Goal: Task Accomplishment & Management: Complete application form

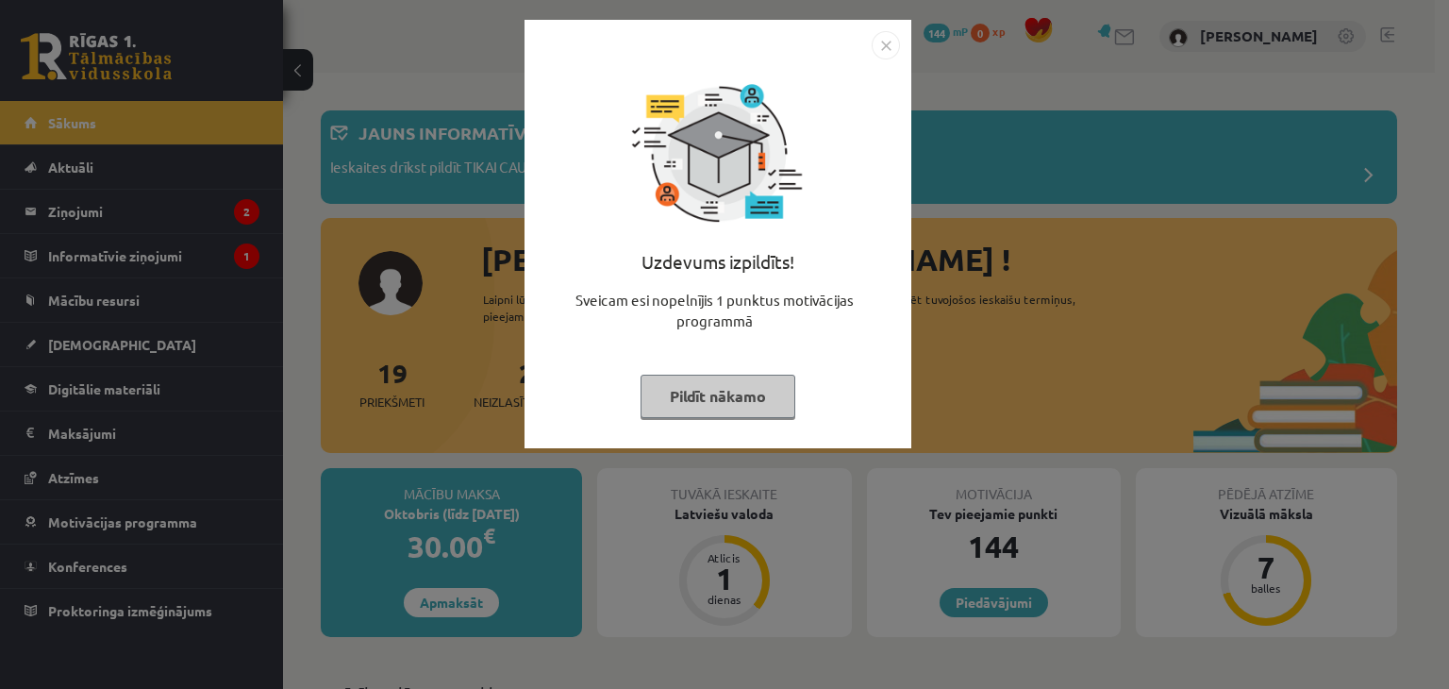
click at [726, 391] on button "Pildīt nākamo" at bounding box center [717, 395] width 155 height 43
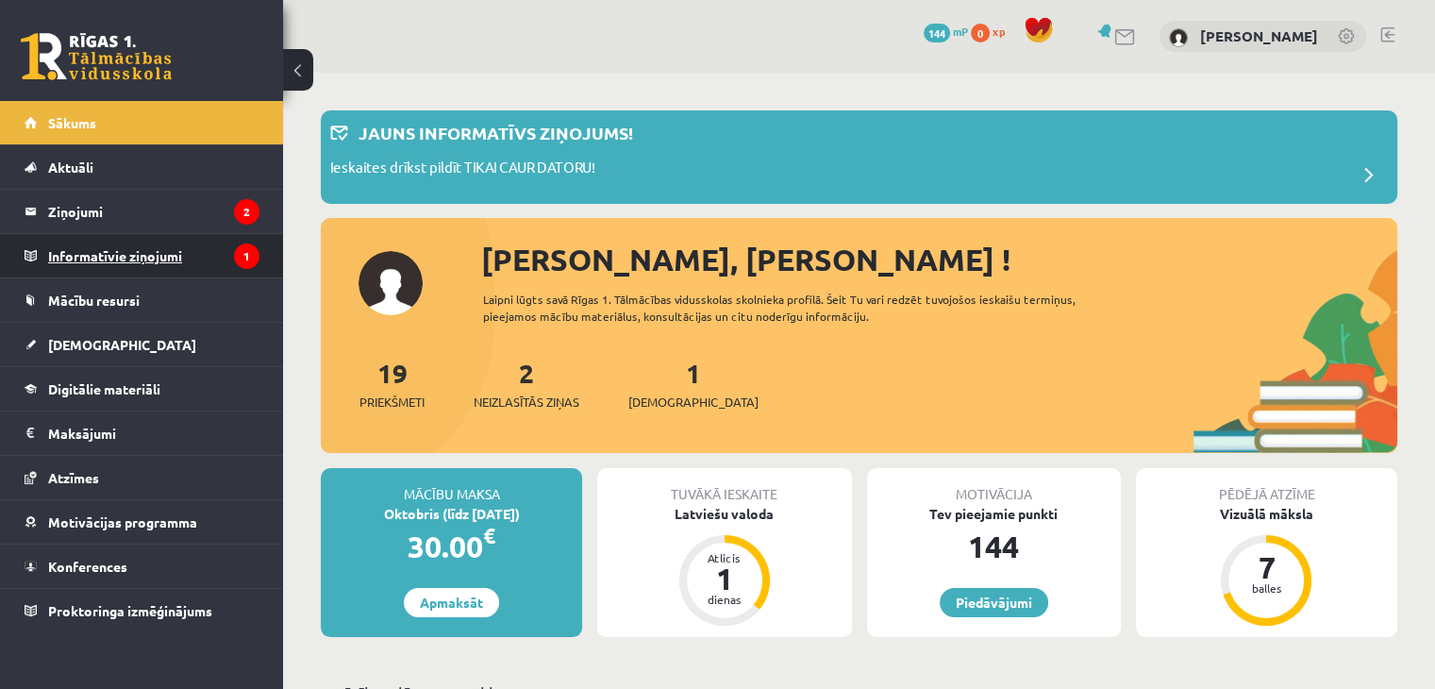
click at [238, 248] on icon "1" at bounding box center [246, 255] width 25 height 25
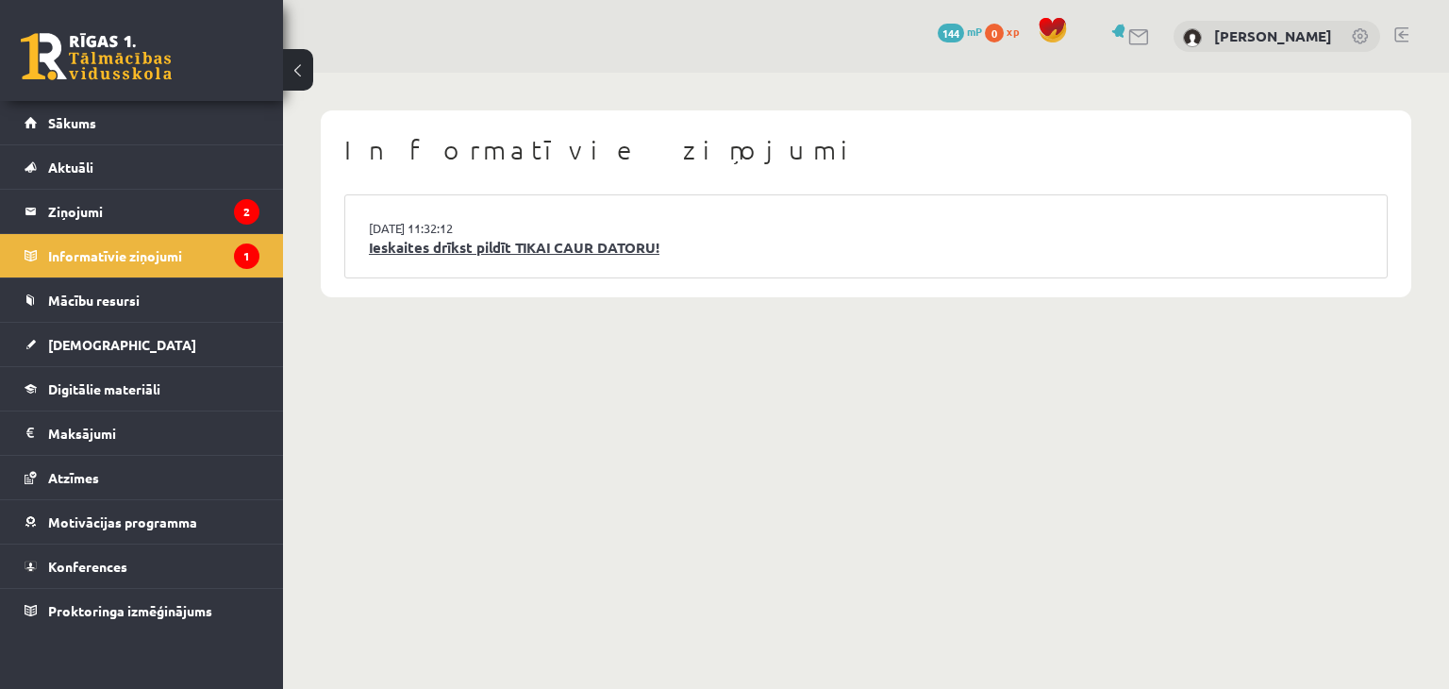
click at [469, 244] on link "Ieskaites drīkst pildīt TIKAI CAUR DATORU!" at bounding box center [866, 248] width 994 height 22
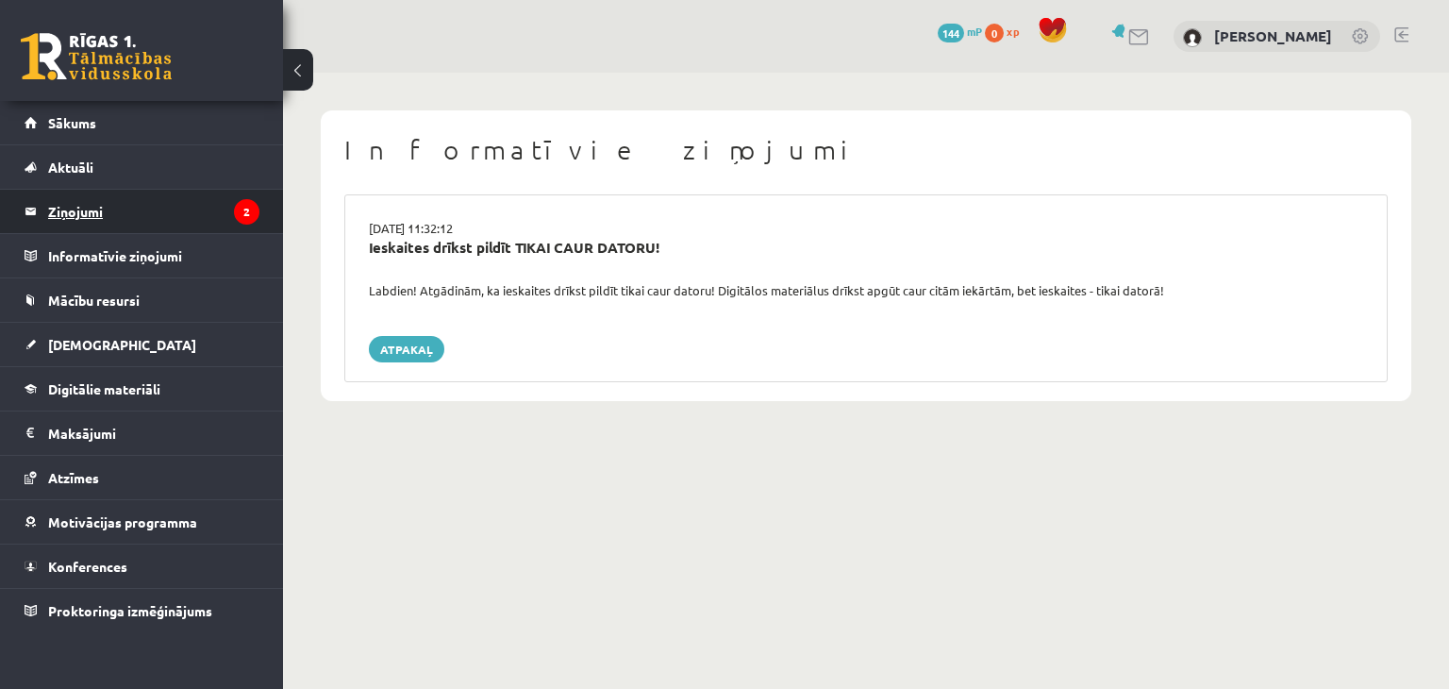
click at [198, 227] on legend "Ziņojumi 2" at bounding box center [153, 211] width 211 height 43
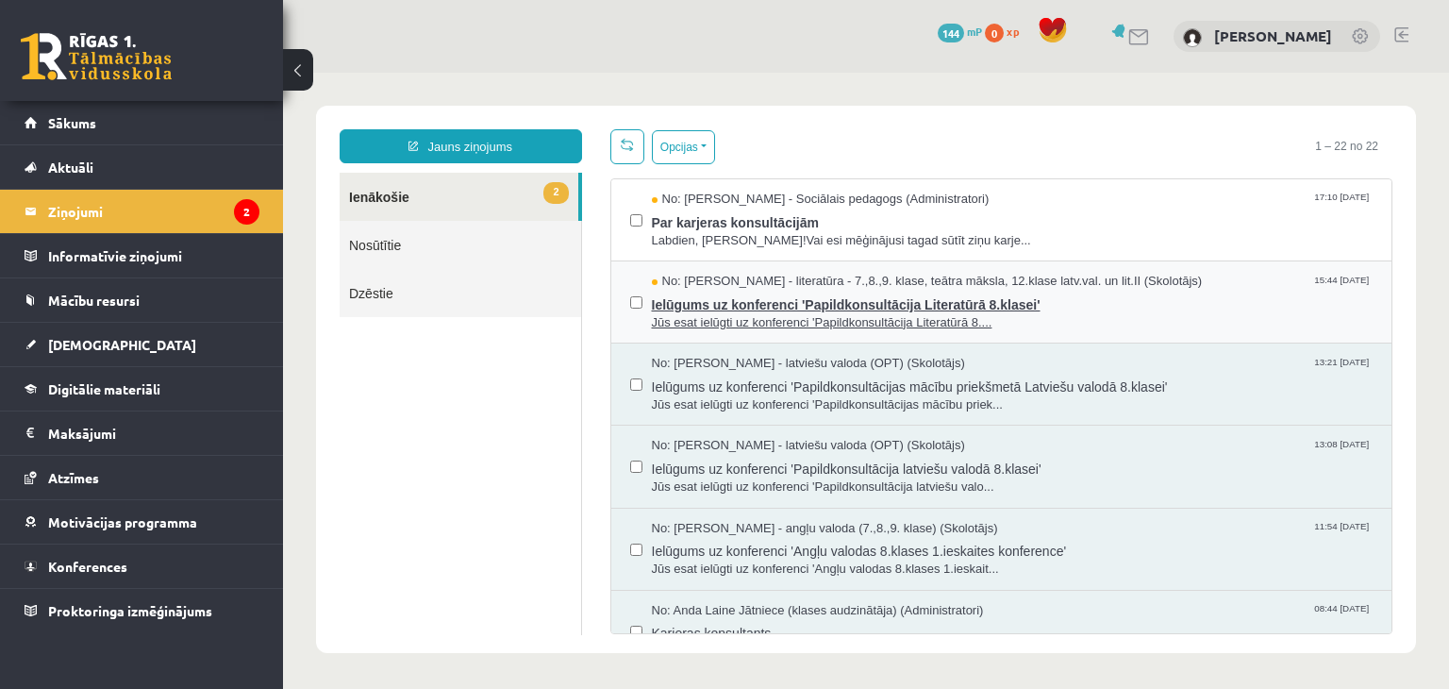
click at [679, 296] on span "Ielūgums uz konferenci 'Papildkonsultācija Literatūrā 8.klasei'" at bounding box center [1013, 303] width 722 height 24
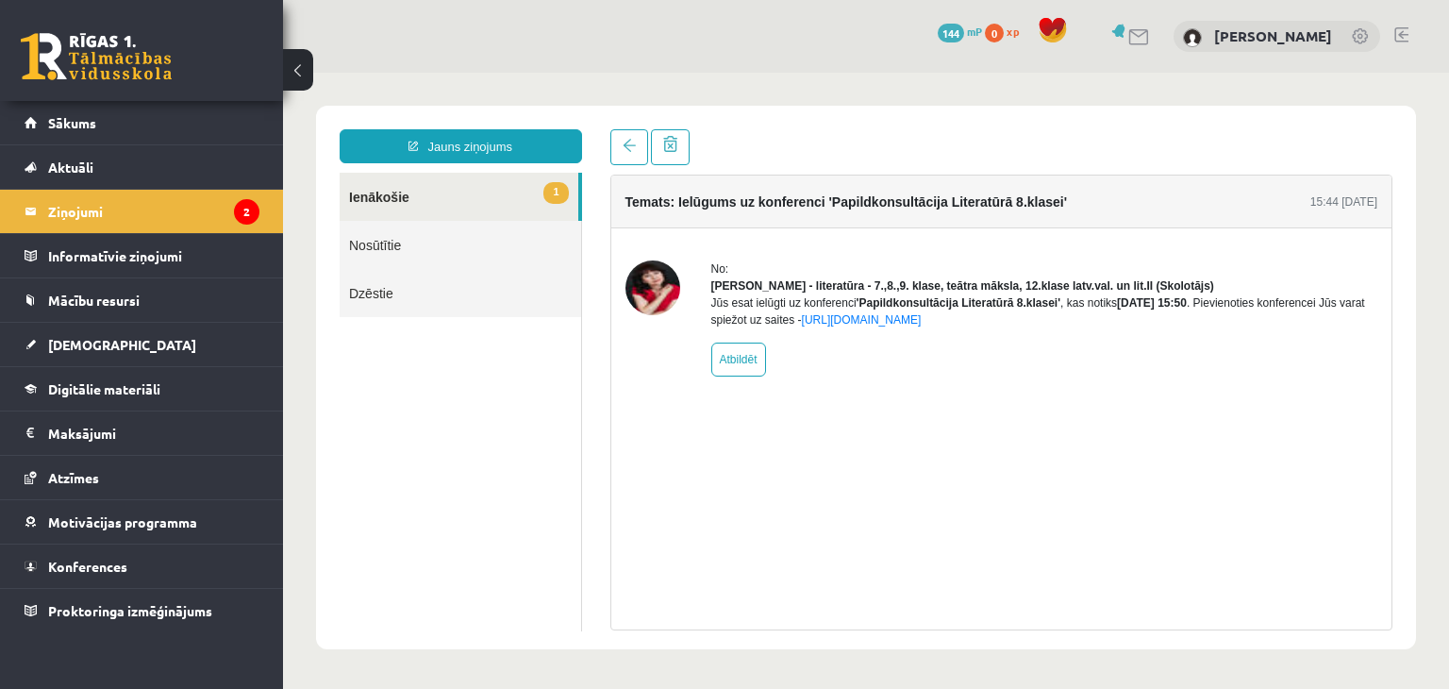
click at [457, 177] on link "1 Ienākošie" at bounding box center [459, 197] width 239 height 48
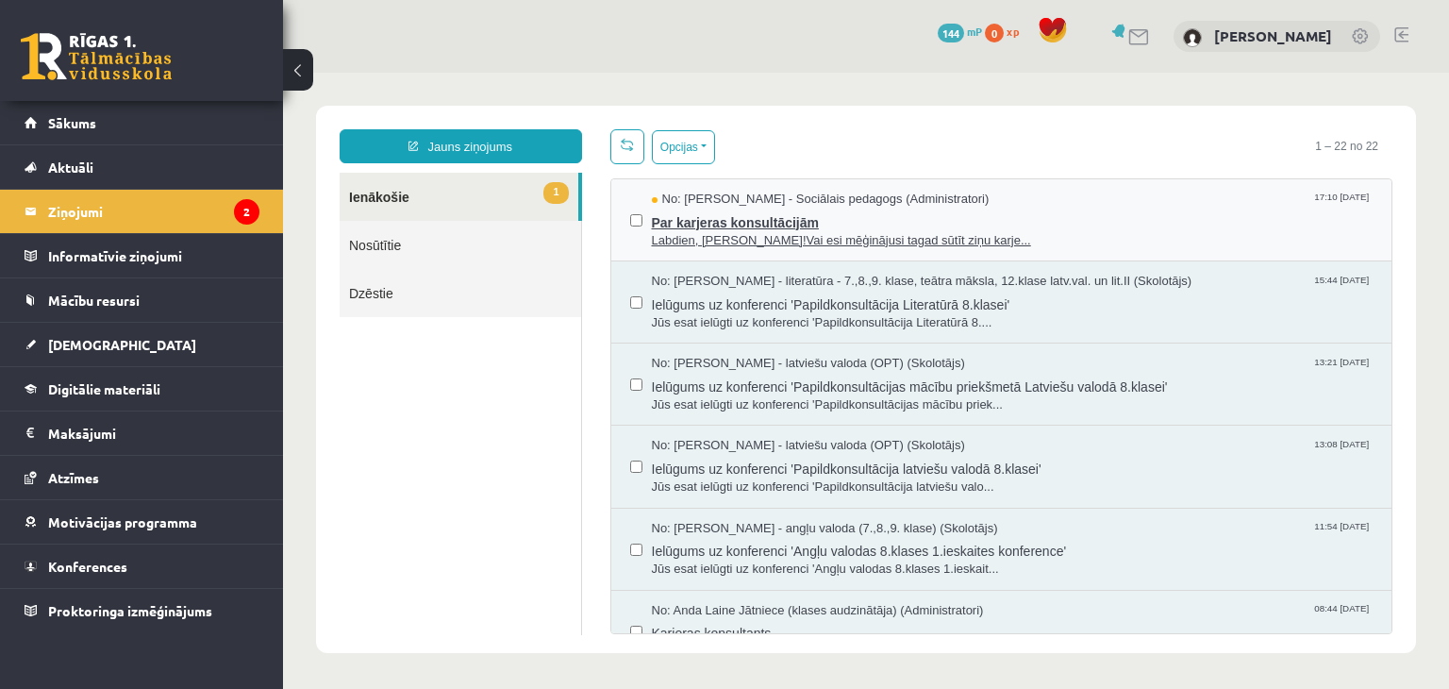
click at [699, 208] on span "Par karjeras konsultācijām" at bounding box center [1013, 220] width 722 height 24
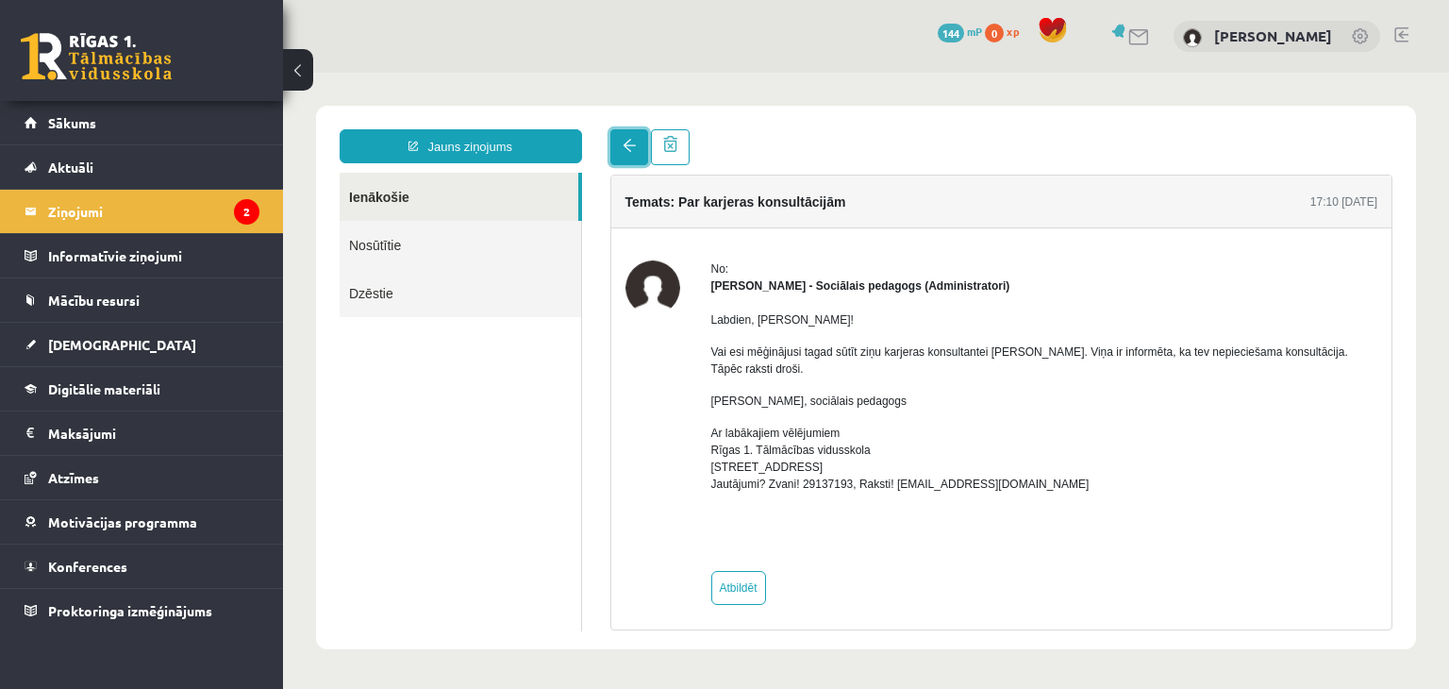
click at [626, 135] on link at bounding box center [629, 147] width 38 height 36
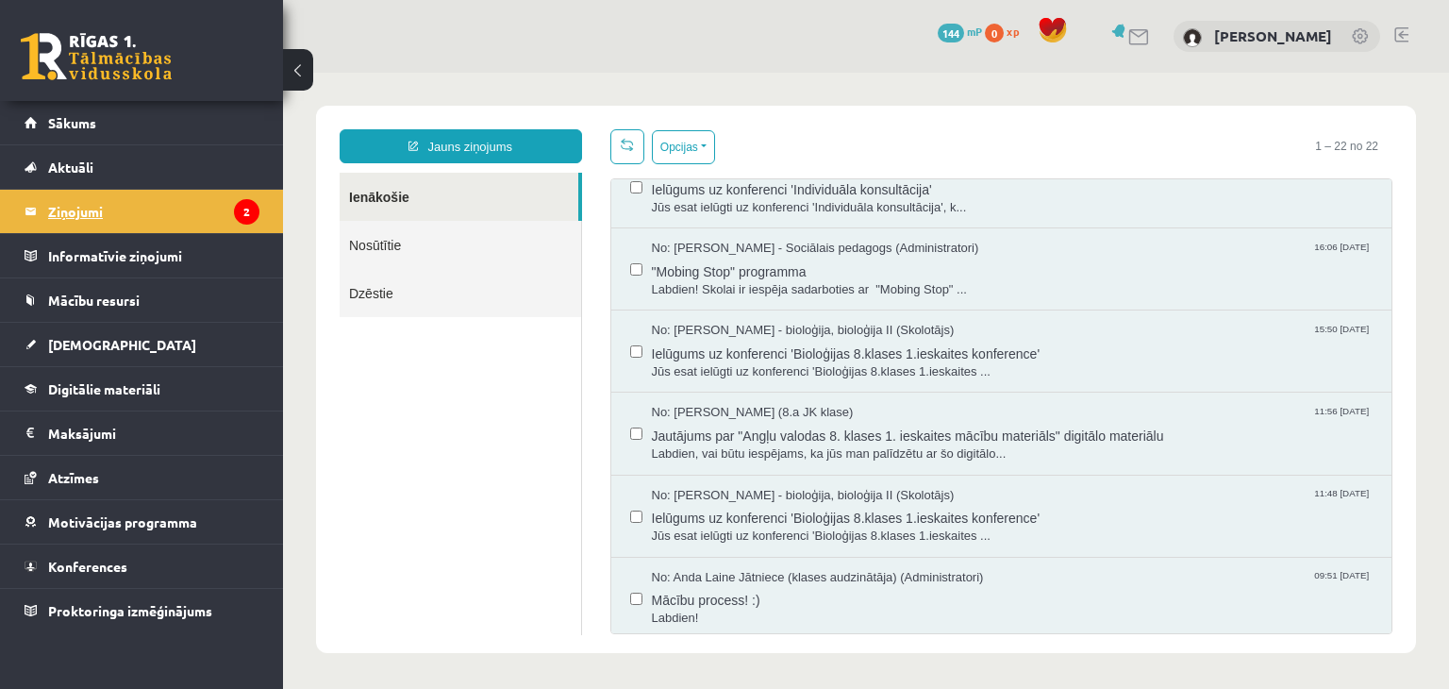
drag, startPoint x: 226, startPoint y: 220, endPoint x: 258, endPoint y: 210, distance: 33.4
click at [225, 221] on legend "Ziņojumi 2" at bounding box center [153, 211] width 211 height 43
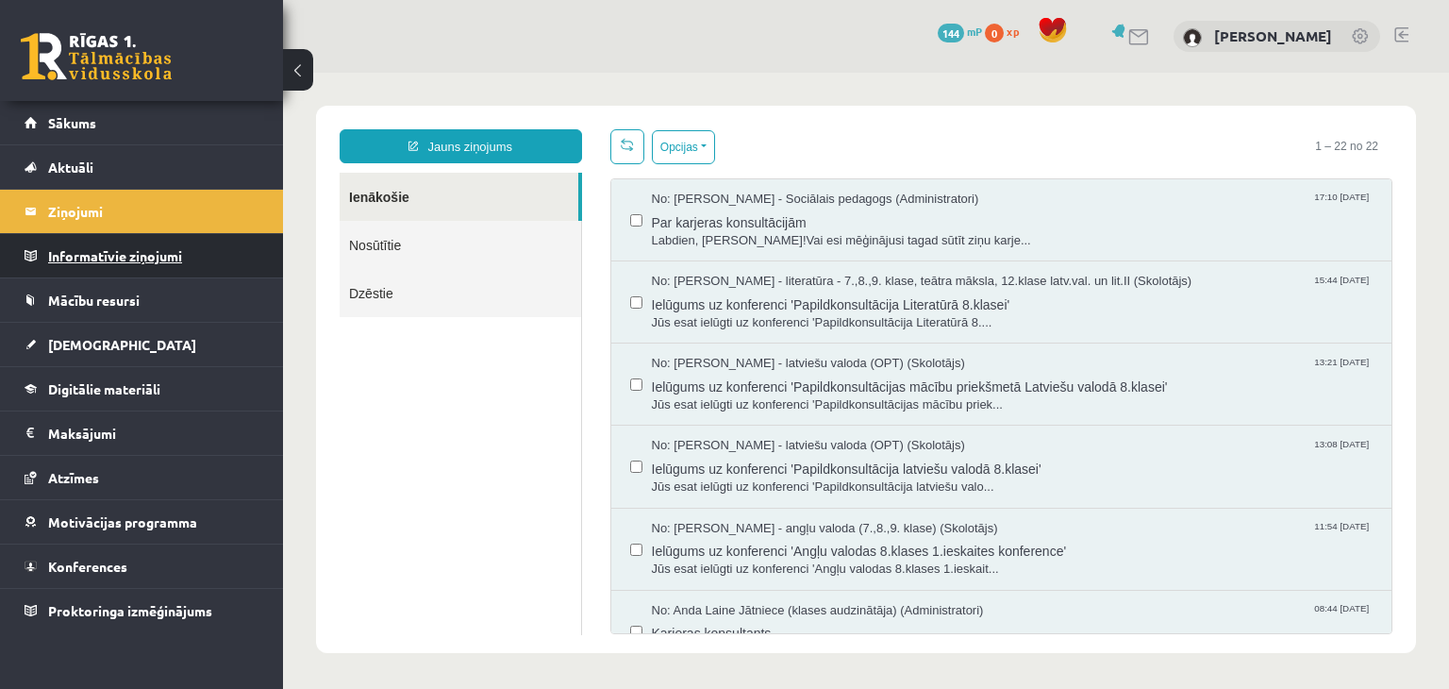
click at [157, 258] on legend "Informatīvie ziņojumi 0" at bounding box center [153, 255] width 211 height 43
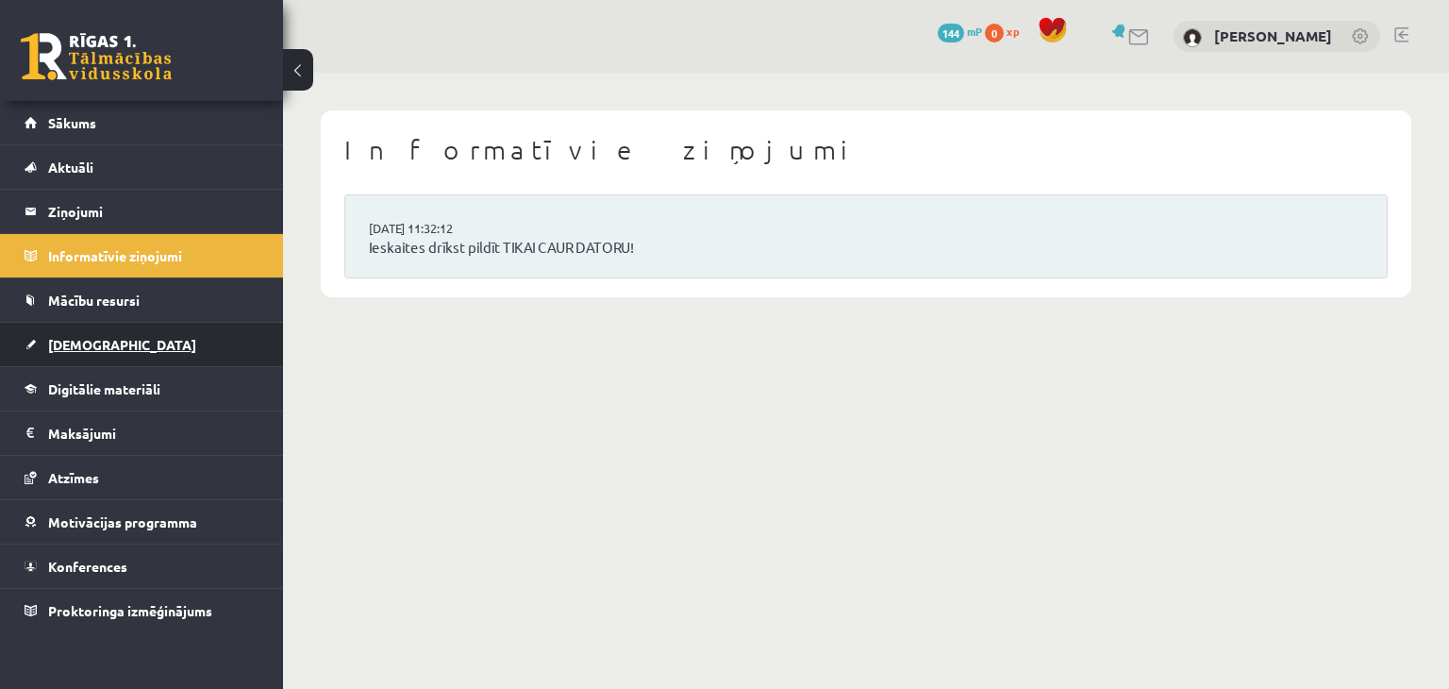
click at [166, 348] on link "[DEMOGRAPHIC_DATA]" at bounding box center [142, 344] width 235 height 43
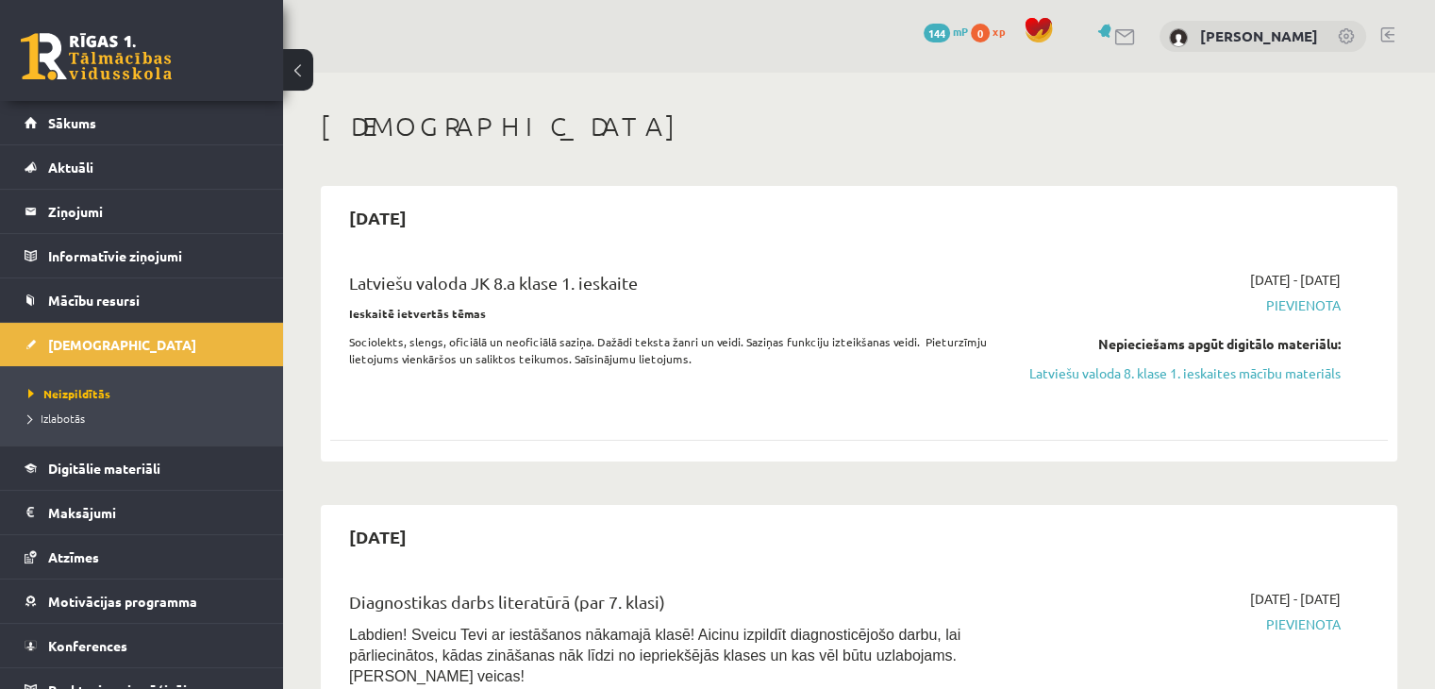
drag, startPoint x: 1276, startPoint y: 371, endPoint x: 823, endPoint y: 92, distance: 532.3
click at [1276, 371] on link "Latviešu valoda 8. klase 1. ieskaites mācību materiāls" at bounding box center [1184, 373] width 311 height 20
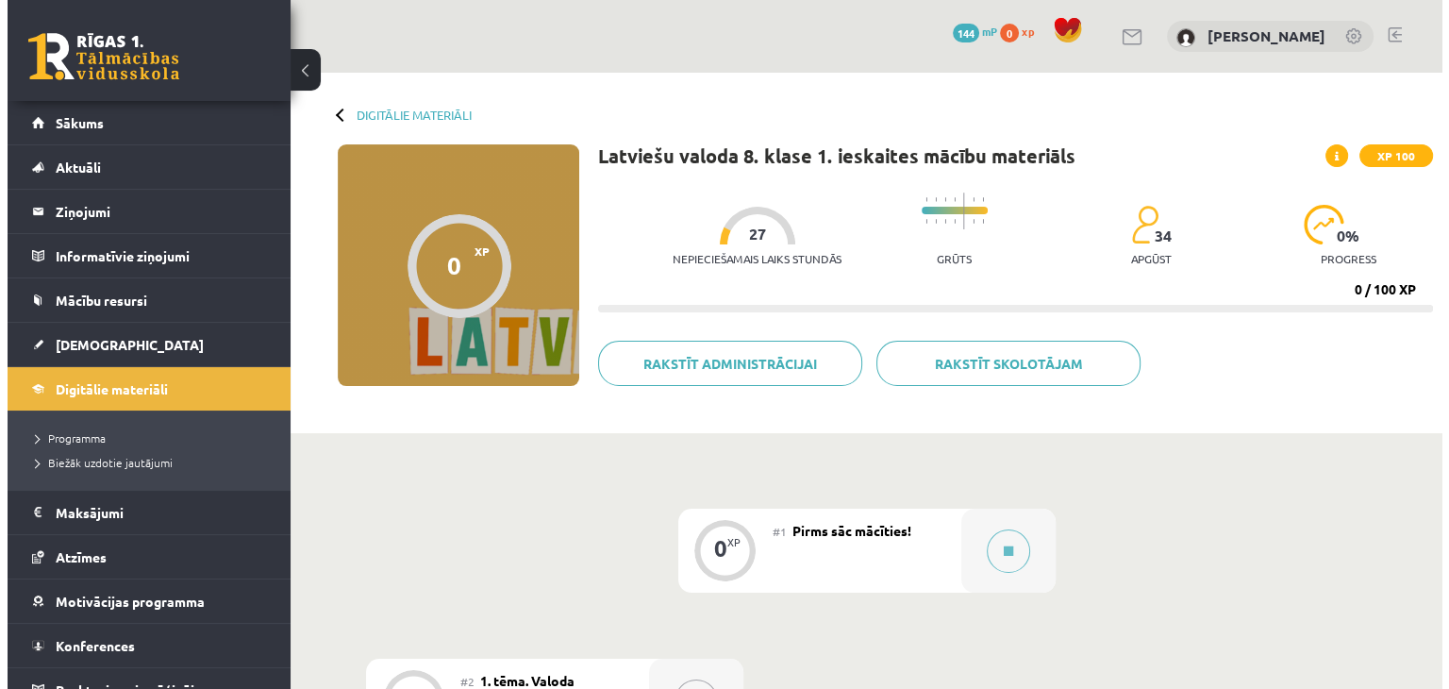
scroll to position [125, 0]
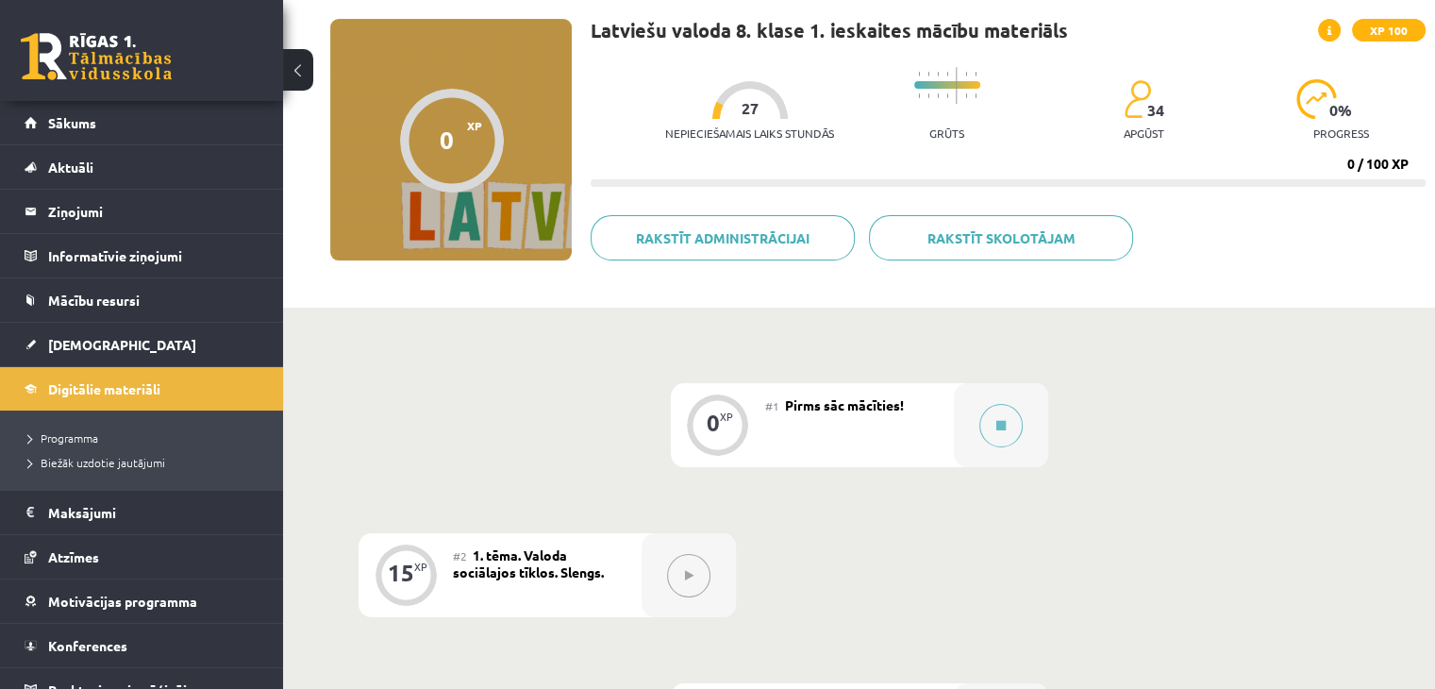
click at [937, 427] on div "#1 Pirms sāc mācīties!" at bounding box center [859, 425] width 189 height 84
click at [1009, 421] on button at bounding box center [1000, 425] width 43 height 43
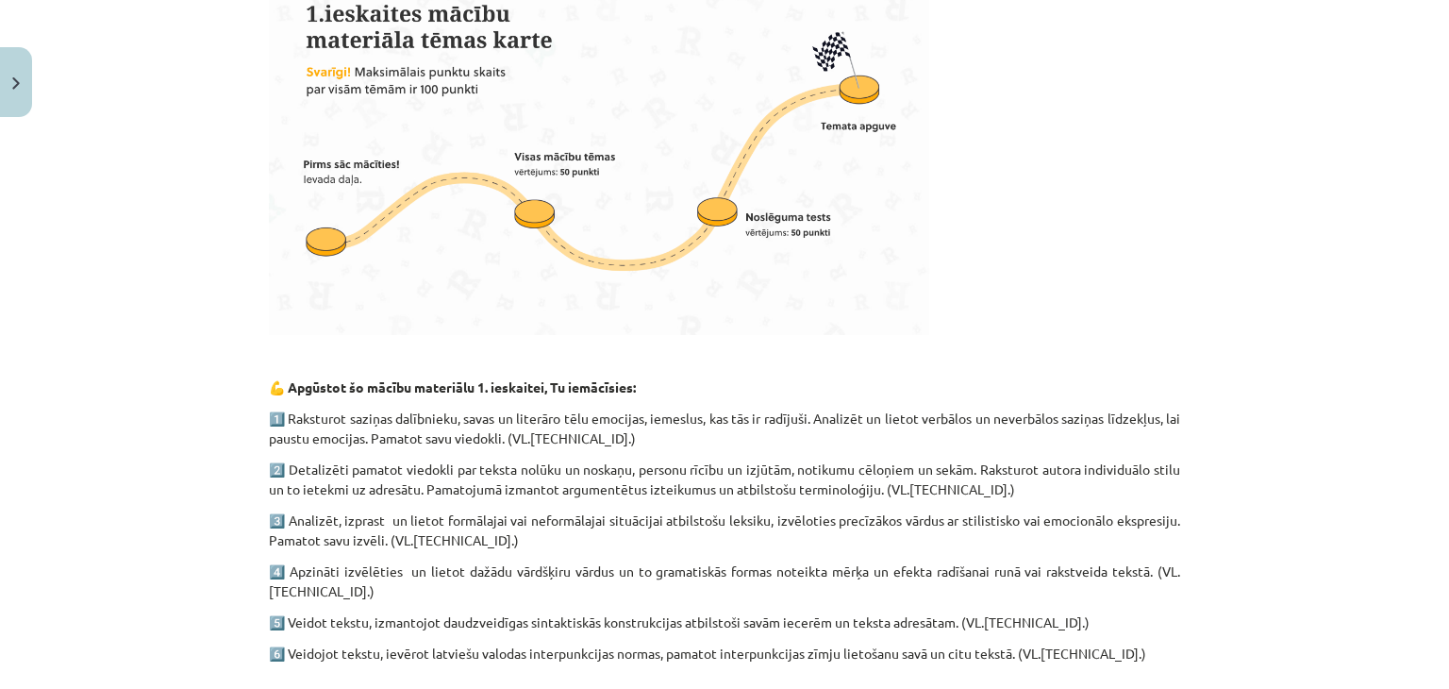
scroll to position [1044, 0]
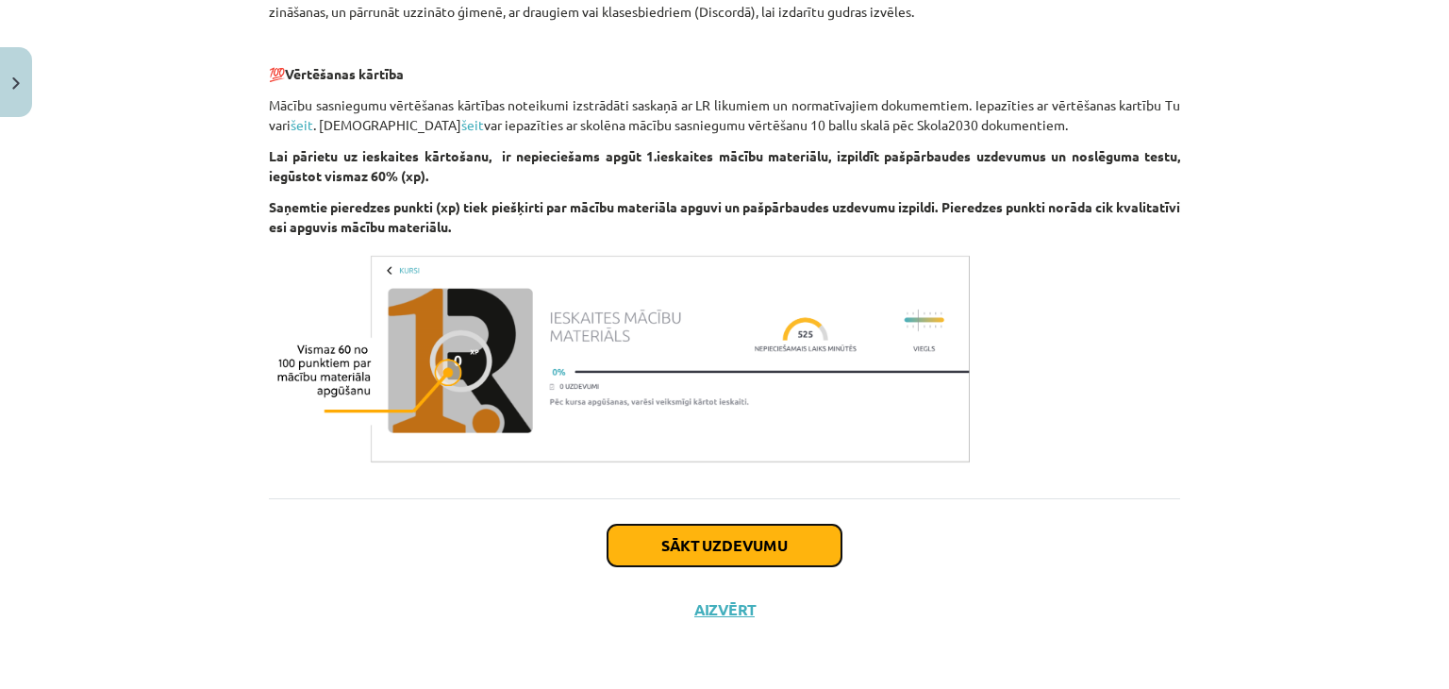
click at [735, 548] on button "Sākt uzdevumu" at bounding box center [724, 545] width 234 height 42
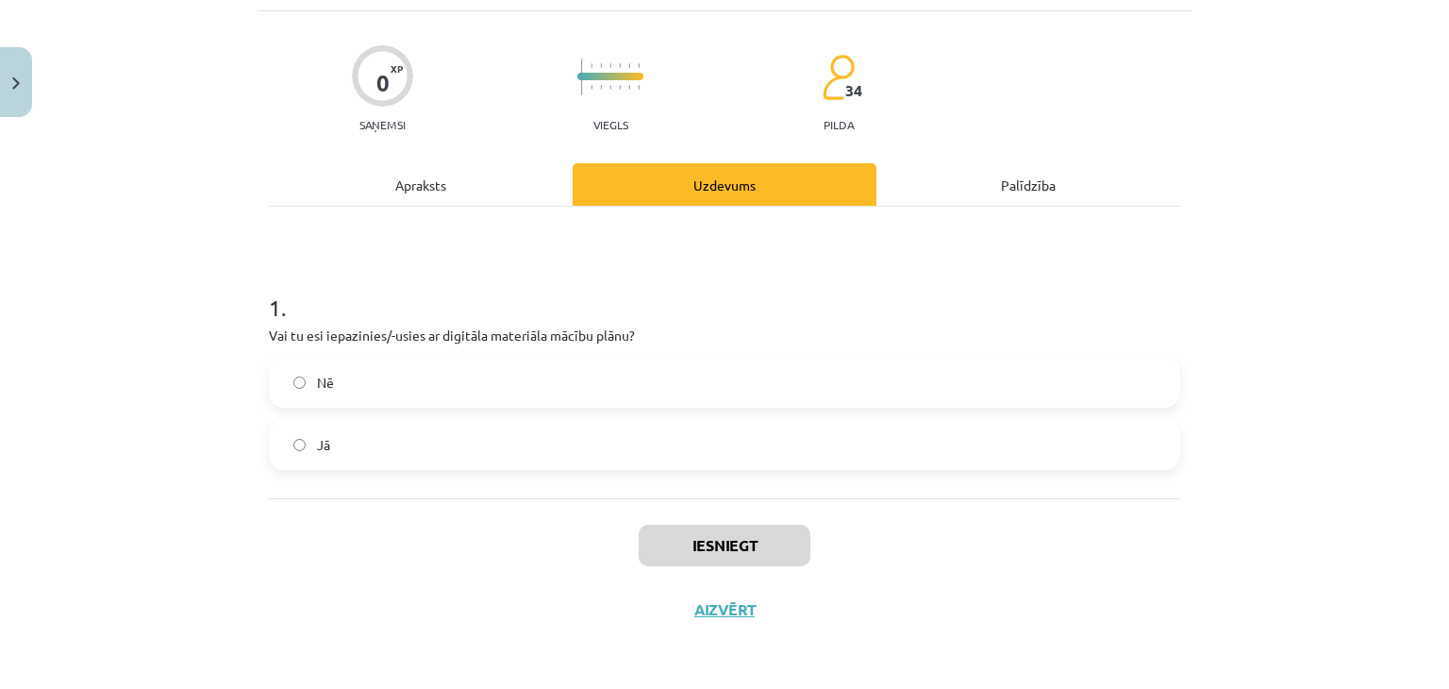
scroll to position [47, 0]
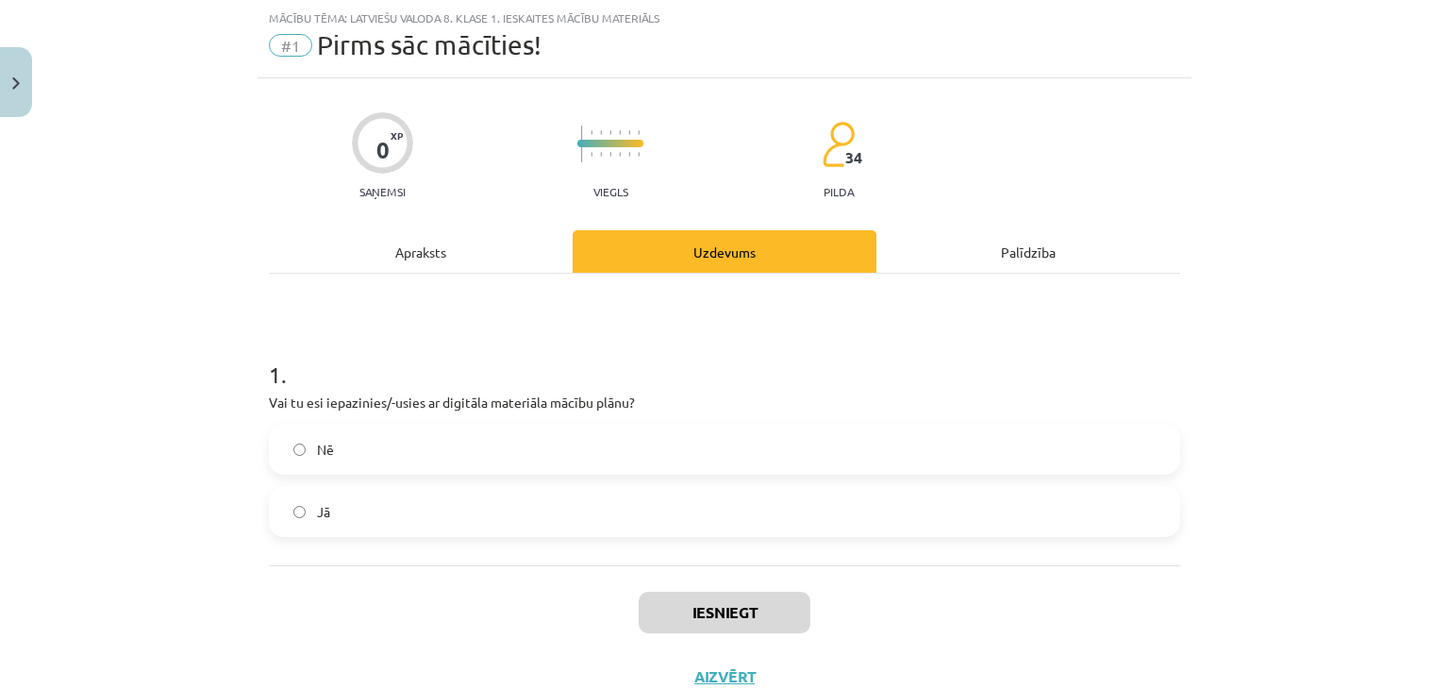
click at [565, 500] on label "Jā" at bounding box center [724, 511] width 907 height 47
click at [709, 609] on button "Iesniegt" at bounding box center [725, 612] width 172 height 42
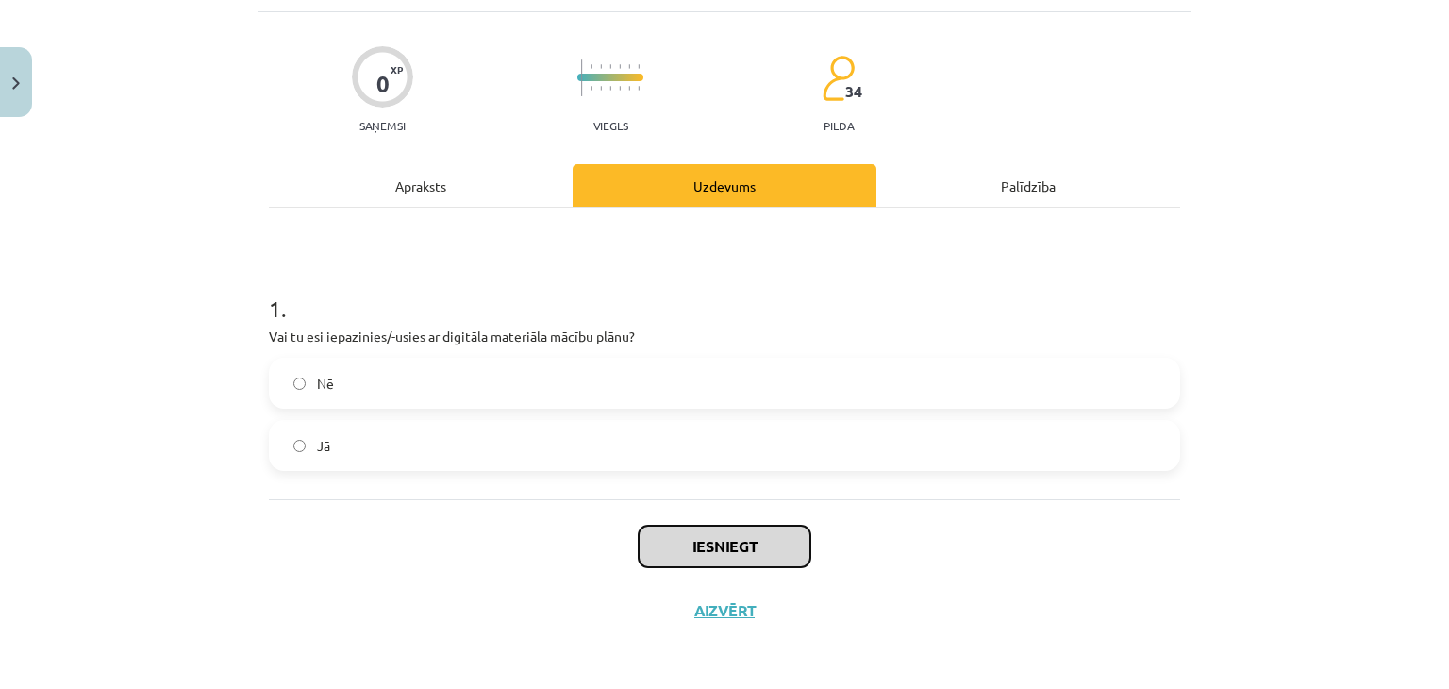
scroll to position [113, 0]
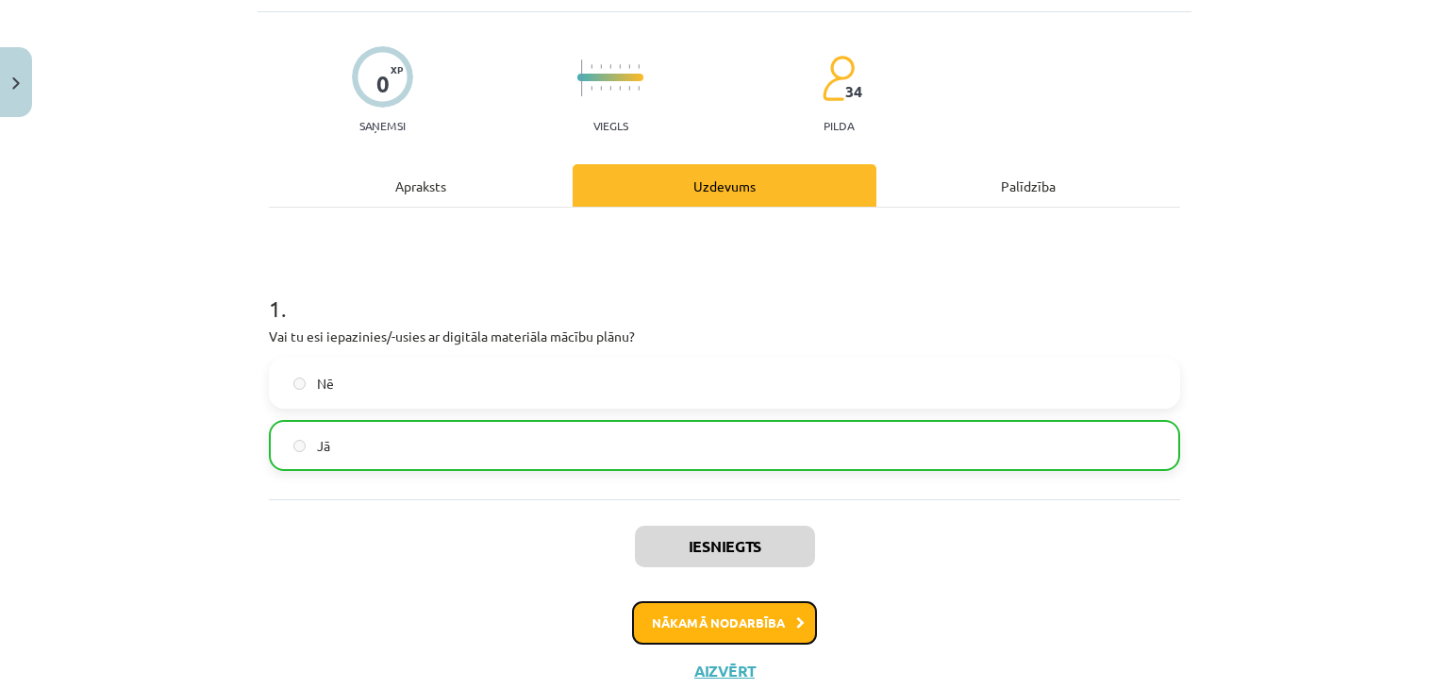
click at [758, 624] on button "Nākamā nodarbība" at bounding box center [724, 622] width 185 height 43
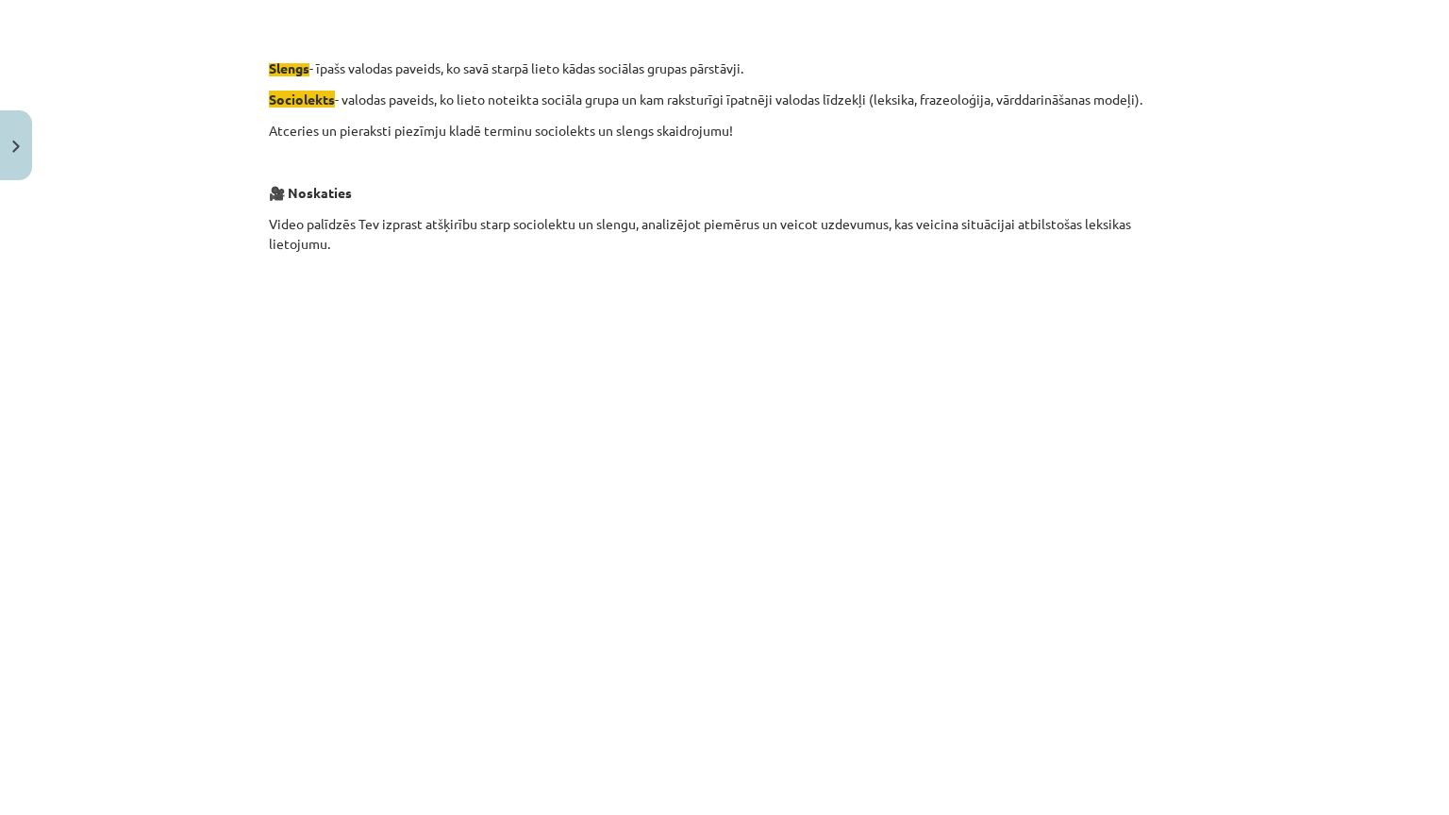
scroll to position [794, 0]
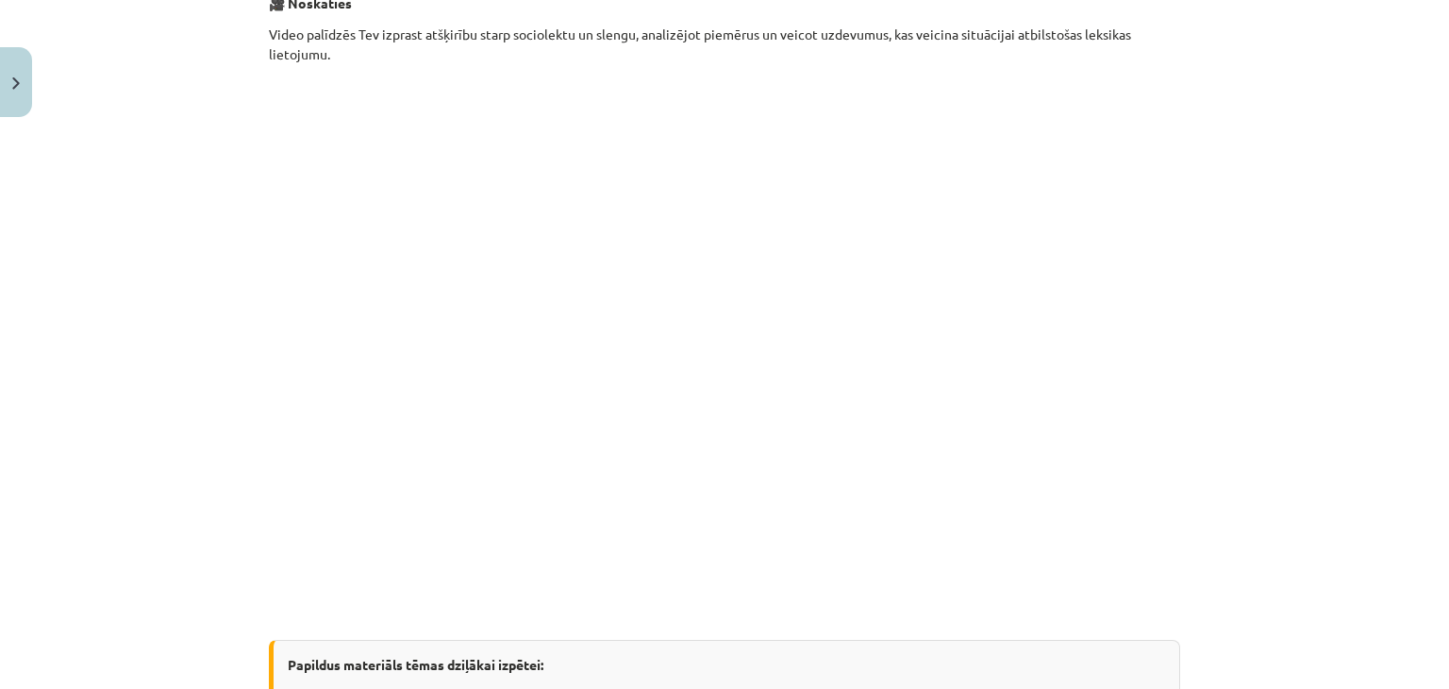
click at [381, 613] on p at bounding box center [724, 611] width 911 height 20
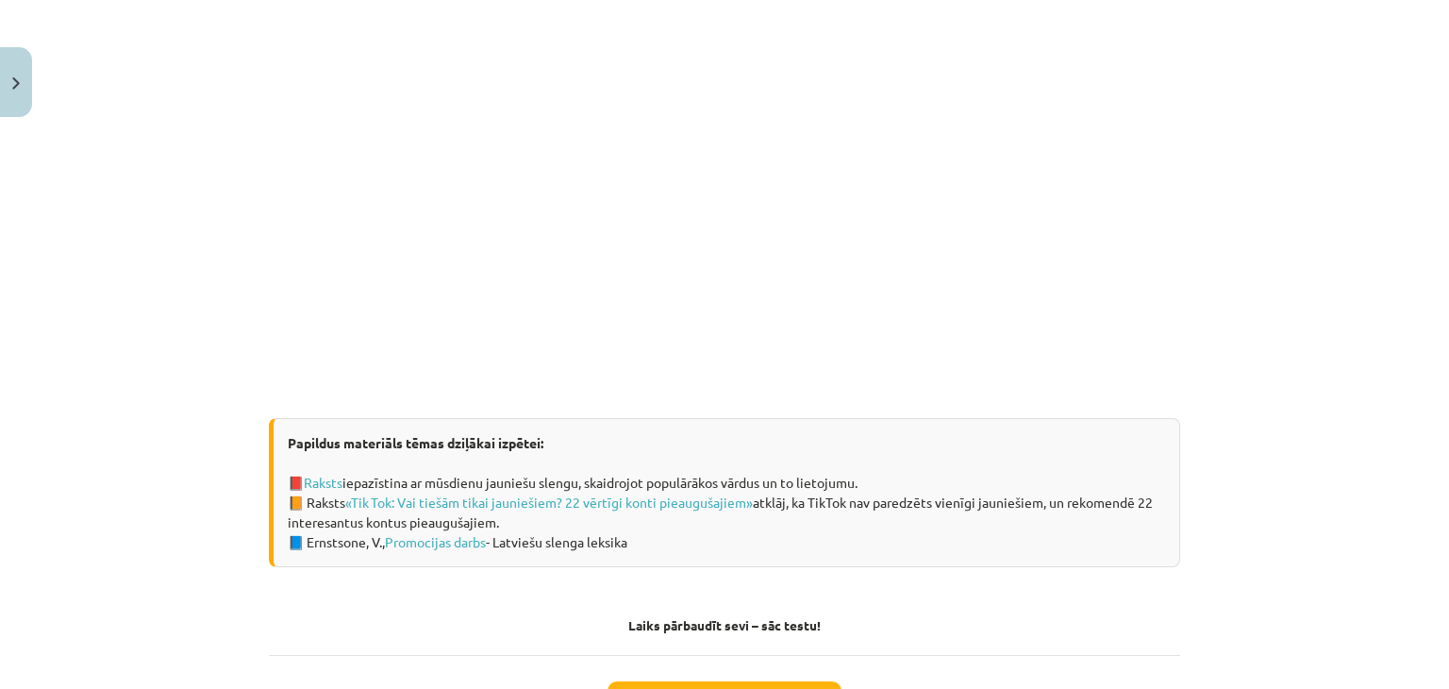
scroll to position [1172, 0]
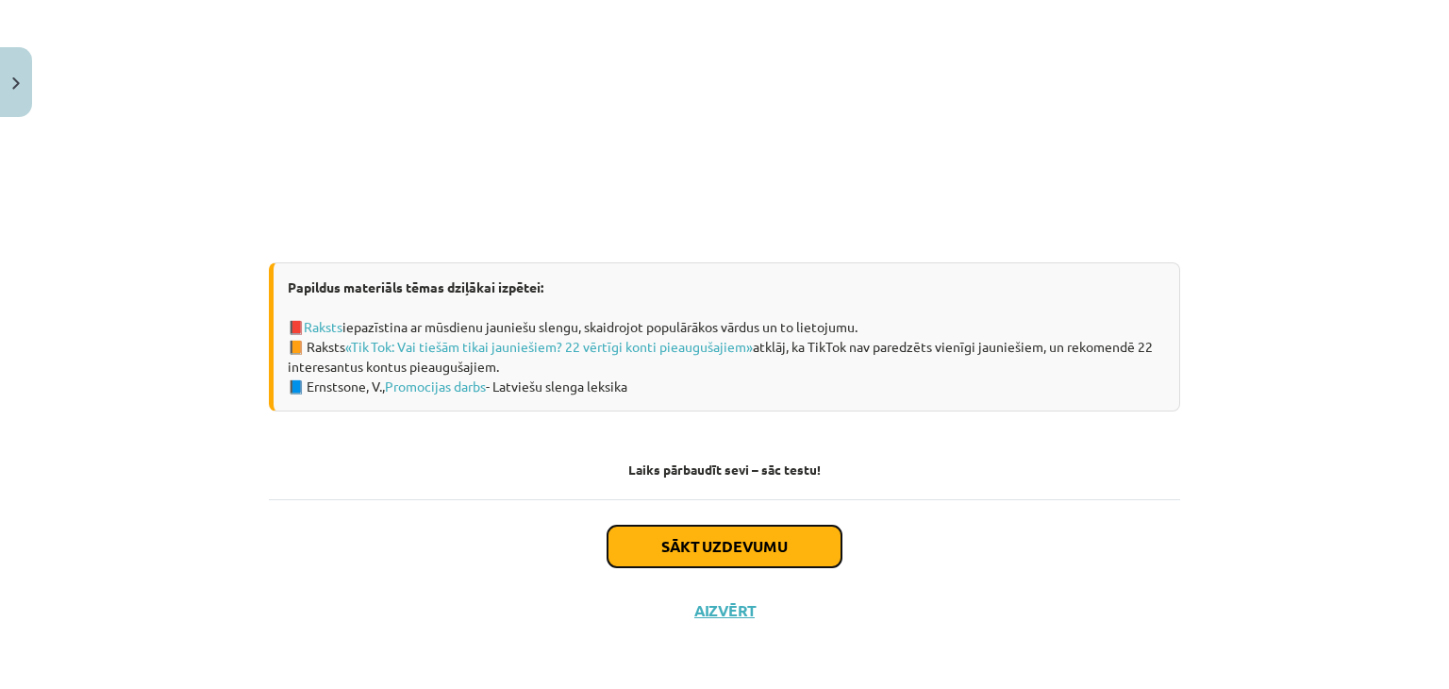
click at [756, 541] on button "Sākt uzdevumu" at bounding box center [724, 546] width 234 height 42
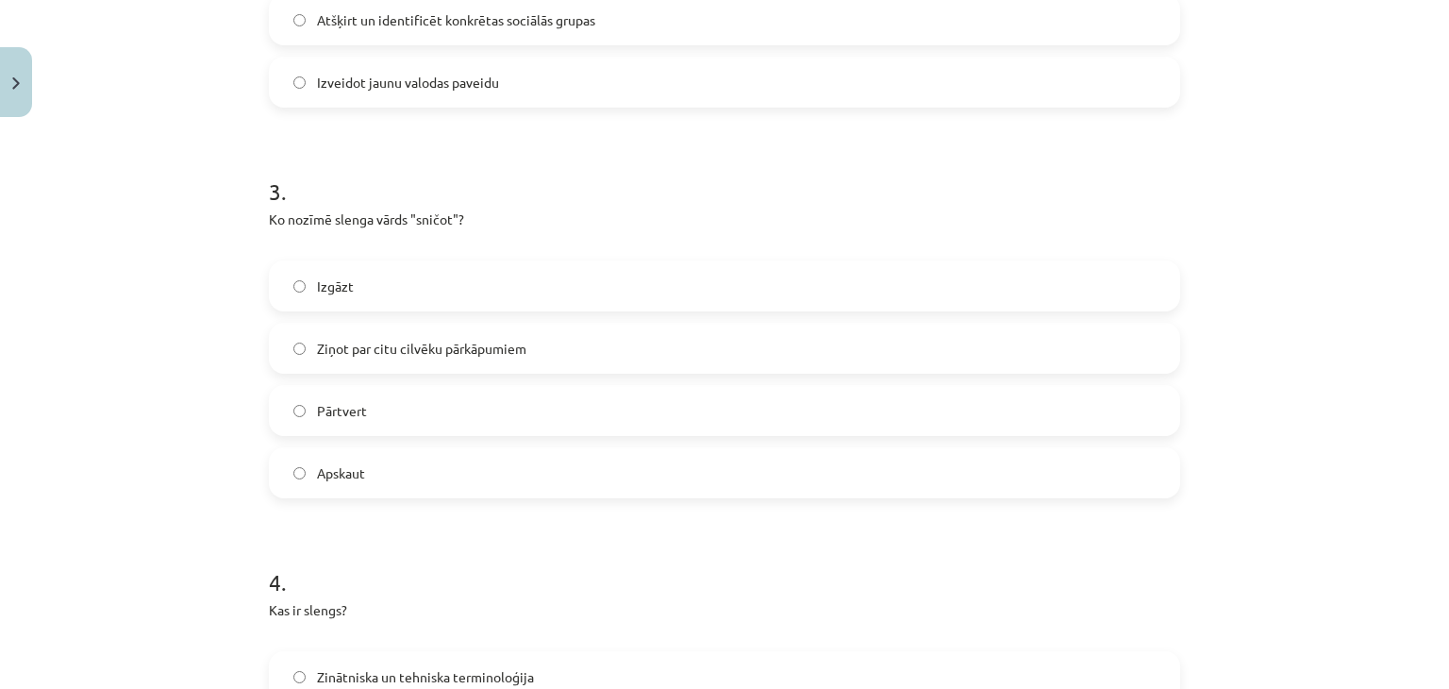
scroll to position [1012, 0]
drag, startPoint x: 258, startPoint y: 216, endPoint x: 515, endPoint y: 221, distance: 256.6
click at [515, 221] on div "15 XP Saņemsi Sarežģīts 34 pilda Apraksts Uzdevums Palīdzība 1 . Kāda ir galven…" at bounding box center [725, 271] width 934 height 2317
copy p "Ko nozīmē slenga vārds "sničot"?"
click at [469, 126] on form "1 . Kāda ir galvenā iezīme valodai, kas tiek lietota sociālajos tīklos? Neformā…" at bounding box center [724, 310] width 911 height 1895
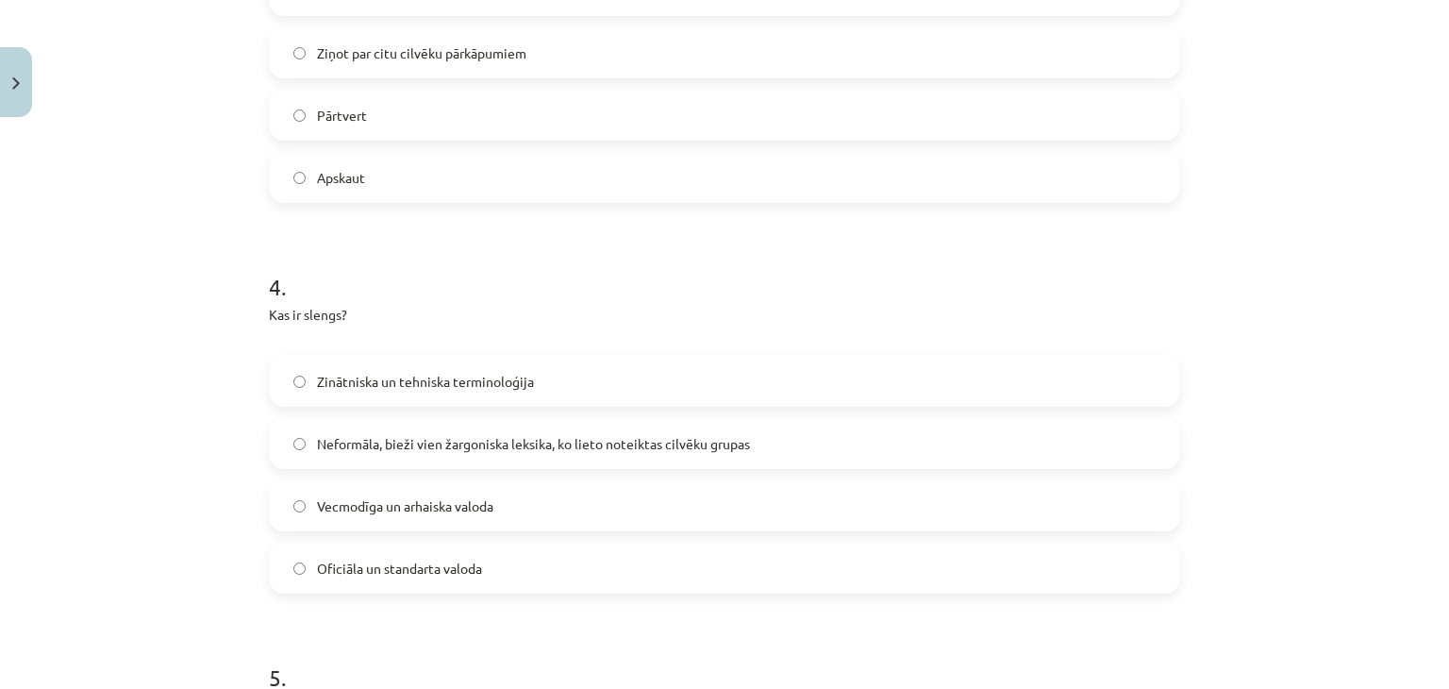
scroll to position [1315, 0]
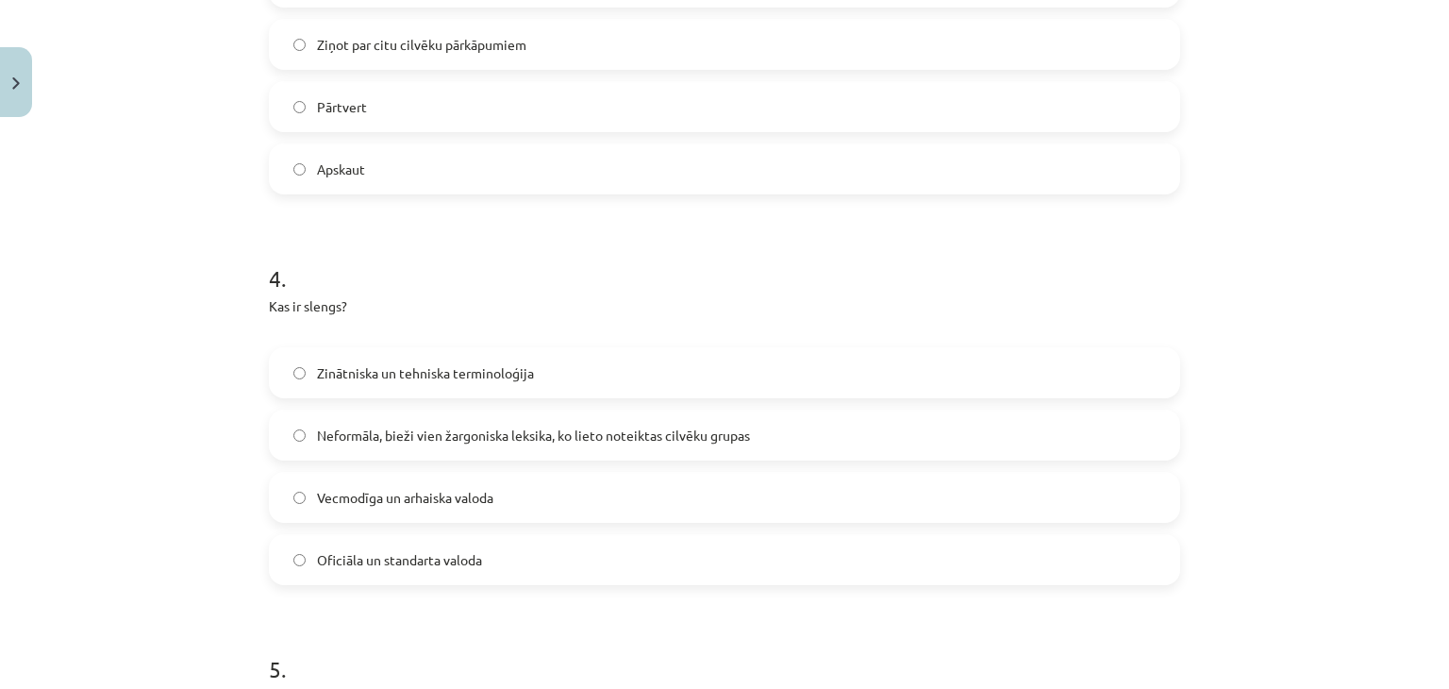
click at [524, 428] on span "Neformāla, bieži vien žargoniska leksika, ko lieto noteiktas cilvēku grupas" at bounding box center [533, 435] width 433 height 20
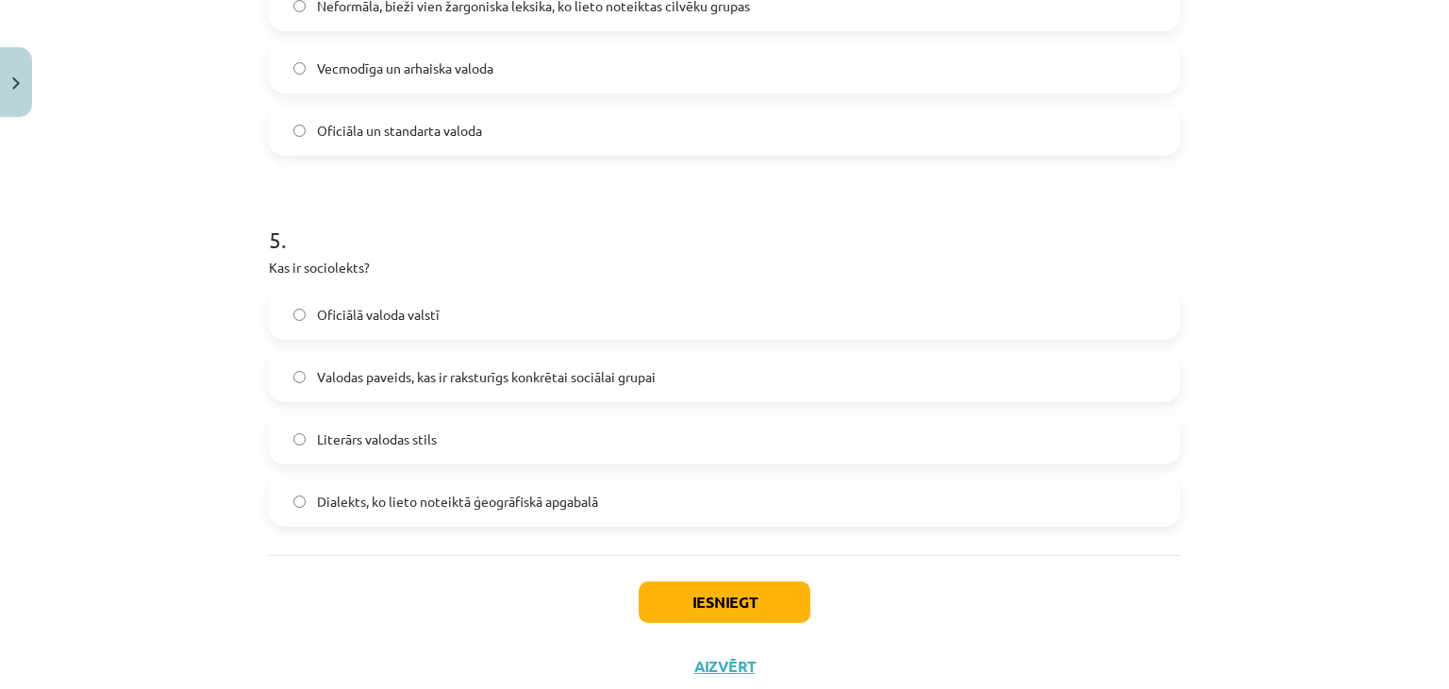
scroll to position [1746, 0]
click at [574, 500] on span "Dialekts, ko lieto noteiktā ģeogrāfiskā apgabalā" at bounding box center [457, 500] width 281 height 20
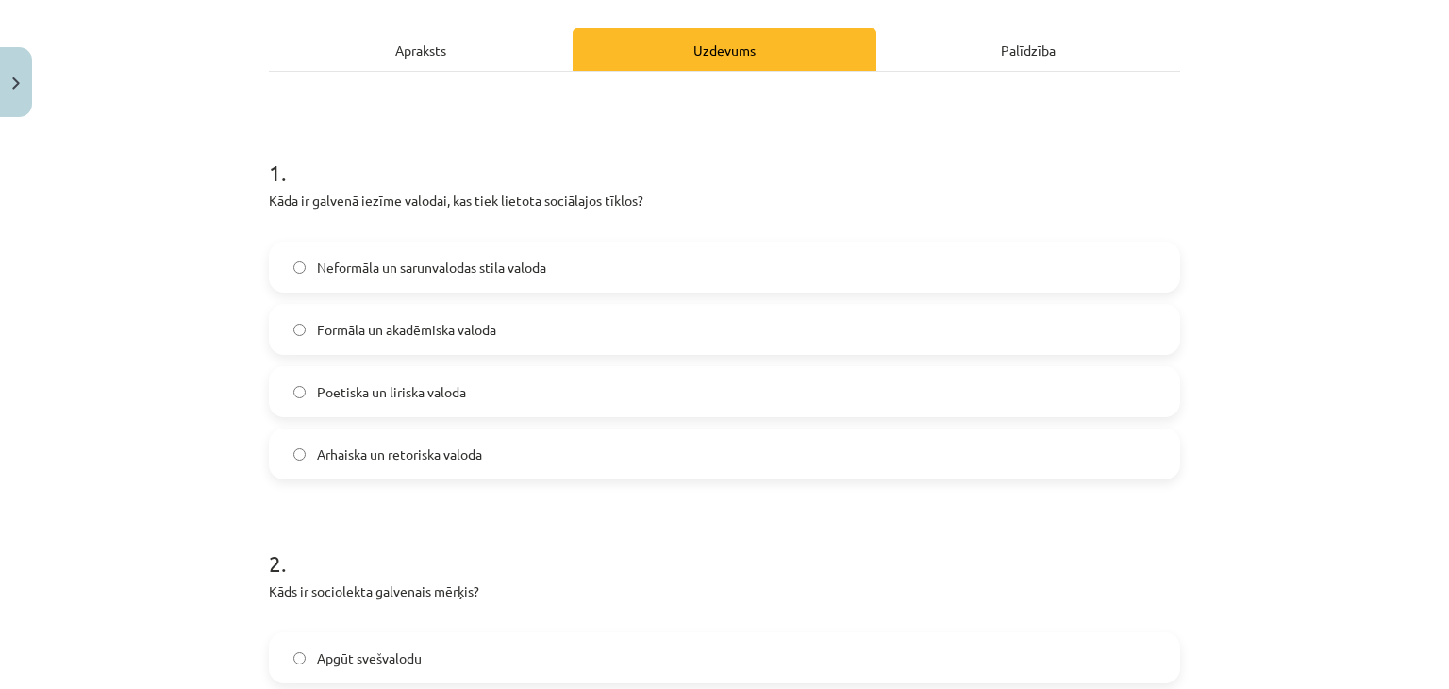
scroll to position [0, 0]
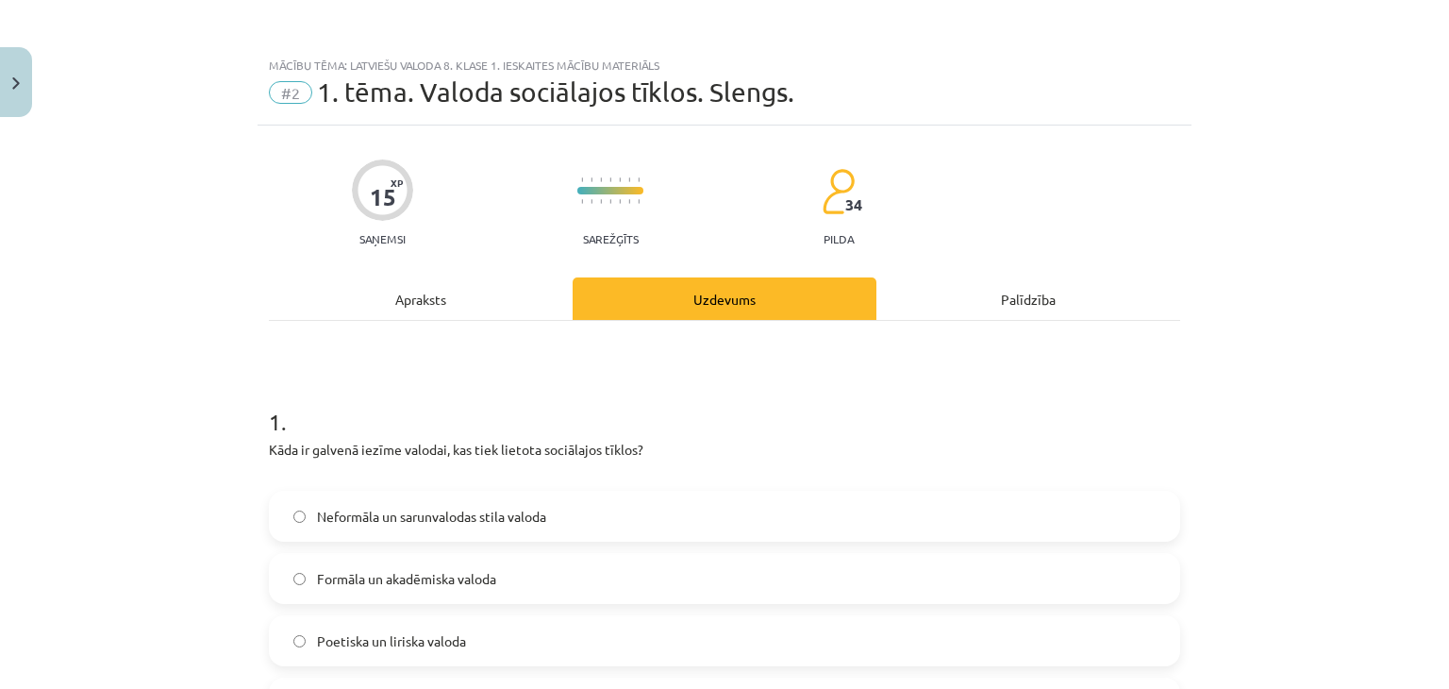
click at [418, 298] on div "Apraksts" at bounding box center [421, 298] width 304 height 42
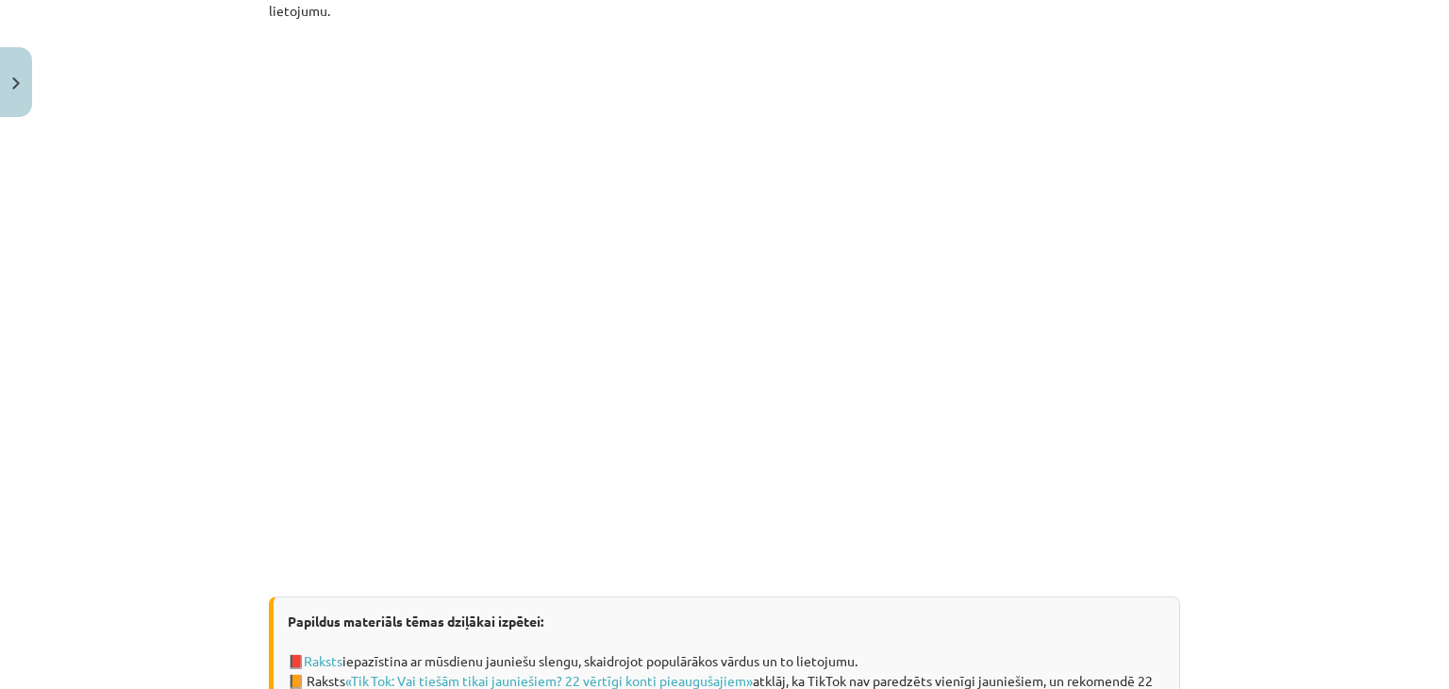
scroll to position [1172, 0]
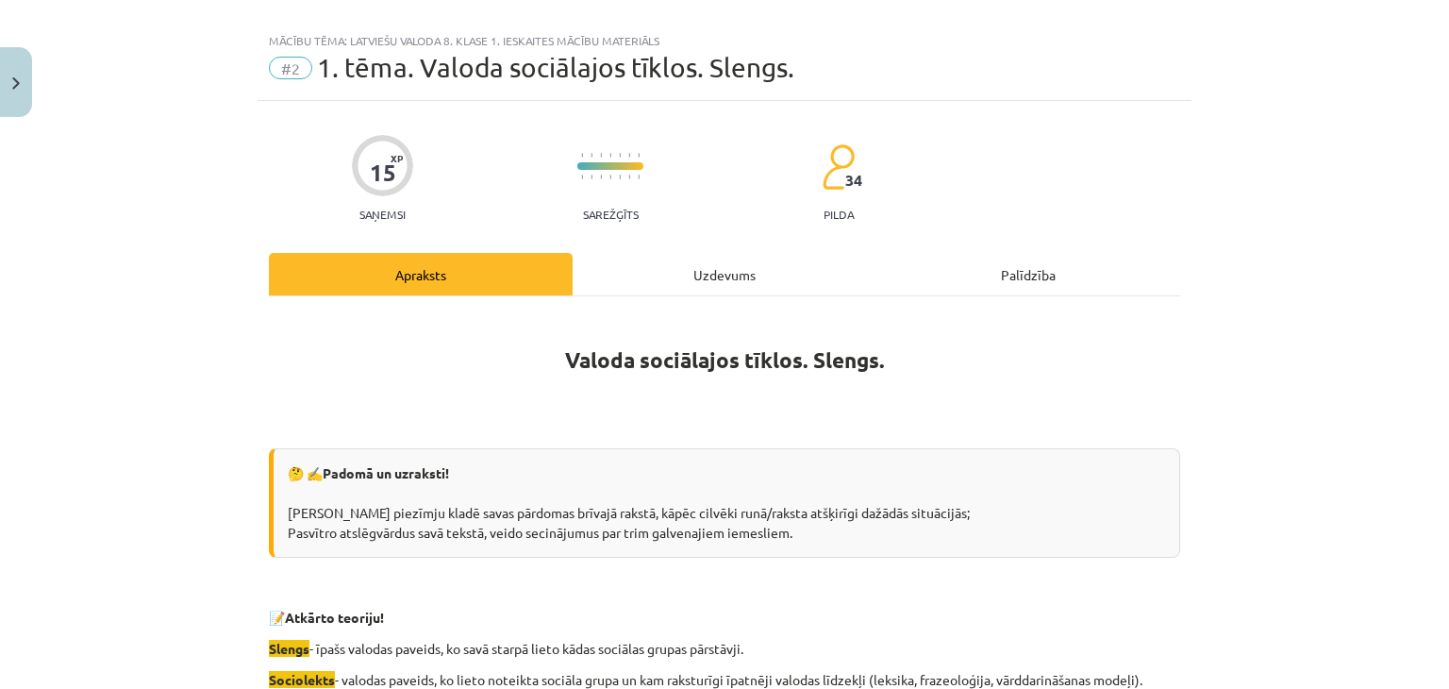
click at [687, 284] on div "Uzdevums" at bounding box center [725, 274] width 304 height 42
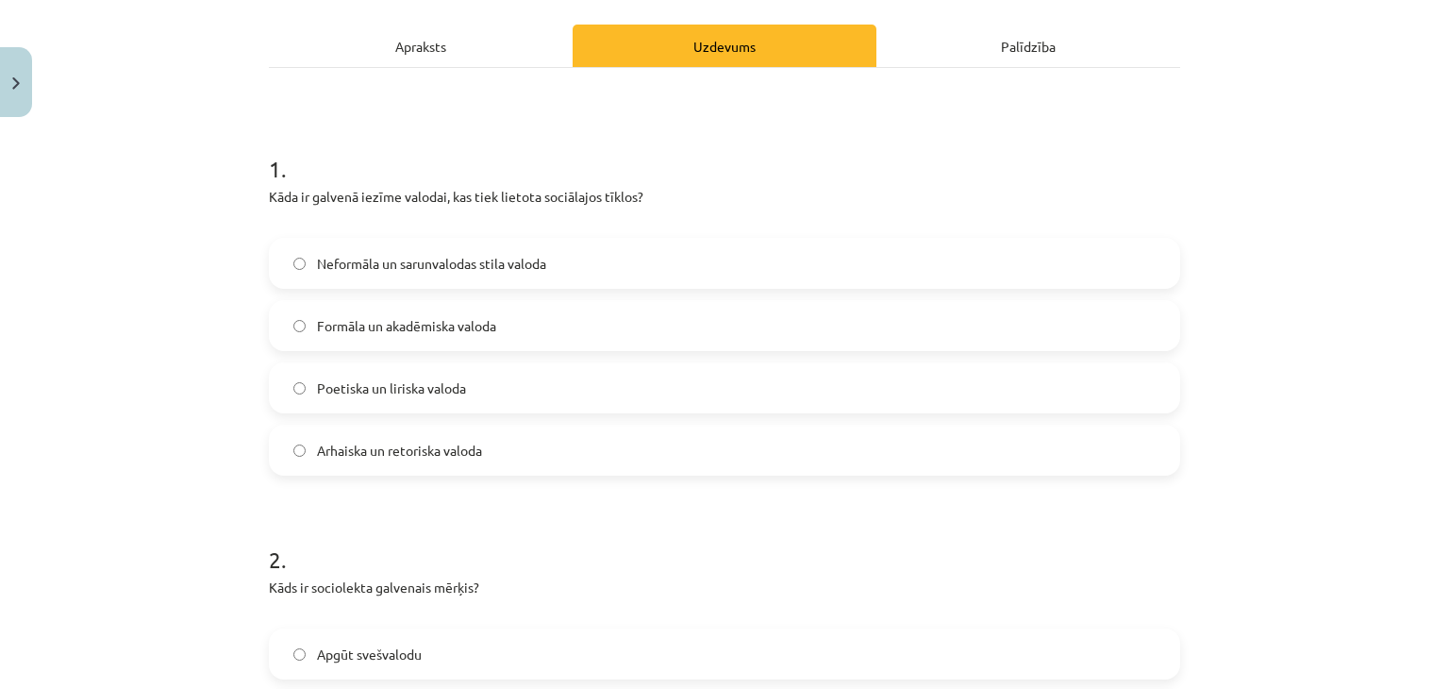
scroll to position [252, 0]
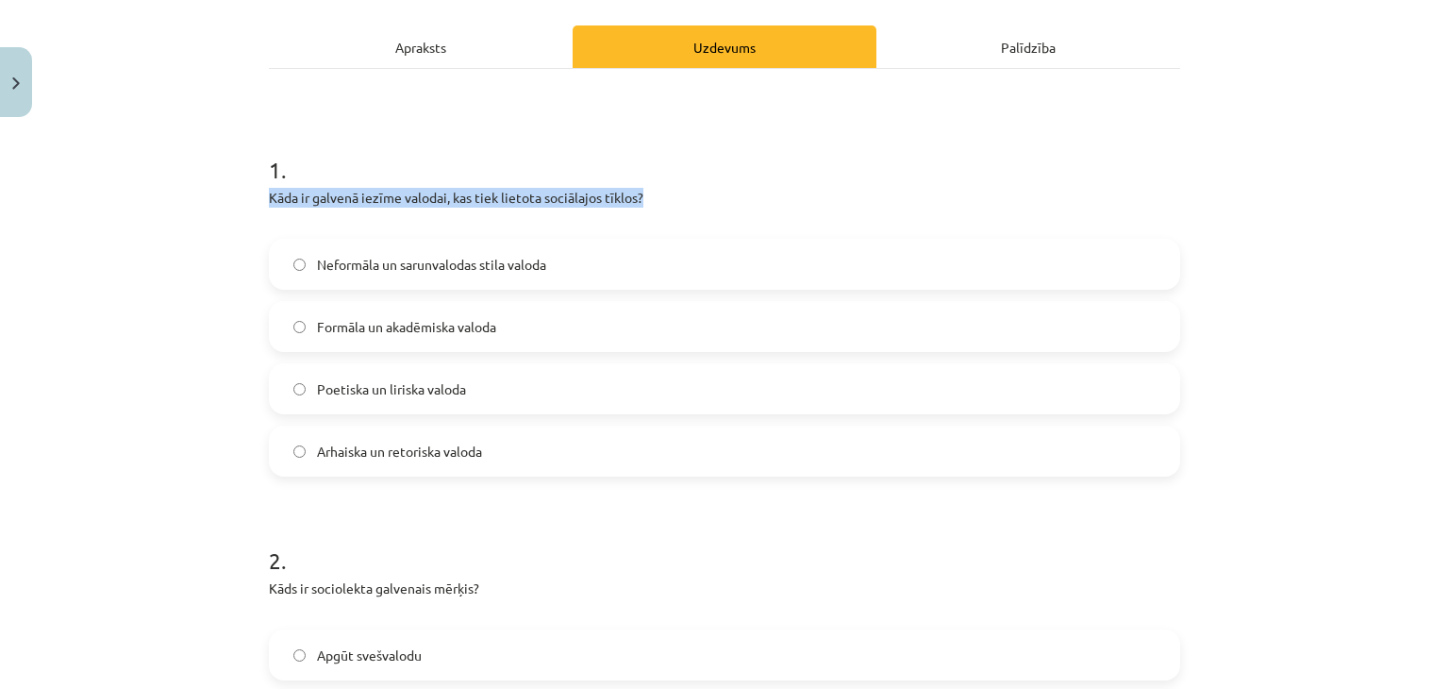
drag, startPoint x: 228, startPoint y: 196, endPoint x: 678, endPoint y: 191, distance: 450.0
click at [678, 191] on div "Mācību tēma: Latviešu valoda 8. klase 1. ieskaites mācību materiāls #2 1. tēma.…" at bounding box center [724, 344] width 1449 height 689
copy p "Kāda ir galvenā iezīme valodai, kas tiek lietota sociālajos tīklos?"
click at [660, 168] on h1 "1 ." at bounding box center [724, 153] width 911 height 58
click at [596, 275] on label "Neformāla un sarunvalodas stila valoda" at bounding box center [724, 264] width 907 height 47
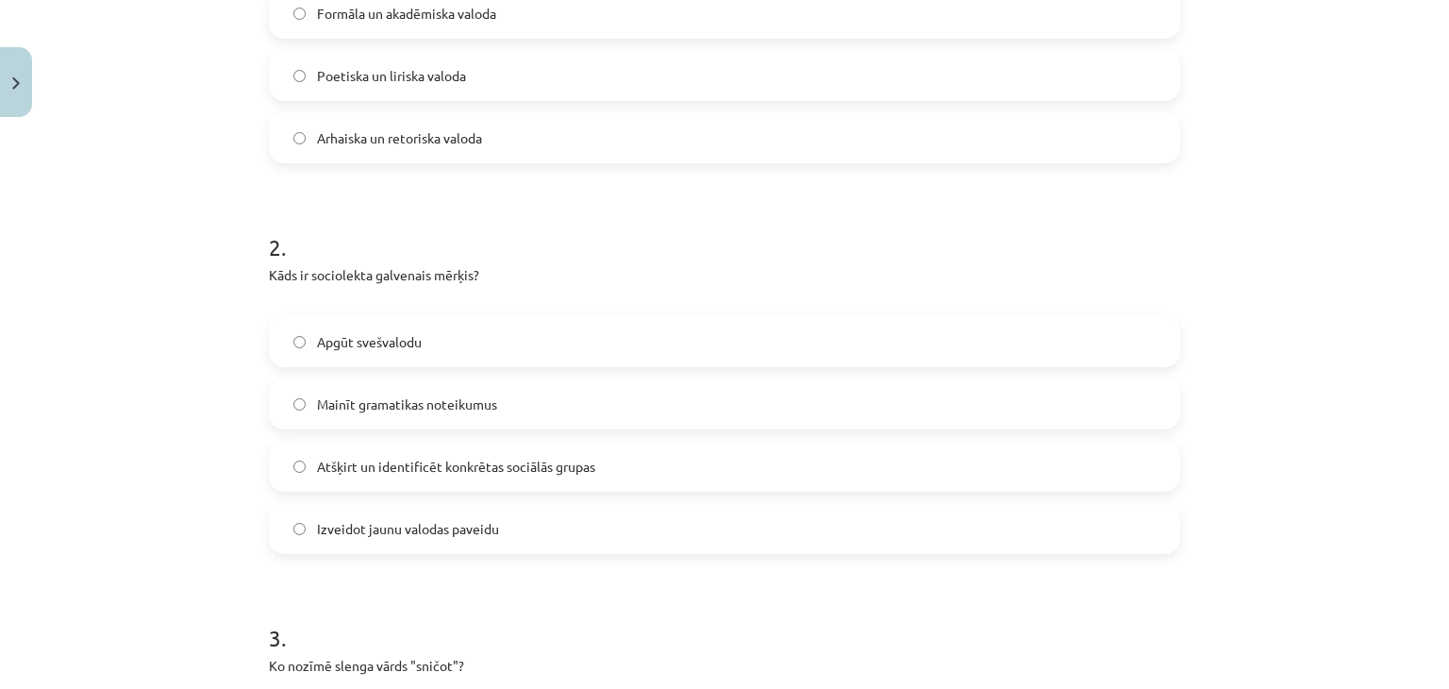
scroll to position [585, 0]
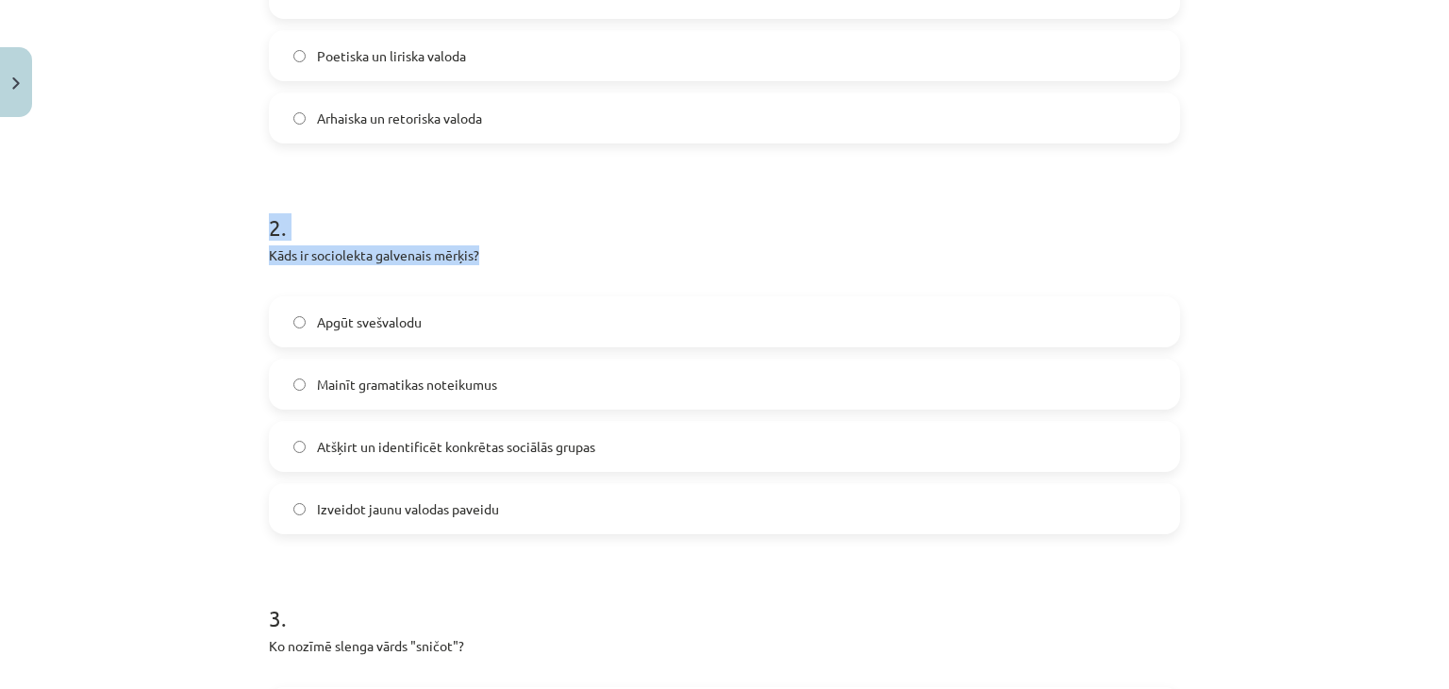
drag, startPoint x: 228, startPoint y: 229, endPoint x: 549, endPoint y: 261, distance: 322.3
click at [549, 261] on div "Mācību tēma: Latviešu valoda 8. klase 1. ieskaites mācību materiāls #2 1. tēma.…" at bounding box center [724, 344] width 1449 height 689
click at [549, 261] on p "Kāds ir sociolekta galvenais mērķis?" at bounding box center [724, 265] width 911 height 40
drag, startPoint x: 522, startPoint y: 244, endPoint x: 262, endPoint y: 251, distance: 259.5
click at [269, 251] on p "Kāds ir sociolekta galvenais mērķis?" at bounding box center [724, 265] width 911 height 40
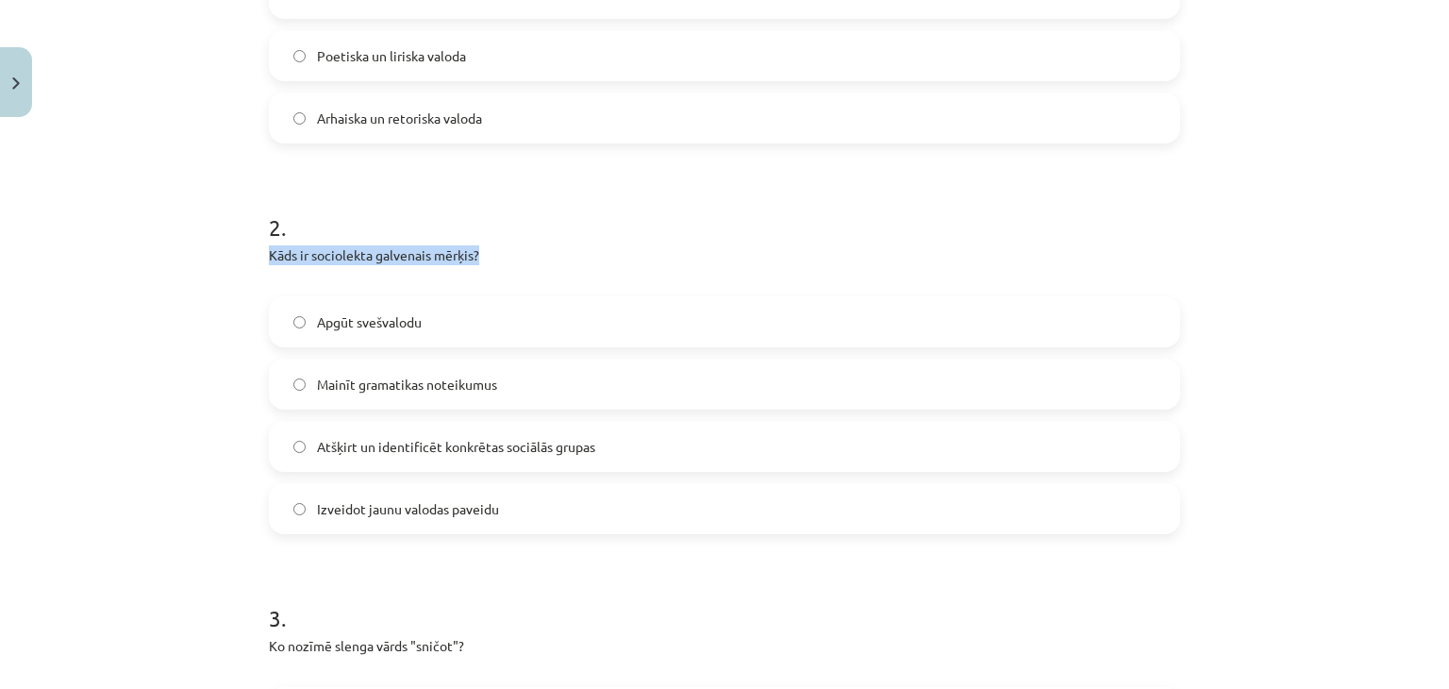
copy p "Kāds ir sociolekta galvenais mērķis?"
click at [493, 252] on p "Kāds ir sociolekta galvenais mērķis?" at bounding box center [724, 265] width 911 height 40
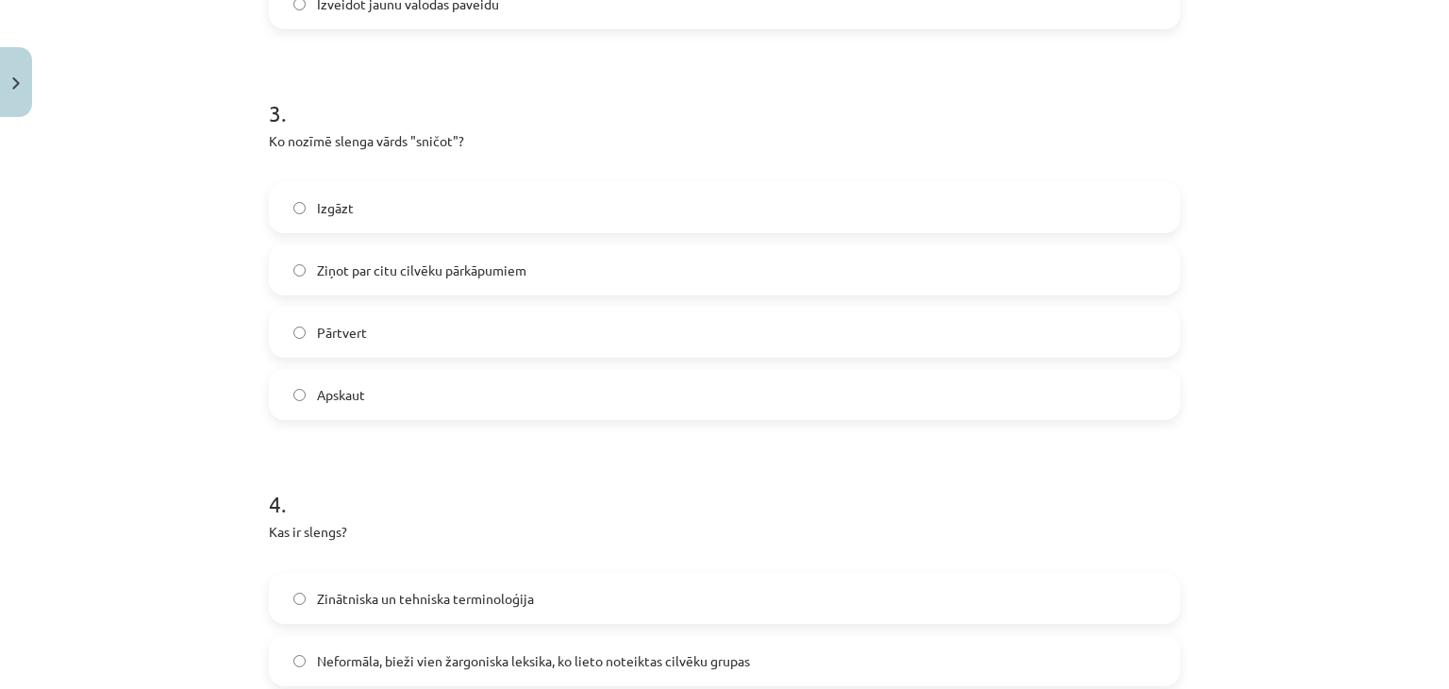
scroll to position [1053, 0]
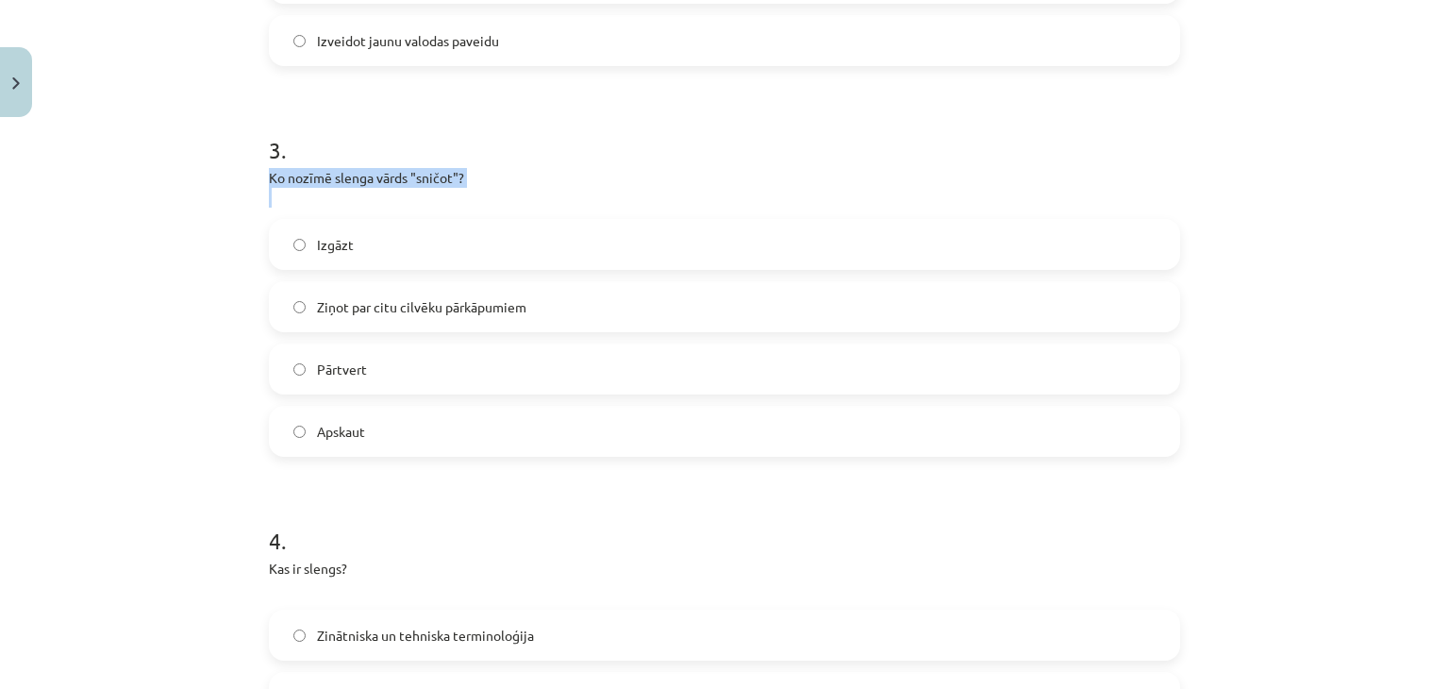
drag, startPoint x: 252, startPoint y: 175, endPoint x: 502, endPoint y: 196, distance: 250.8
click at [502, 196] on div "15 XP Saņemsi Sarežģīts 34 pilda Apraksts Uzdevums Palīdzība 1 . Kāda ir galven…" at bounding box center [725, 231] width 934 height 2317
click at [502, 196] on p "Ko nozīmē slenga vārds "sničot"?" at bounding box center [724, 188] width 911 height 40
drag, startPoint x: 411, startPoint y: 175, endPoint x: 446, endPoint y: 181, distance: 35.5
click at [446, 181] on p "Ko nozīmē slenga vārds "sničot"?" at bounding box center [724, 188] width 911 height 40
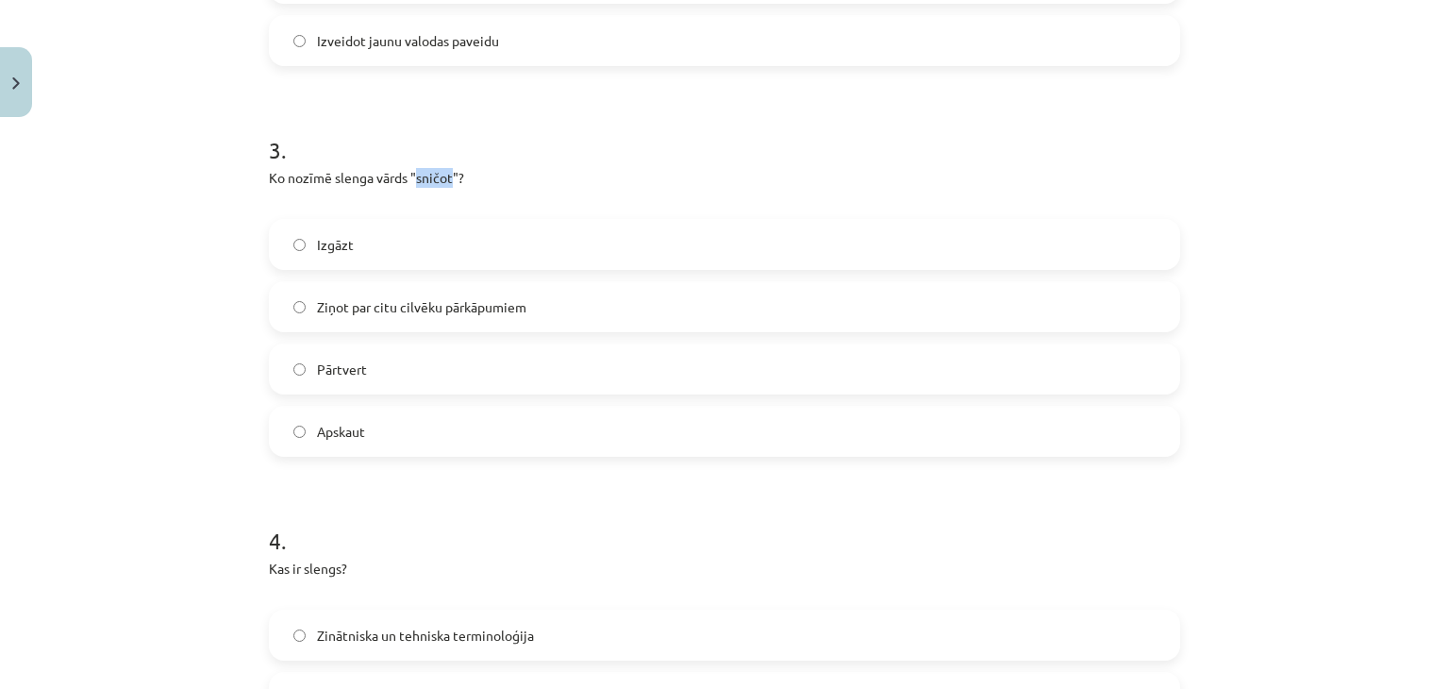
copy p "sničot"
click at [79, 280] on div "Mācību tēma: Latviešu valoda 8. klase 1. ieskaites mācību materiāls #2 1. tēma.…" at bounding box center [724, 344] width 1449 height 689
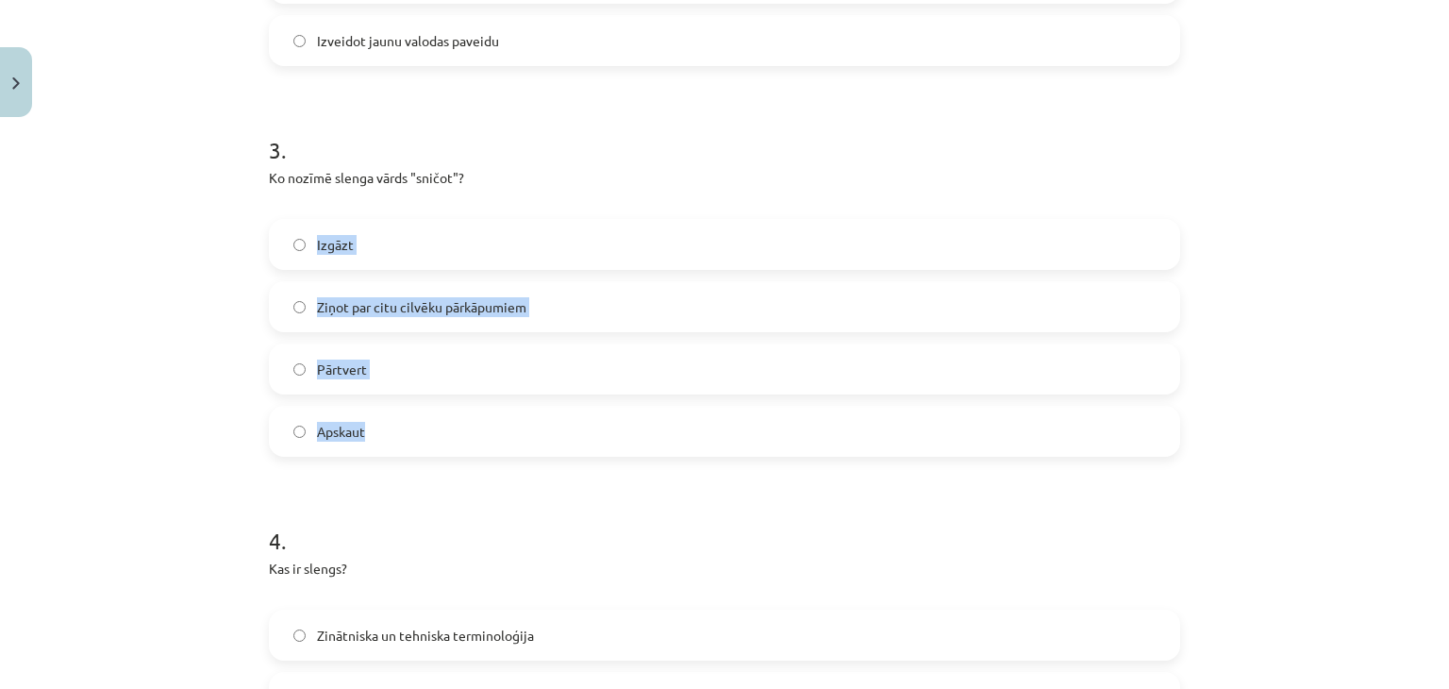
drag, startPoint x: 179, startPoint y: 220, endPoint x: 445, endPoint y: 444, distance: 348.1
click at [445, 444] on div "Mācību tēma: Latviešu valoda 8. klase 1. ieskaites mācību materiāls #2 1. tēma.…" at bounding box center [724, 344] width 1449 height 689
copy div "Izgāzt Ziņot par citu cilvēku pārkāpumiem Pārtvert Apskaut"
click at [358, 532] on h1 "4 ." at bounding box center [724, 523] width 911 height 58
click at [400, 291] on label "Ziņot par citu cilvēku pārkāpumiem" at bounding box center [724, 306] width 907 height 47
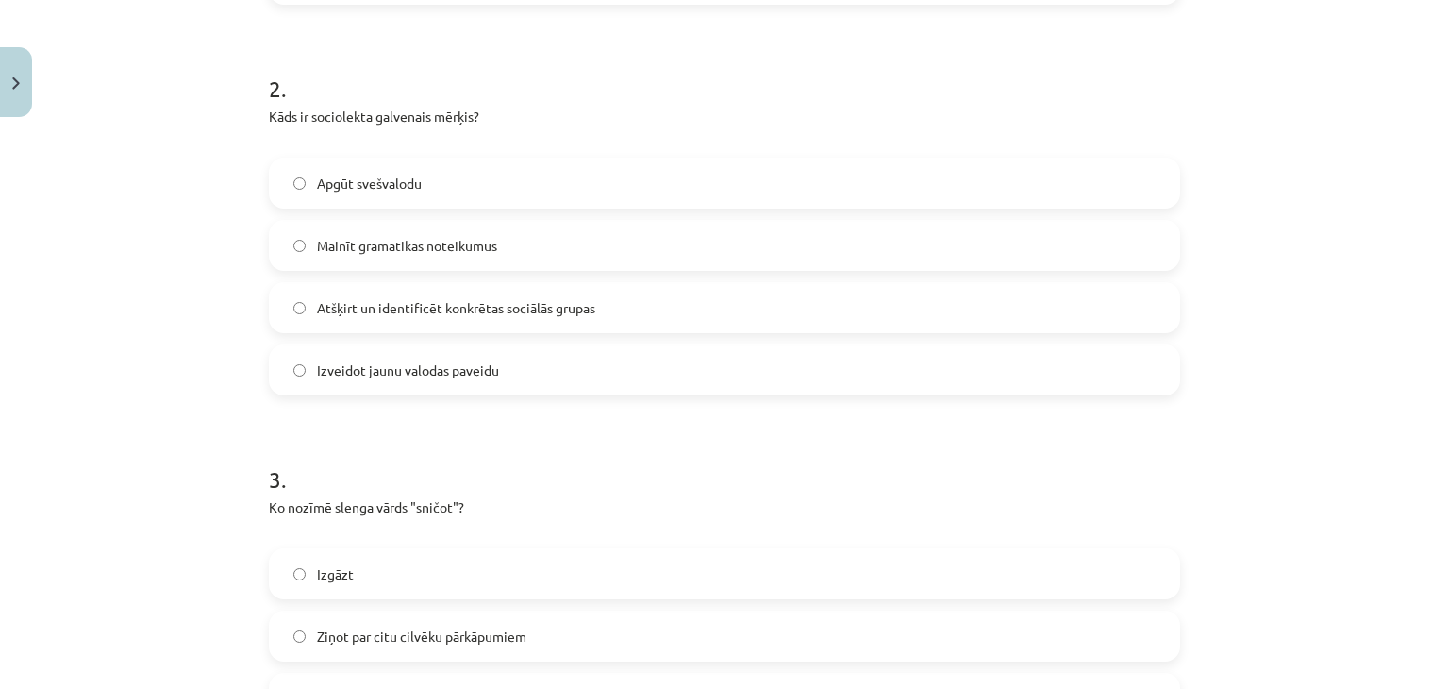
scroll to position [720, 0]
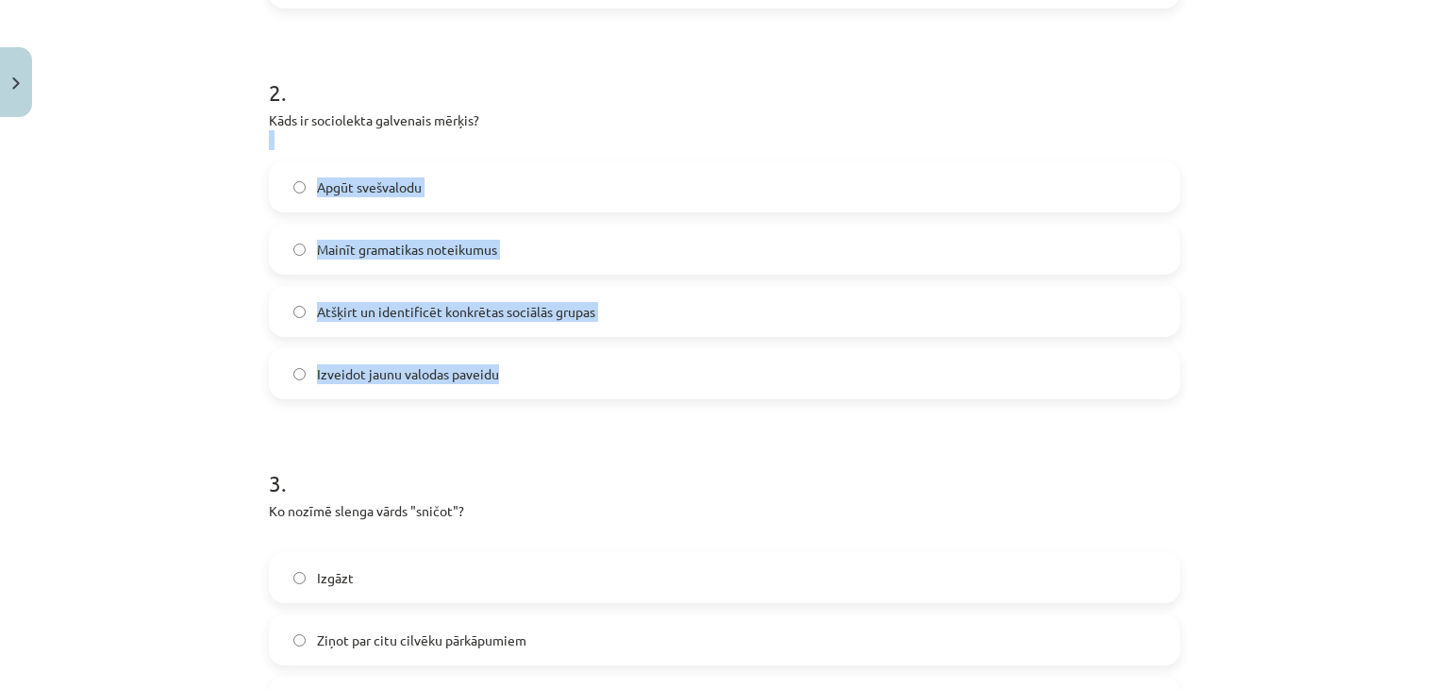
drag, startPoint x: 242, startPoint y: 130, endPoint x: 528, endPoint y: 366, distance: 370.5
click at [528, 366] on div "Mācību tēma: Latviešu valoda 8. klase 1. ieskaites mācību materiāls #2 1. tēma.…" at bounding box center [724, 344] width 1449 height 689
drag, startPoint x: 258, startPoint y: 113, endPoint x: 497, endPoint y: 384, distance: 360.9
click at [497, 384] on div "15 XP Saņemsi Sarežģīts 34 pilda Apraksts Uzdevums Palīdzība 1 . Kāda ir galven…" at bounding box center [725, 564] width 934 height 2317
copy div "Kāds ir sociolekta galvenais mērķis? Apgūt svešvalodu Mainīt gramatikas noteiku…"
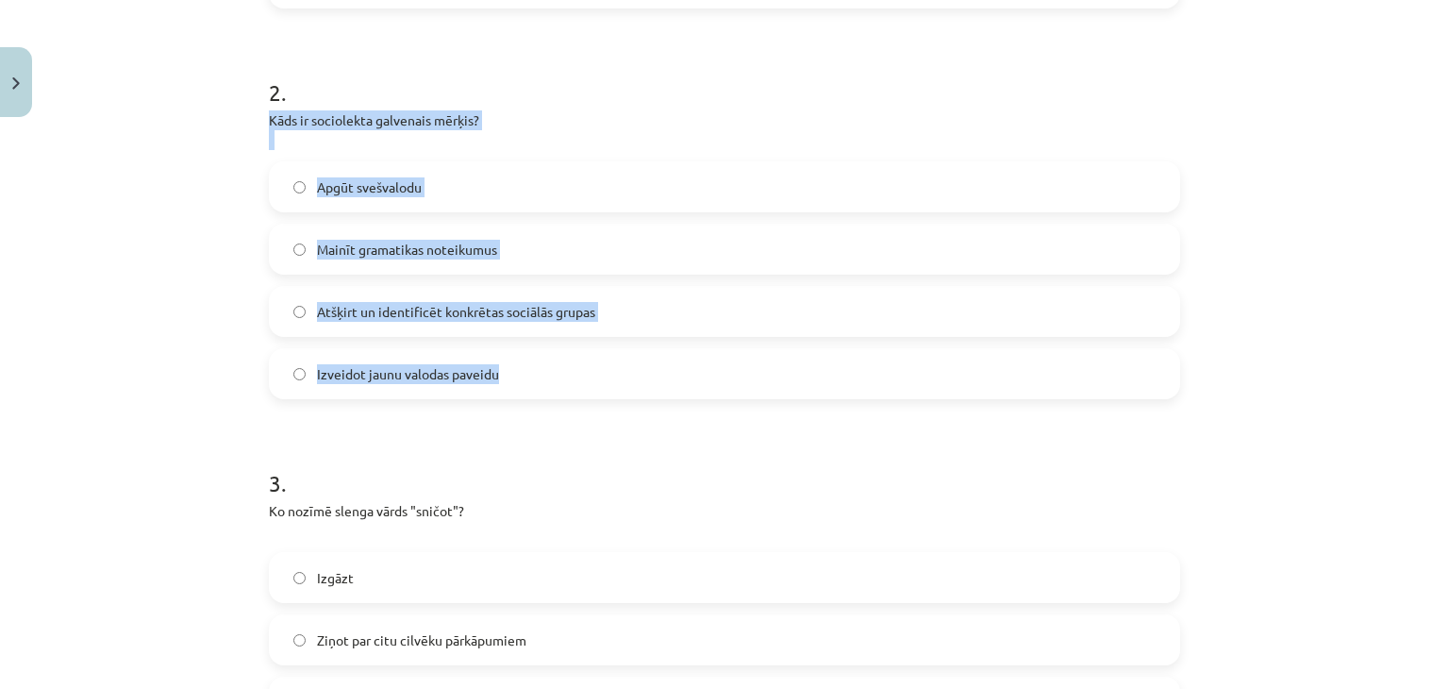
click at [344, 318] on span "Atšķirt un identificēt konkrētas sociālās grupas" at bounding box center [456, 312] width 278 height 20
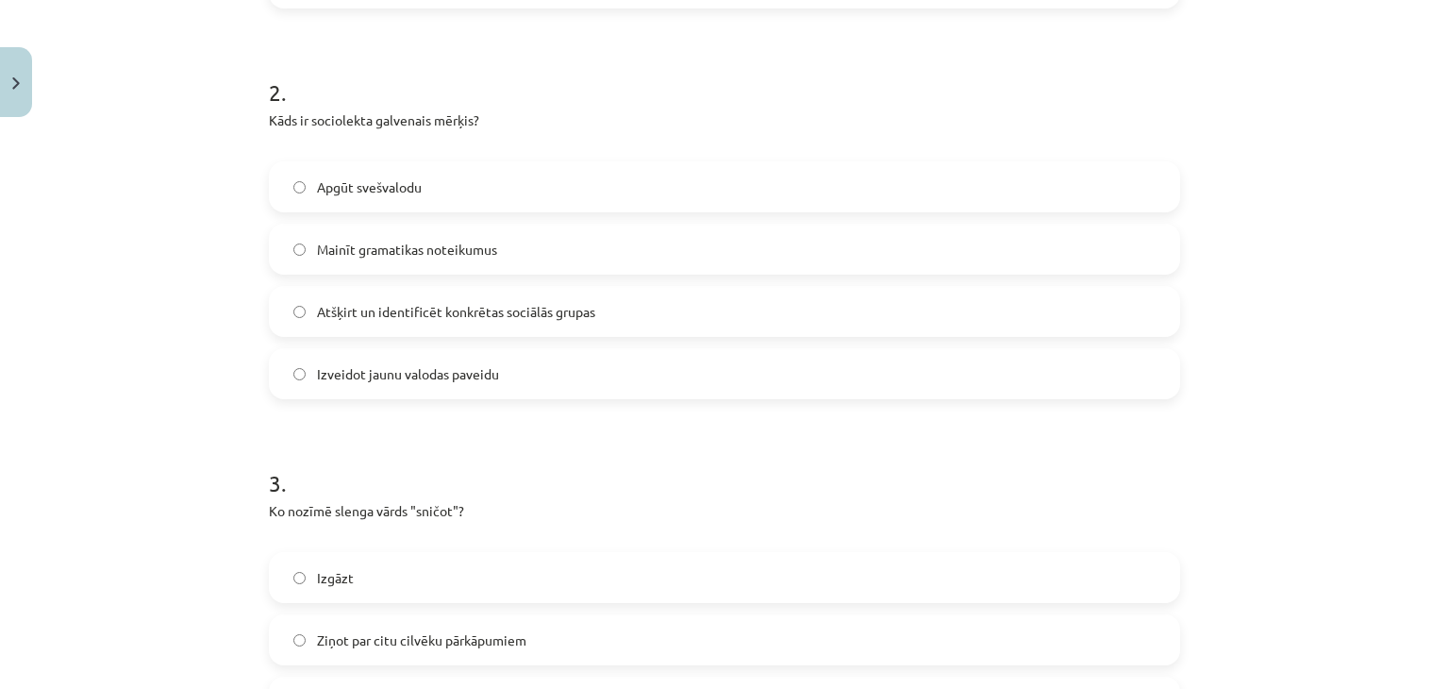
click at [40, 354] on div "Mācību tēma: Latviešu valoda 8. klase 1. ieskaites mācību materiāls #2 1. tēma.…" at bounding box center [724, 344] width 1449 height 689
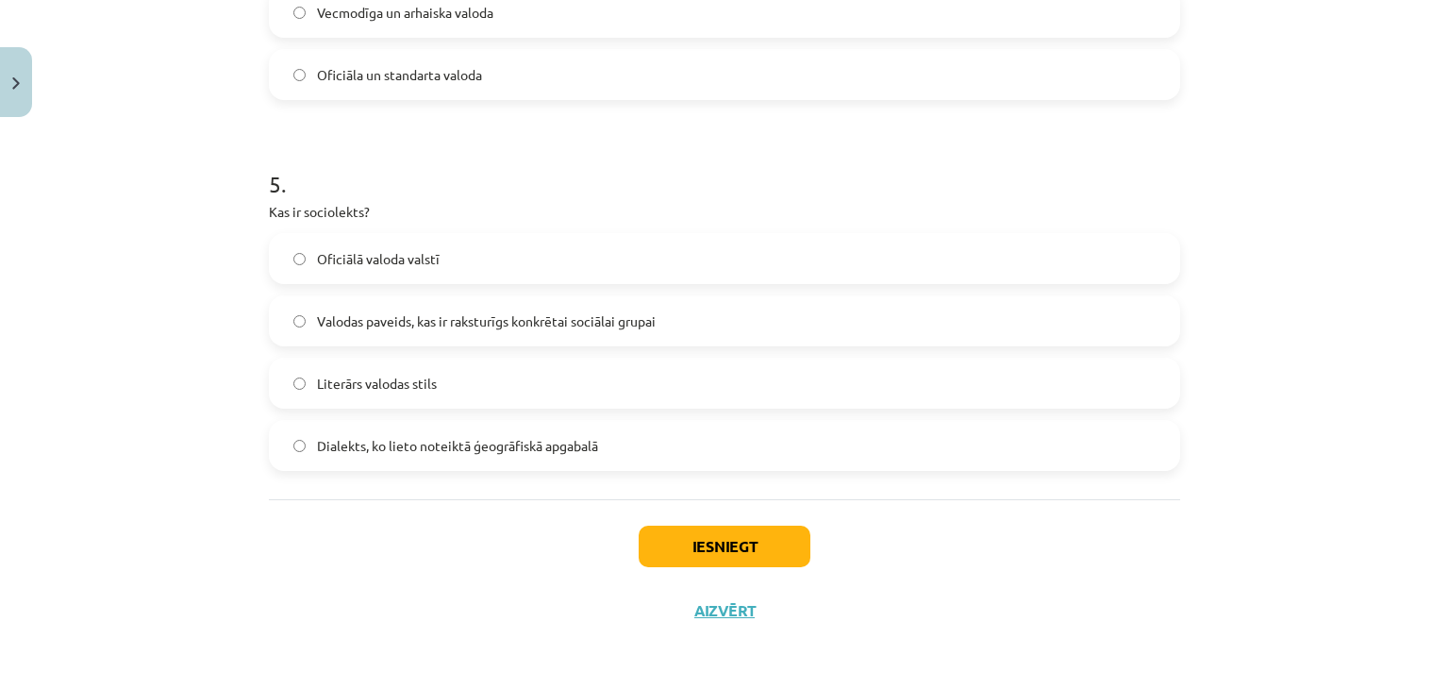
scroll to position [1800, 0]
click at [649, 540] on button "Iesniegt" at bounding box center [725, 546] width 172 height 42
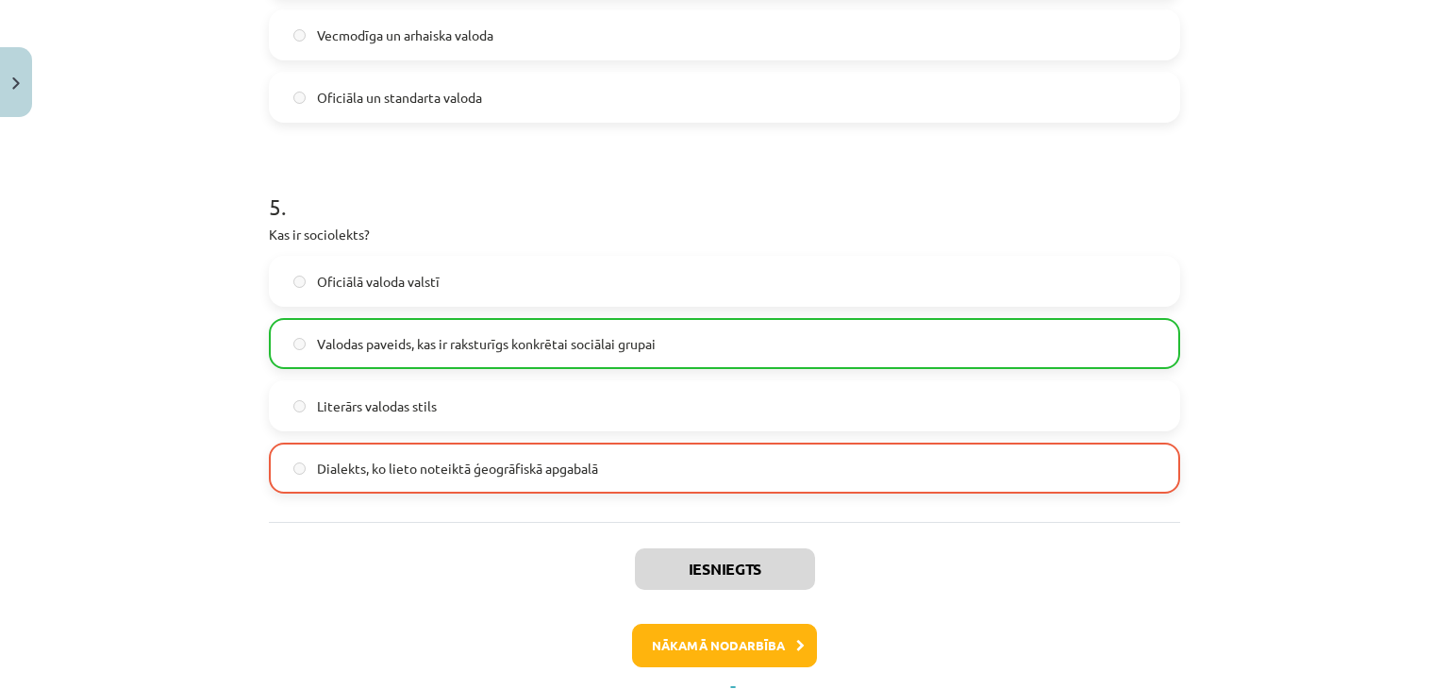
scroll to position [1860, 0]
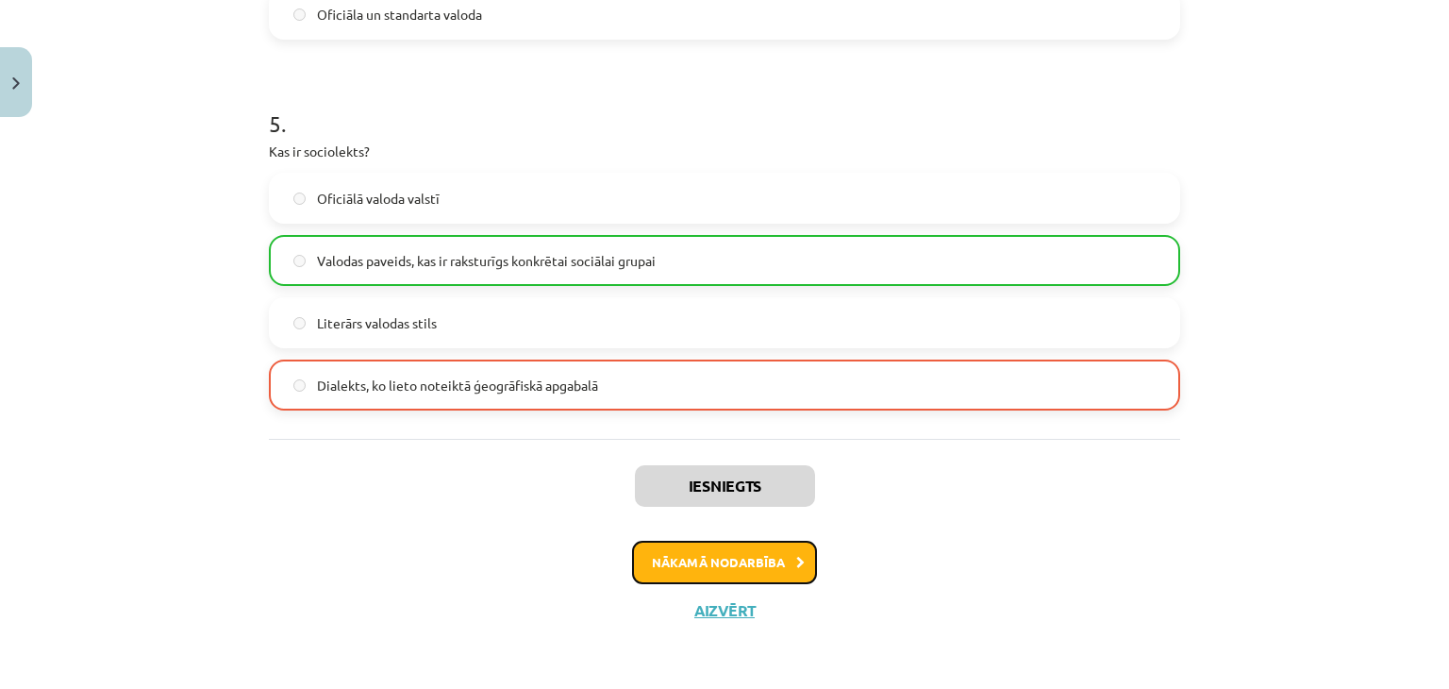
click at [771, 567] on button "Nākamā nodarbība" at bounding box center [724, 561] width 185 height 43
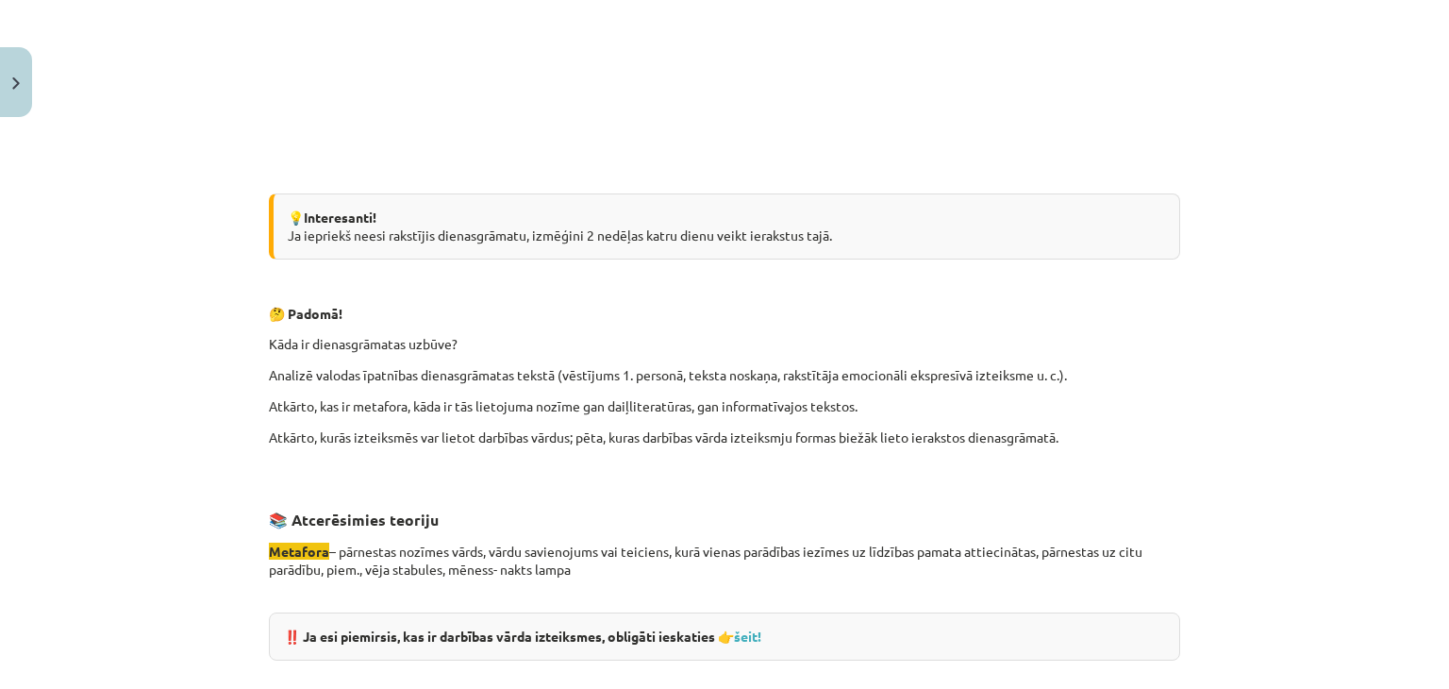
scroll to position [1781, 0]
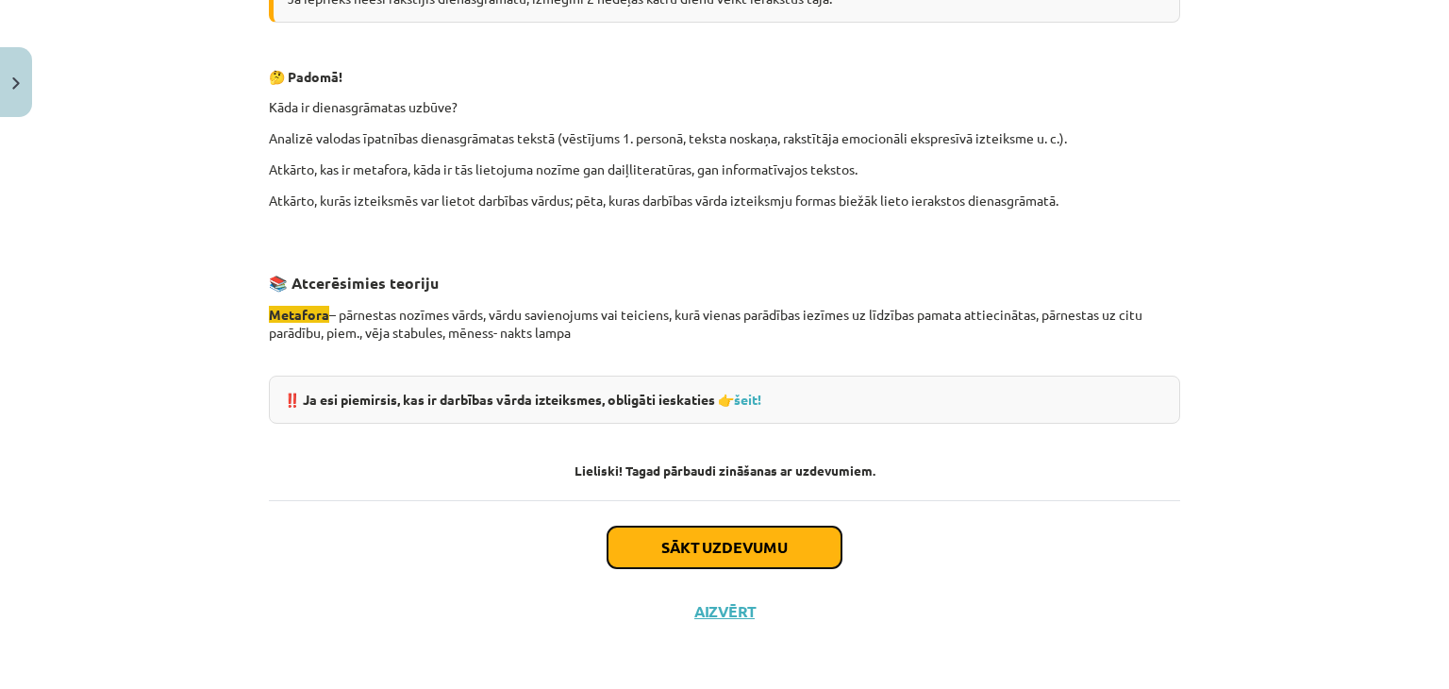
click at [778, 528] on button "Sākt uzdevumu" at bounding box center [724, 547] width 234 height 42
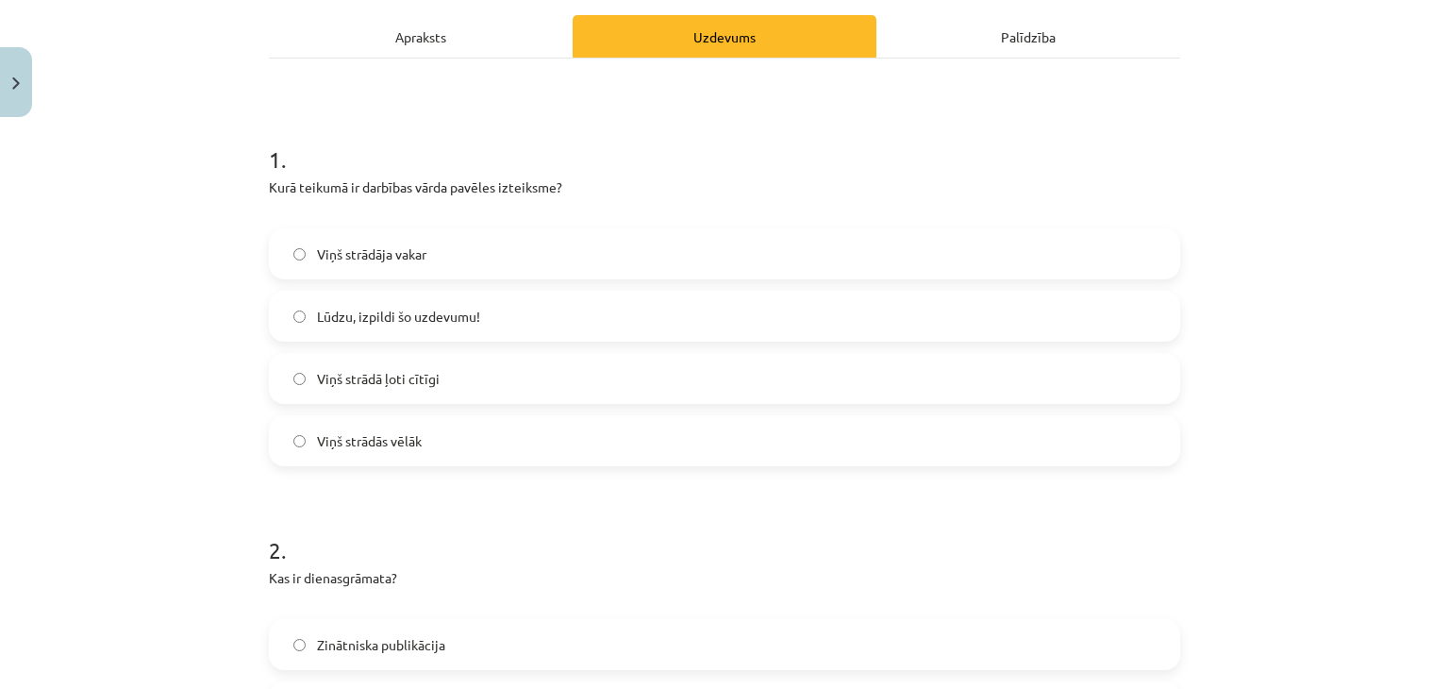
scroll to position [275, 0]
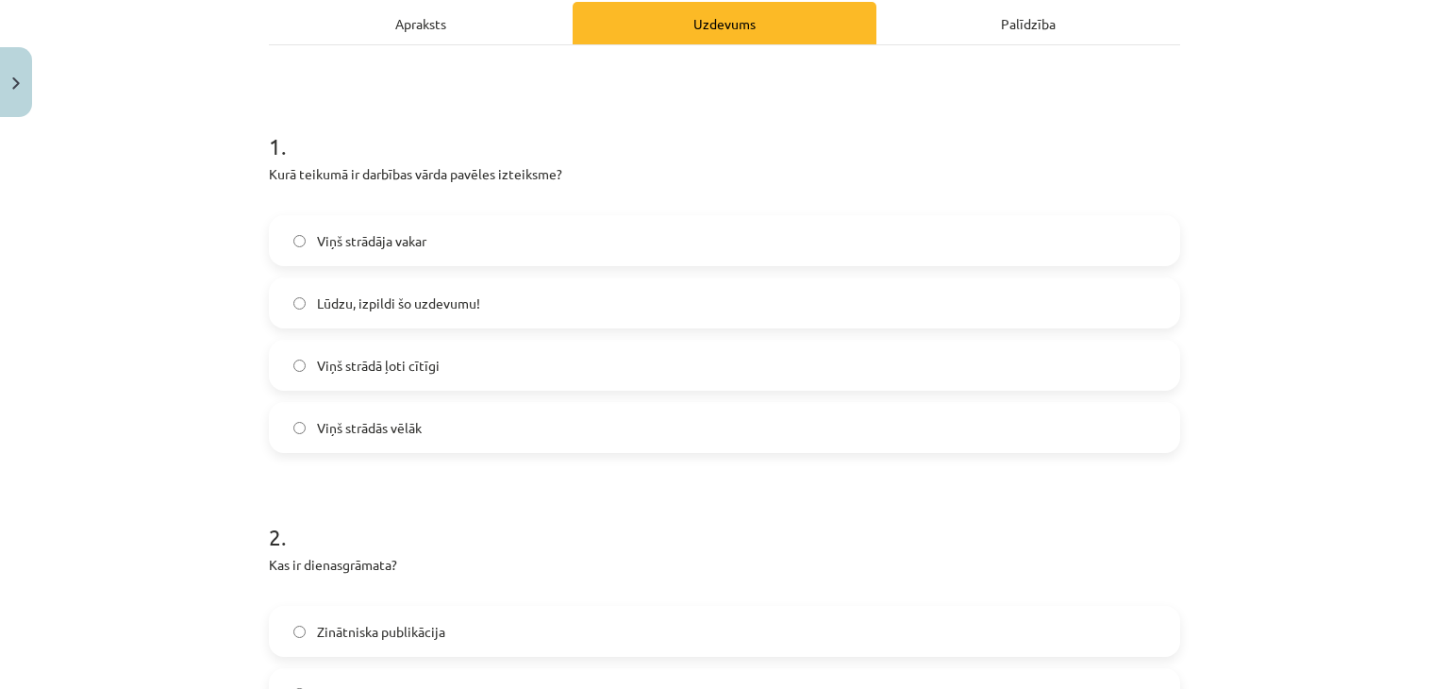
click at [668, 314] on label "Lūdzu, izpildi šo uzdevumu!" at bounding box center [724, 302] width 907 height 47
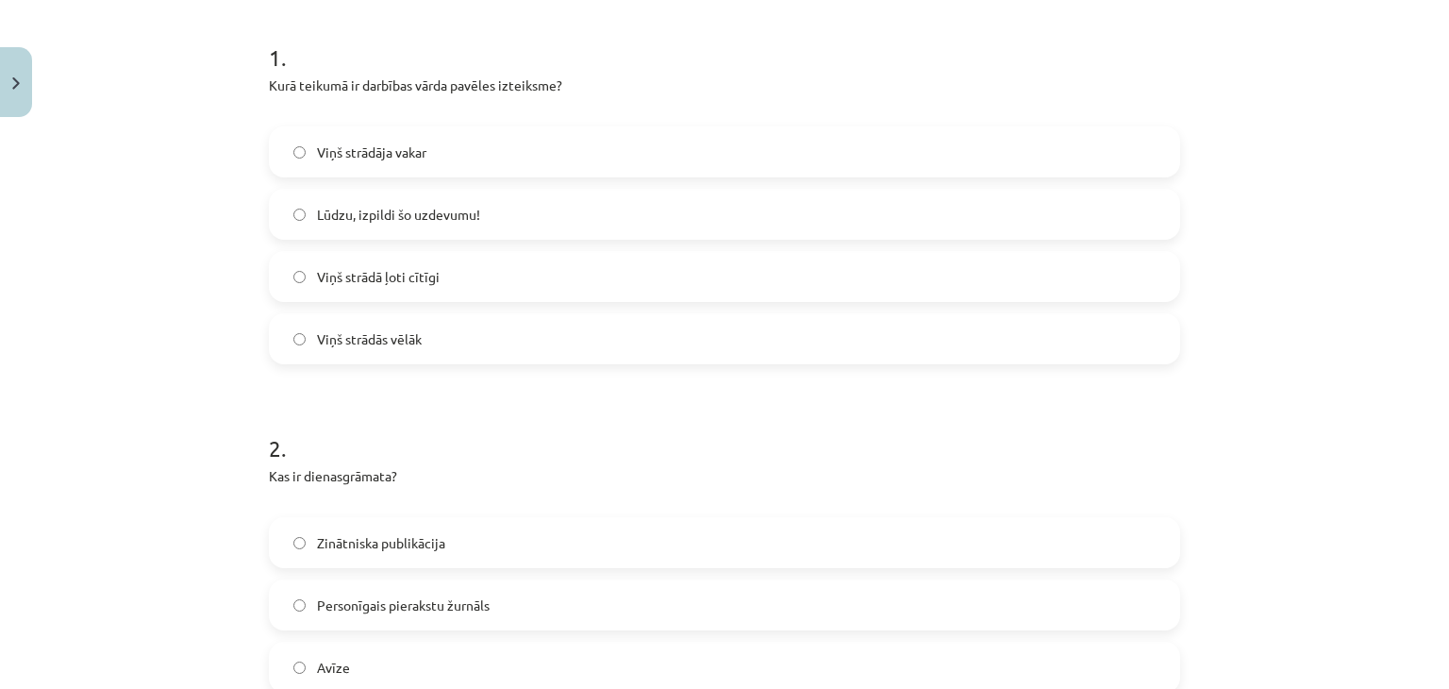
scroll to position [359, 0]
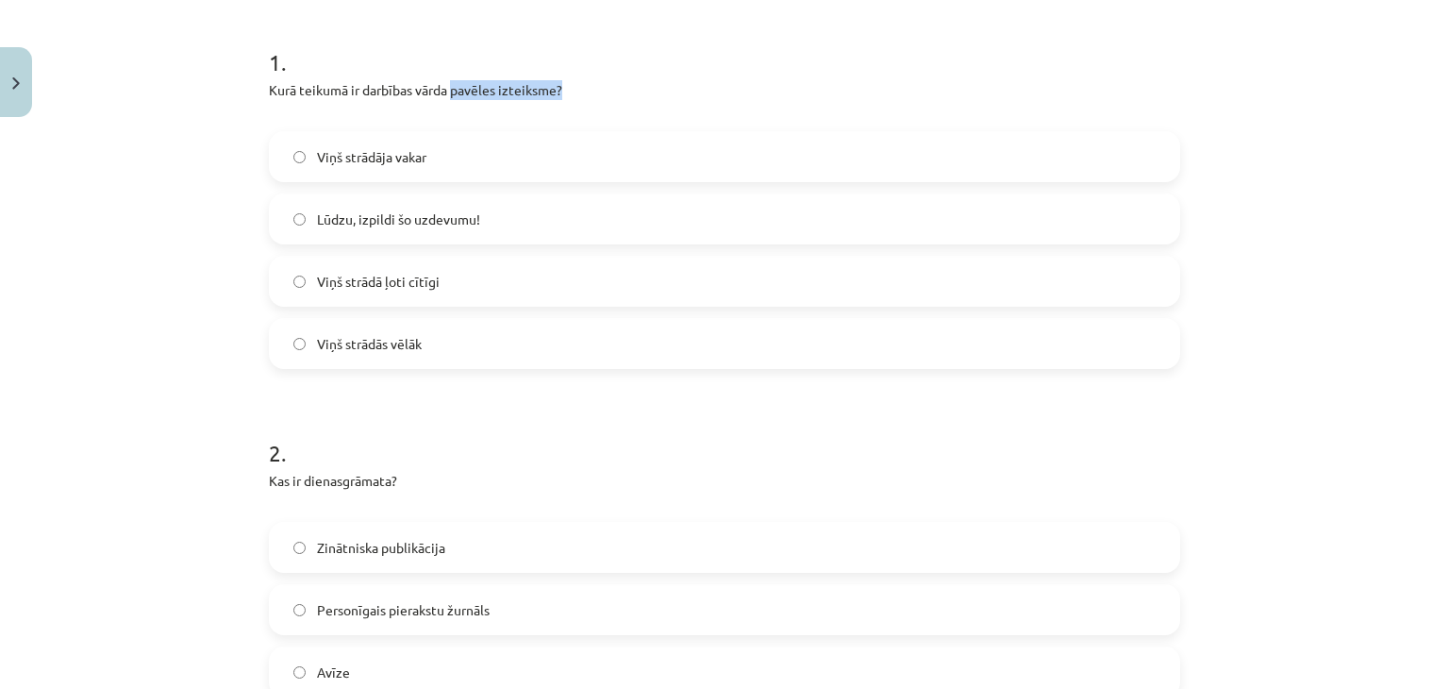
drag, startPoint x: 446, startPoint y: 85, endPoint x: 580, endPoint y: 95, distance: 134.3
click at [580, 95] on p "Kurā teikumā ir darbības vārda pavēles izteiksme?" at bounding box center [724, 100] width 911 height 40
copy p "pavēles izteiksme?"
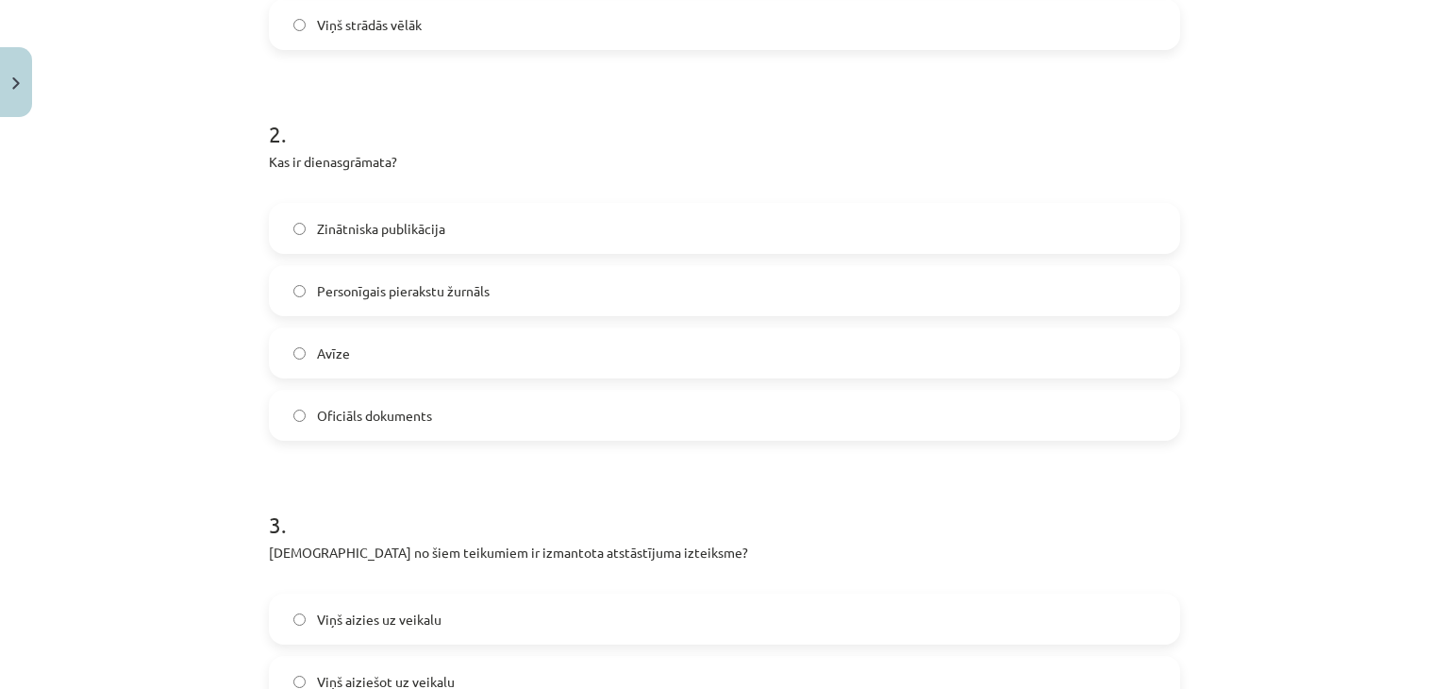
scroll to position [714, 0]
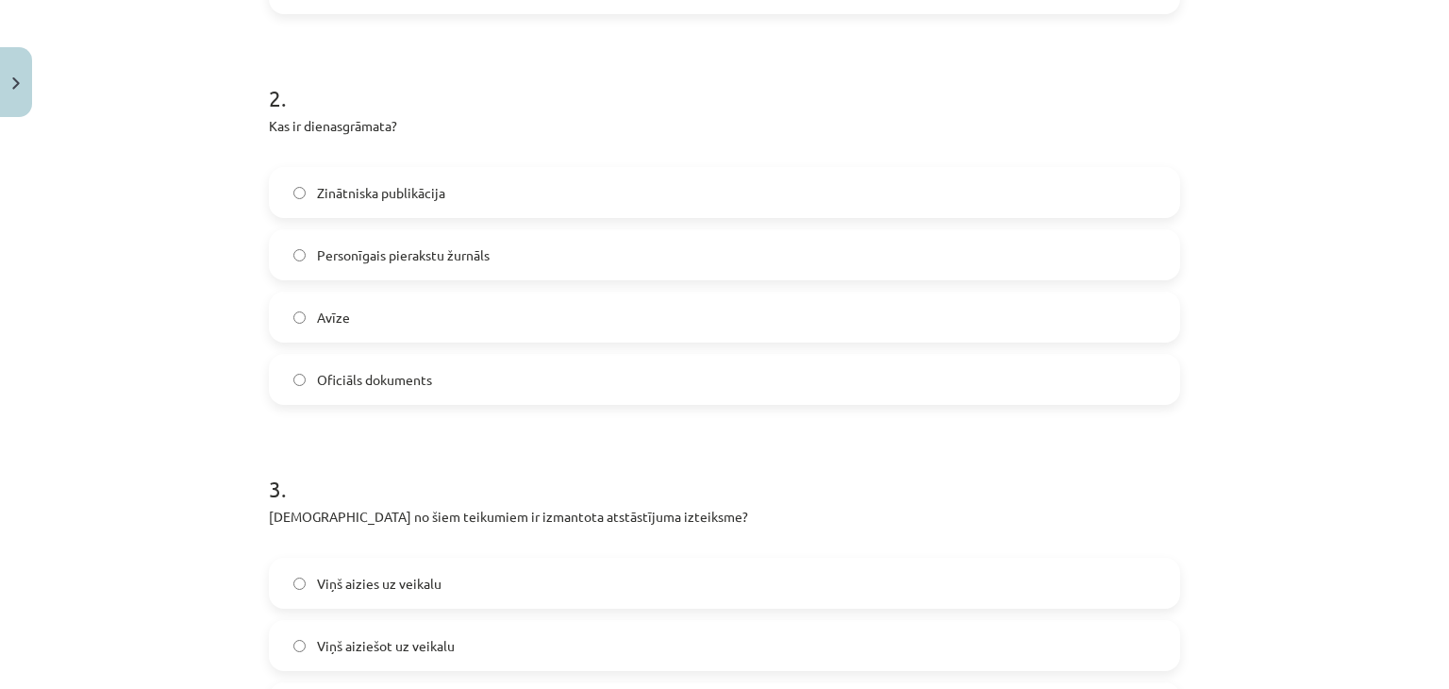
click at [491, 240] on label "Personīgais pierakstu žurnāls" at bounding box center [724, 254] width 907 height 47
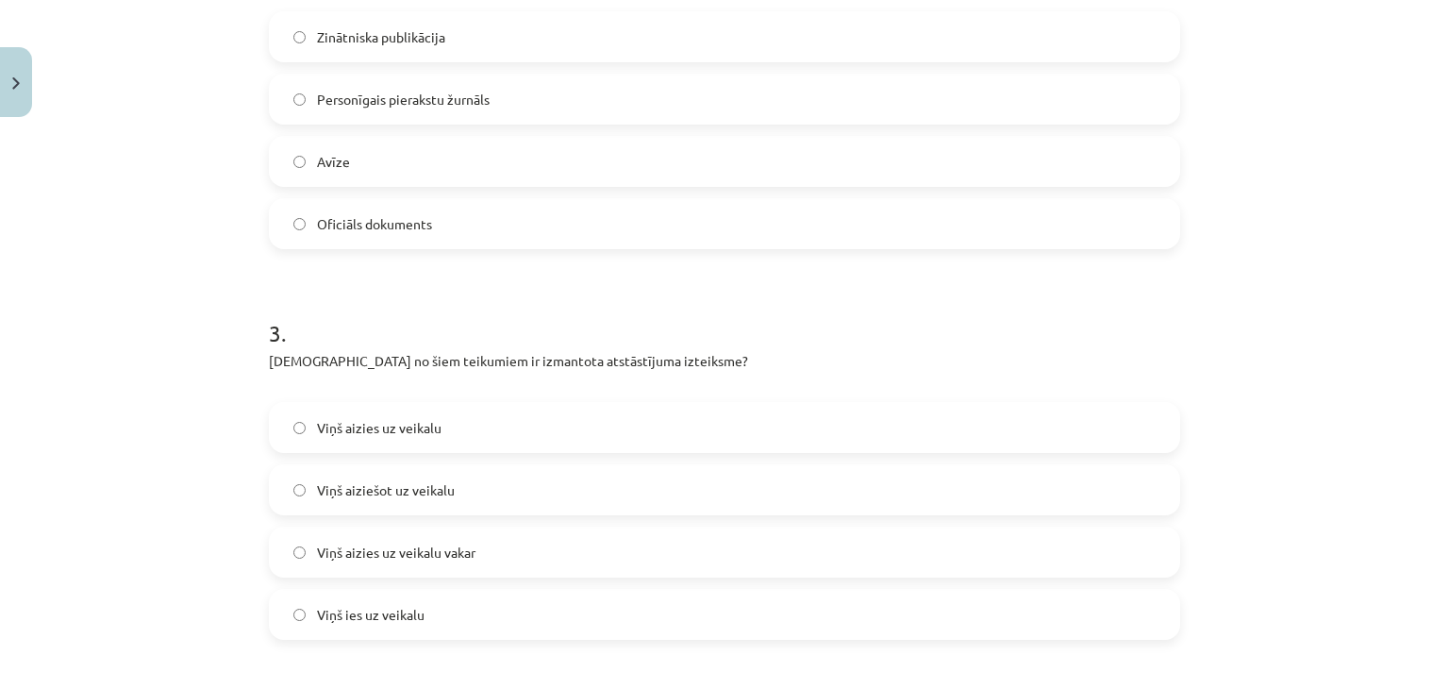
scroll to position [877, 0]
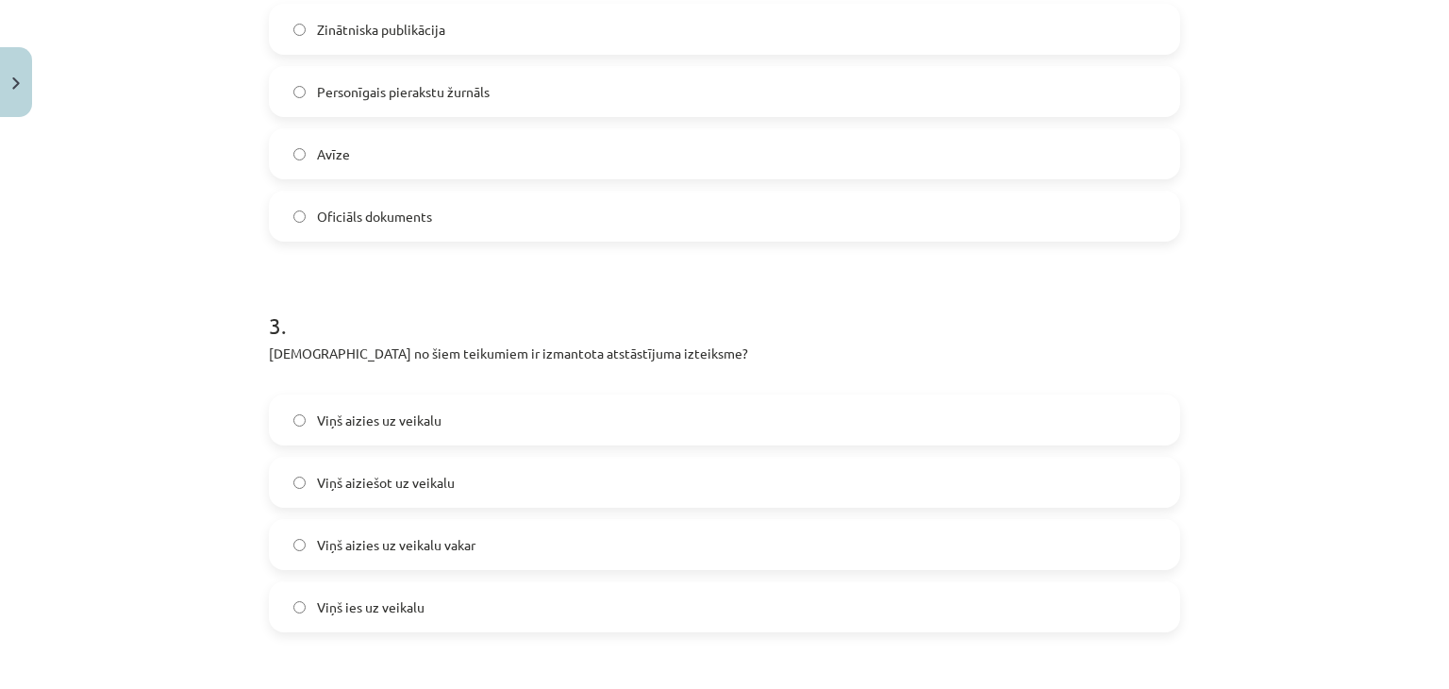
click at [488, 302] on h1 "3 ." at bounding box center [724, 308] width 911 height 58
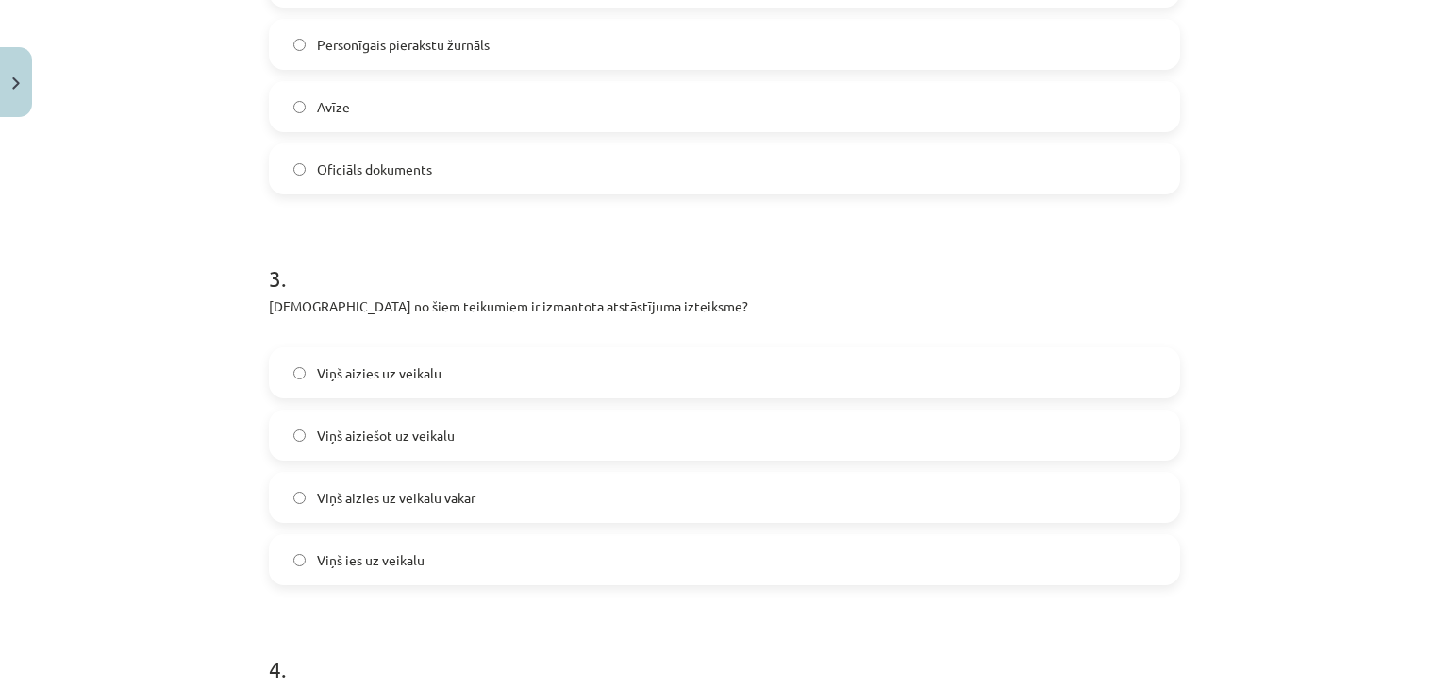
scroll to position [930, 0]
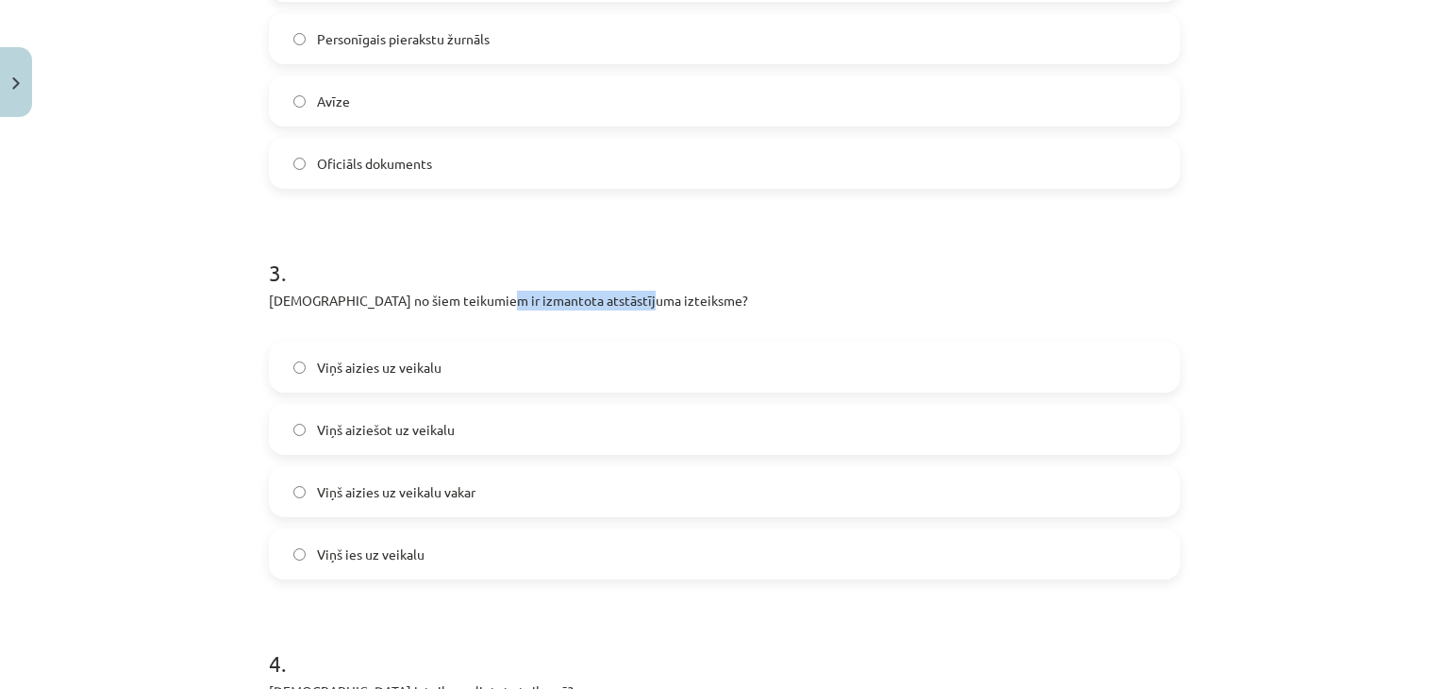
drag, startPoint x: 482, startPoint y: 298, endPoint x: 683, endPoint y: 291, distance: 201.1
click at [683, 291] on p "Kurā no šiem teikumiem ir izmantota atstāstījuma izteiksme?" at bounding box center [724, 311] width 911 height 40
copy p "atstāstījuma izteiksme?"
click at [358, 233] on h1 "3 ." at bounding box center [724, 255] width 911 height 58
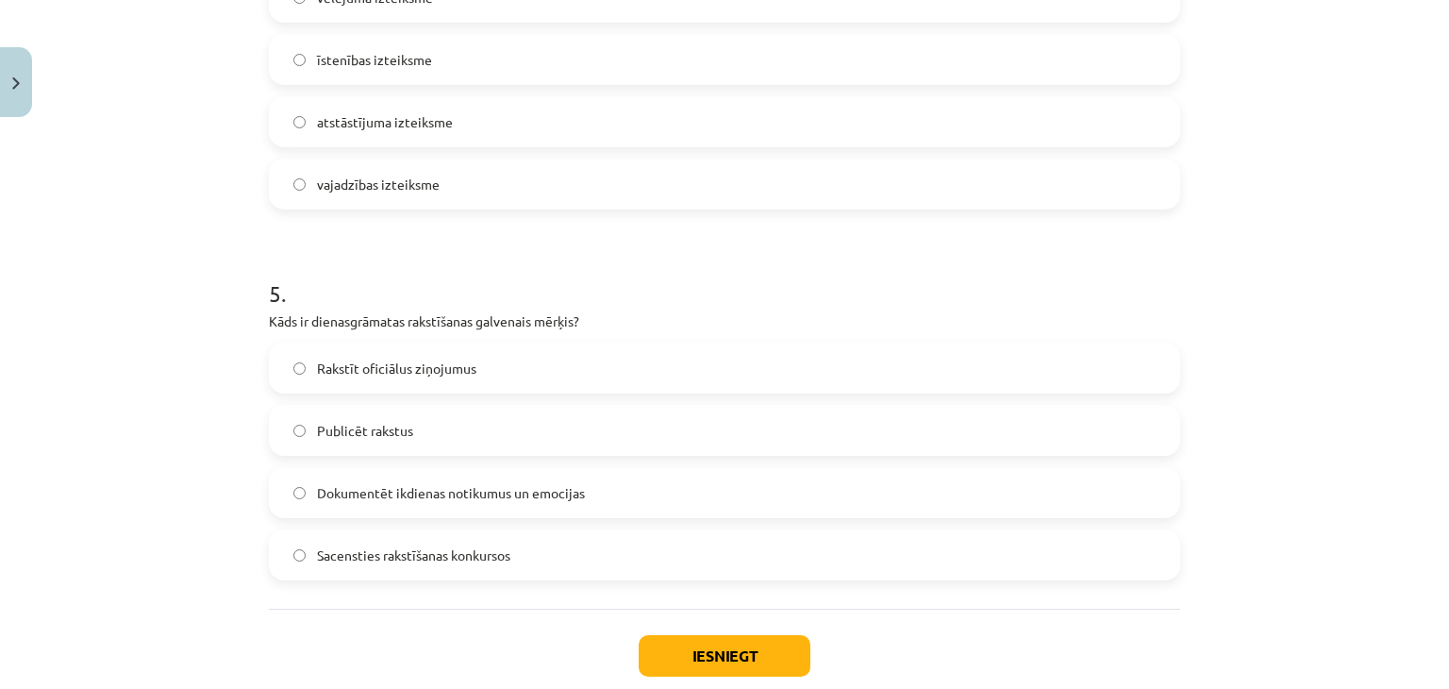
scroll to position [1717, 0]
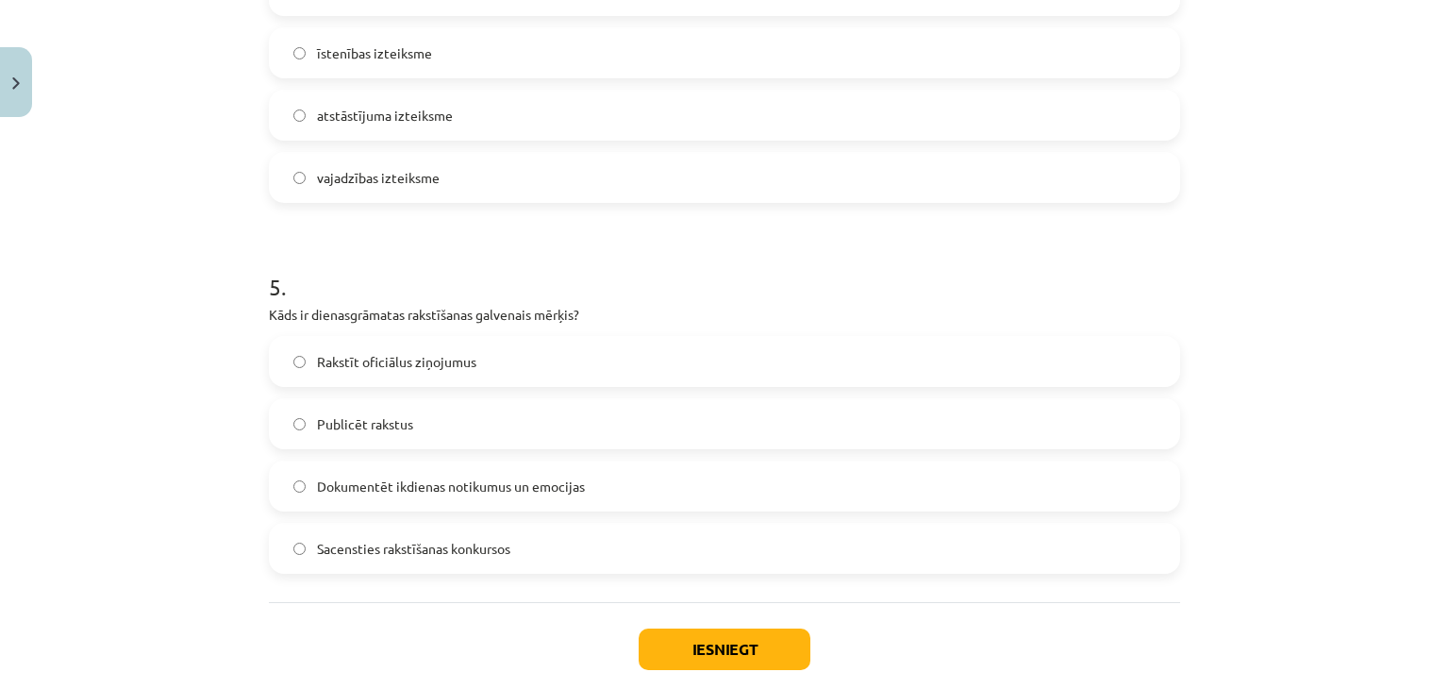
click at [551, 491] on span "Dokumentēt ikdienas notikumus un emocijas" at bounding box center [451, 486] width 268 height 20
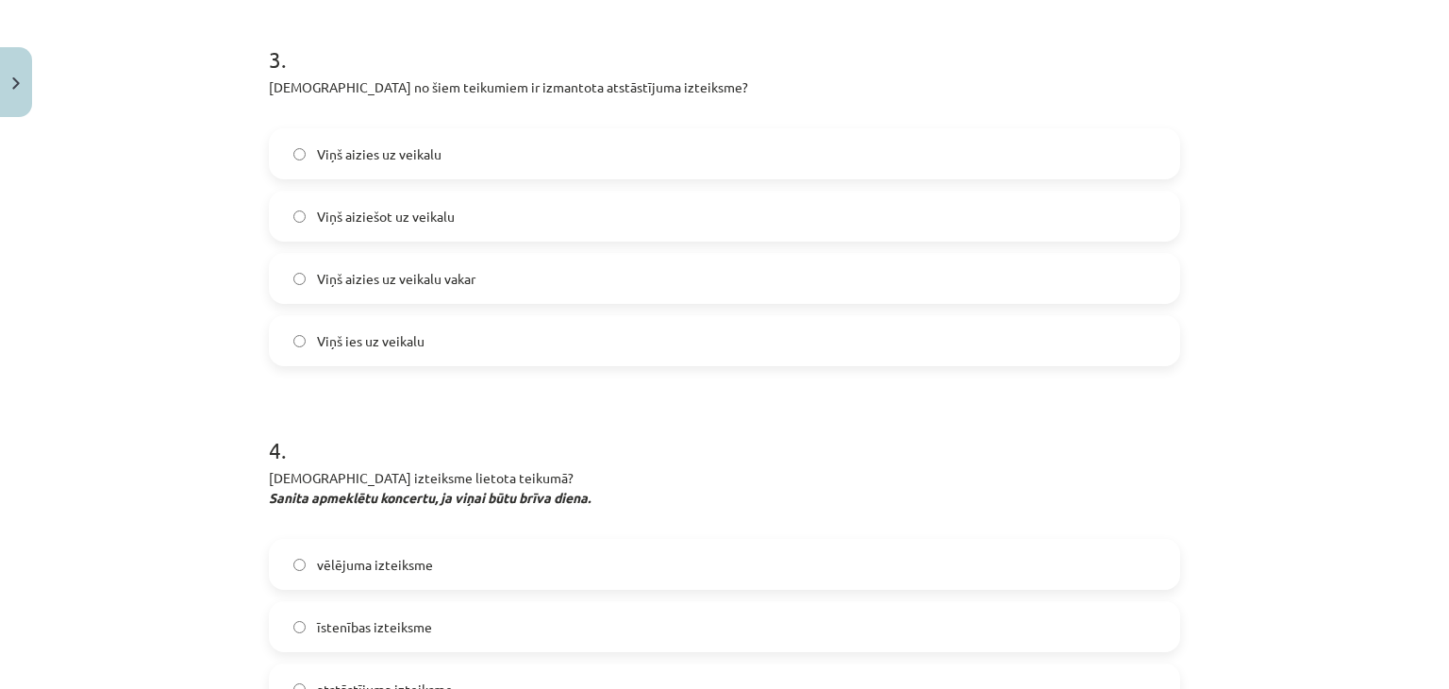
scroll to position [1141, 0]
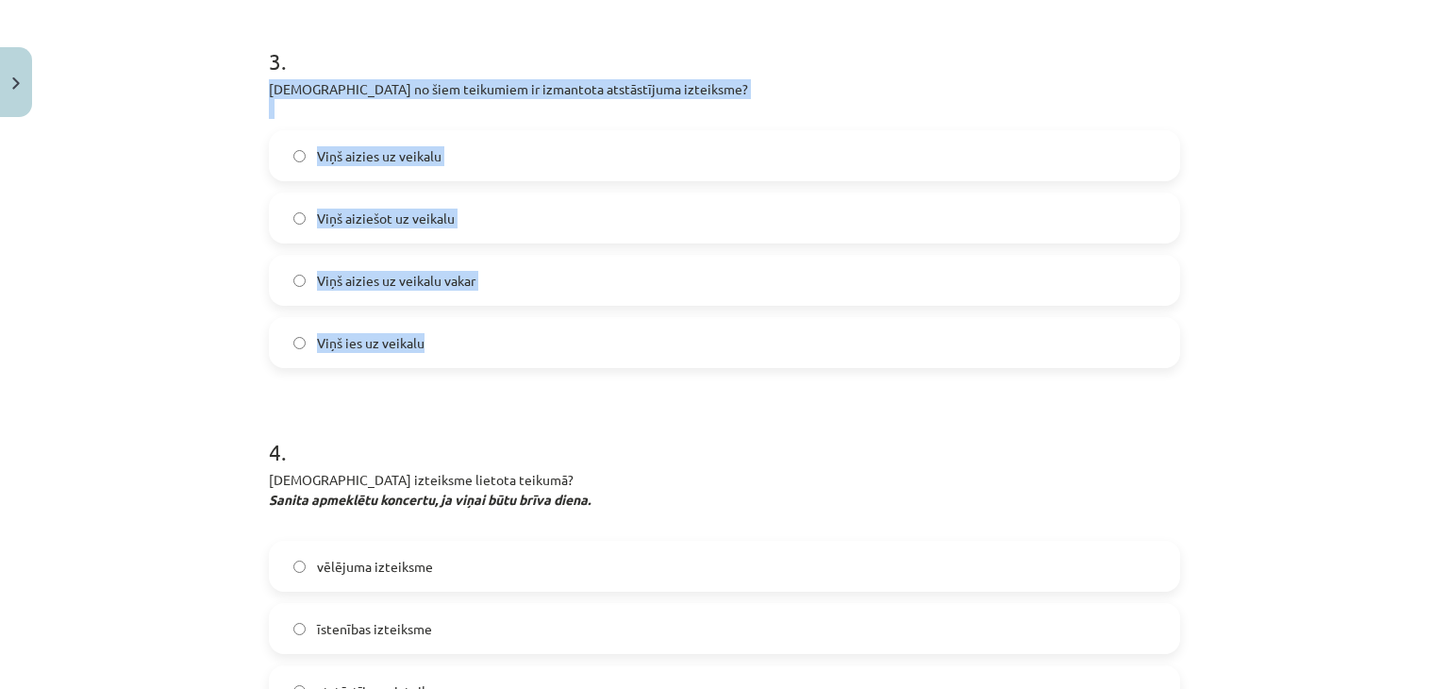
drag, startPoint x: 261, startPoint y: 91, endPoint x: 438, endPoint y: 326, distance: 293.7
click at [438, 326] on div "3 . Kurā no šiem teikumiem ir izmantota atstāstījuma izteiksme? Viņš aizies uz …" at bounding box center [724, 191] width 911 height 353
copy div "Kurā no šiem teikumiem ir izmantota atstāstījuma izteiksme? Viņš aizies uz veik…"
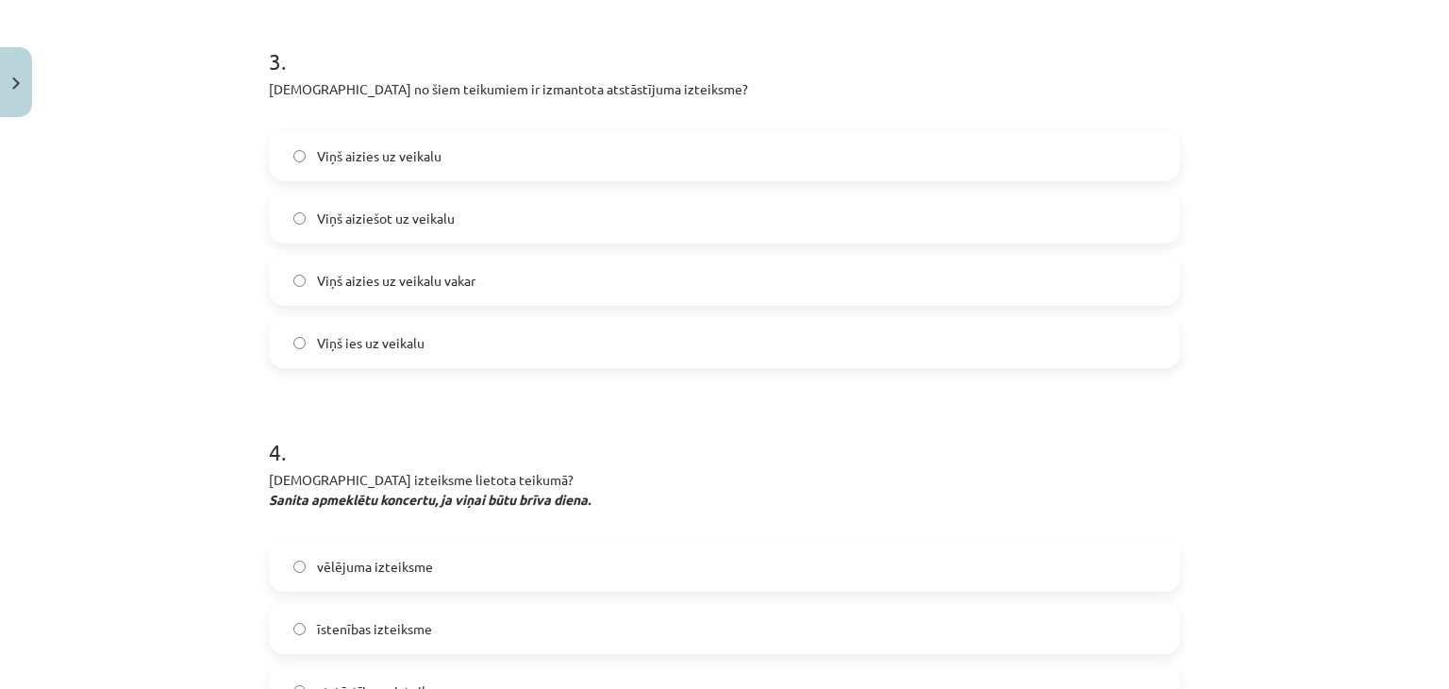
click at [457, 396] on form "1 . Kurā teikumā ir darbības vārda pavēles izteiksme? Viņš strādāja vakar Lūdzu…" at bounding box center [724, 191] width 911 height 1915
click at [429, 225] on span "Viņš aiziešot uz veikalu" at bounding box center [386, 218] width 138 height 20
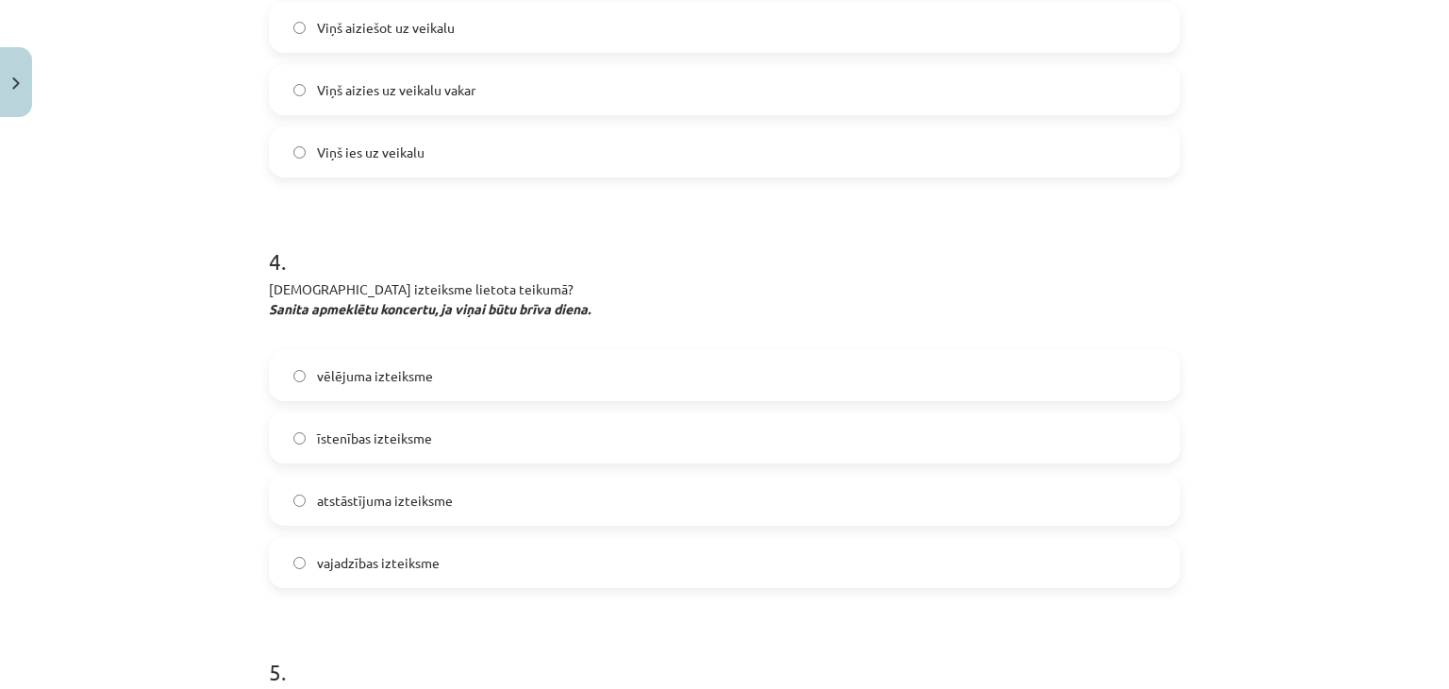
scroll to position [1333, 0]
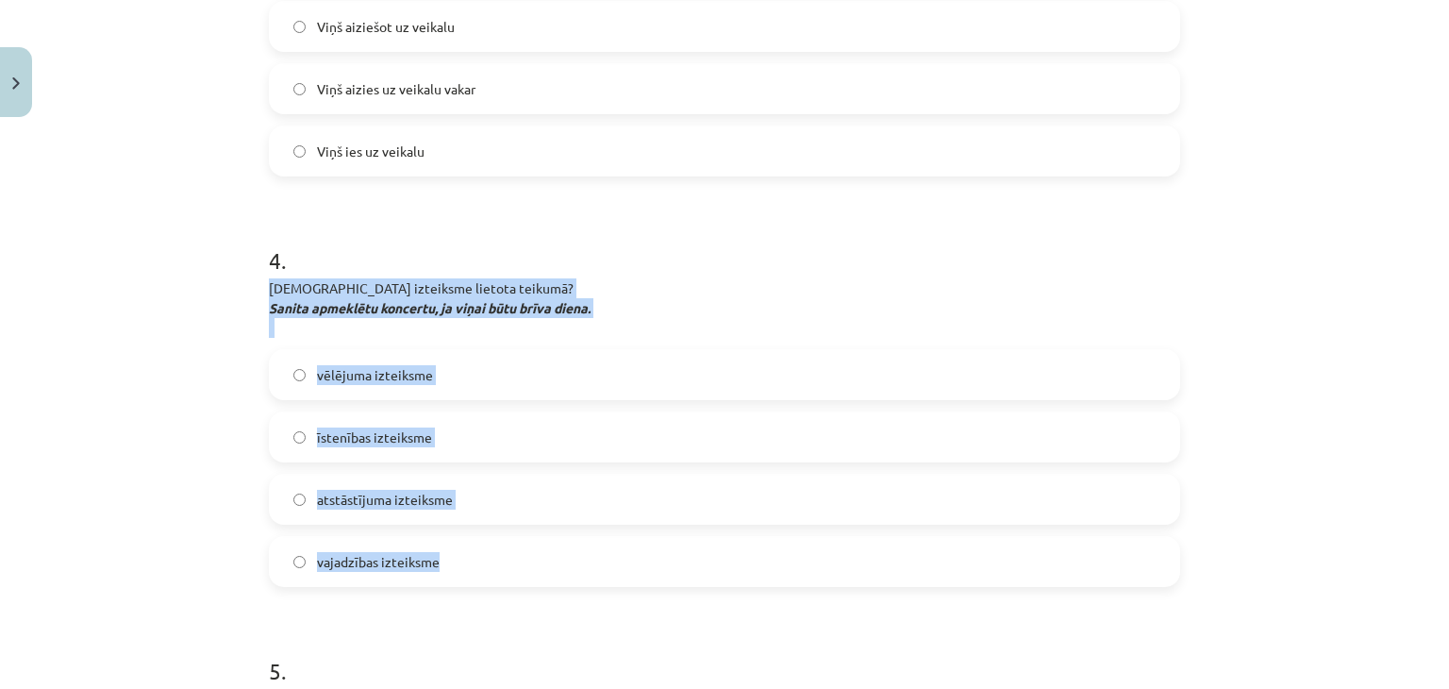
drag, startPoint x: 249, startPoint y: 285, endPoint x: 531, endPoint y: 557, distance: 392.3
copy div "Kura izteiksme lietota teikumā? Sanita apmeklētu koncertu, ja viņai būtu brīva …"
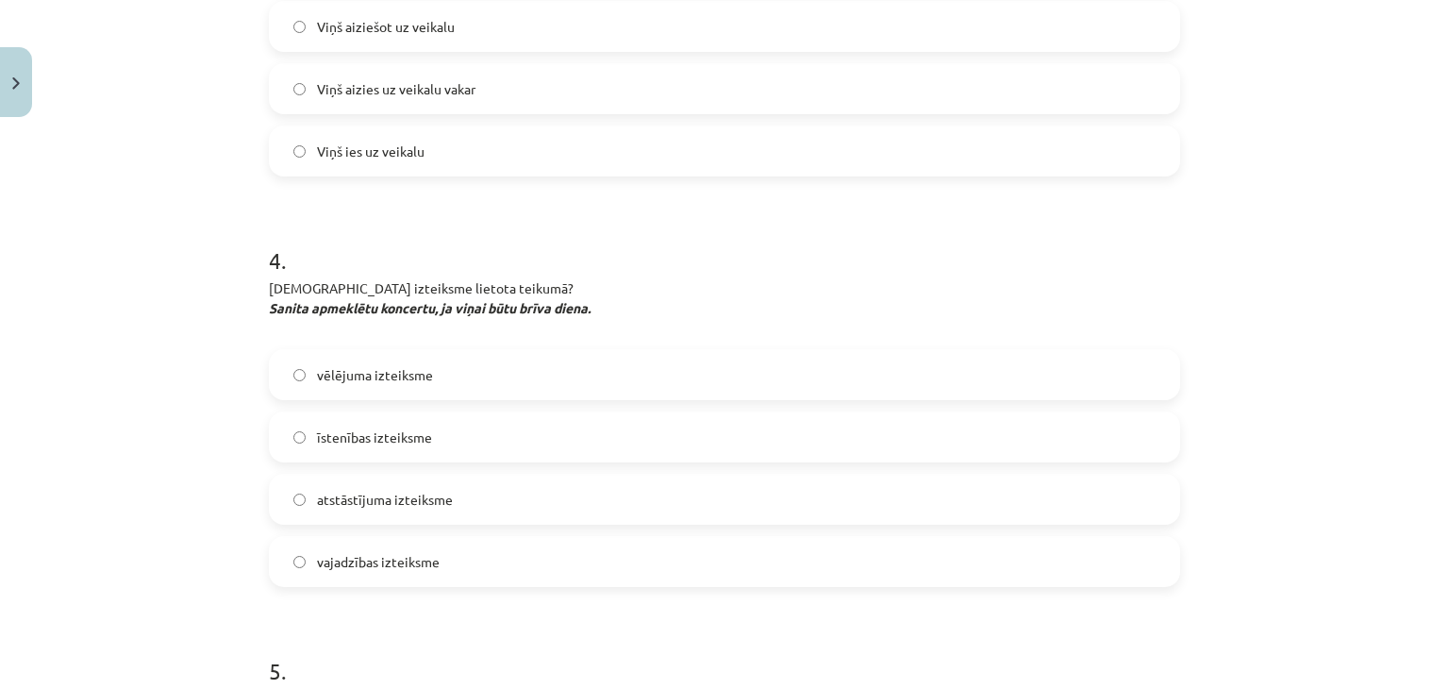
click at [599, 254] on h1 "4 ." at bounding box center [724, 243] width 911 height 58
click at [372, 371] on span "vēlējuma izteiksme" at bounding box center [375, 375] width 116 height 20
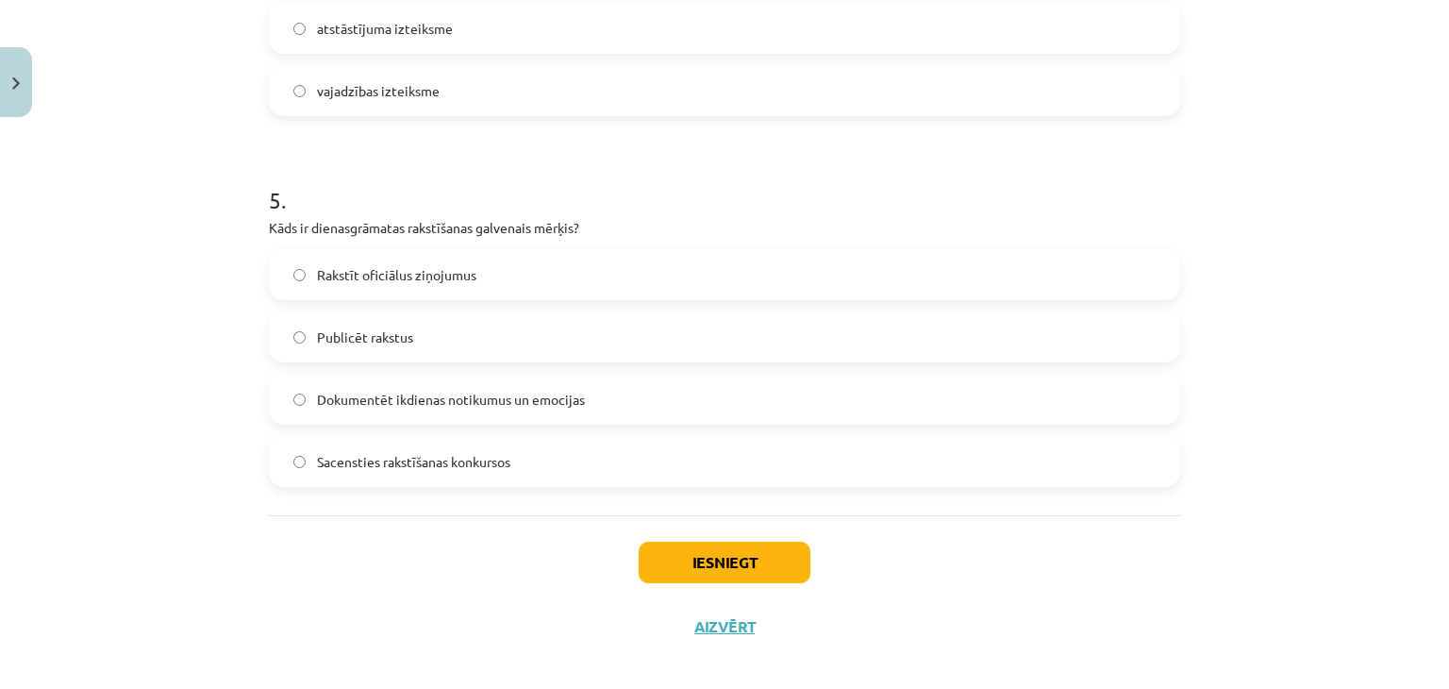
scroll to position [1820, 0]
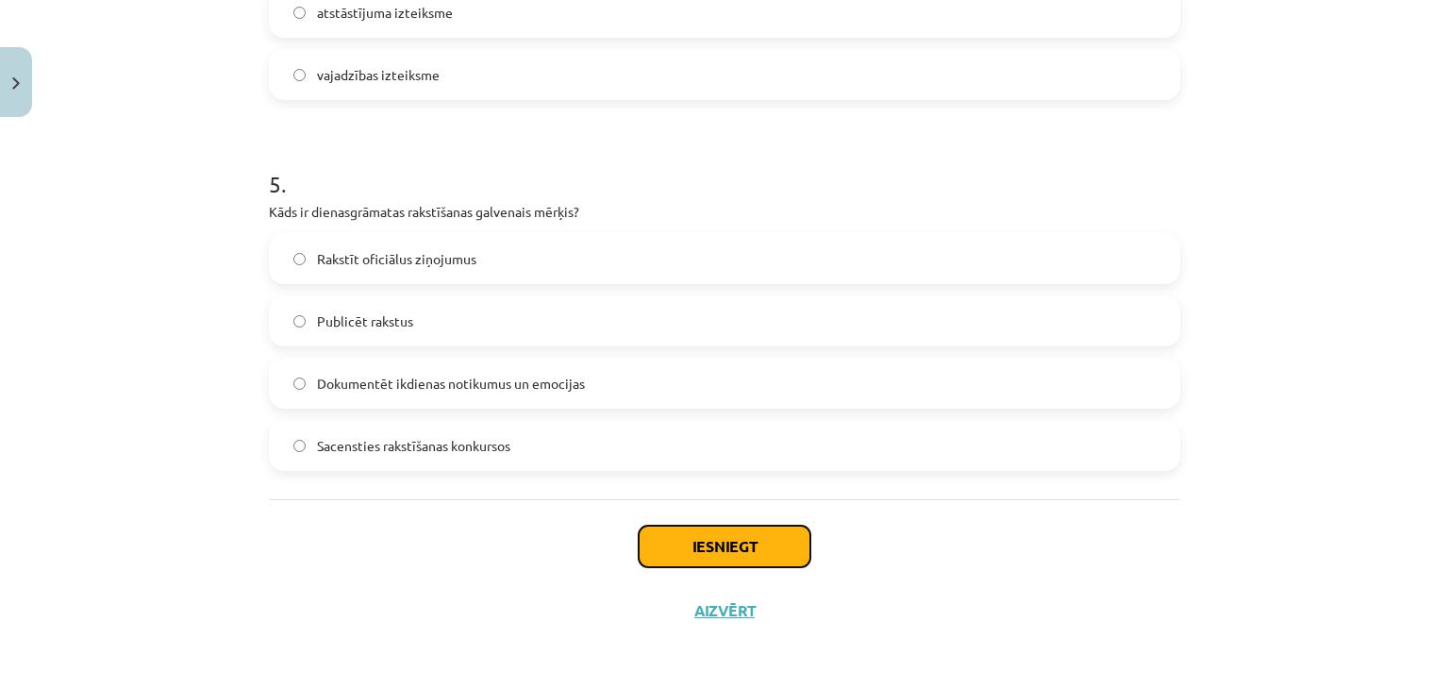
click at [677, 547] on button "Iesniegt" at bounding box center [725, 546] width 172 height 42
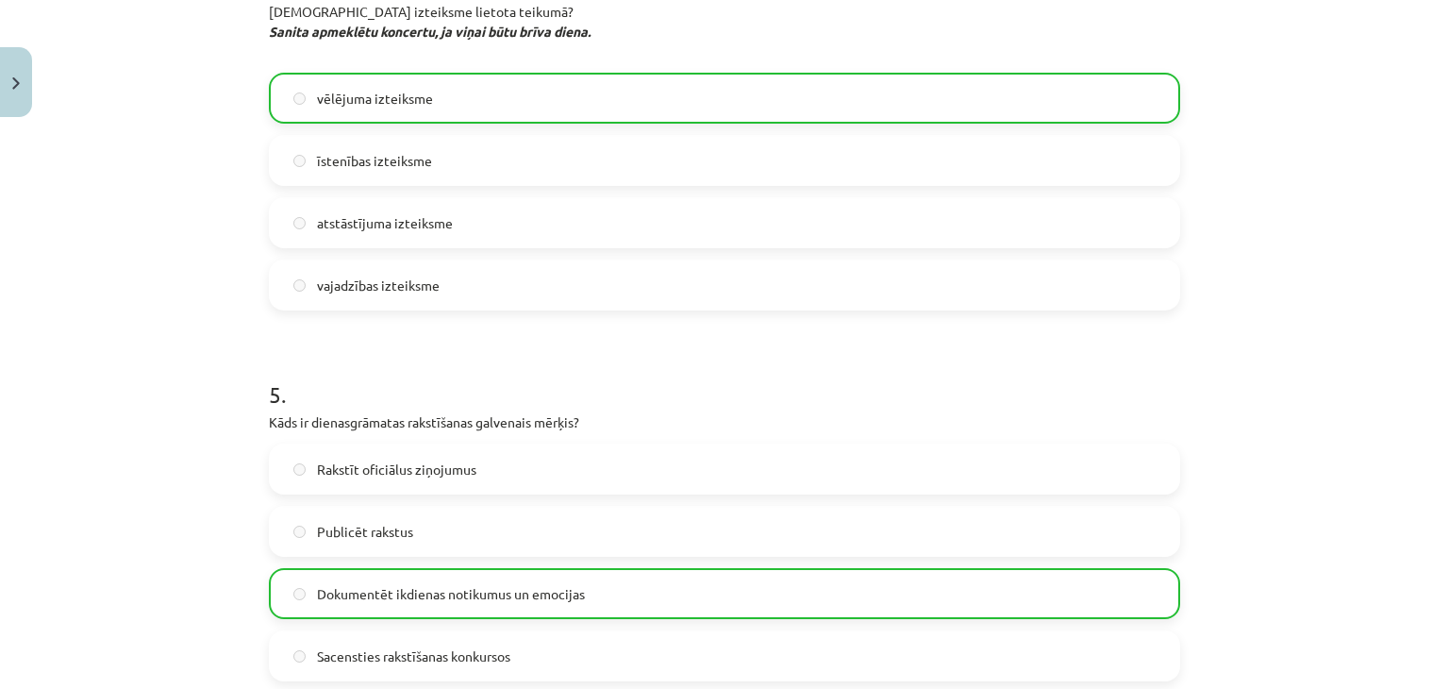
scroll to position [1862, 0]
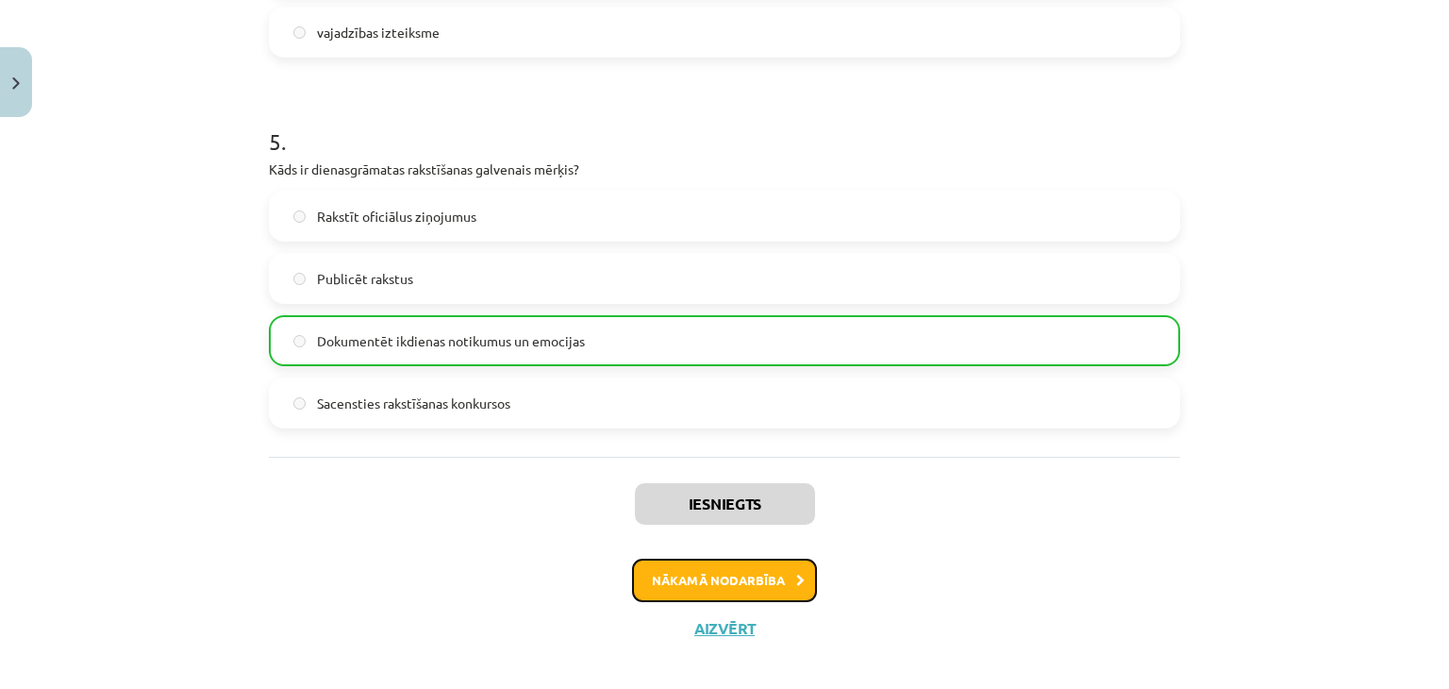
click at [769, 572] on button "Nākamā nodarbība" at bounding box center [724, 579] width 185 height 43
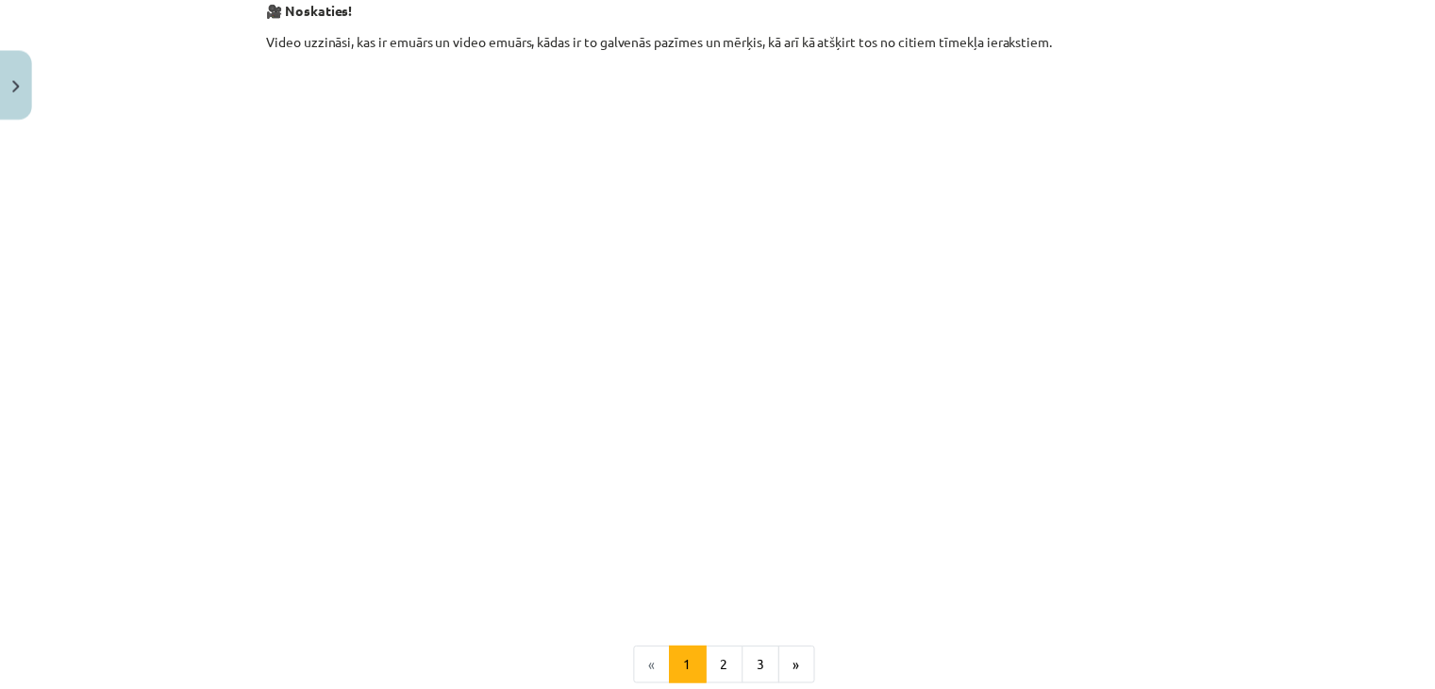
scroll to position [928, 0]
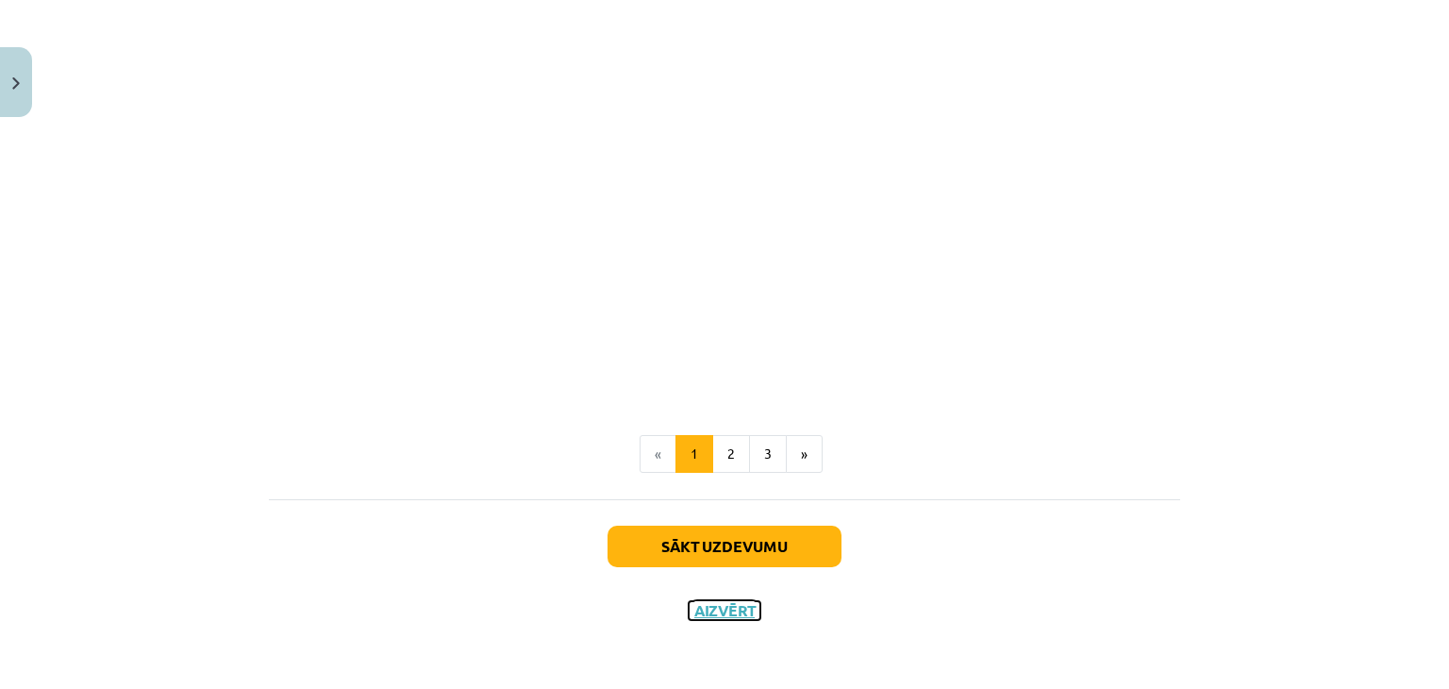
click at [721, 616] on button "Aizvērt" at bounding box center [725, 610] width 72 height 19
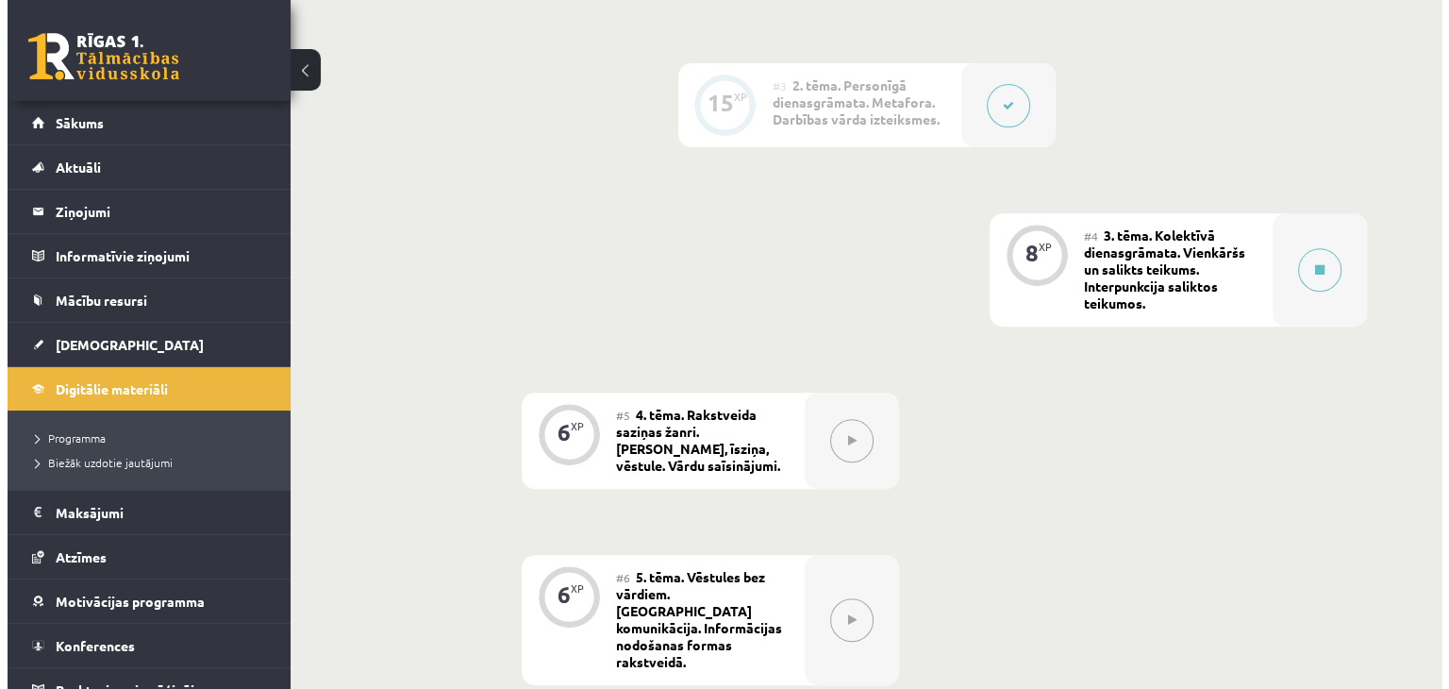
scroll to position [739, 0]
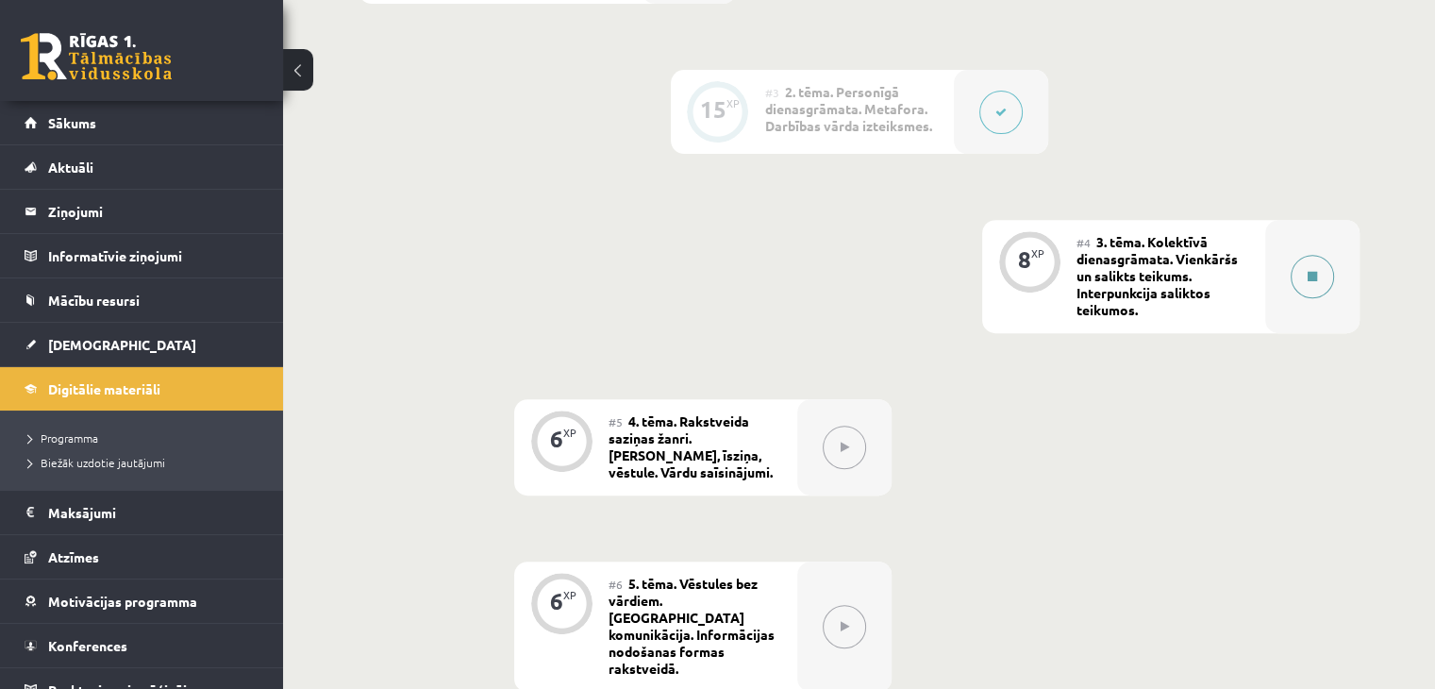
click at [1298, 285] on button at bounding box center [1311, 276] width 43 height 43
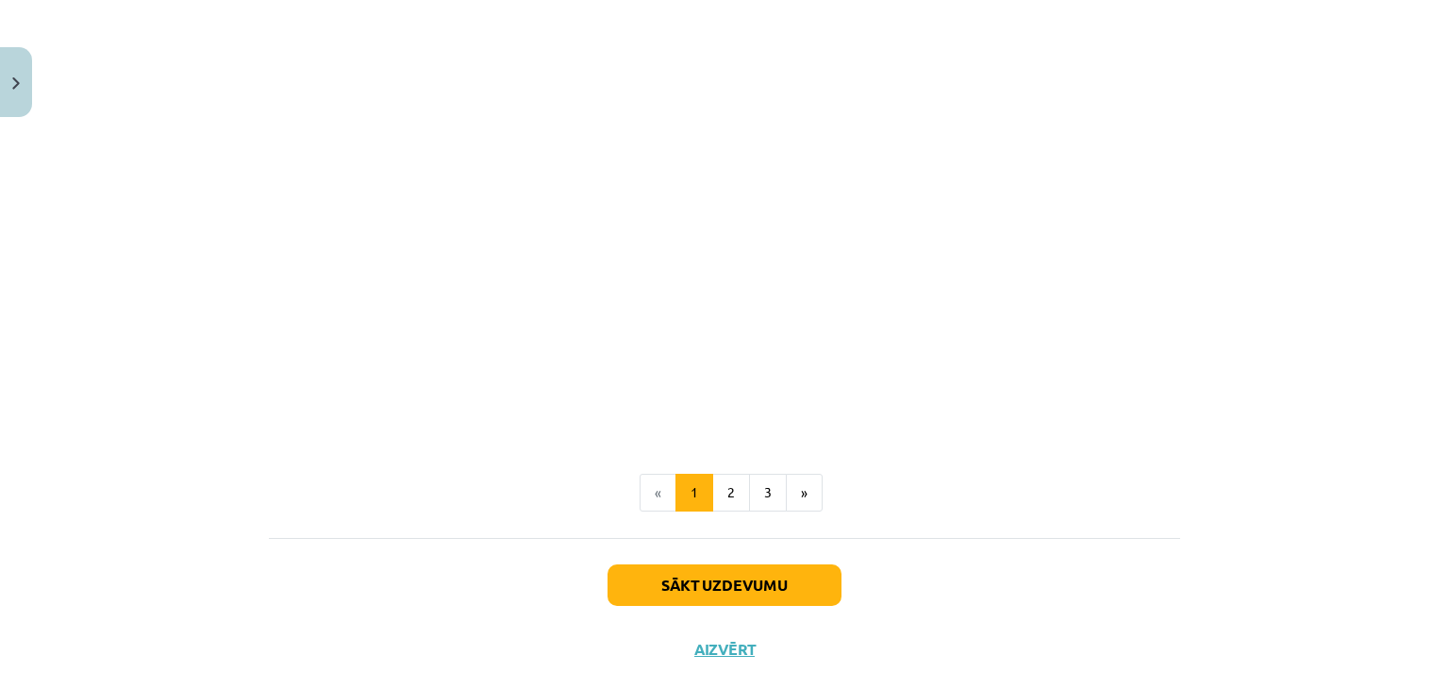
scroll to position [928, 0]
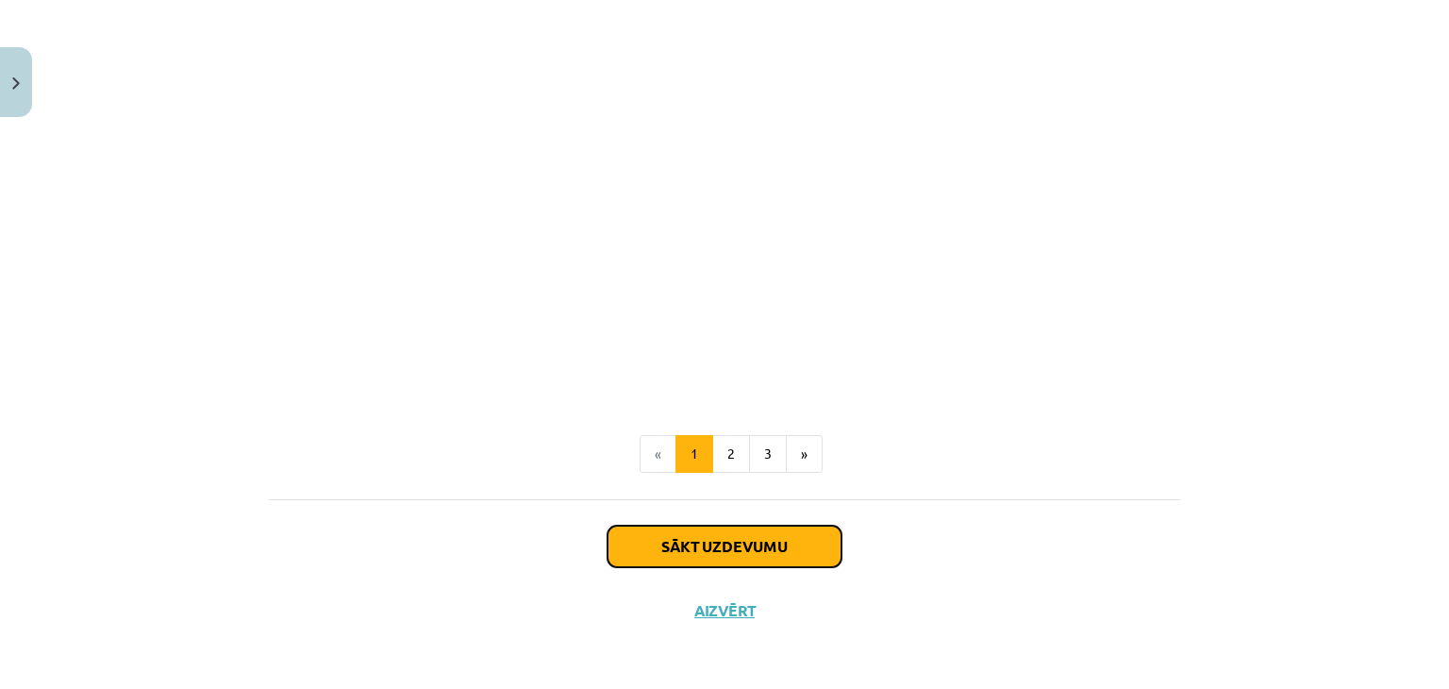
click at [738, 553] on button "Sākt uzdevumu" at bounding box center [724, 546] width 234 height 42
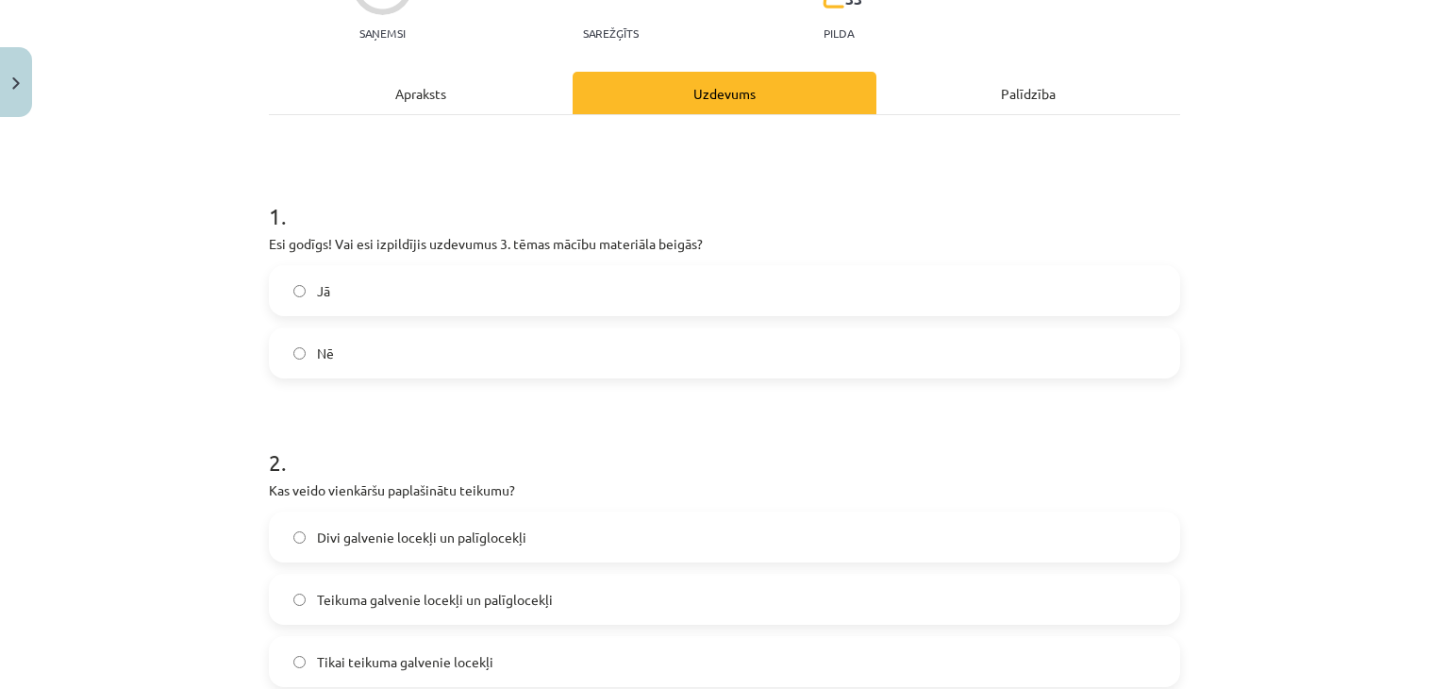
scroll to position [246, 0]
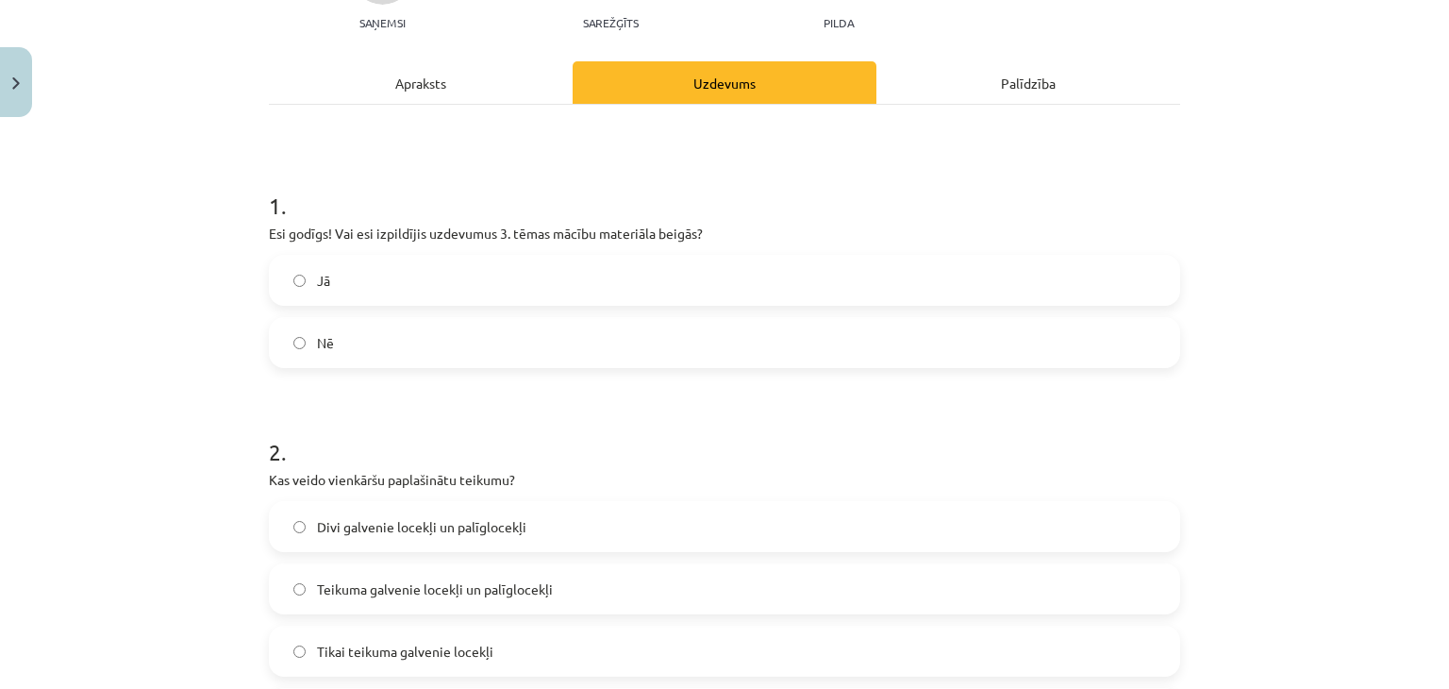
click at [610, 278] on label "Jā" at bounding box center [724, 280] width 907 height 47
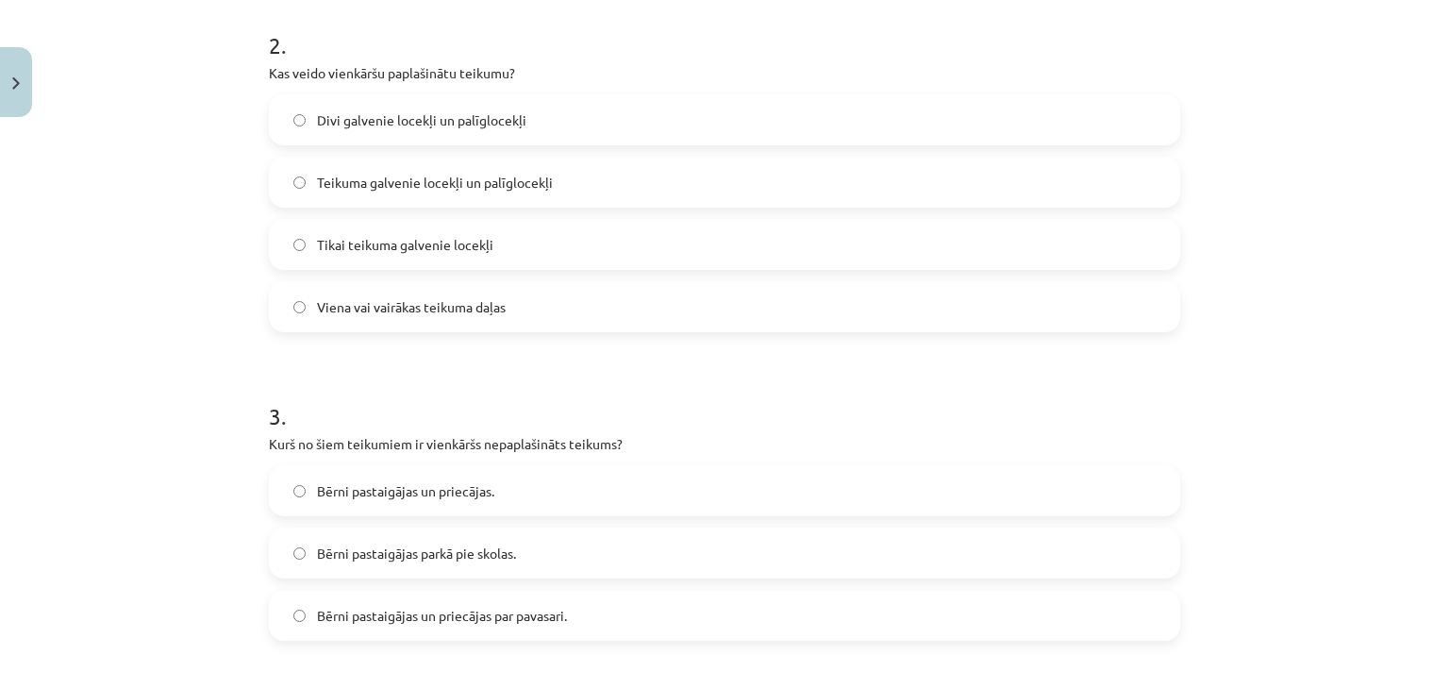
scroll to position [649, 0]
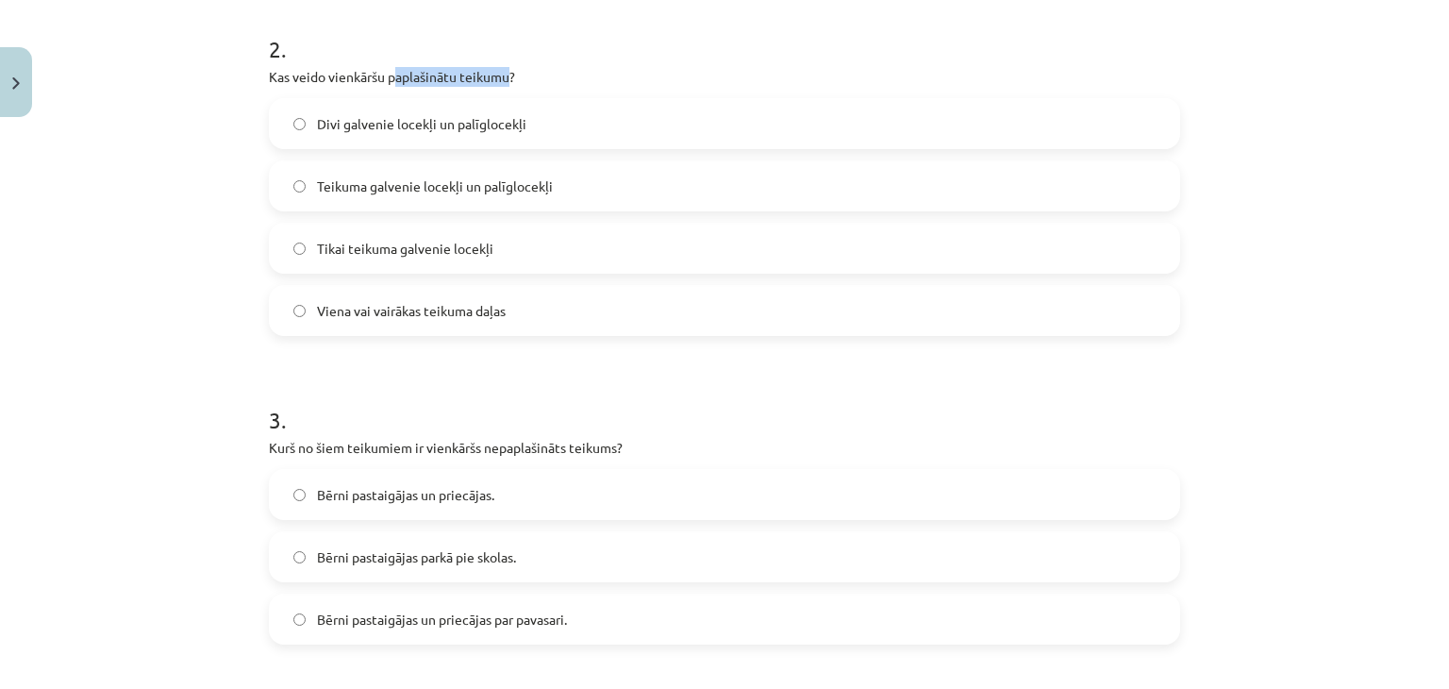
drag, startPoint x: 388, startPoint y: 76, endPoint x: 504, endPoint y: 73, distance: 116.1
click at [504, 73] on p "Kas veido vienkāršu paplašinātu teikumu?" at bounding box center [724, 77] width 911 height 20
click at [374, 70] on p "Kas veido vienkāršu paplašinātu teikumu?" at bounding box center [724, 77] width 911 height 20
drag, startPoint x: 380, startPoint y: 75, endPoint x: 532, endPoint y: 69, distance: 152.0
click at [532, 69] on p "Kas veido vienkāršu paplašinātu teikumu?" at bounding box center [724, 77] width 911 height 20
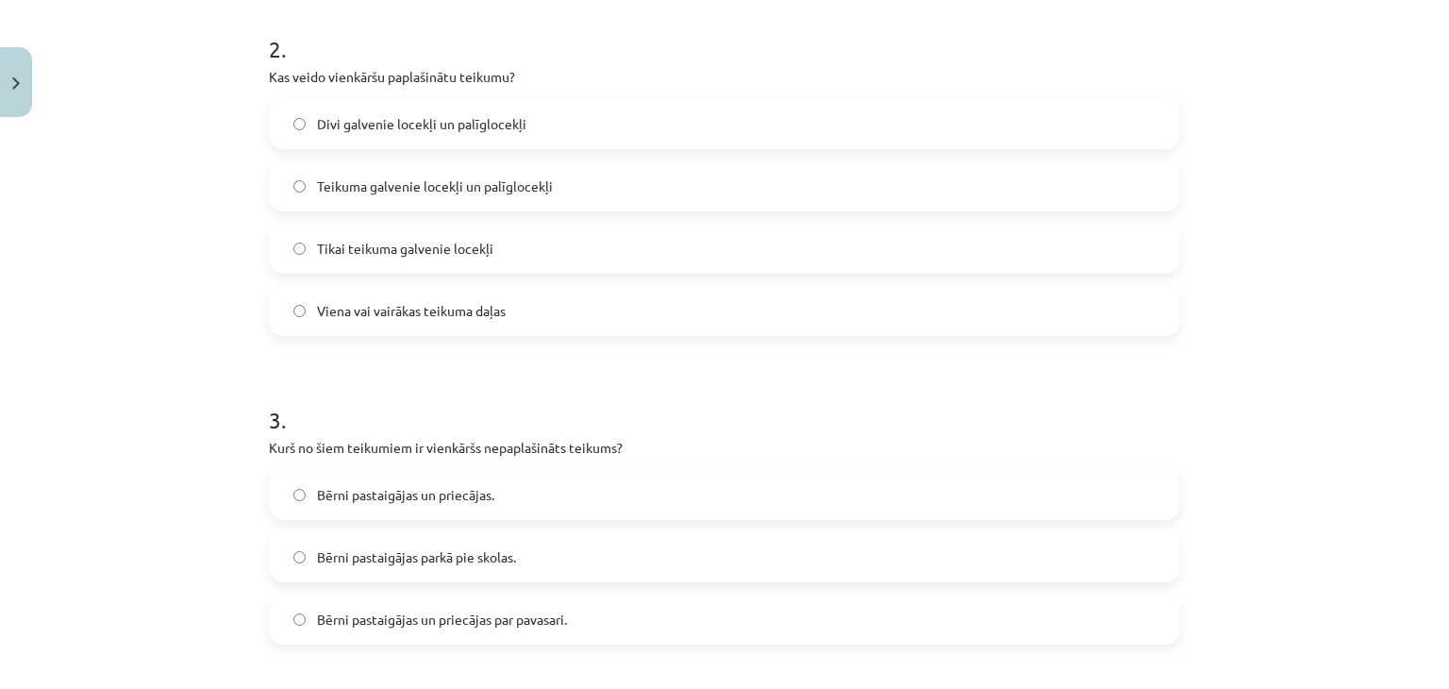
click at [483, 358] on form "1 . Esi godīgs! Vai esi izpildījis uzdevumus 3. tēmas mācību materiāla beigās? …" at bounding box center [724, 380] width 911 height 1247
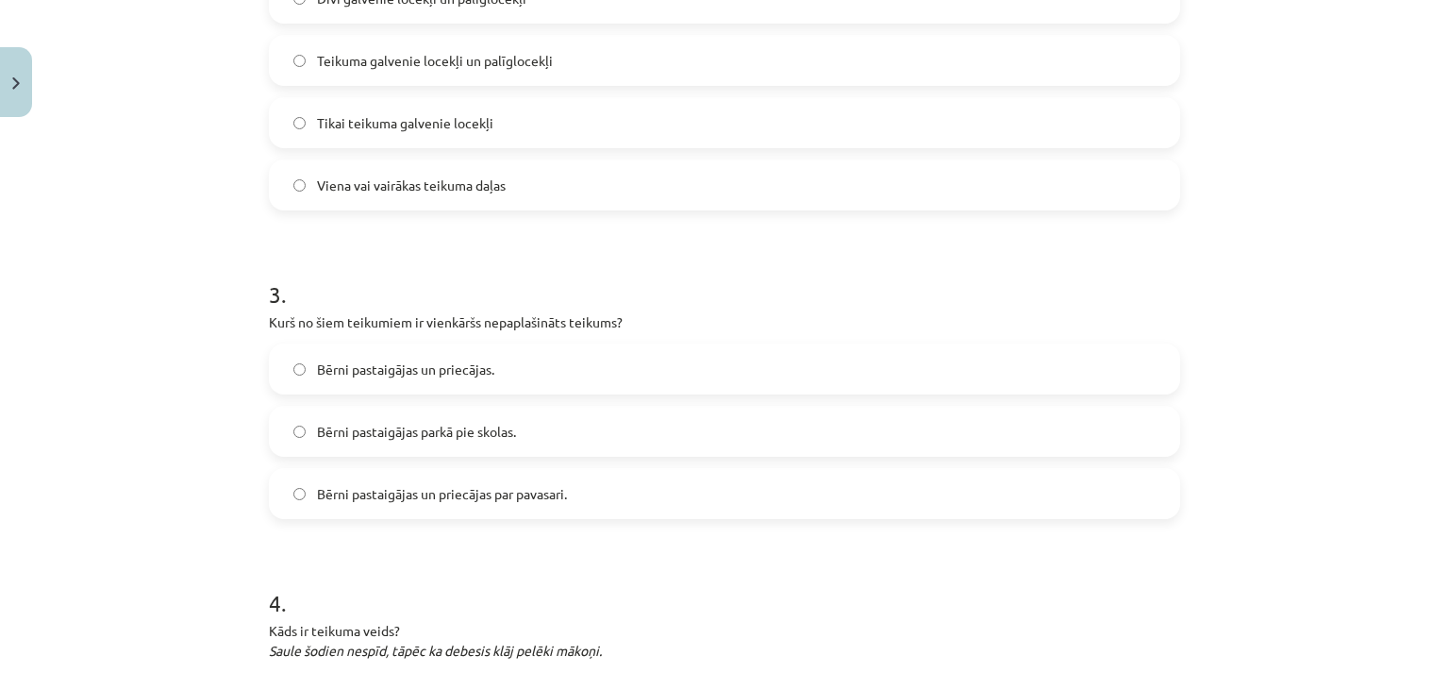
scroll to position [784, 0]
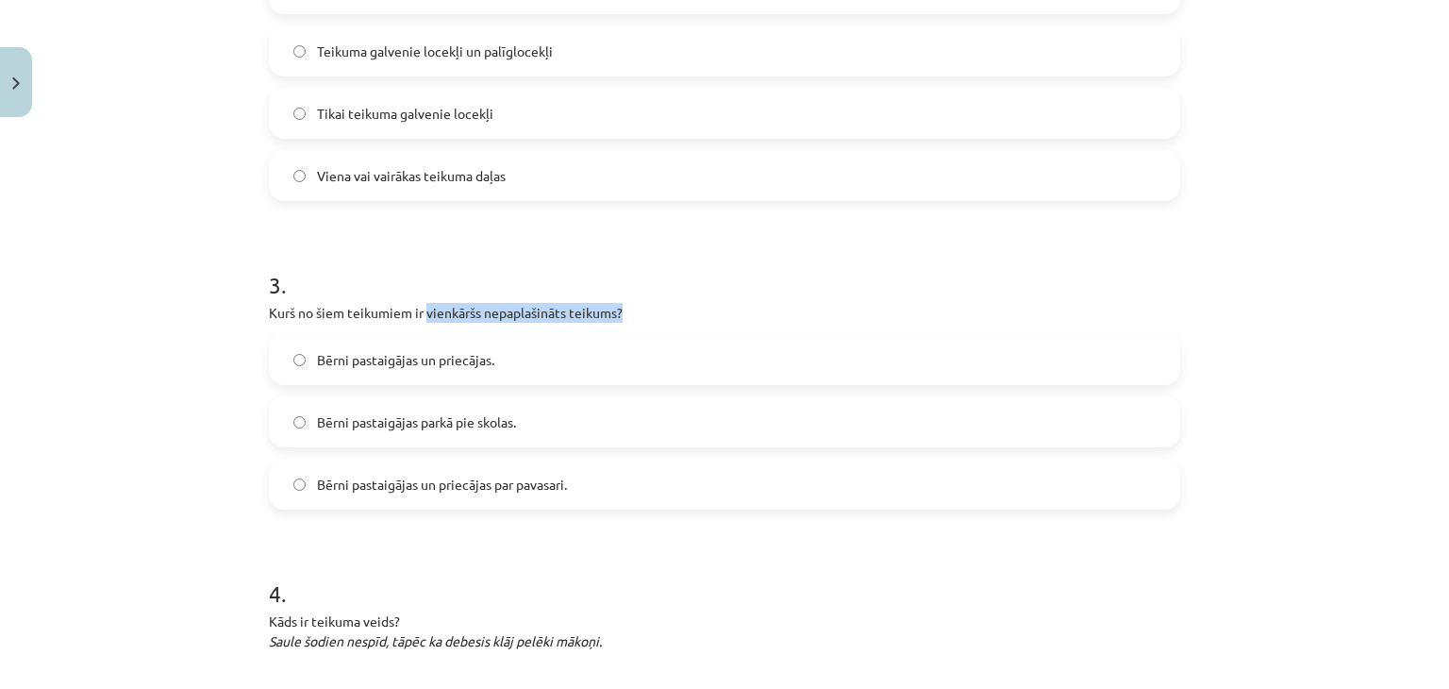
drag, startPoint x: 420, startPoint y: 311, endPoint x: 615, endPoint y: 300, distance: 195.6
click at [615, 300] on div "3 . Kurš no šiem teikumiem ir vienkāršs nepaplašināts teikums? Bērni pastaigāja…" at bounding box center [724, 374] width 911 height 271
click at [434, 261] on h1 "3 ." at bounding box center [724, 268] width 911 height 58
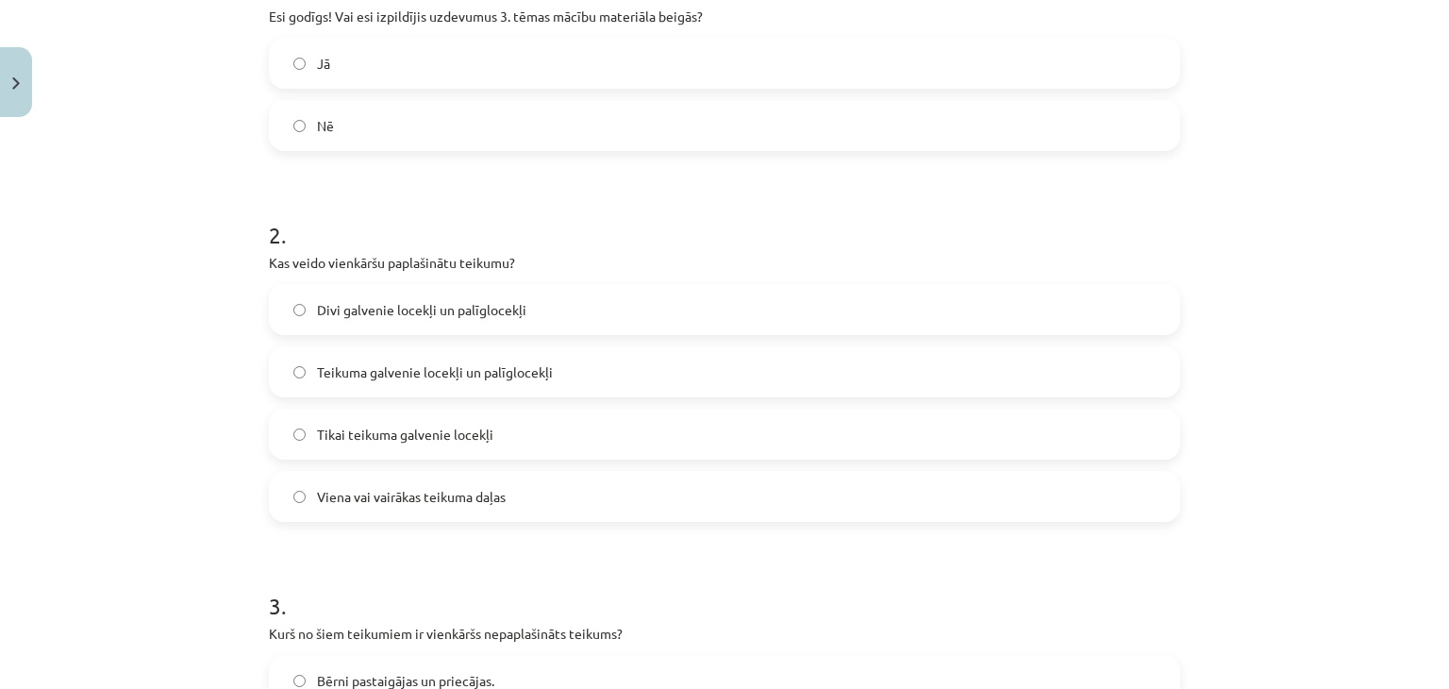
scroll to position [464, 0]
drag, startPoint x: 245, startPoint y: 254, endPoint x: 528, endPoint y: 484, distance: 364.8
click at [528, 484] on div "Mācību tēma: Latviešu valoda 8. klase 1. ieskaites mācību materiāls #4 3. tēma.…" at bounding box center [724, 344] width 1449 height 689
click at [565, 225] on h1 "2 ." at bounding box center [724, 217] width 911 height 58
click at [488, 380] on label "Teikuma galvenie locekļi un palīglocekļi" at bounding box center [724, 370] width 907 height 47
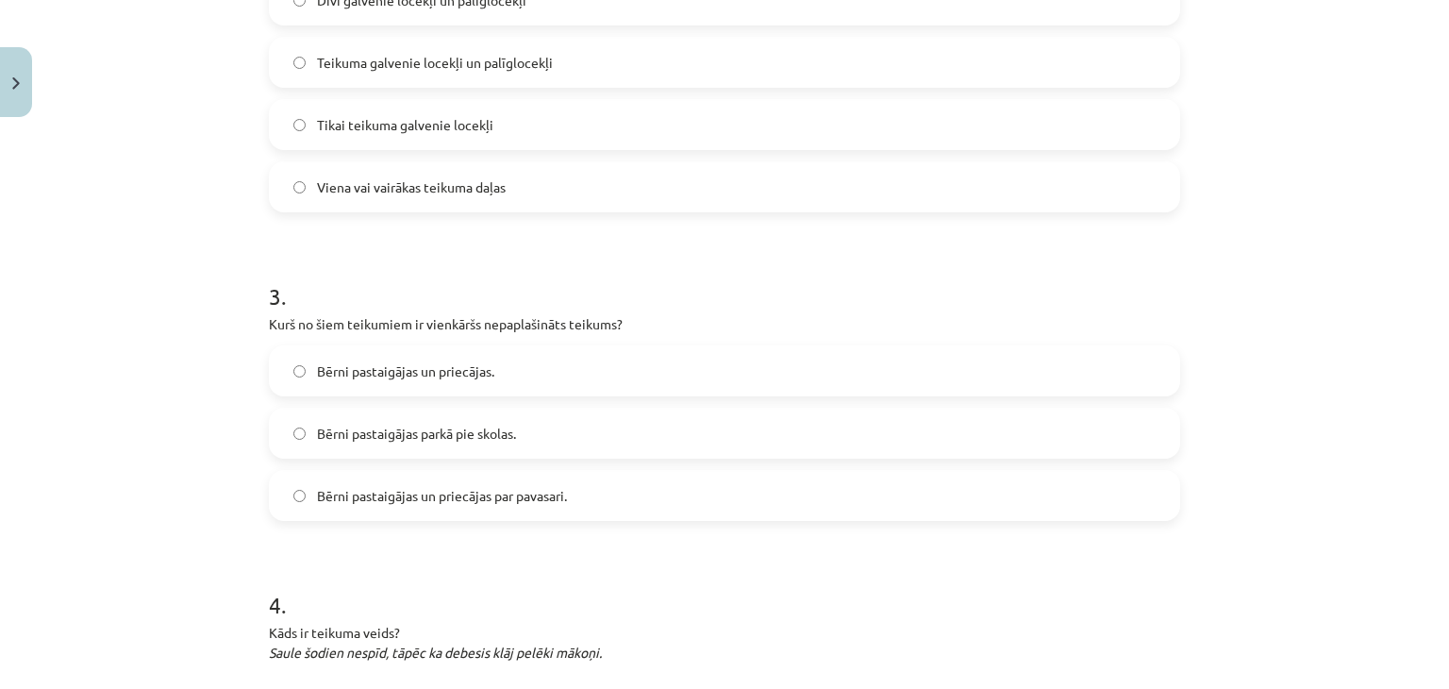
scroll to position [773, 0]
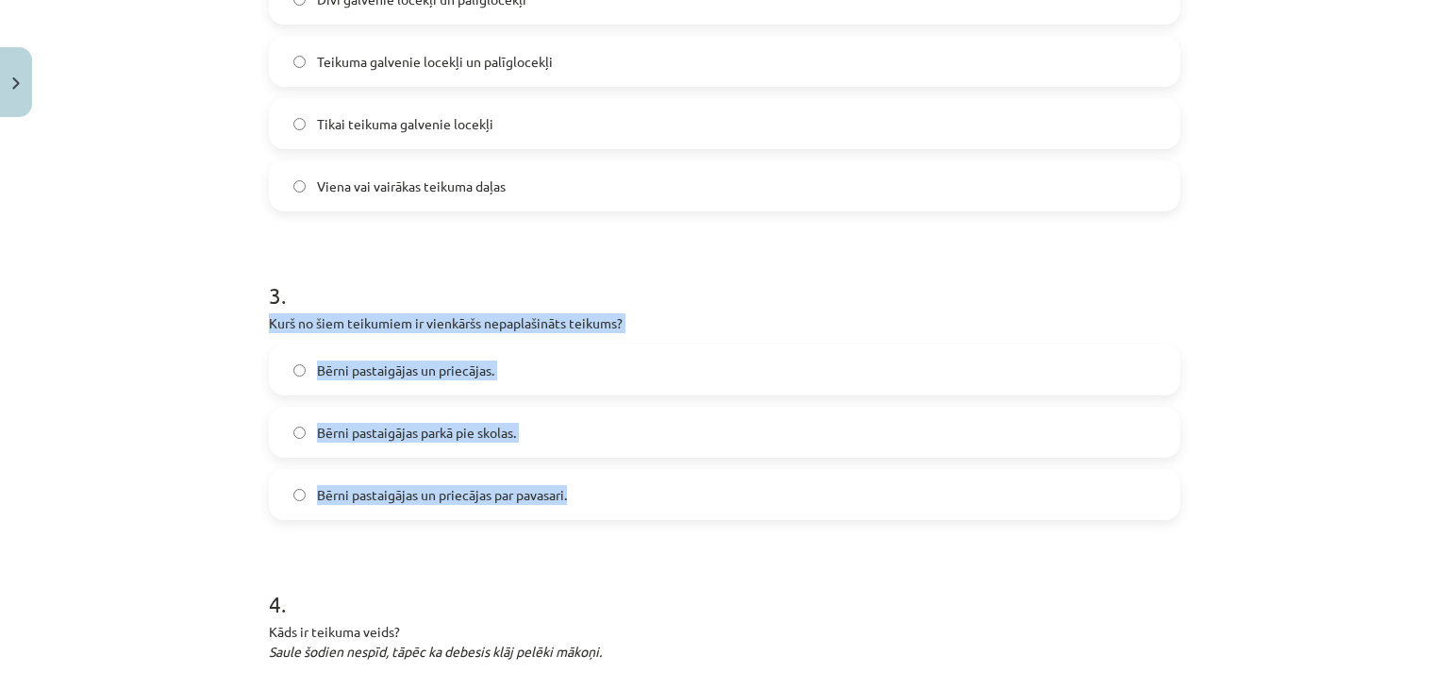
drag, startPoint x: 238, startPoint y: 322, endPoint x: 590, endPoint y: 495, distance: 392.3
click at [590, 495] on div "Mācību tēma: Latviešu valoda 8. klase 1. ieskaites mācību materiāls #4 3. tēma.…" at bounding box center [724, 344] width 1449 height 689
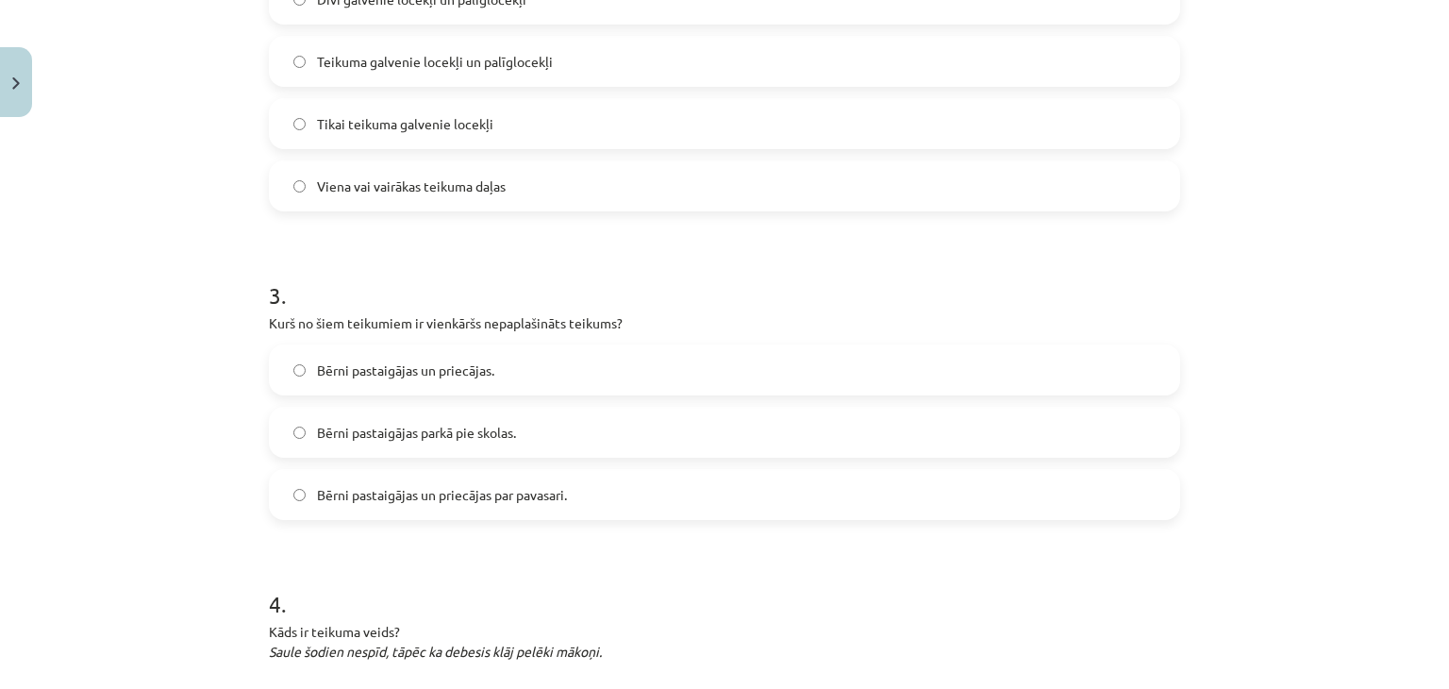
click at [464, 274] on h1 "3 ." at bounding box center [724, 278] width 911 height 58
click at [490, 373] on label "Bērni pastaigājas un priecājas." at bounding box center [724, 369] width 907 height 47
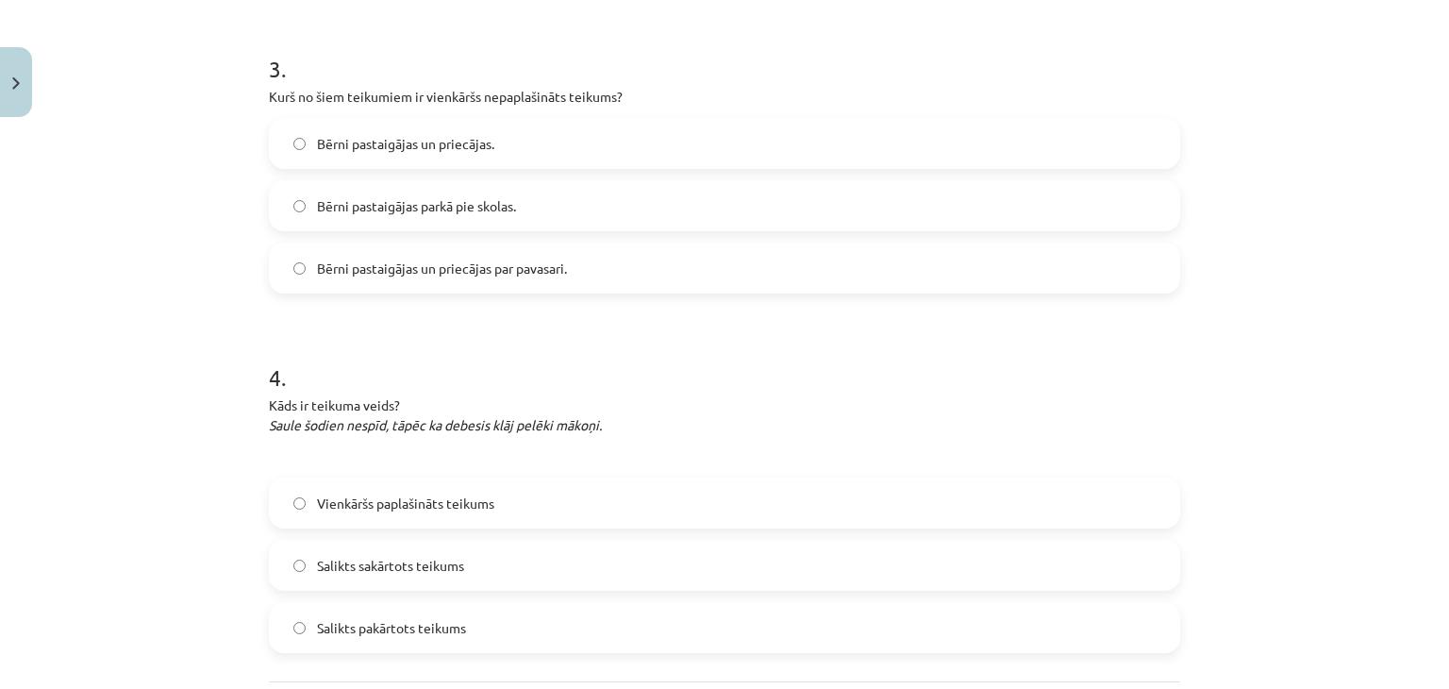
scroll to position [1113, 0]
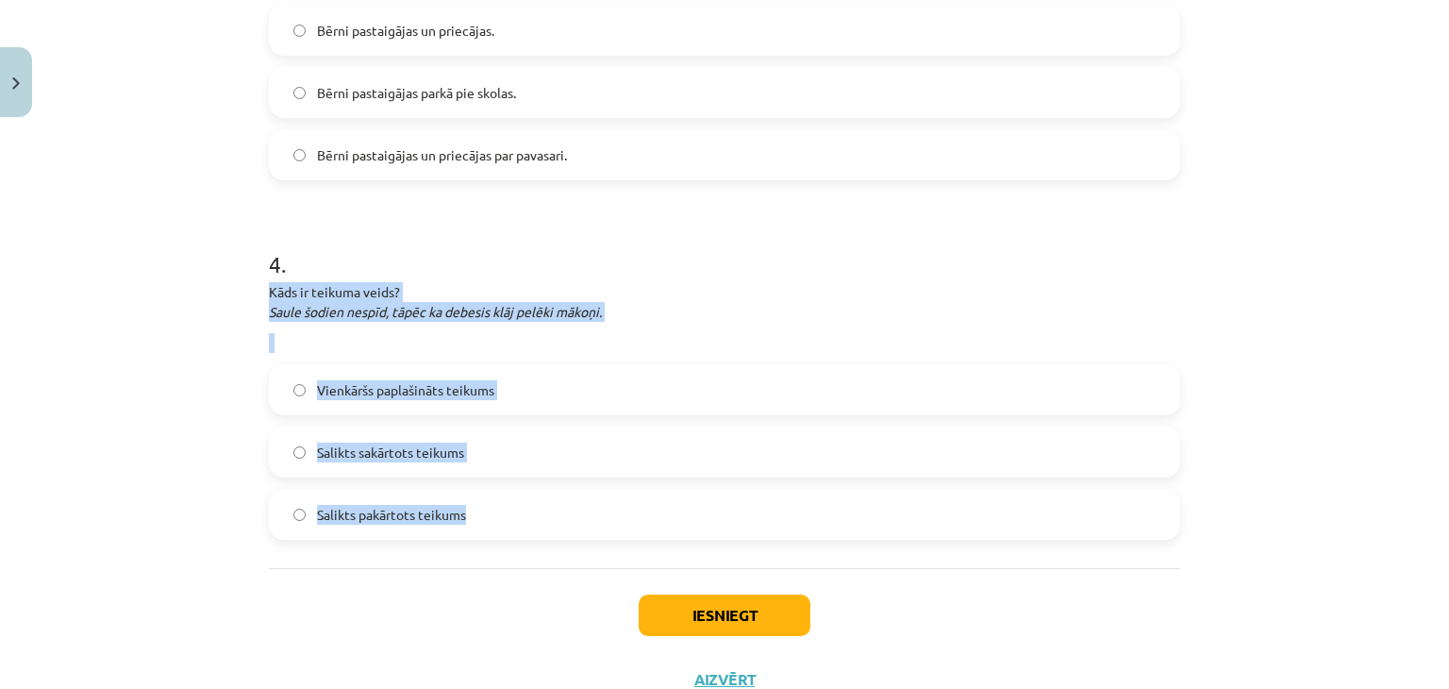
drag, startPoint x: 247, startPoint y: 279, endPoint x: 494, endPoint y: 508, distance: 337.1
click at [494, 508] on div "Mācību tēma: Latviešu valoda 8. klase 1. ieskaites mācību materiāls #4 3. tēma.…" at bounding box center [724, 344] width 1449 height 689
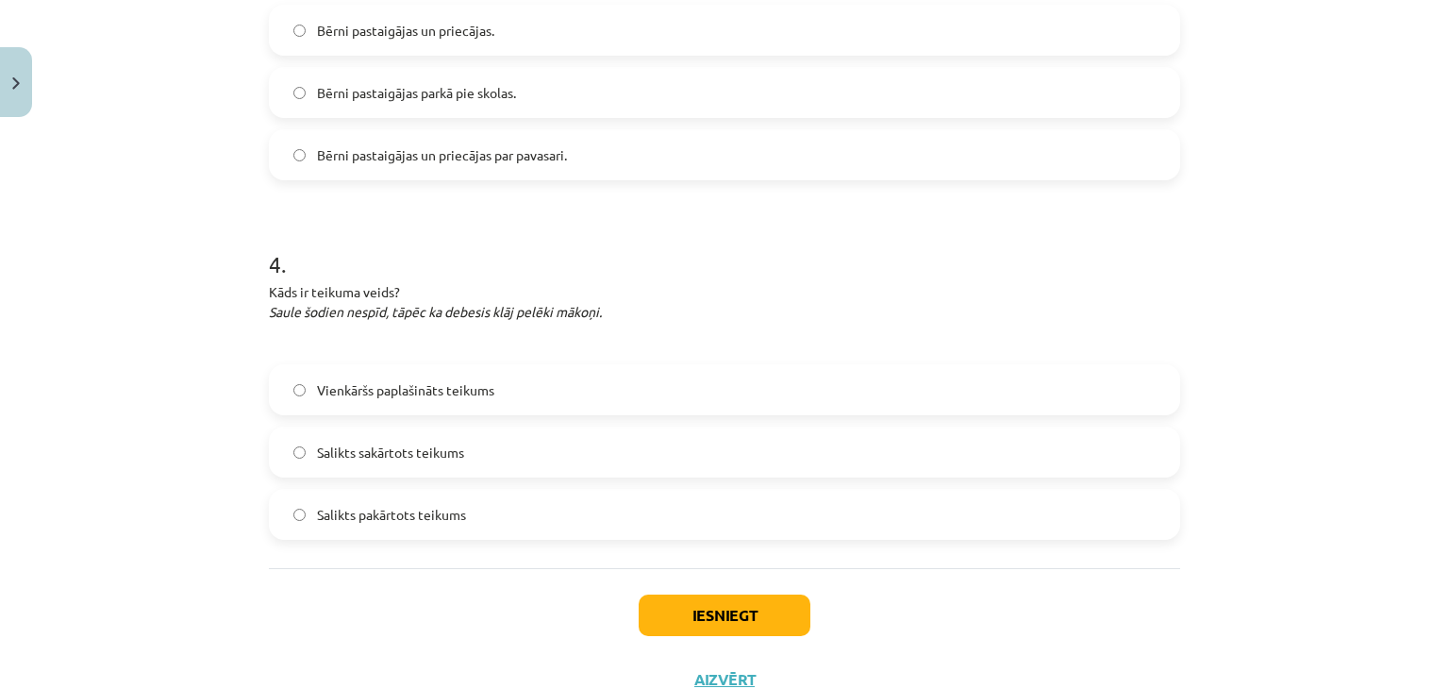
click at [489, 597] on div "Iesniegt Aizvērt" at bounding box center [724, 634] width 911 height 132
click at [483, 522] on label "Salikts pakārtots teikums" at bounding box center [724, 514] width 907 height 47
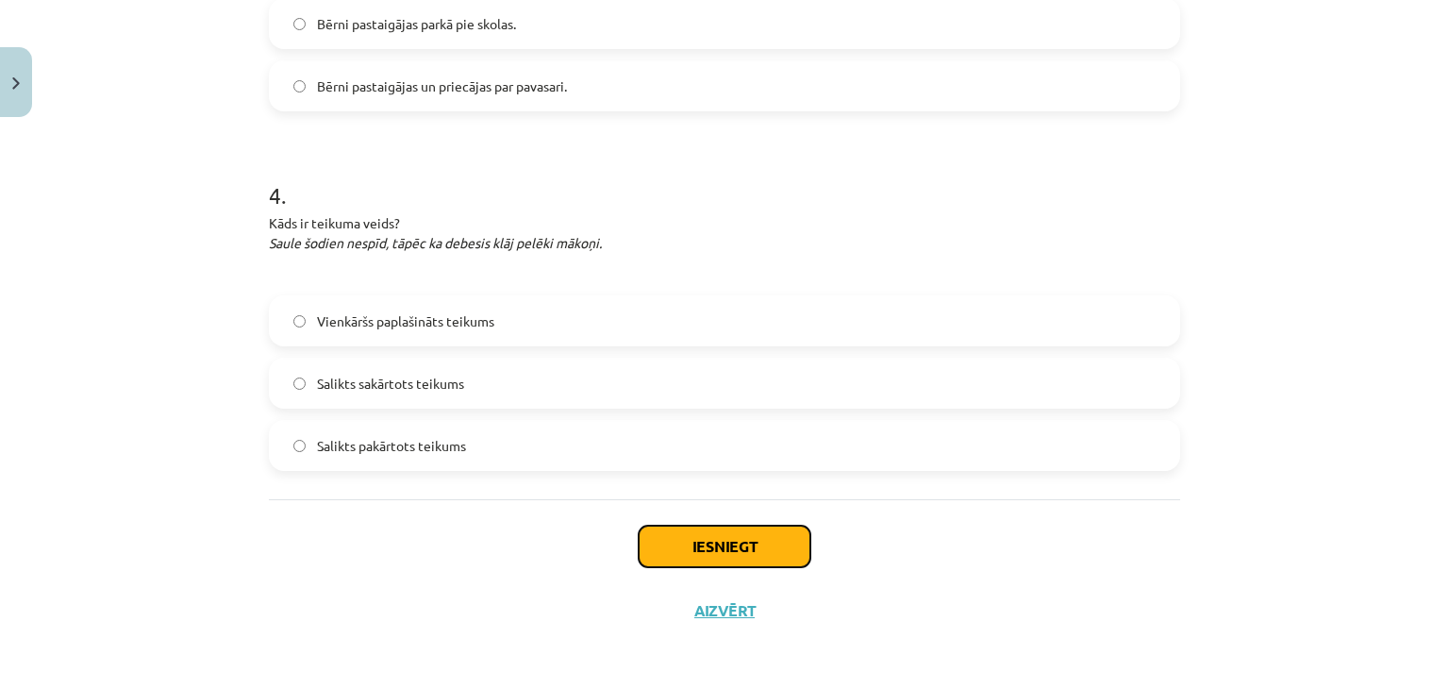
click at [677, 549] on button "Iesniegt" at bounding box center [725, 546] width 172 height 42
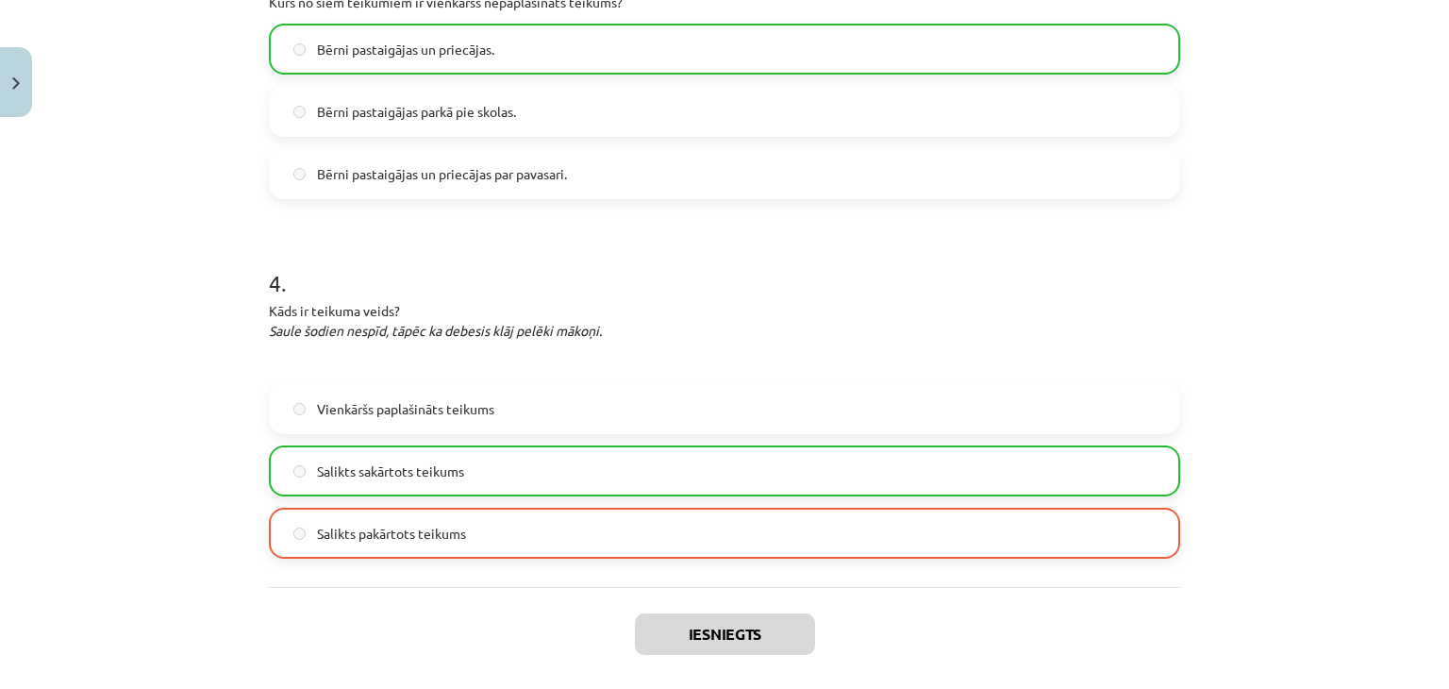
scroll to position [1241, 0]
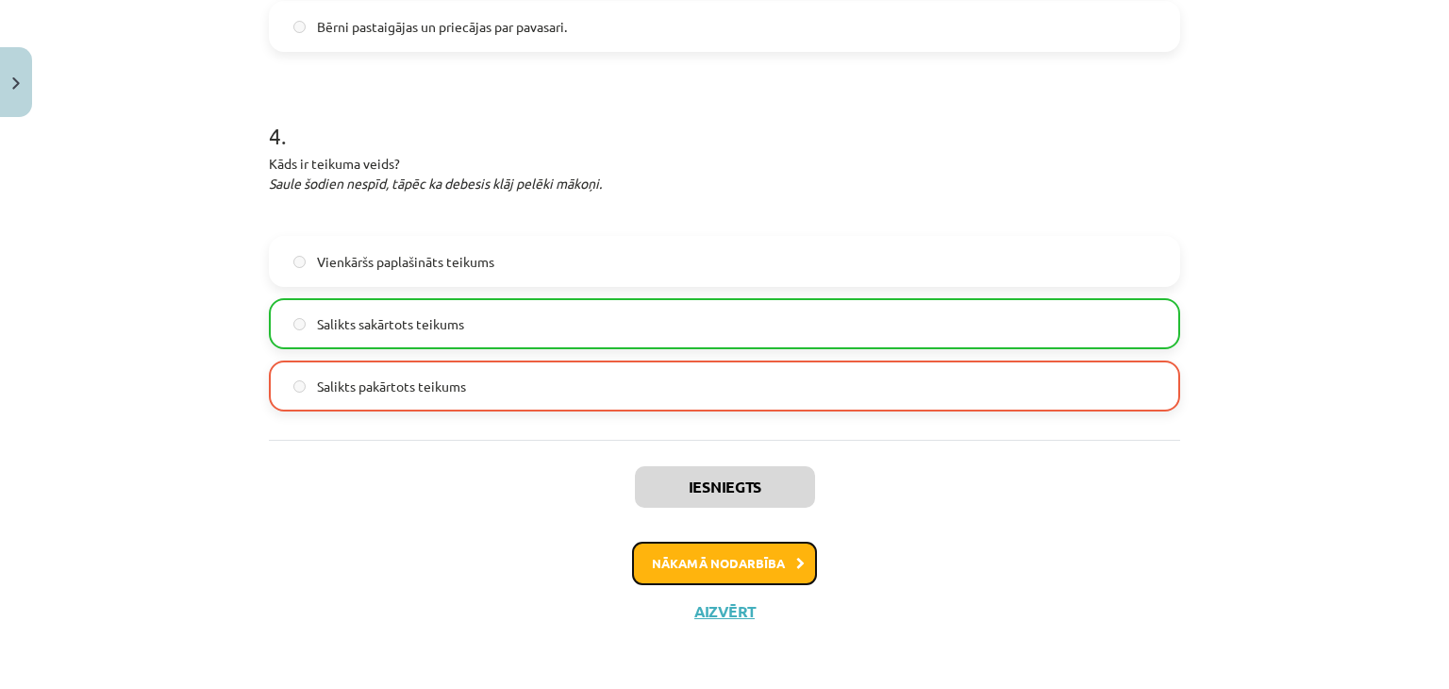
click at [748, 564] on button "Nākamā nodarbība" at bounding box center [724, 562] width 185 height 43
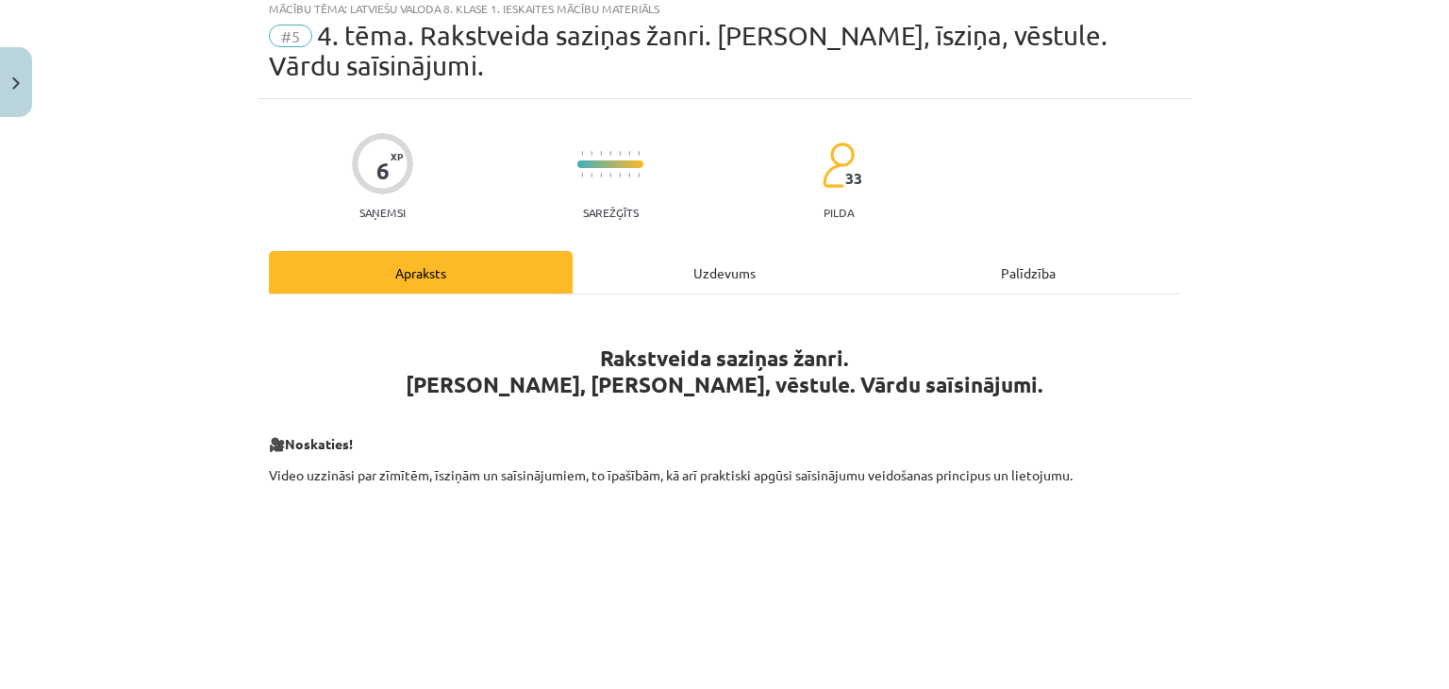
scroll to position [47, 0]
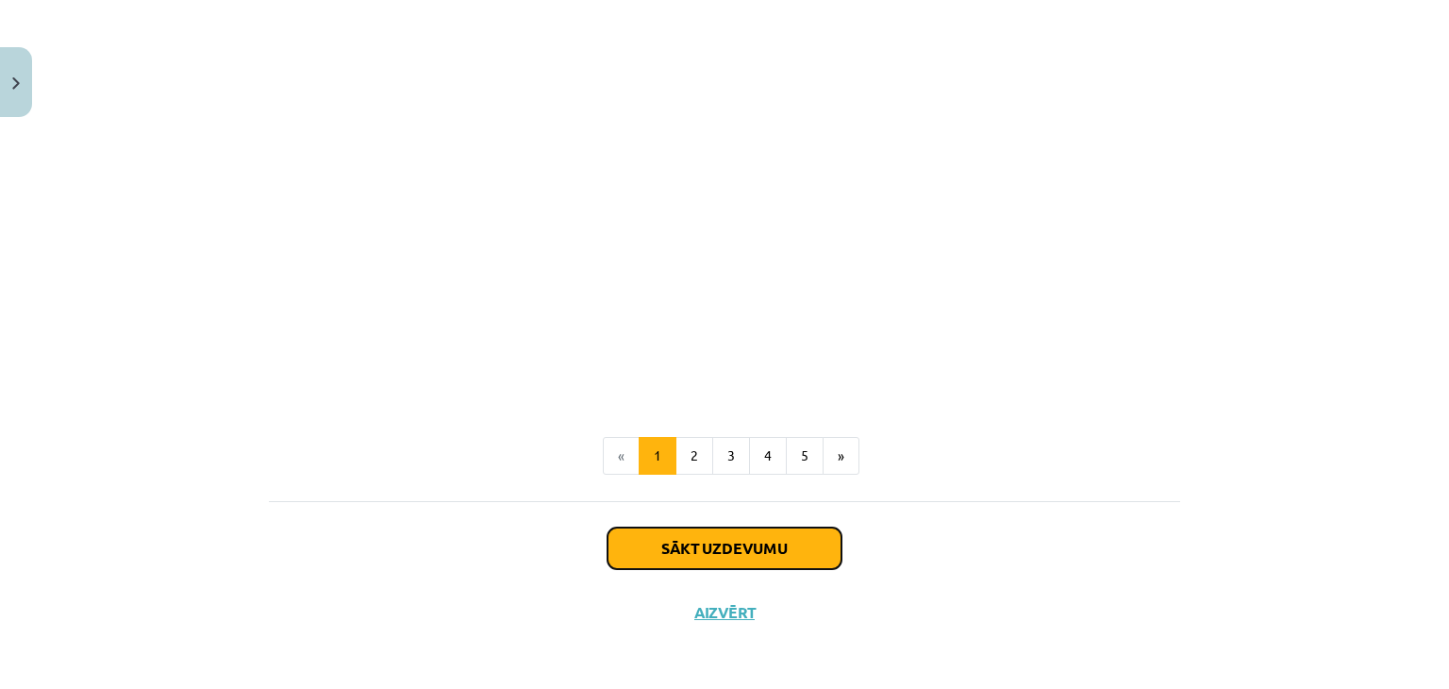
click at [748, 564] on button "Sākt uzdevumu" at bounding box center [724, 548] width 234 height 42
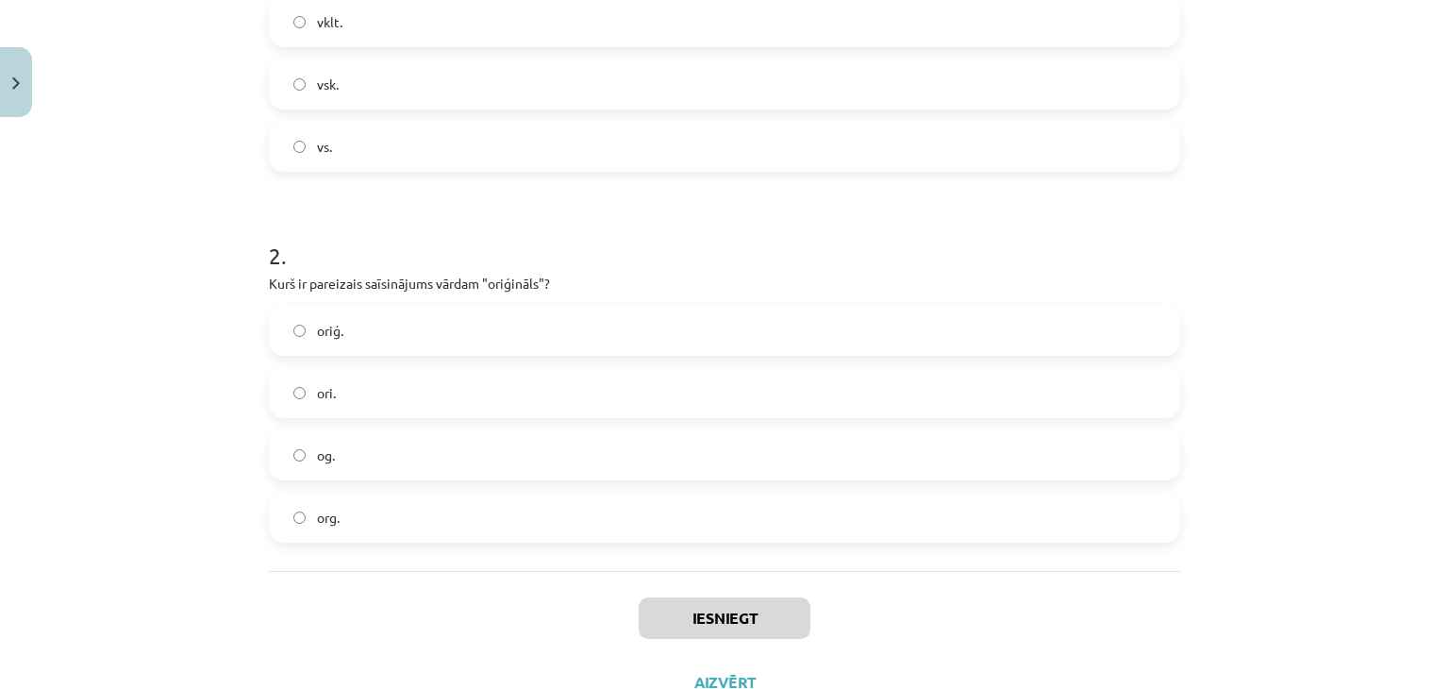
scroll to position [639, 0]
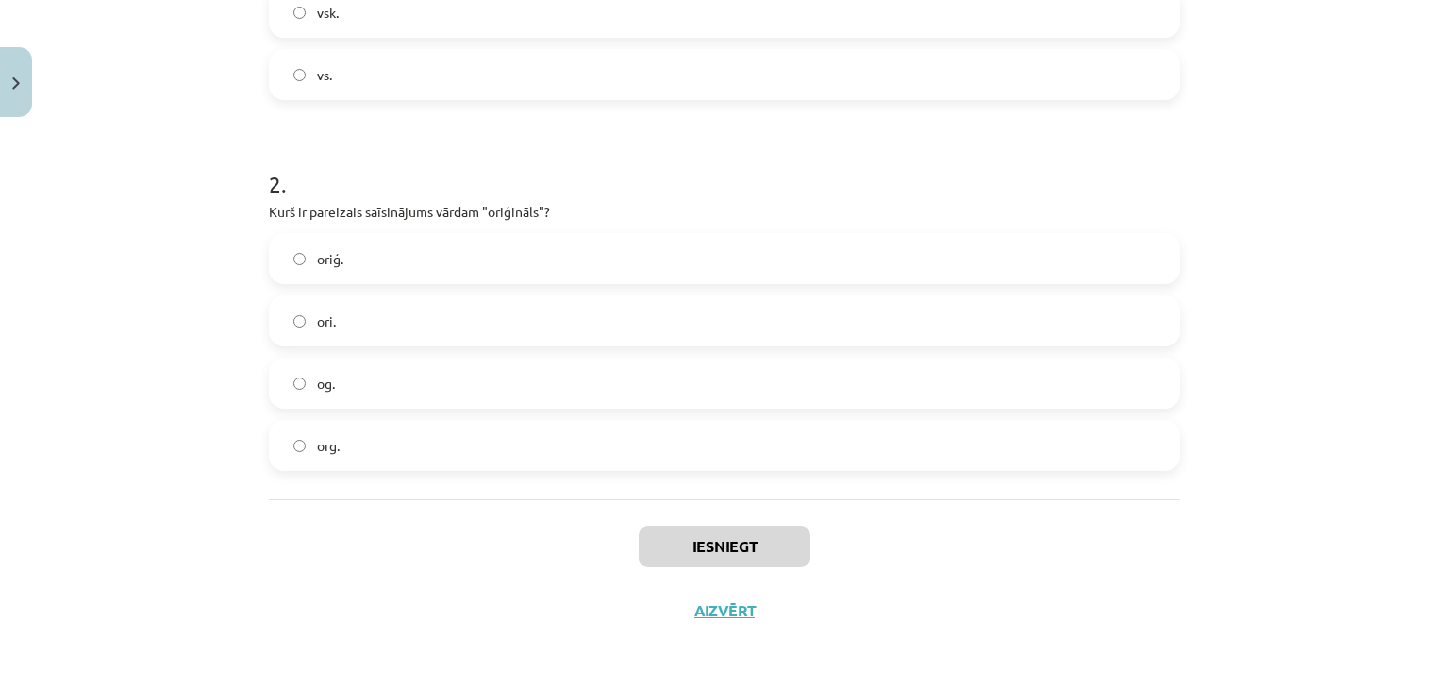
click at [687, 193] on h1 "2 ." at bounding box center [724, 167] width 911 height 58
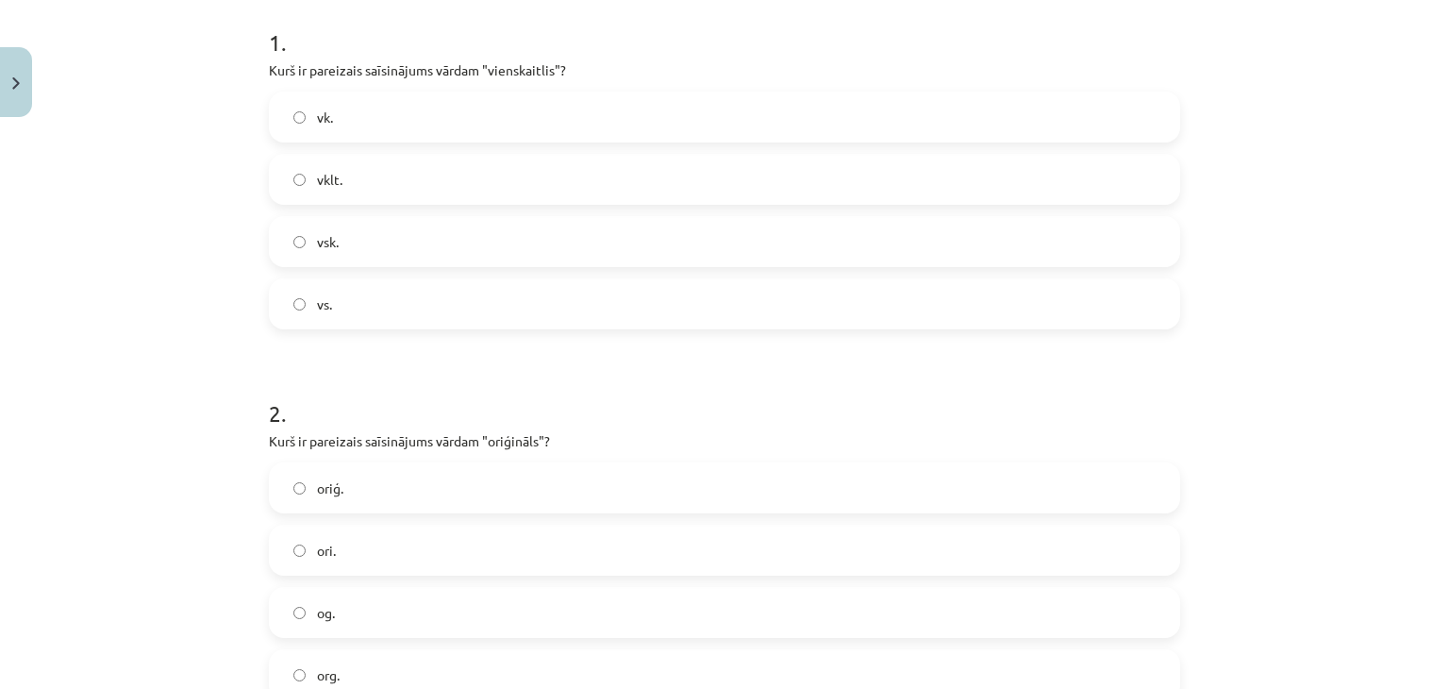
scroll to position [408, 0]
click at [389, 242] on label "vsk." at bounding box center [724, 242] width 907 height 47
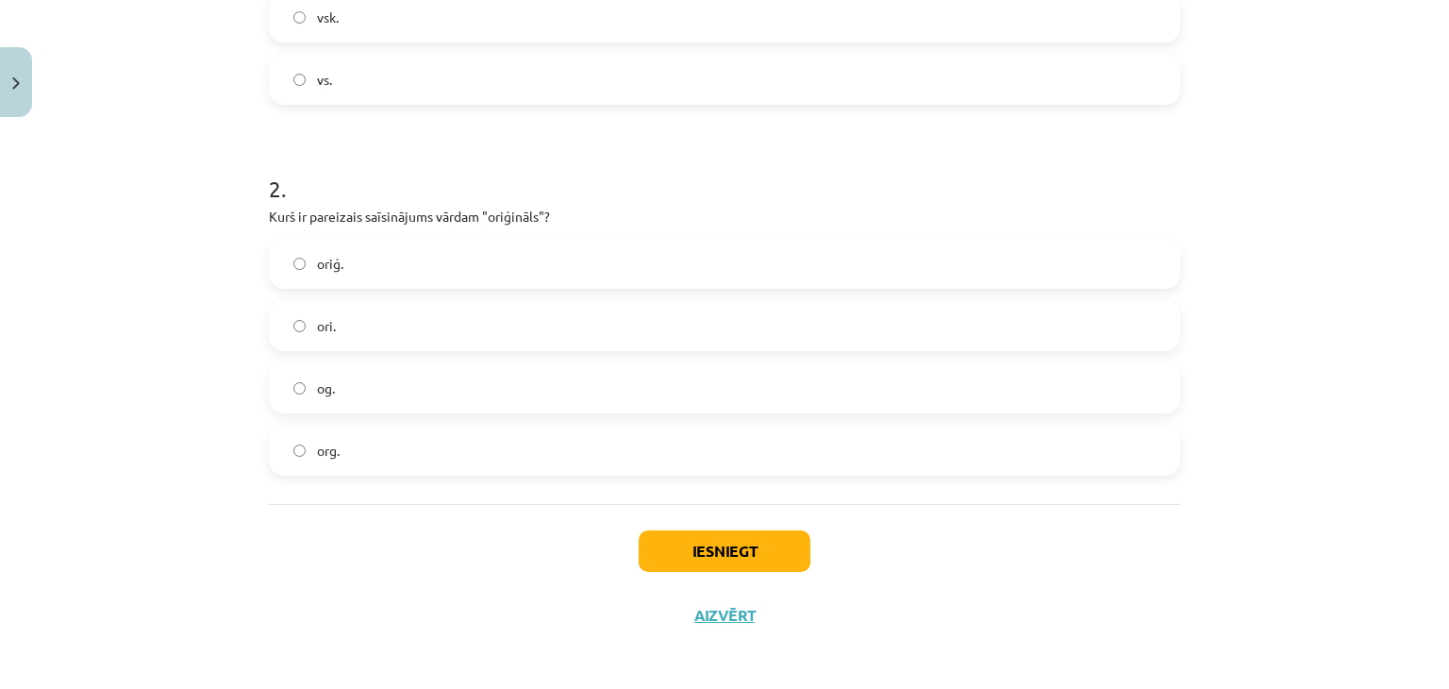
scroll to position [639, 0]
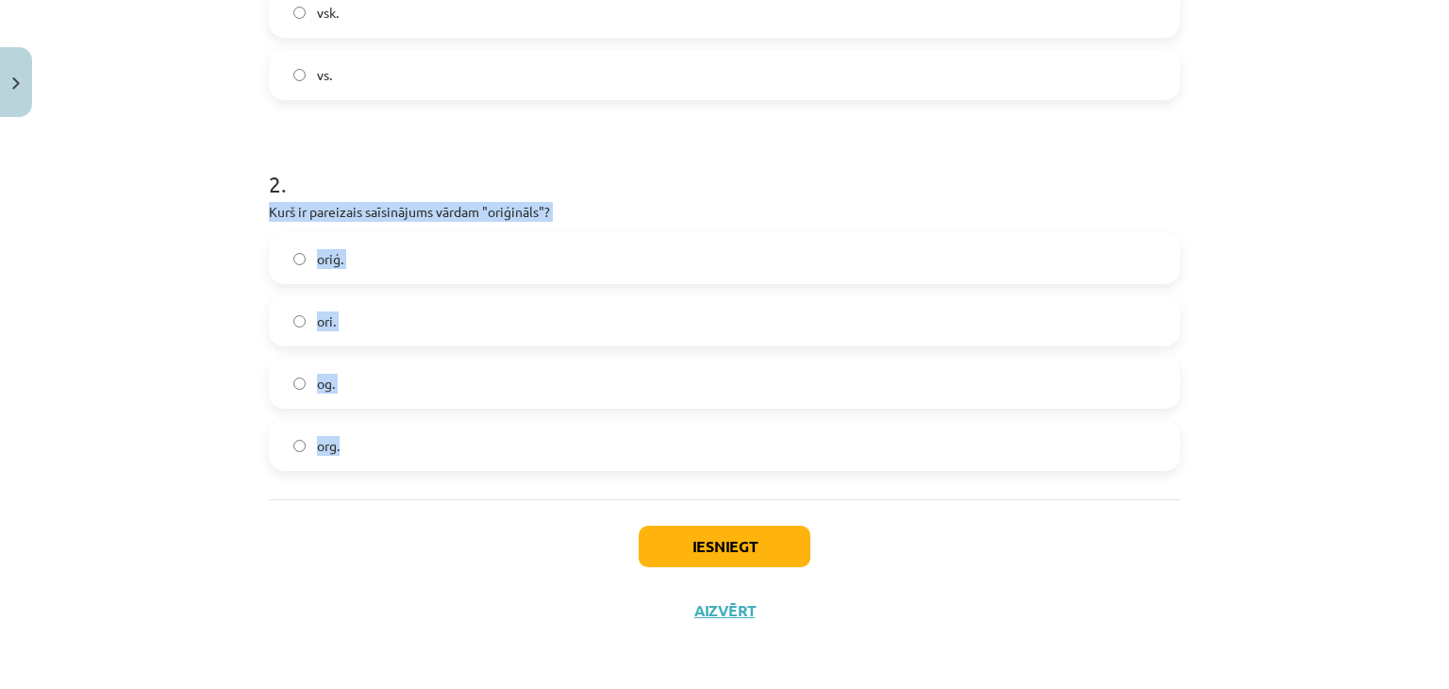
drag, startPoint x: 257, startPoint y: 208, endPoint x: 397, endPoint y: 473, distance: 299.2
click at [397, 473] on div "6 XP Saņemsi Sarežģīts 33 pilda Apraksts Uzdevums Palīdzība 1 . Kurš ir pareiza…" at bounding box center [725, 79] width 934 height 1125
click at [70, 275] on div "Mācību tēma: Latviešu valoda 8. klase 1. ieskaites mācību materiāls #5 4. tēma.…" at bounding box center [724, 344] width 1449 height 689
drag, startPoint x: 377, startPoint y: 261, endPoint x: 297, endPoint y: 230, distance: 86.0
click at [297, 230] on div "2 . Kurš ir pareizais saīsinājums vārdam "oriģināls"? oriģ. ori. og. org." at bounding box center [724, 304] width 911 height 333
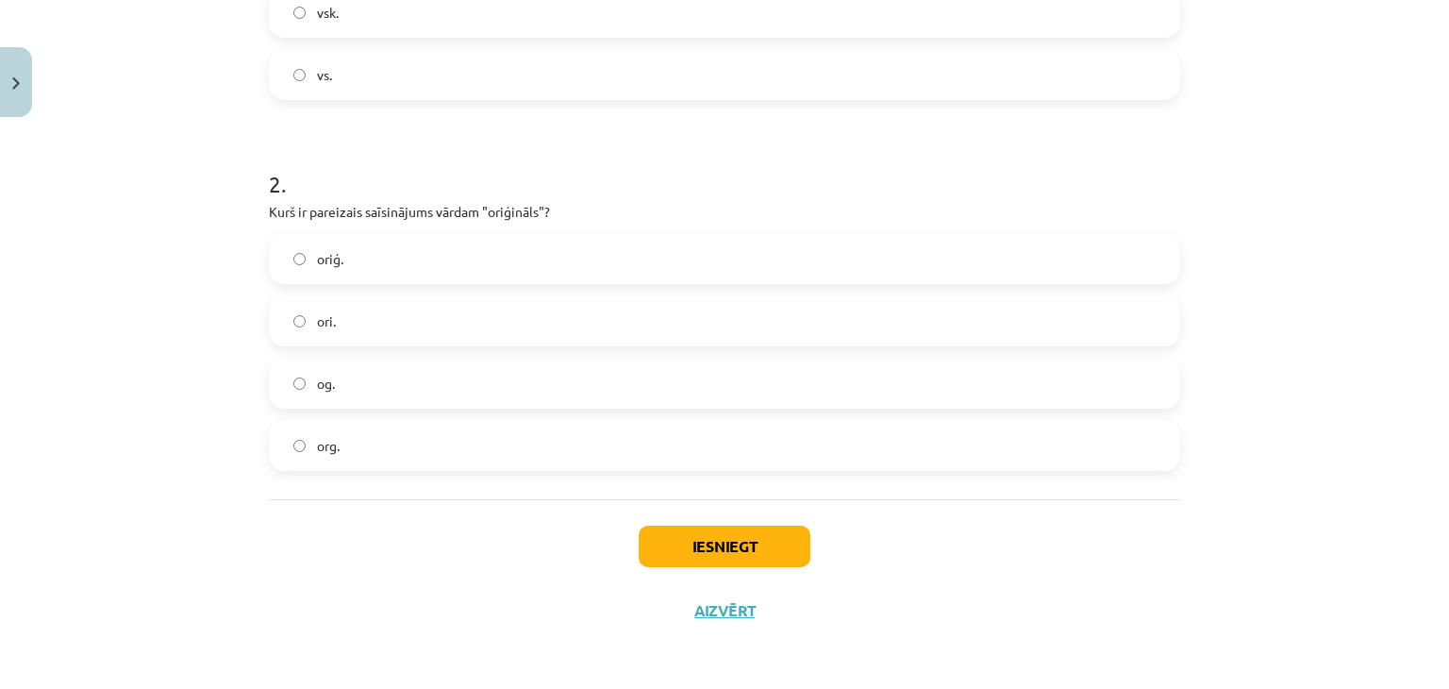
click at [324, 280] on label "oriģ." at bounding box center [724, 258] width 907 height 47
click at [668, 531] on button "Iesniegt" at bounding box center [725, 546] width 172 height 42
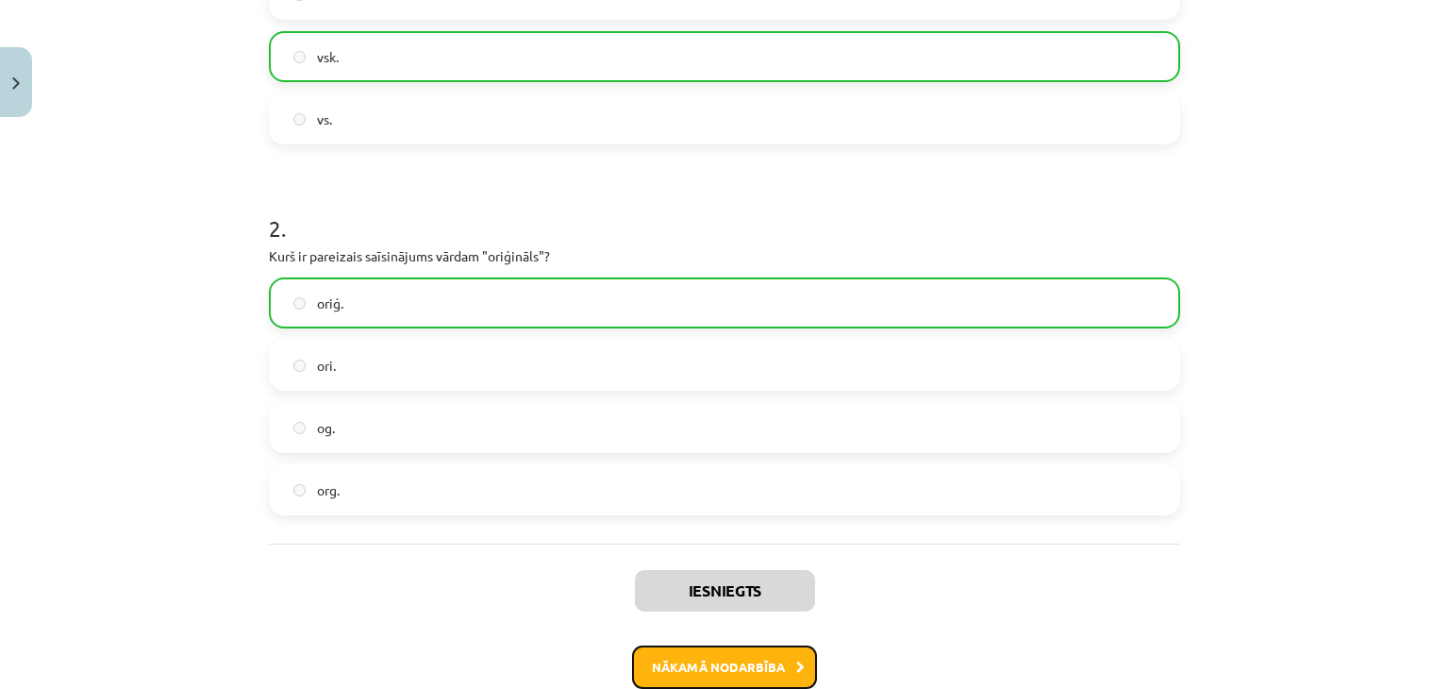
click at [745, 661] on button "Nākamā nodarbība" at bounding box center [724, 666] width 185 height 43
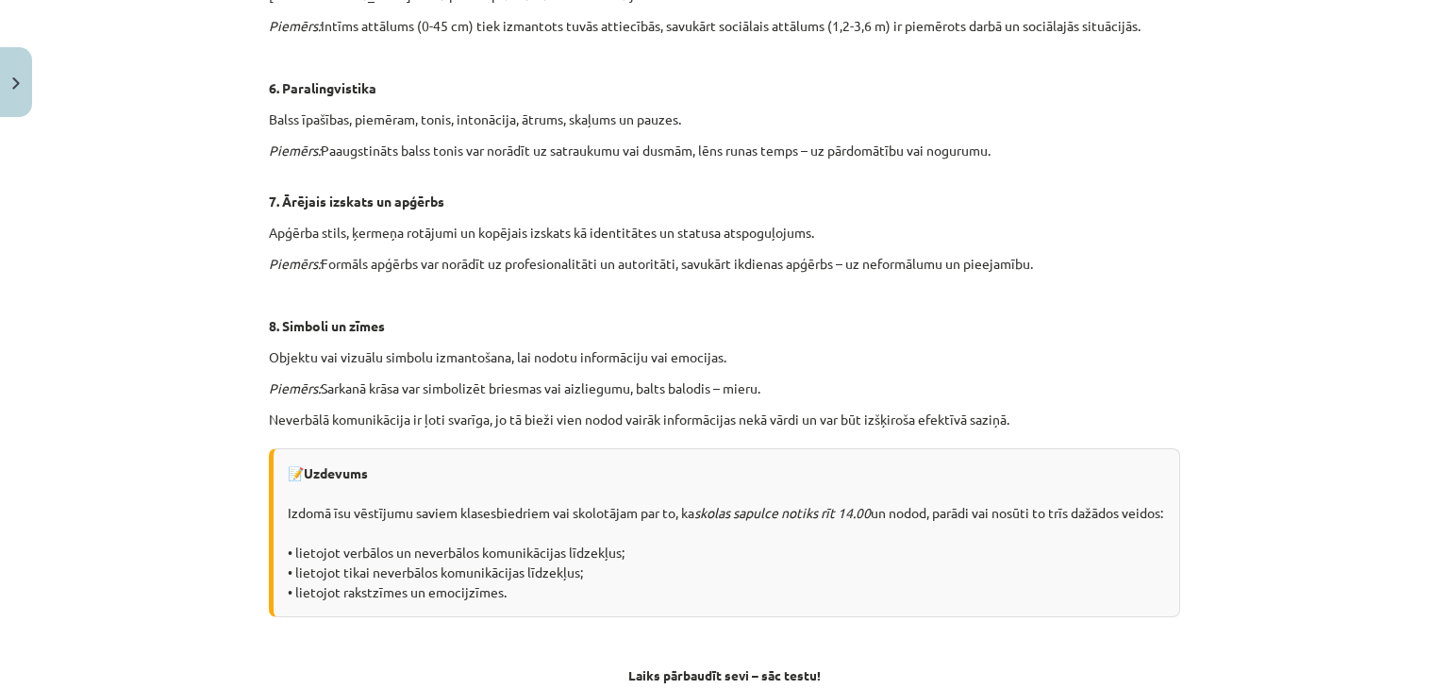
scroll to position [1329, 0]
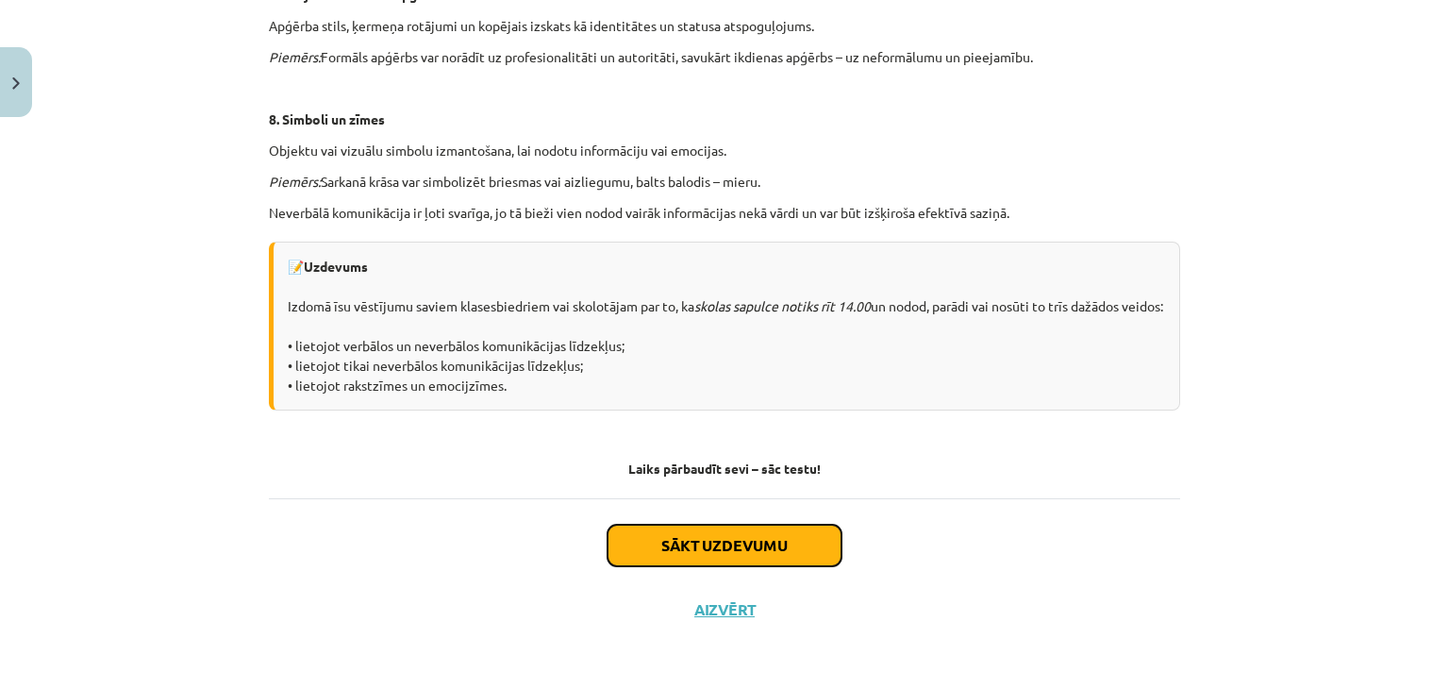
click at [779, 547] on button "Sākt uzdevumu" at bounding box center [724, 545] width 234 height 42
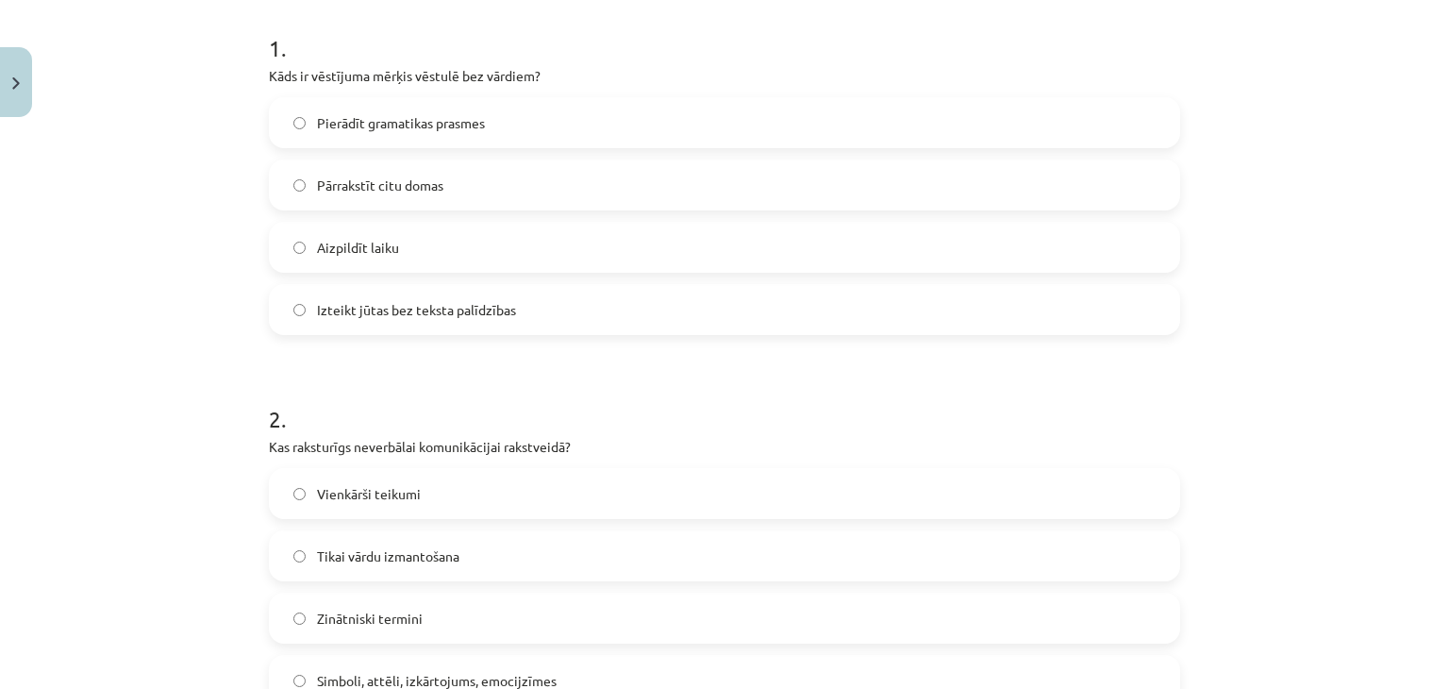
scroll to position [396, 0]
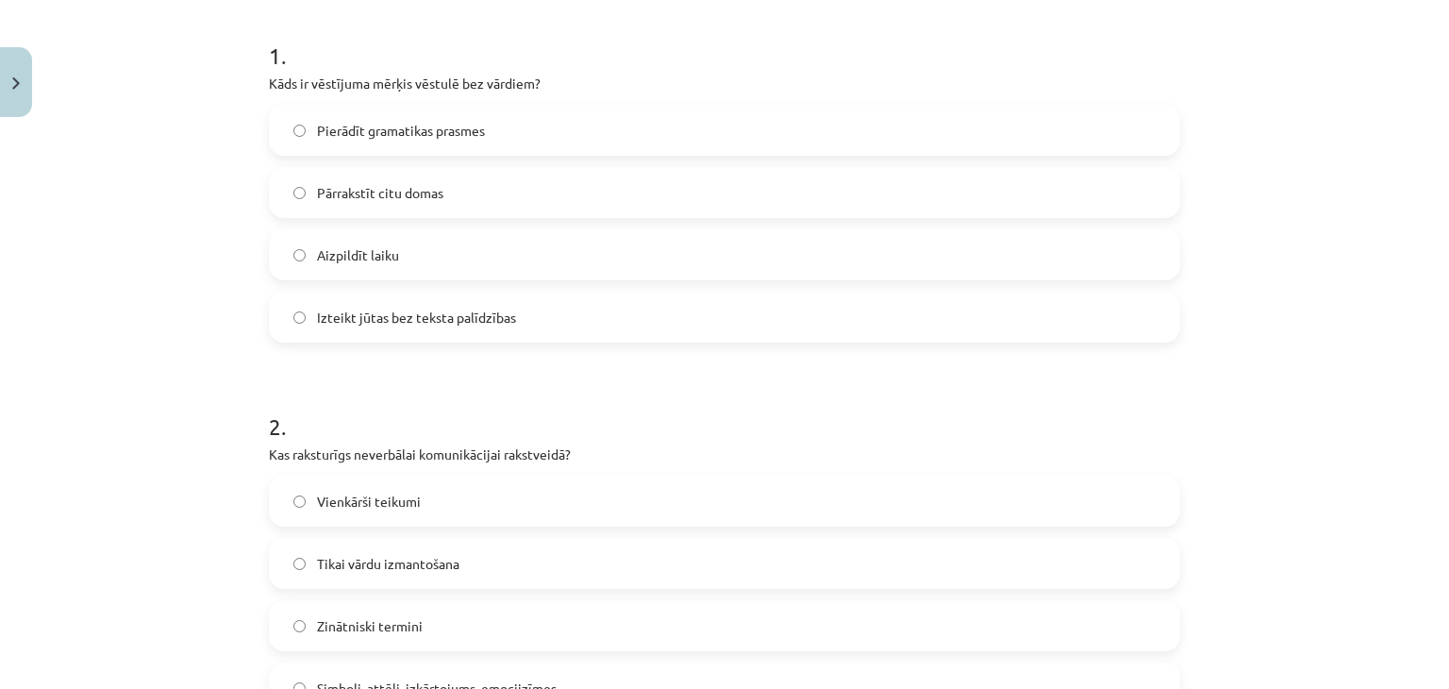
drag, startPoint x: 239, startPoint y: 71, endPoint x: 551, endPoint y: 323, distance: 401.1
click at [551, 323] on div "Mācību tēma: Latviešu valoda 8. klase 1. ieskaites mācību materiāls #6 5. tēma.…" at bounding box center [724, 344] width 1449 height 689
click at [437, 350] on form "1 . Kāds ir vēstījuma mērķis vēstulē bez vārdiem? Pierādīt gramatikas prasmes  …" at bounding box center [724, 361] width 911 height 704
click at [464, 303] on label "Izteikt jūtas bez teksta palīdzības" at bounding box center [724, 316] width 907 height 47
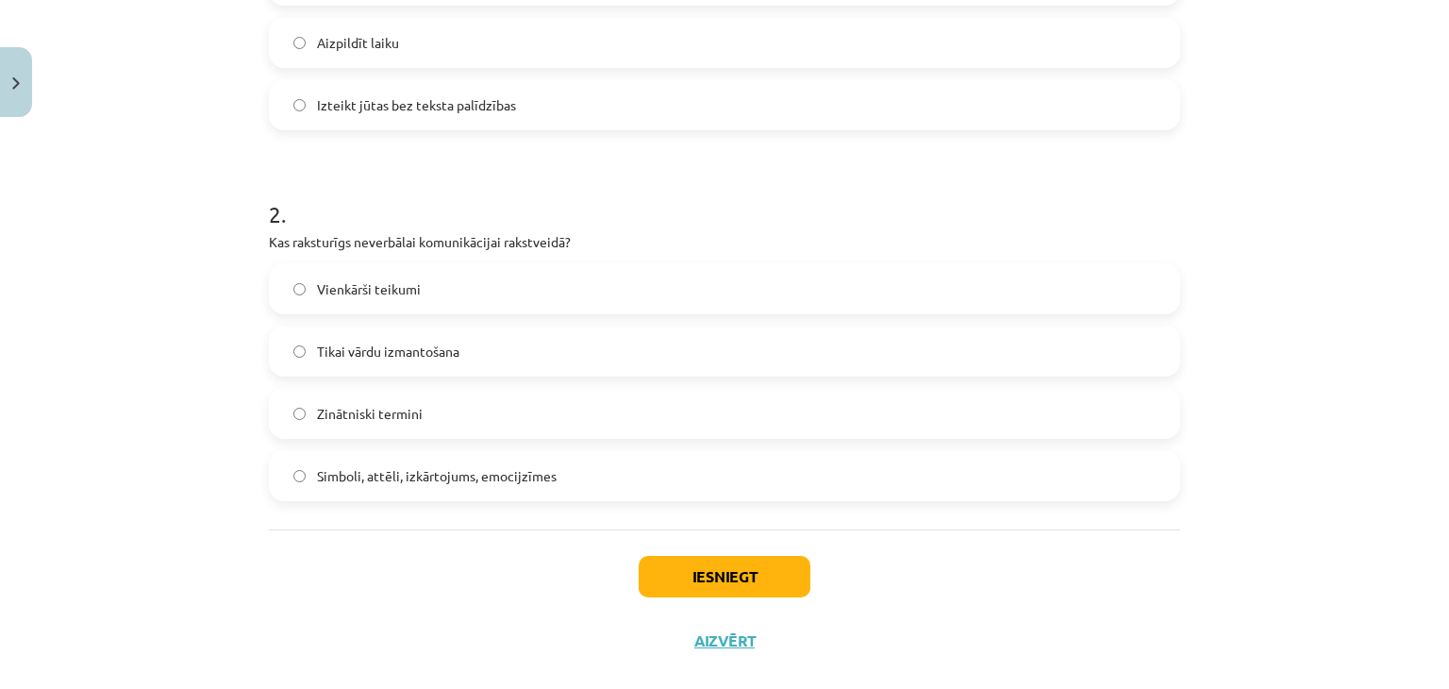
drag, startPoint x: 243, startPoint y: 227, endPoint x: 592, endPoint y: 491, distance: 437.7
click at [592, 491] on div "Mācību tēma: Latviešu valoda 8. klase 1. ieskaites mācību materiāls #6 5. tēma.…" at bounding box center [724, 344] width 1449 height 689
click at [178, 443] on div "Mācību tēma: Latviešu valoda 8. klase 1. ieskaites mācību materiāls #6 5. tēma.…" at bounding box center [724, 344] width 1449 height 689
click at [377, 454] on label "Simboli, attēli, izkārtojums, emocijzīmes" at bounding box center [724, 475] width 907 height 47
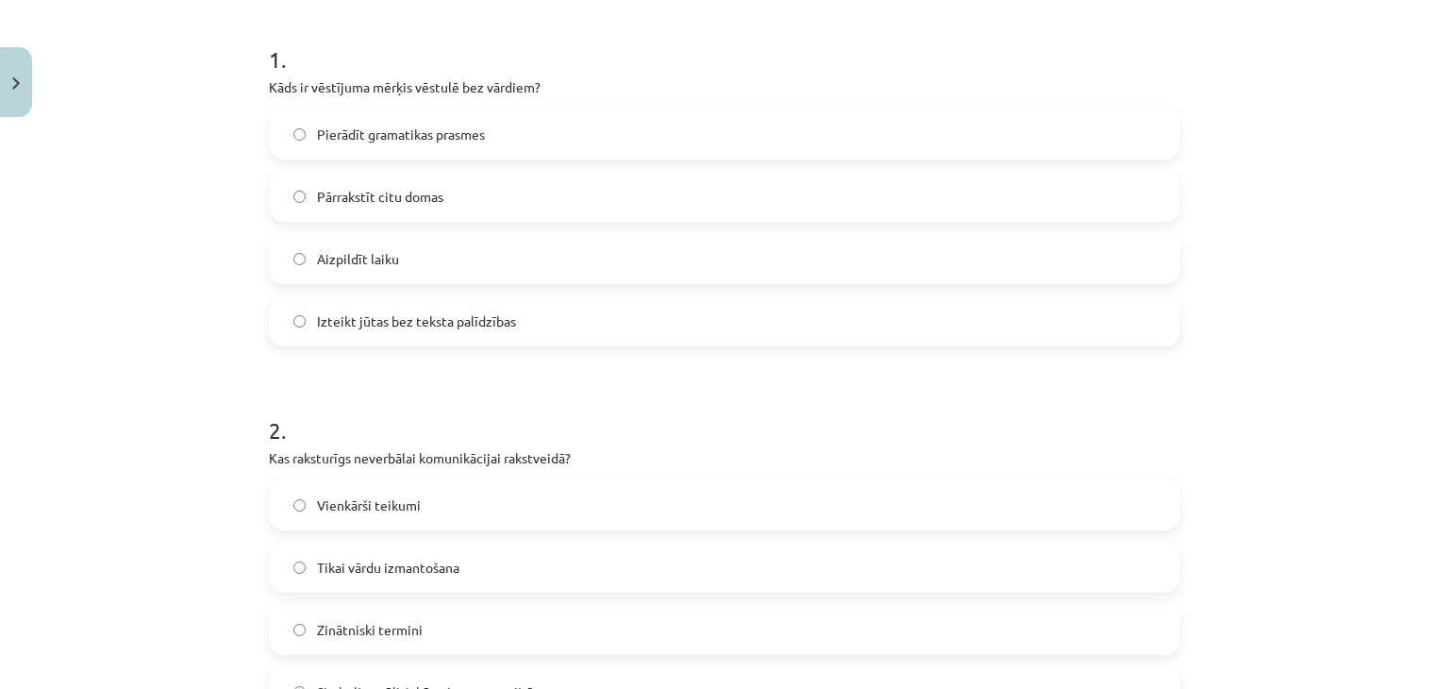
scroll to position [639, 0]
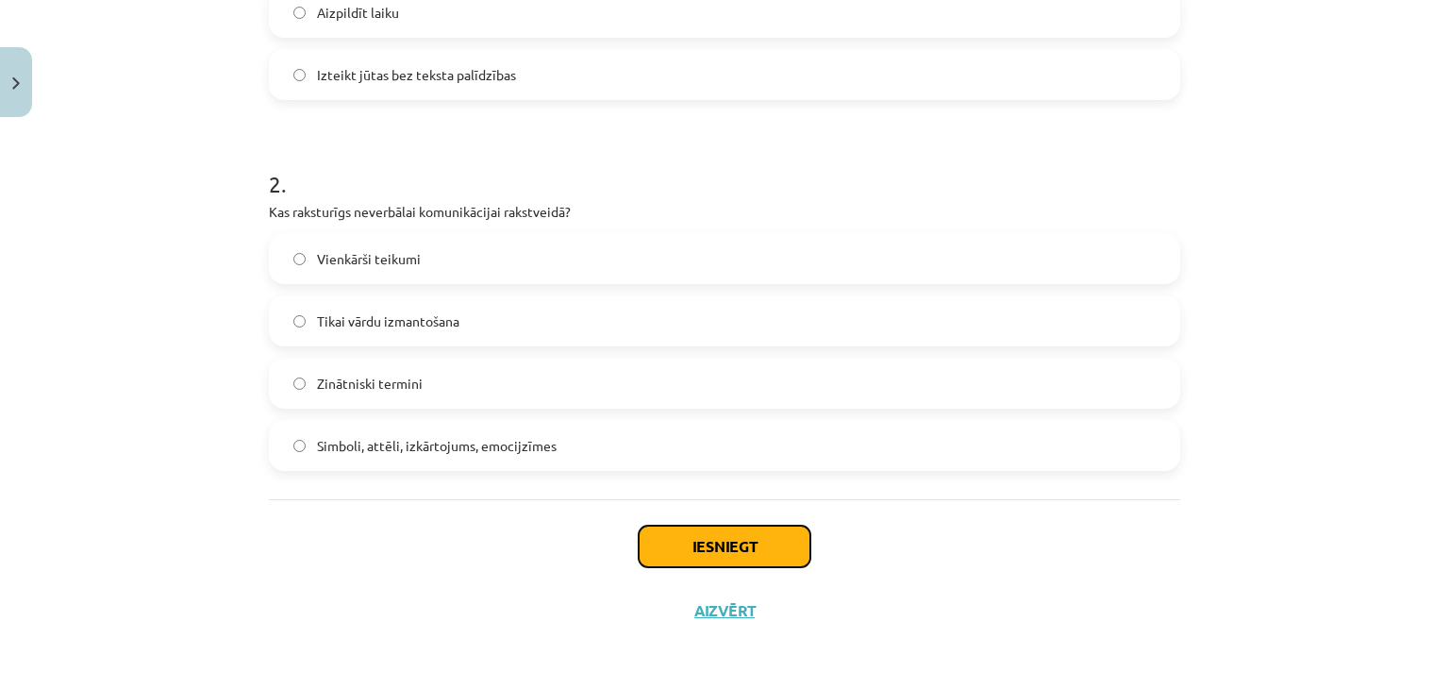
click at [692, 553] on button "Iesniegt" at bounding box center [725, 546] width 172 height 42
click at [1284, 291] on div "Mācību tēma: Latviešu valoda 8. klase 1. ieskaites mācību materiāls #6 5. tēma.…" at bounding box center [724, 344] width 1449 height 689
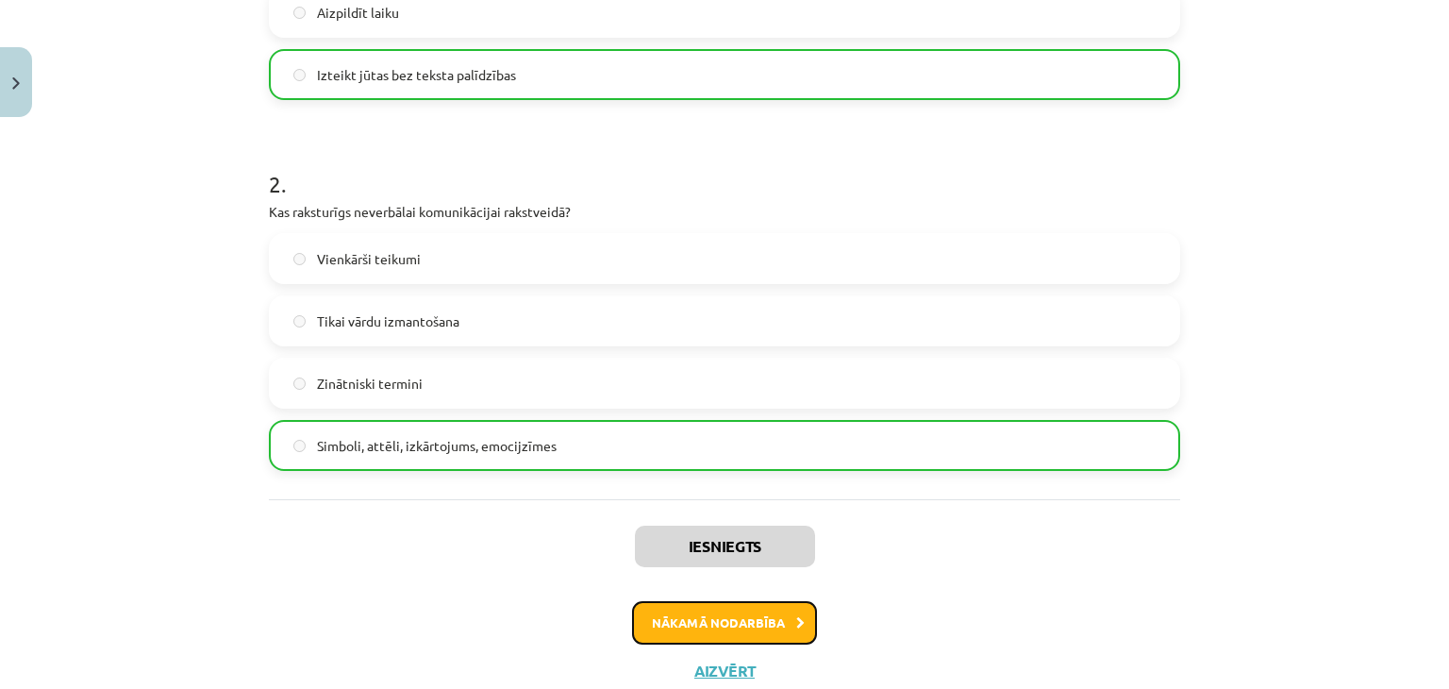
click at [766, 605] on button "Nākamā nodarbība" at bounding box center [724, 622] width 185 height 43
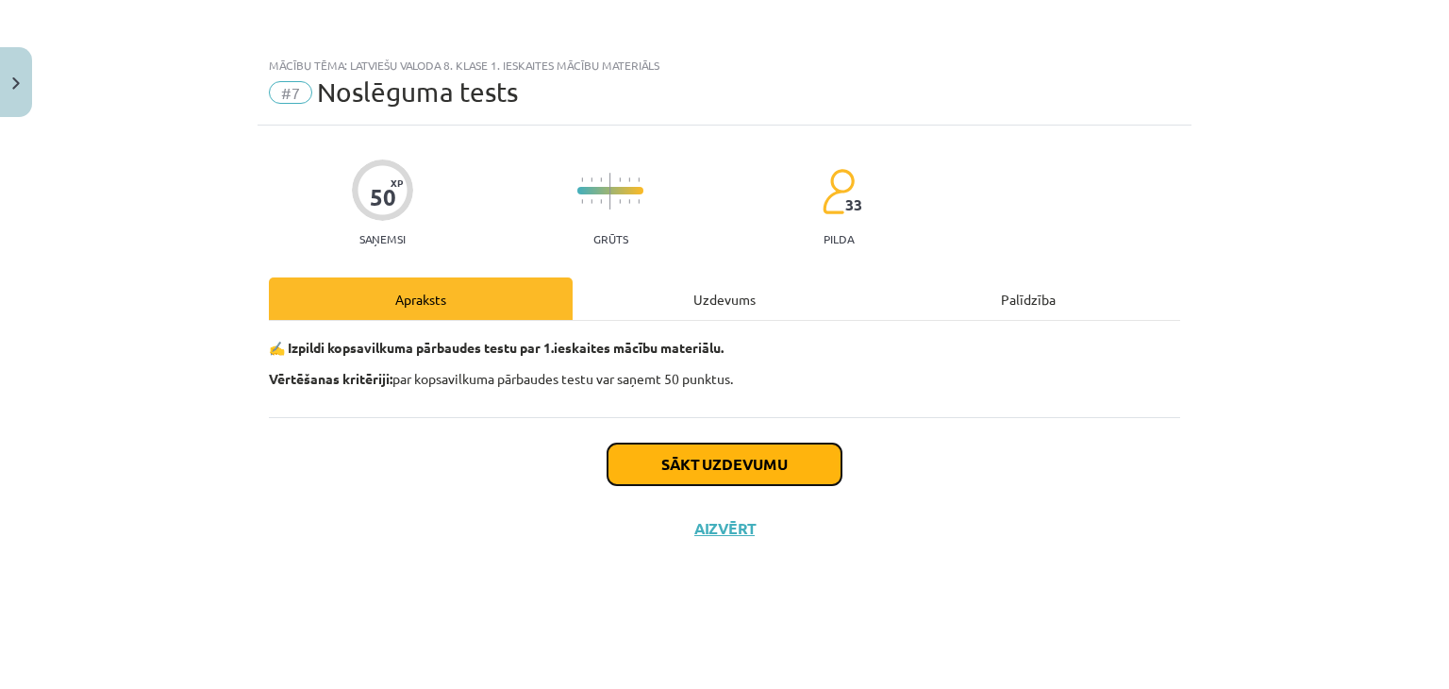
click at [814, 461] on button "Sākt uzdevumu" at bounding box center [724, 464] width 234 height 42
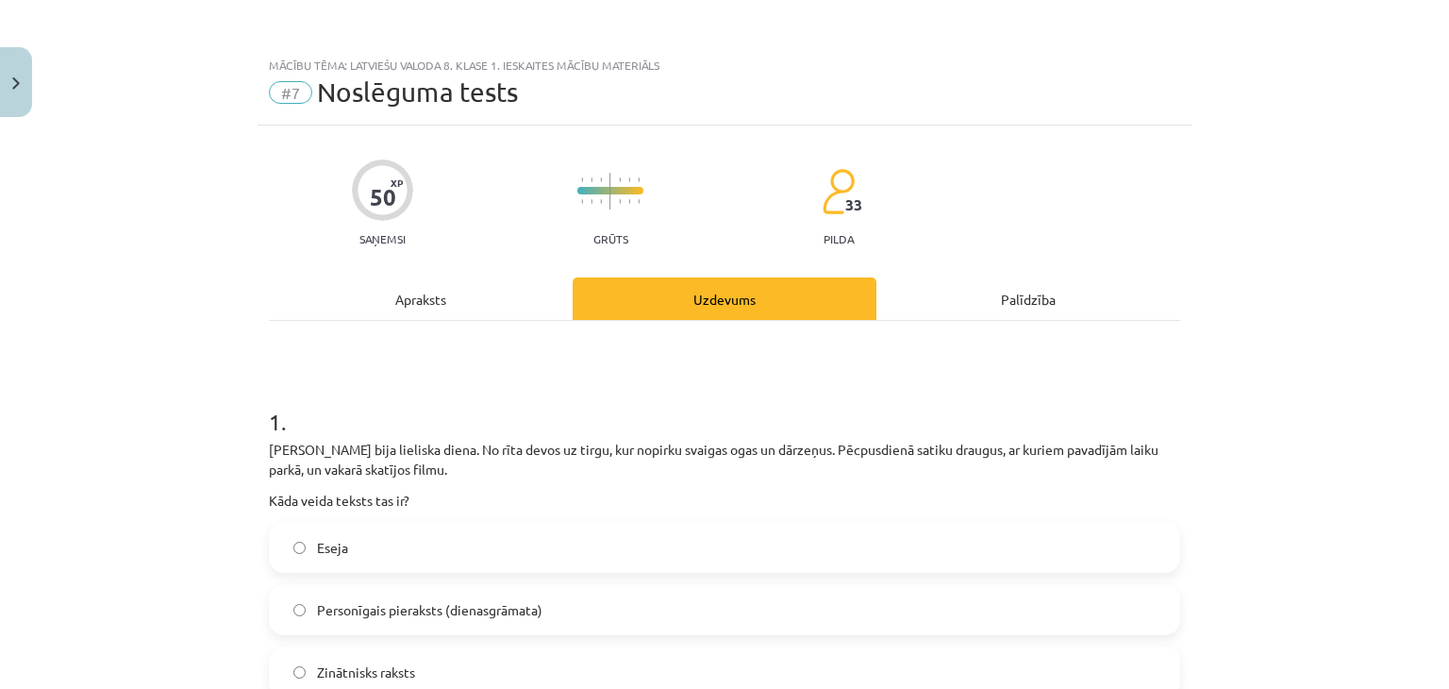
scroll to position [251, 0]
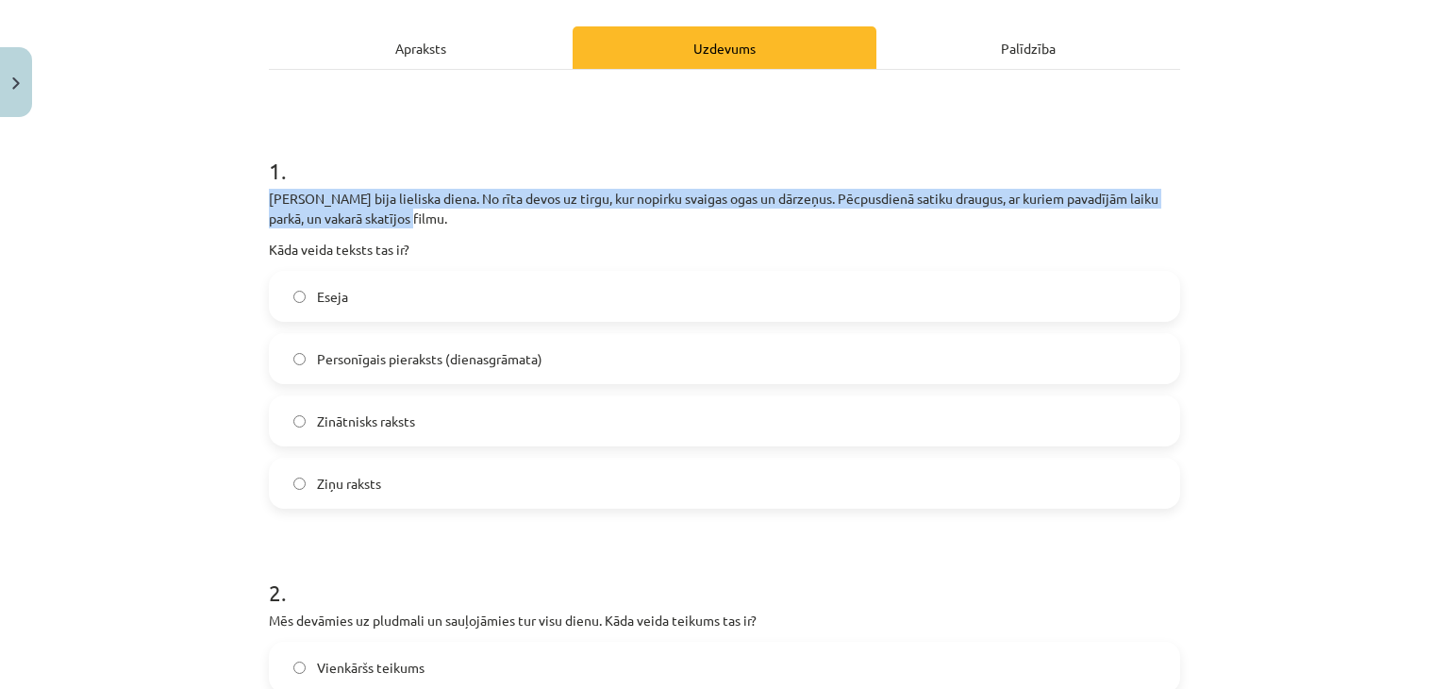
drag, startPoint x: 253, startPoint y: 190, endPoint x: 418, endPoint y: 218, distance: 167.5
click at [419, 217] on p "Šodien bija lieliska diena. No rīta devos uz tirgu, kur nopirku svaigas ogas un…" at bounding box center [724, 209] width 911 height 40
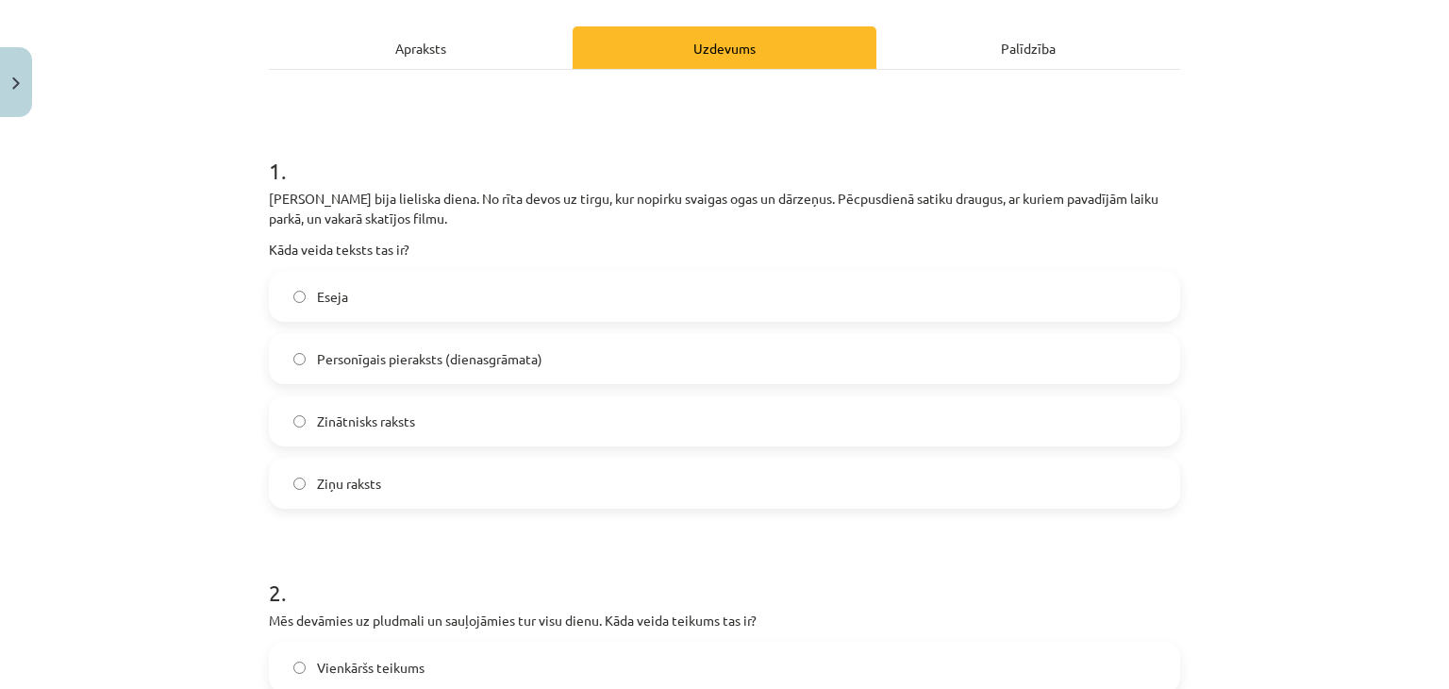
scroll to position [377, 0]
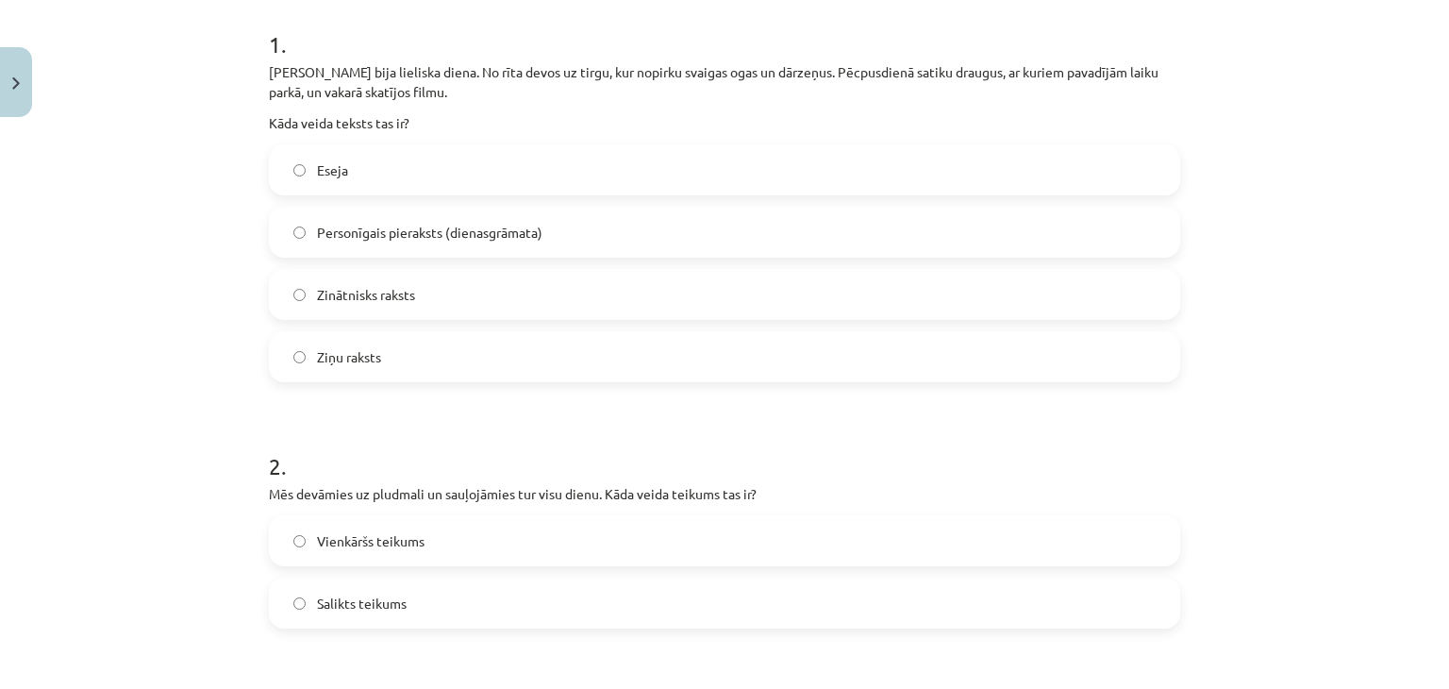
click at [424, 238] on span "Personīgais pieraksts (dienasgrāmata)" at bounding box center [429, 233] width 225 height 20
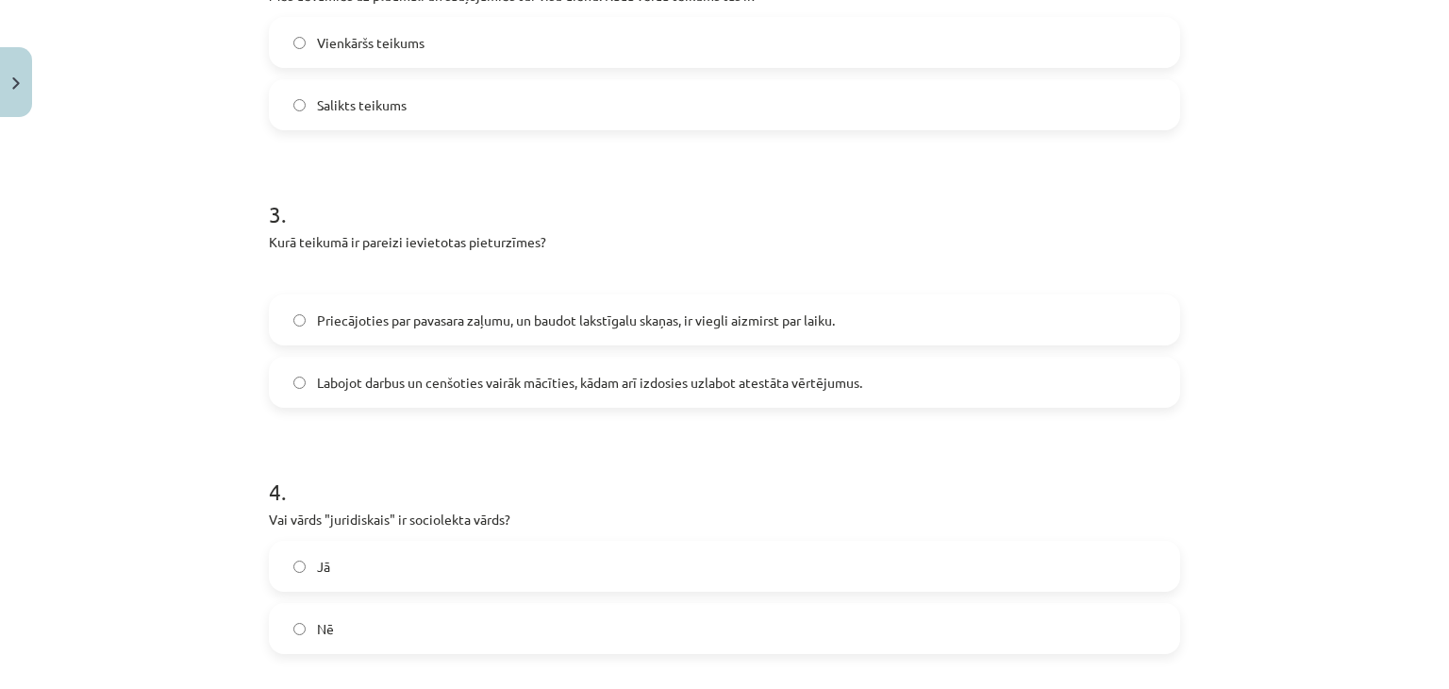
scroll to position [880, 0]
click at [513, 314] on span "Priecājoties par pavasara zaļumu, un baudot lakstīgalu skaņas, ir viegli aizmir…" at bounding box center [576, 316] width 518 height 20
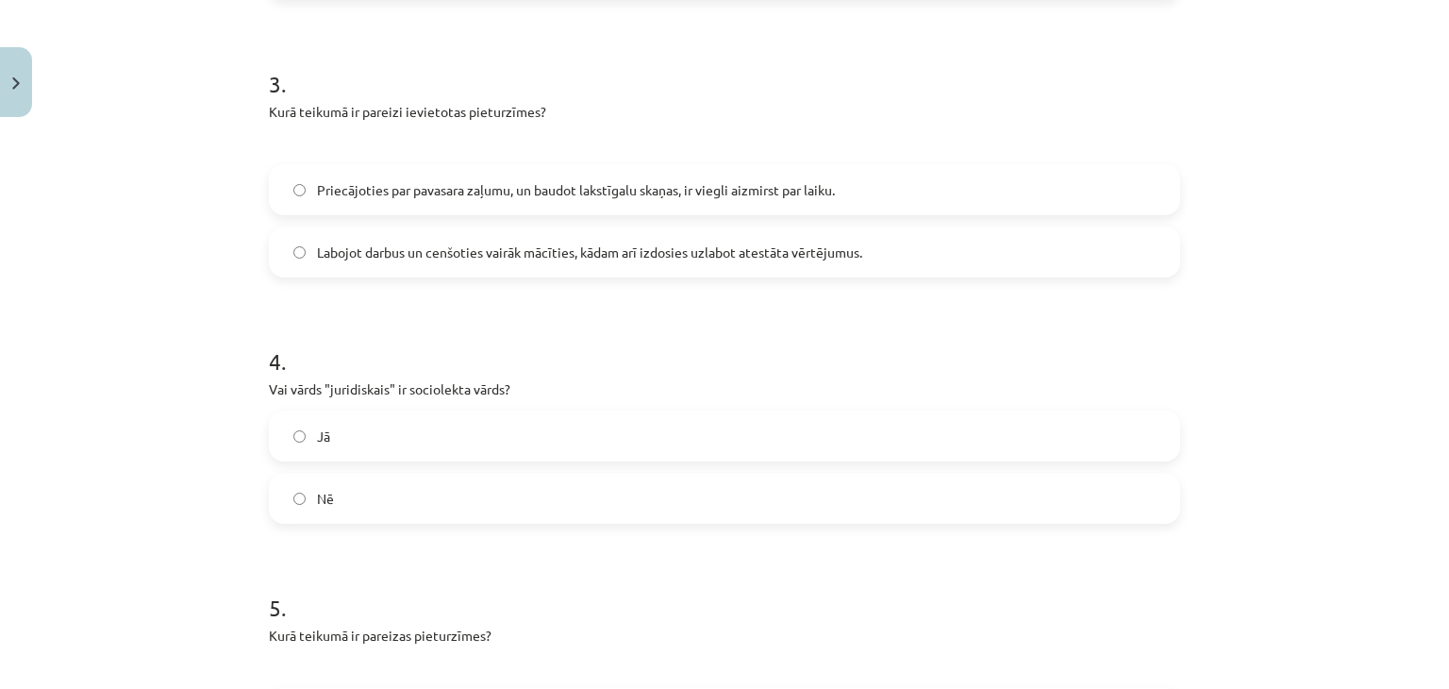
click at [429, 429] on label "Jā" at bounding box center [724, 435] width 907 height 47
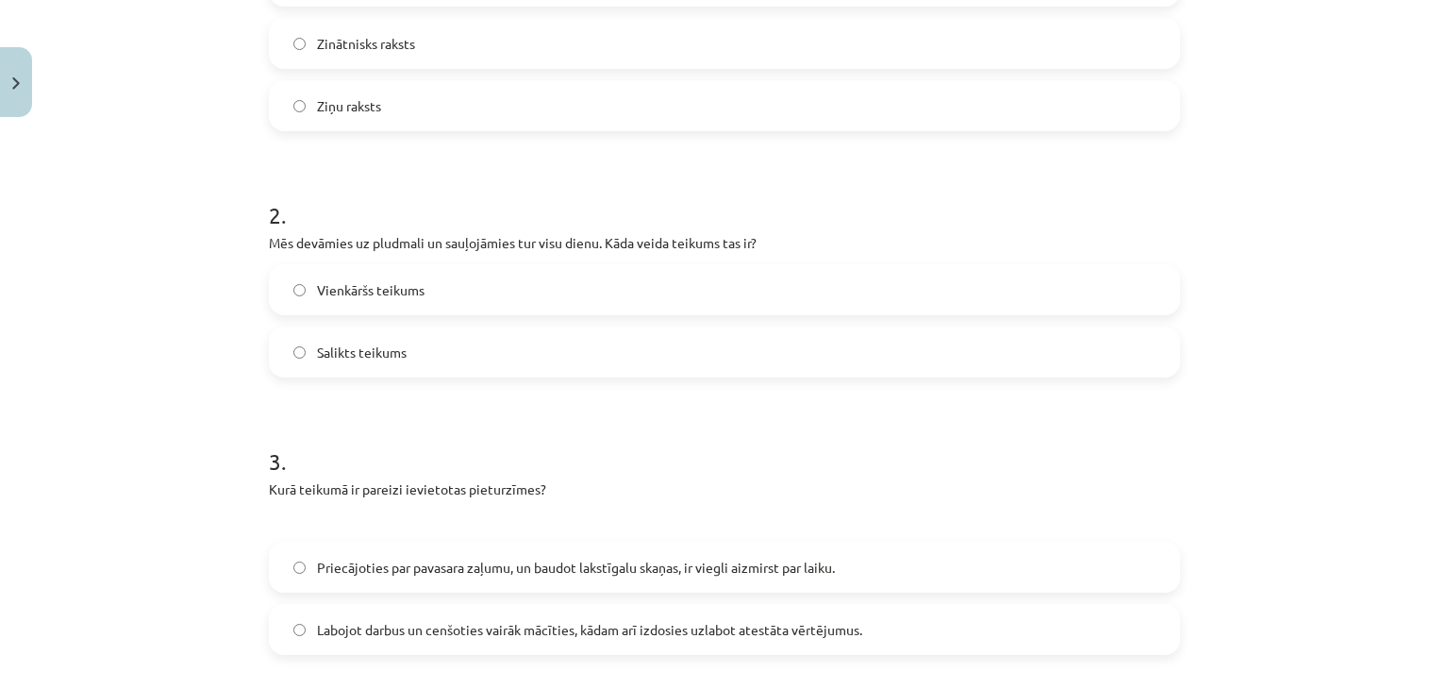
scroll to position [503, 0]
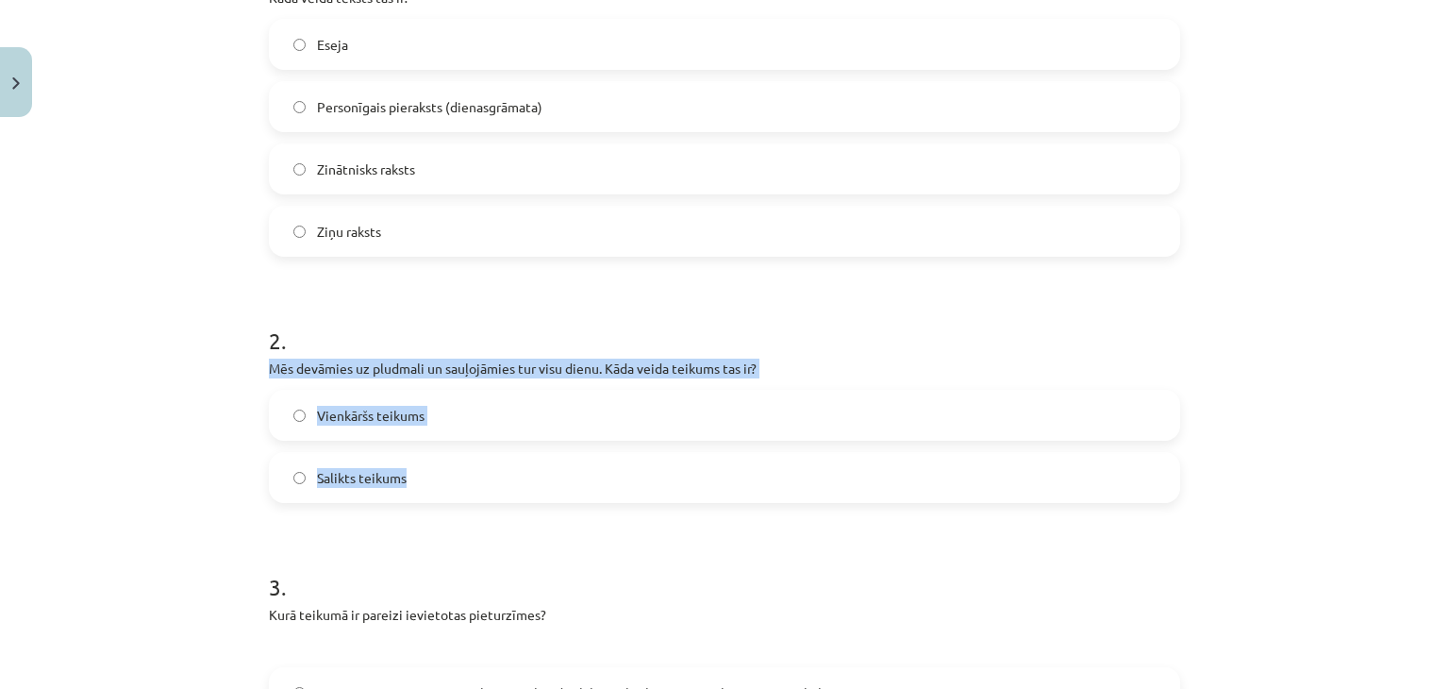
drag, startPoint x: 223, startPoint y: 356, endPoint x: 733, endPoint y: 467, distance: 522.3
click at [733, 467] on div "Mācību tēma: Latviešu valoda 8. klase 1. ieskaites mācību materiāls #7 Noslēgum…" at bounding box center [724, 344] width 1449 height 689
click at [198, 414] on div "Mācību tēma: Latviešu valoda 8. klase 1. ieskaites mācību materiāls #7 Noslēgum…" at bounding box center [724, 344] width 1449 height 689
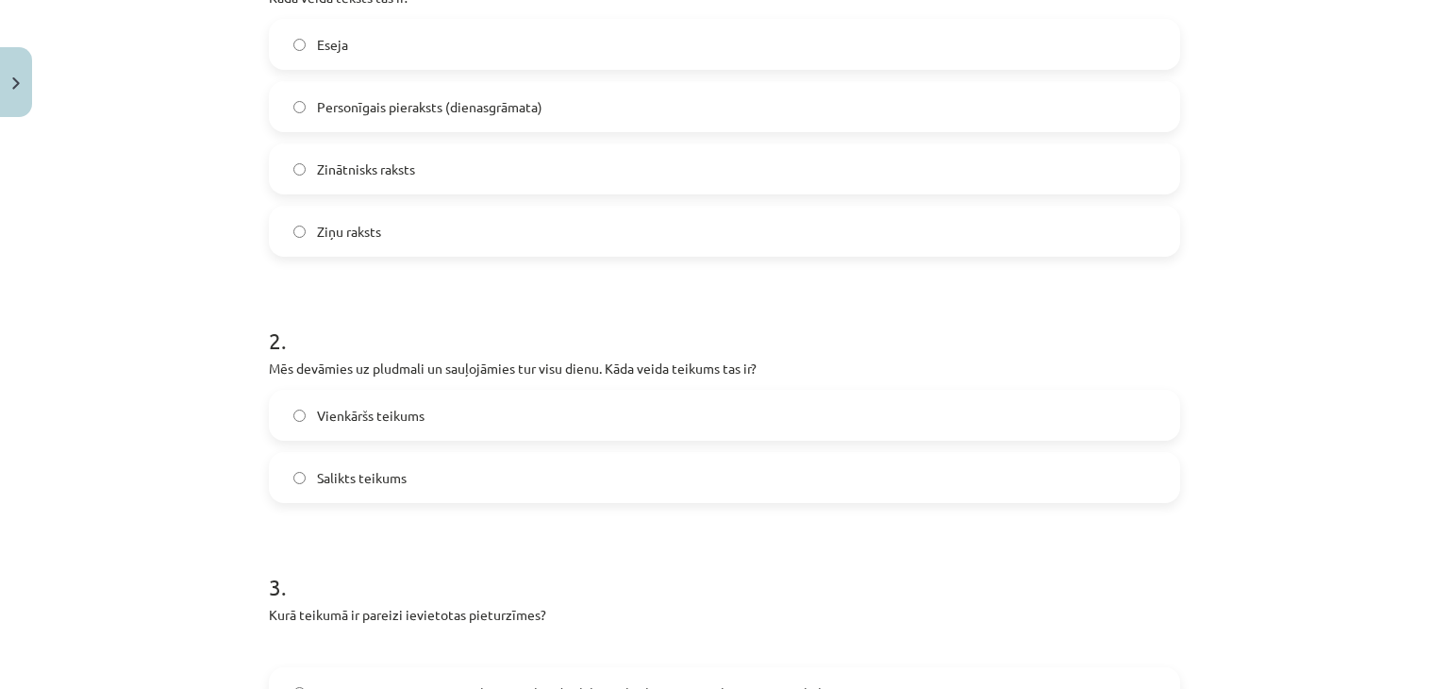
click at [355, 394] on label "Vienkāršs teikums" at bounding box center [724, 414] width 907 height 47
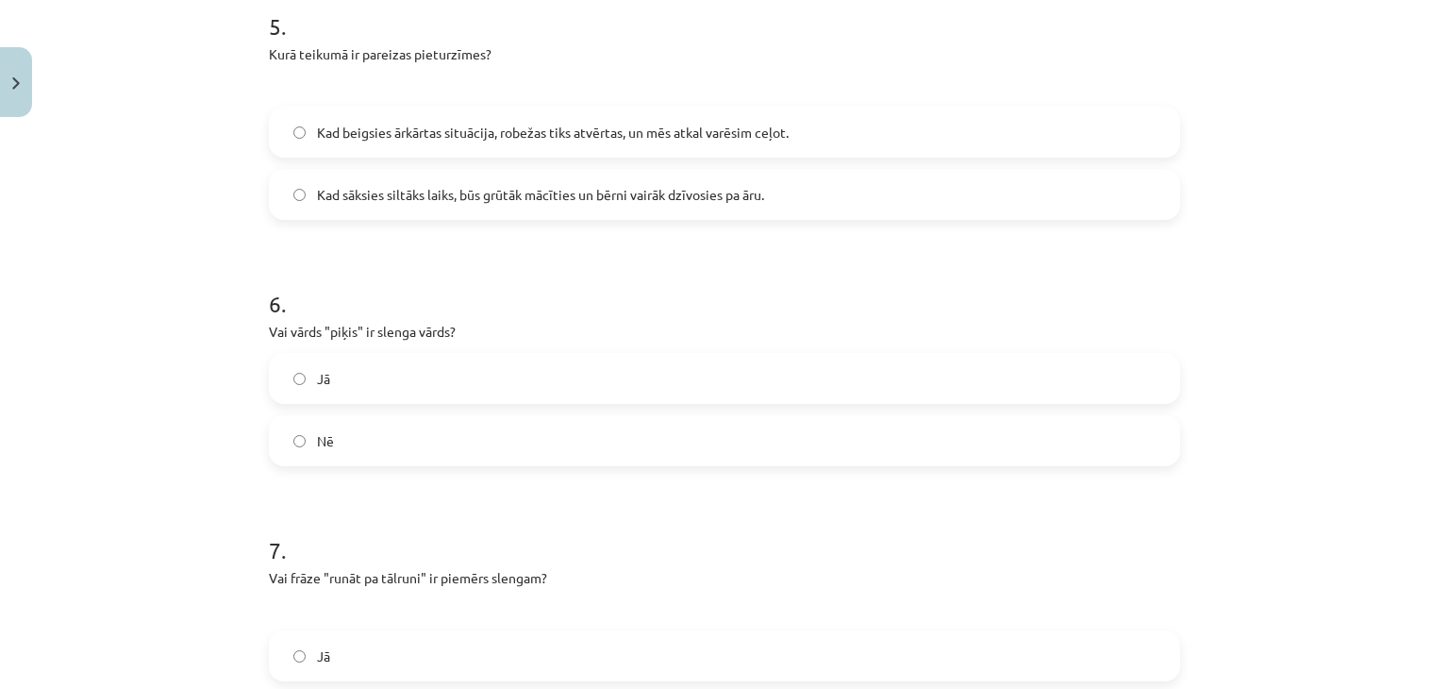
scroll to position [1635, 0]
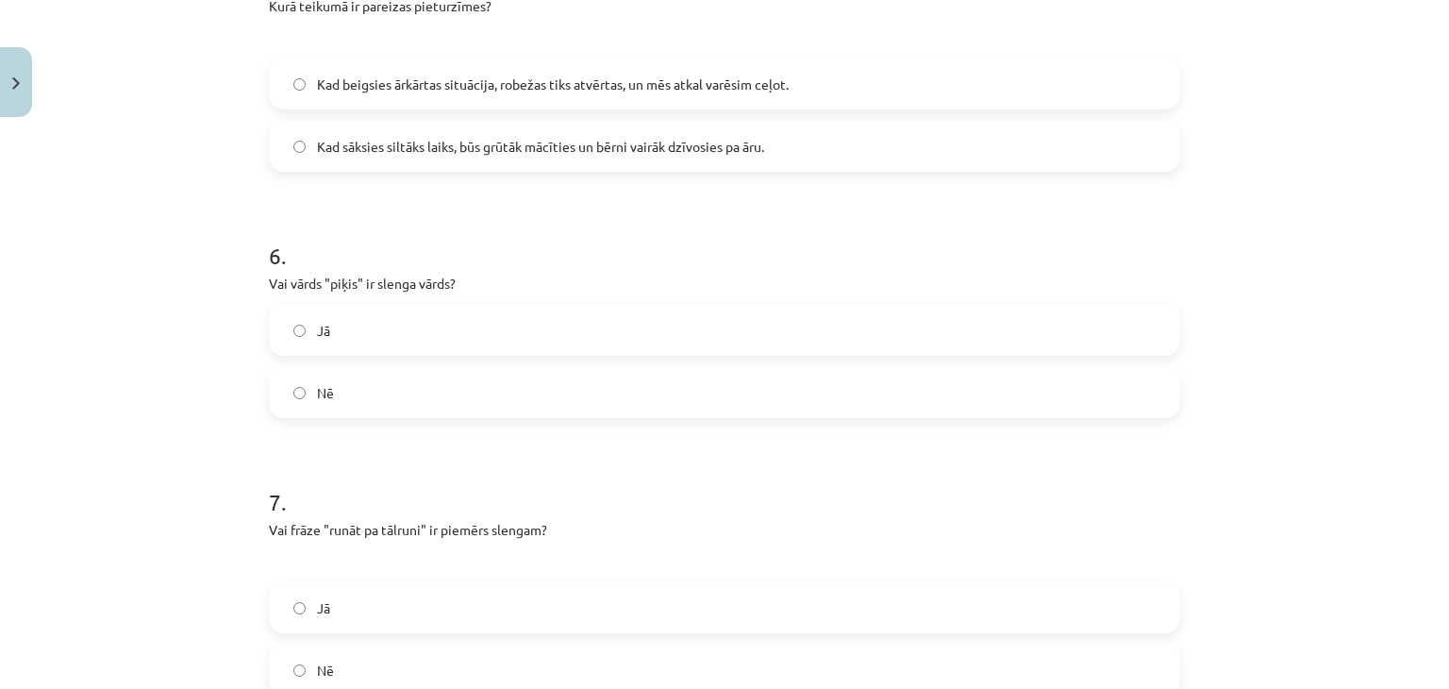
click at [355, 324] on label "Jā" at bounding box center [724, 330] width 907 height 47
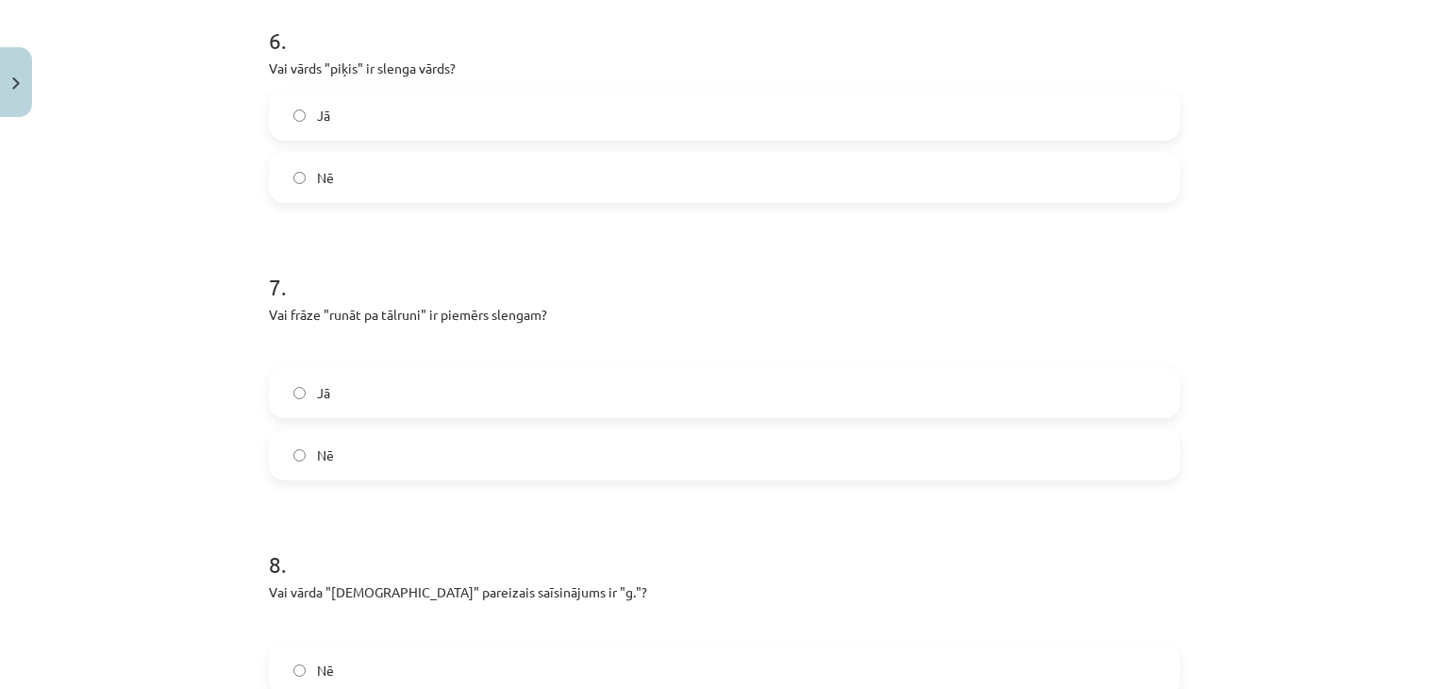
scroll to position [1887, 0]
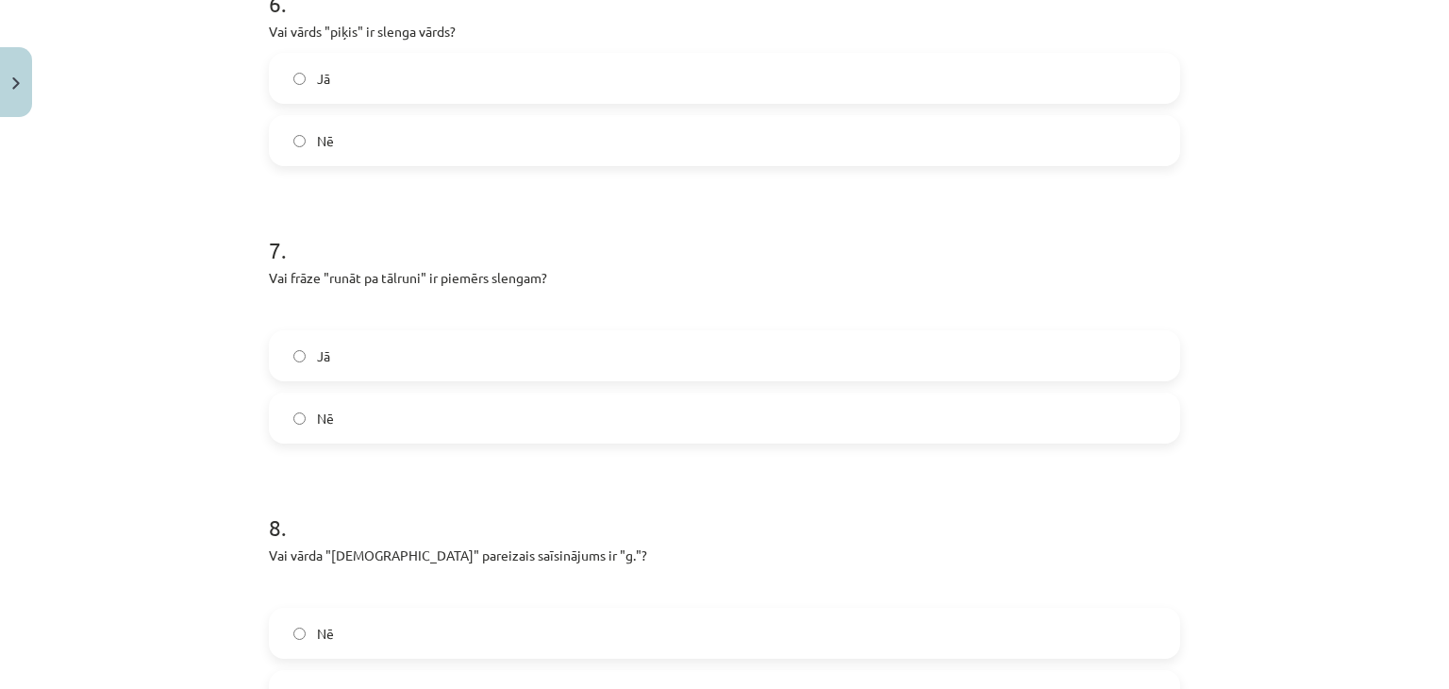
click at [299, 410] on label "Nē" at bounding box center [724, 417] width 907 height 47
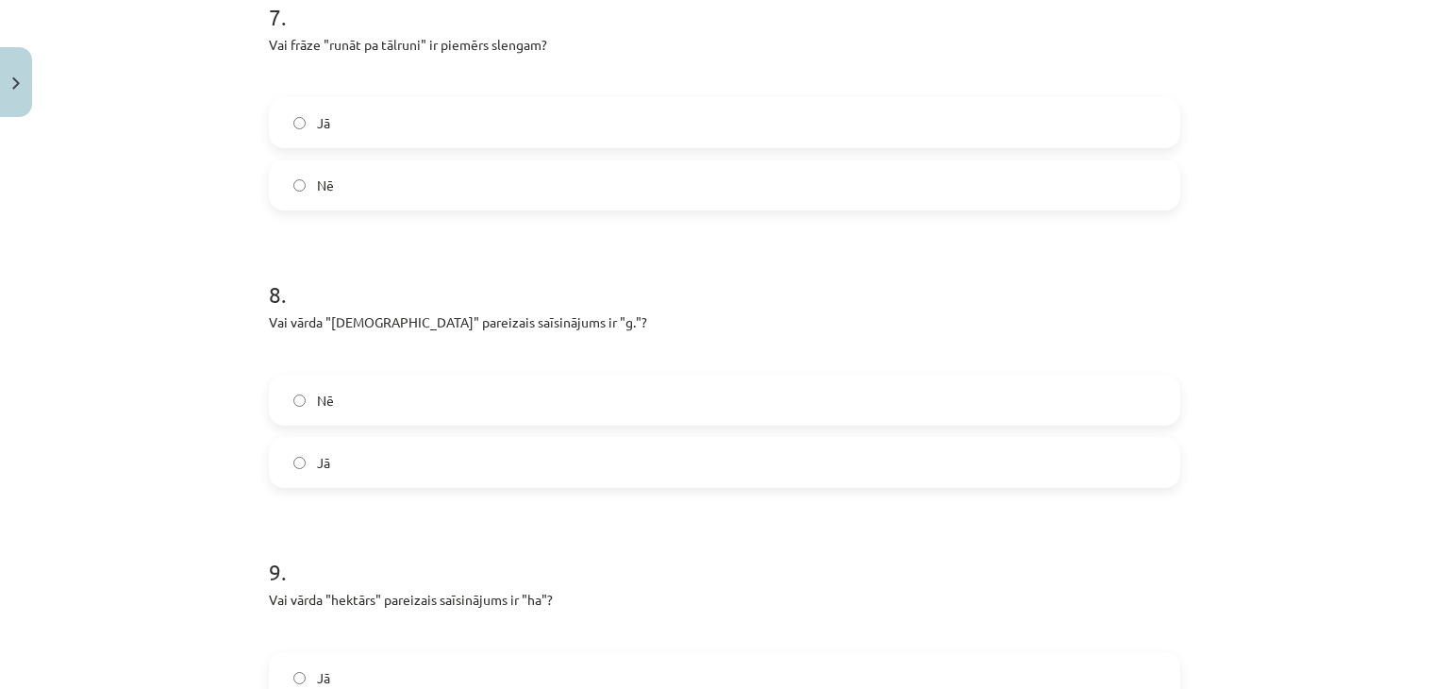
scroll to position [2137, 0]
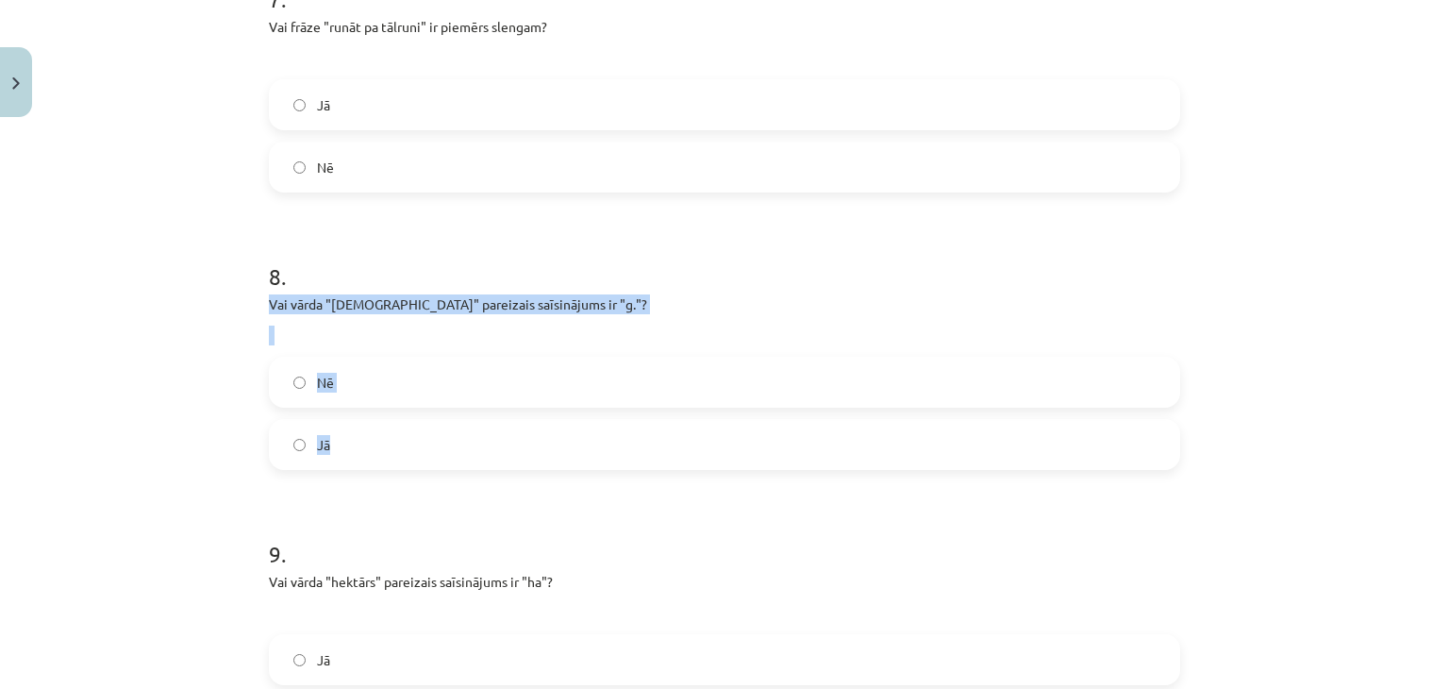
drag, startPoint x: 245, startPoint y: 296, endPoint x: 374, endPoint y: 451, distance: 201.0
click at [374, 451] on div "Mācību tēma: Latviešu valoda 8. klase 1. ieskaites mācību materiāls #7 Noslēgum…" at bounding box center [724, 344] width 1449 height 689
click at [335, 379] on label "Nē" at bounding box center [724, 381] width 907 height 47
click at [190, 280] on div "Mācību tēma: Latviešu valoda 8. klase 1. ieskaites mācību materiāls #7 Noslēgum…" at bounding box center [724, 344] width 1449 height 689
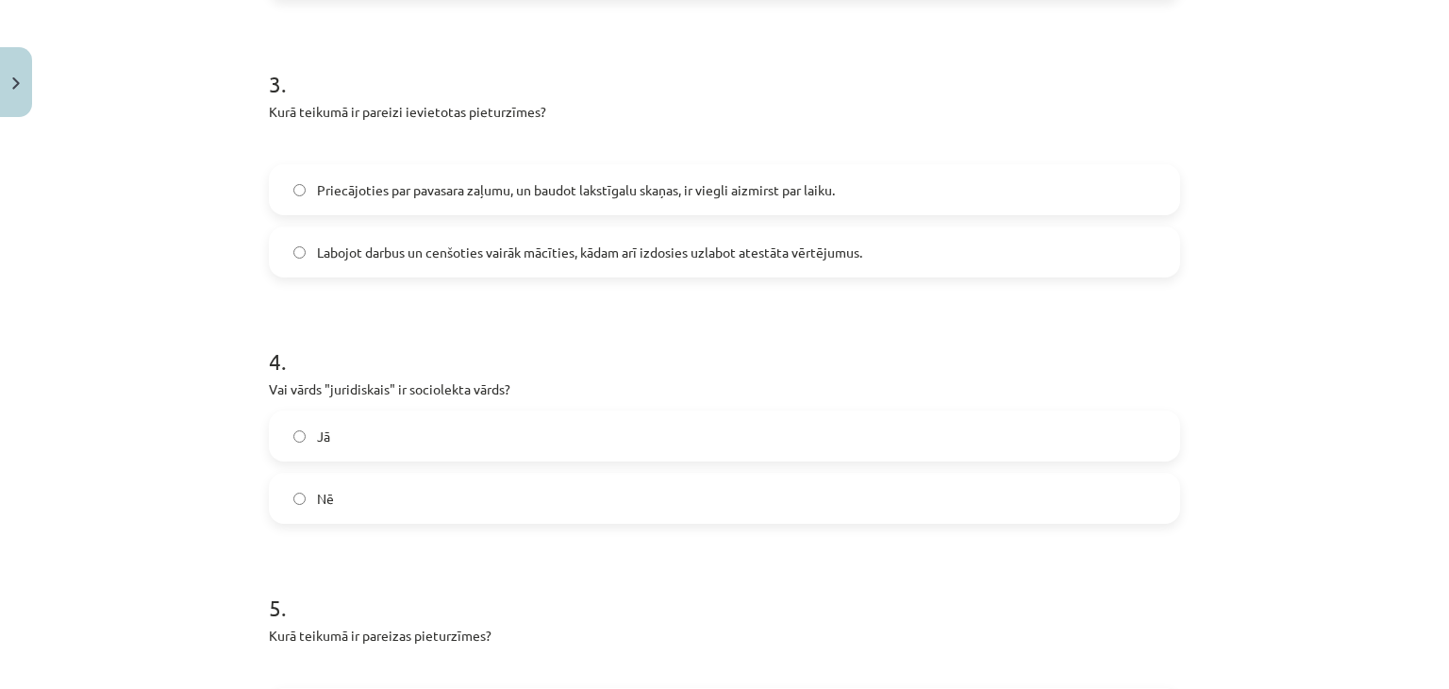
scroll to position [1257, 0]
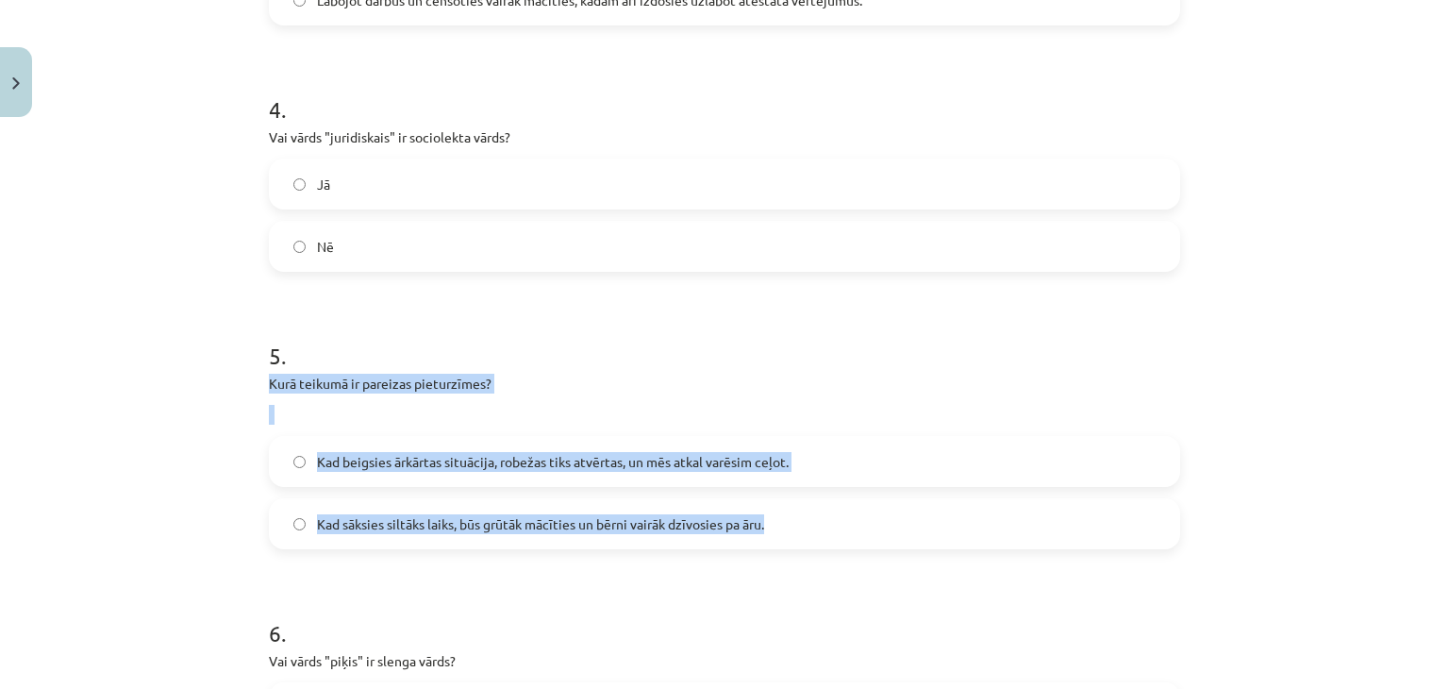
drag, startPoint x: 247, startPoint y: 380, endPoint x: 813, endPoint y: 518, distance: 582.5
click at [813, 518] on div "Mācību tēma: Latviešu valoda 8. klase 1. ieskaites mācību materiāls #7 Noslēgum…" at bounding box center [724, 344] width 1449 height 689
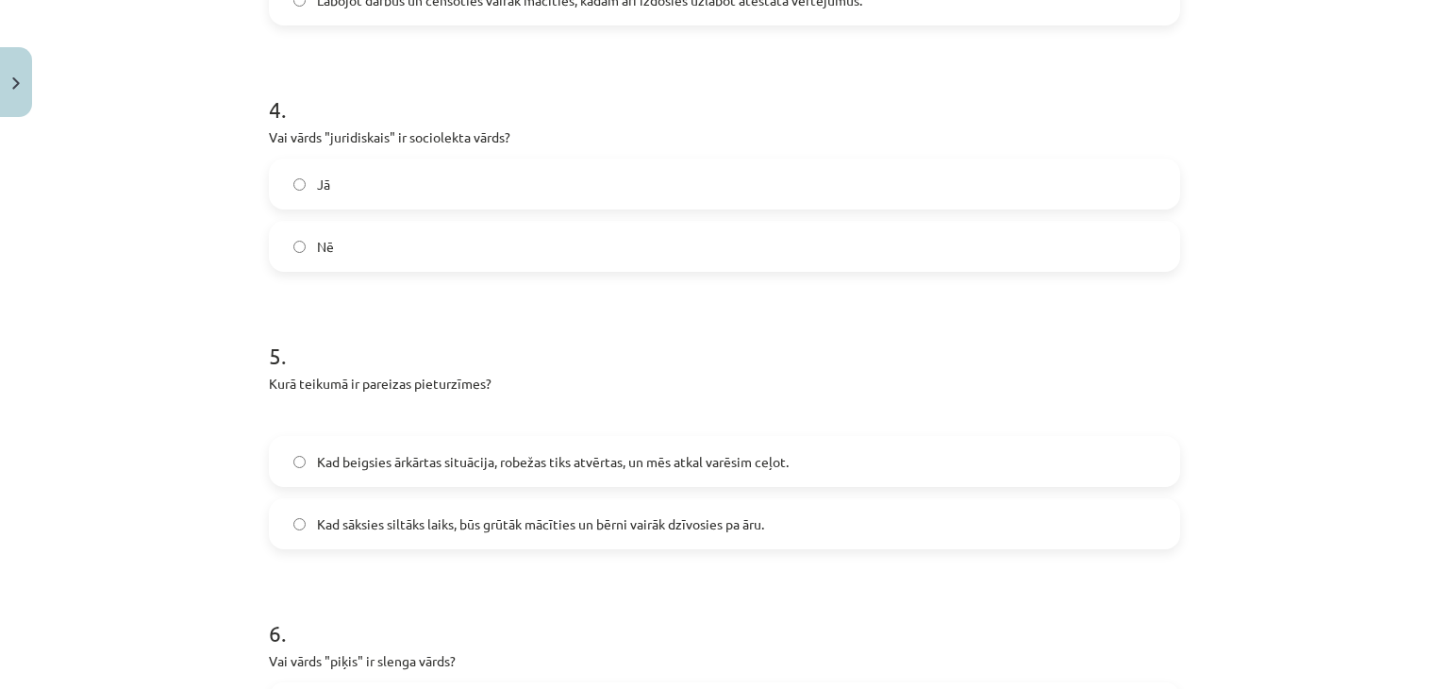
click at [486, 365] on h1 "5 ." at bounding box center [724, 338] width 911 height 58
click at [577, 446] on label "Kad beigsies ārkārtas situācija, robežas tiks atvērtas, un mēs atkal varēsim ce…" at bounding box center [724, 461] width 907 height 47
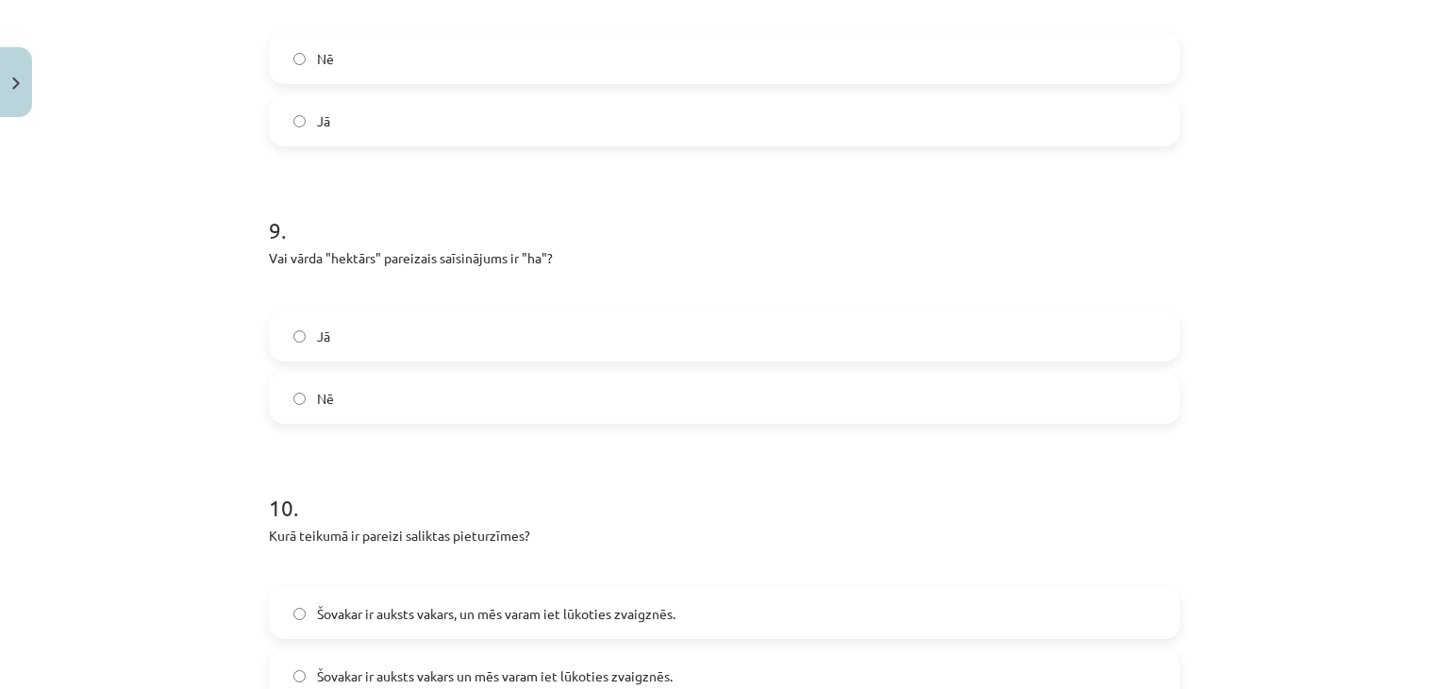
scroll to position [2515, 0]
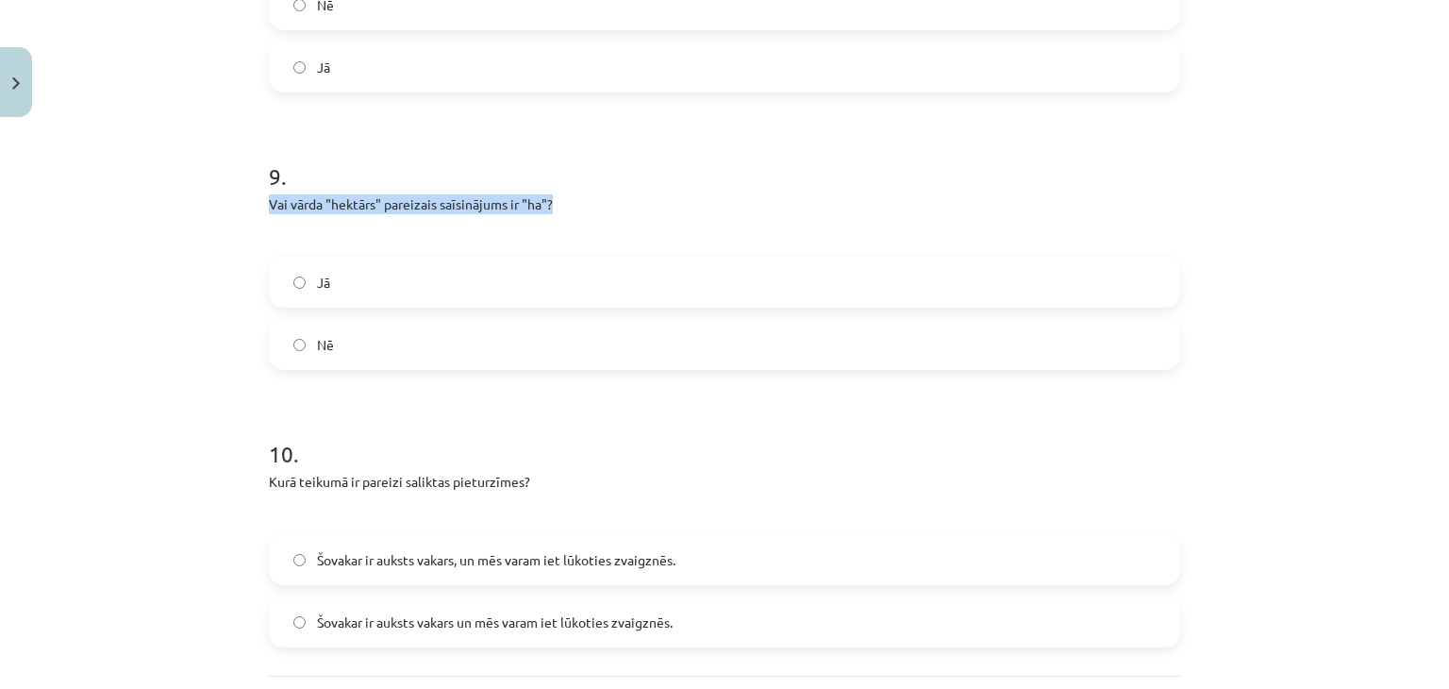
drag, startPoint x: 241, startPoint y: 210, endPoint x: 592, endPoint y: 201, distance: 351.0
click at [592, 201] on div "Mācību tēma: Latviešu valoda 8. klase 1. ieskaites mācību materiāls #7 Noslēgum…" at bounding box center [724, 344] width 1449 height 689
click at [347, 274] on label "Jā" at bounding box center [724, 281] width 907 height 47
click at [120, 263] on div "Mācību tēma: Latviešu valoda 8. klase 1. ieskaites mācību materiāls #7 Noslēgum…" at bounding box center [724, 344] width 1449 height 689
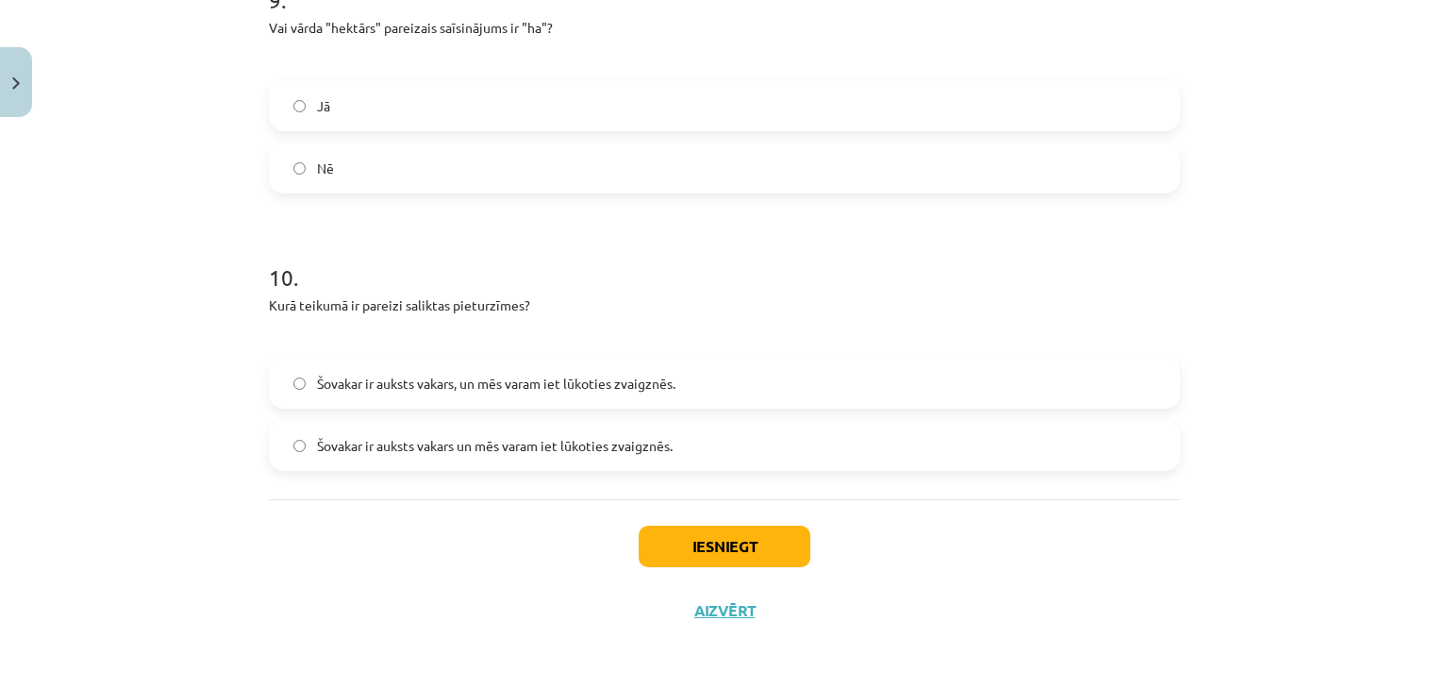
click at [385, 382] on span "Šovakar ir auksts vakars, un mēs varam iet lūkoties zvaigznēs." at bounding box center [496, 384] width 358 height 20
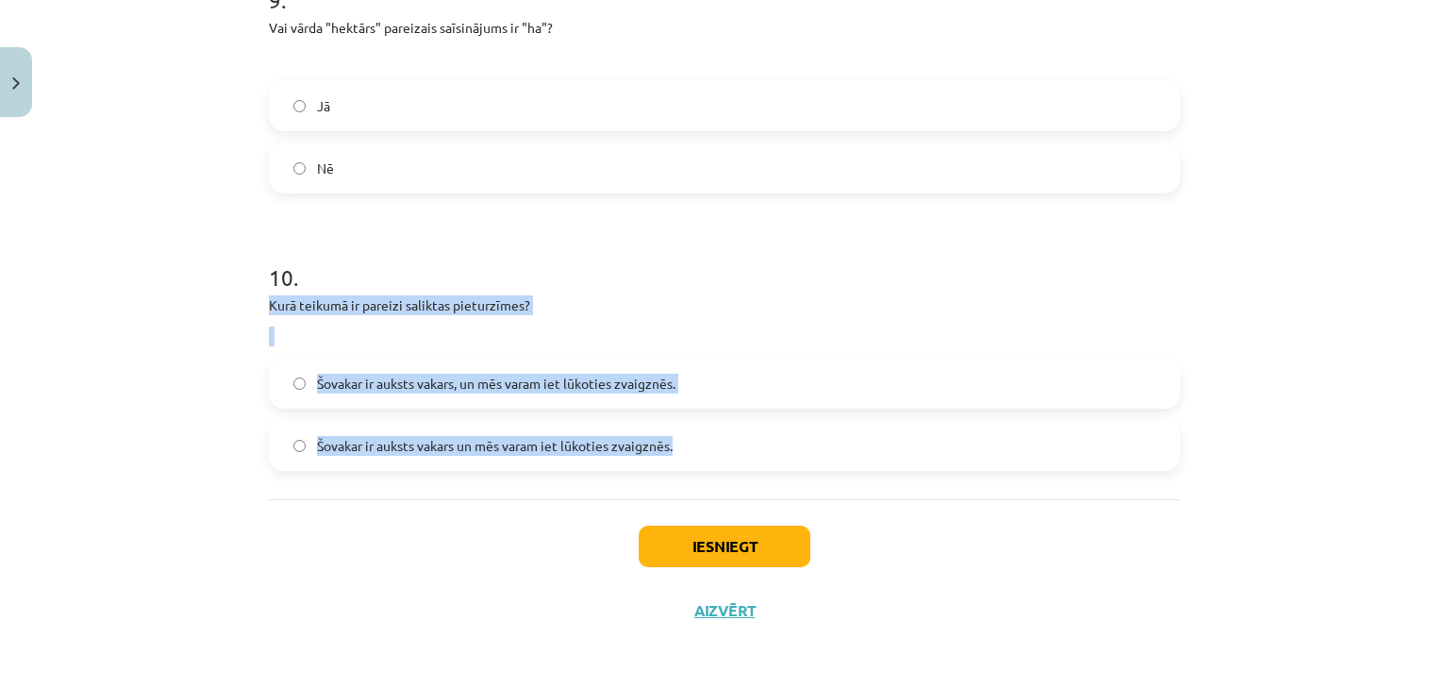
drag, startPoint x: 233, startPoint y: 295, endPoint x: 706, endPoint y: 444, distance: 495.5
click at [706, 444] on div "Mācību tēma: Latviešu valoda 8. klase 1. ieskaites mācību materiāls #7 Noslēgum…" at bounding box center [724, 344] width 1449 height 689
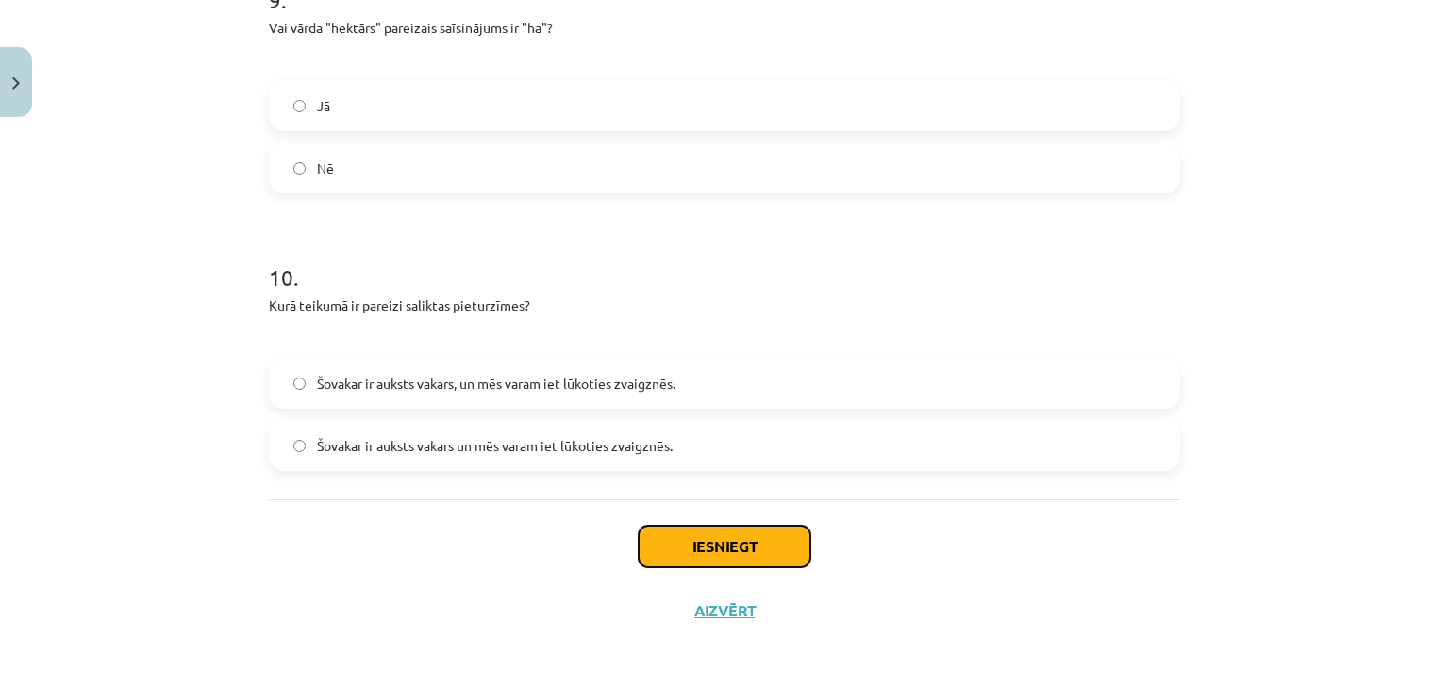
click at [724, 543] on button "Iesniegt" at bounding box center [725, 546] width 172 height 42
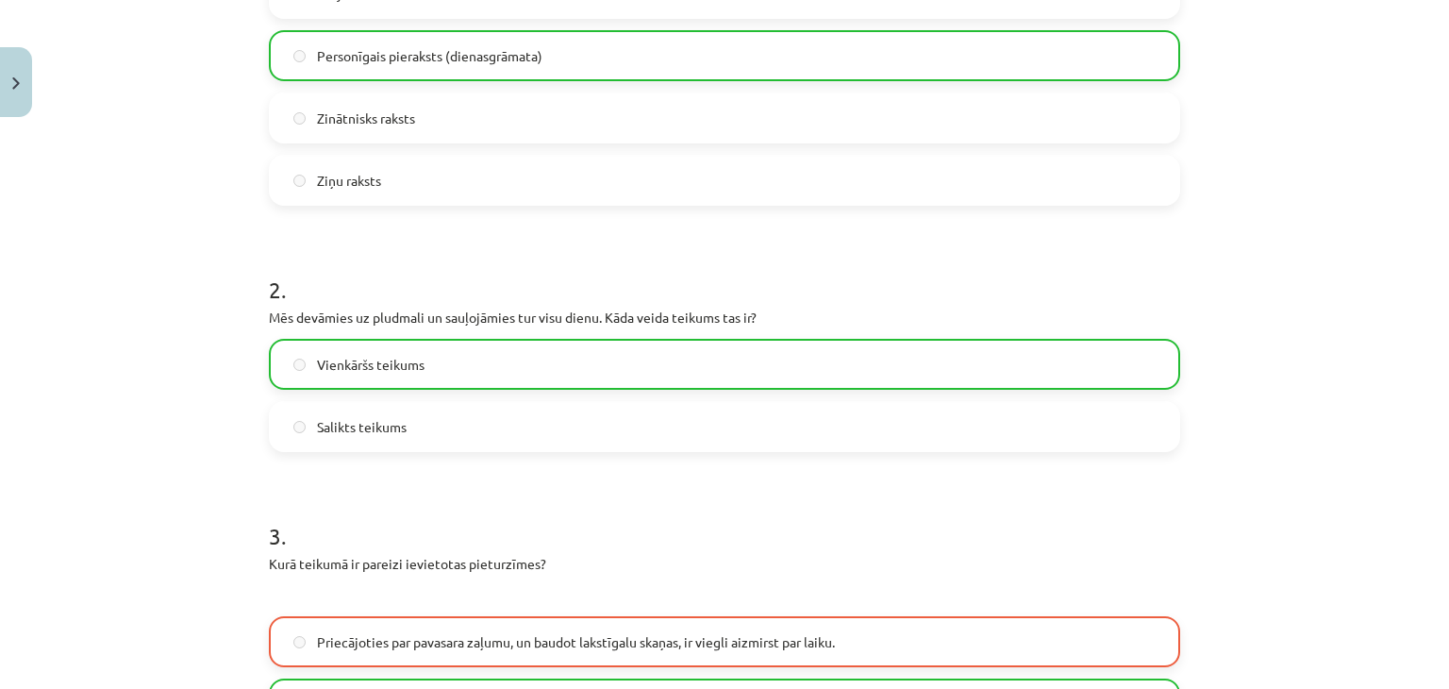
scroll to position [0, 0]
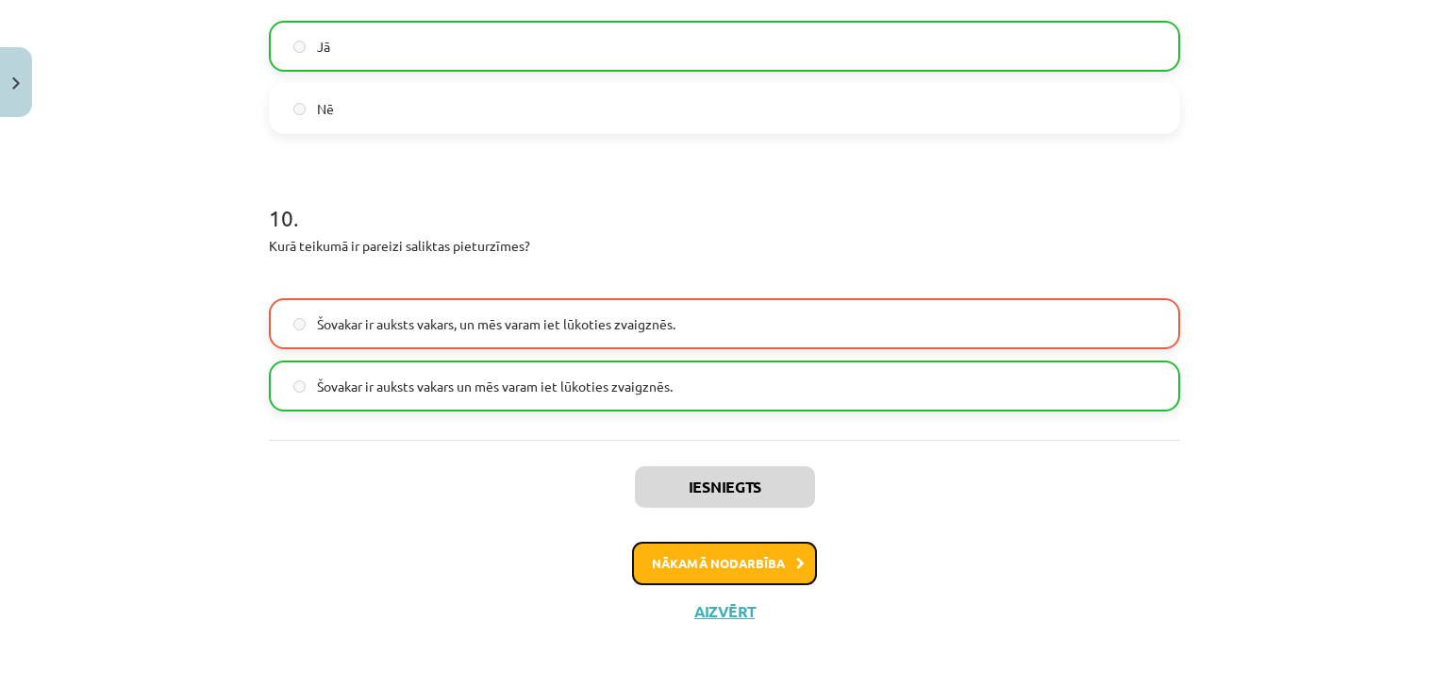
click at [757, 573] on button "Nākamā nodarbība" at bounding box center [724, 562] width 185 height 43
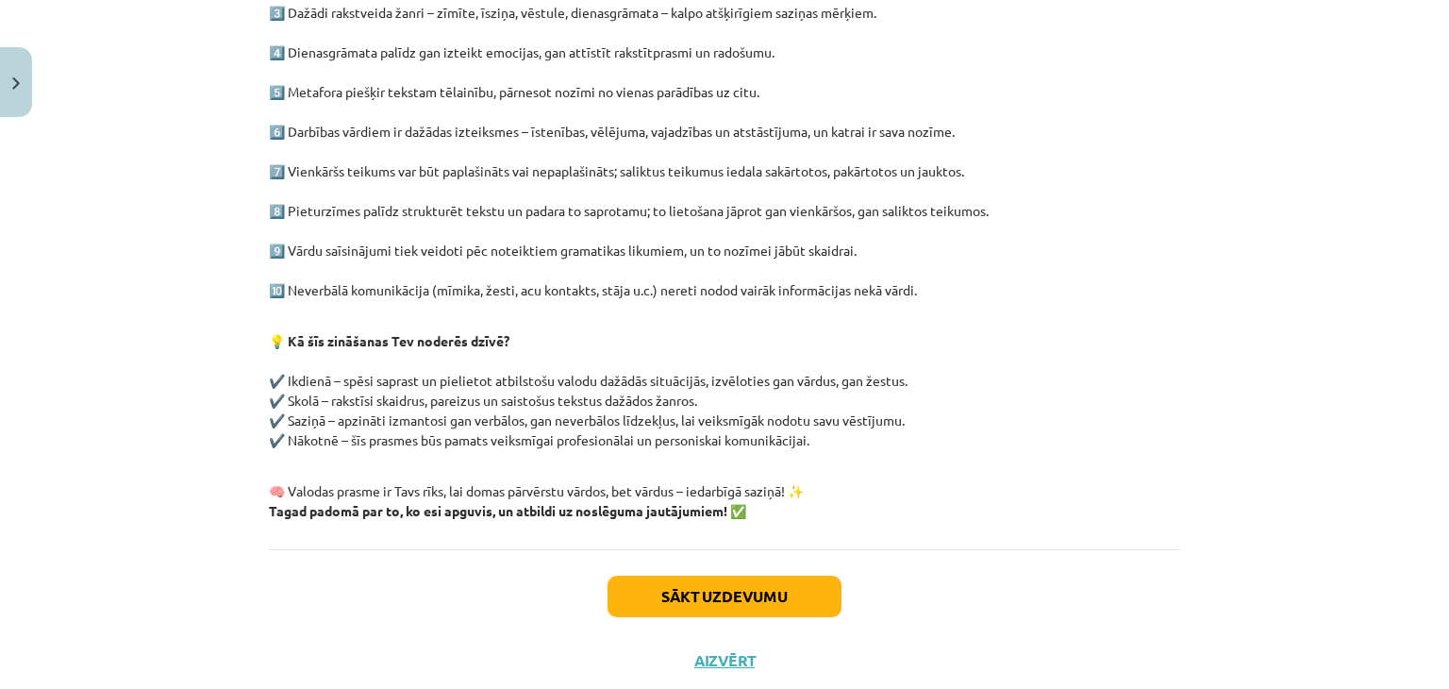
scroll to position [527, 0]
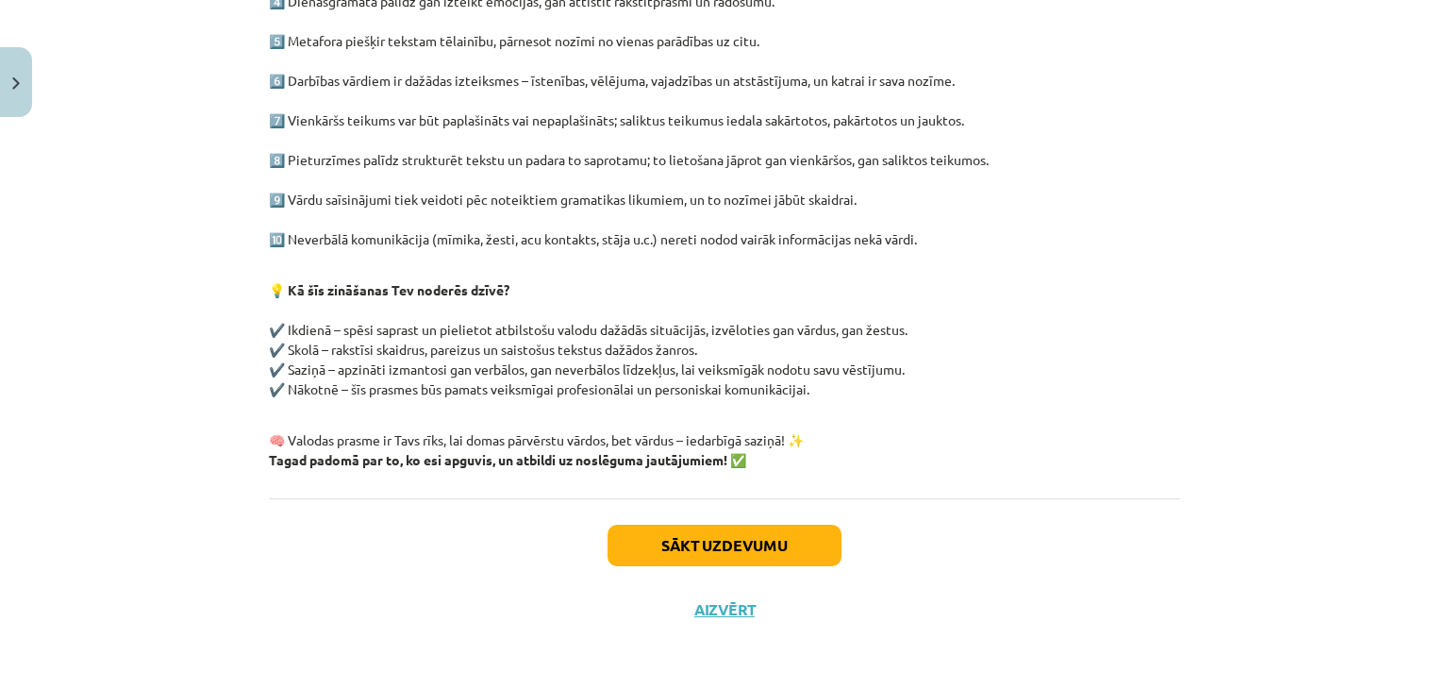
click at [773, 572] on div "Sākt uzdevumu Aizvērt" at bounding box center [724, 564] width 911 height 132
click at [796, 544] on button "Sākt uzdevumu" at bounding box center [724, 545] width 234 height 42
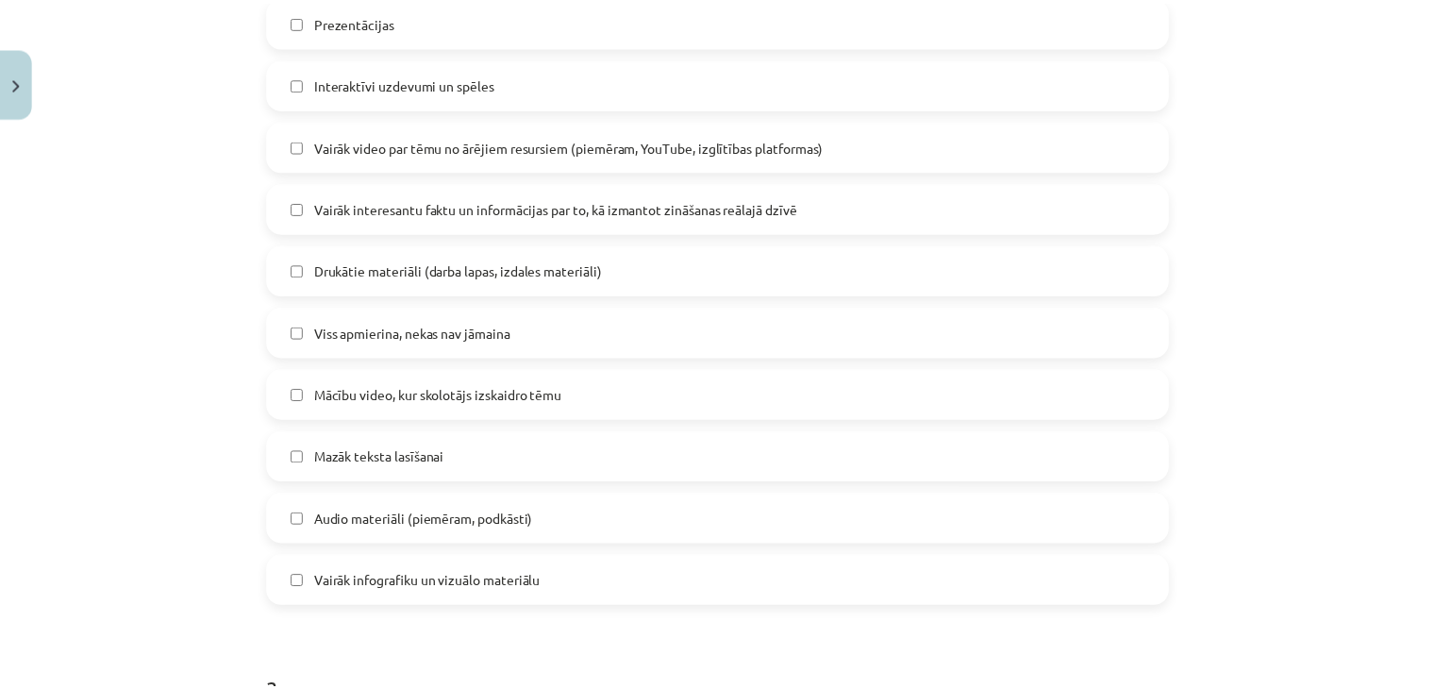
scroll to position [1521, 0]
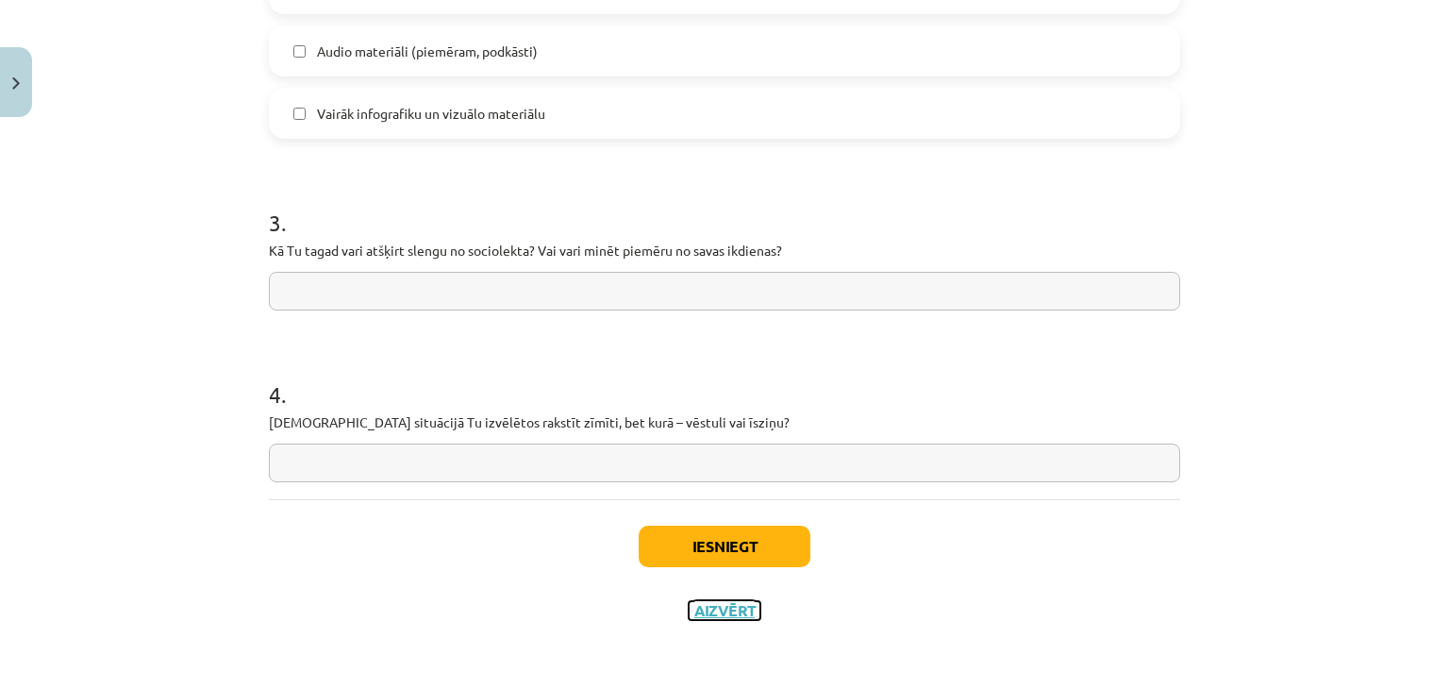
click at [722, 609] on button "Aizvērt" at bounding box center [725, 610] width 72 height 19
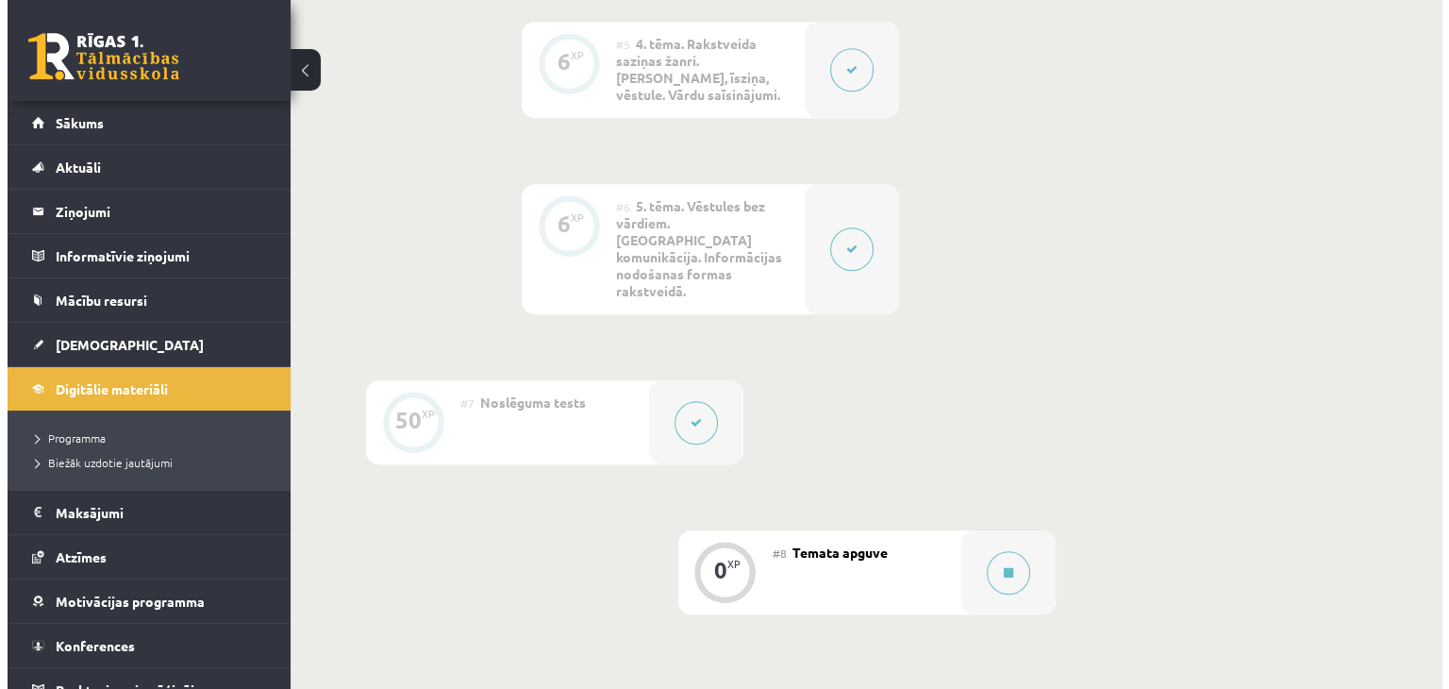
scroll to position [1342, 0]
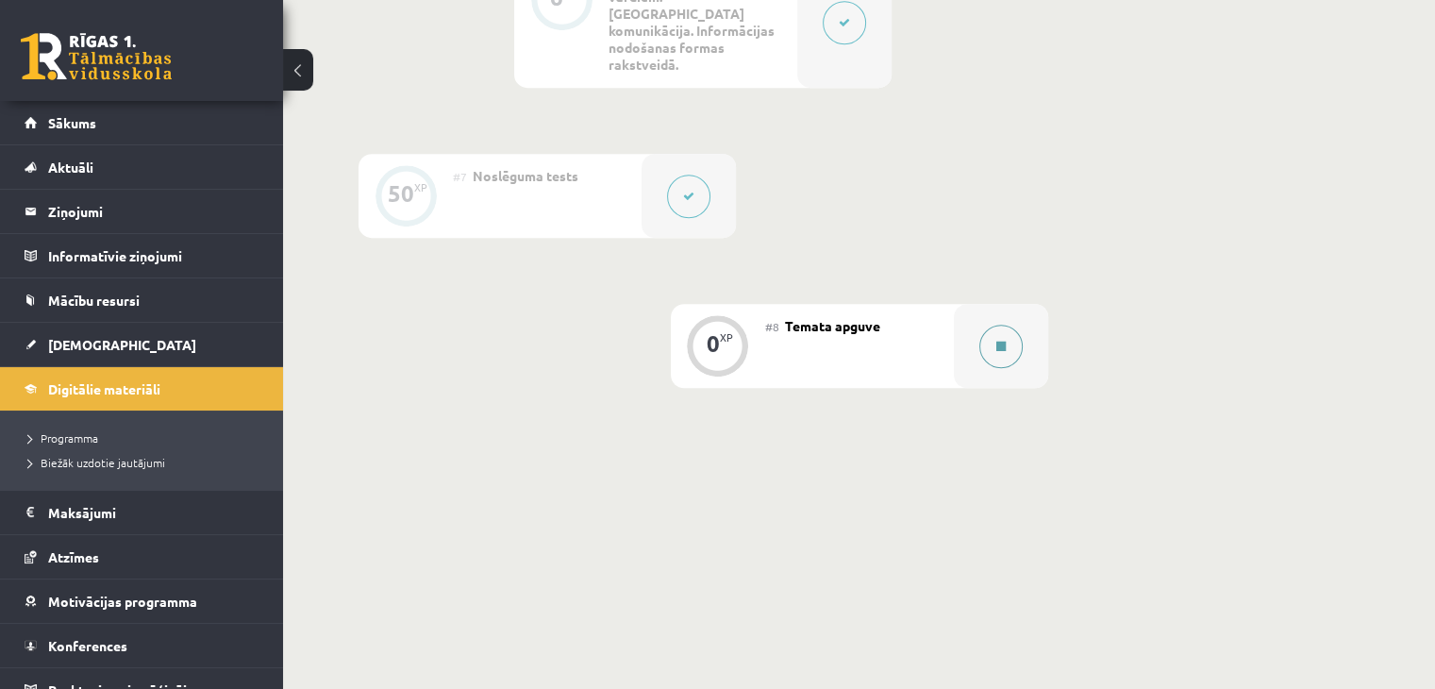
click at [1000, 327] on button at bounding box center [1000, 345] width 43 height 43
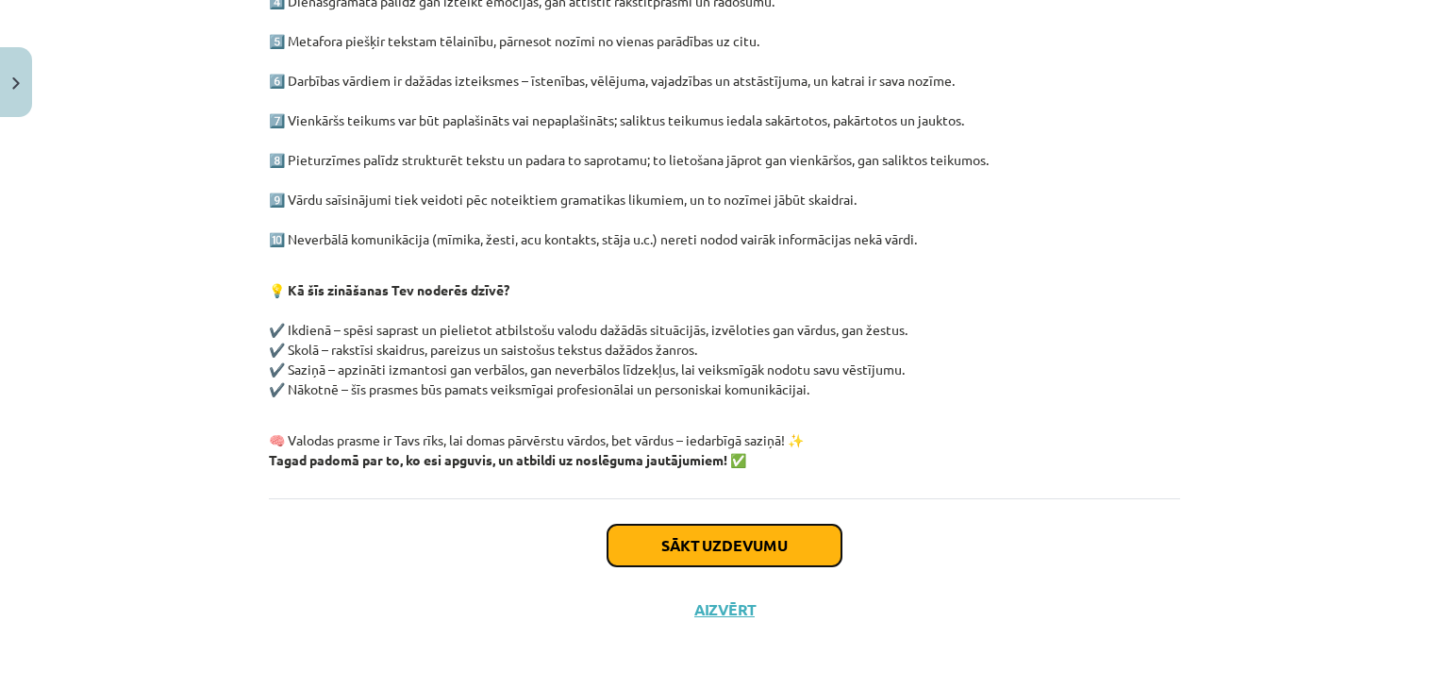
click at [728, 549] on button "Sākt uzdevumu" at bounding box center [724, 545] width 234 height 42
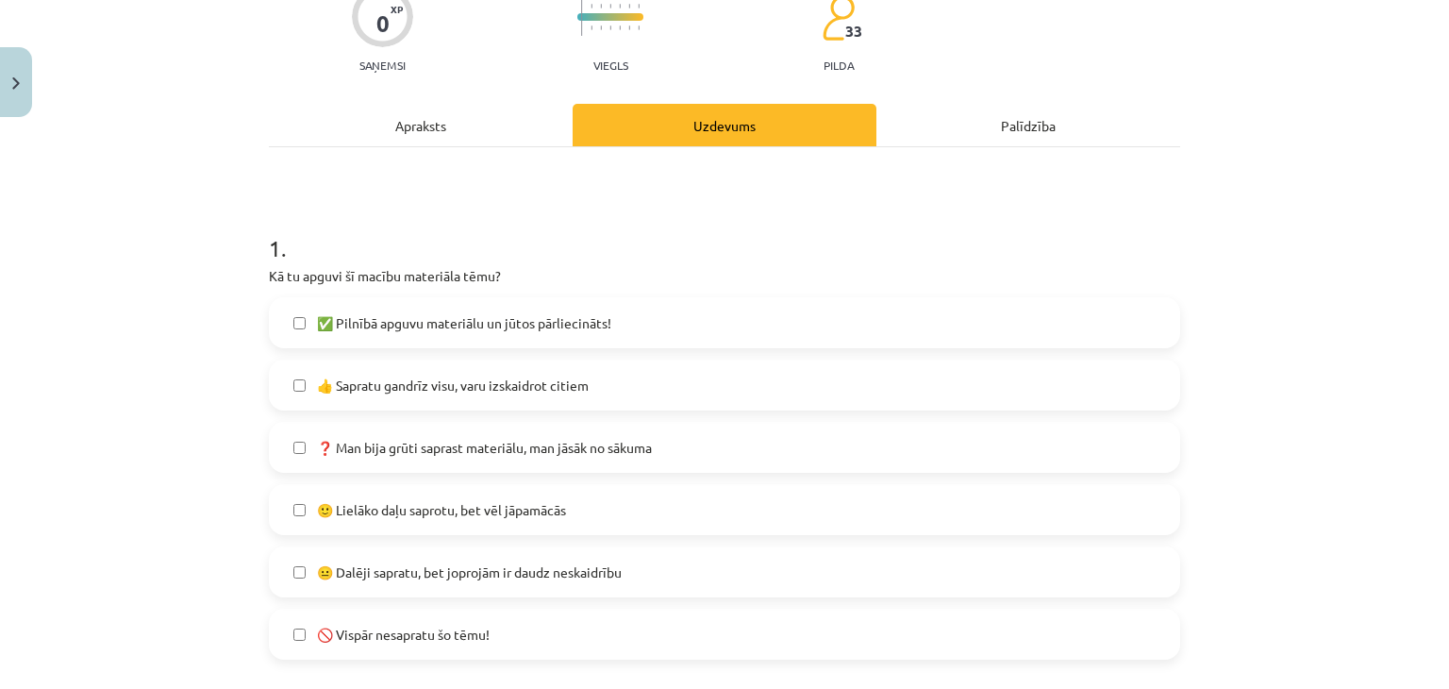
scroll to position [298, 0]
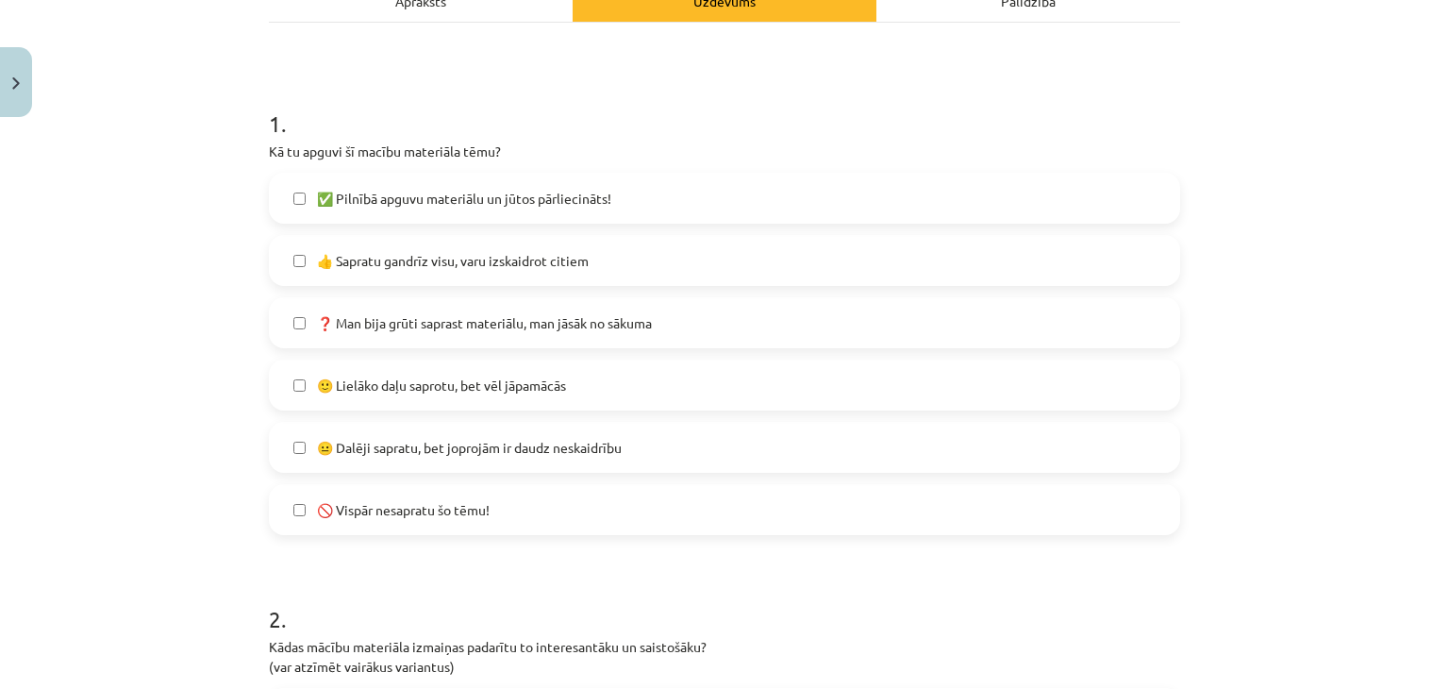
click at [457, 254] on span "👍 Sapratu gandrīz visu, varu izskaidrot citiem" at bounding box center [453, 261] width 272 height 20
click at [512, 202] on span "✅ Pilnībā apguvu materiālu un jūtos pārliecināts!" at bounding box center [464, 199] width 294 height 20
click at [524, 195] on span "✅ Pilnībā apguvu materiālu un jūtos pārliecināts!" at bounding box center [464, 199] width 294 height 20
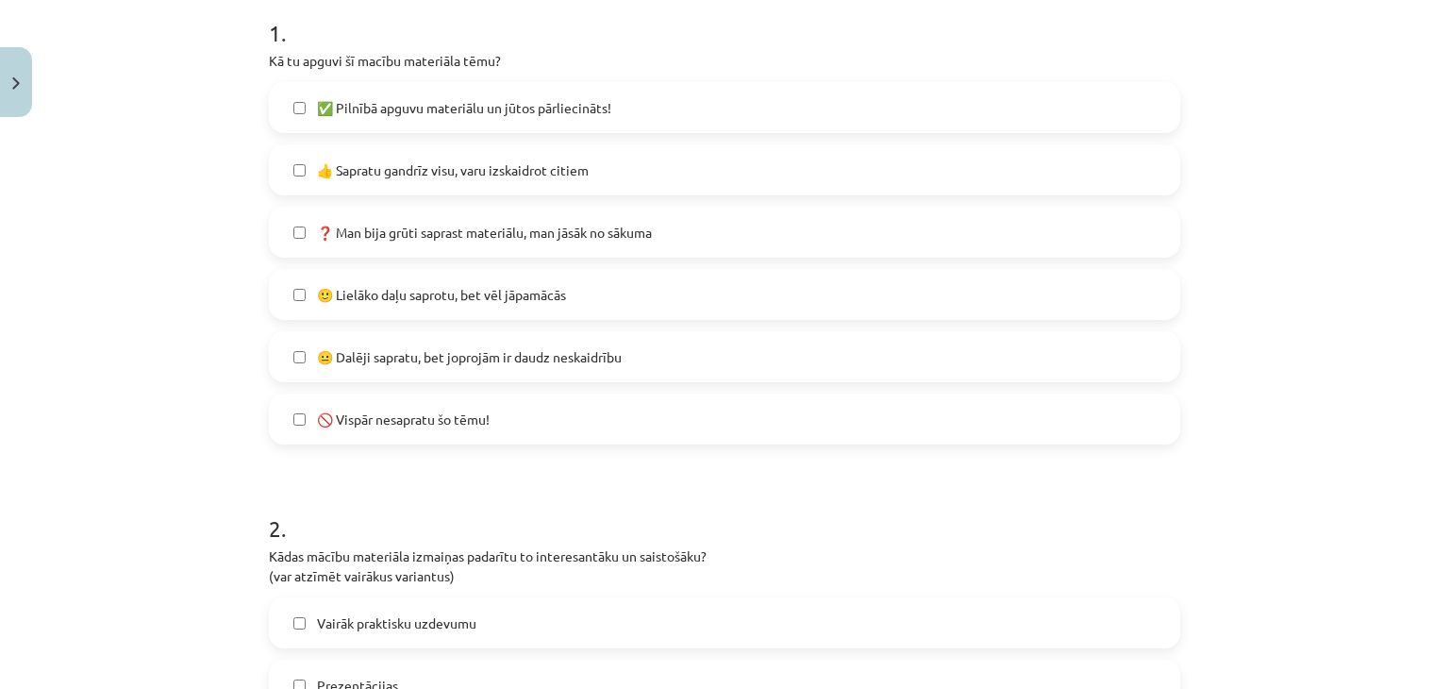
scroll to position [424, 0]
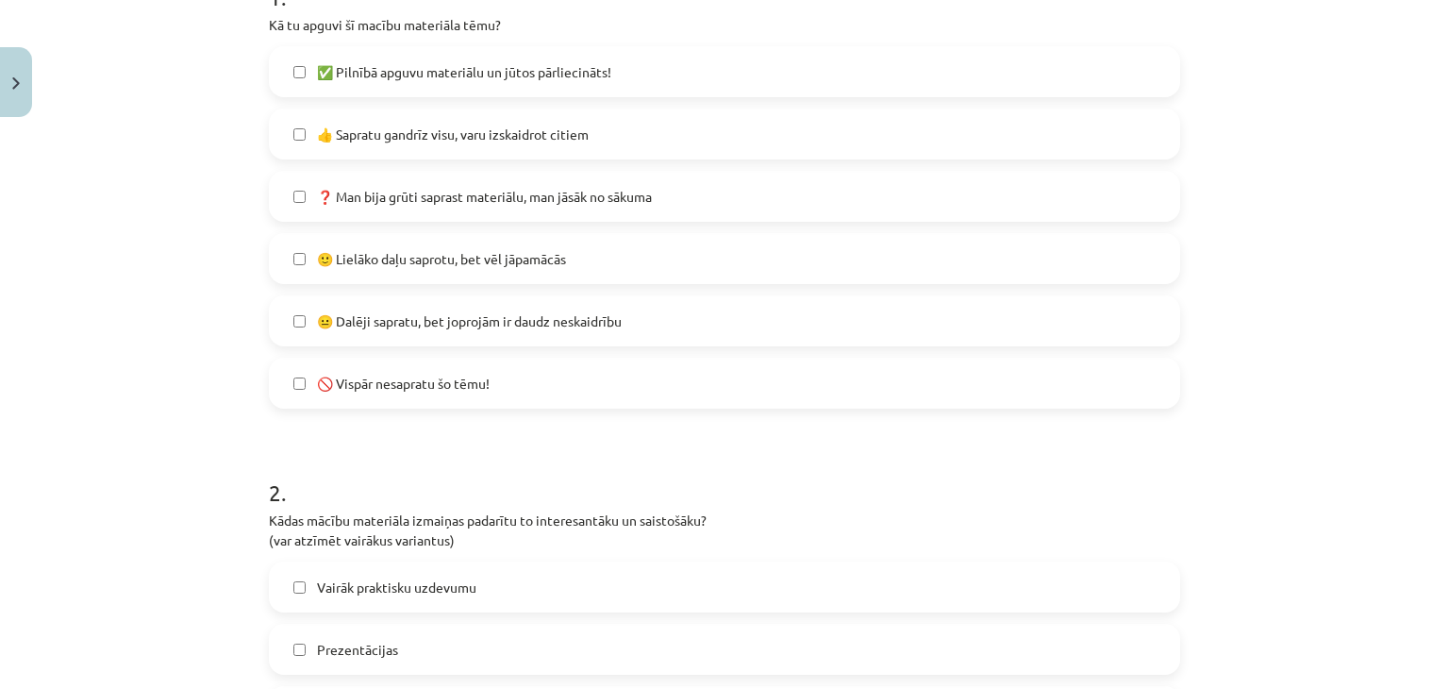
click at [610, 258] on label "🙂 Lielāko daļu saprotu, bet vēl jāpamācās" at bounding box center [724, 258] width 907 height 47
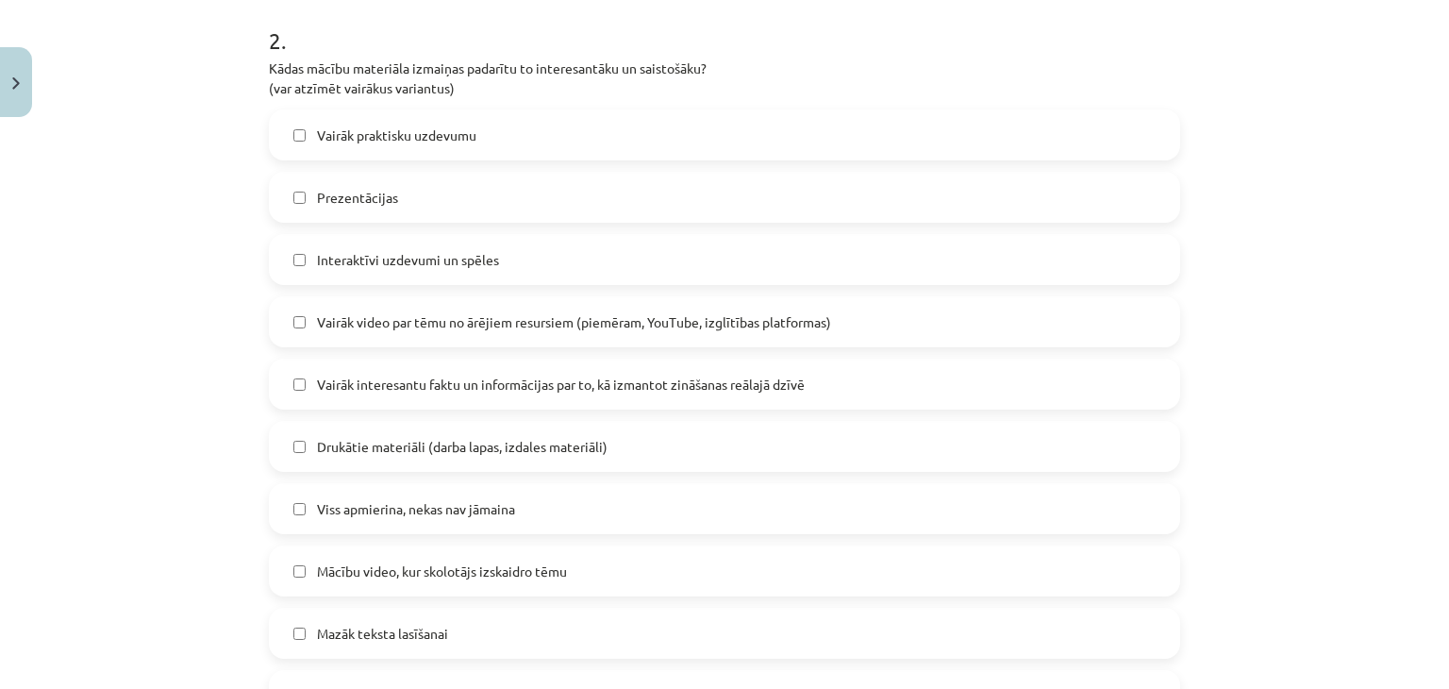
scroll to position [928, 0]
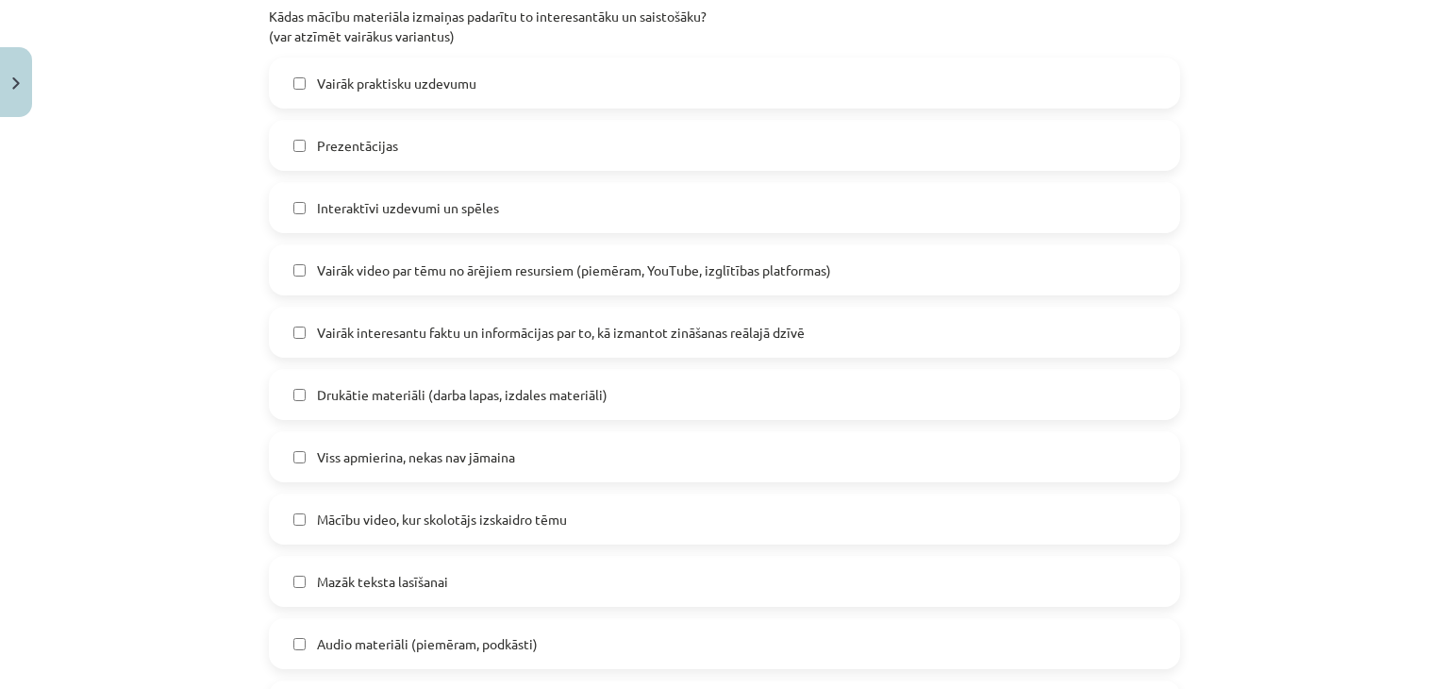
click at [346, 280] on label "Vairāk video par tēmu no ārējiem resursiem (piemēram, YouTube, izglītības platf…" at bounding box center [724, 269] width 907 height 47
click at [455, 200] on span "Interaktīvi uzdevumi un spēles" at bounding box center [408, 208] width 182 height 20
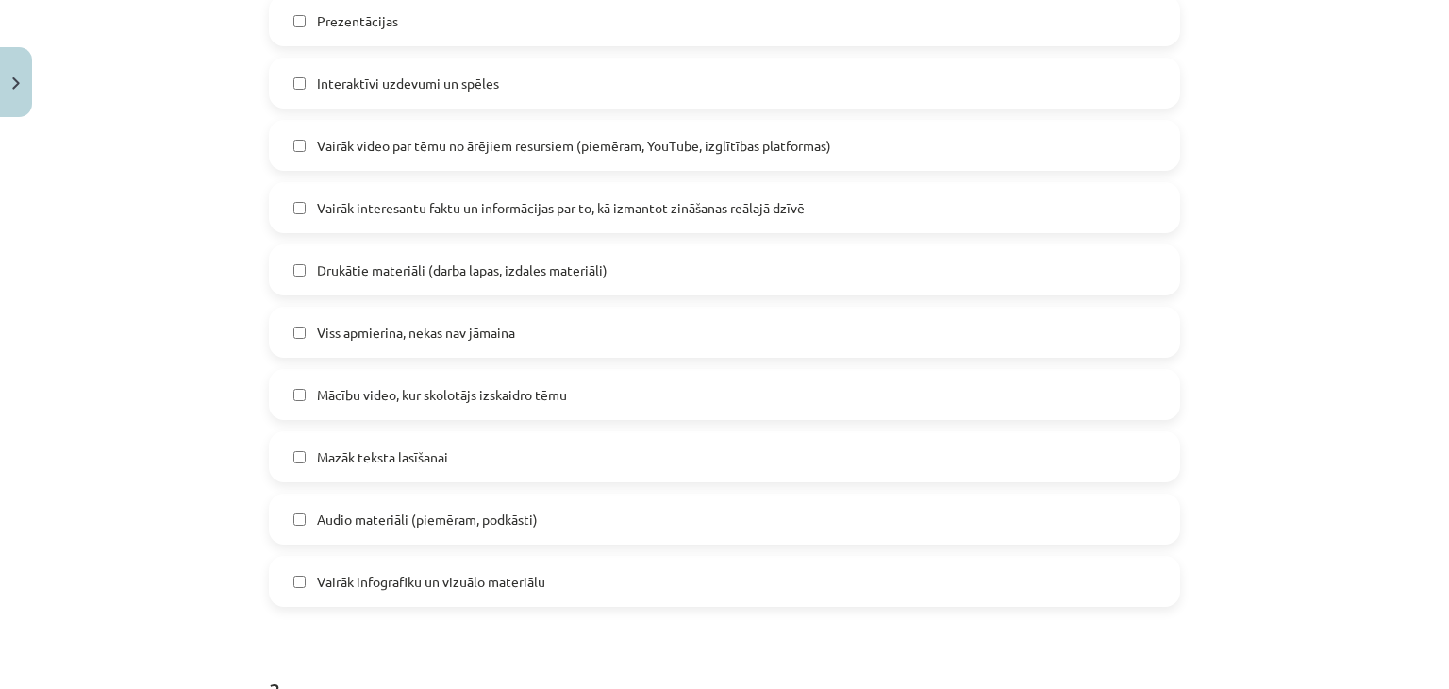
click at [559, 394] on span "Mācību video, kur skolotājs izskaidro tēmu" at bounding box center [442, 395] width 250 height 20
click at [467, 450] on label "Mazāk teksta lasīšanai" at bounding box center [724, 456] width 907 height 47
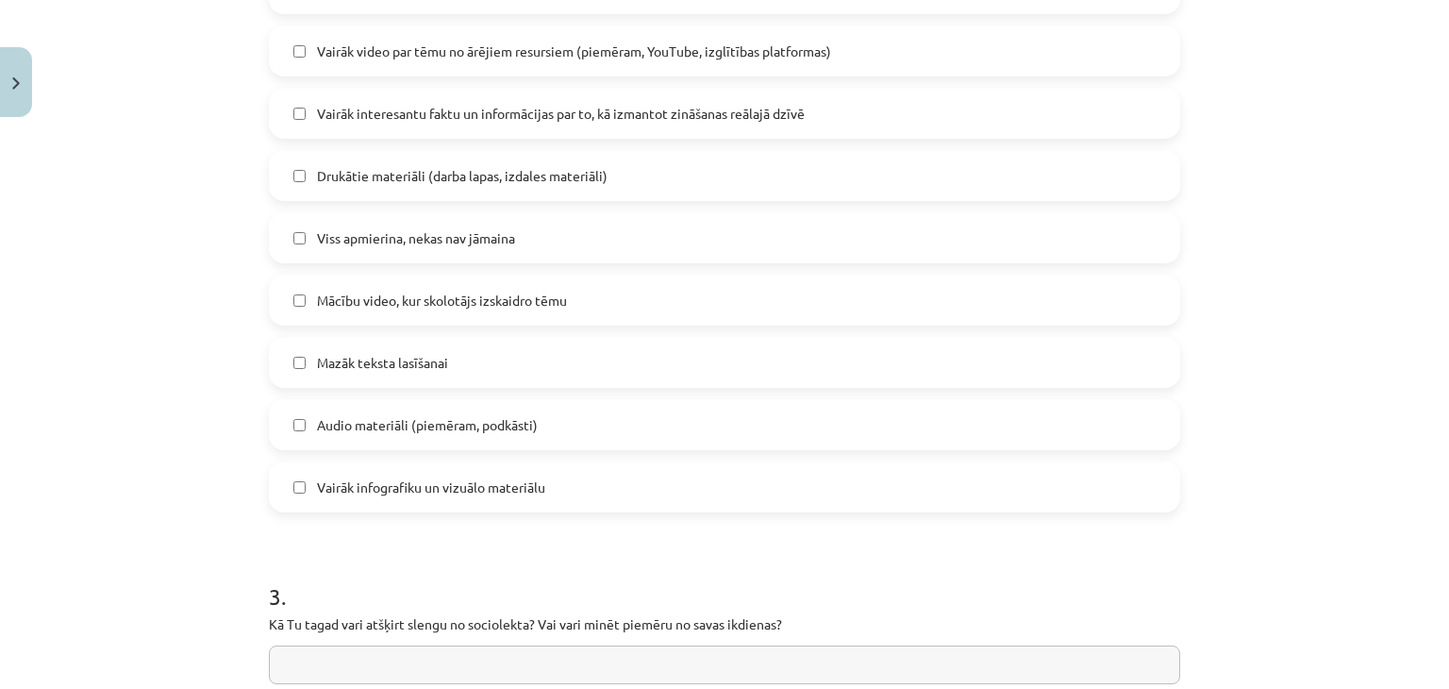
scroll to position [1179, 0]
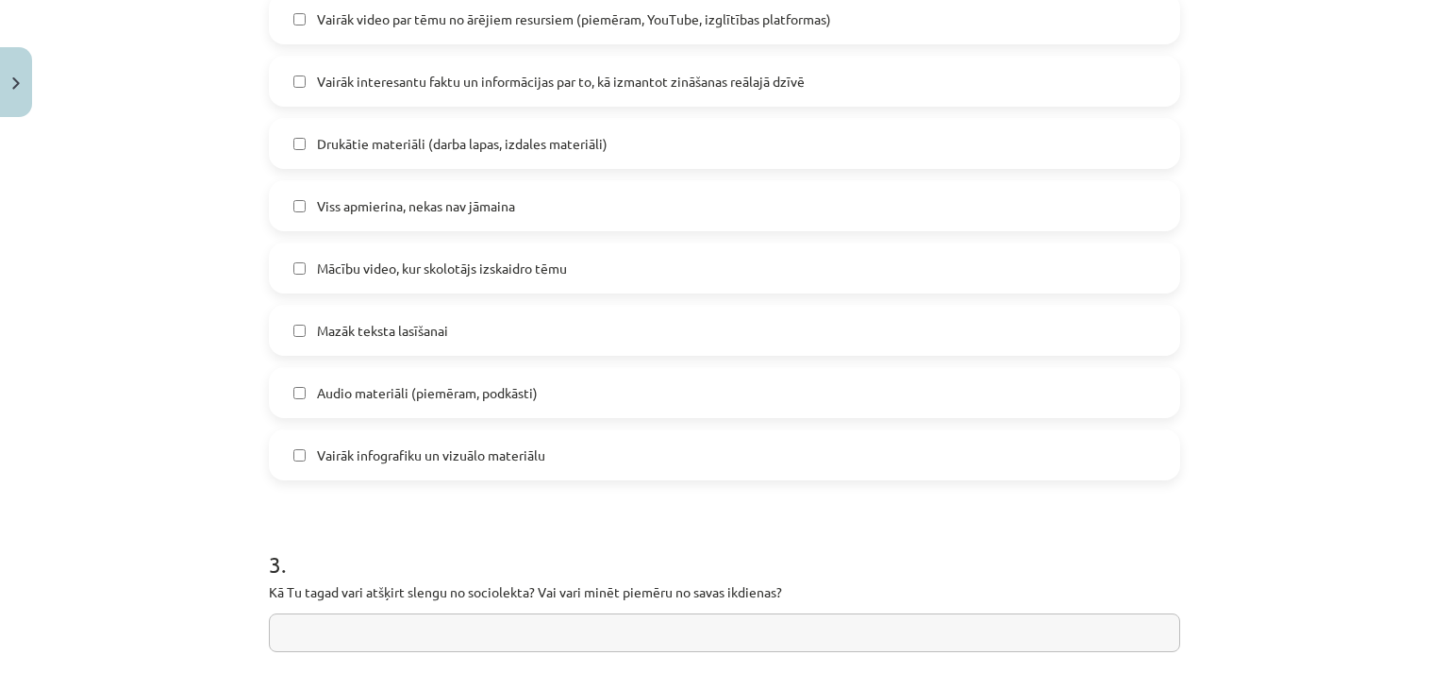
click at [535, 397] on label "Audio materiāli (piemēram, podkāsti)" at bounding box center [724, 392] width 907 height 47
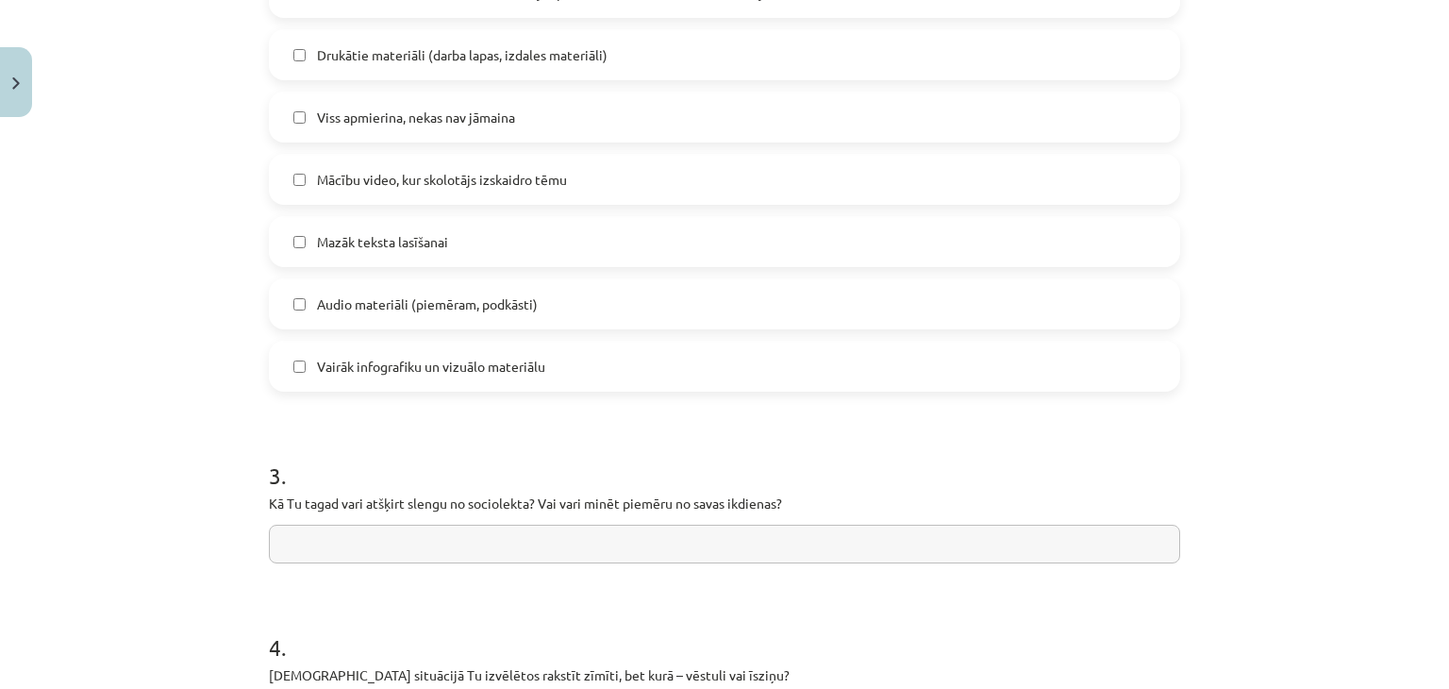
scroll to position [1305, 0]
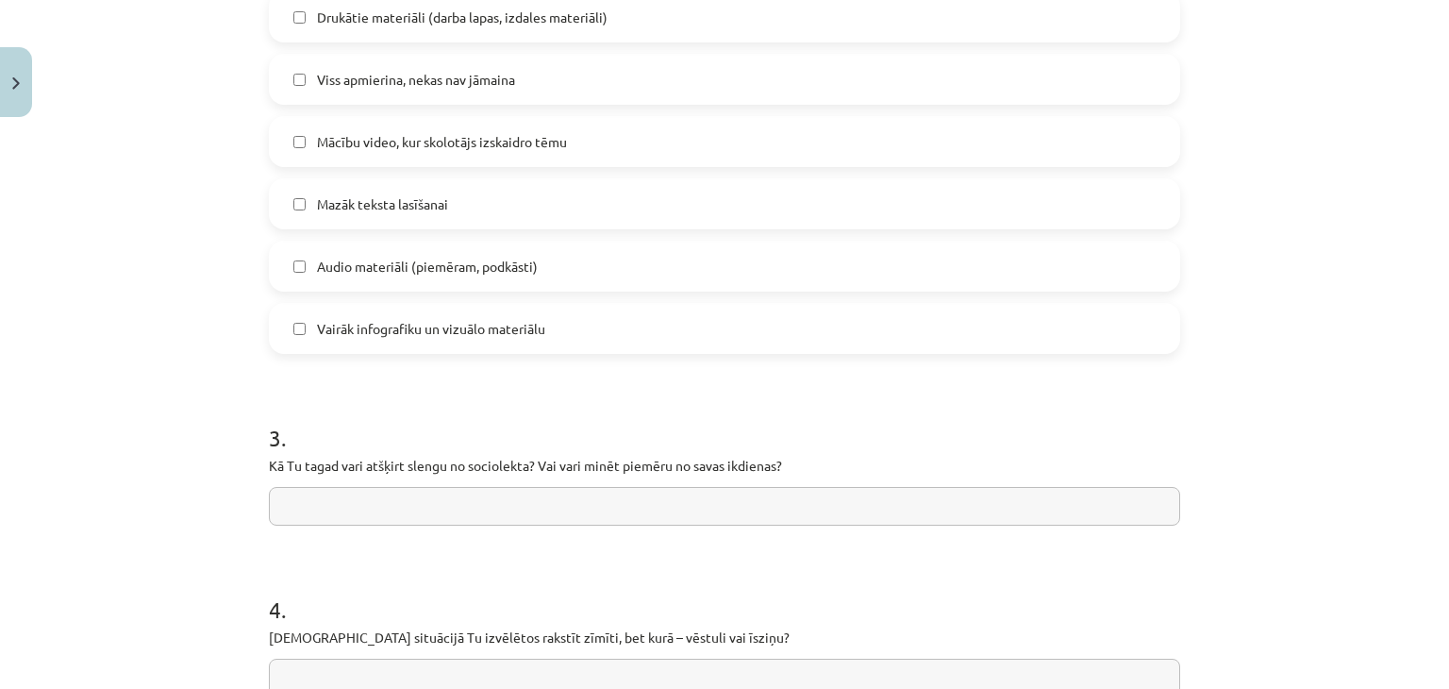
click at [596, 348] on label "Vairāk infografiku un vizuālo materiālu" at bounding box center [724, 328] width 907 height 47
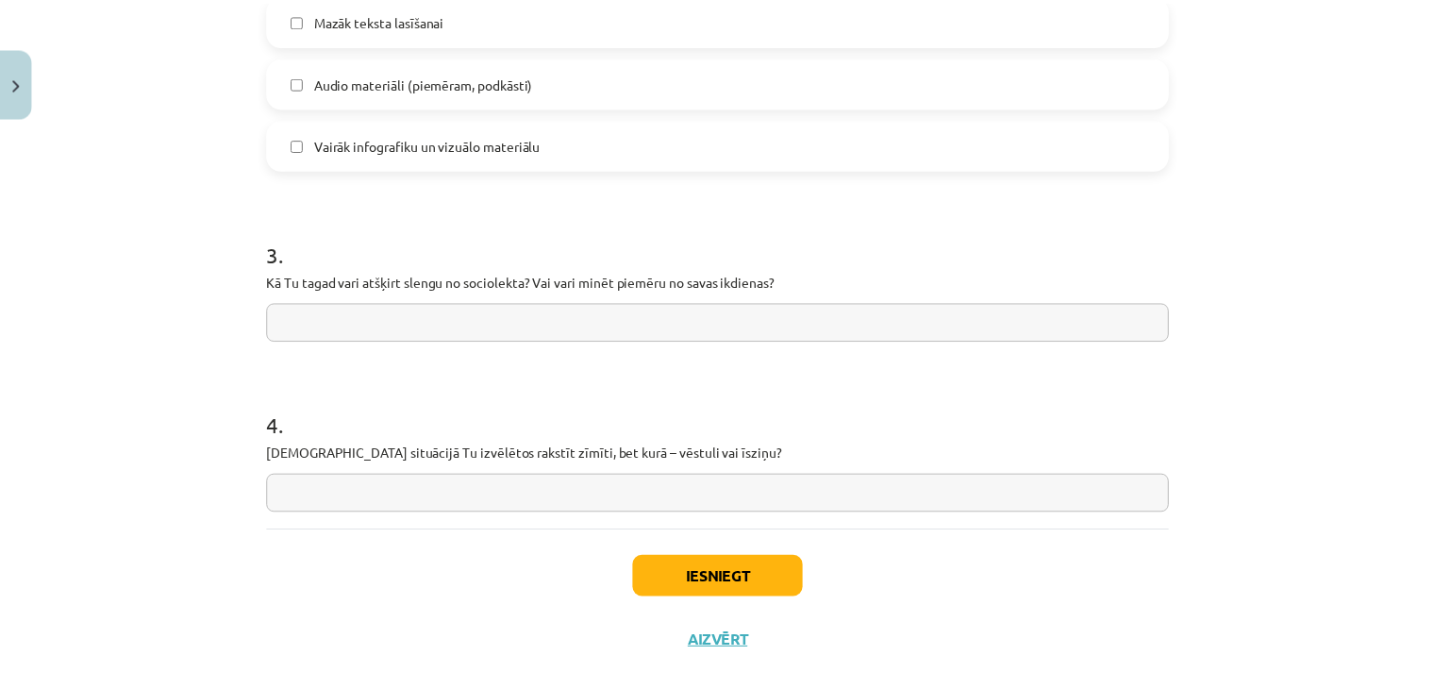
scroll to position [1521, 0]
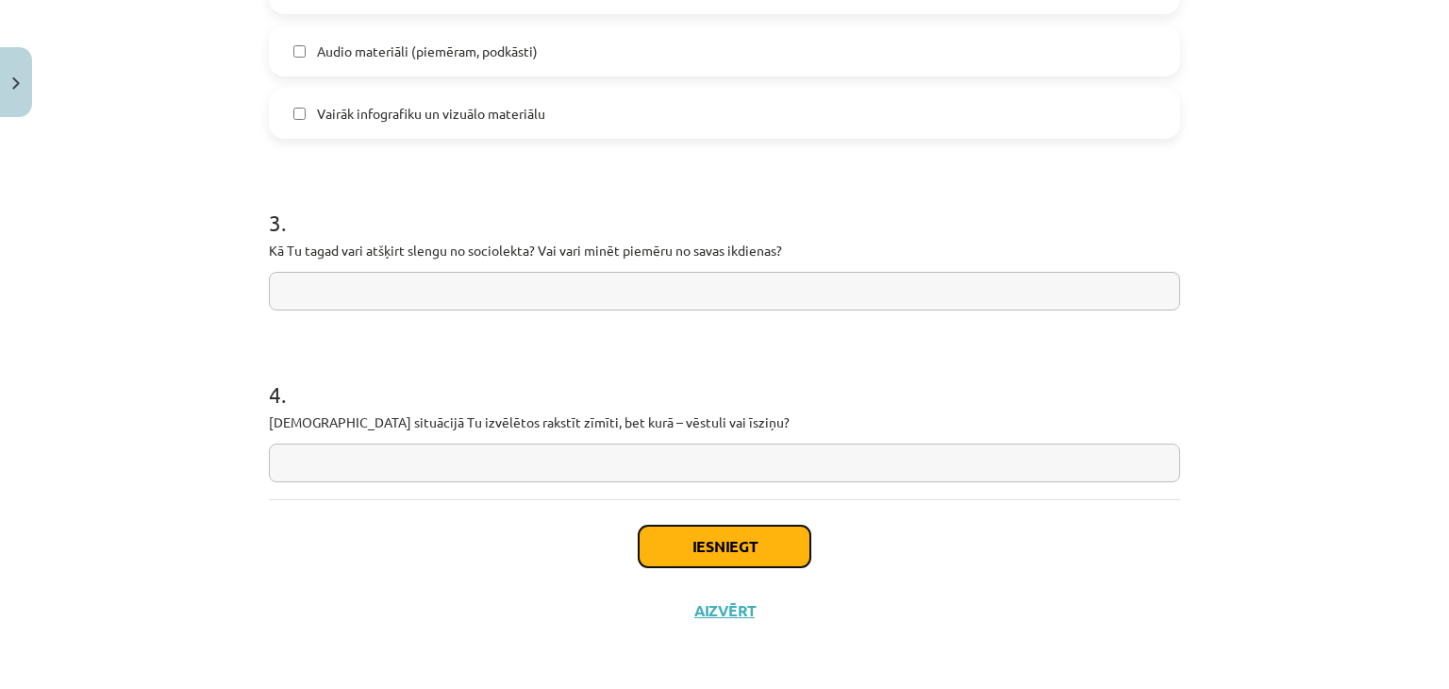
click at [718, 558] on button "Iesniegt" at bounding box center [725, 546] width 172 height 42
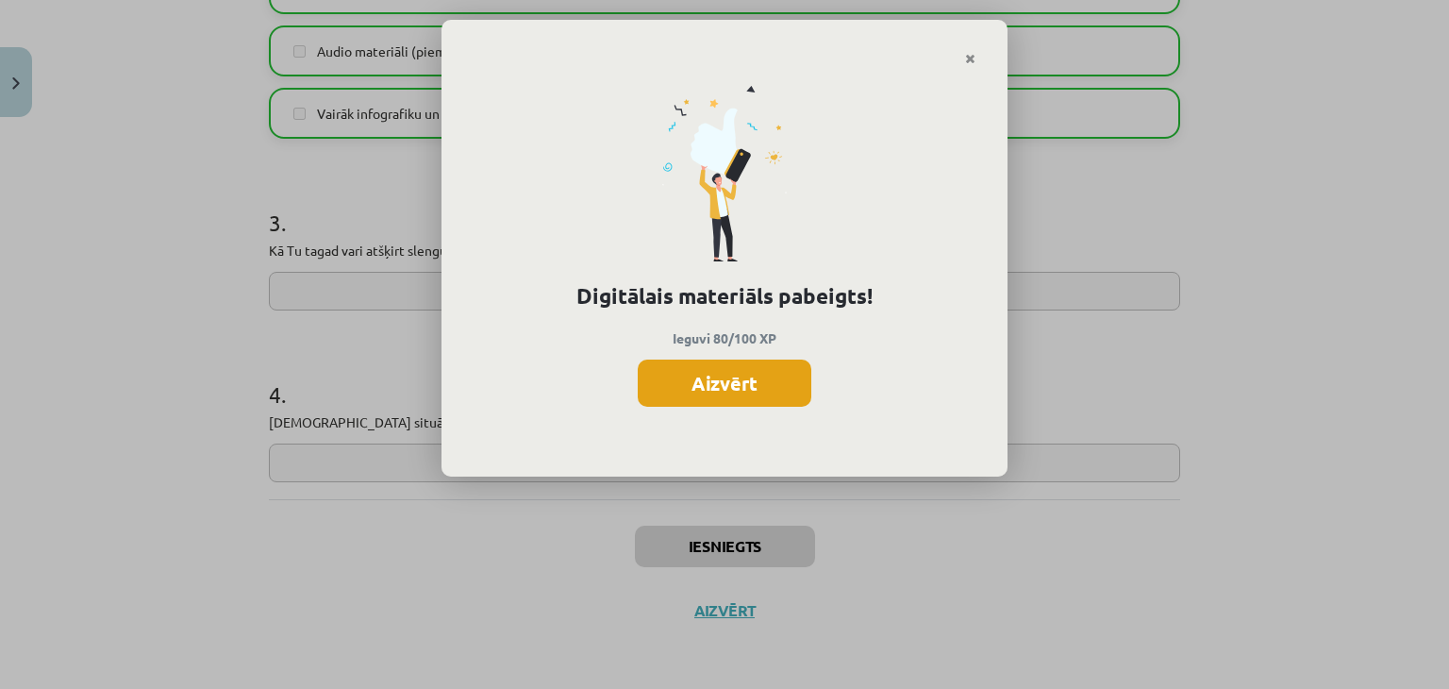
click at [770, 378] on button "Aizvērt" at bounding box center [725, 382] width 174 height 47
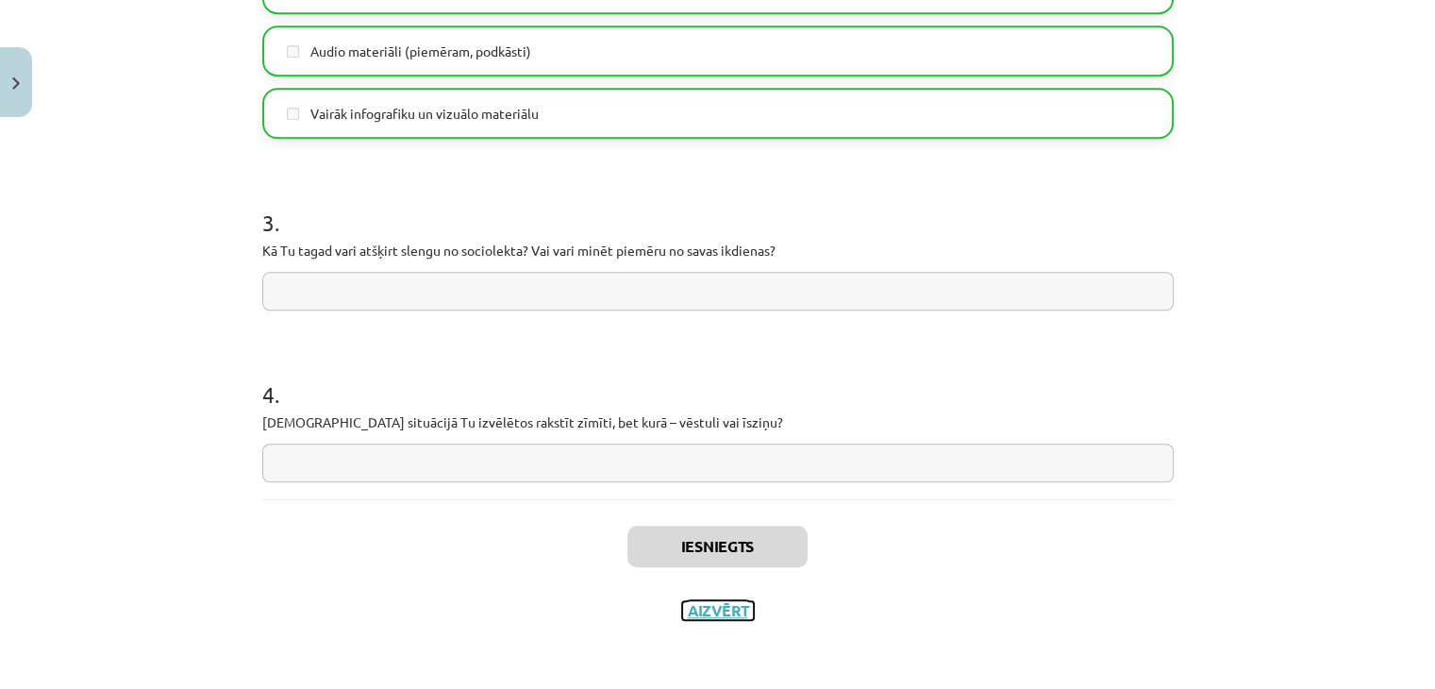
click at [706, 601] on button "Aizvērt" at bounding box center [718, 610] width 72 height 19
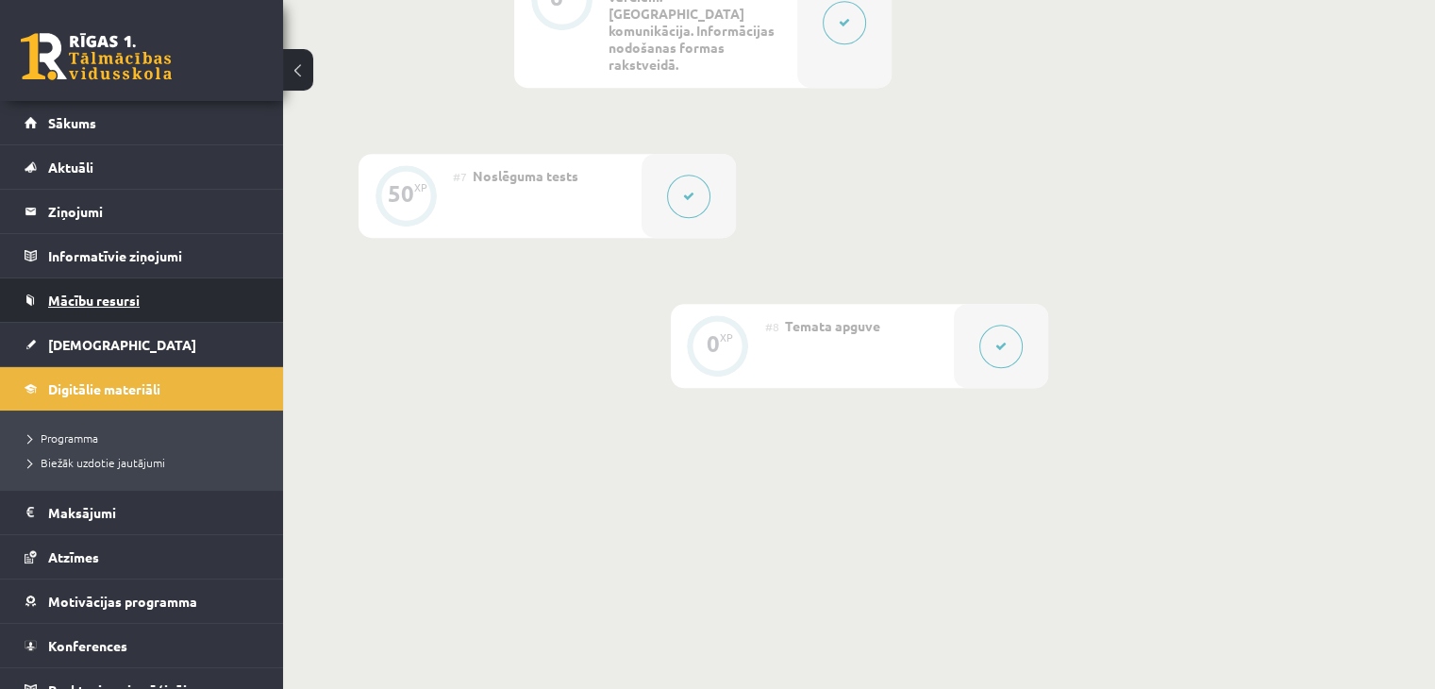
click at [141, 299] on link "Mācību resursi" at bounding box center [142, 299] width 235 height 43
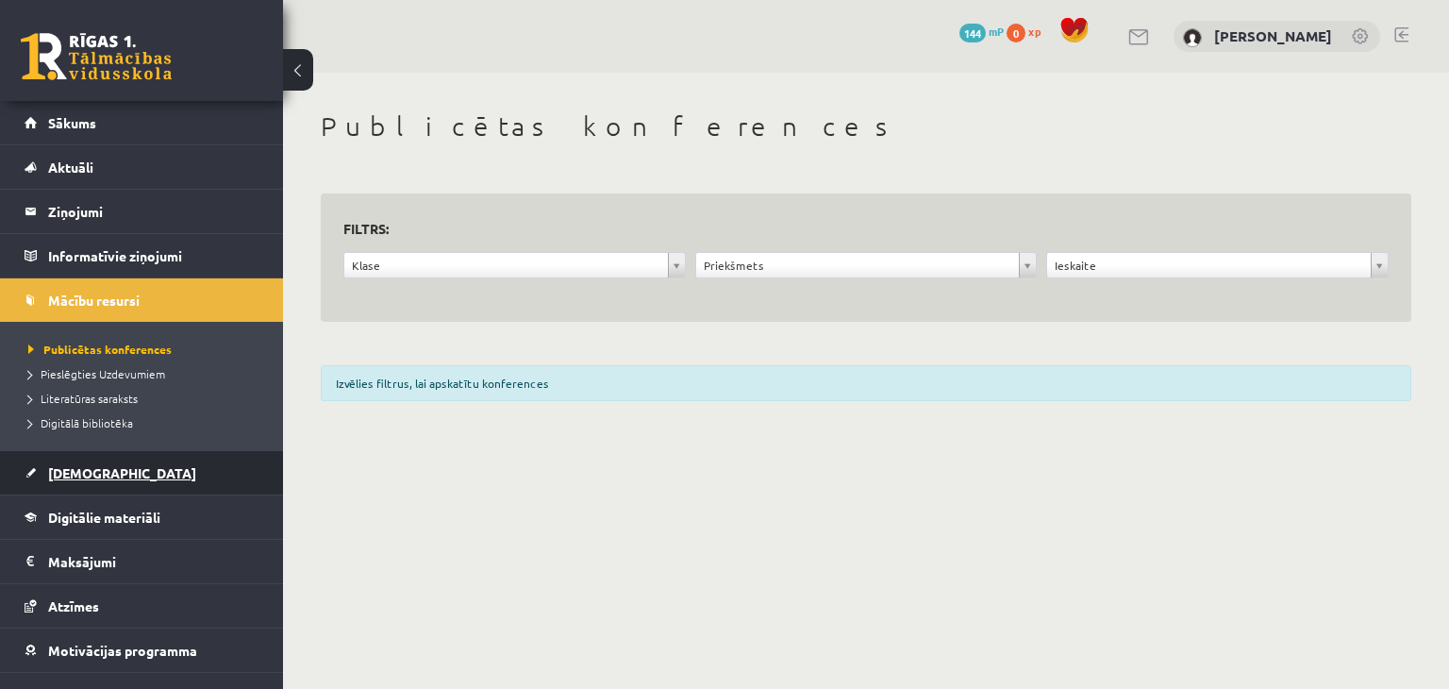
click at [144, 480] on link "[DEMOGRAPHIC_DATA]" at bounding box center [142, 472] width 235 height 43
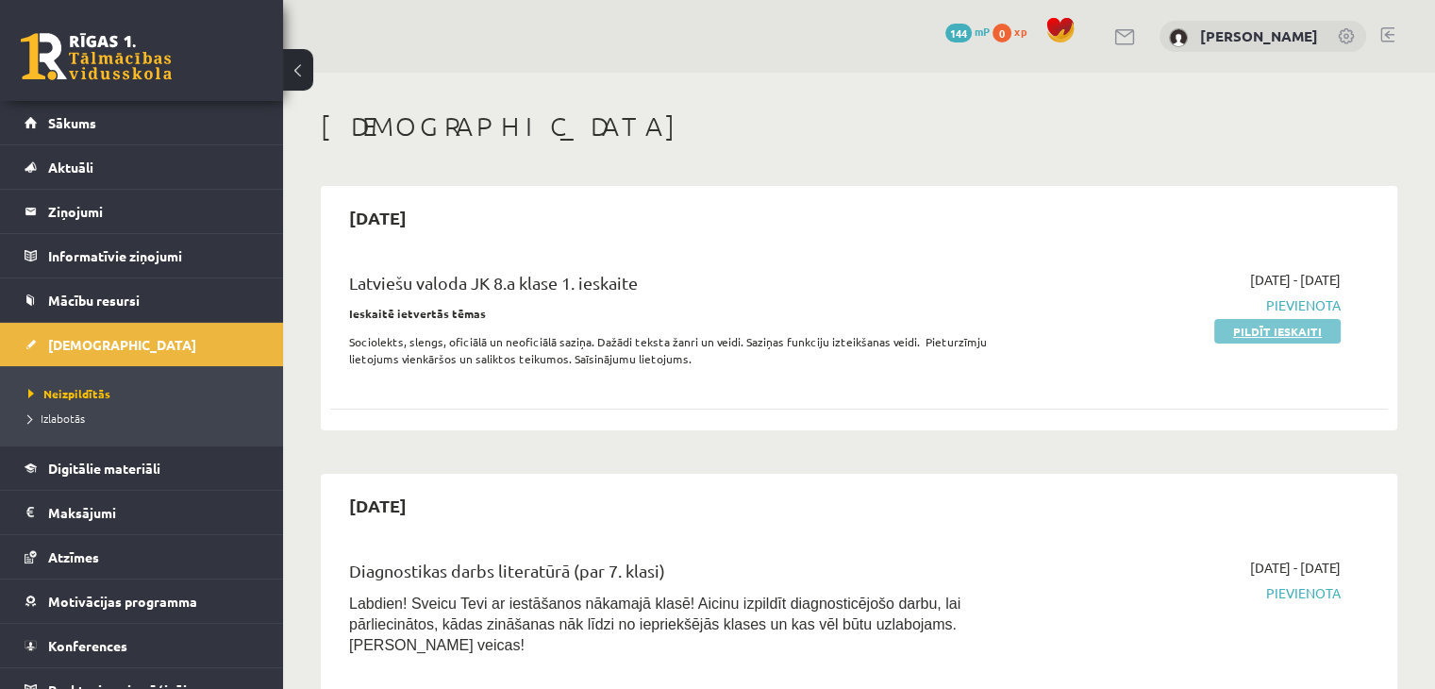
click at [1272, 330] on link "Pildīt ieskaiti" at bounding box center [1277, 331] width 126 height 25
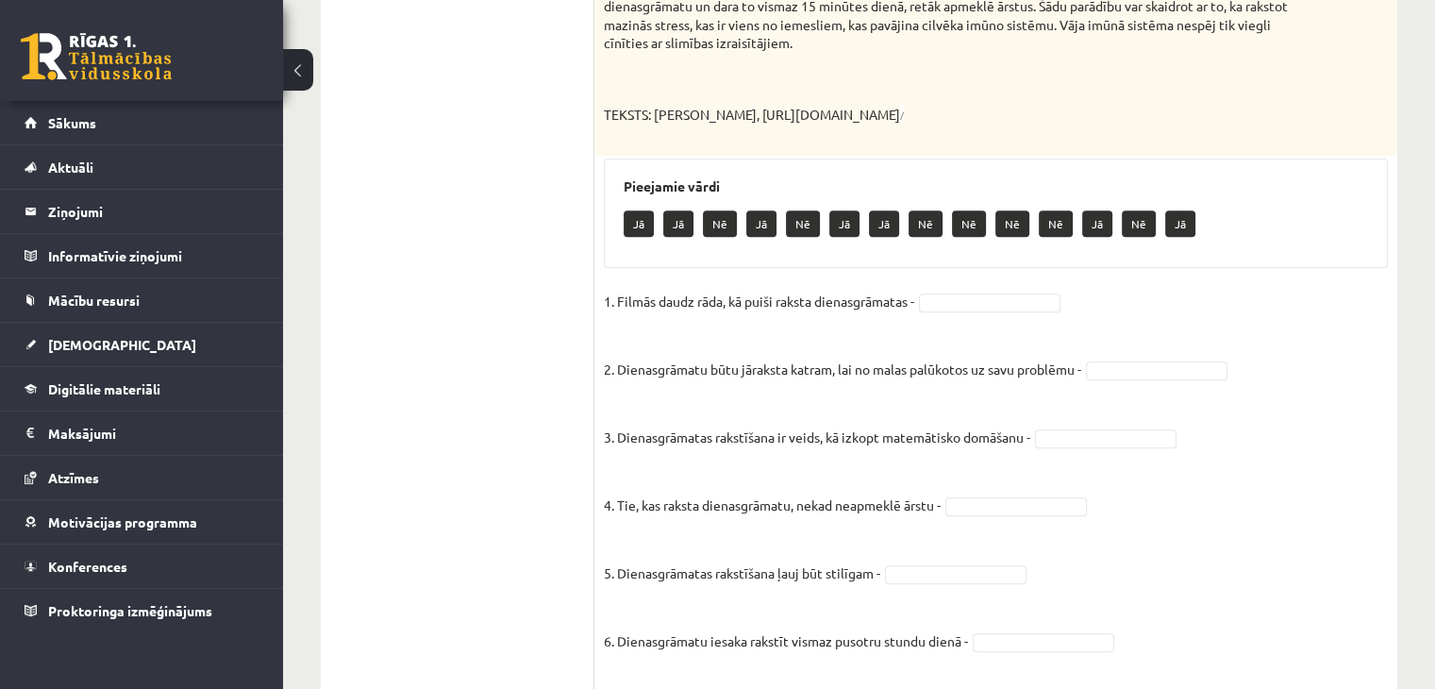
scroll to position [1176, 0]
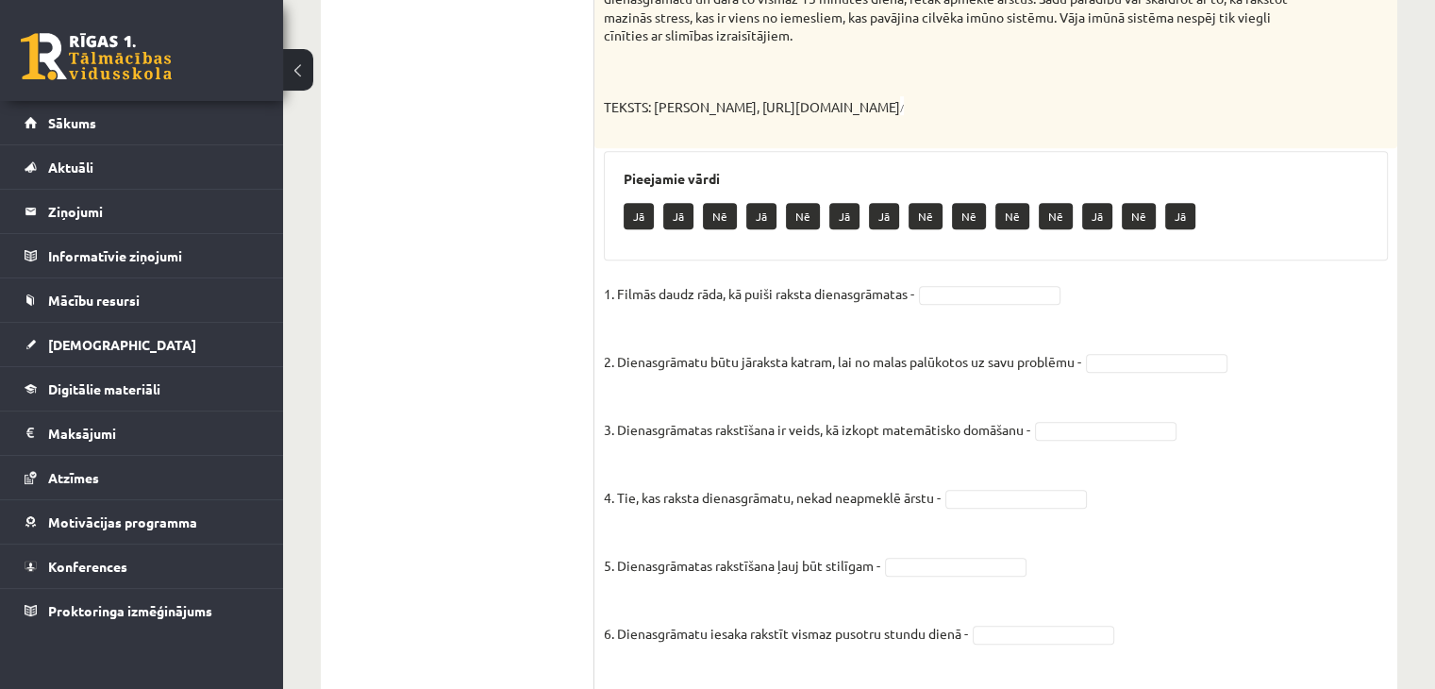
click at [800, 220] on p "Nē" at bounding box center [803, 216] width 34 height 26
drag, startPoint x: 1102, startPoint y: 361, endPoint x: 1195, endPoint y: 309, distance: 106.8
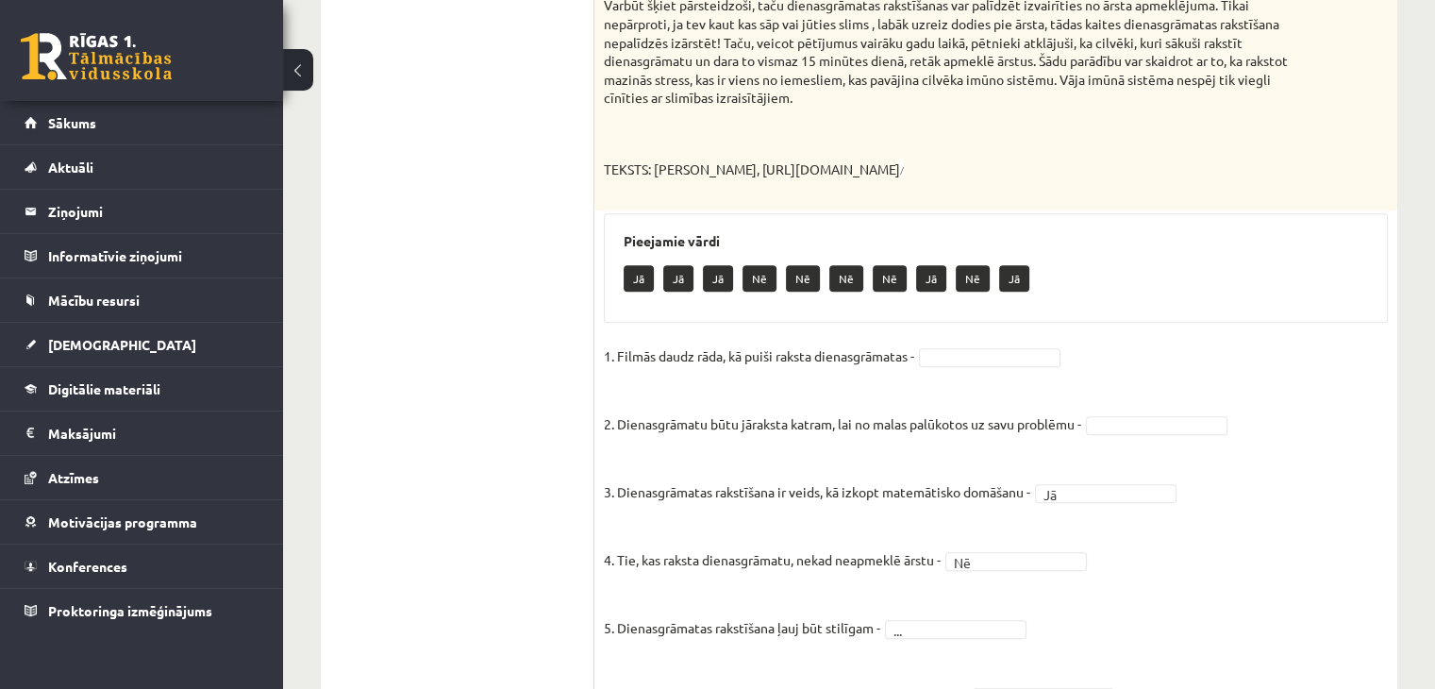
scroll to position [1027, 0]
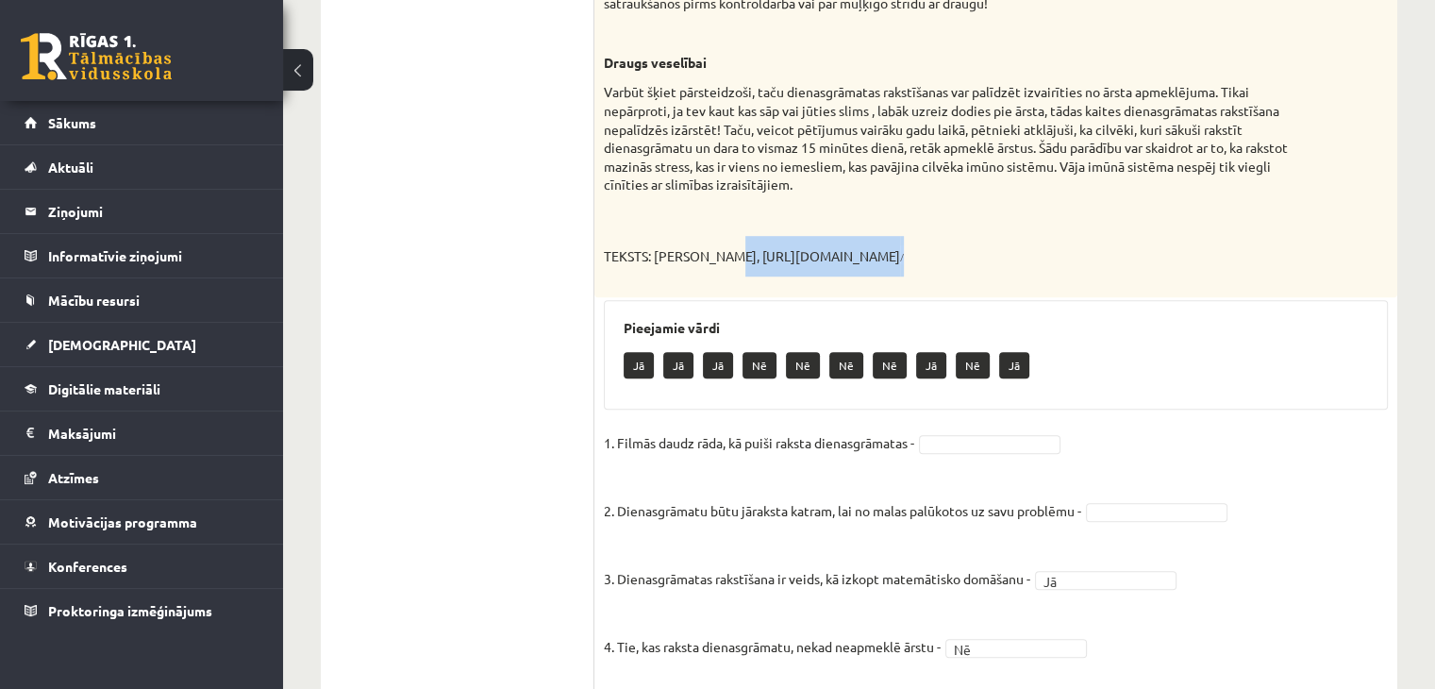
drag, startPoint x: 736, startPoint y: 251, endPoint x: 1152, endPoint y: 250, distance: 416.0
click at [1152, 250] on p "TEKSTS: IEVA CEDERE, https://junioriem.lv/2019/06/05/kapec-rakstit-dienasgramat…" at bounding box center [949, 256] width 690 height 41
click at [1090, 256] on p "TEKSTS: IEVA CEDERE, https://junioriem.lv/2019/06/05/kapec-rakstit-dienasgramat…" at bounding box center [949, 256] width 690 height 41
click at [773, 243] on p "TEKSTS: IEVA CEDERE, https://junioriem.lv/2019/06/05/kapec-rakstit-dienasgramat…" at bounding box center [949, 256] width 690 height 41
drag, startPoint x: 739, startPoint y: 255, endPoint x: 1136, endPoint y: 244, distance: 397.3
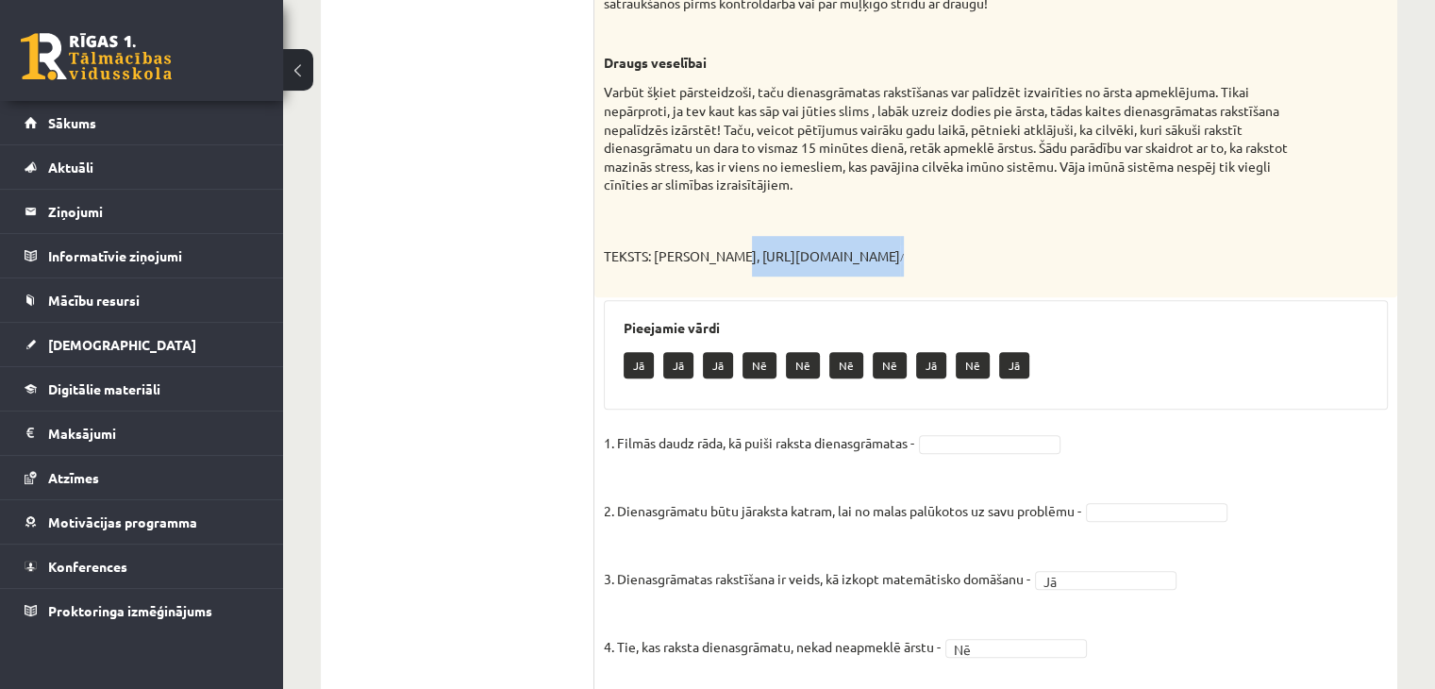
click at [1136, 244] on p "TEKSTS: IEVA CEDERE, https://junioriem.lv/2019/06/05/kapec-rakstit-dienasgramat…" at bounding box center [949, 256] width 690 height 41
copy p "https://junioriem.lv/2019/06/05/kapec-rakstit-dienasgramatu /"
click at [1150, 356] on div "Jā Jā Jā Nē Nē Nē Nē Jā Nē Jā" at bounding box center [996, 367] width 744 height 44
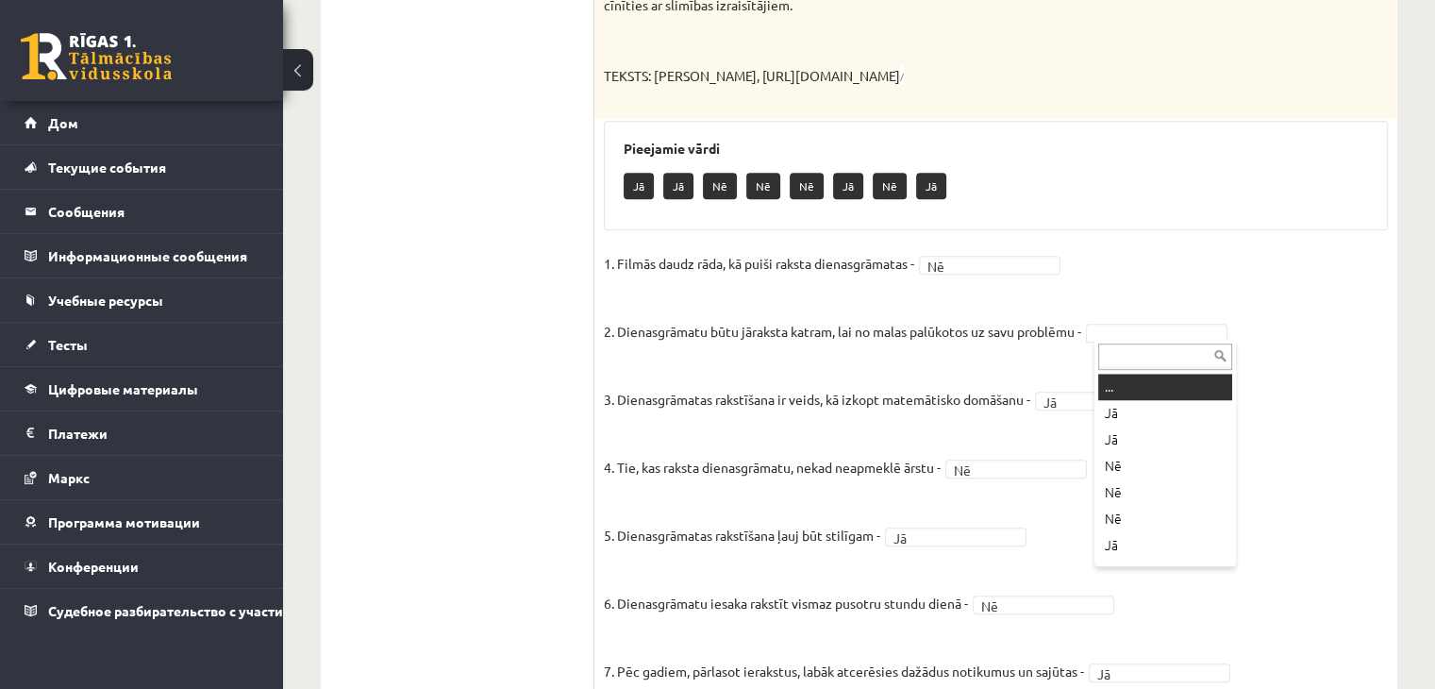
scroll to position [1295, 0]
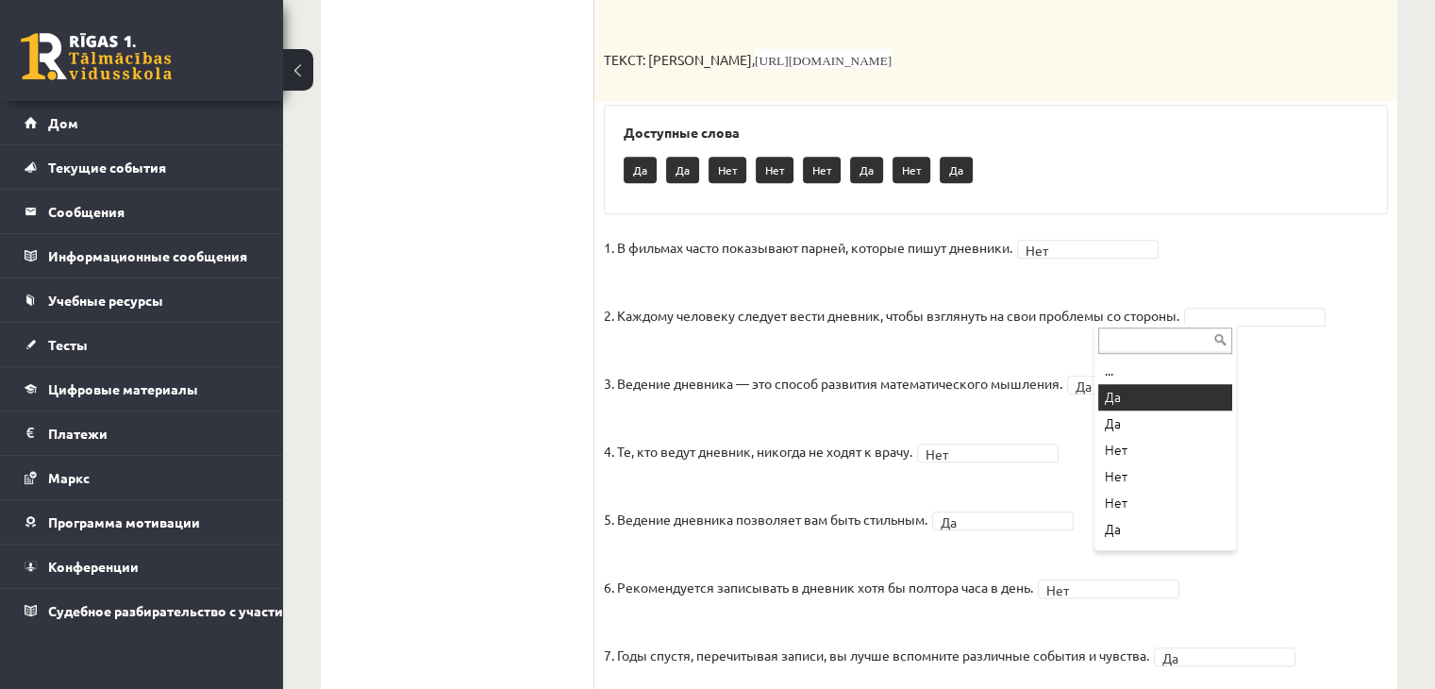
drag, startPoint x: 1150, startPoint y: 398, endPoint x: 1143, endPoint y: 371, distance: 28.1
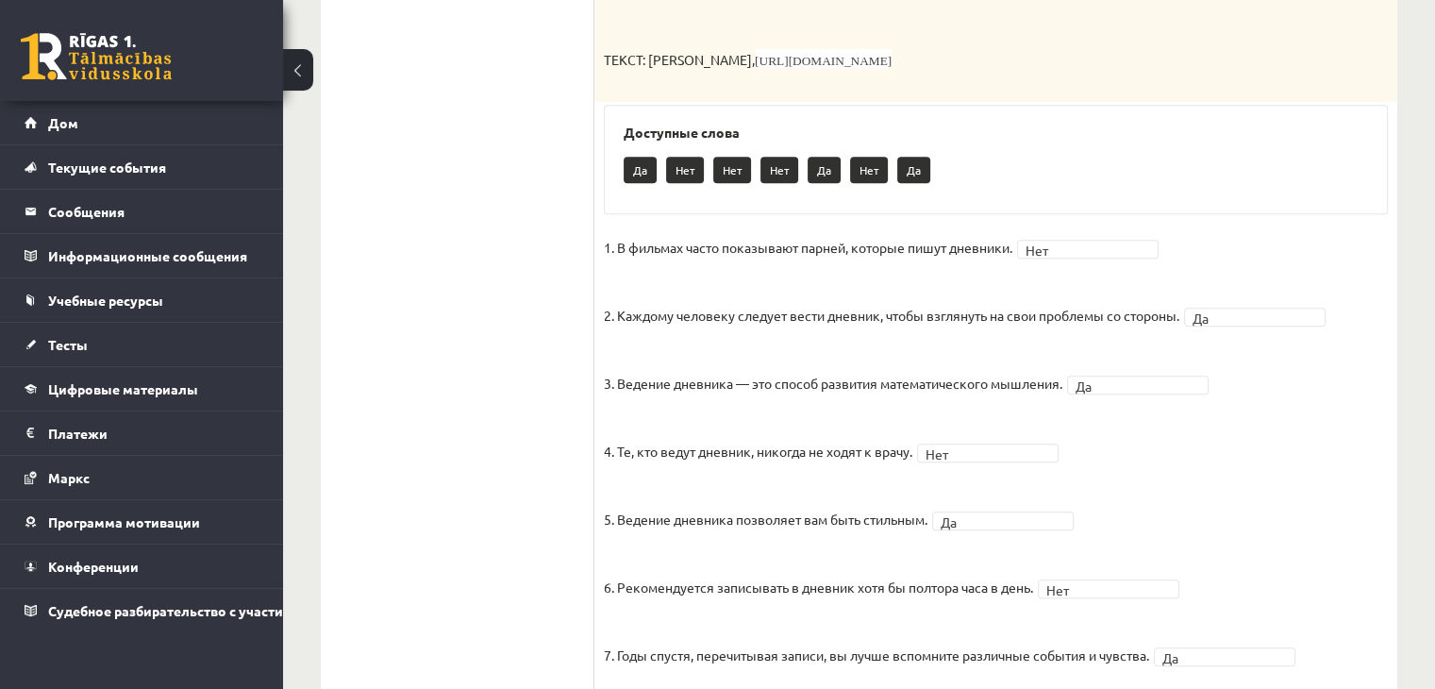
drag, startPoint x: 1300, startPoint y: 138, endPoint x: 1294, endPoint y: 91, distance: 46.6
click at [1300, 130] on div "Доступные слова Да Нет Нет Нет Да Нет Да" at bounding box center [996, 159] width 784 height 109
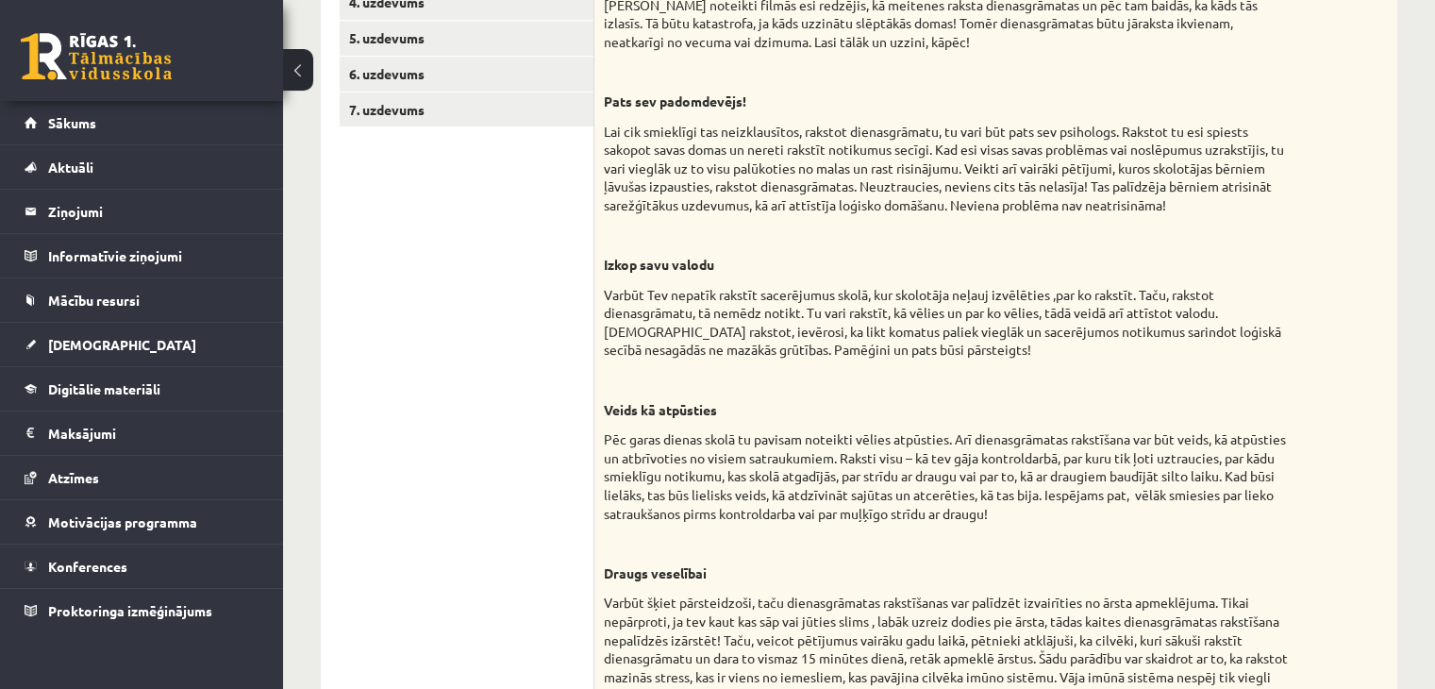
scroll to position [273, 0]
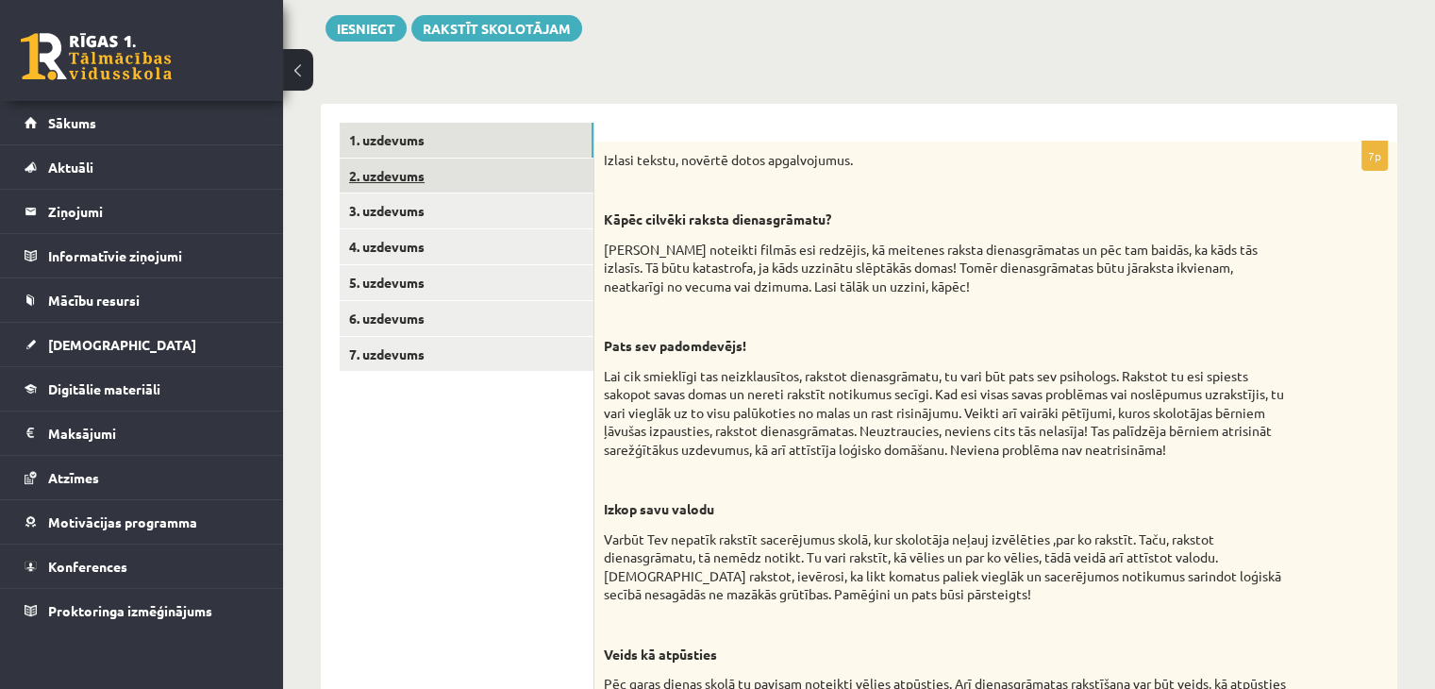
click at [494, 159] on link "2. uzdevums" at bounding box center [467, 175] width 254 height 35
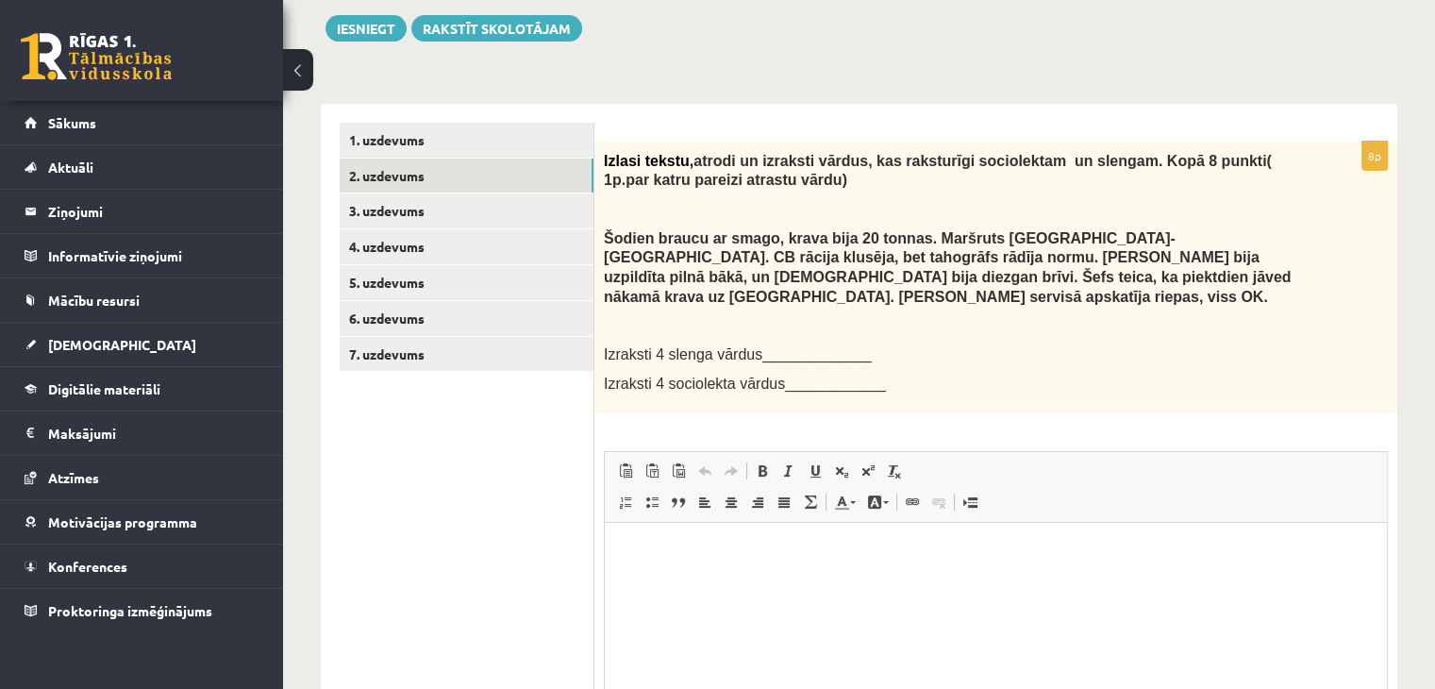
scroll to position [0, 0]
click at [799, 346] on span "Izraksti 4 slenga vārdus_____________" at bounding box center [738, 354] width 268 height 16
click at [787, 375] on span "Izraksti 4 sociolekta vārdus____________" at bounding box center [745, 383] width 282 height 16
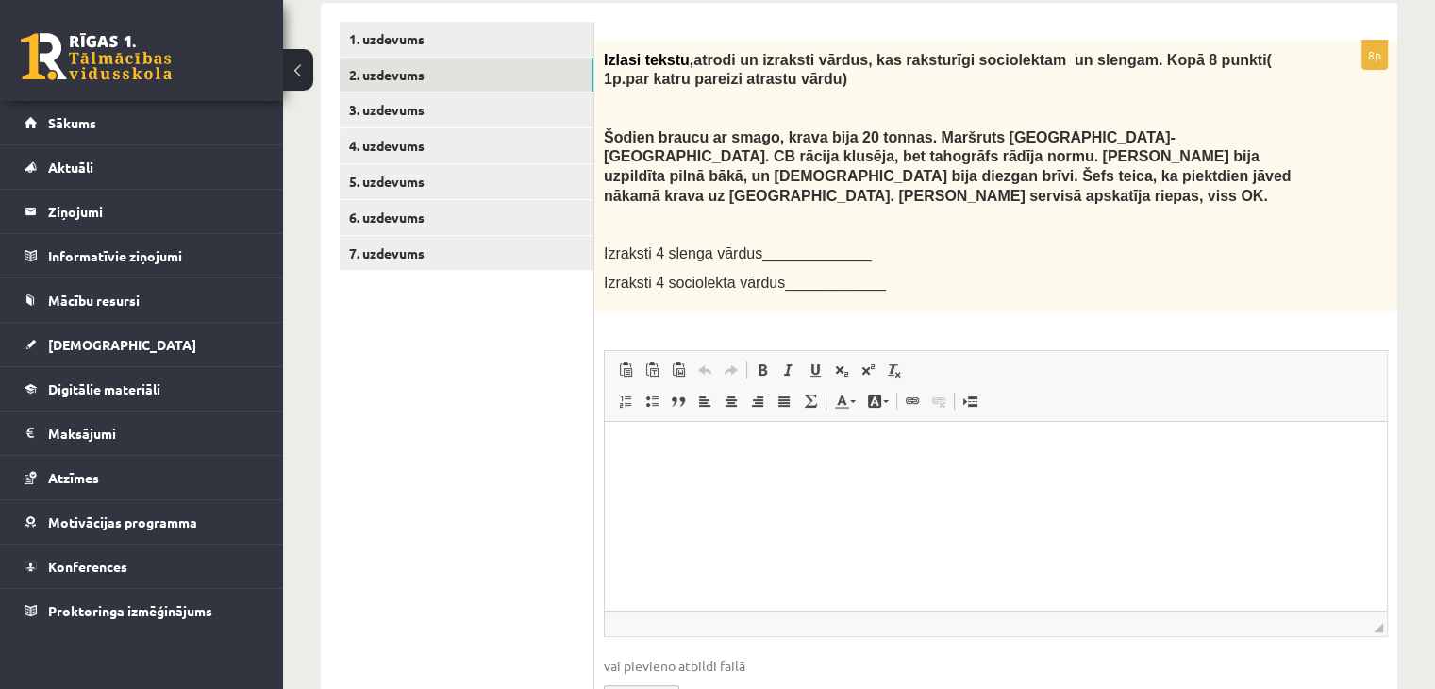
scroll to position [464, 0]
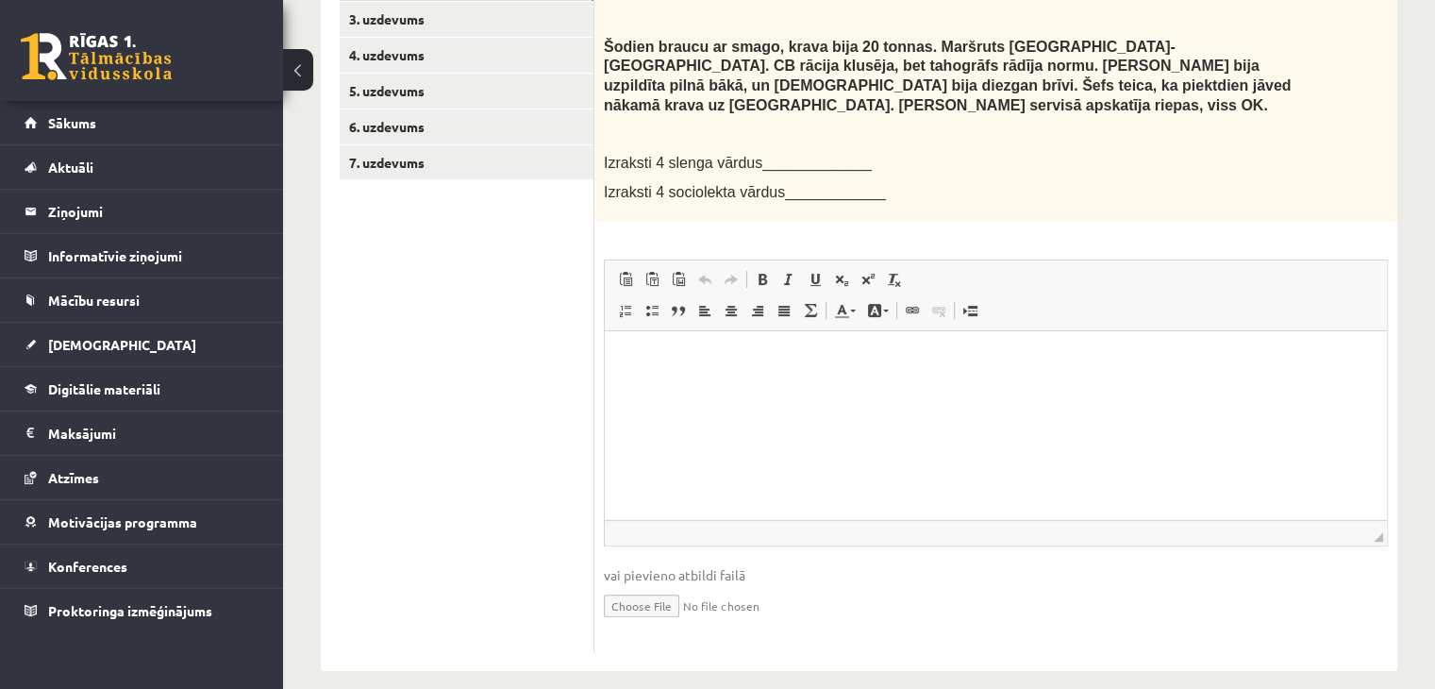
click at [713, 370] on html at bounding box center [996, 359] width 782 height 58
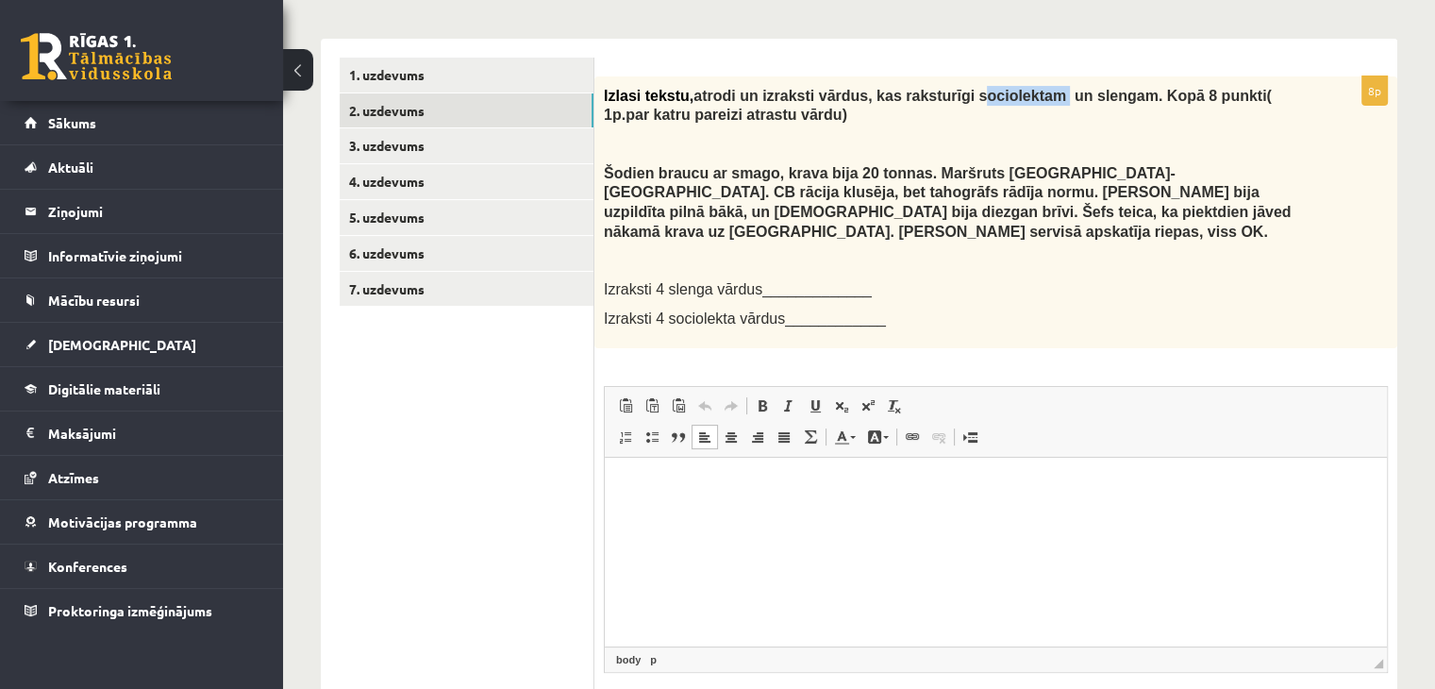
drag, startPoint x: 932, startPoint y: 91, endPoint x: 1007, endPoint y: 99, distance: 75.9
click at [1007, 99] on span "atrodi un izraksti vārdus, kas raksturīgi sociolektam un slengam. Kopā 8 punkti…" at bounding box center [938, 106] width 668 height 36
click at [771, 462] on html at bounding box center [996, 486] width 782 height 58
click at [780, 490] on p "Визуальный текстовый редактор, wiswyg-editor-user-answer-47024731840040" at bounding box center [996, 485] width 744 height 20
click at [633, 490] on b "**********" at bounding box center [647, 484] width 47 height 12
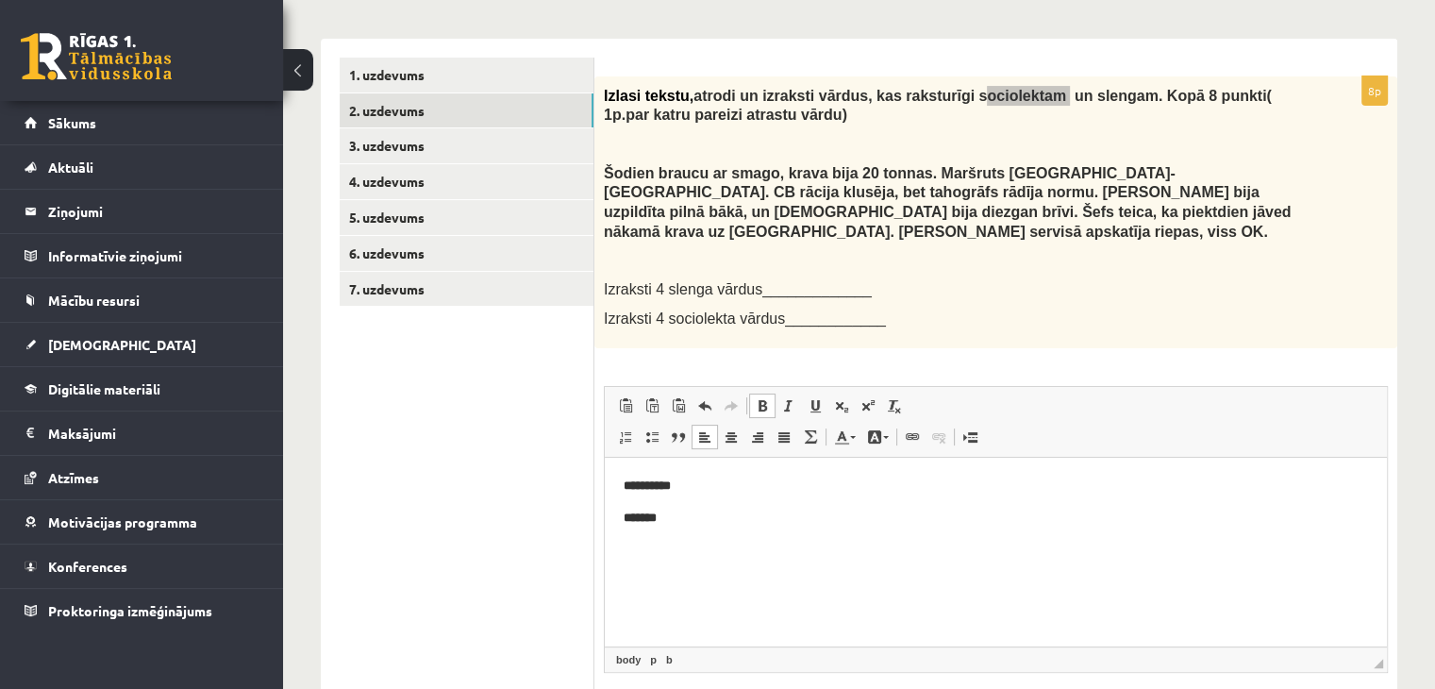
click at [667, 522] on p "*******" at bounding box center [996, 517] width 744 height 20
click at [718, 484] on p "**********" at bounding box center [996, 485] width 744 height 20
click at [718, 483] on p "**********" at bounding box center [996, 485] width 744 height 20
click at [695, 513] on p "*******" at bounding box center [996, 517] width 744 height 20
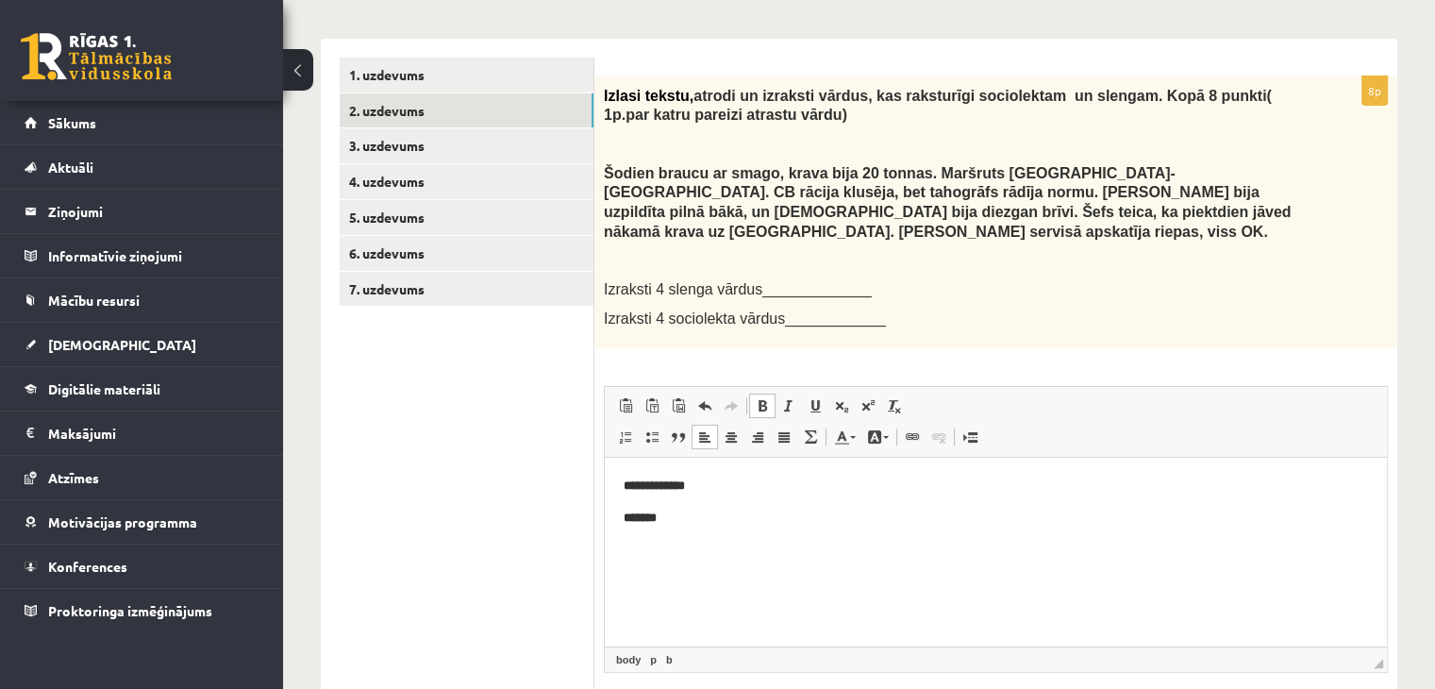
click at [607, 90] on span "Izlasi tekstu," at bounding box center [649, 96] width 90 height 16
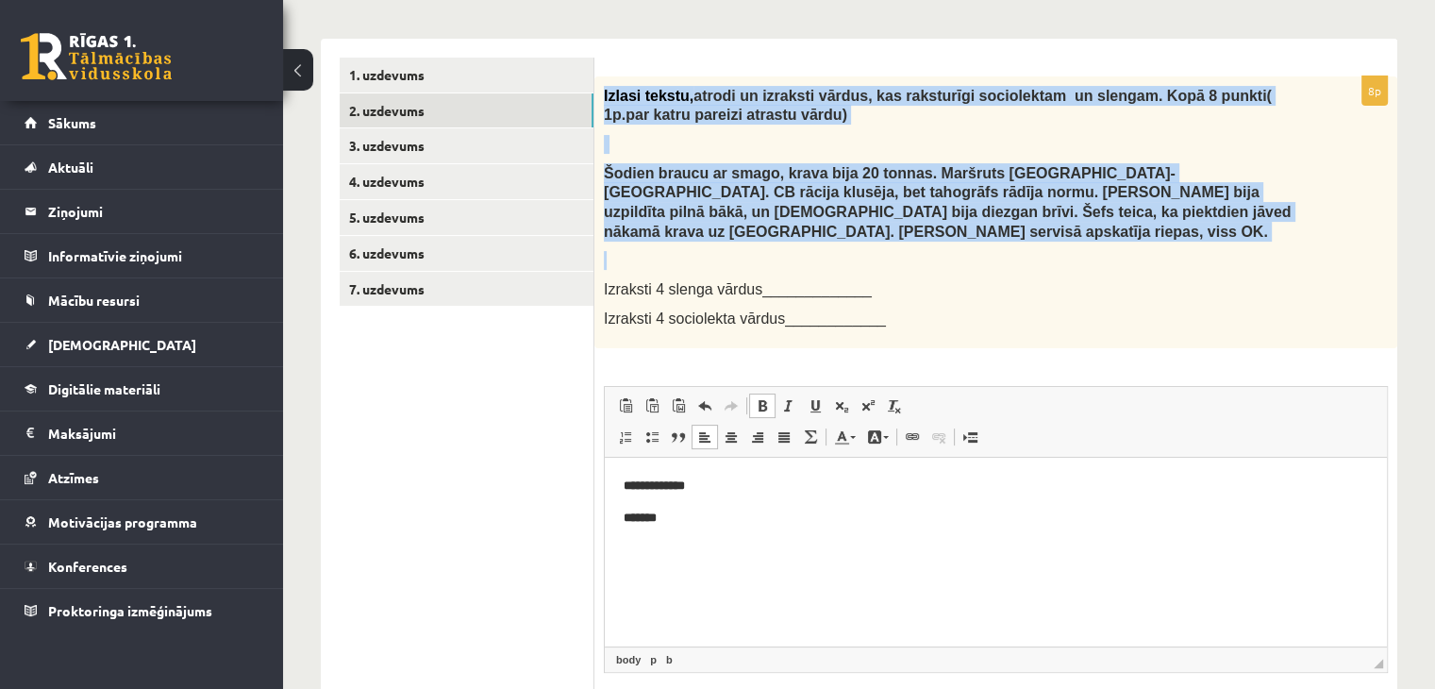
drag, startPoint x: 602, startPoint y: 91, endPoint x: 988, endPoint y: 224, distance: 407.8
click at [988, 224] on div "Izlasi tekstu, atrodi un izraksti vārdus, kas raksturīgi sociolektam un slengam…" at bounding box center [995, 212] width 803 height 272
copy div "Izlasi tekstu, atrodi un izraksti vārdus, kas raksturīgi sociolektam un slengam…"
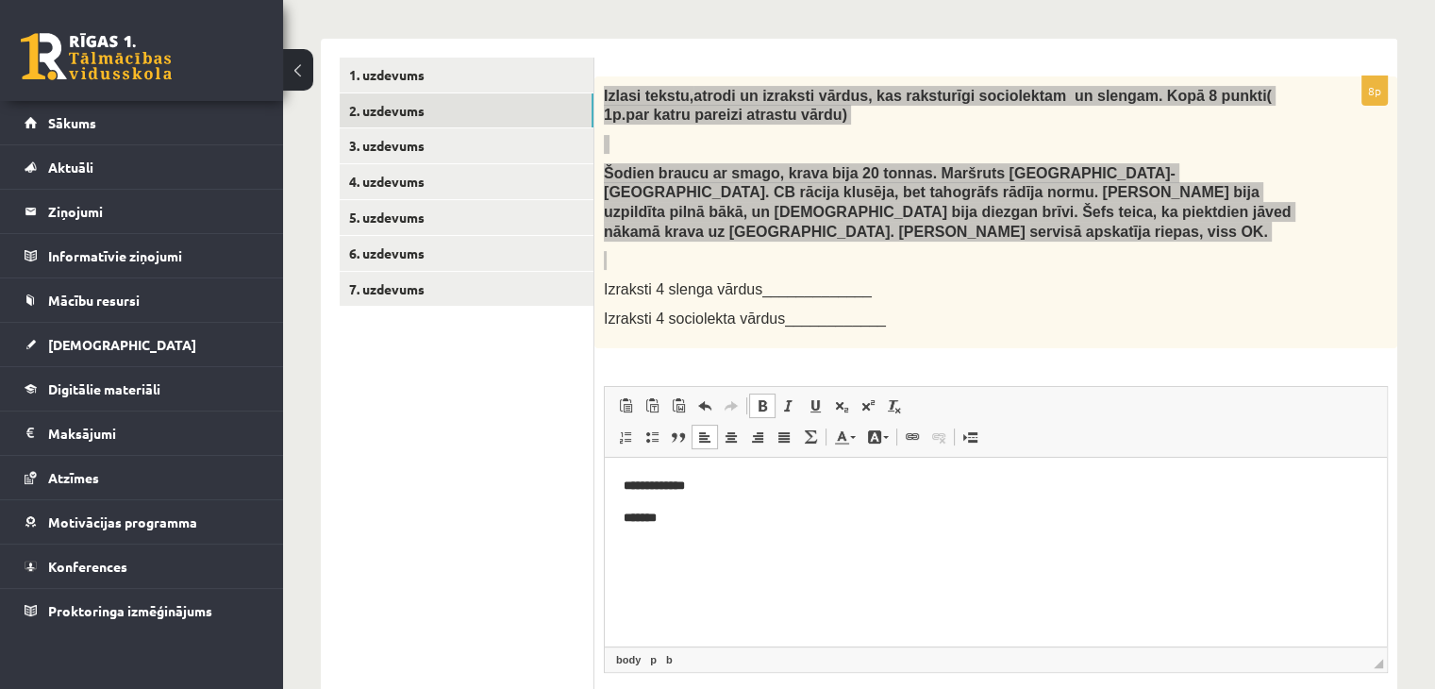
click at [737, 501] on body "**********" at bounding box center [996, 501] width 744 height 52
click at [736, 489] on p "**********" at bounding box center [996, 485] width 744 height 20
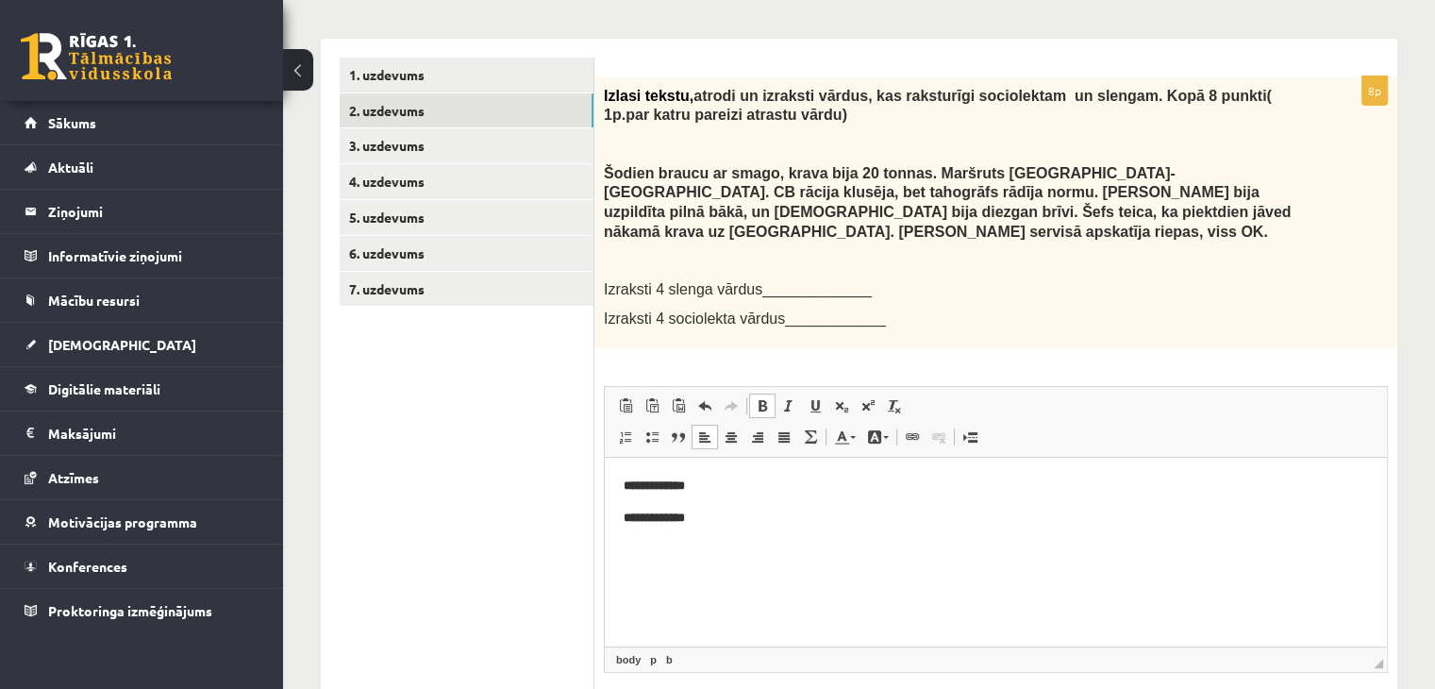
click at [853, 310] on span "Izraksti 4 sociolekta vārdus____________" at bounding box center [745, 318] width 282 height 16
click at [723, 490] on p "**********" at bounding box center [996, 485] width 744 height 20
click at [747, 527] on html "**********" at bounding box center [996, 501] width 782 height 89
click at [854, 499] on body "**********" at bounding box center [996, 500] width 744 height 51
click at [823, 474] on html "**********" at bounding box center [996, 501] width 782 height 89
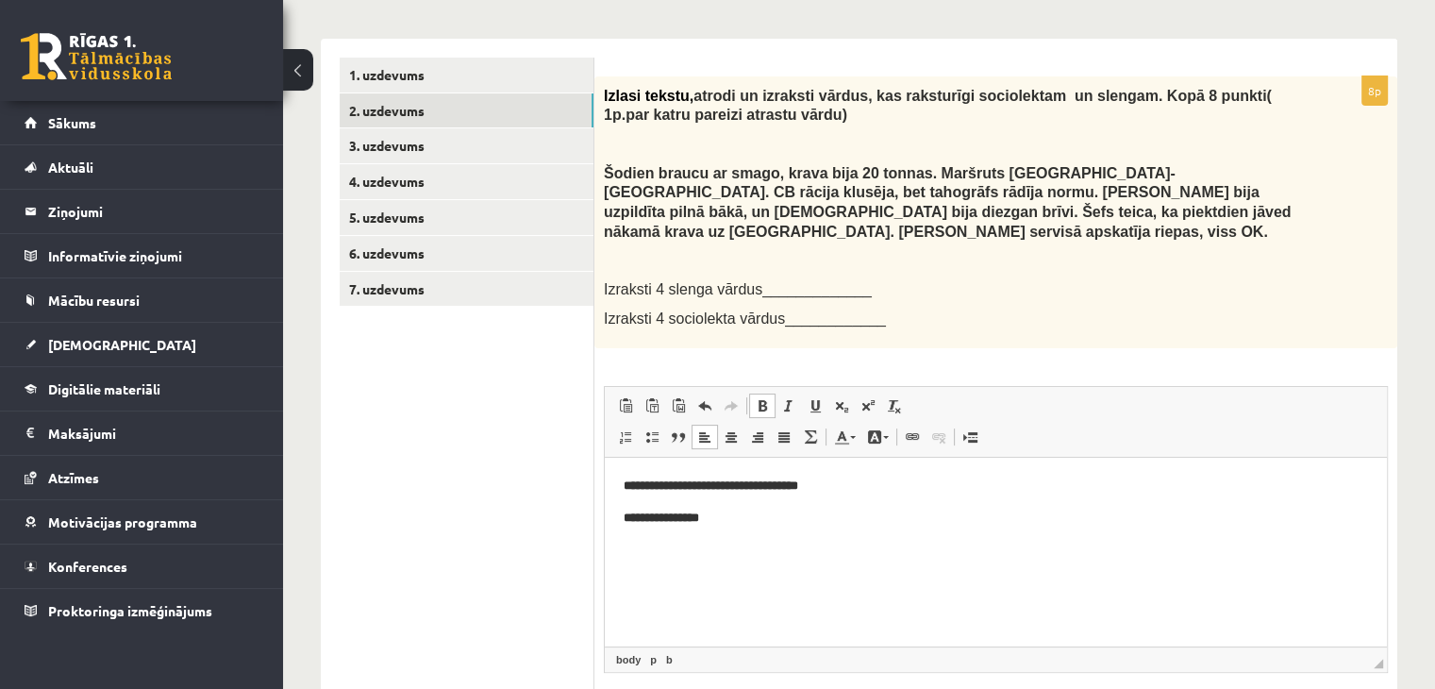
click at [1121, 251] on p at bounding box center [949, 260] width 690 height 19
drag, startPoint x: 1022, startPoint y: 190, endPoint x: 1051, endPoint y: 196, distance: 30.0
click at [1051, 196] on span "Šodien braucu ar smago, krava bija 20 tonnas. Maršruts Rīga-Liepāja. CB rācija …" at bounding box center [947, 202] width 687 height 75
copy span "Šefs"
click at [1066, 219] on p "Šodien braucu ar smago, krava bija 20 tonnas. Maršruts Rīga-Liepāja. CB rācija …" at bounding box center [949, 201] width 690 height 77
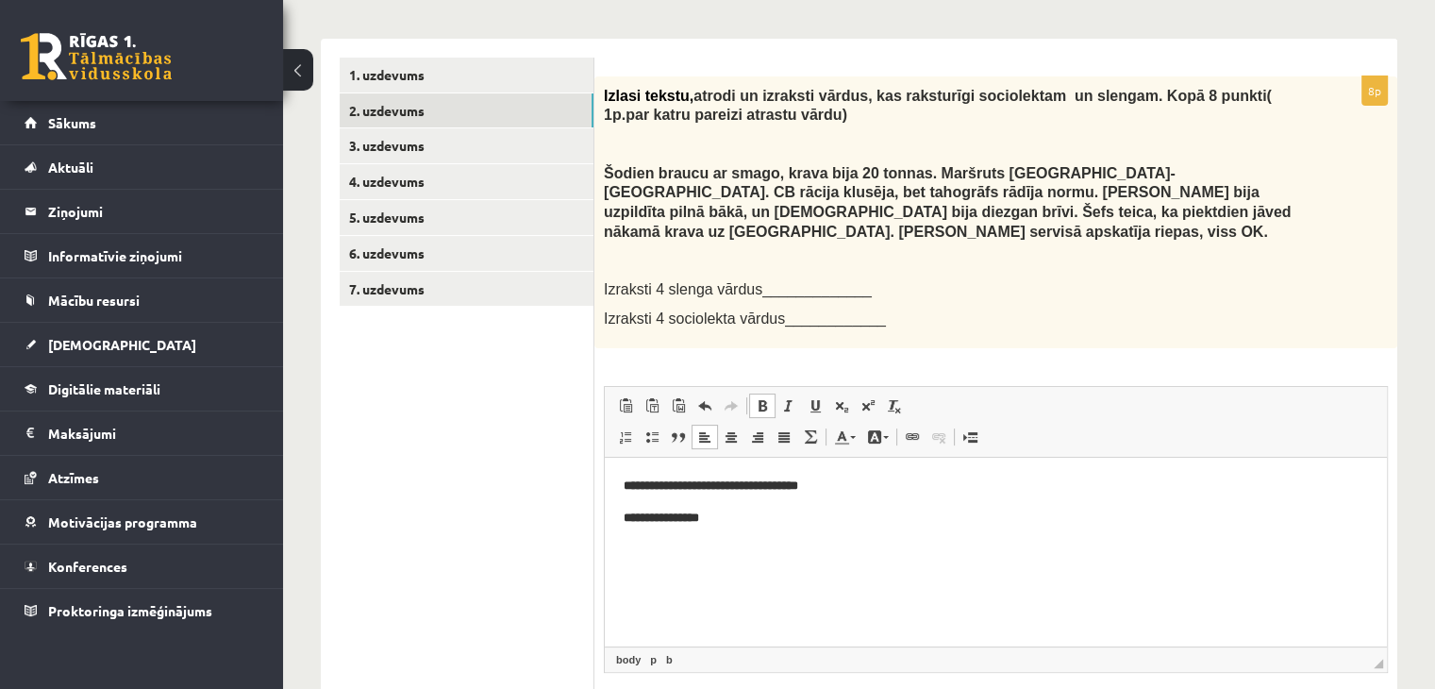
click at [767, 522] on p "**********" at bounding box center [996, 517] width 744 height 20
click at [918, 496] on body "**********" at bounding box center [996, 500] width 744 height 51
click at [886, 495] on body "**********" at bounding box center [996, 500] width 744 height 51
click at [853, 483] on p "**********" at bounding box center [996, 485] width 745 height 20
drag, startPoint x: 797, startPoint y: 522, endPoint x: 797, endPoint y: 510, distance: 11.3
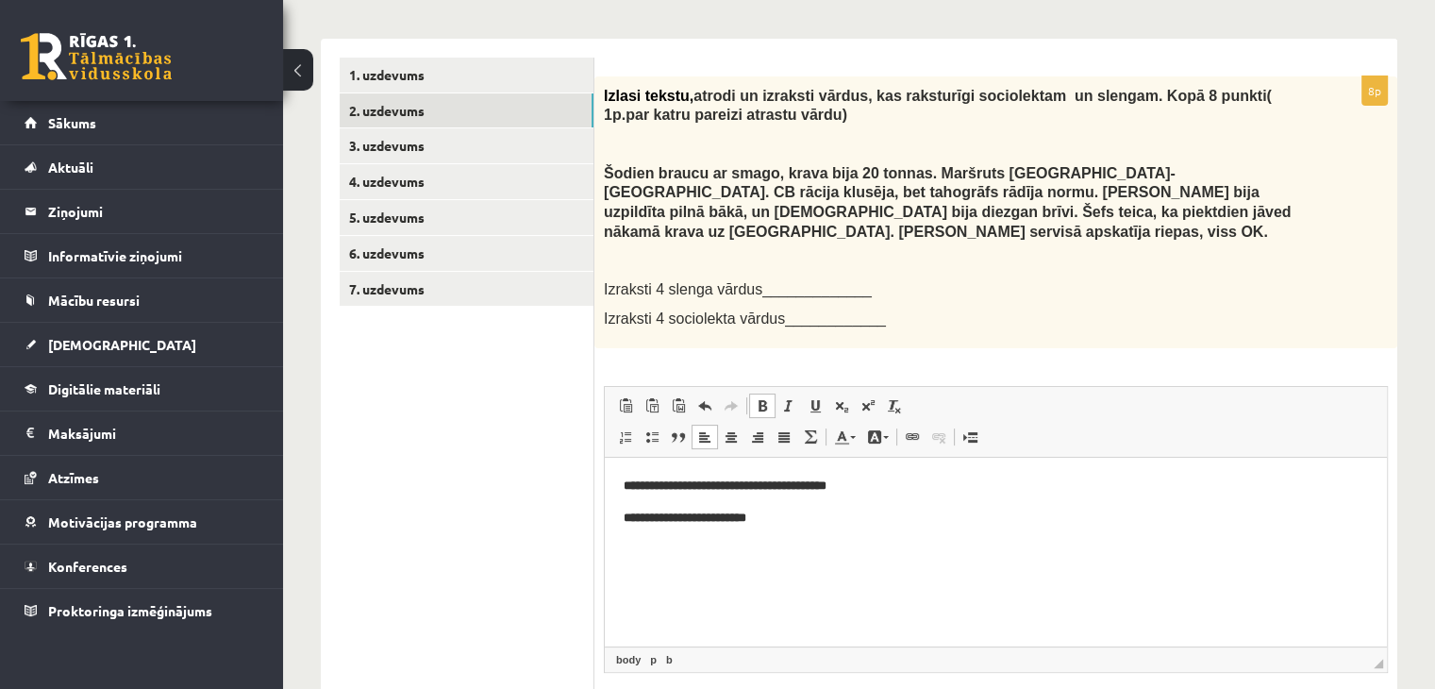
click at [797, 522] on p "**********" at bounding box center [996, 517] width 744 height 20
drag, startPoint x: 746, startPoint y: 519, endPoint x: 756, endPoint y: 509, distance: 13.3
click at [746, 519] on b "**********" at bounding box center [685, 516] width 123 height 12
click at [827, 524] on p "**********" at bounding box center [996, 517] width 744 height 20
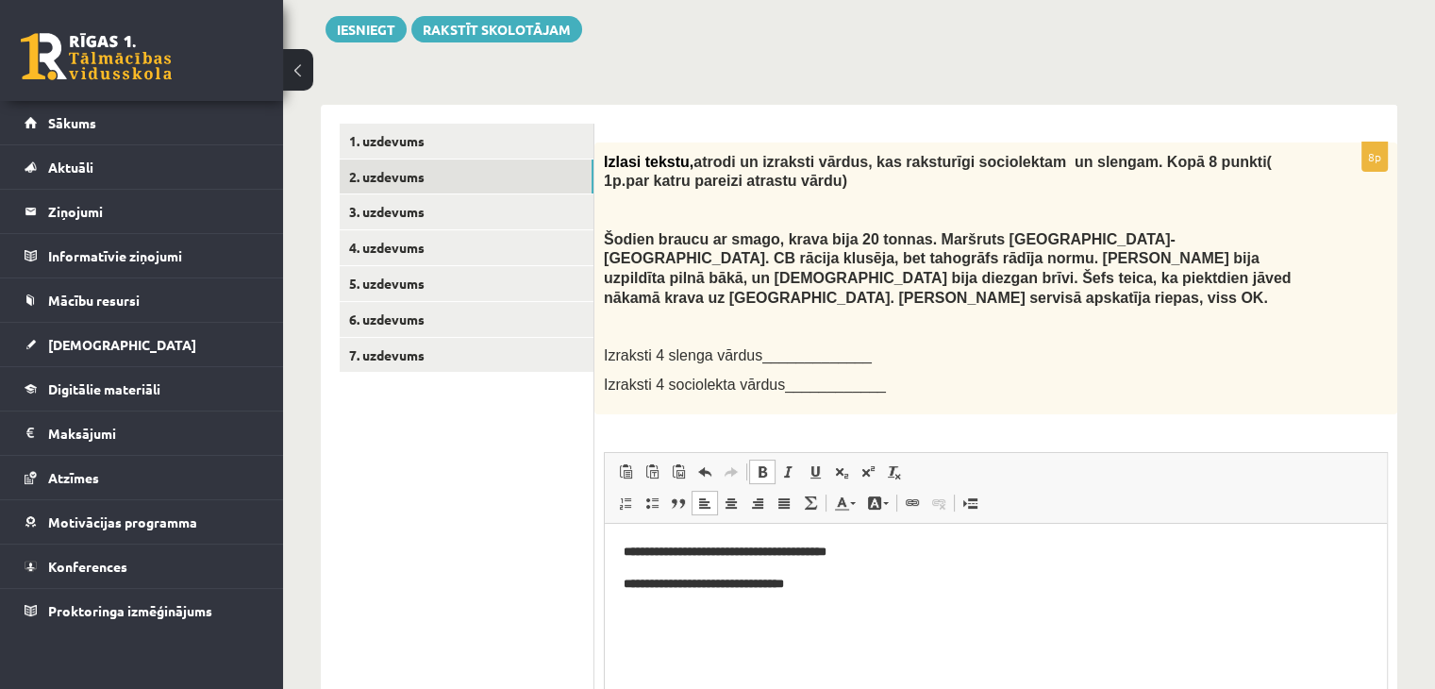
scroll to position [271, 0]
click at [783, 325] on div "Izlasi tekstu, atrodi un izraksti vārdus, kas raksturīgi sociolektam un slengam…" at bounding box center [995, 279] width 803 height 272
click at [761, 348] on span "Izraksti 4 slenga vārdus_____________" at bounding box center [738, 356] width 268 height 16
click at [749, 348] on span "Izraksti 4 slenga vārdus_____________" at bounding box center [738, 356] width 268 height 16
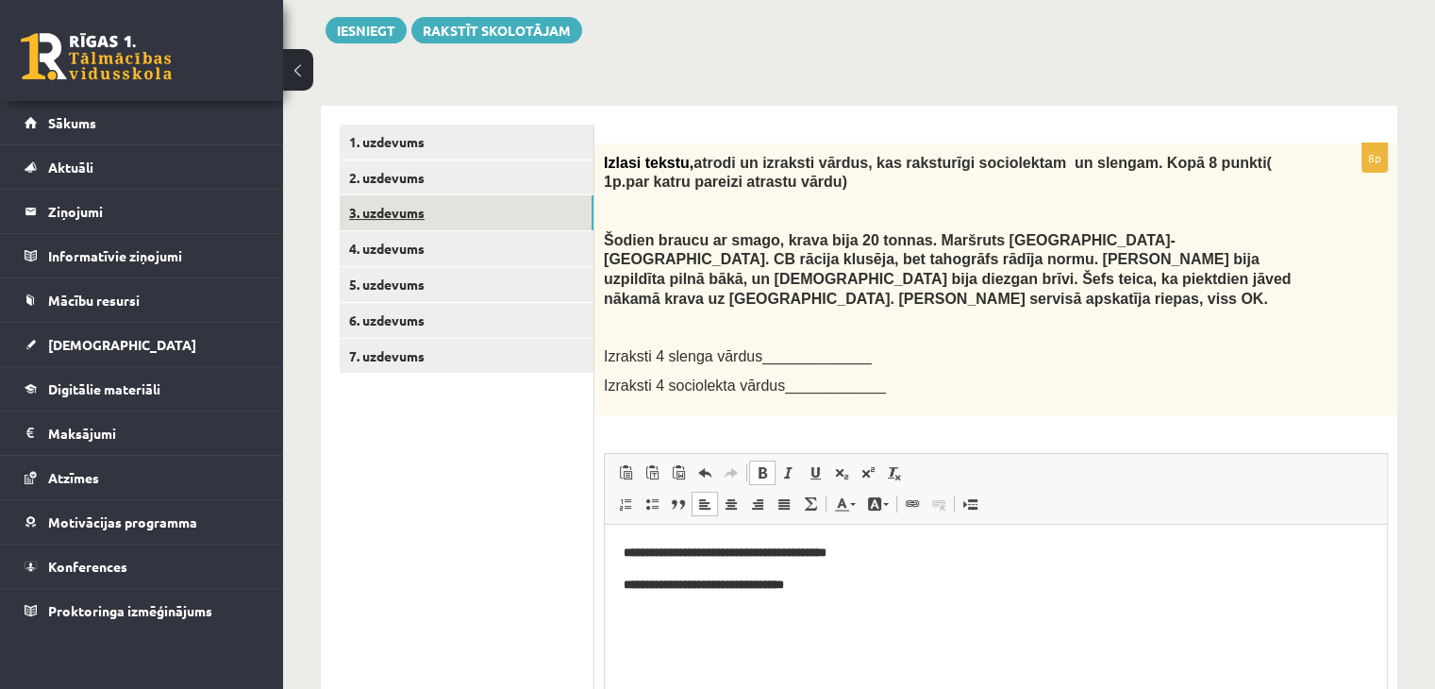
click at [442, 202] on link "3. uzdevums" at bounding box center [467, 212] width 254 height 35
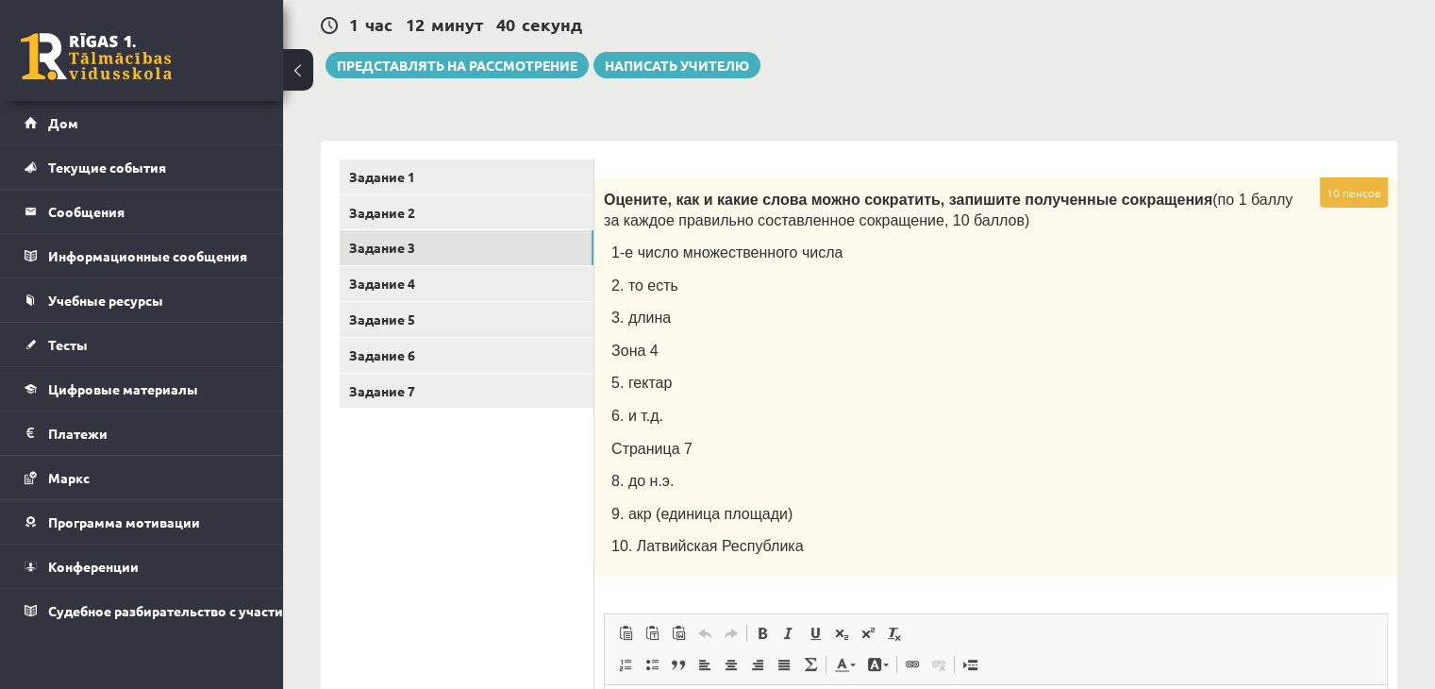
scroll to position [237, 0]
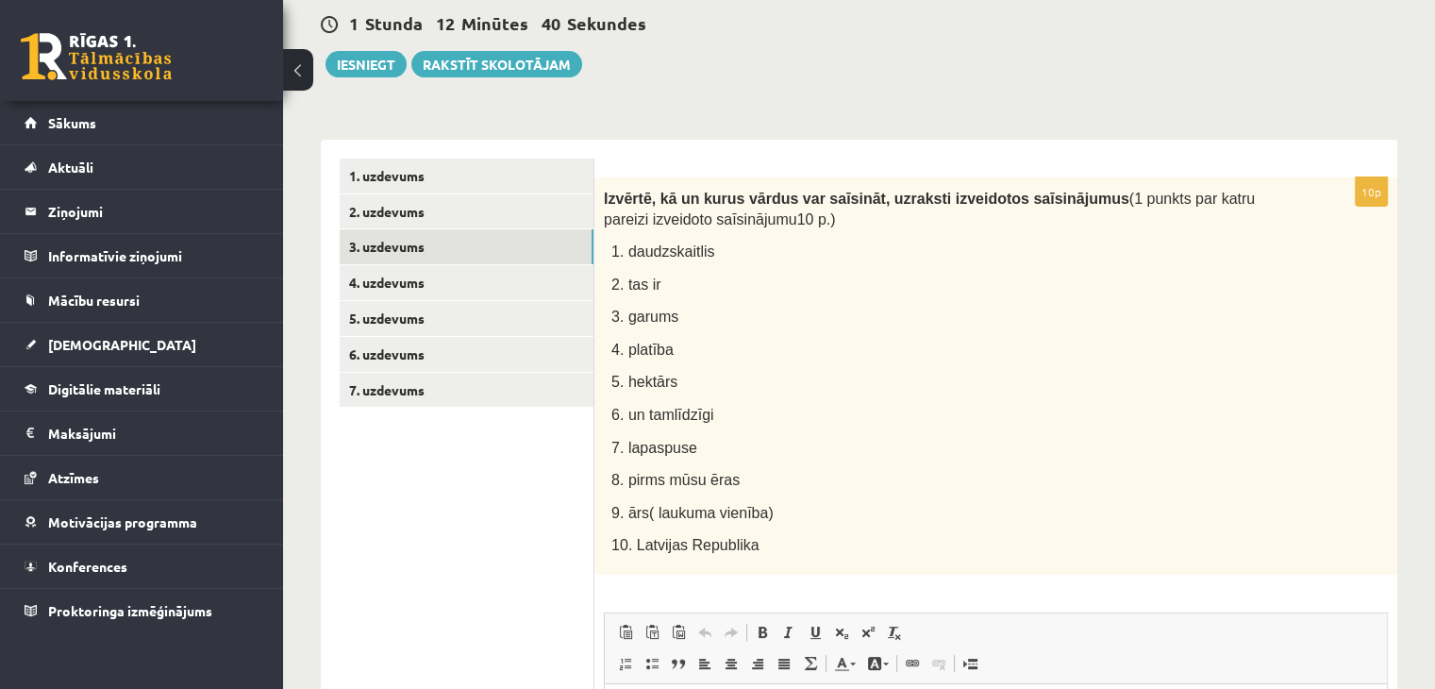
click at [929, 198] on strong "Izvērtē, kā un kurus vārdus var saīsināt, uzraksti izveidotos saīsinājumus" at bounding box center [866, 199] width 525 height 16
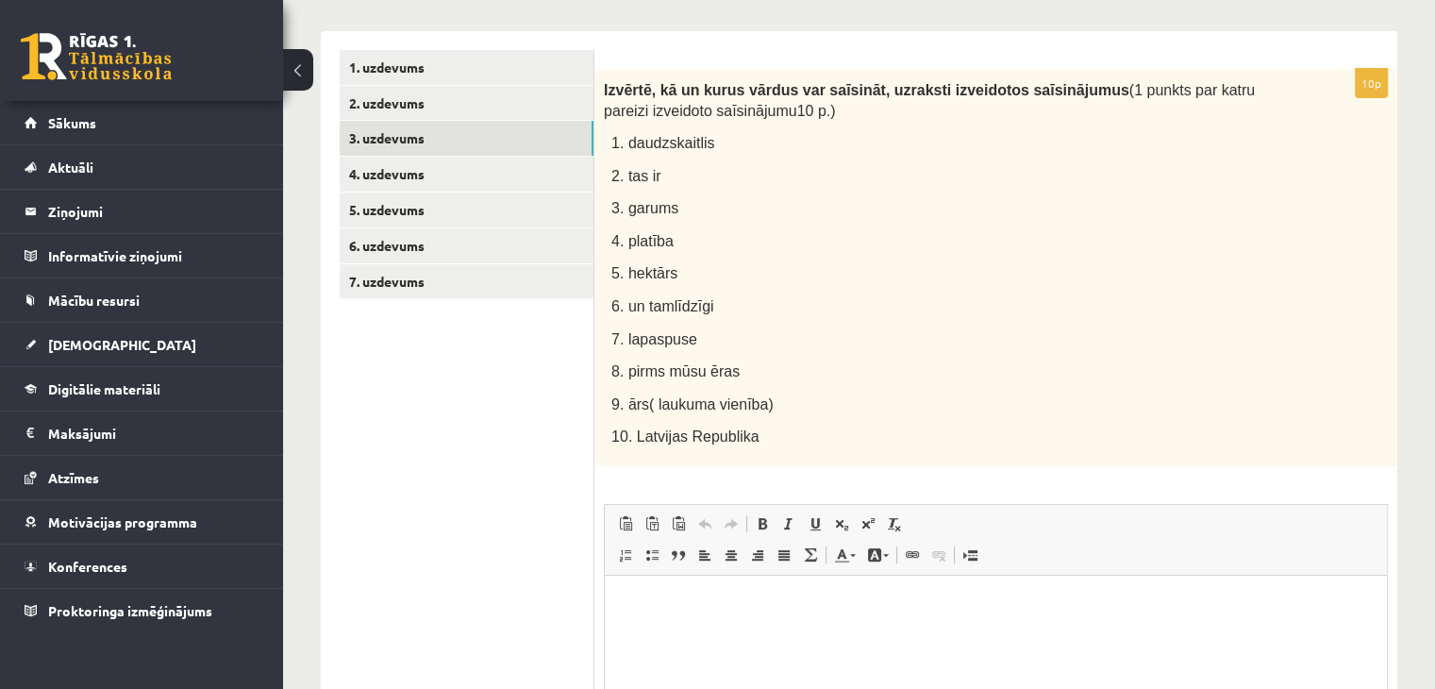
scroll to position [346, 0]
click at [759, 632] on html at bounding box center [996, 603] width 782 height 58
click at [606, 82] on strong "Izvērtē, kā un kurus vārdus var saīsināt, uzraksti izveidotos saīsinājumus" at bounding box center [866, 89] width 525 height 16
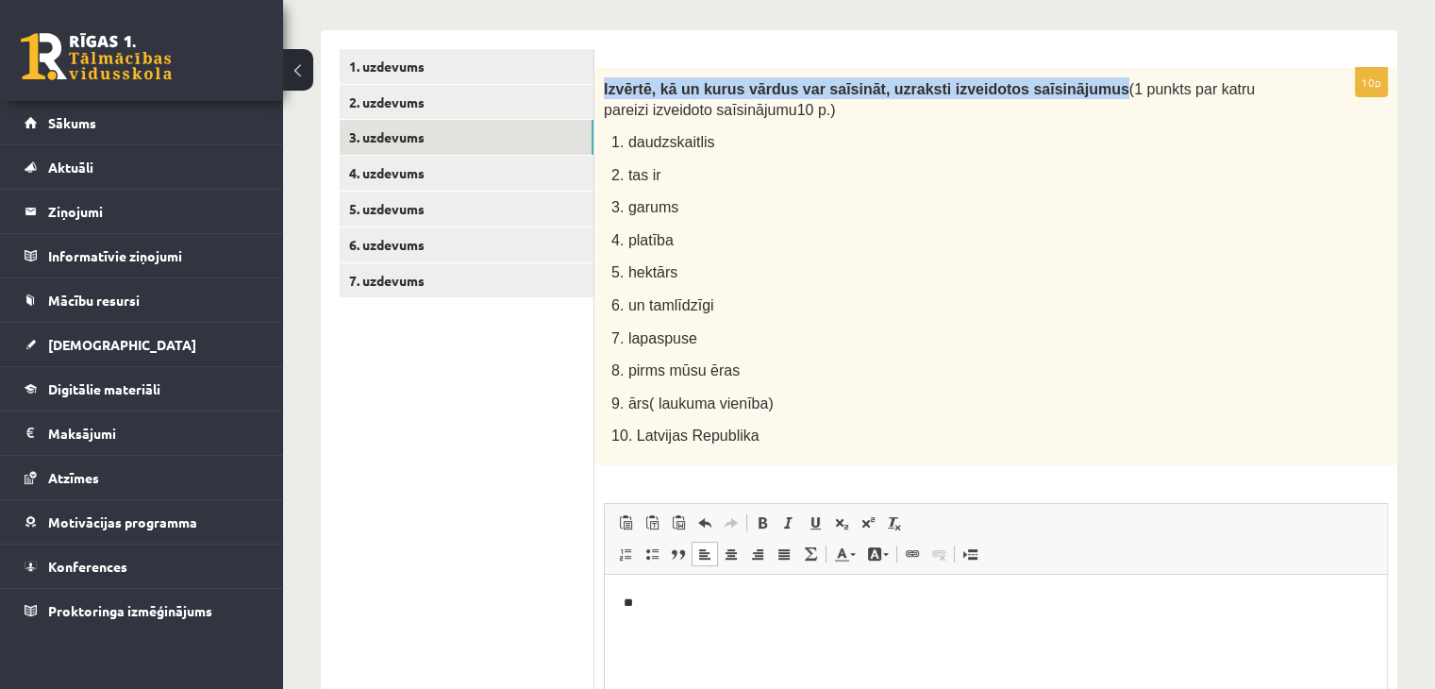
drag, startPoint x: 604, startPoint y: 87, endPoint x: 1049, endPoint y: 89, distance: 445.2
click at [1049, 89] on strong "Izvērtē, kā un kurus vārdus var saīsināt, uzraksti izveidotos saīsinājumus" at bounding box center [866, 89] width 525 height 16
copy strong "Izvērtē, kā un kurus vārdus var saīsināt, uzraksti izveidotos saīsinājumus"
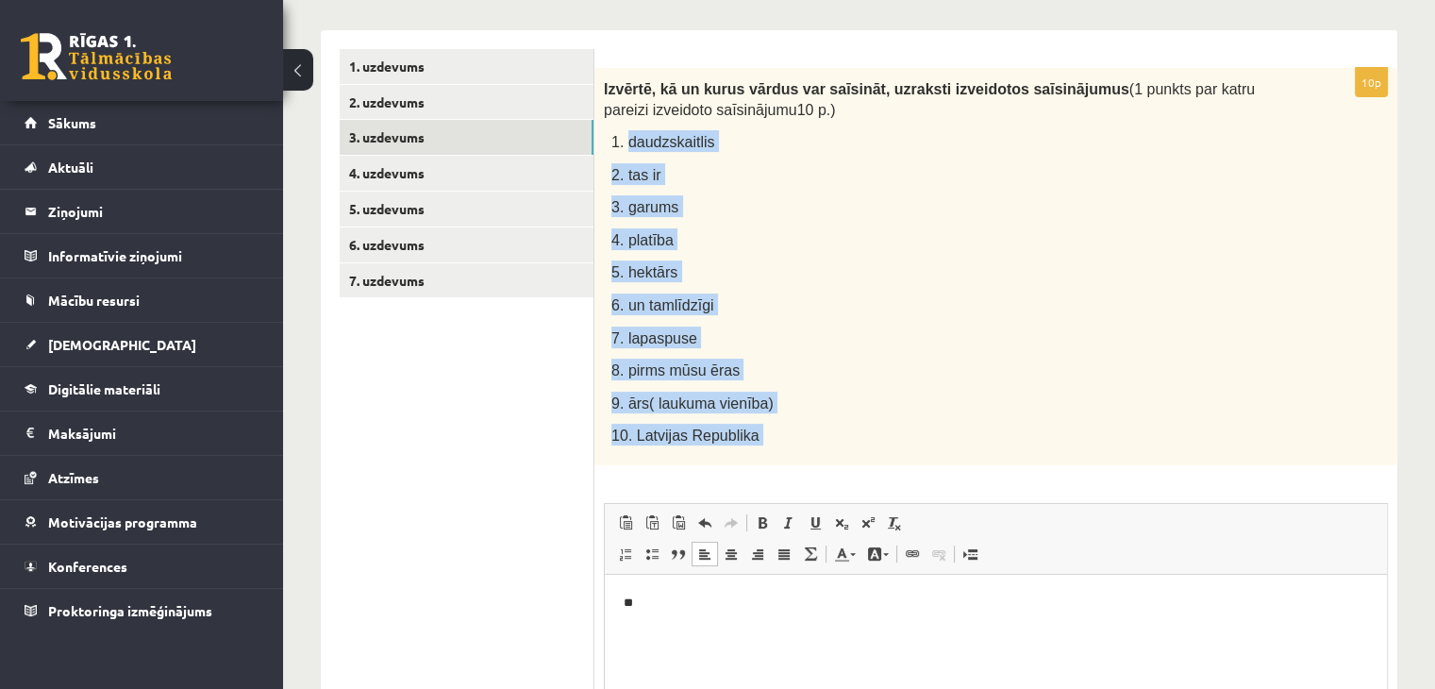
drag, startPoint x: 624, startPoint y: 143, endPoint x: 833, endPoint y: 488, distance: 402.5
click at [833, 488] on div "10p Izvērtē, kā un kurus vārdus var saīsināt, uzraksti izveidotos saīsinājumus …" at bounding box center [995, 481] width 803 height 827
copy div "daudzskaitlis 2. tas ir 3. garums 4. platība 5. hektārs 6. un tamlīdzīgi 7. lap…"
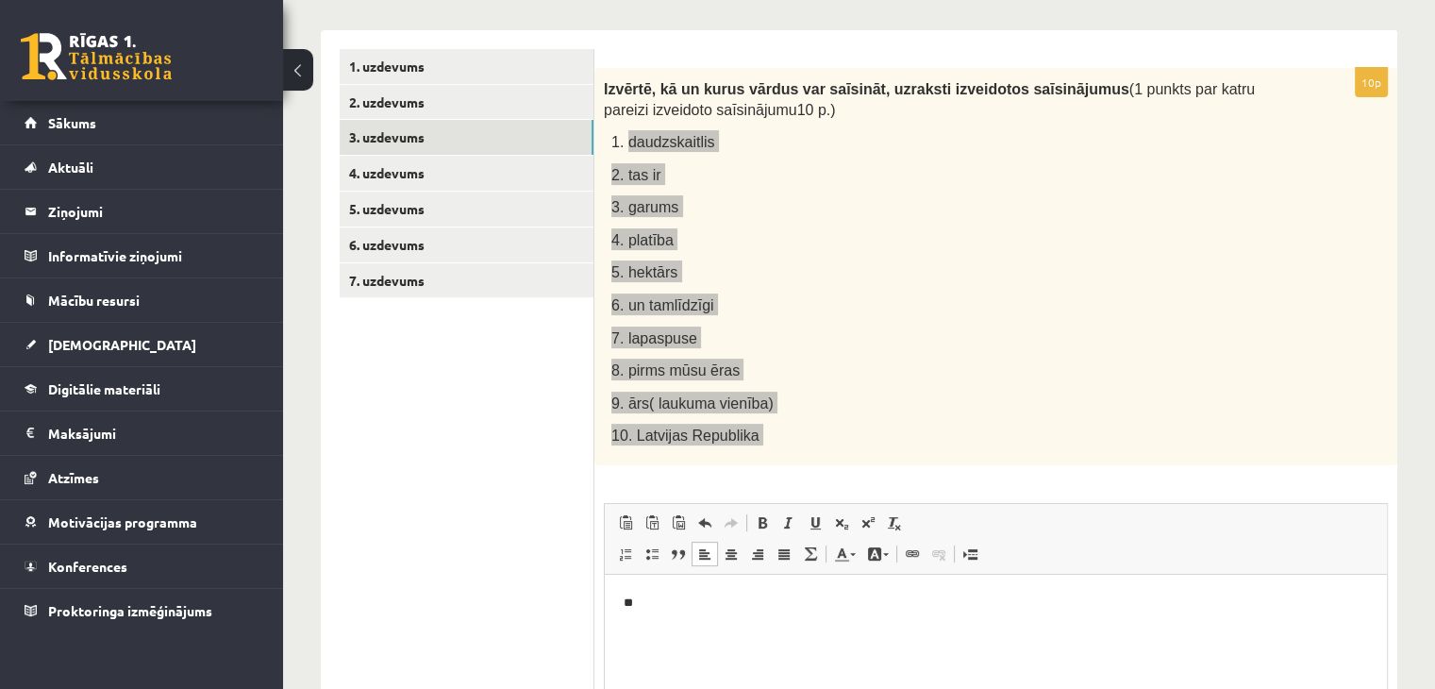
click at [672, 591] on html "**" at bounding box center [996, 603] width 782 height 58
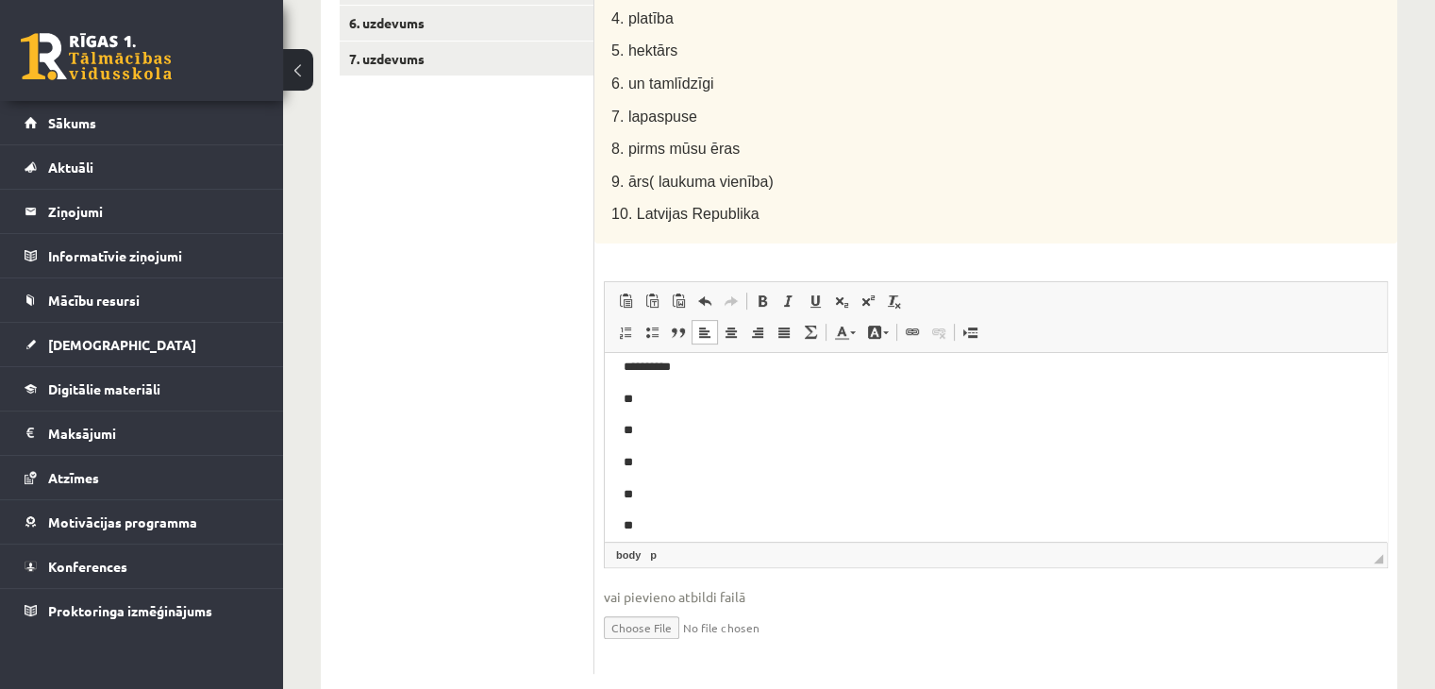
scroll to position [0, 0]
click at [682, 414] on p "**" at bounding box center [989, 413] width 730 height 20
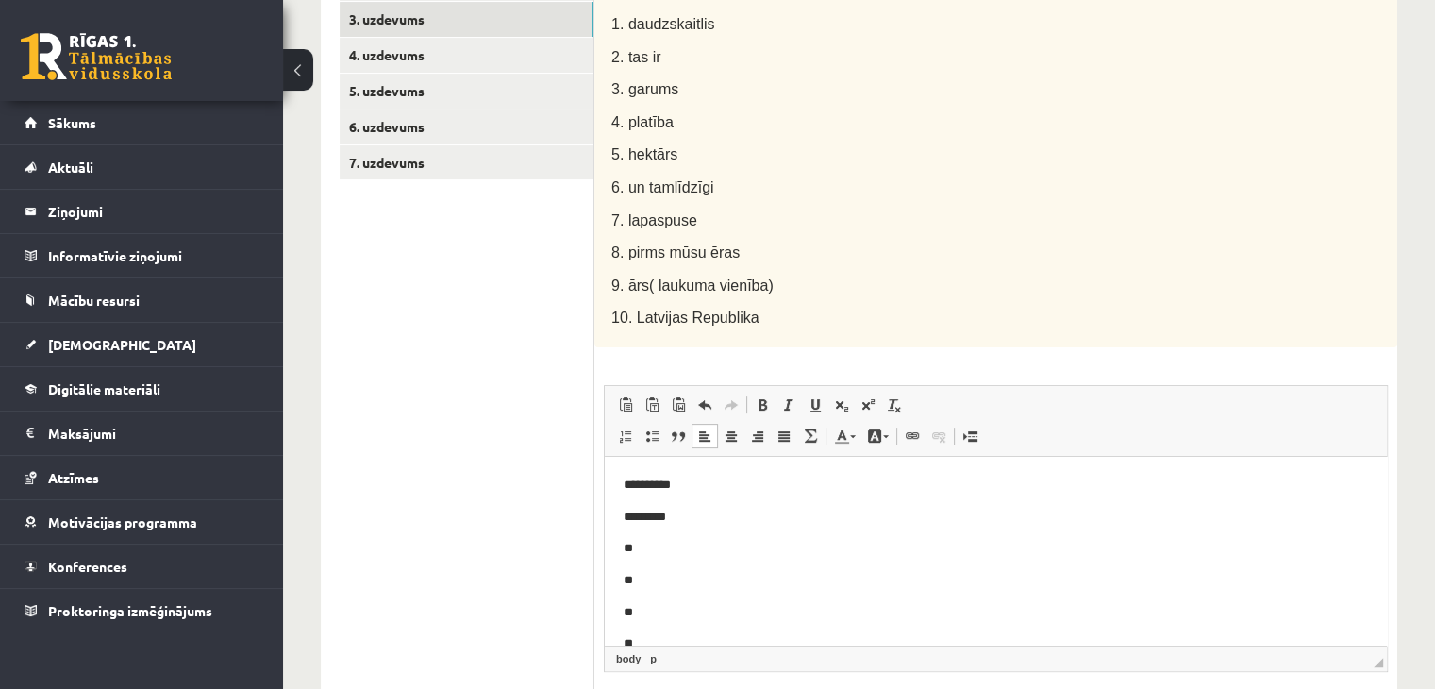
click at [651, 559] on body "**********" at bounding box center [996, 627] width 744 height 306
click at [654, 551] on p "**" at bounding box center [989, 548] width 730 height 20
click at [659, 604] on p "**" at bounding box center [989, 612] width 730 height 20
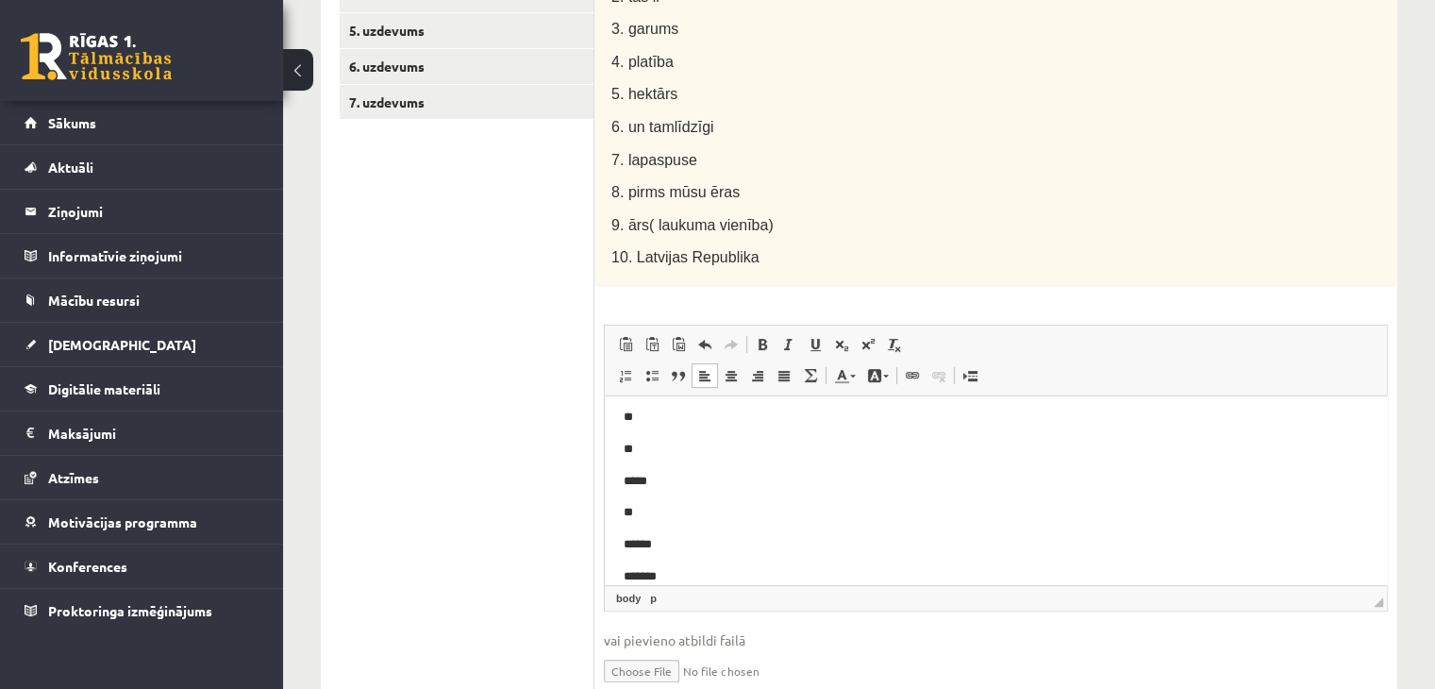
scroll to position [72, 0]
click at [663, 513] on p "**" at bounding box center [989, 511] width 730 height 20
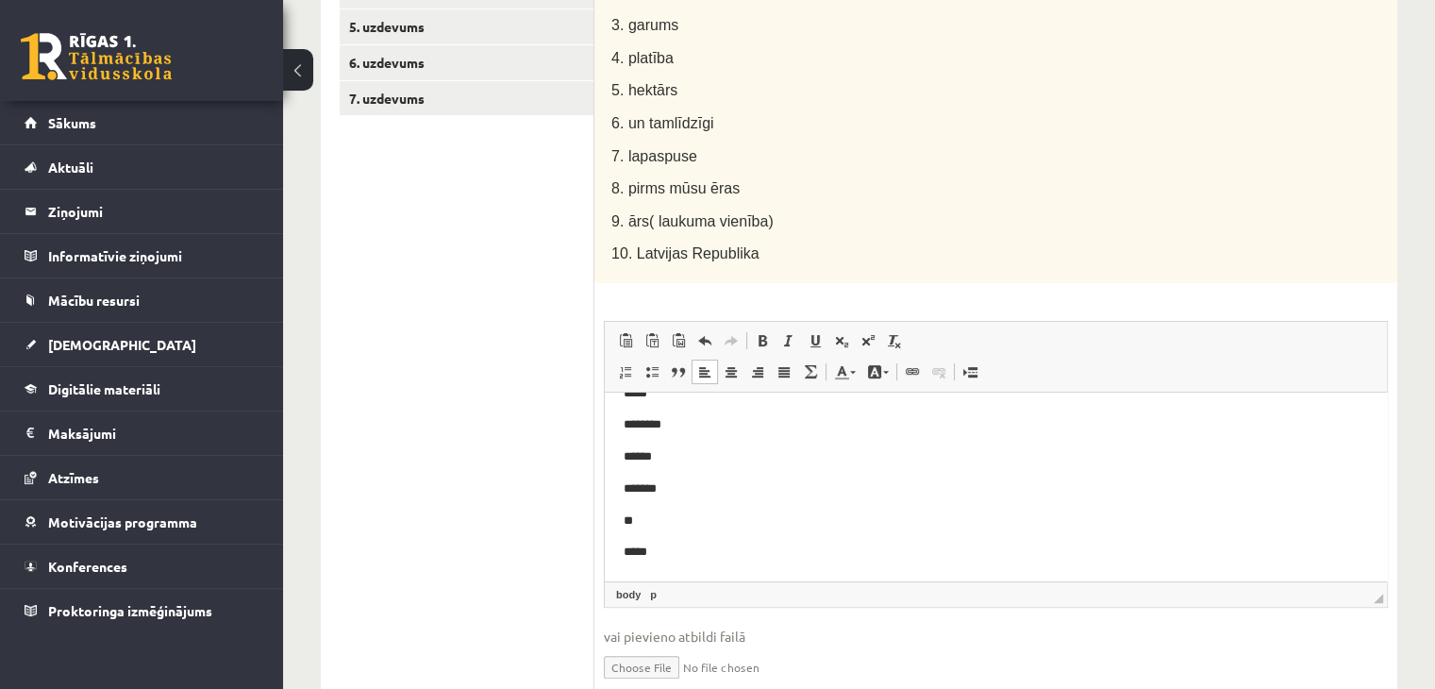
click at [657, 522] on p "**" at bounding box center [989, 520] width 730 height 20
click at [674, 506] on body "**********" at bounding box center [996, 416] width 744 height 306
click at [676, 492] on p "*******" at bounding box center [989, 496] width 730 height 20
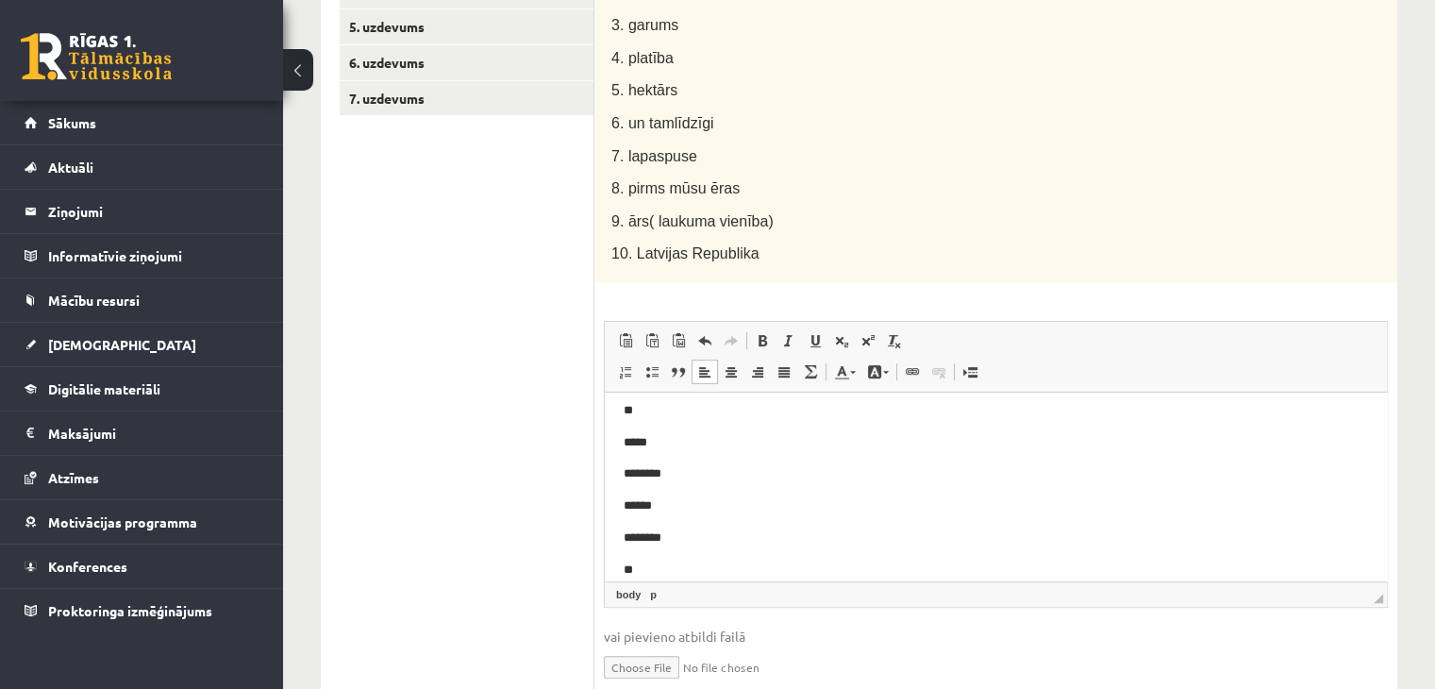
scroll to position [39, 0]
click at [657, 441] on p "**" at bounding box center [989, 445] width 730 height 20
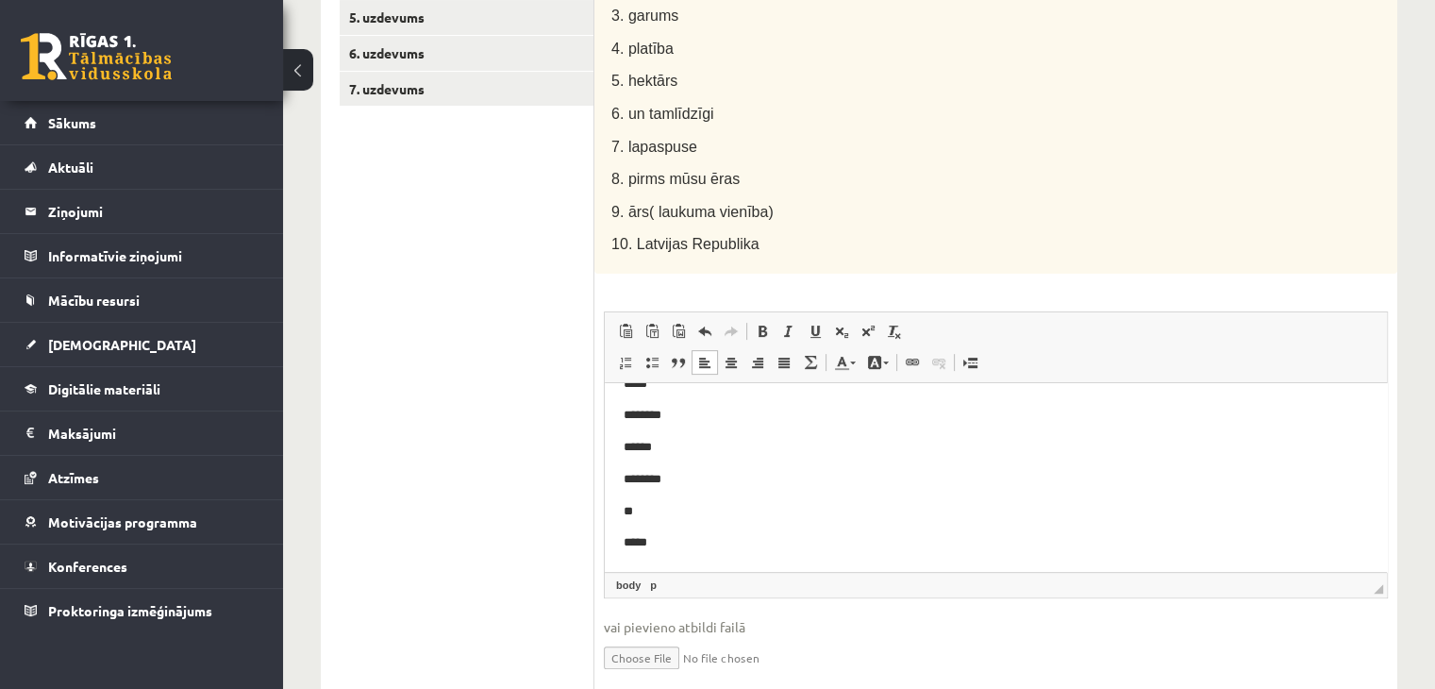
scroll to position [543, 0]
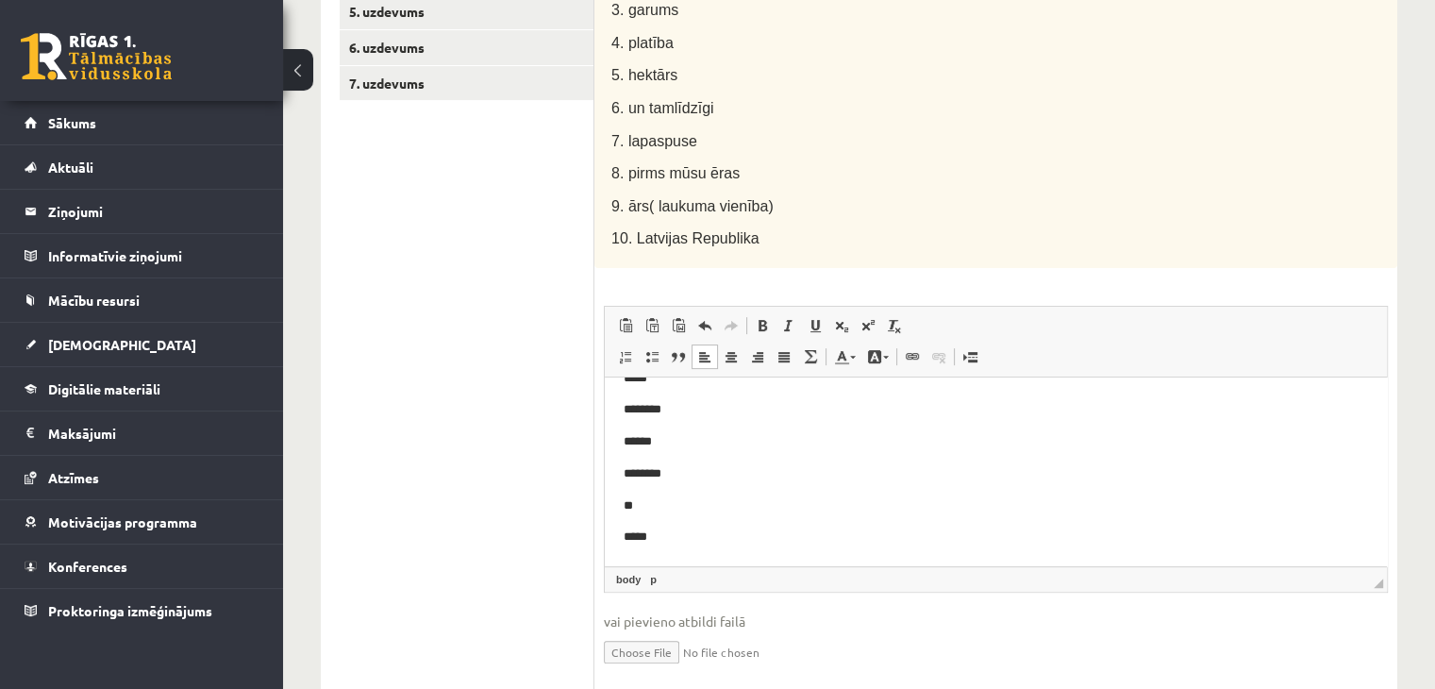
click at [661, 510] on p "**" at bounding box center [989, 505] width 730 height 20
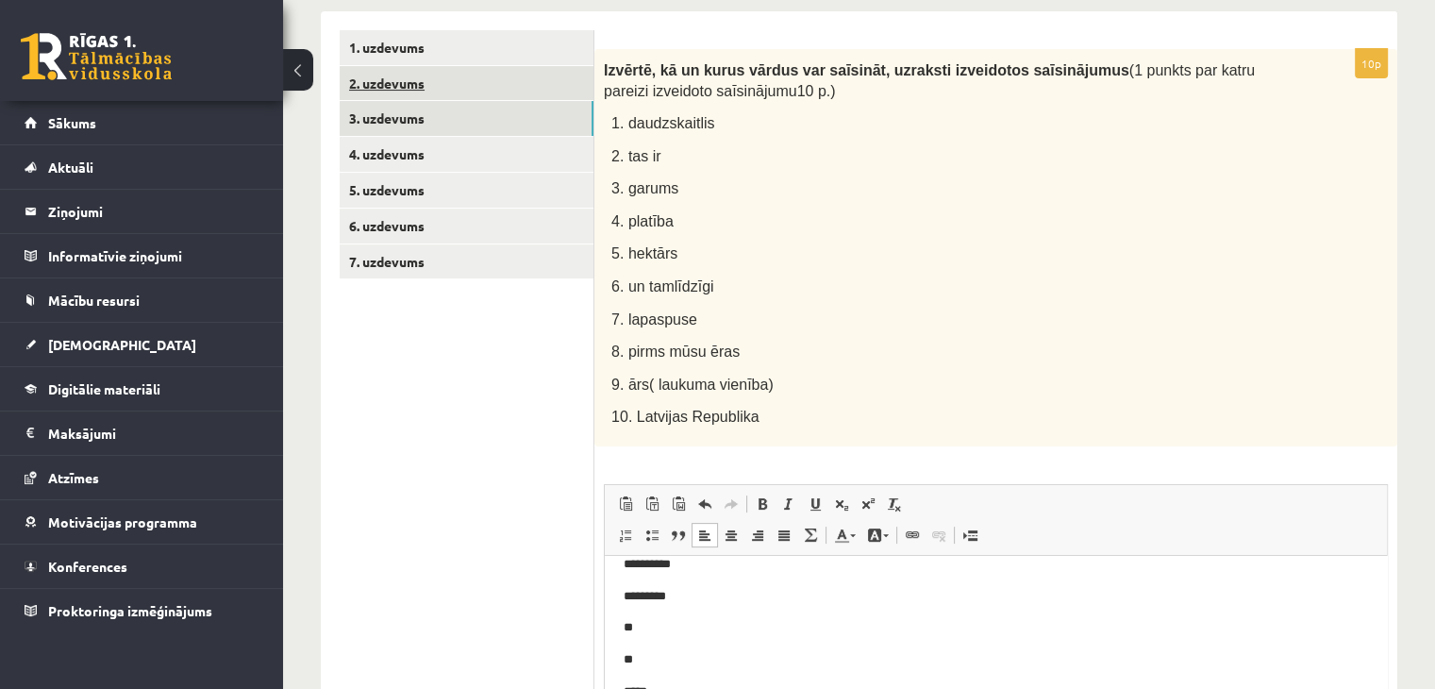
click at [427, 76] on link "2. uzdevums" at bounding box center [467, 83] width 254 height 35
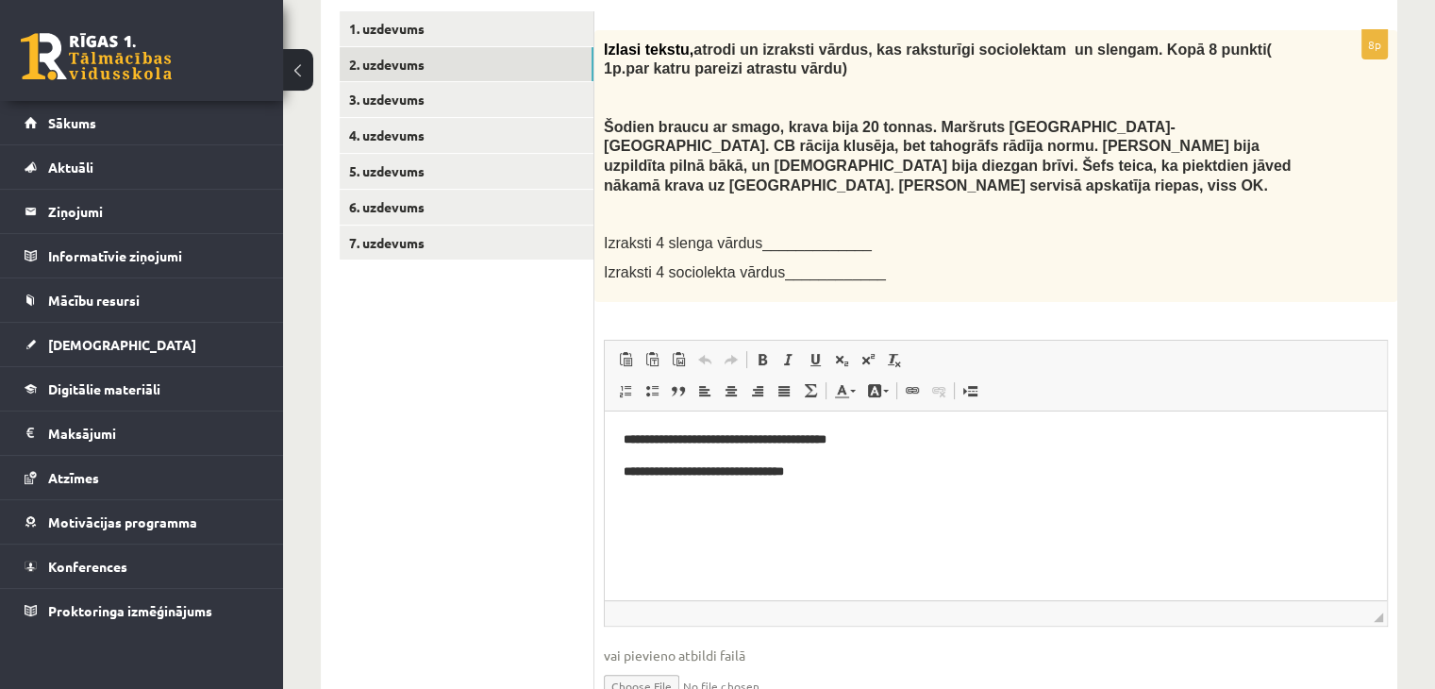
scroll to position [380, 0]
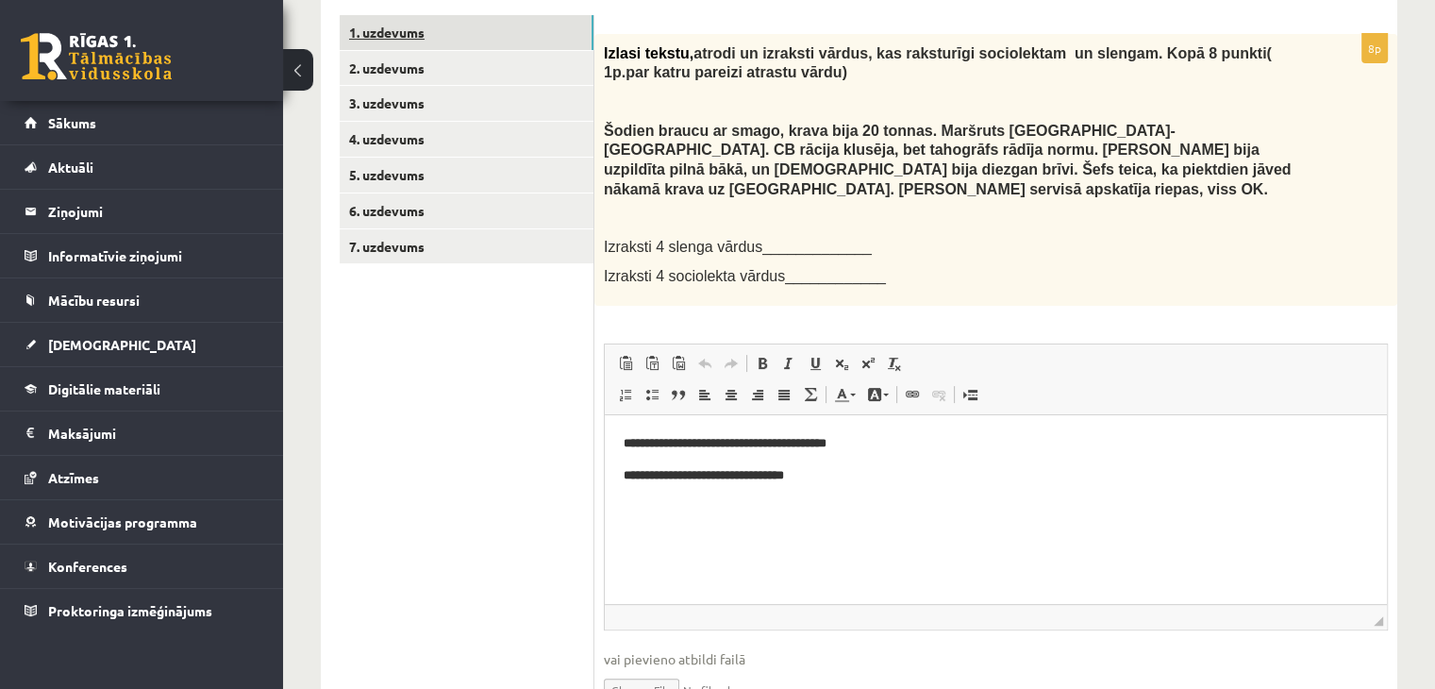
click at [441, 35] on link "1. uzdevums" at bounding box center [467, 32] width 254 height 35
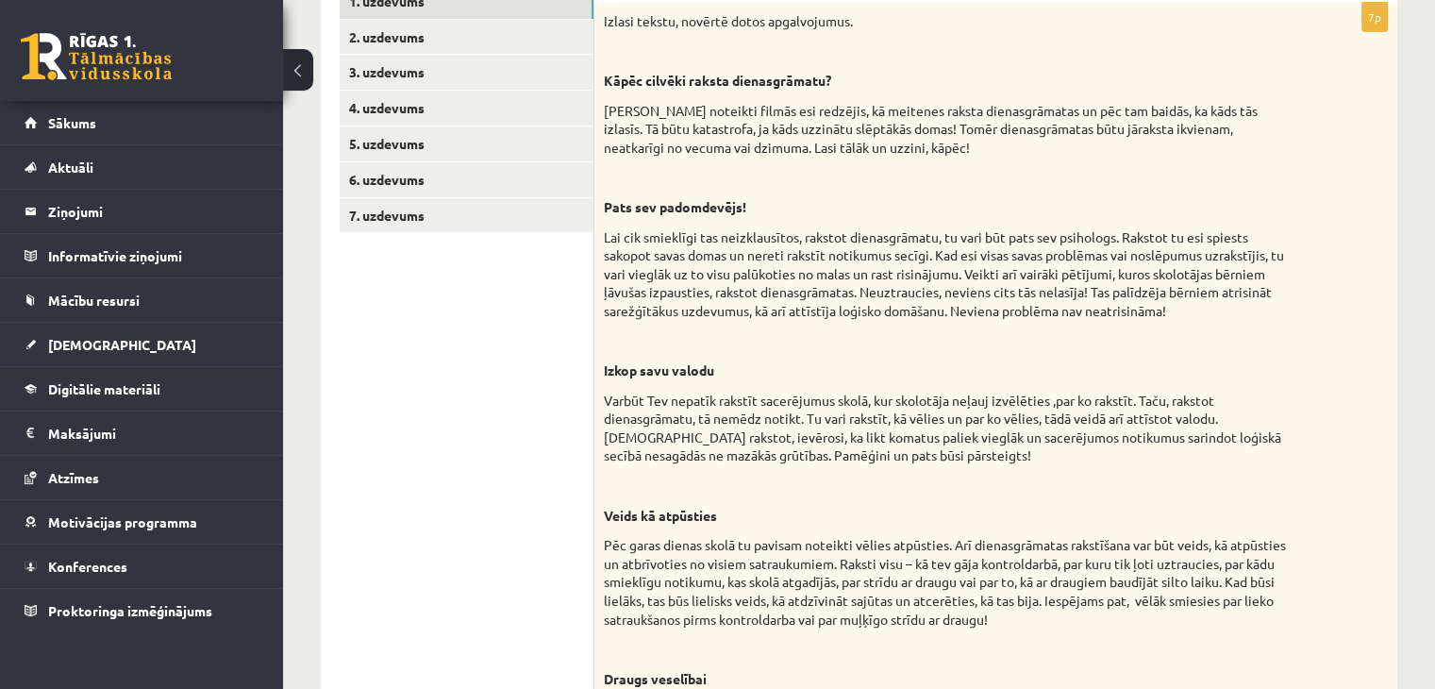
scroll to position [343, 0]
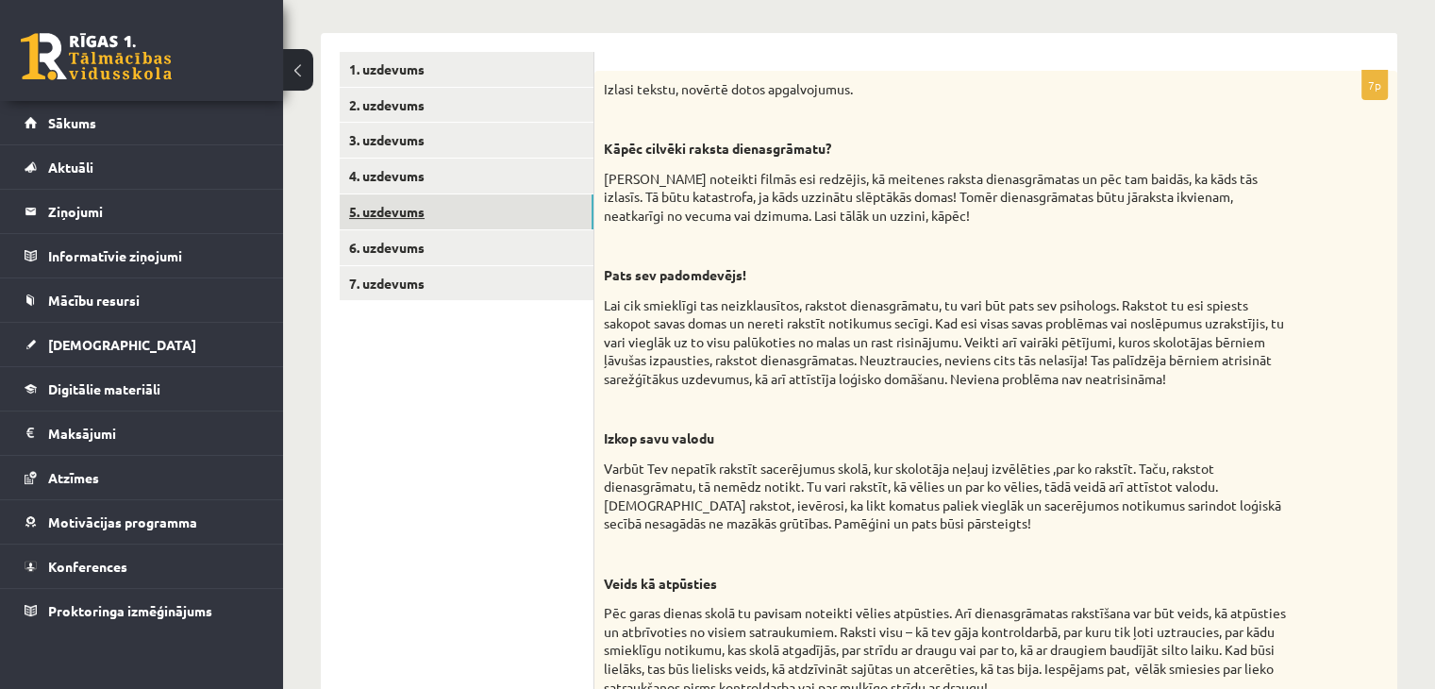
click at [531, 205] on link "5. uzdevums" at bounding box center [467, 211] width 254 height 35
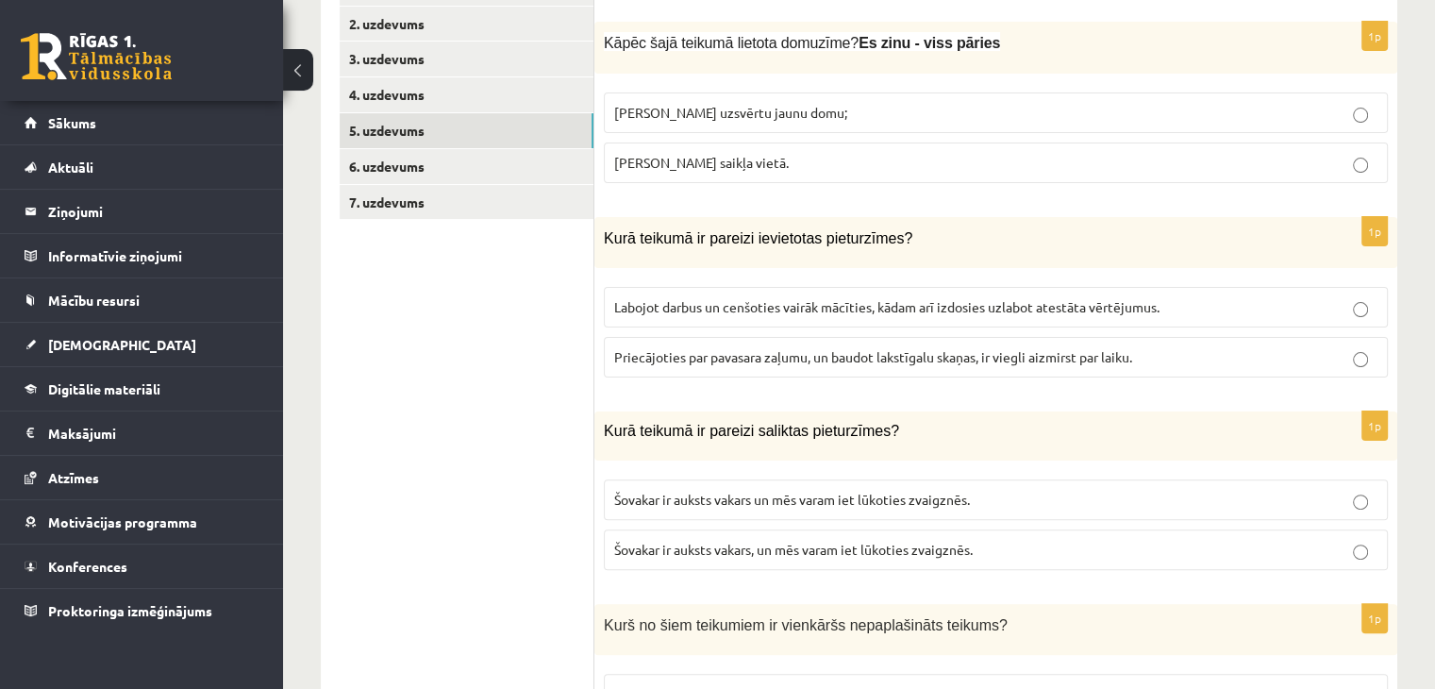
scroll to position [429, 0]
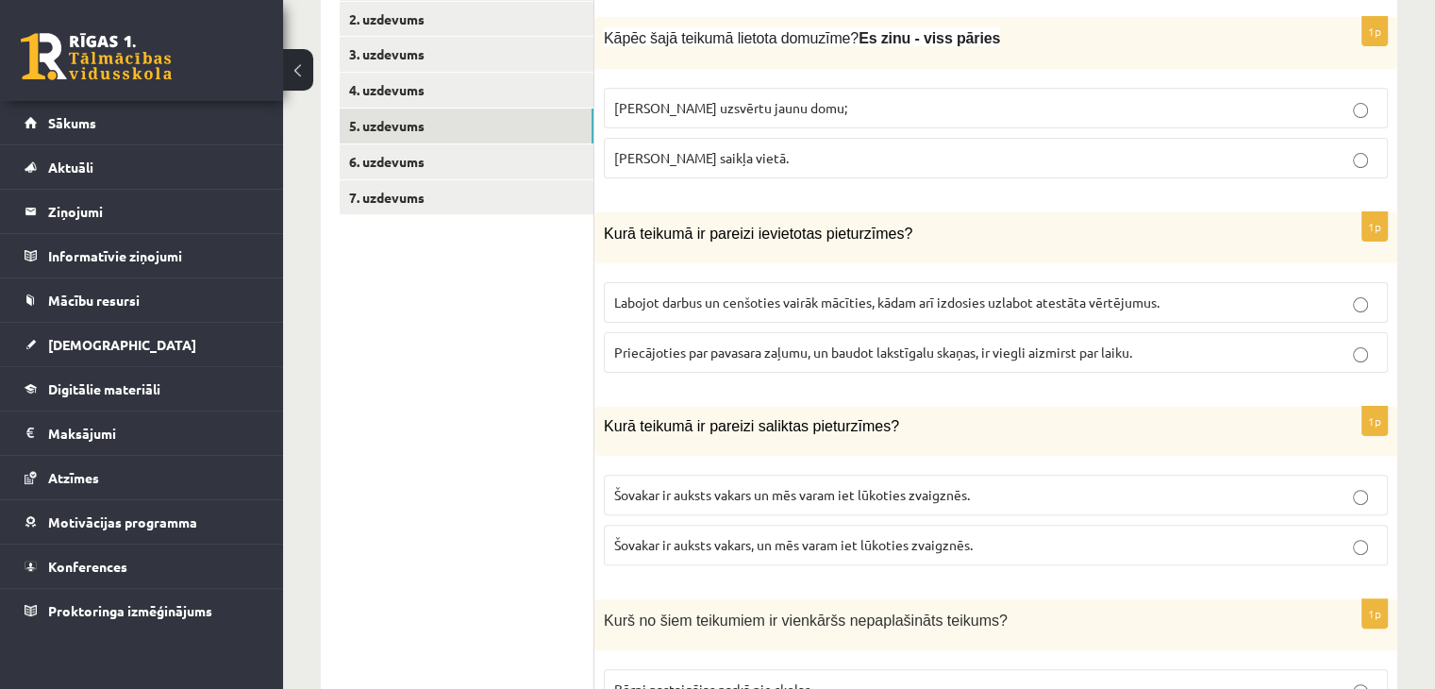
click at [818, 359] on p "Priecājoties par pavasara zaļumu, un baudot lakstīgalu skaņas, ir viegli aizmir…" at bounding box center [995, 352] width 763 height 20
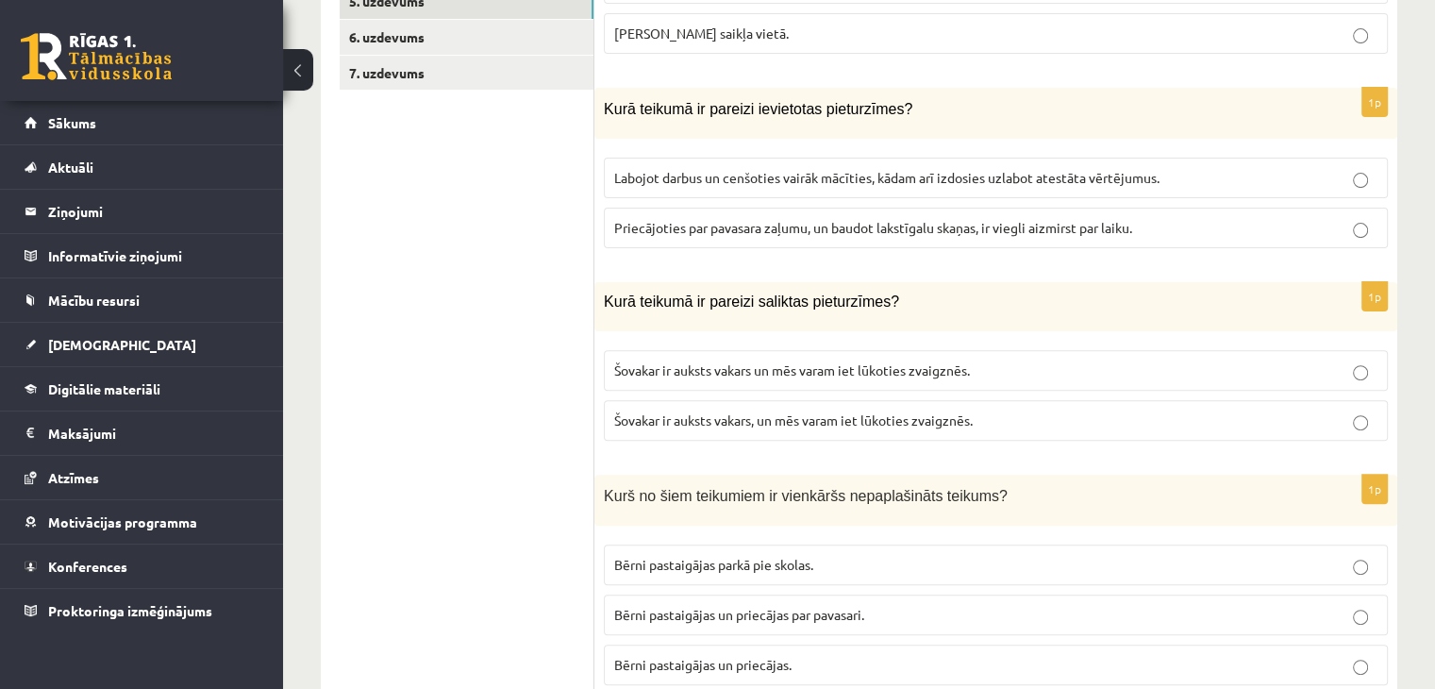
click at [877, 428] on label "Šovakar ir auksts vakars, un mēs varam iet lūkoties zvaigznēs." at bounding box center [996, 420] width 784 height 41
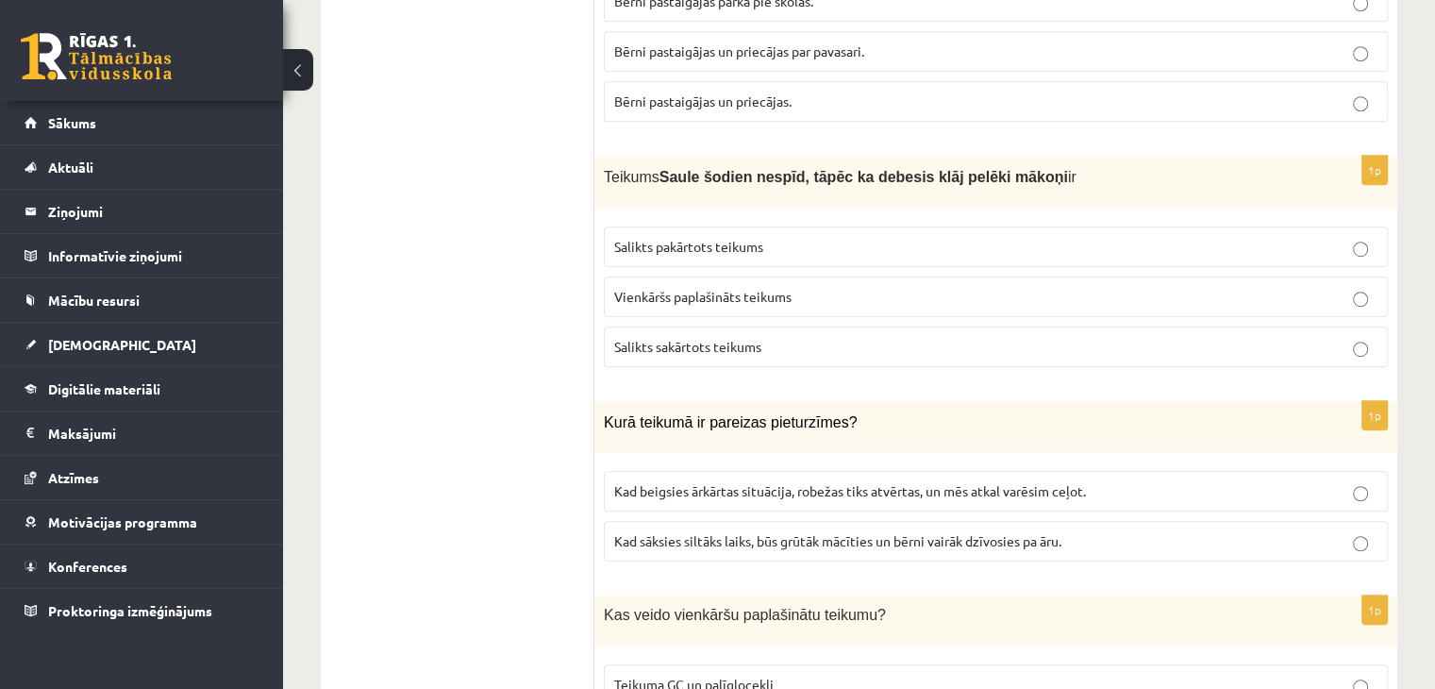
scroll to position [1149, 0]
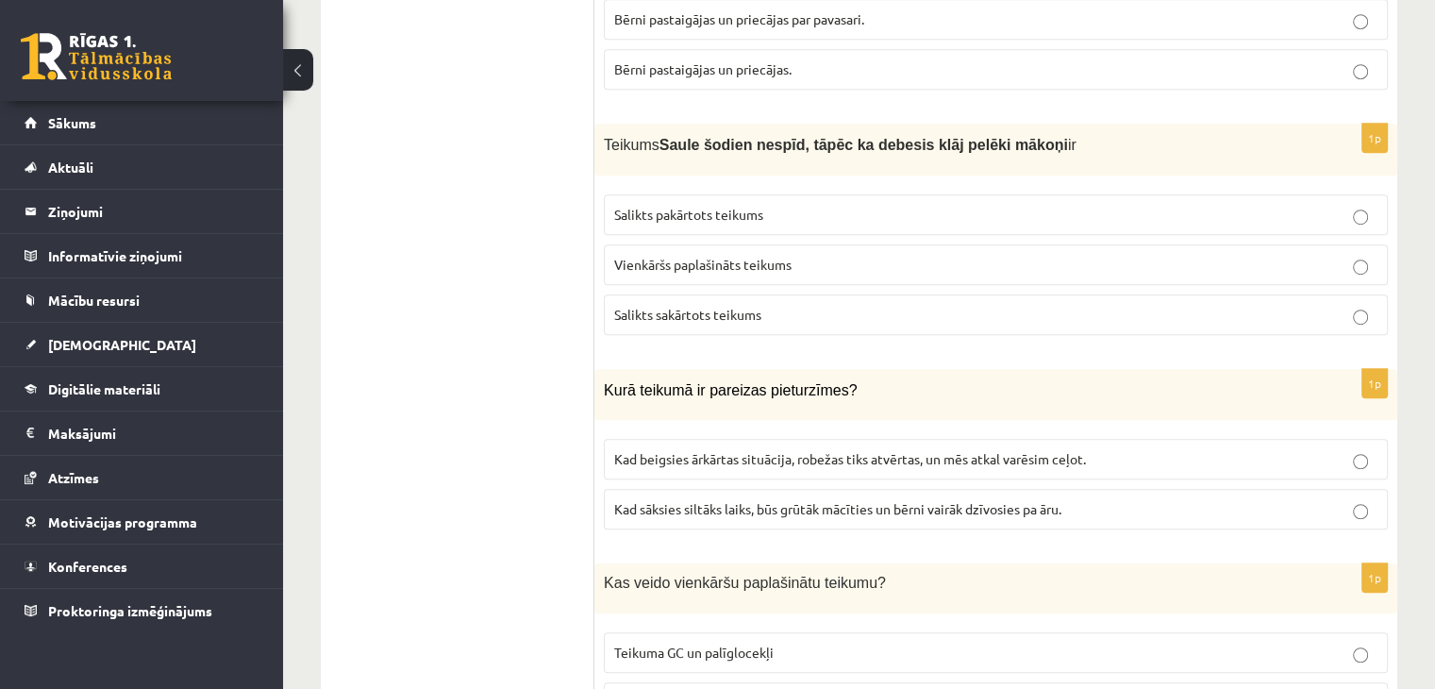
click at [971, 507] on span "Kad sāksies siltāks laiks, būs grūtāk mācīties un bērni vairāk dzīvosies pa āru." at bounding box center [837, 508] width 447 height 17
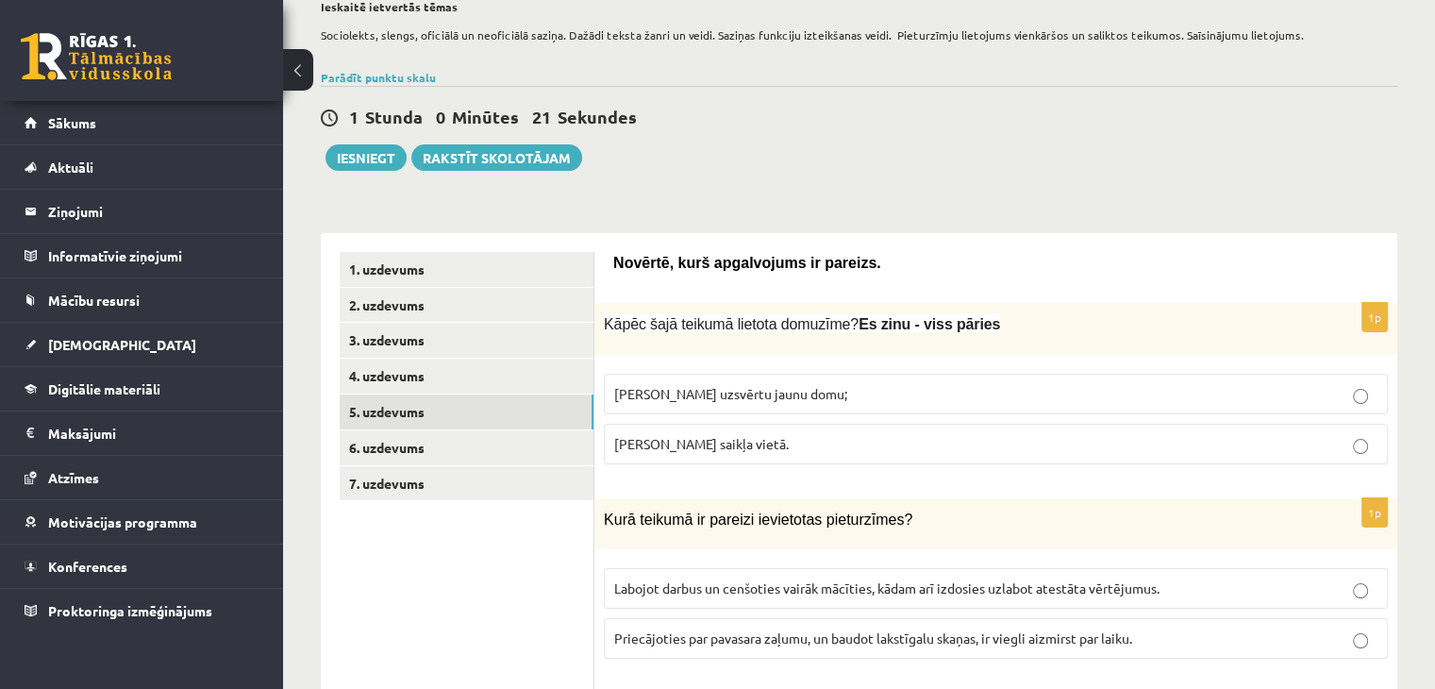
scroll to position [82, 0]
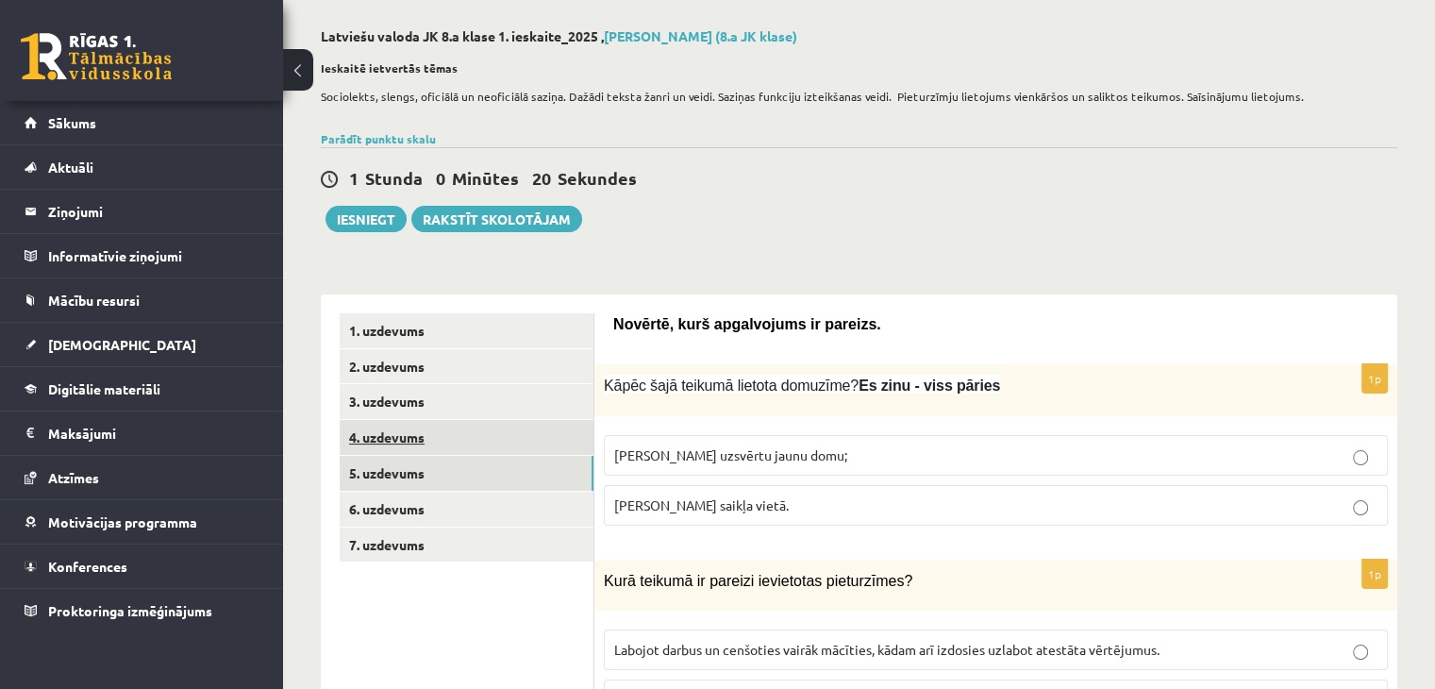
click at [491, 435] on link "4. uzdevums" at bounding box center [467, 437] width 254 height 35
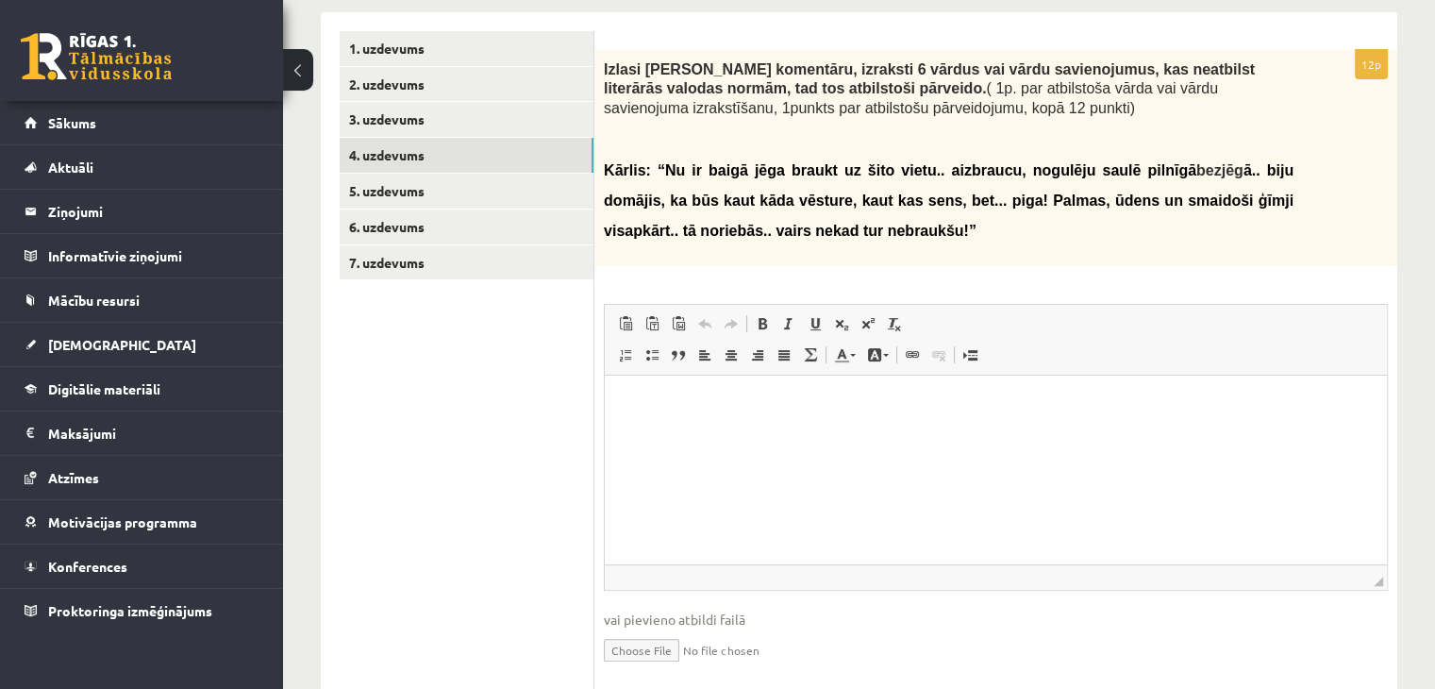
scroll to position [357, 0]
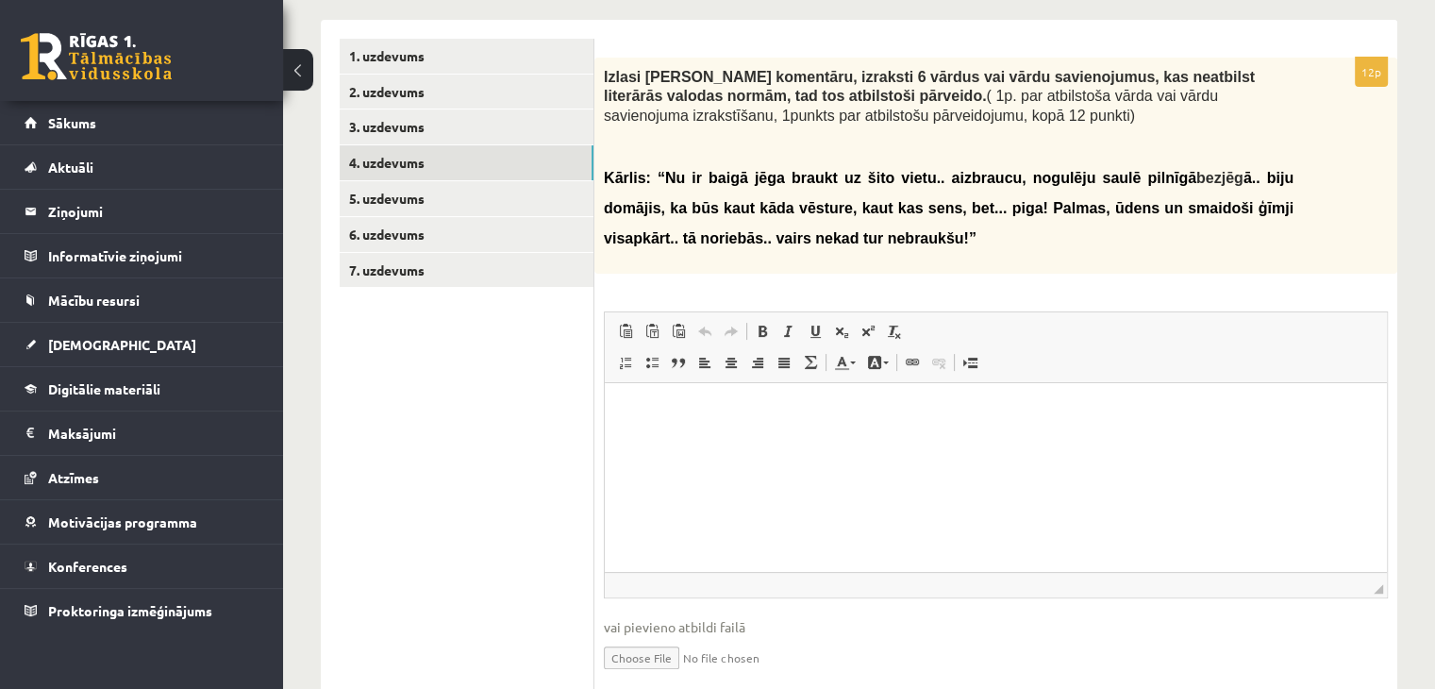
click at [683, 414] on p "Визуальный текстовый редактор, wiswyg-editor-user-answer-47024895990340" at bounding box center [996, 412] width 744 height 20
click at [445, 126] on link "3. uzdevums" at bounding box center [467, 126] width 254 height 35
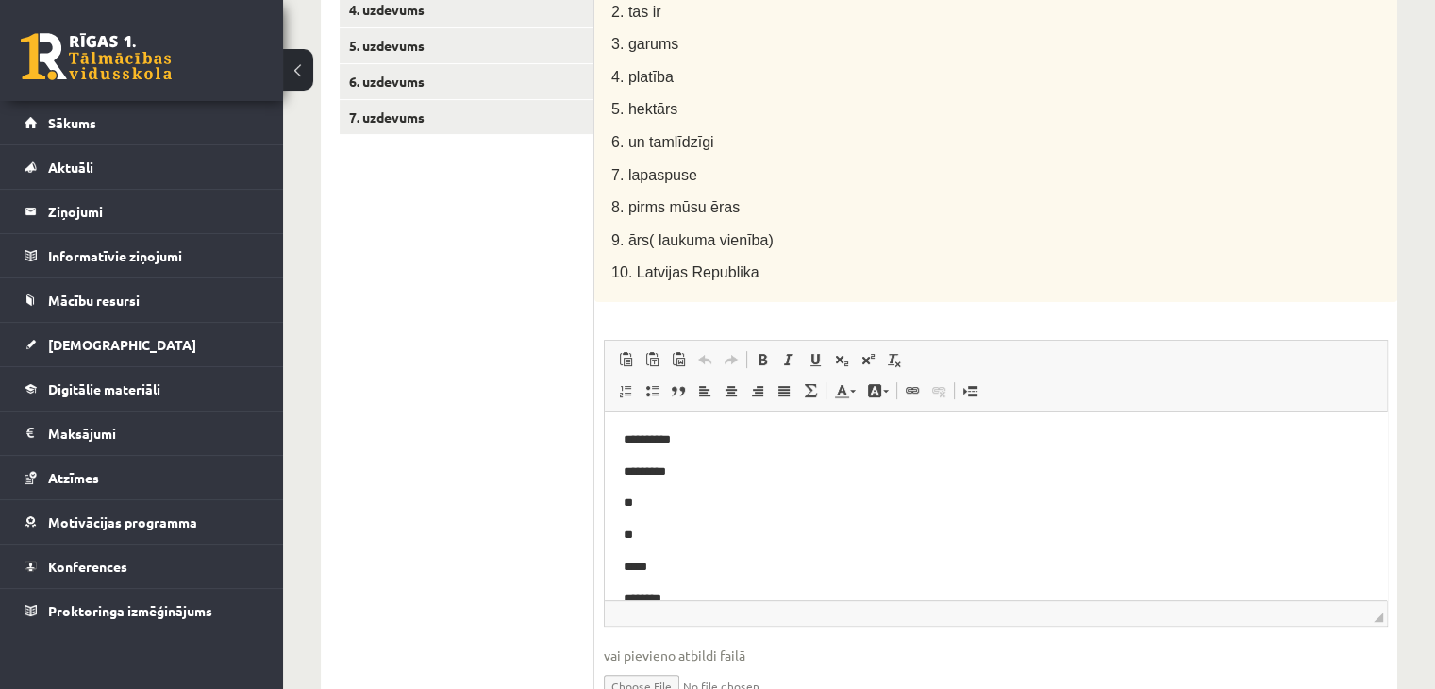
scroll to position [523, 0]
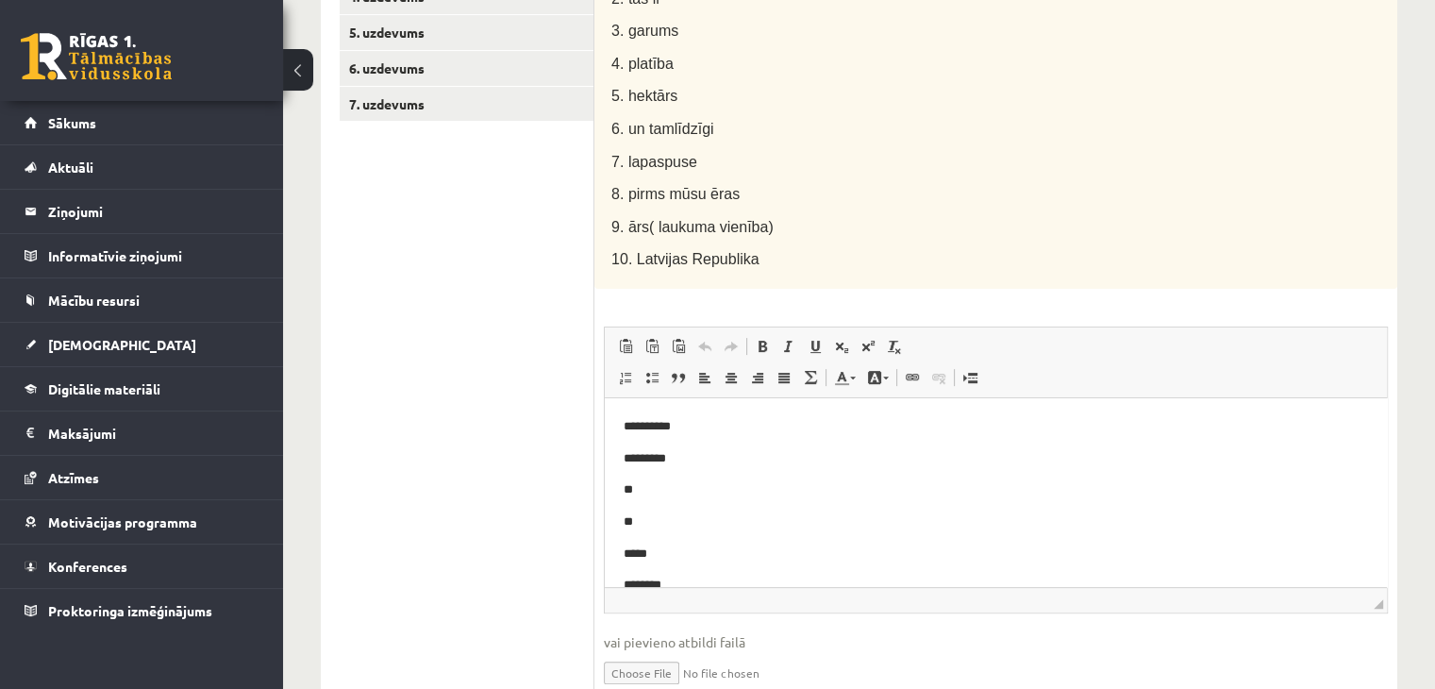
click at [708, 454] on p "*********" at bounding box center [989, 458] width 730 height 20
click at [630, 520] on p "**" at bounding box center [989, 526] width 730 height 20
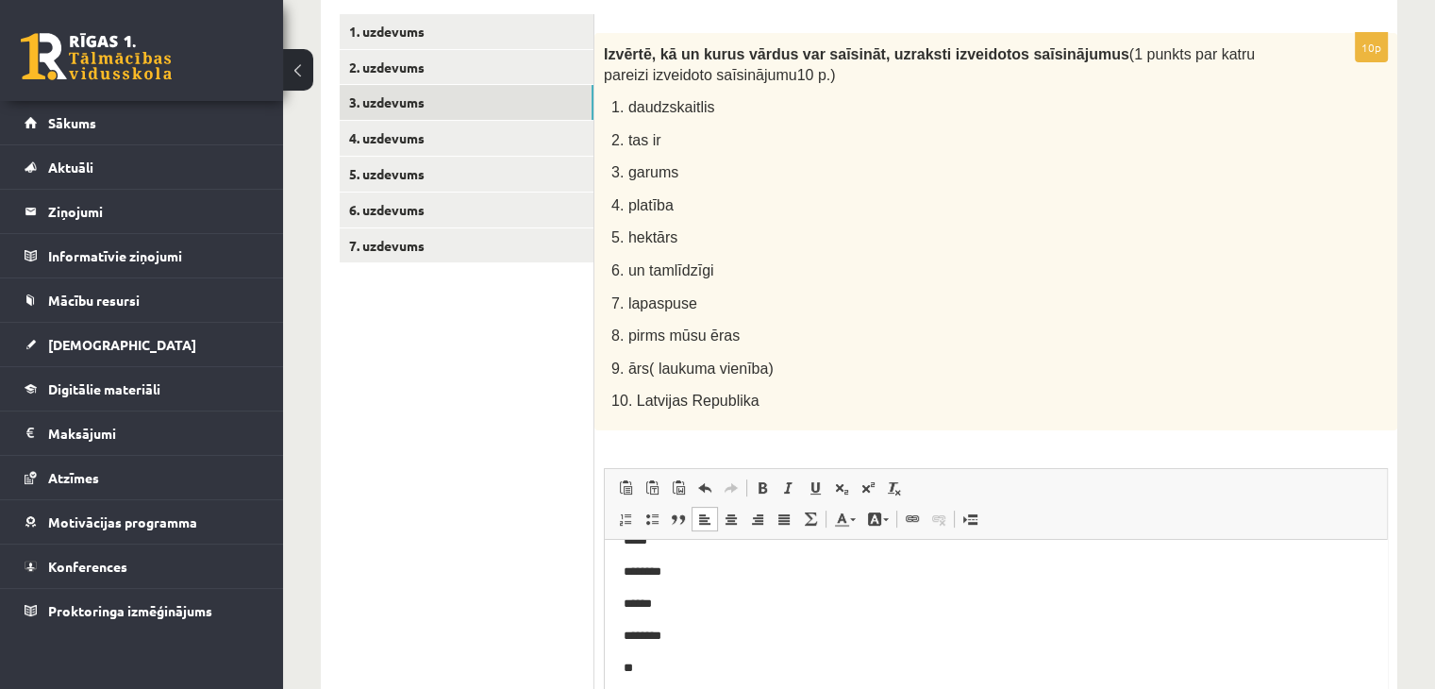
scroll to position [0, 0]
click at [714, 564] on p "**********" at bounding box center [989, 568] width 730 height 20
click at [673, 607] on p "**" at bounding box center [989, 609] width 730 height 20
click at [639, 577] on p "**********" at bounding box center [989, 578] width 730 height 20
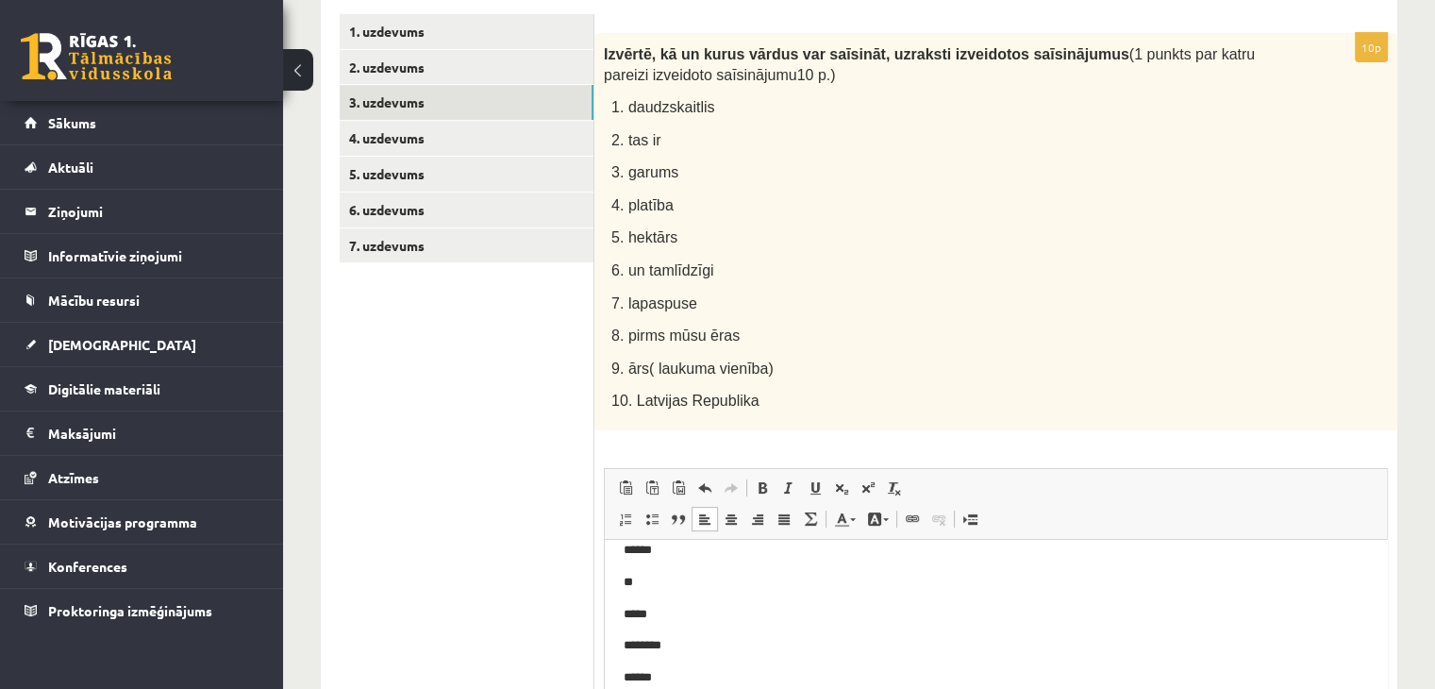
scroll to position [91, 0]
click at [658, 573] on p "**" at bounding box center [989, 573] width 730 height 20
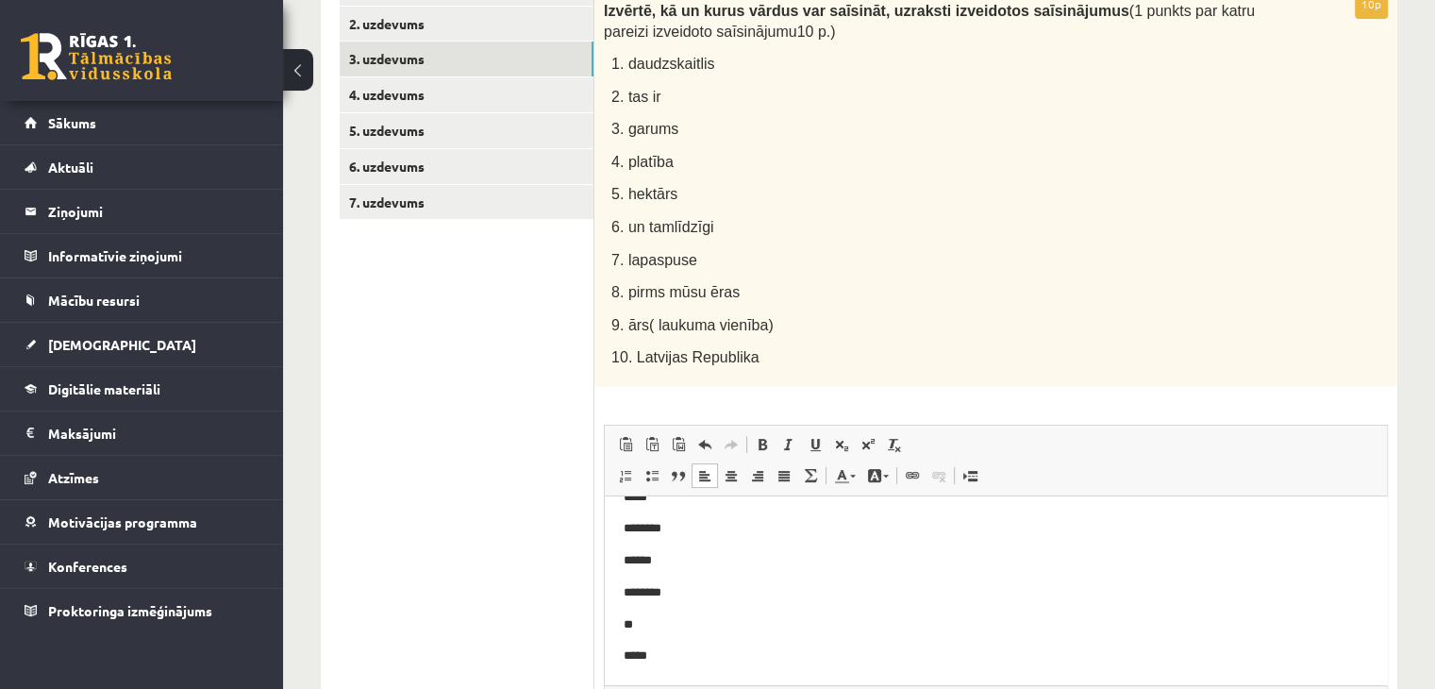
scroll to position [425, 0]
click at [658, 620] on p "**" at bounding box center [989, 623] width 730 height 20
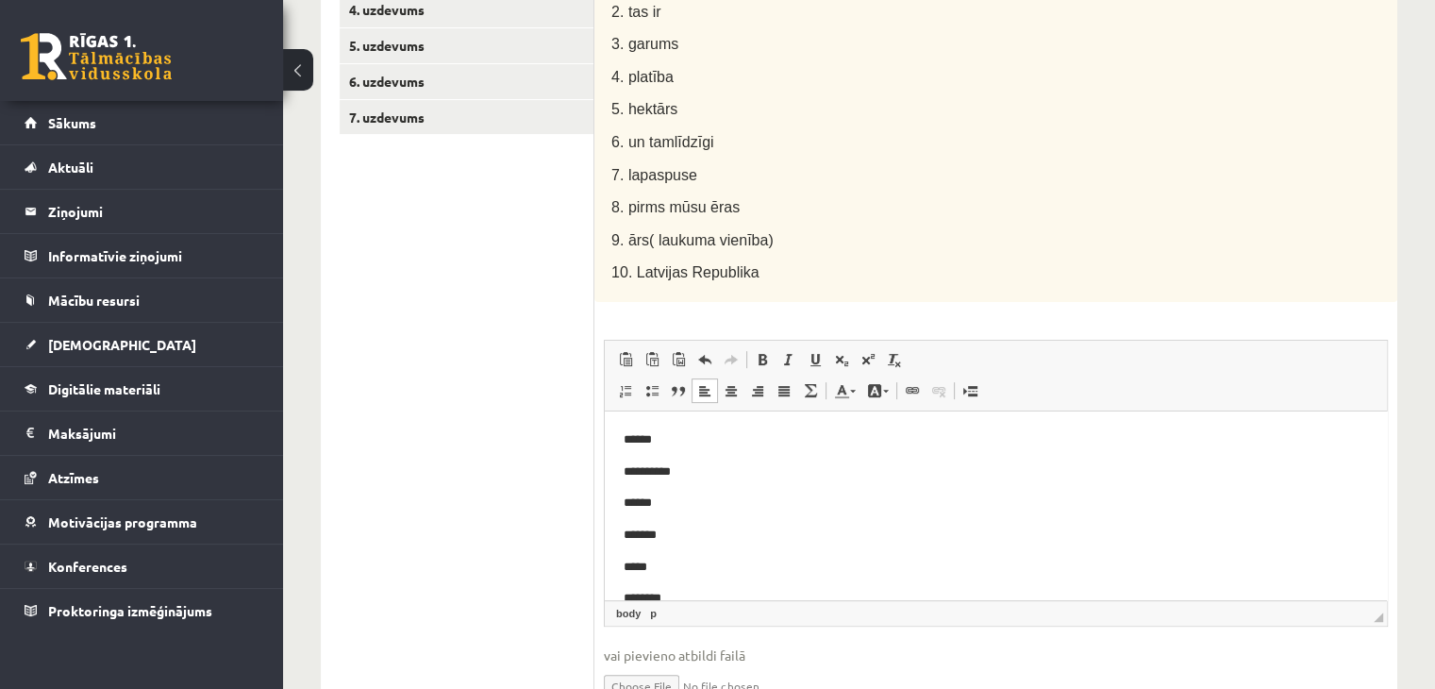
scroll to position [515, 0]
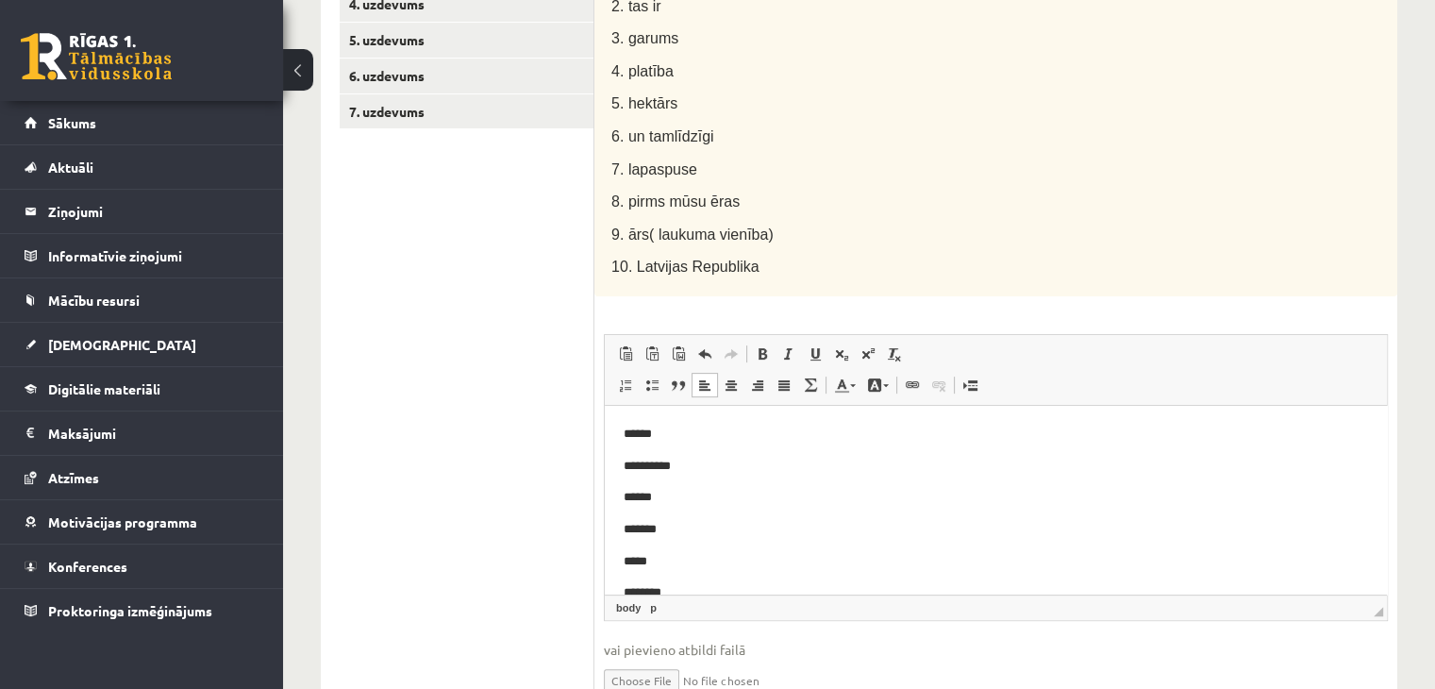
click at [656, 468] on p "**********" at bounding box center [989, 466] width 730 height 20
click at [655, 464] on p "*********" at bounding box center [989, 466] width 730 height 20
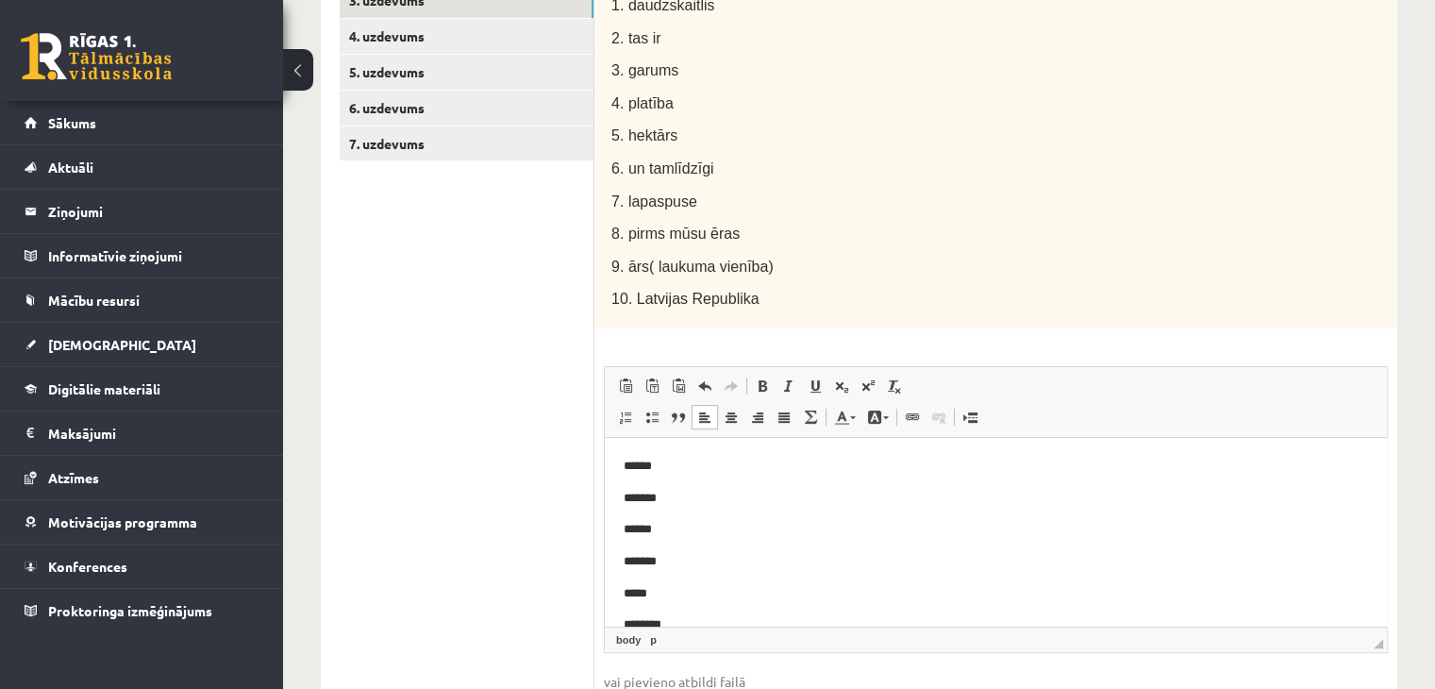
click at [642, 467] on p "******" at bounding box center [989, 466] width 730 height 20
click at [641, 496] on p "*******" at bounding box center [989, 498] width 730 height 20
click at [643, 537] on p "******" at bounding box center [989, 529] width 730 height 20
click at [639, 529] on p "*******" at bounding box center [989, 528] width 730 height 20
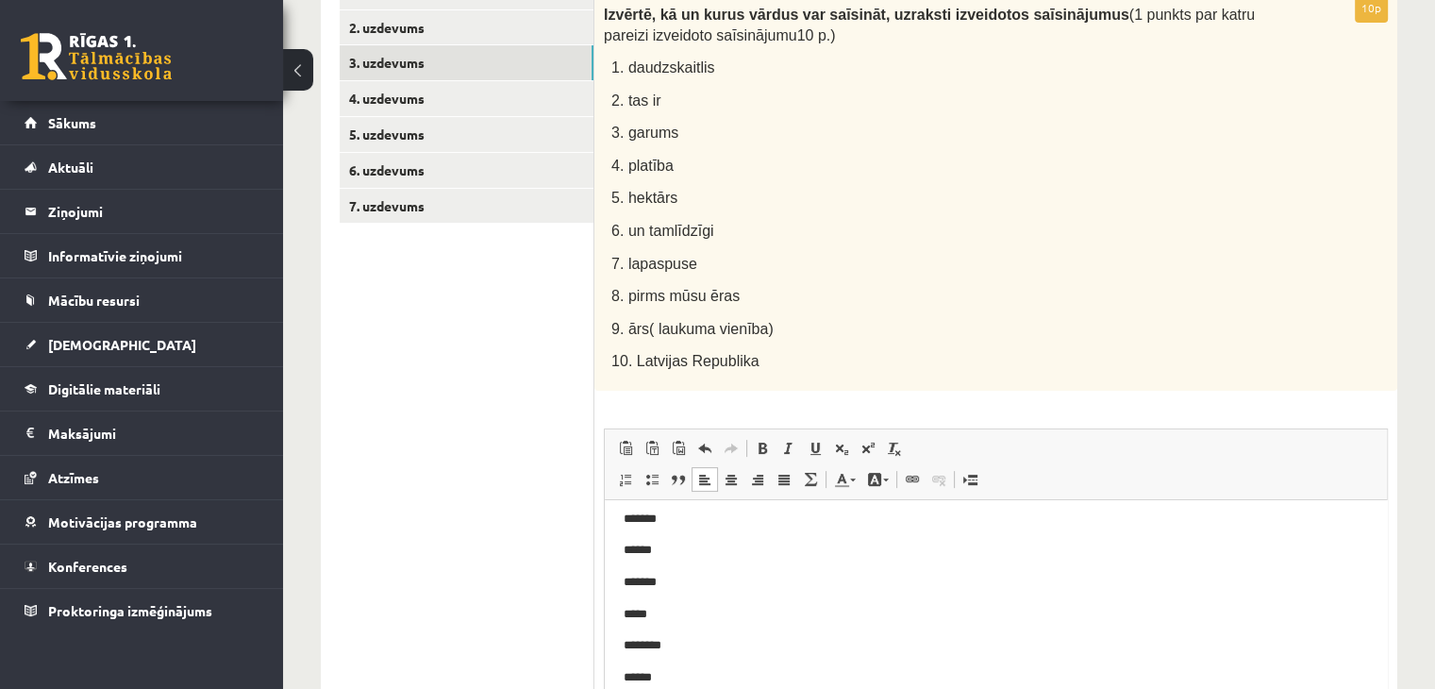
scroll to position [404, 0]
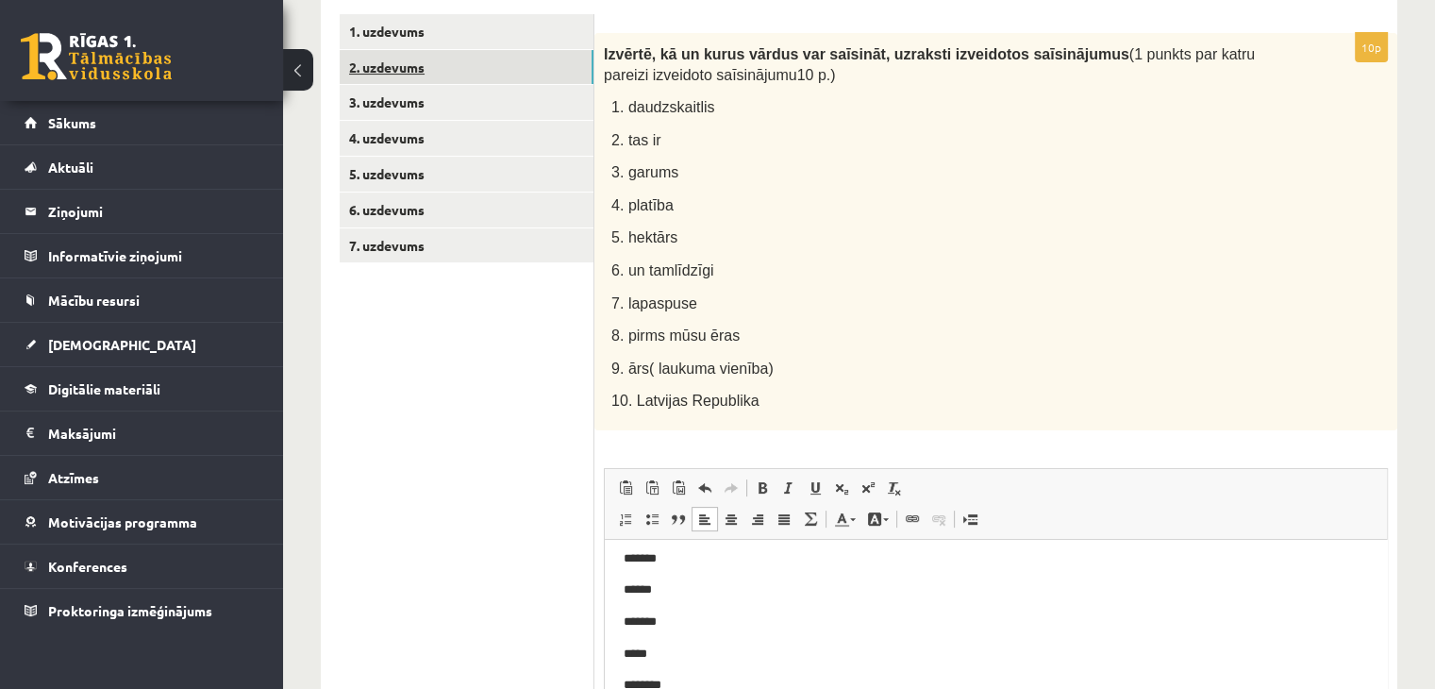
click at [466, 68] on link "2. uzdevums" at bounding box center [467, 67] width 254 height 35
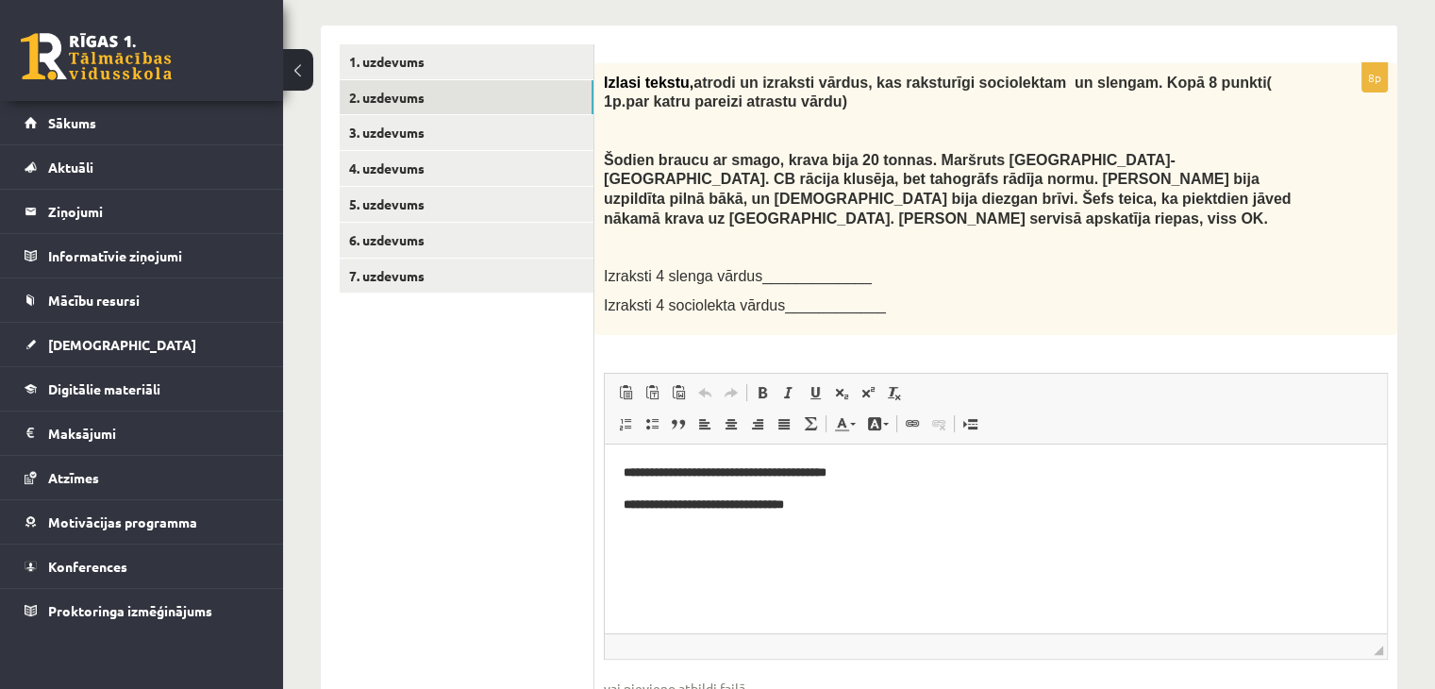
scroll to position [347, 0]
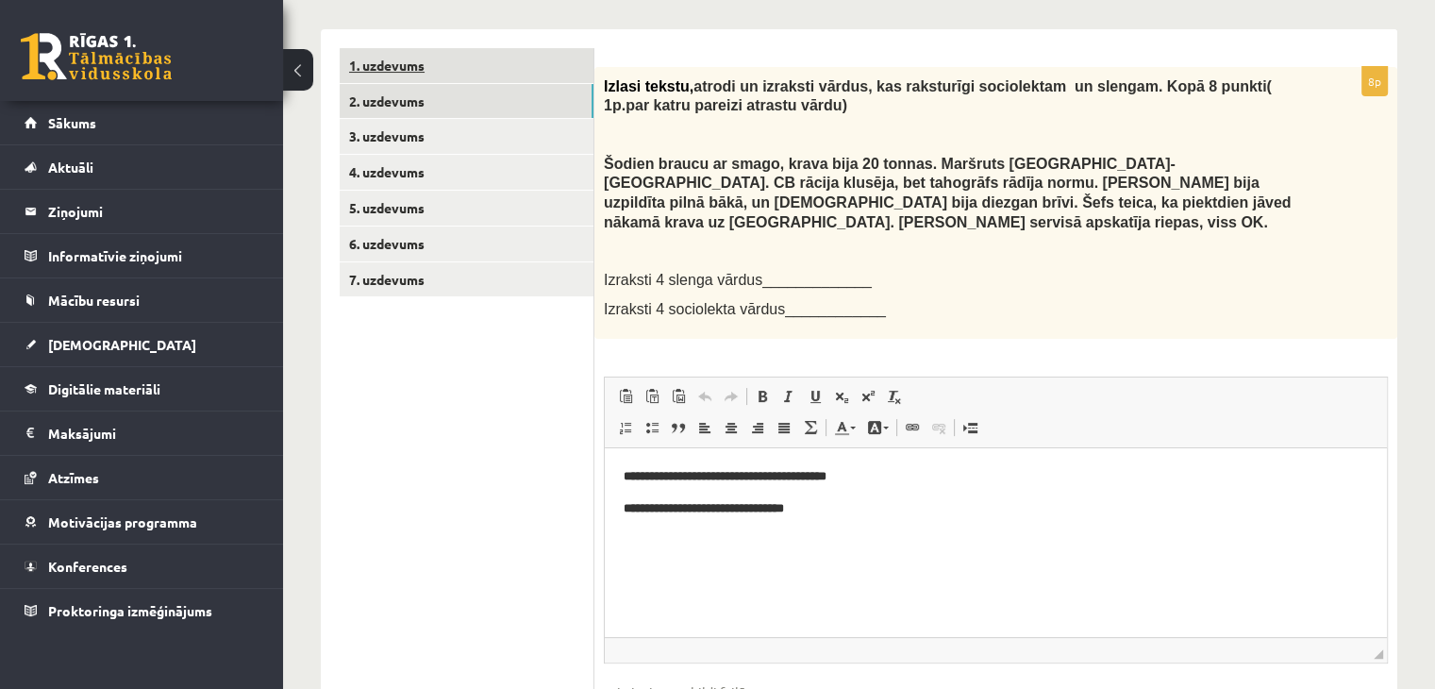
click at [436, 77] on link "1. uzdevums" at bounding box center [467, 65] width 254 height 35
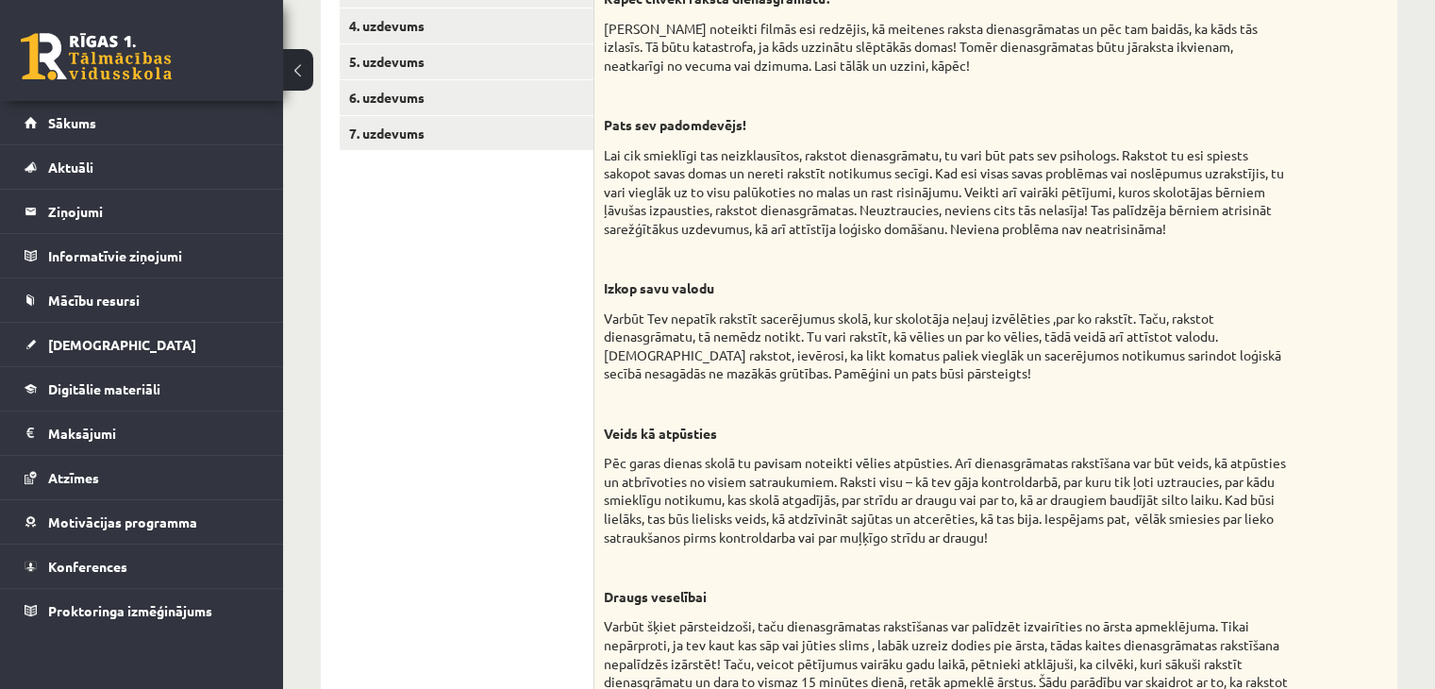
scroll to position [491, 0]
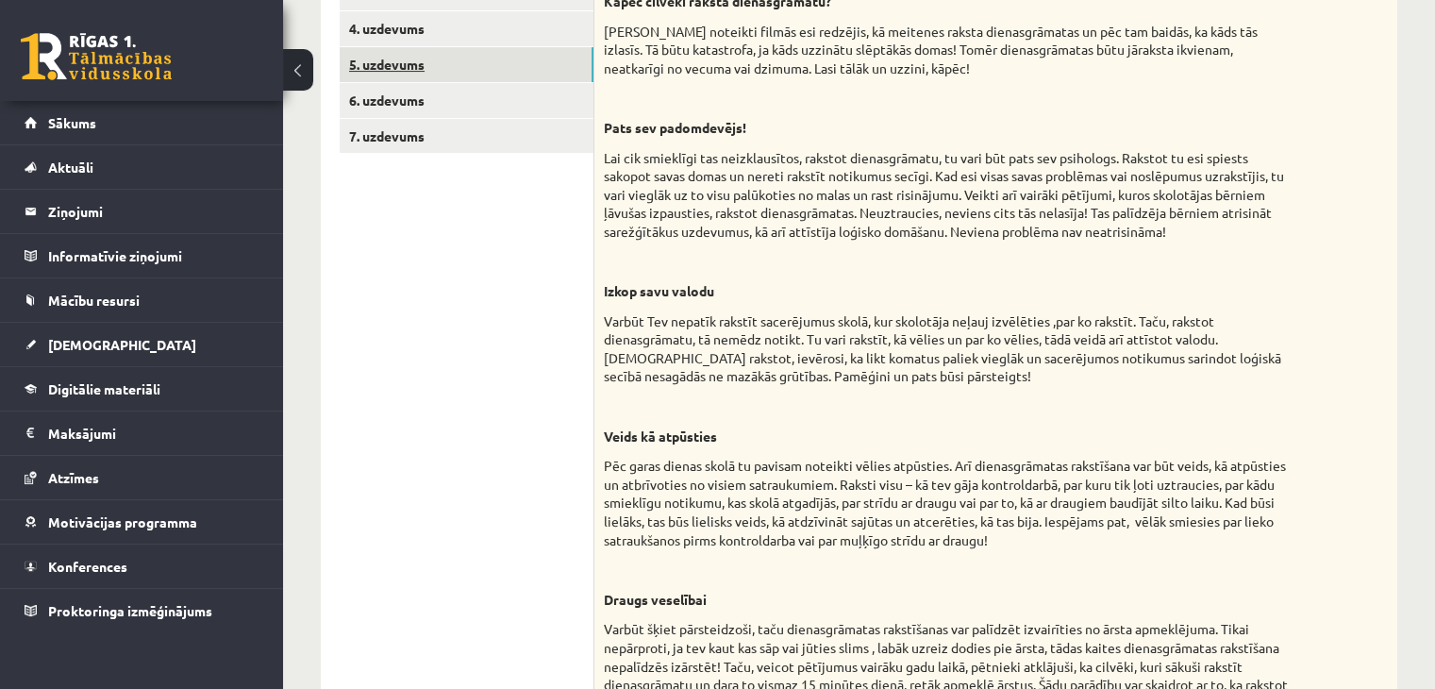
click at [459, 68] on link "5. uzdevums" at bounding box center [467, 64] width 254 height 35
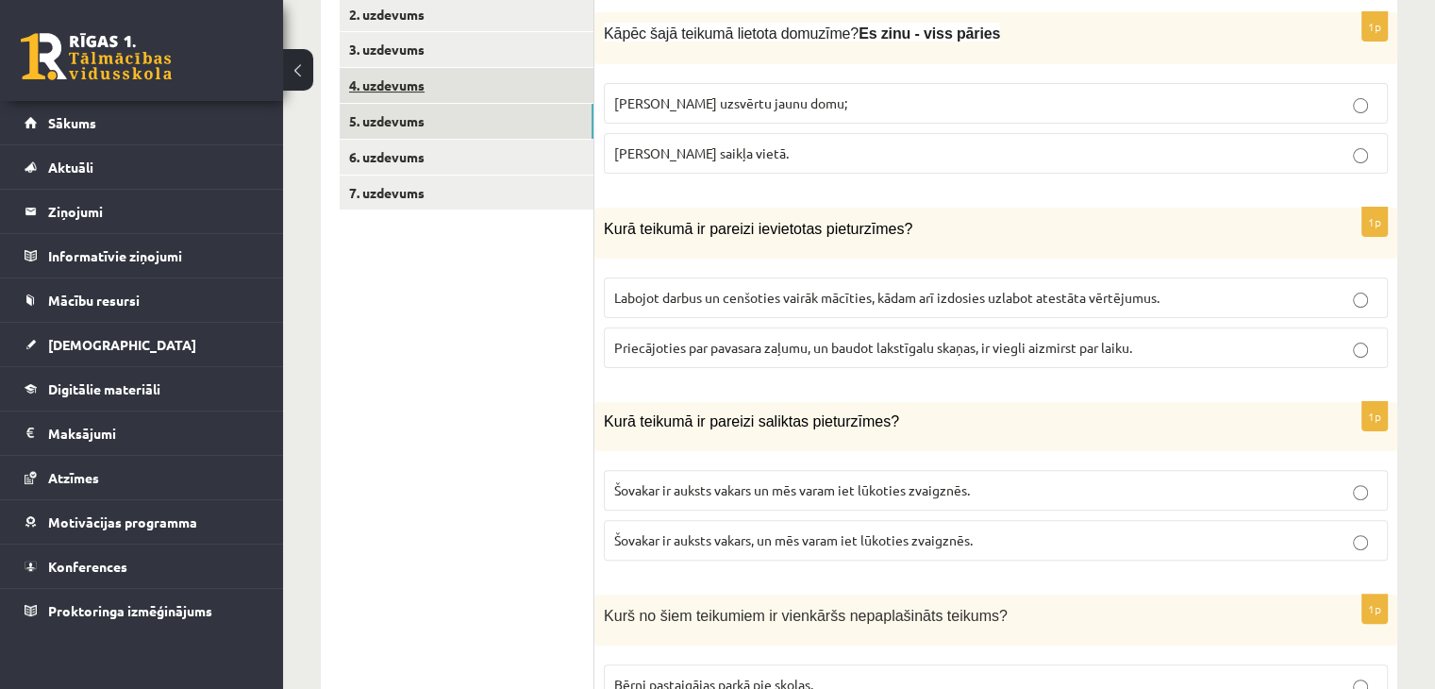
click at [440, 83] on link "4. uzdevums" at bounding box center [467, 85] width 254 height 35
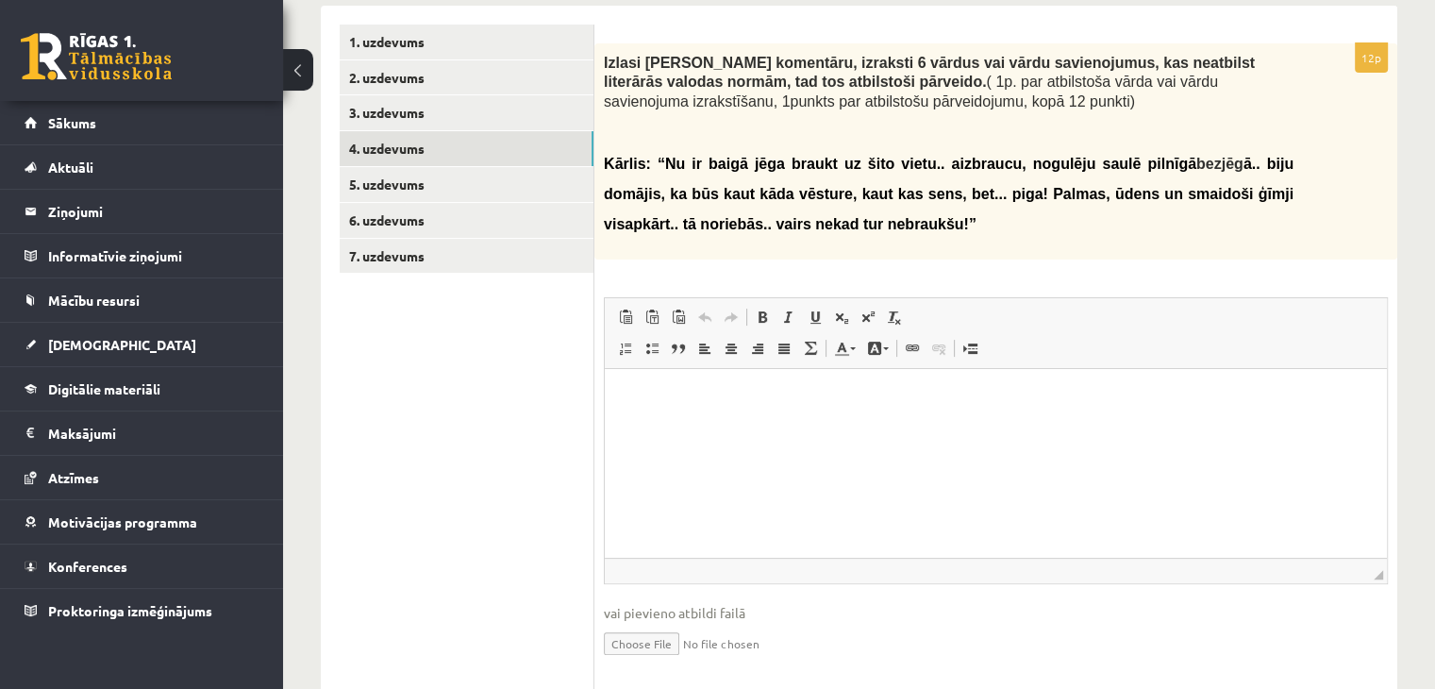
scroll to position [359, 0]
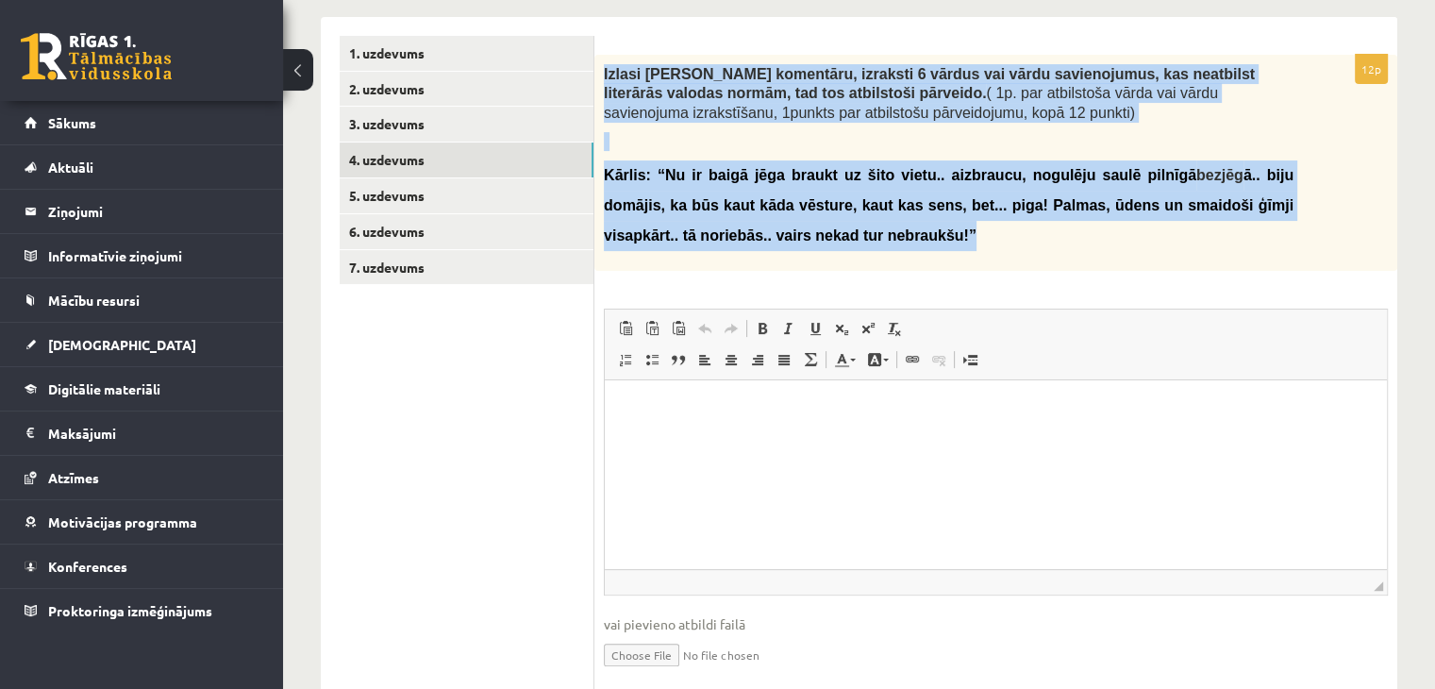
drag, startPoint x: 602, startPoint y: 75, endPoint x: 796, endPoint y: 227, distance: 246.6
click at [796, 227] on div "Izlasi Kārļa komentāru, izraksti 6 vārdus vai vārdu savienojumus, kas neatbilst…" at bounding box center [995, 163] width 803 height 216
copy div "Izlasi Kārļa komentāru, izraksti 6 vārdus vai vārdu savienojumus, kas neatbilst…"
click at [834, 263] on div "Izlasi Kārļa komentāru, izraksti 6 vārdus vai vārdu savienojumus, kas neatbilst…" at bounding box center [995, 163] width 803 height 216
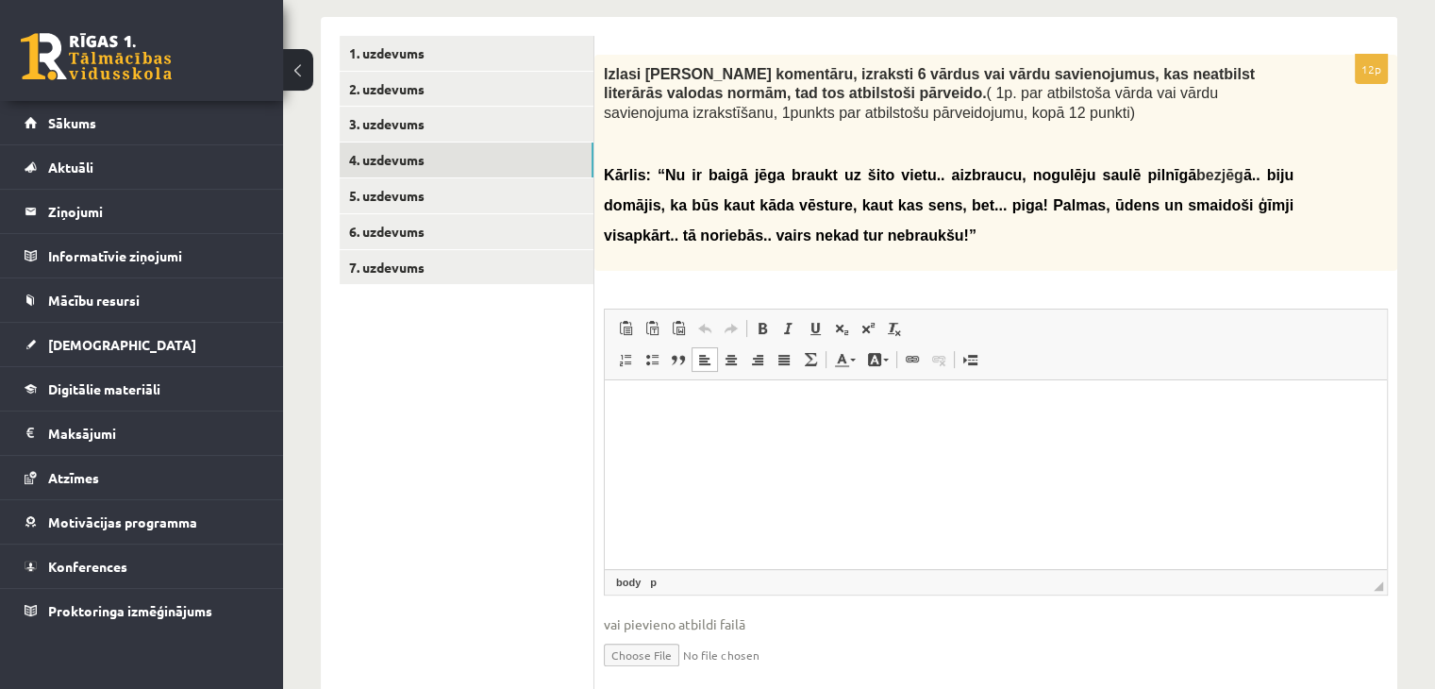
click at [740, 438] on html at bounding box center [996, 409] width 782 height 58
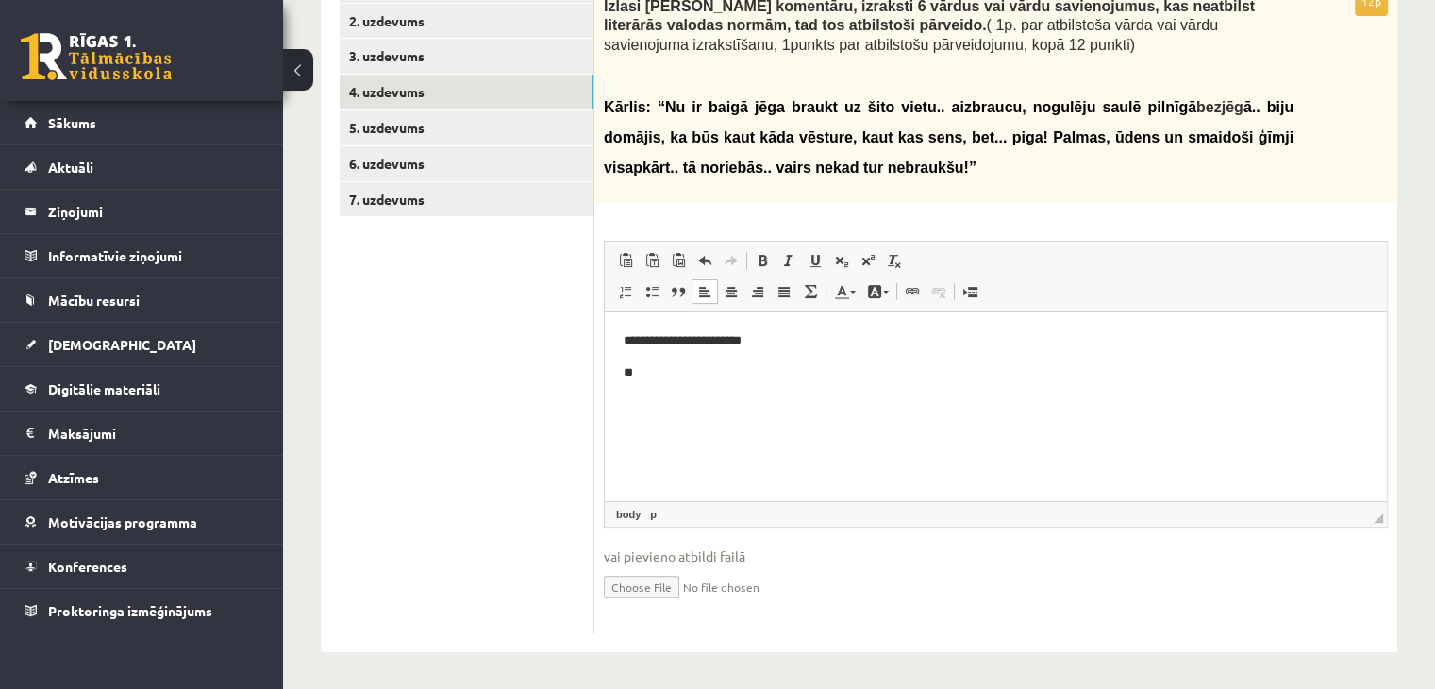
scroll to position [394, 0]
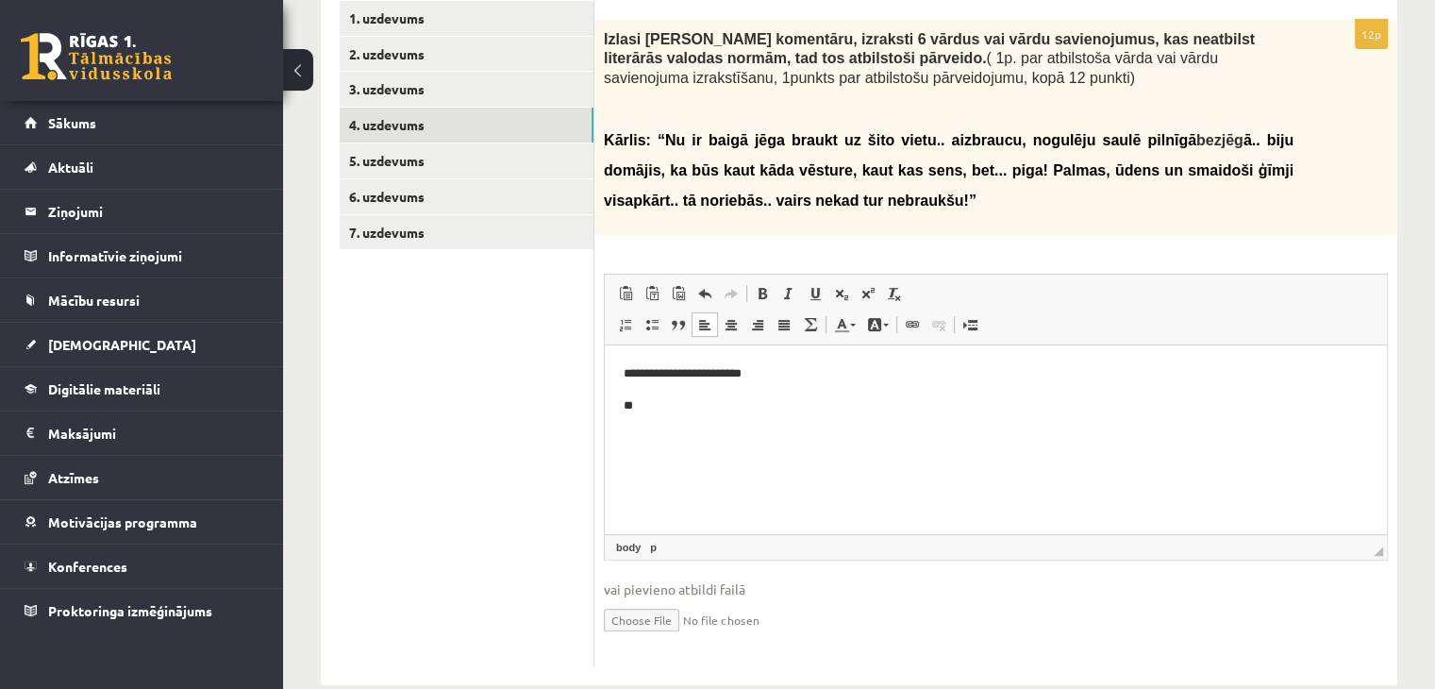
click at [451, 377] on ul "1. uzdevums 2. uzdevums 3. uzdevums 4. uzdevums 5. uzdevums 6. uzdevums 7. uzde…" at bounding box center [467, 333] width 255 height 665
click at [670, 417] on html "**********" at bounding box center [996, 389] width 782 height 89
click at [637, 401] on p "**********" at bounding box center [996, 406] width 745 height 20
click at [703, 419] on body "**********" at bounding box center [996, 396] width 745 height 65
click at [714, 414] on p "**********" at bounding box center [996, 406] width 745 height 20
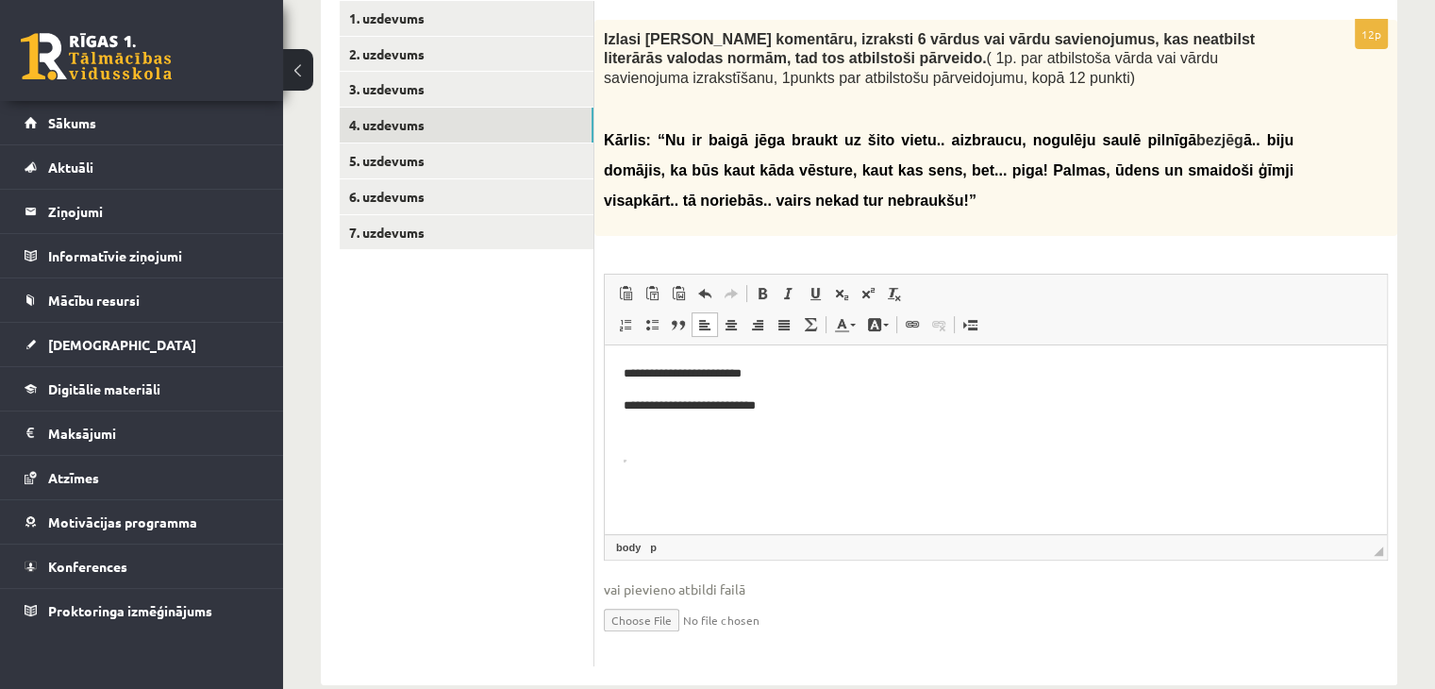
click at [763, 404] on p "**********" at bounding box center [996, 406] width 745 height 20
click at [658, 441] on p "**********" at bounding box center [996, 437] width 745 height 20
click at [666, 441] on p "**********" at bounding box center [996, 437] width 745 height 20
click at [657, 438] on p "**********" at bounding box center [996, 437] width 745 height 20
click at [740, 442] on p "**********" at bounding box center [996, 437] width 745 height 20
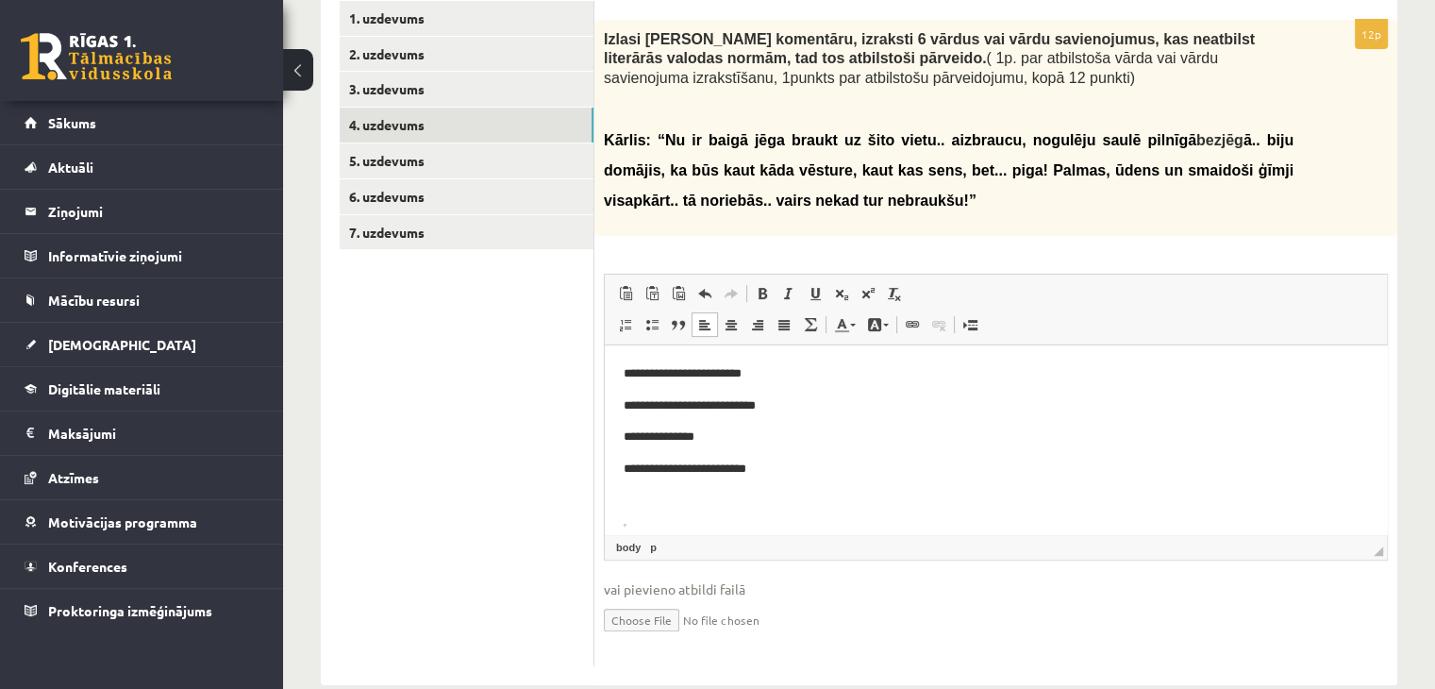
click at [814, 465] on p "**********" at bounding box center [989, 469] width 730 height 20
click at [729, 431] on p "**********" at bounding box center [989, 437] width 730 height 20
click at [797, 406] on p "**********" at bounding box center [989, 406] width 730 height 20
click at [769, 358] on html "**********" at bounding box center [996, 444] width 782 height 199
click at [787, 482] on body "**********" at bounding box center [989, 444] width 730 height 161
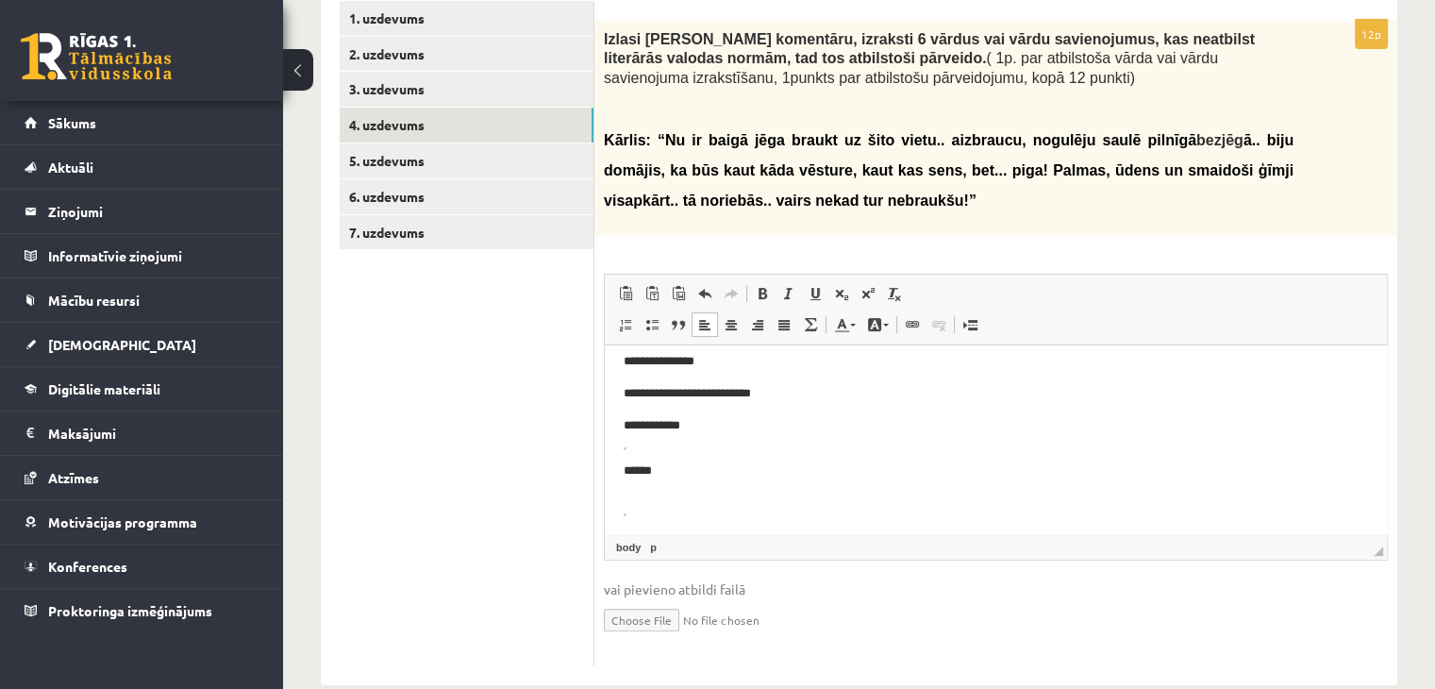
scroll to position [75, 0]
click at [676, 506] on body "**********" at bounding box center [989, 402] width 730 height 226
click at [669, 516] on html "**********" at bounding box center [996, 402] width 782 height 264
click at [669, 516] on html "**********" at bounding box center [996, 435] width 782 height 199
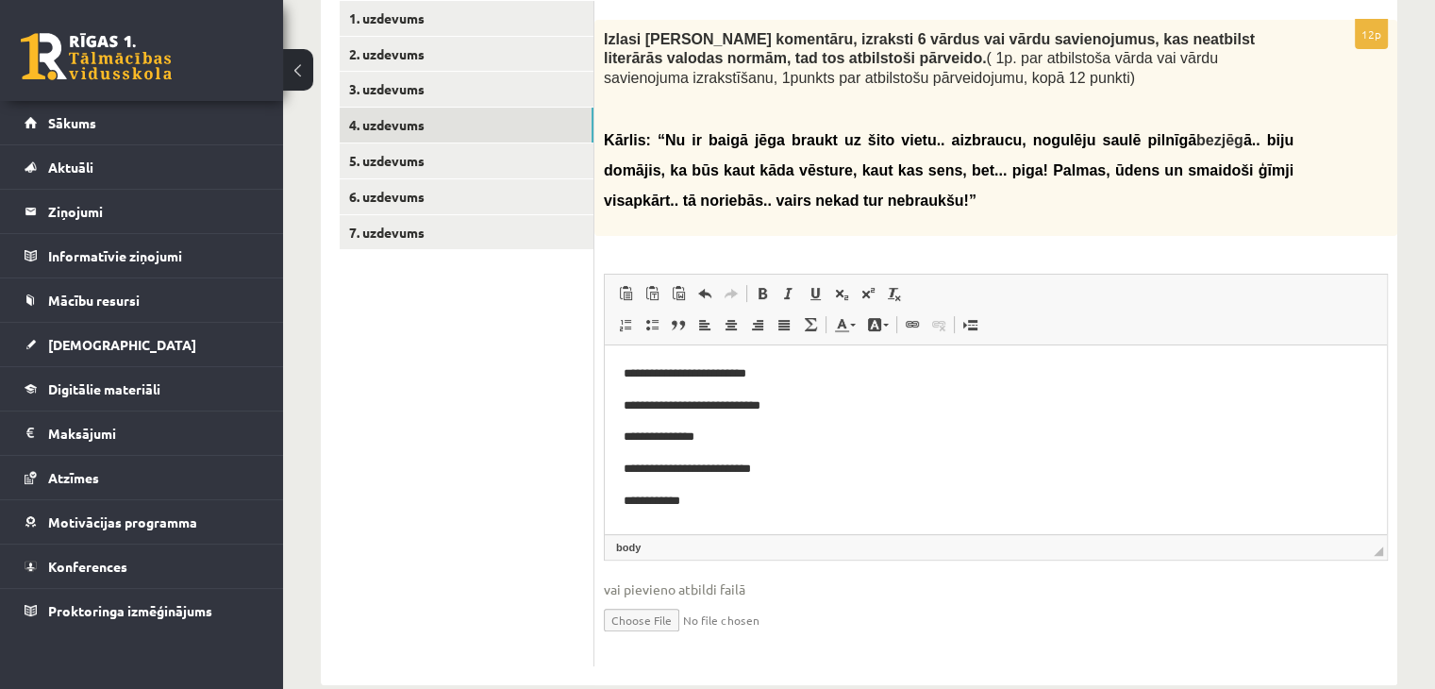
scroll to position [0, 0]
click at [691, 507] on p "**********" at bounding box center [996, 501] width 745 height 20
click at [749, 504] on p "**********" at bounding box center [996, 501] width 745 height 20
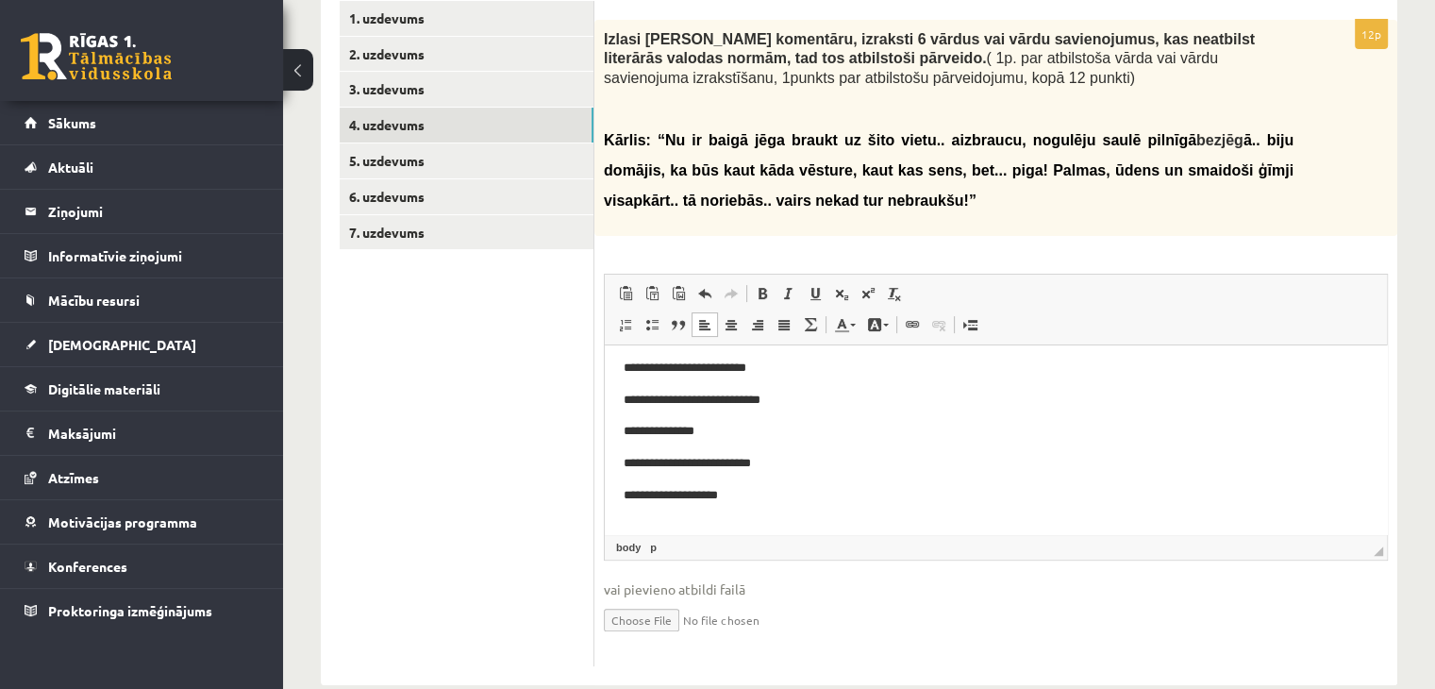
scroll to position [7, 0]
drag, startPoint x: 1264, startPoint y: 175, endPoint x: 733, endPoint y: 204, distance: 531.8
click at [733, 204] on span "ā.. biju domājis, ka būs kaut kāda vēsture, kaut kas sens, bet... piga! Palmas,…" at bounding box center [949, 170] width 690 height 76
copy span "vairs nekad tur nebraukšu"
click at [730, 527] on p "**" at bounding box center [989, 526] width 730 height 20
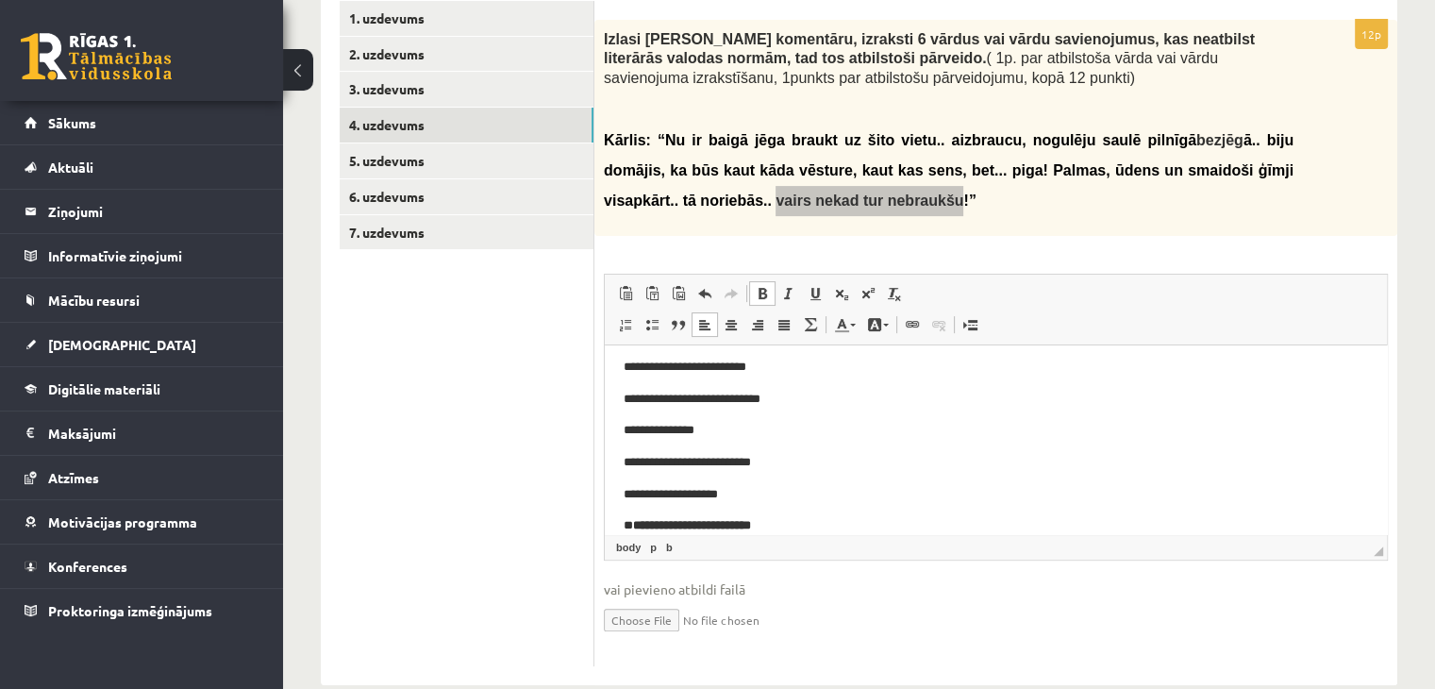
click at [642, 528] on b "**********" at bounding box center [692, 525] width 118 height 12
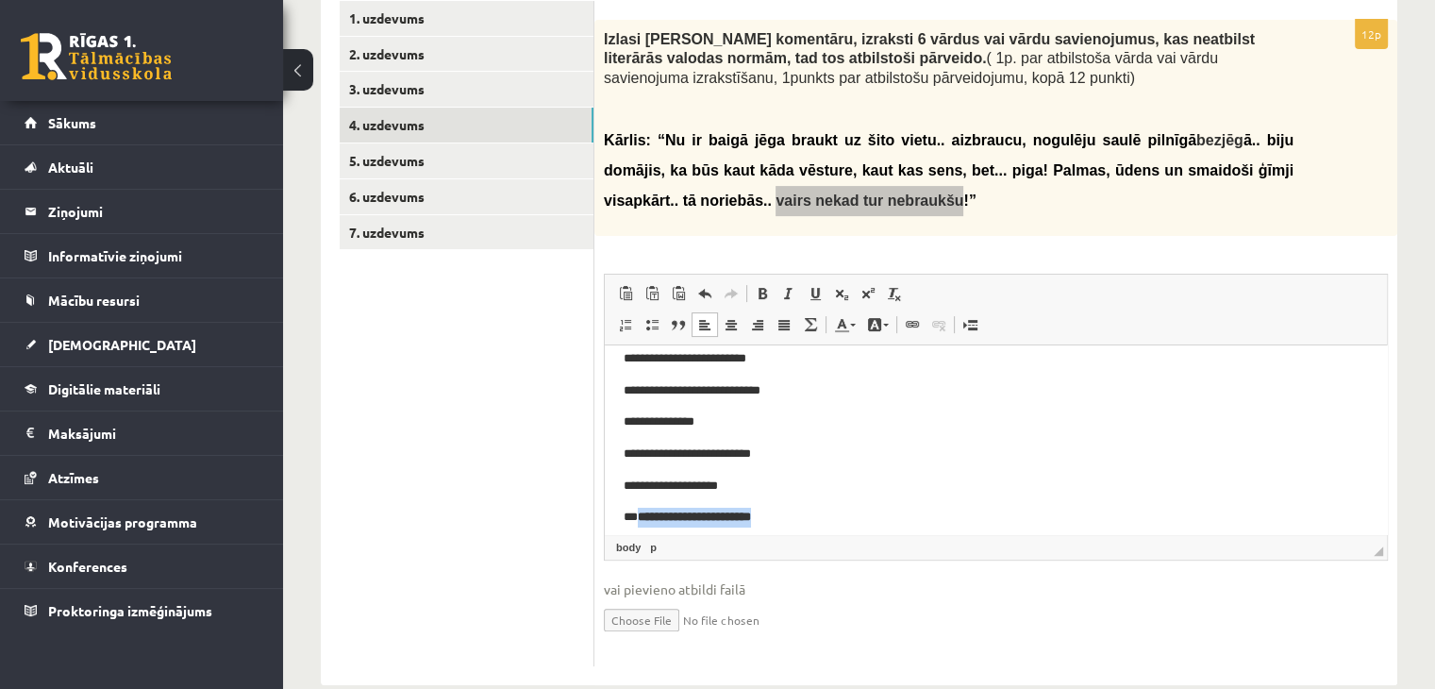
scroll to position [27, 0]
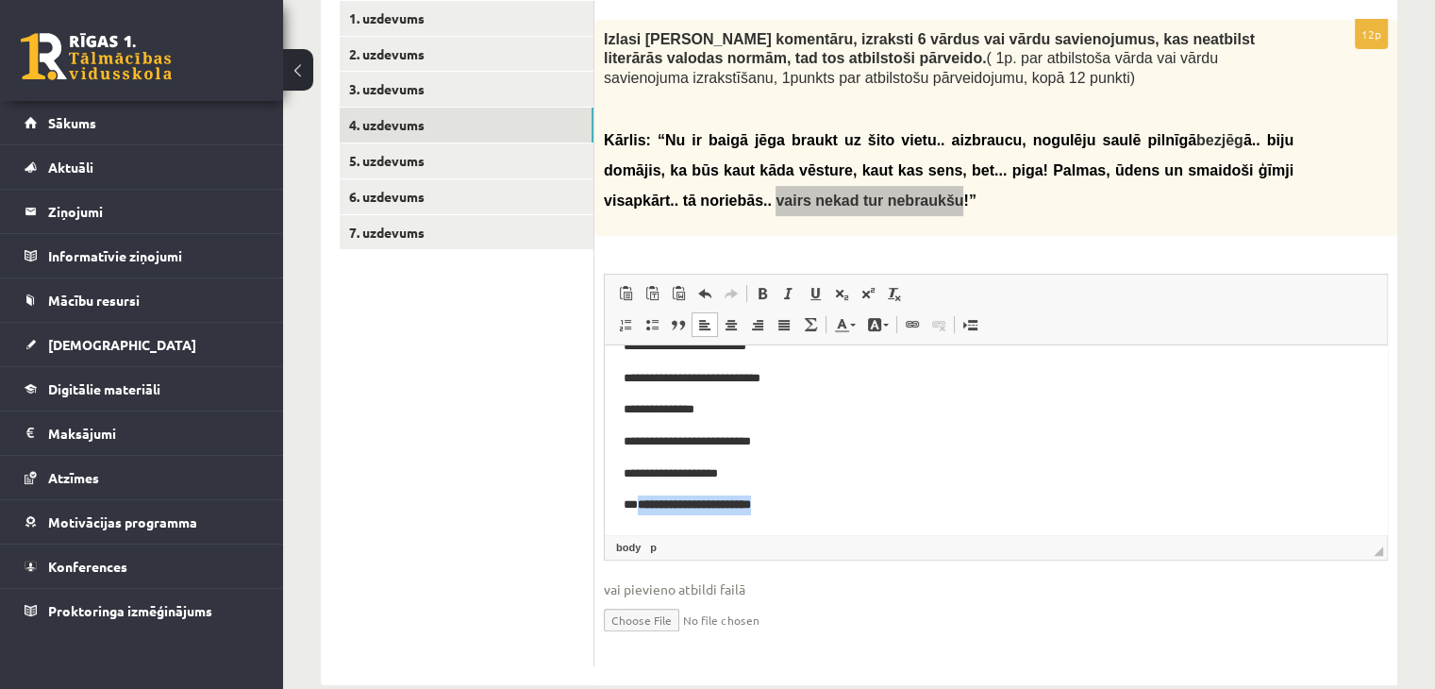
drag, startPoint x: 642, startPoint y: 526, endPoint x: 856, endPoint y: 524, distance: 213.2
click at [856, 524] on html "**********" at bounding box center [996, 426] width 782 height 217
click at [767, 289] on span at bounding box center [762, 293] width 15 height 15
click at [825, 470] on p "**********" at bounding box center [989, 474] width 730 height 20
click at [808, 513] on p "**********" at bounding box center [989, 505] width 730 height 20
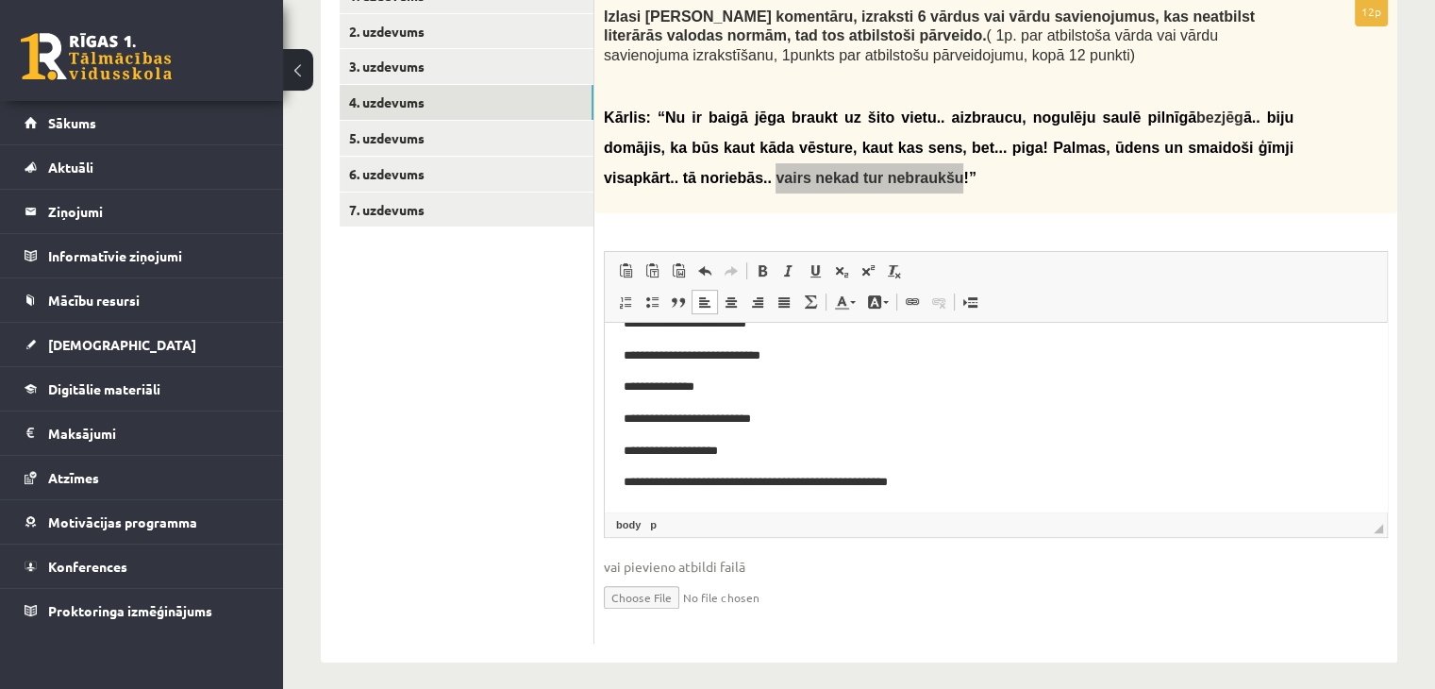
scroll to position [0, 0]
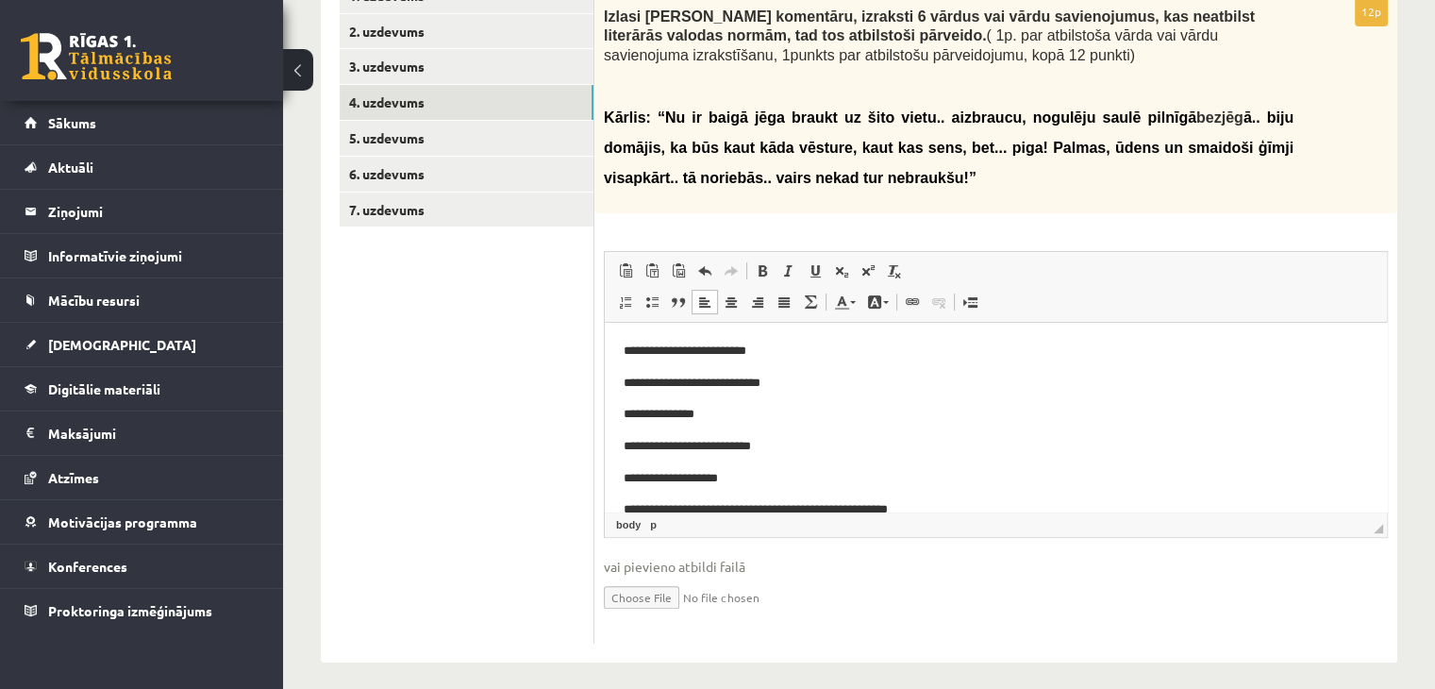
click at [856, 208] on div "Izlasi Kārļa komentāru, izraksti 6 vārdus vai vārdu savienojumus, kas neatbilst…" at bounding box center [995, 105] width 803 height 216
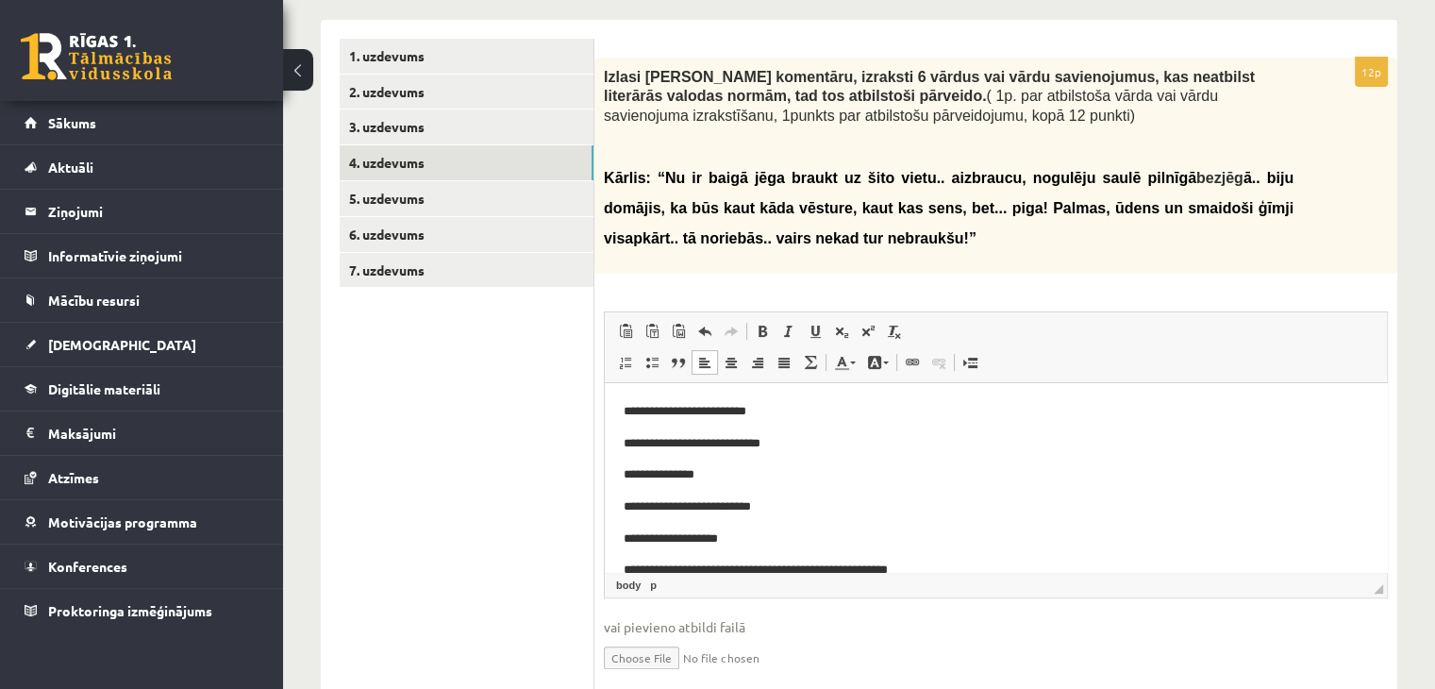
scroll to position [356, 0]
click at [463, 141] on link "3. uzdevums" at bounding box center [467, 127] width 254 height 35
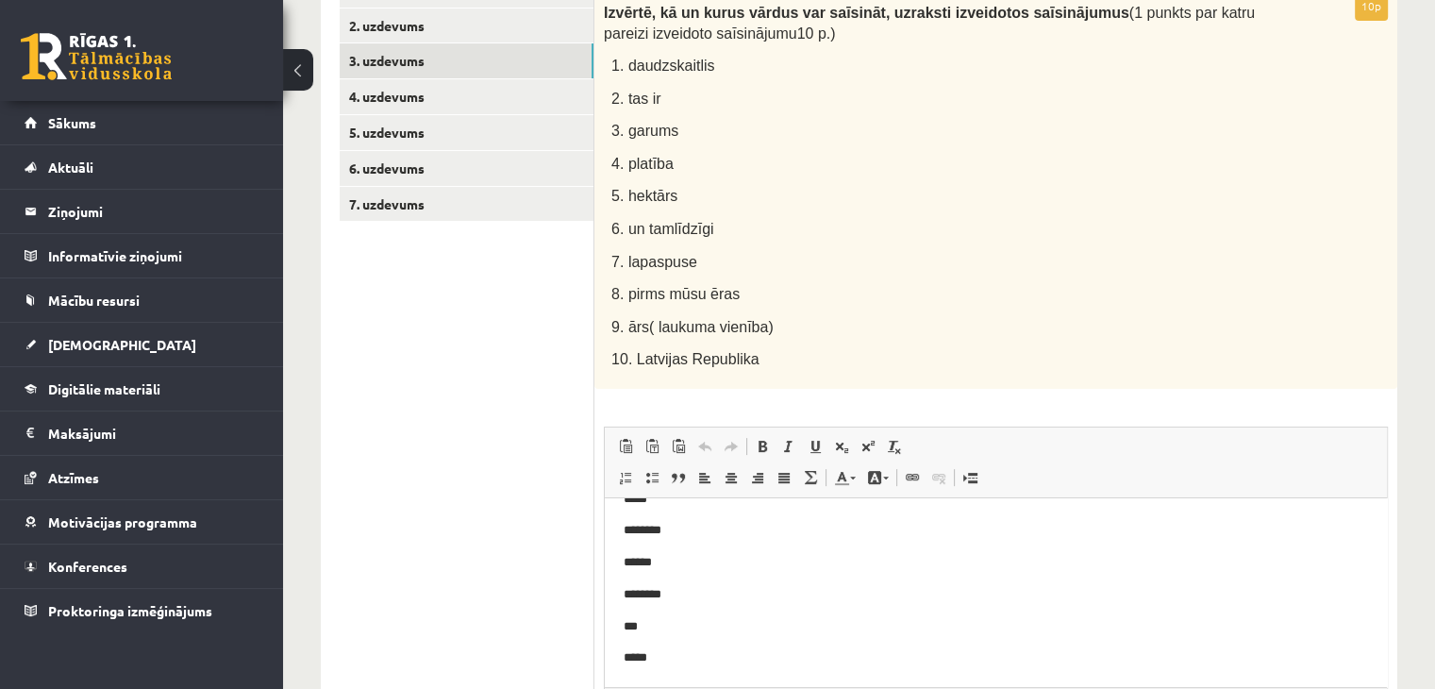
scroll to position [408, 0]
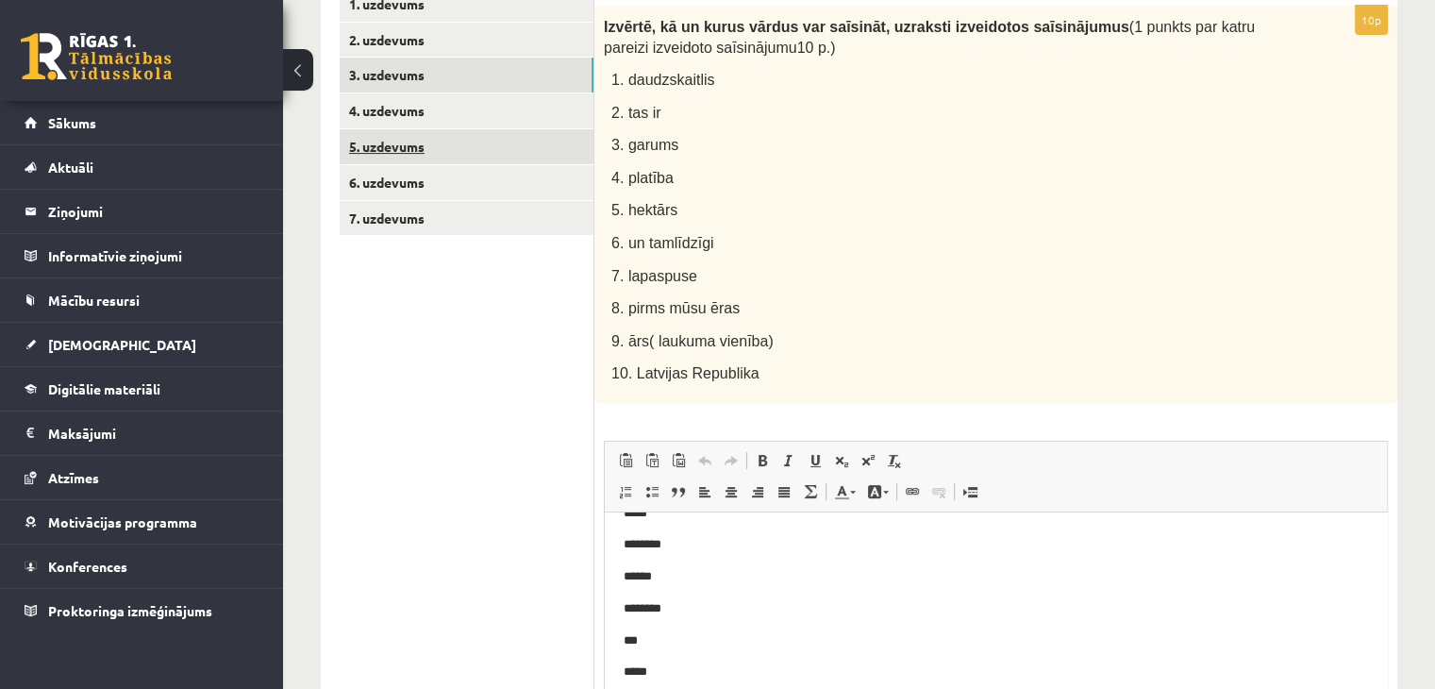
click at [398, 141] on link "5. uzdevums" at bounding box center [467, 146] width 254 height 35
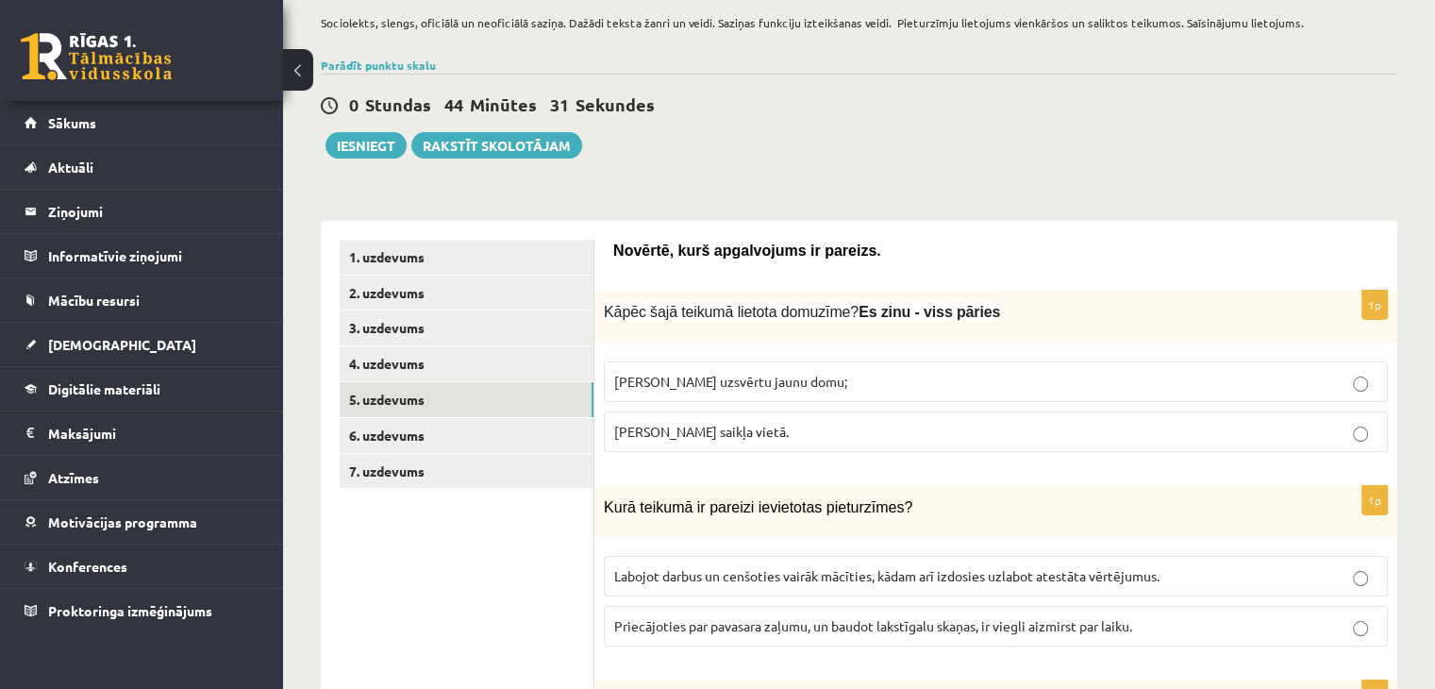
scroll to position [208, 0]
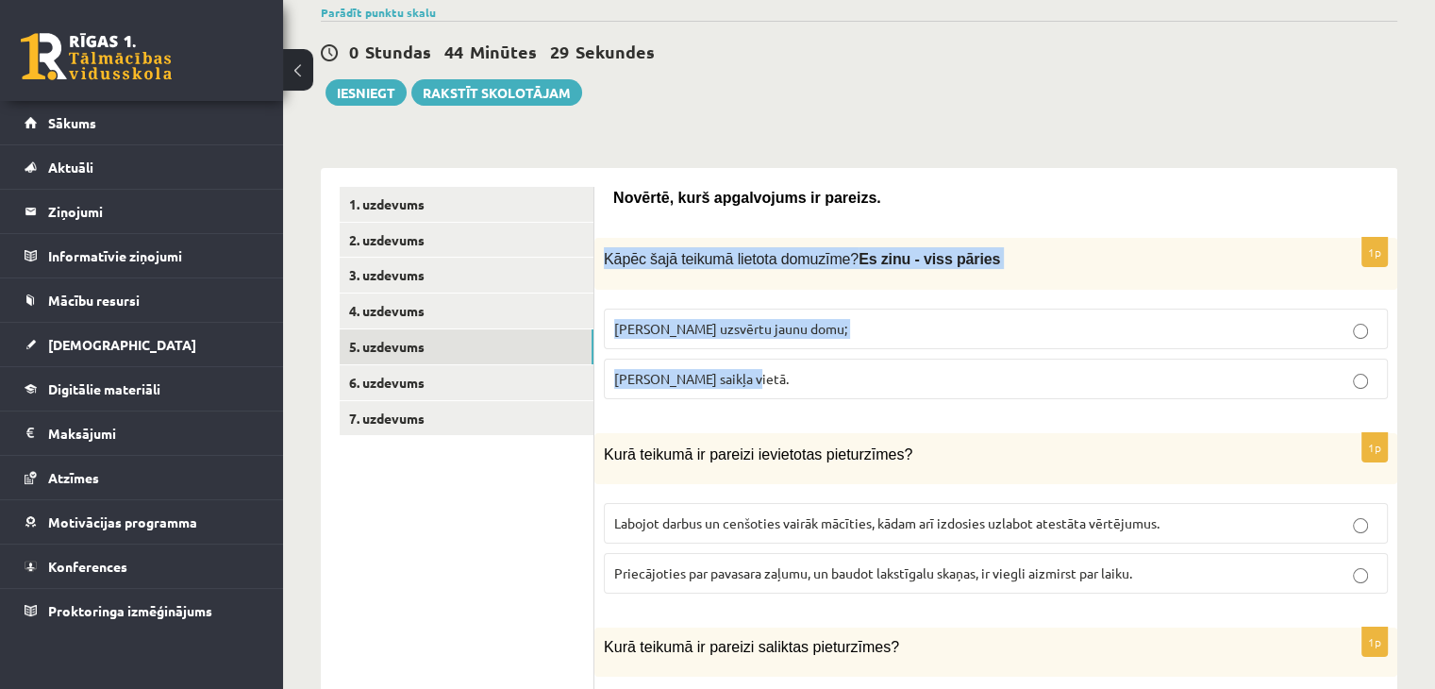
drag, startPoint x: 597, startPoint y: 261, endPoint x: 960, endPoint y: 357, distance: 375.5
click at [960, 357] on div "1p Kāpēc šajā teikumā lietota domuzīme? Es zinu - viss pāries Lai uzsvērtu jaun…" at bounding box center [995, 326] width 803 height 176
copy div "Kāpēc šajā teikumā lietota domuzīme? Es zinu - viss pāries Lai uzsvērtu jaunu d…"
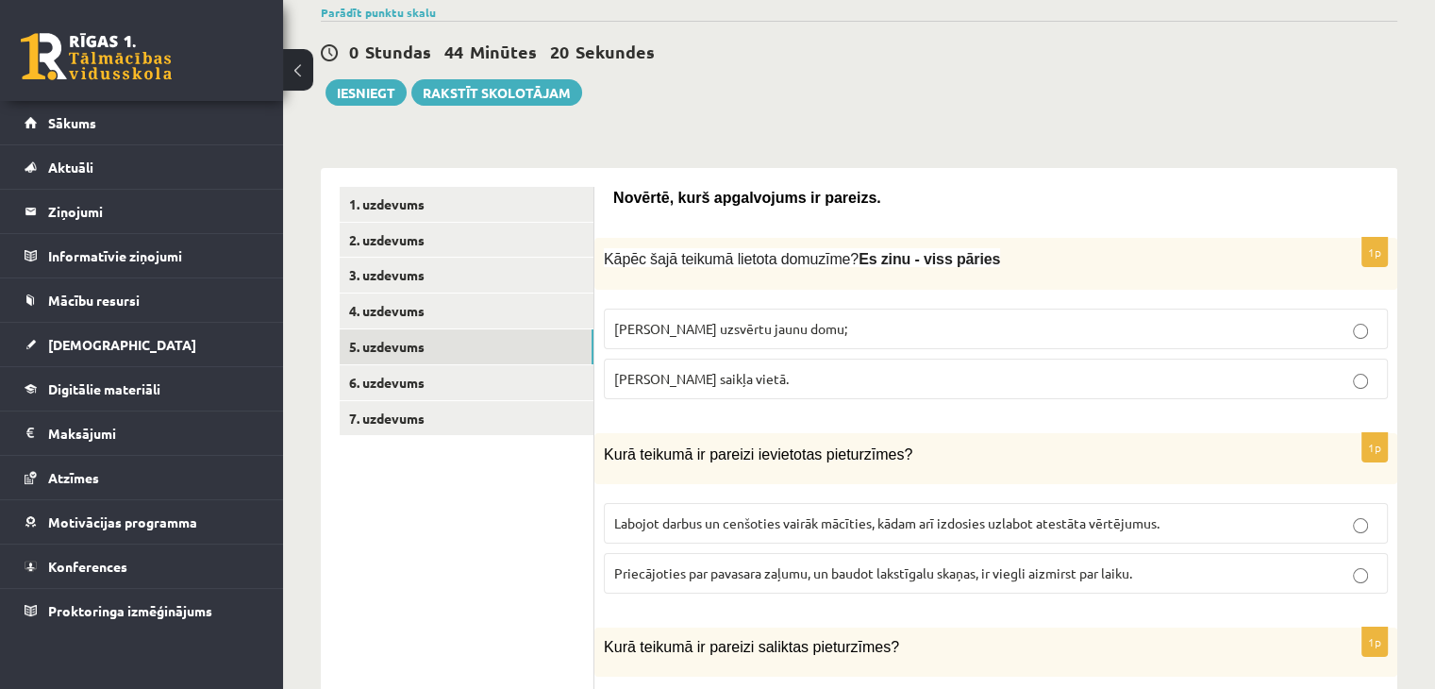
click at [706, 378] on span "Izlaista saikļa vietā." at bounding box center [701, 378] width 175 height 17
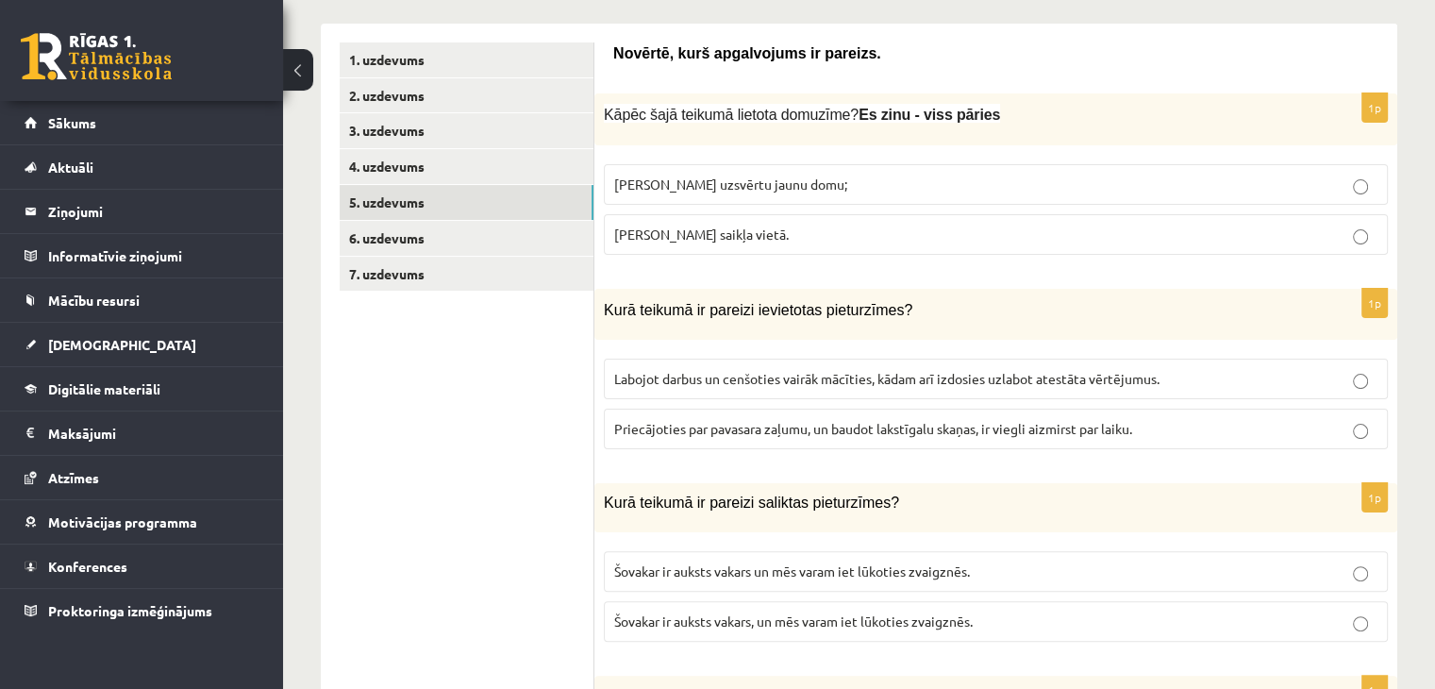
scroll to position [374, 0]
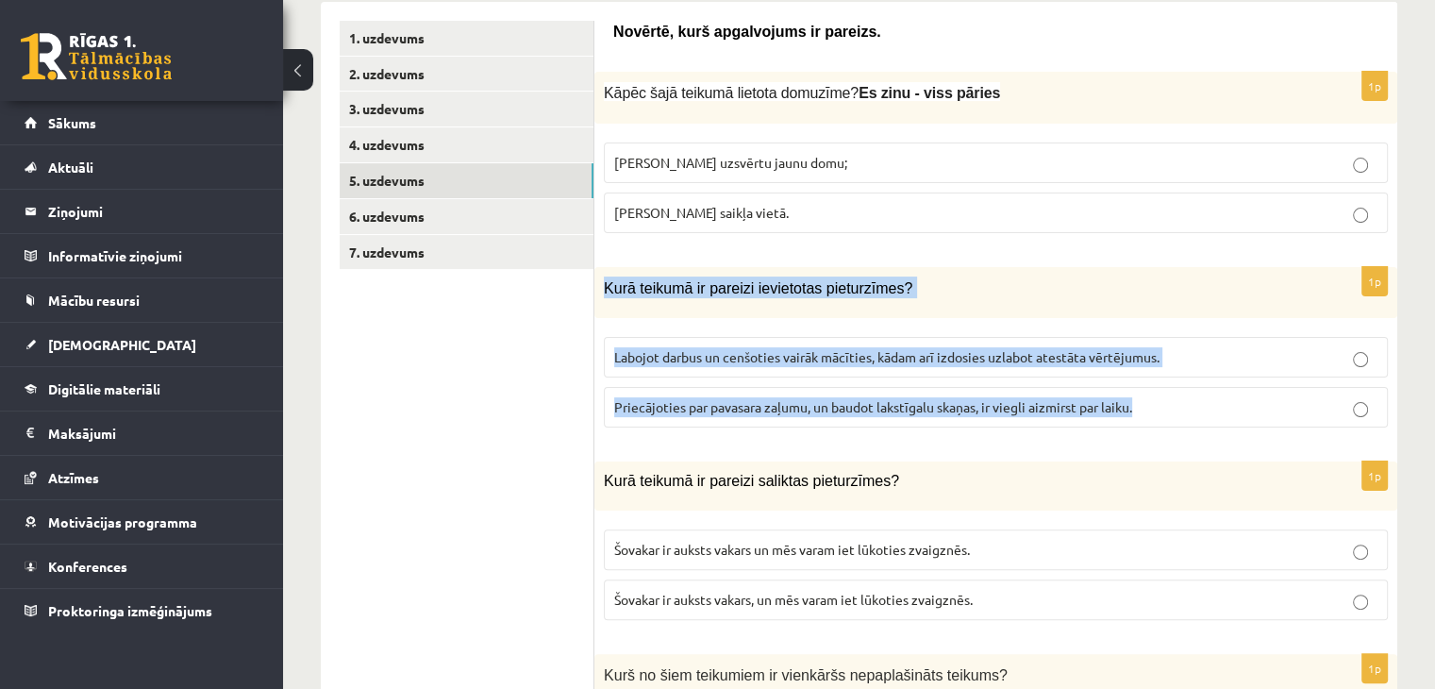
drag, startPoint x: 599, startPoint y: 284, endPoint x: 1163, endPoint y: 414, distance: 578.9
click at [1163, 414] on div "1p Kurā teikumā ir pareizi ievietotas pieturzīmes? Labojot darbus un cenšoties …" at bounding box center [995, 355] width 803 height 176
copy div "Kurā teikumā ir pareizi ievietotas pieturzīmes? Labojot darbus un cenšoties vai…"
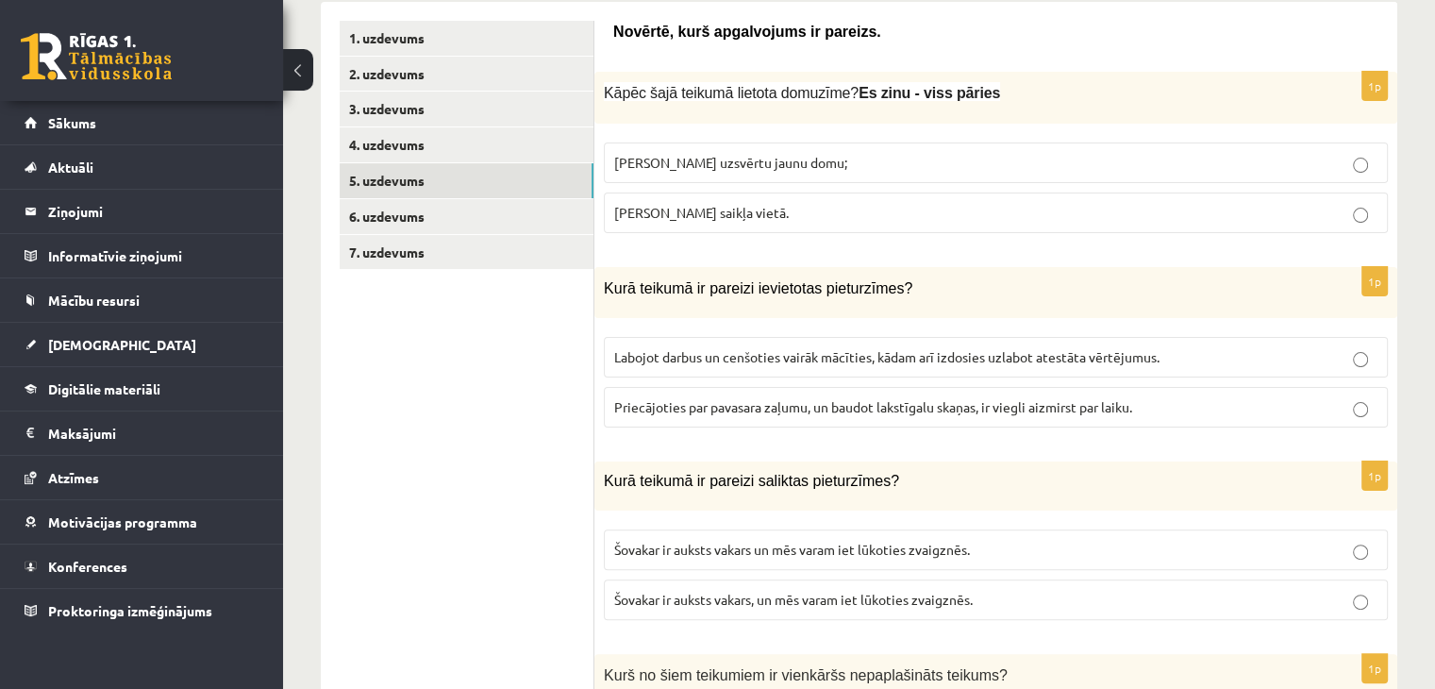
click at [644, 352] on span "Labojot darbus un cenšoties vairāk mācīties, kādam arī izdosies uzlabot atestāt…" at bounding box center [886, 356] width 545 height 17
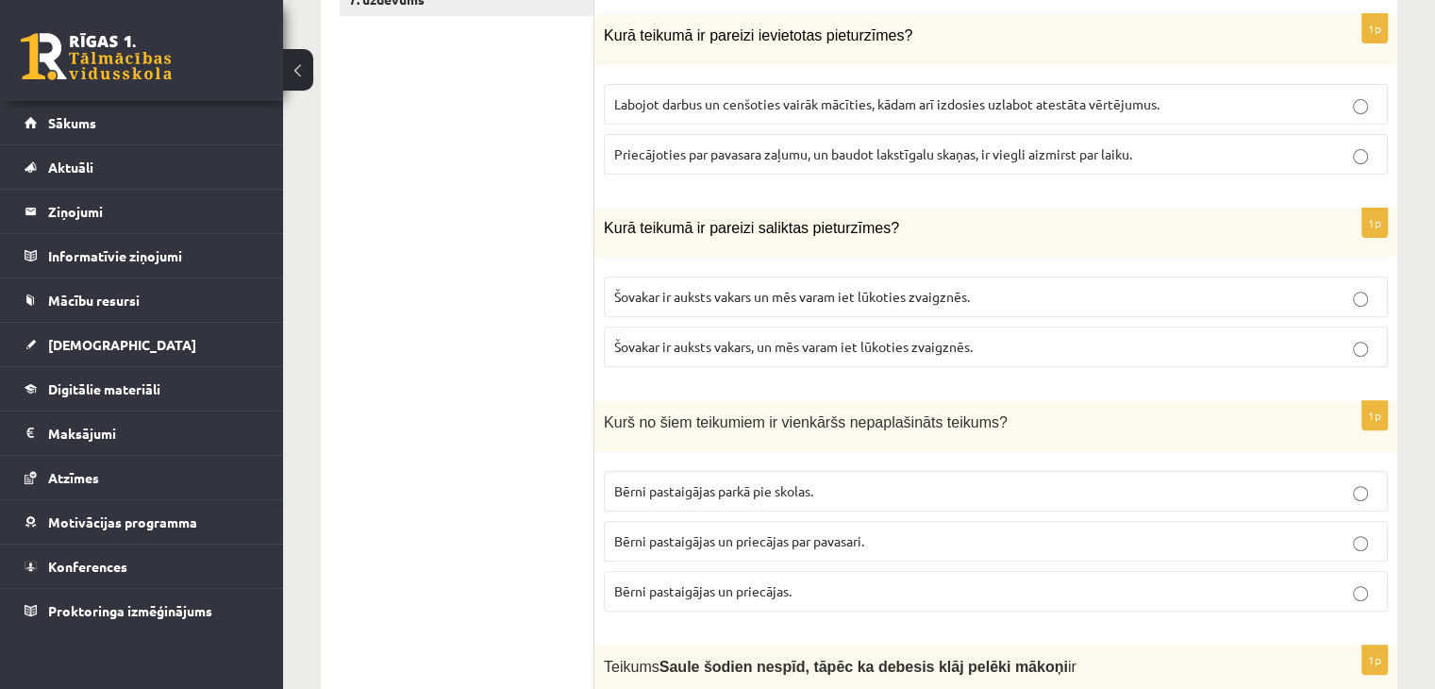
scroll to position [631, 0]
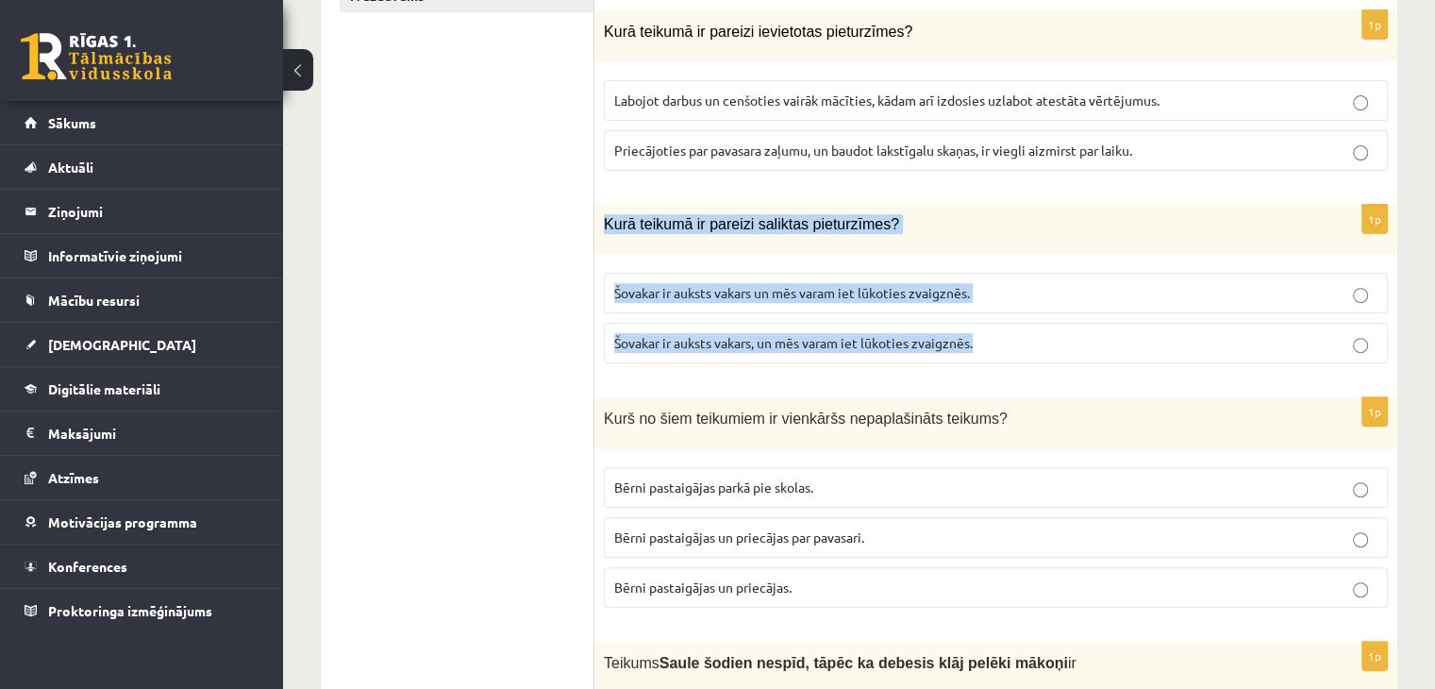
drag, startPoint x: 598, startPoint y: 222, endPoint x: 997, endPoint y: 329, distance: 413.2
click at [997, 329] on div "1p Kurā teikumā ir pareizi saliktas pieturzīmes? Šovakar ir auksts vakars un mē…" at bounding box center [995, 291] width 803 height 173
copy div "Kurā teikumā ir pareizi saliktas pieturzīmes? Šovakar ir auksts vakars un mēs v…"
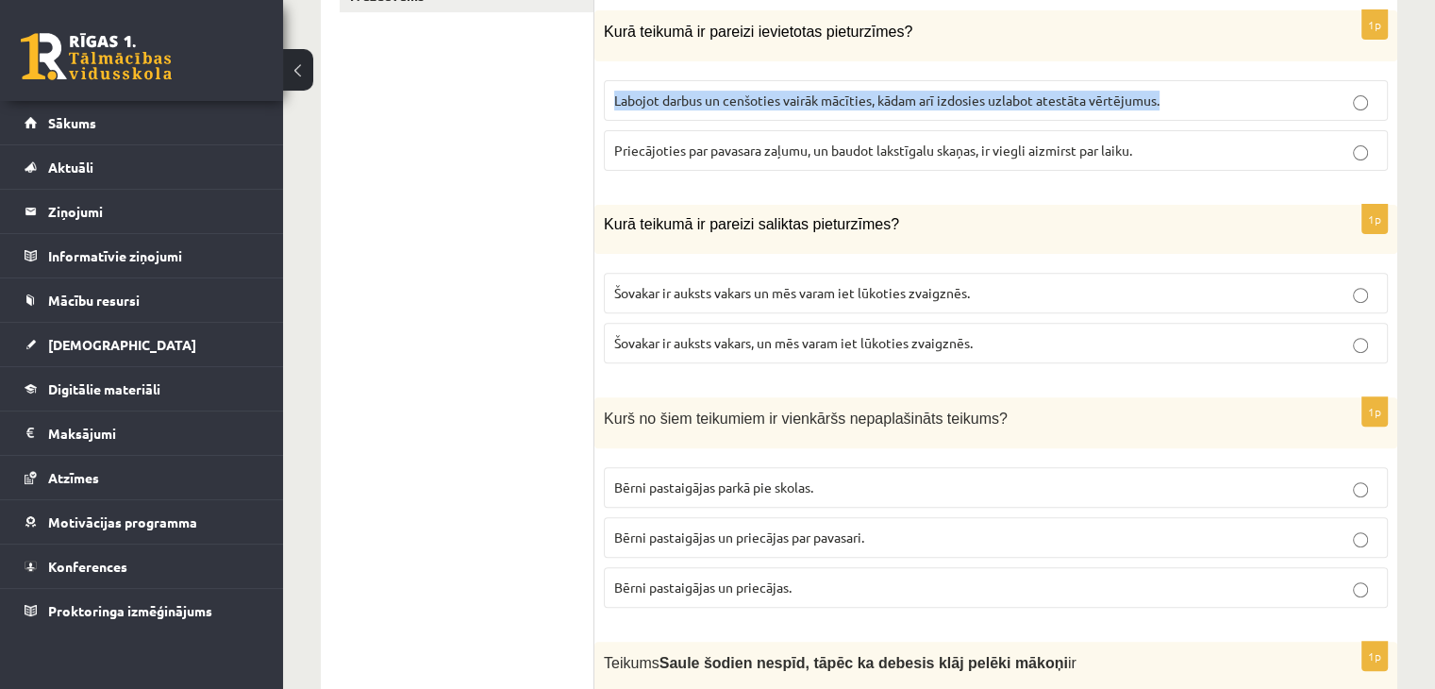
drag, startPoint x: 596, startPoint y: 96, endPoint x: 1192, endPoint y: 99, distance: 596.2
click at [1192, 99] on div "1p Kurā teikumā ir pareizi ievietotas pieturzīmes? Labojot darbus un cenšoties …" at bounding box center [995, 98] width 803 height 176
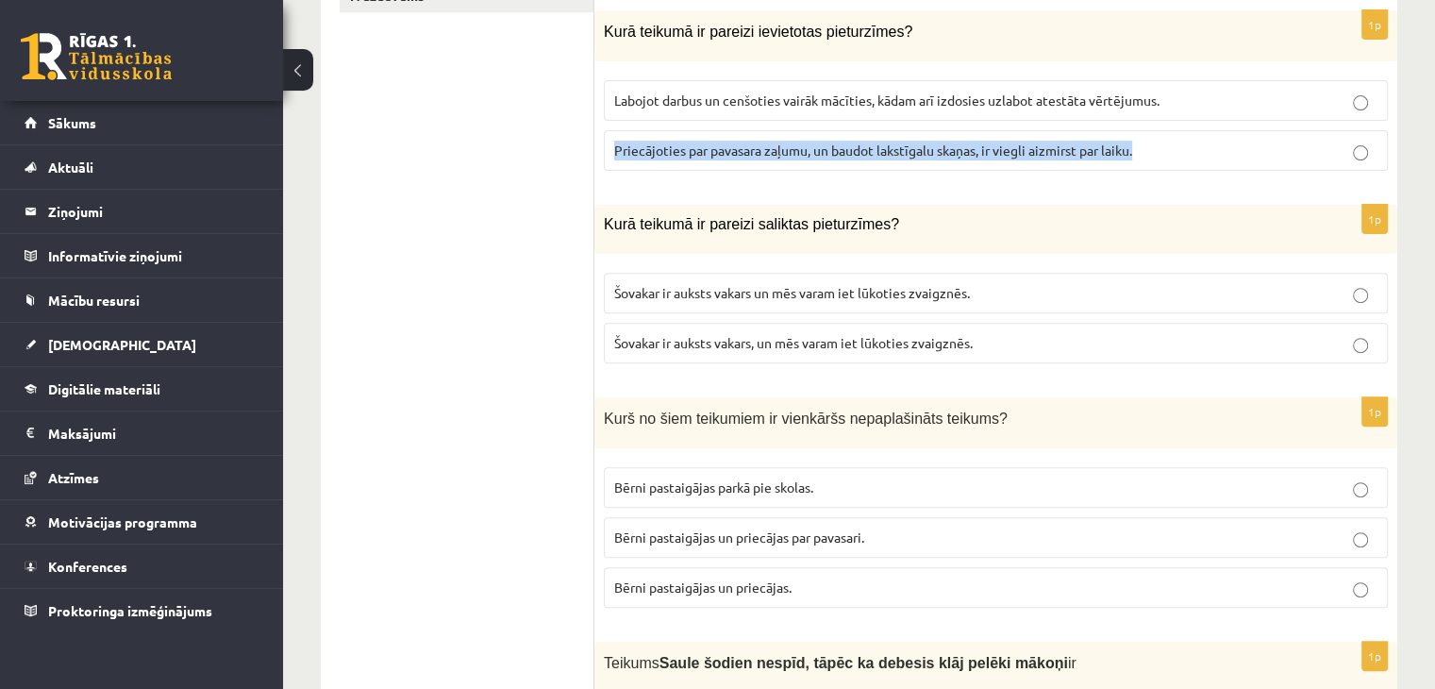
drag, startPoint x: 596, startPoint y: 144, endPoint x: 1188, endPoint y: 136, distance: 591.5
click at [1188, 136] on div "1p Kurā teikumā ir pareizi ievietotas pieturzīmes? Labojot darbus un cenšoties …" at bounding box center [995, 98] width 803 height 176
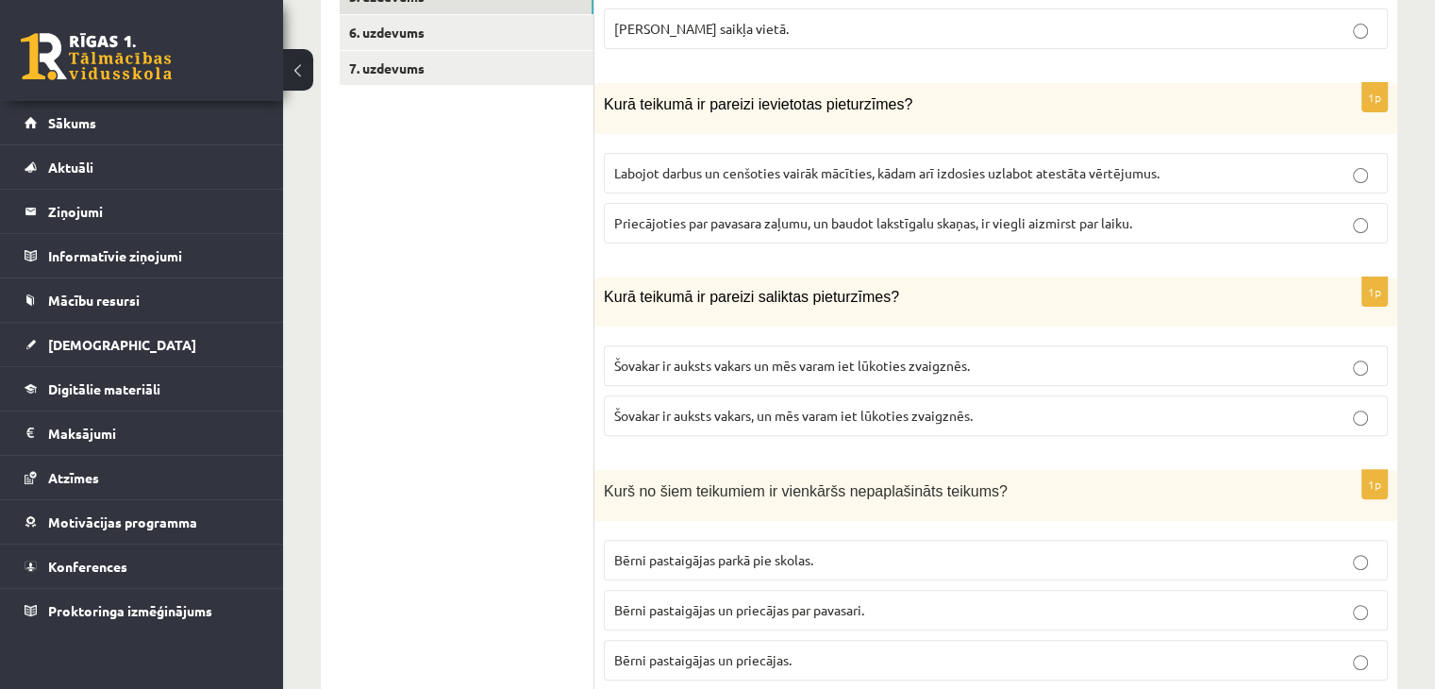
scroll to position [574, 0]
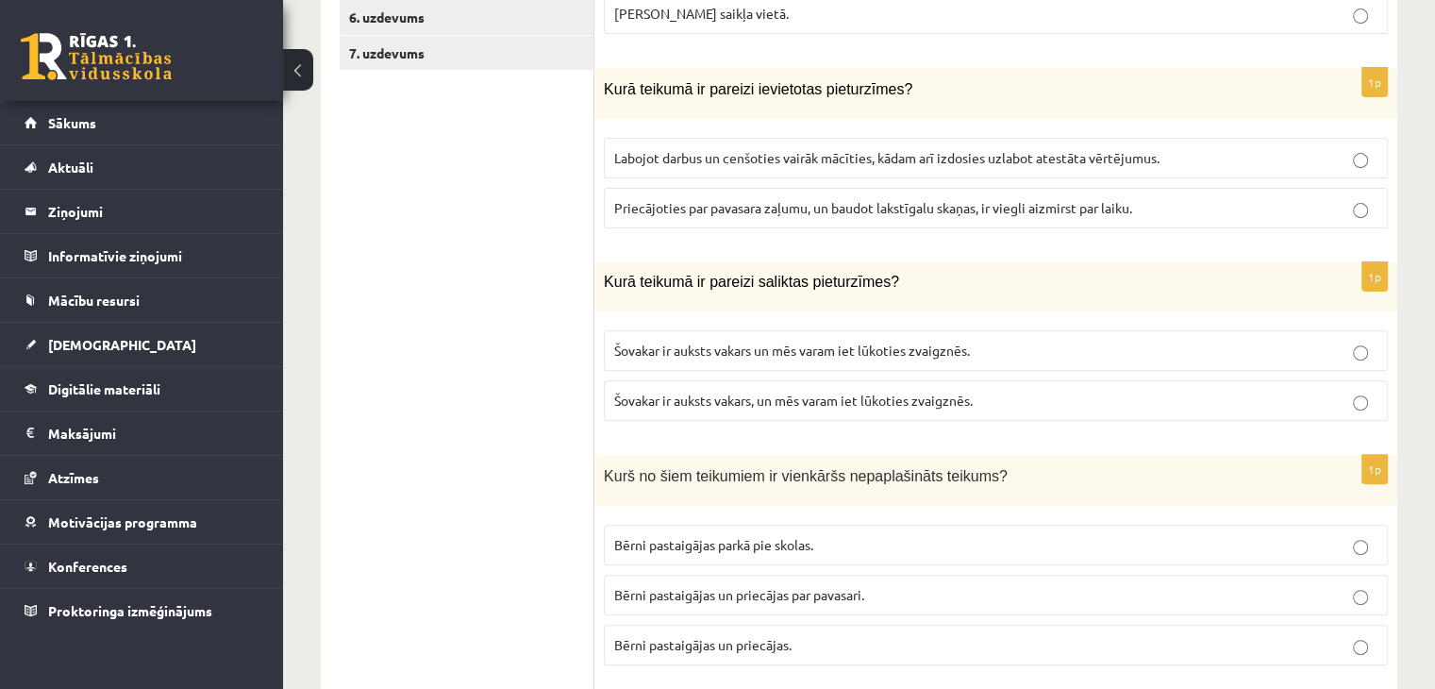
click at [671, 210] on span "Priecājoties par pavasara zaļumu, un baudot lakstīgalu skaņas, ir viegli aizmir…" at bounding box center [873, 207] width 518 height 17
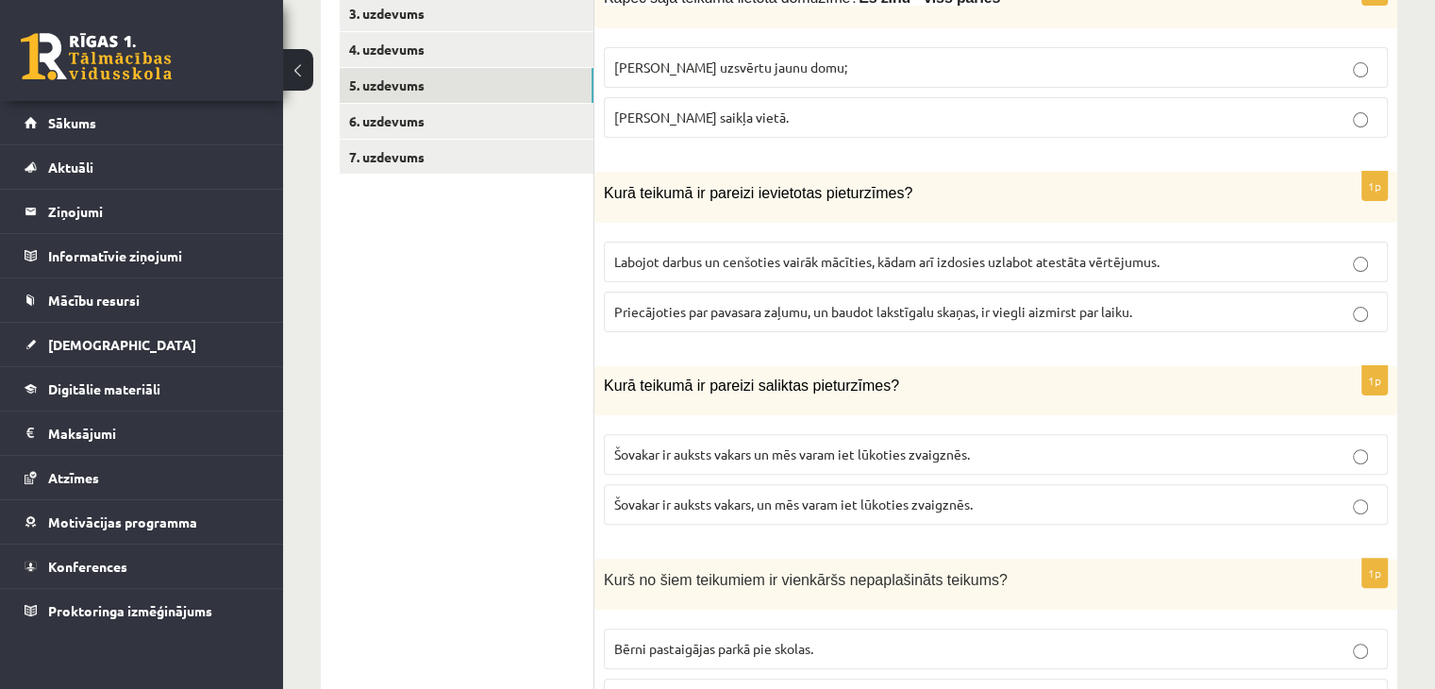
scroll to position [673, 0]
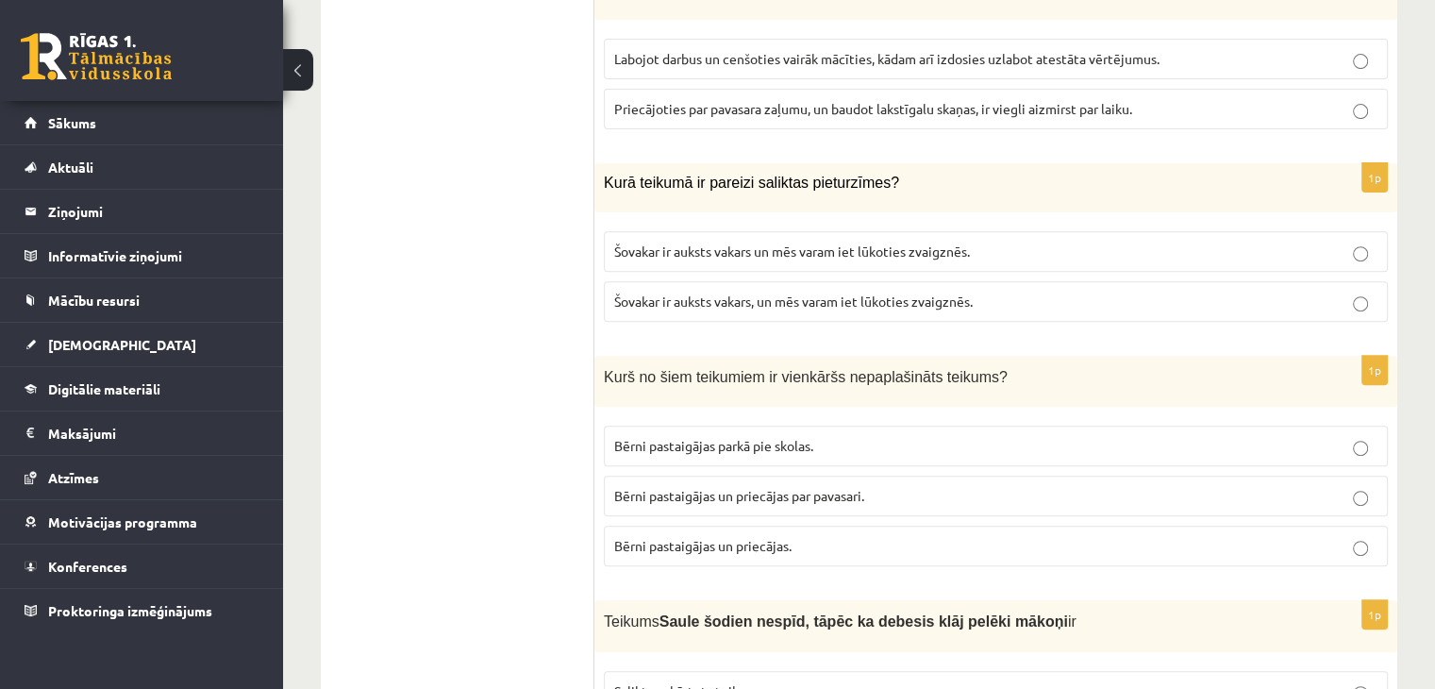
drag, startPoint x: 592, startPoint y: 178, endPoint x: 1027, endPoint y: 307, distance: 453.4
click at [993, 185] on p "Kurā teikumā ir pareizi saliktas pieturzīmes?" at bounding box center [949, 183] width 690 height 20
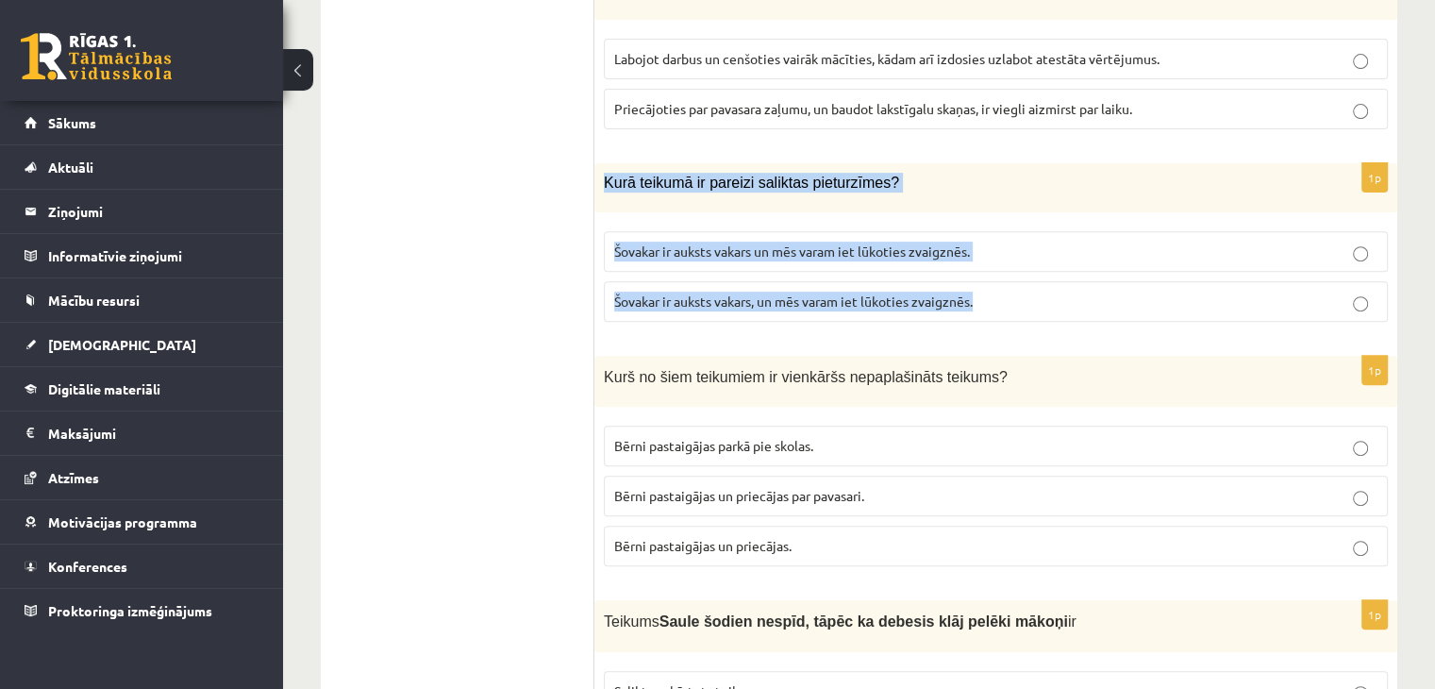
drag, startPoint x: 603, startPoint y: 175, endPoint x: 991, endPoint y: 288, distance: 404.5
click at [991, 288] on div "1p Kurā teikumā ir pareizi saliktas pieturzīmes? Šovakar ir auksts vakars un mē…" at bounding box center [995, 249] width 803 height 173
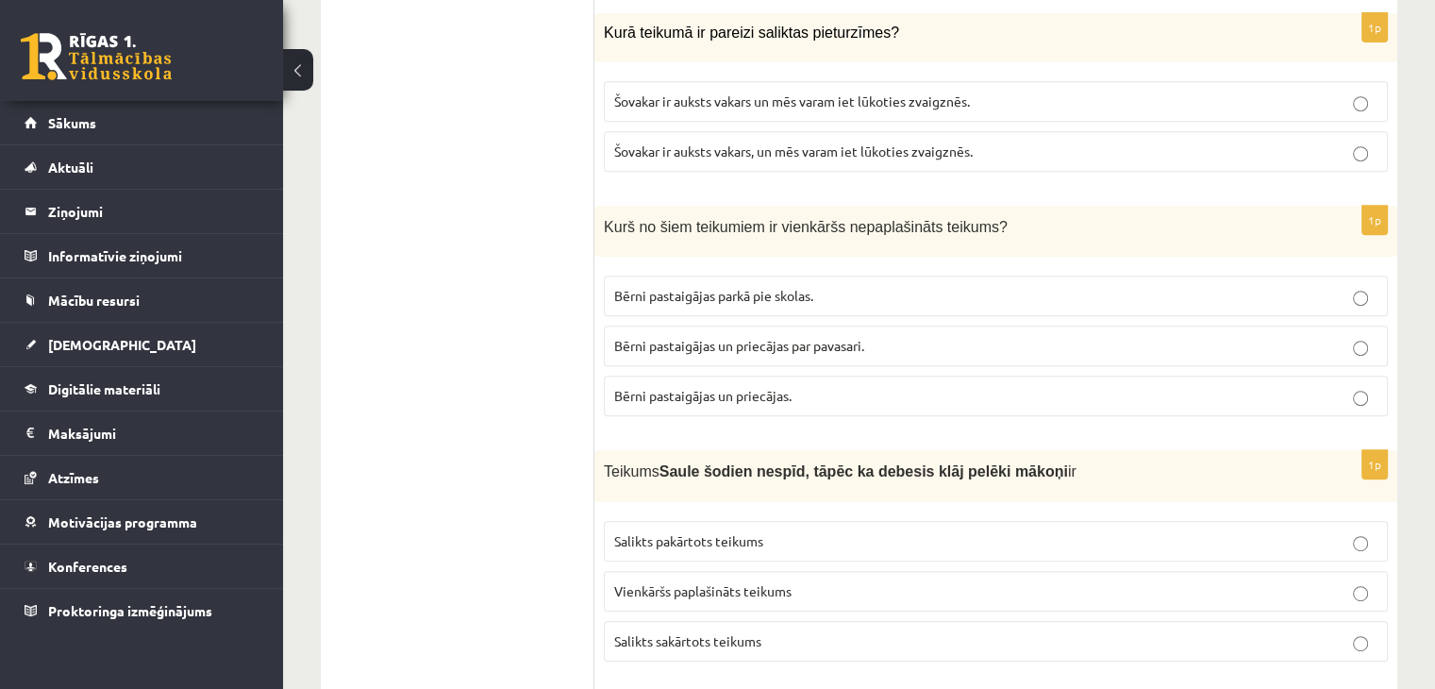
scroll to position [823, 0]
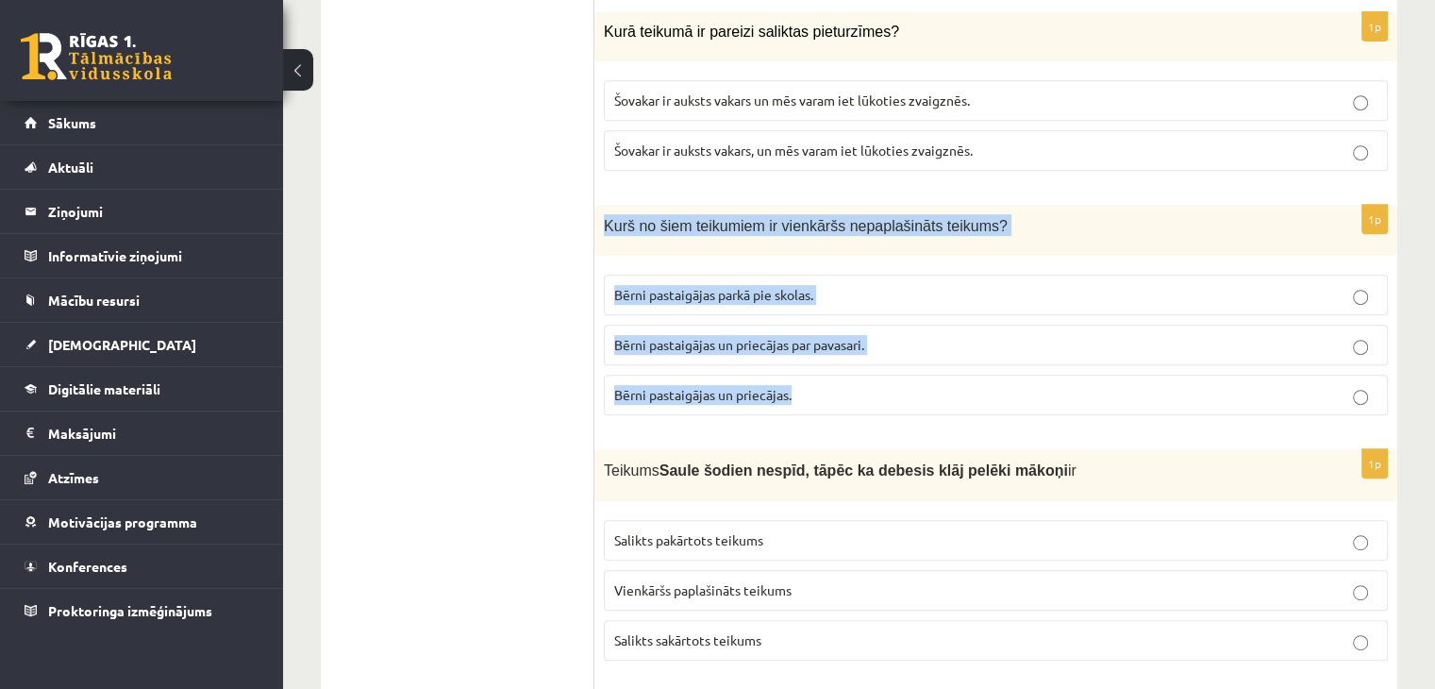
drag, startPoint x: 595, startPoint y: 222, endPoint x: 801, endPoint y: 374, distance: 255.6
click at [801, 374] on div "1p Kurš no šiem teikumiem ir vienkāršs nepaplašināts teikums? Bērni pastaigājas…" at bounding box center [995, 318] width 803 height 226
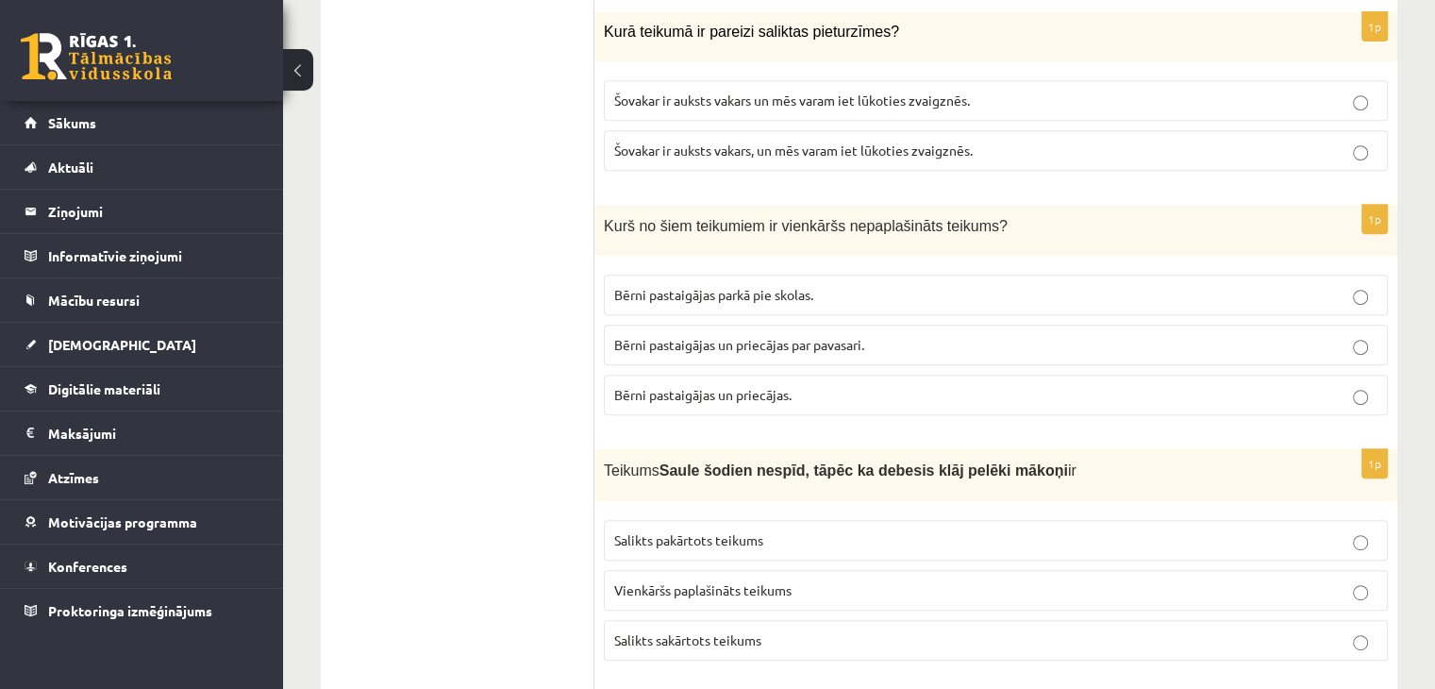
click at [444, 146] on ul "1. uzdevums 2. uzdevums 3. uzdevums 4. uzdevums 5. uzdevums 6. uzdevums 7. uzde…" at bounding box center [467, 684] width 255 height 2224
click at [698, 385] on p "Bērni pastaigājas un priecājas." at bounding box center [995, 395] width 763 height 20
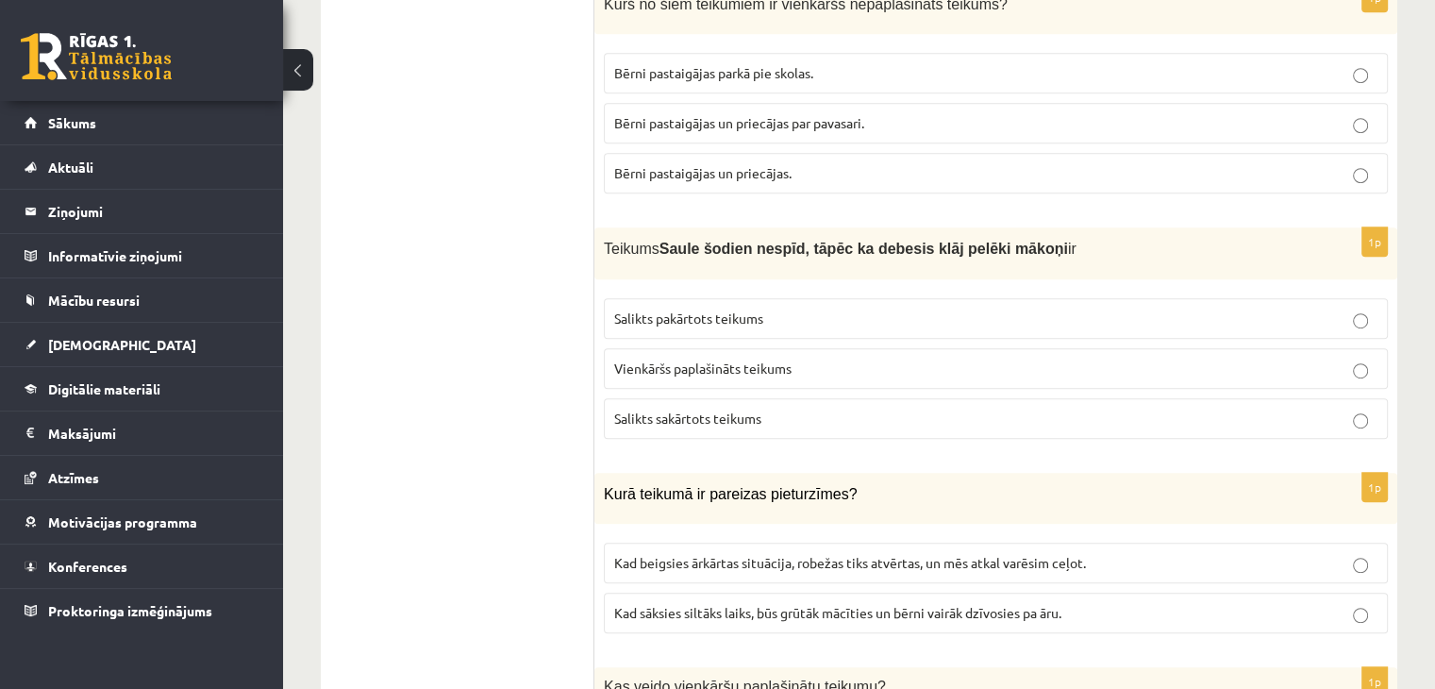
scroll to position [1049, 0]
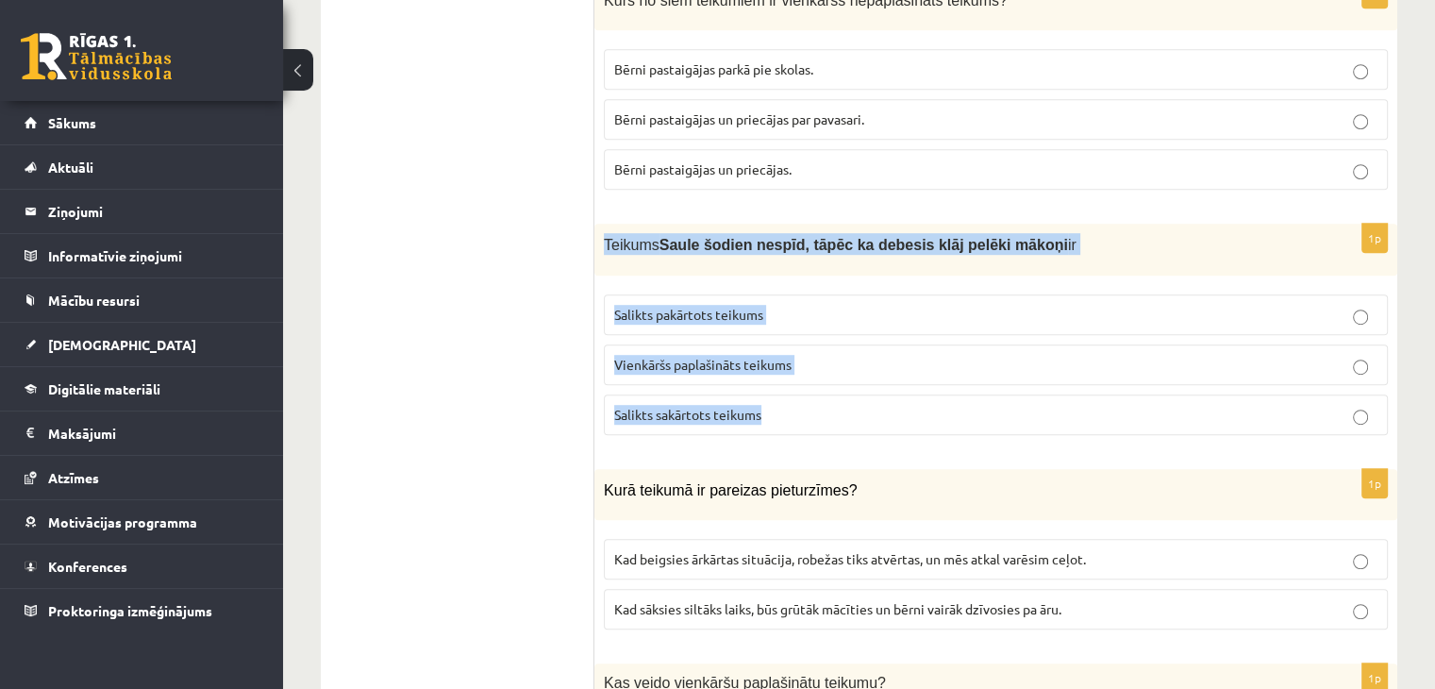
drag, startPoint x: 596, startPoint y: 241, endPoint x: 815, endPoint y: 428, distance: 288.3
click at [815, 428] on div "1p Teikums Saule šodien nespīd, tāpēc ka debesis klāj pelēki mākoņi ir Salikts …" at bounding box center [995, 337] width 803 height 226
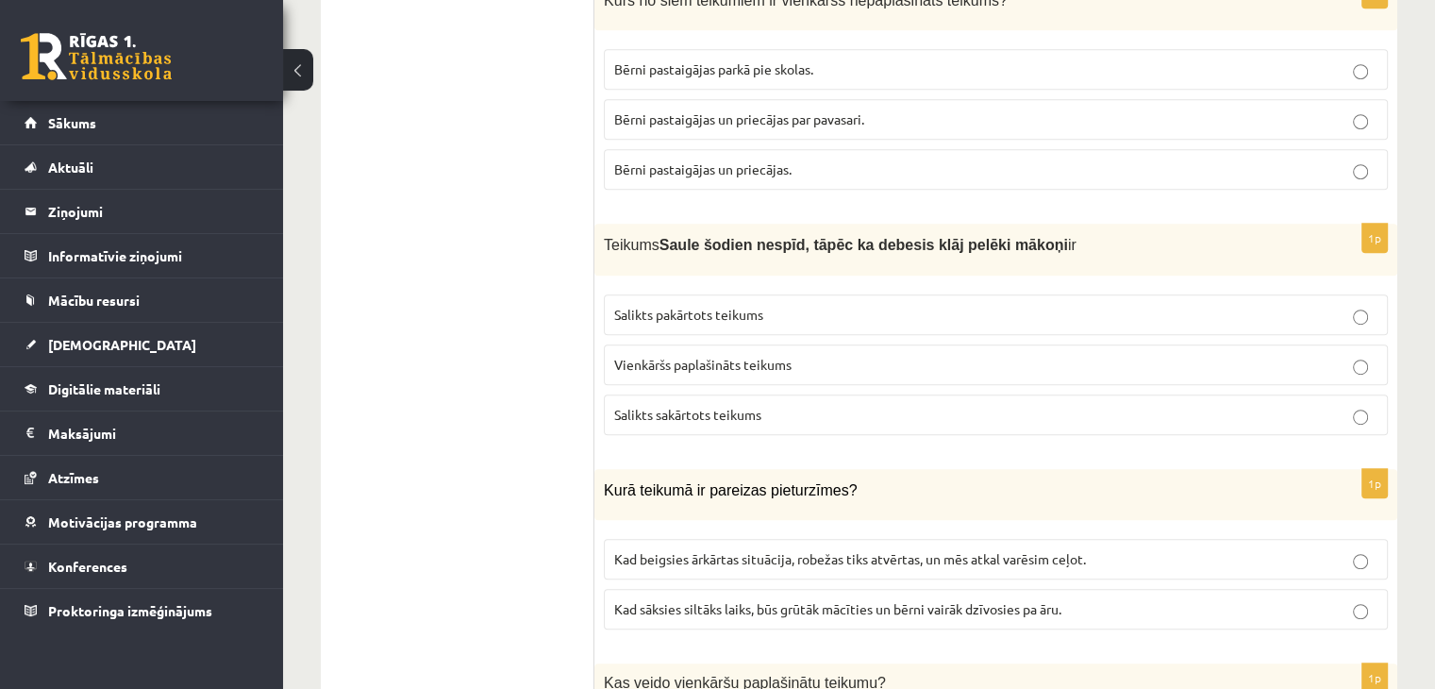
click at [511, 365] on ul "1. uzdevums 2. uzdevums 3. uzdevums 4. uzdevums 5. uzdevums 6. uzdevums 7. uzde…" at bounding box center [467, 458] width 255 height 2224
click at [689, 312] on span "Salikts pakārtots teikums" at bounding box center [688, 314] width 149 height 17
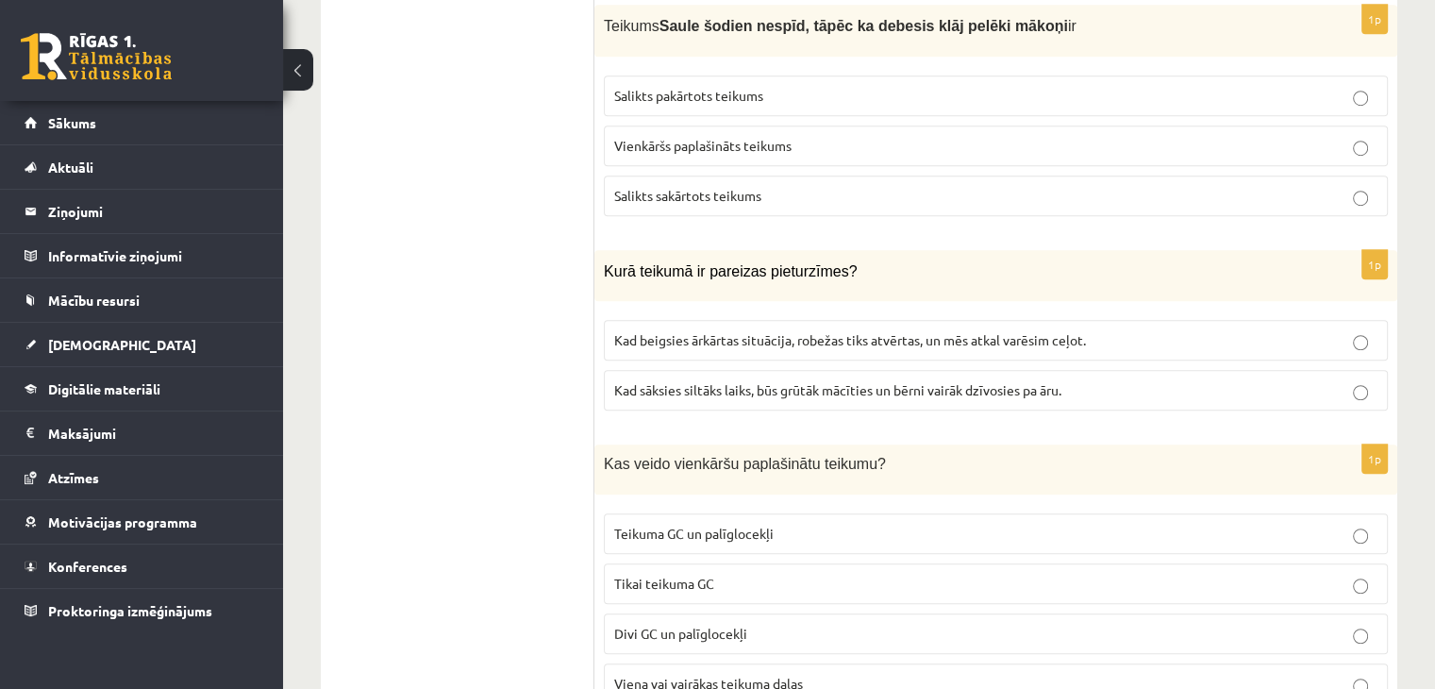
scroll to position [1269, 0]
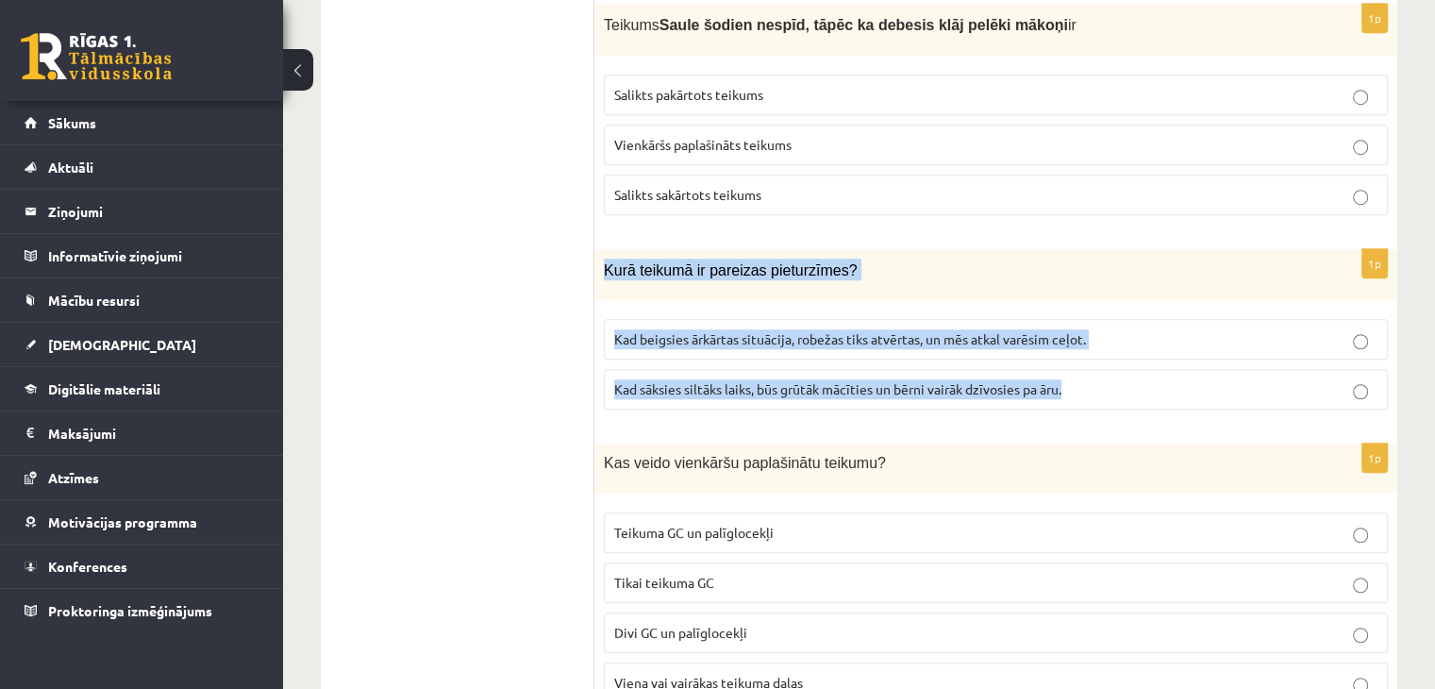
drag, startPoint x: 603, startPoint y: 265, endPoint x: 1081, endPoint y: 377, distance: 491.2
click at [1081, 377] on div "1p Kurā teikumā ir pareizas pieturzīmes? Kad beigsies ārkārtas situācija, robež…" at bounding box center [995, 337] width 803 height 176
click at [315, 215] on div "Latviešu valoda JK 8.a klase 1. ieskaite_2025 , Nikola Zuboviča (8.a JK klase) …" at bounding box center [859, 105] width 1152 height 2603
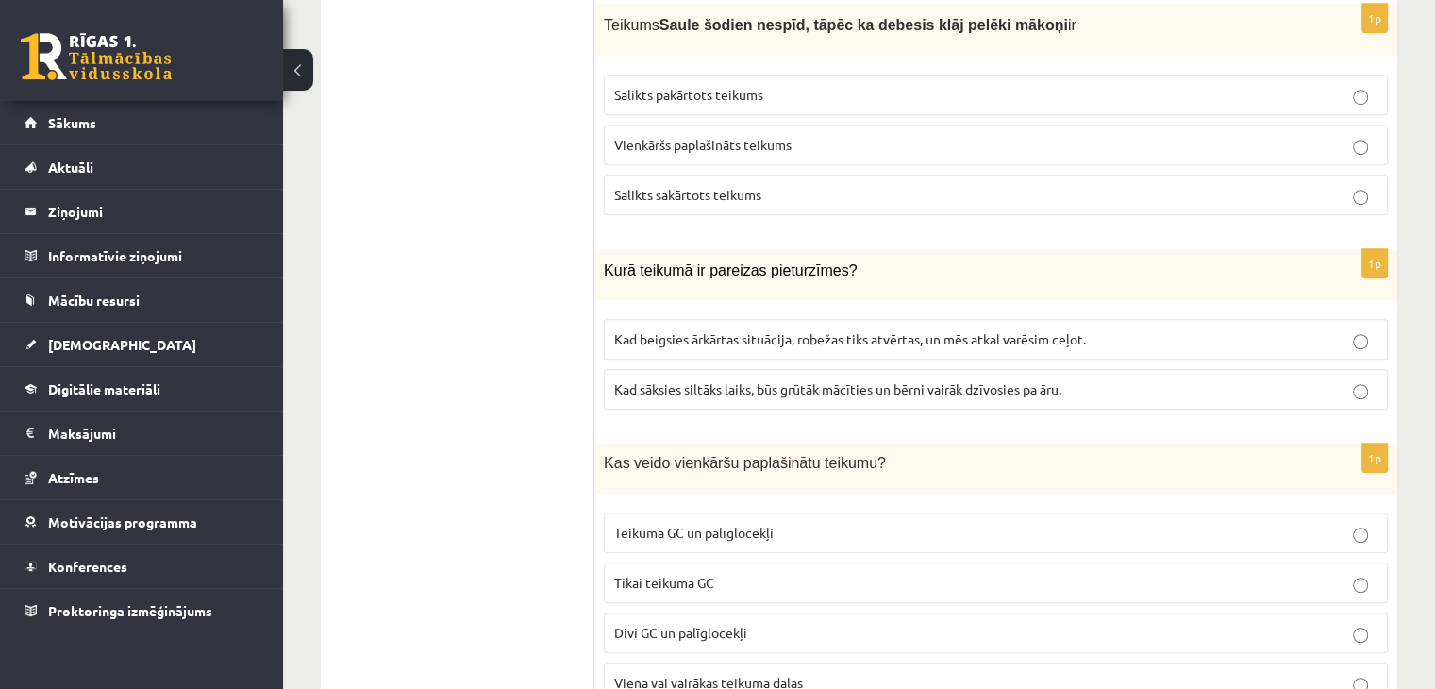
click at [654, 331] on span "Kad beigsies ārkārtas situācija, robežas tiks atvērtas, un mēs atkal varēsim ce…" at bounding box center [850, 338] width 472 height 17
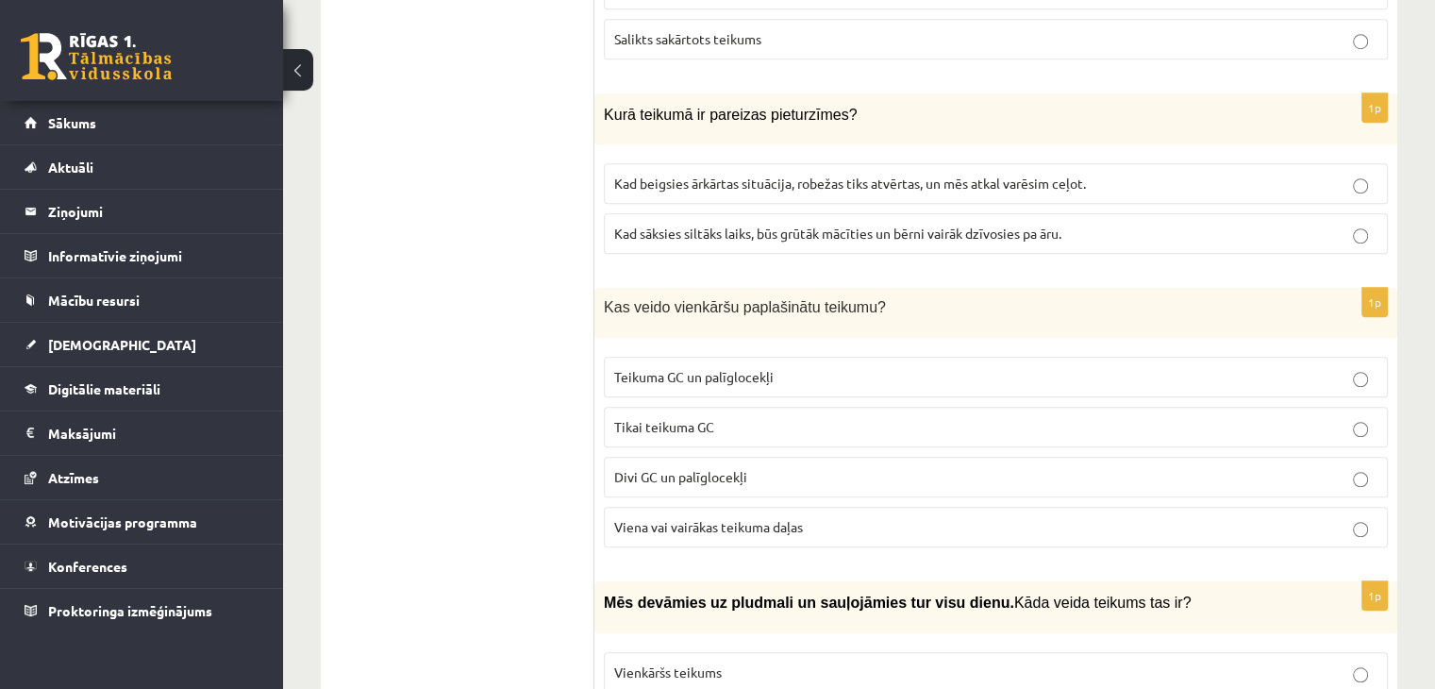
scroll to position [1461, 0]
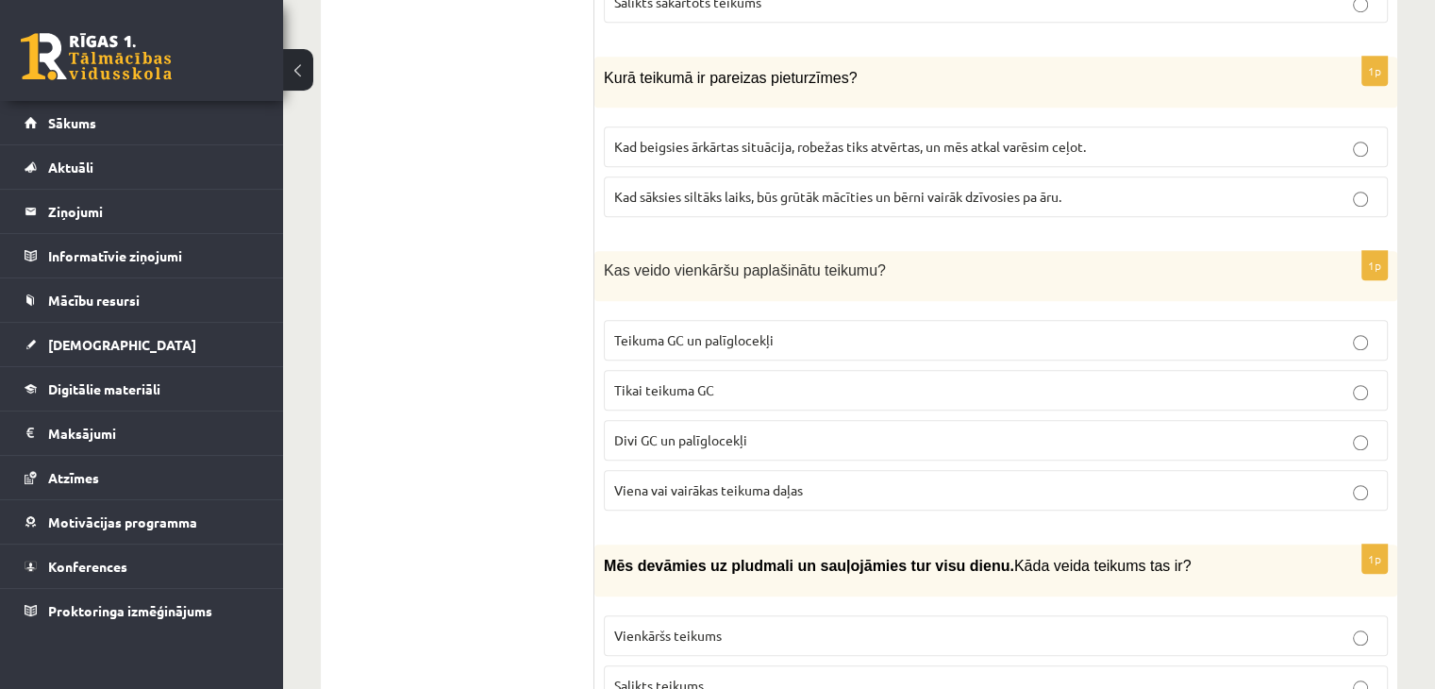
drag, startPoint x: 584, startPoint y: 258, endPoint x: 928, endPoint y: 276, distance: 344.8
click at [928, 276] on div "**********" at bounding box center [859, 46] width 1076 height 2262
click at [928, 276] on div "Kas veido vienkāršu paplašinātu teikumu?" at bounding box center [995, 276] width 803 height 50
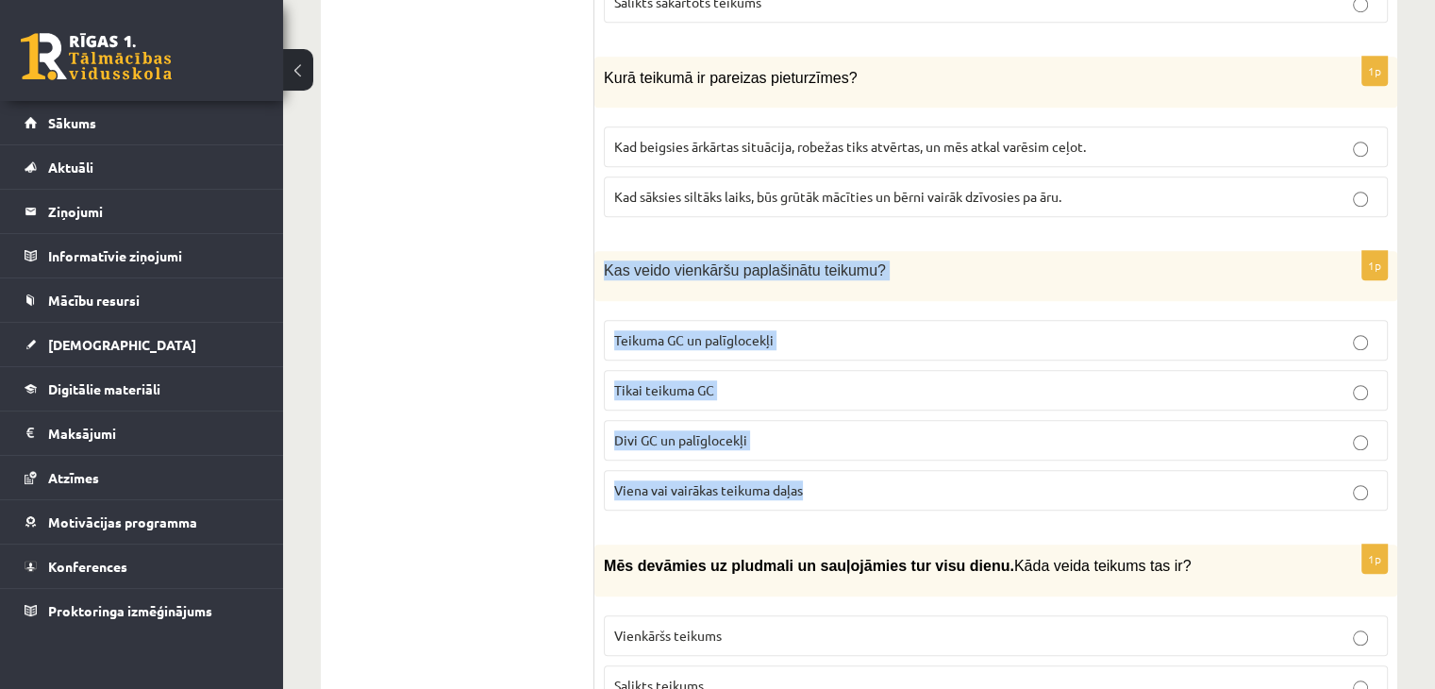
drag, startPoint x: 600, startPoint y: 258, endPoint x: 838, endPoint y: 500, distance: 339.5
click at [838, 500] on div "1p Kas veido vienkāršu paplašinātu teikumu? Teikuma GC un palīglocekļi Tikai te…" at bounding box center [995, 388] width 803 height 274
click at [524, 276] on ul "1. uzdevums 2. uzdevums 3. uzdevums 4. uzdevums 5. uzdevums 6. uzdevums 7. uzde…" at bounding box center [467, 46] width 255 height 2224
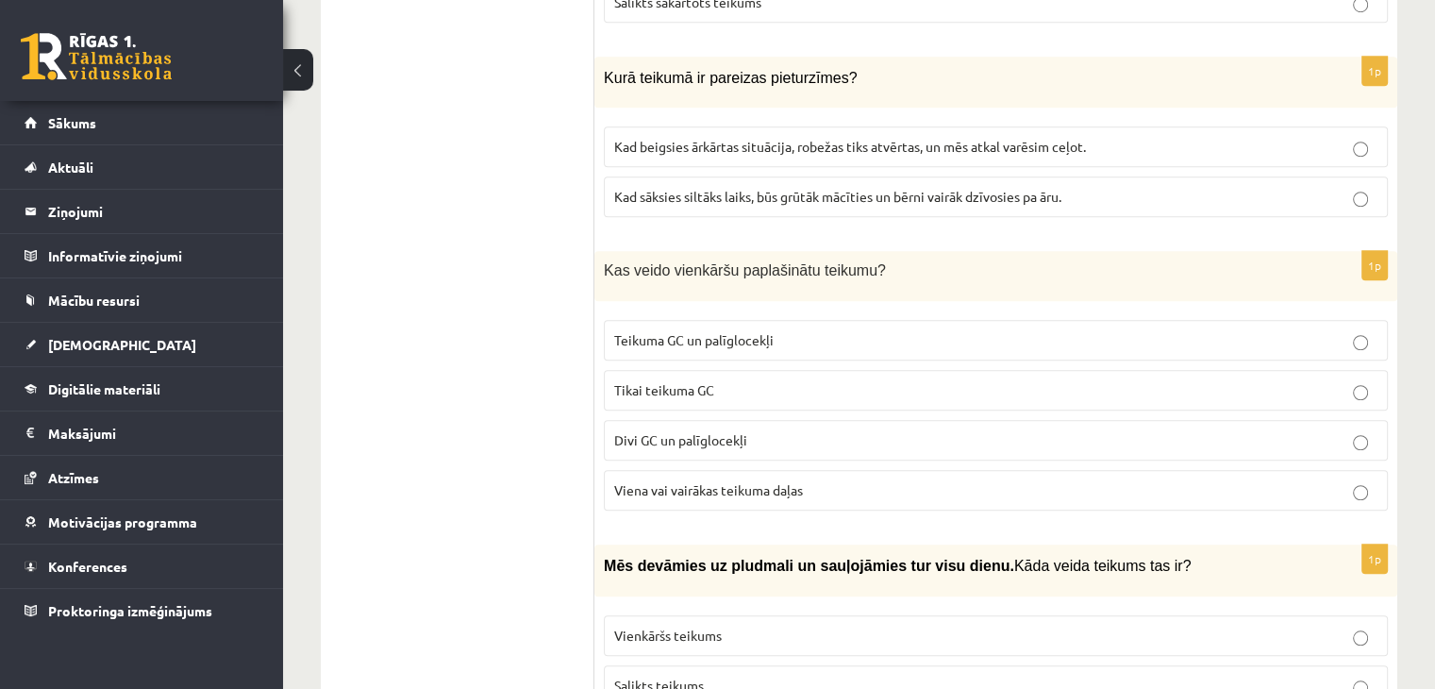
click at [751, 333] on span "Teikuma GC un palīglocekļi" at bounding box center [693, 339] width 159 height 17
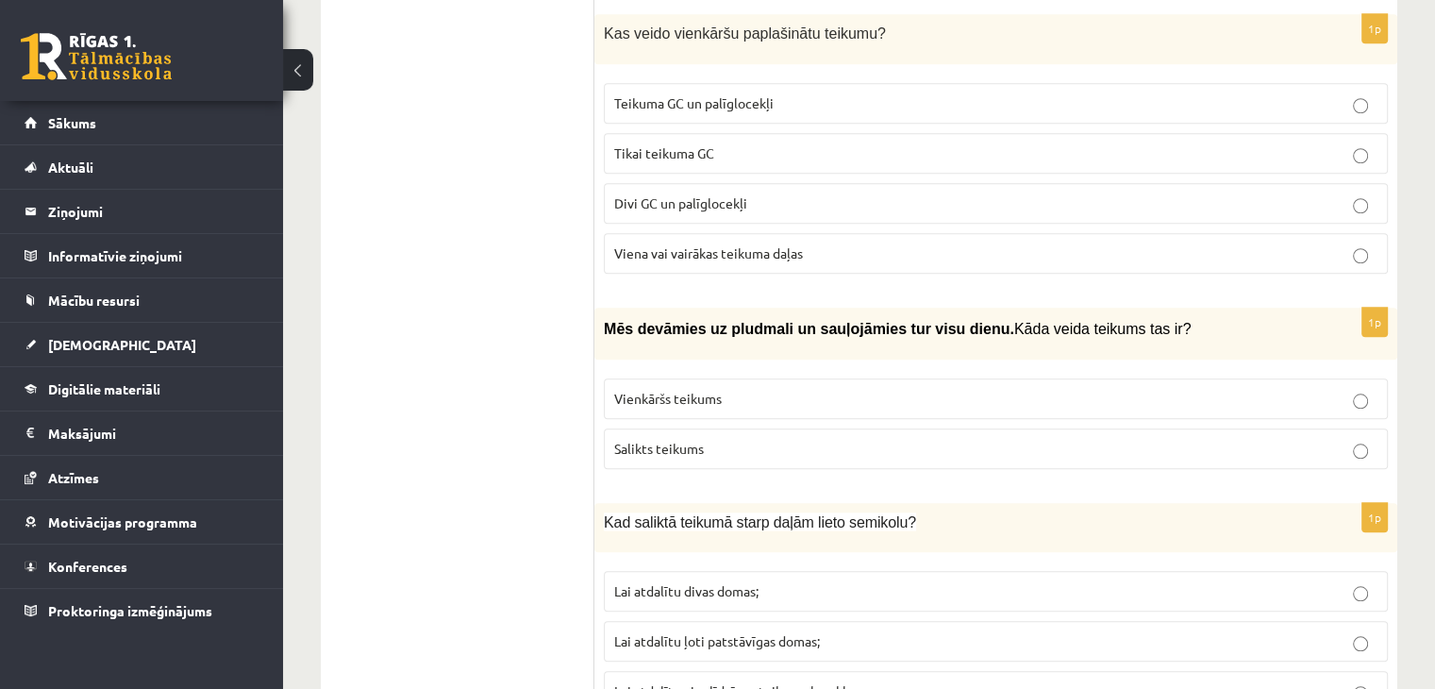
scroll to position [1700, 0]
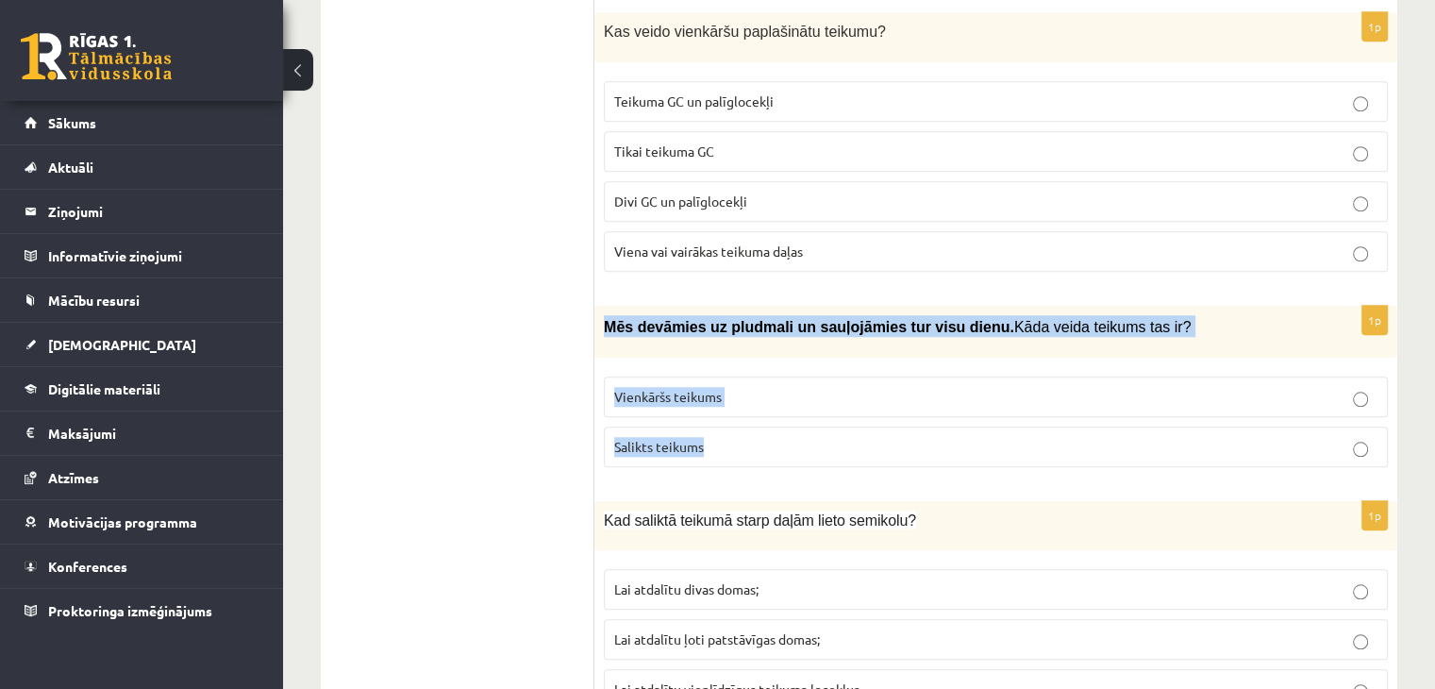
drag, startPoint x: 604, startPoint y: 307, endPoint x: 761, endPoint y: 439, distance: 205.6
click at [761, 439] on div "1p Mēs devāmies uz pludmali un sauļojāmies tur visu dienu. Kāda veida teikums t…" at bounding box center [995, 394] width 803 height 176
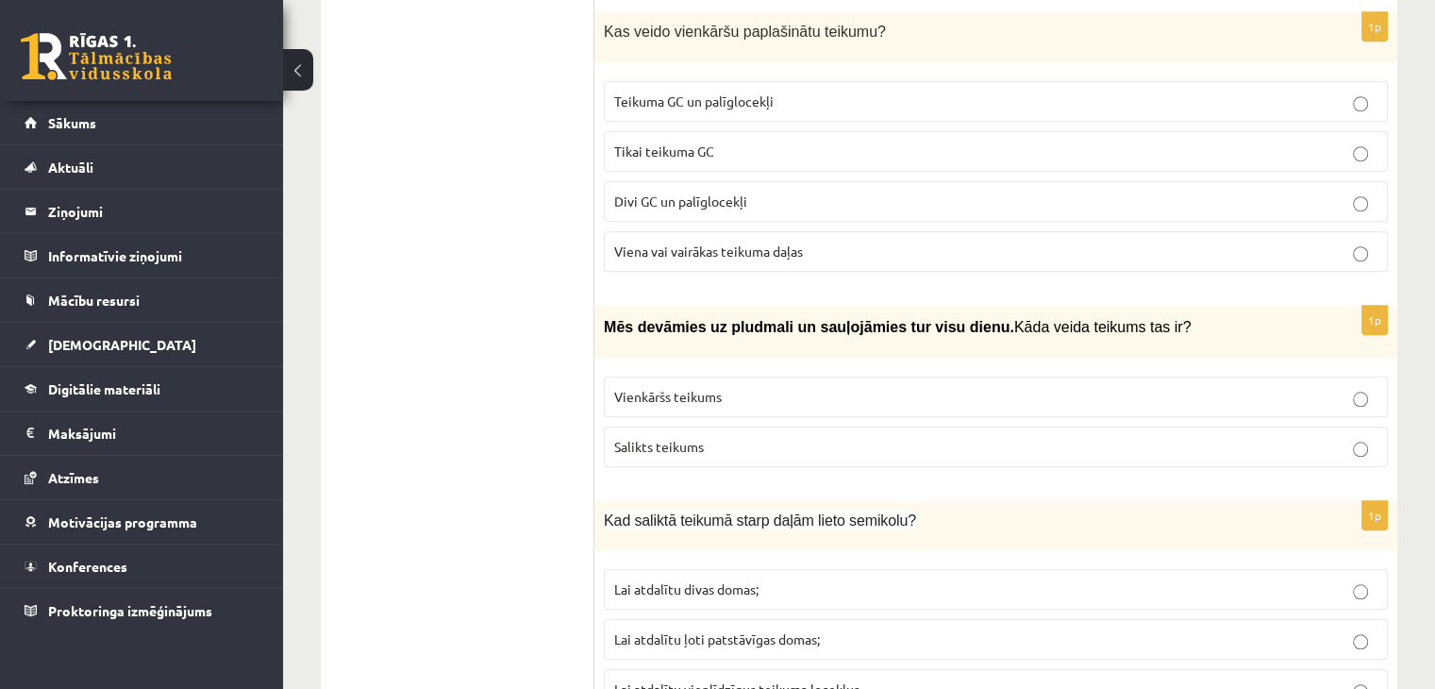
click at [630, 391] on span "Vienkāršs teikums" at bounding box center [668, 396] width 108 height 17
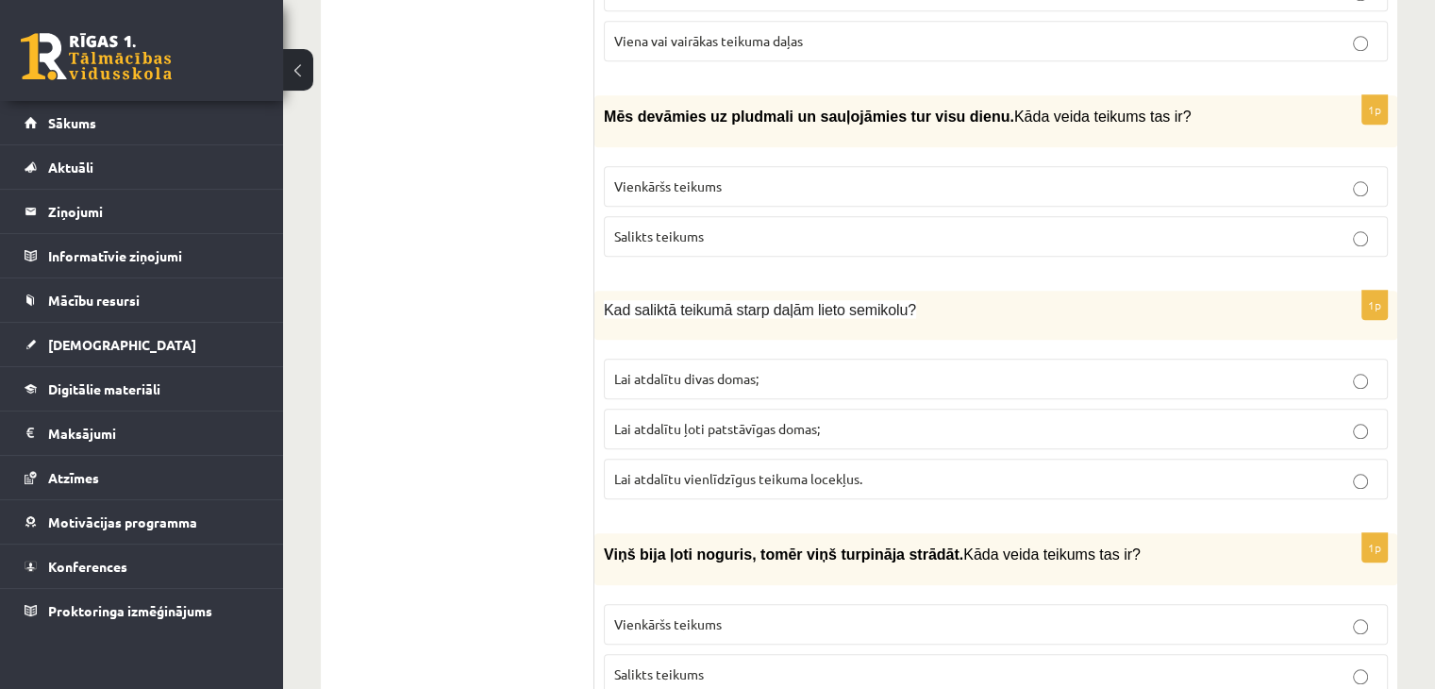
scroll to position [1919, 0]
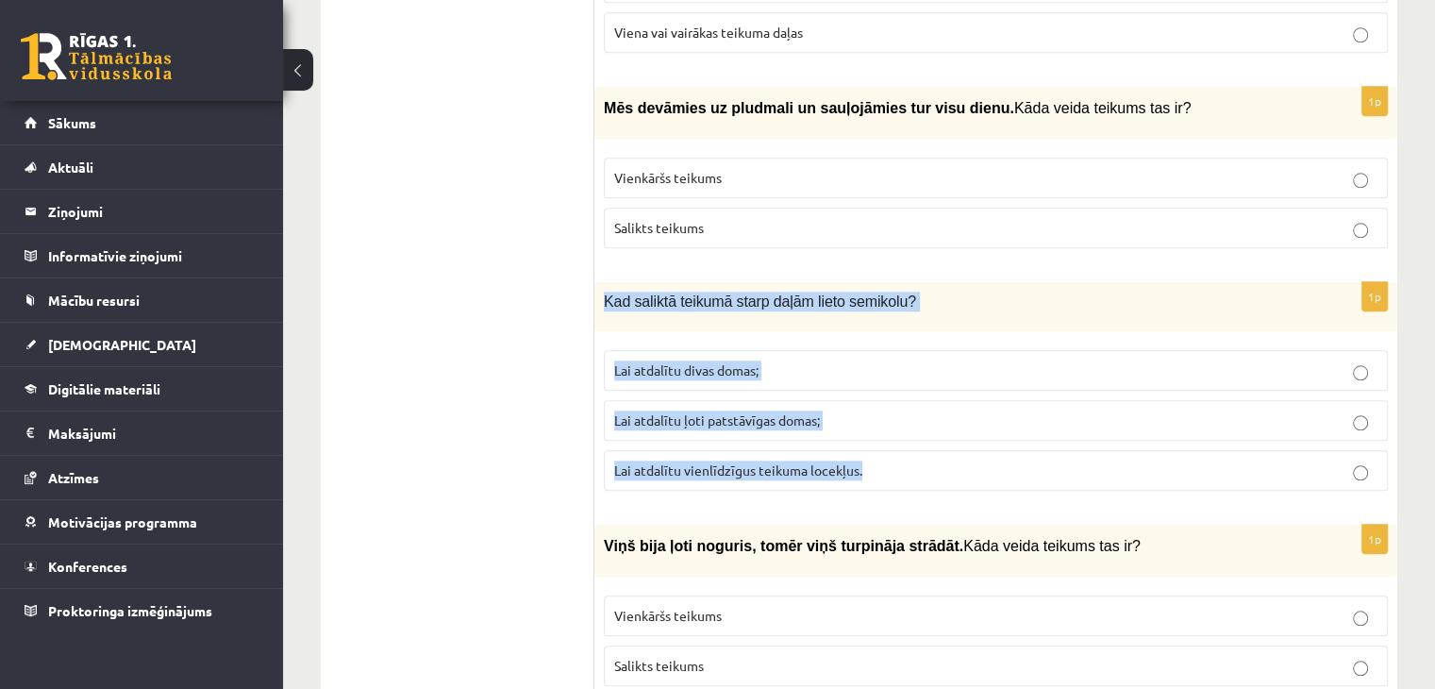
drag, startPoint x: 593, startPoint y: 289, endPoint x: 894, endPoint y: 450, distance: 341.4
click at [894, 450] on div "1p Kad saliktā teikumā starp daļām lieto semikolu? Lai atdalītu divas domas; La…" at bounding box center [995, 393] width 803 height 223
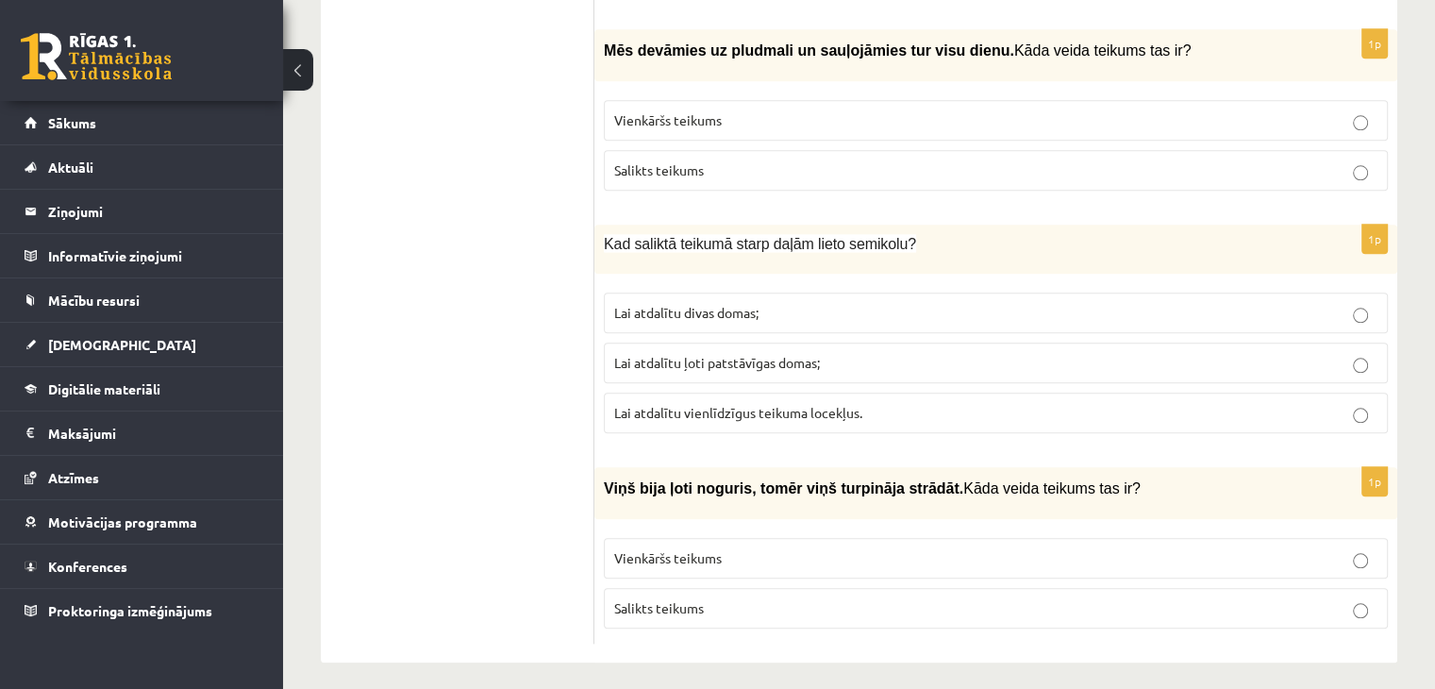
click at [667, 354] on span "Lai atdalītu ļoti patstāvīgas domas;" at bounding box center [717, 362] width 206 height 17
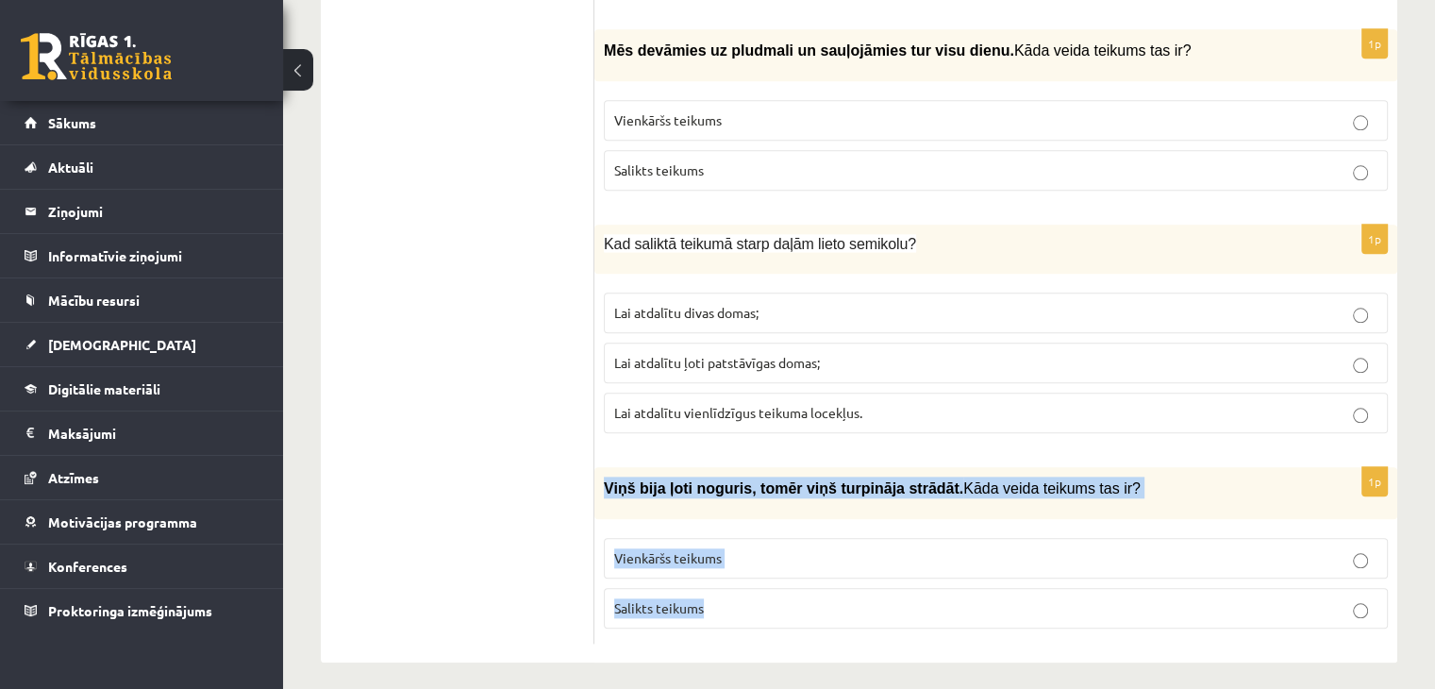
drag, startPoint x: 605, startPoint y: 471, endPoint x: 1106, endPoint y: 592, distance: 516.4
click at [1106, 592] on div "1p Viņš bija ļoti noguris, tomēr viņš turpināja strādāt. Kāda veida teikums tas…" at bounding box center [995, 555] width 803 height 176
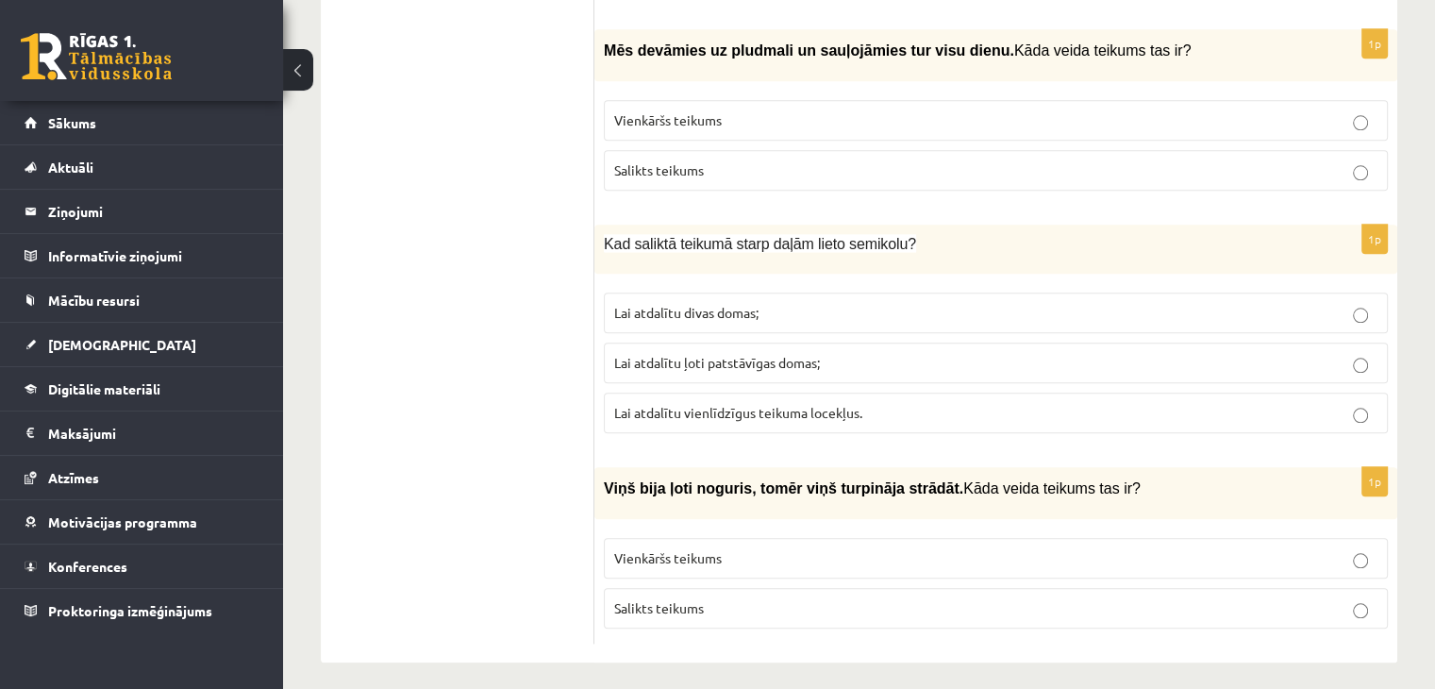
click at [689, 603] on p "Salikts teikums" at bounding box center [995, 608] width 763 height 20
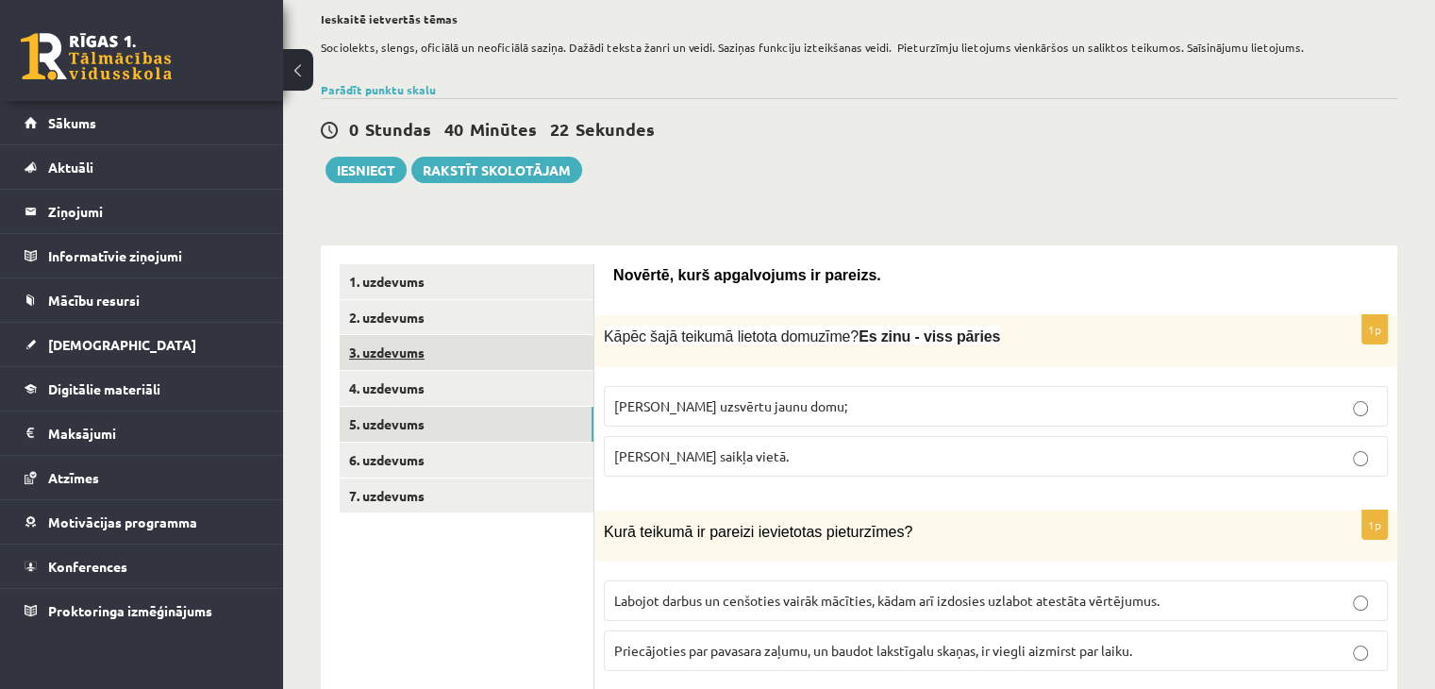
scroll to position [185, 0]
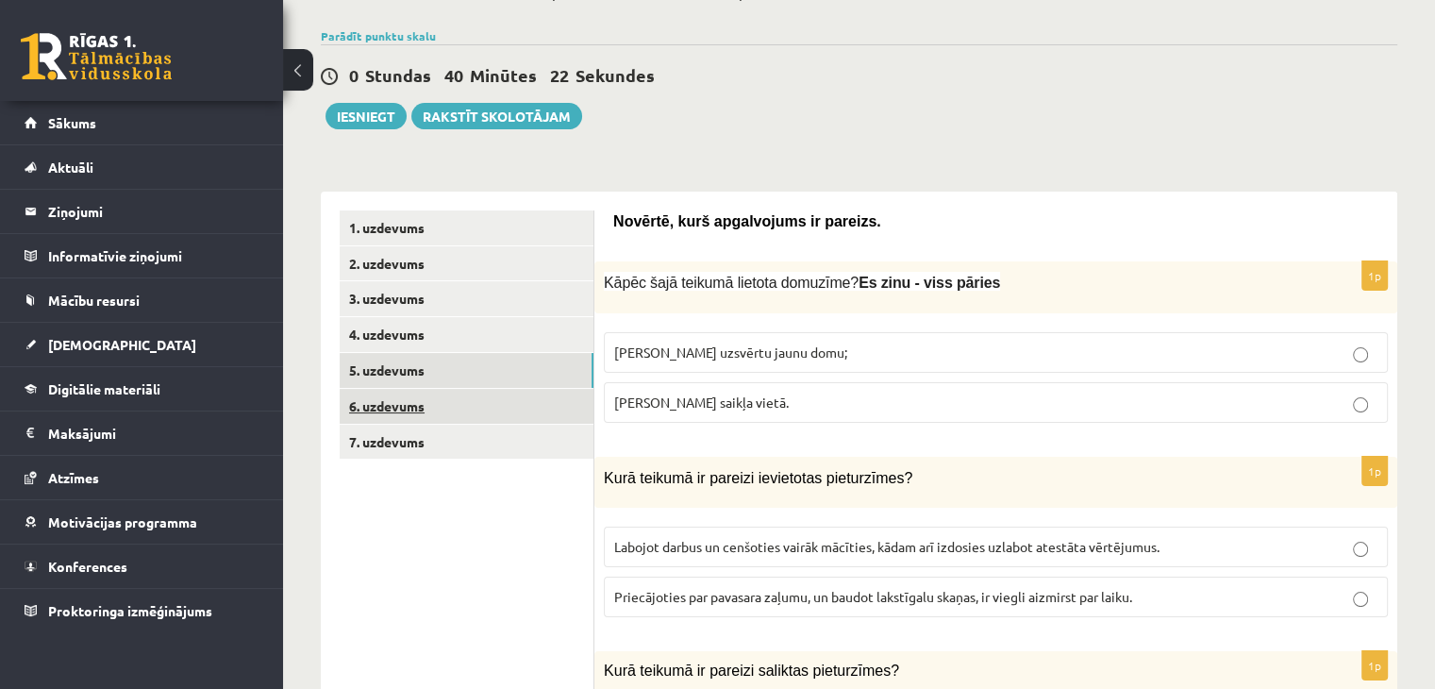
click at [463, 412] on link "6. uzdevums" at bounding box center [467, 406] width 254 height 35
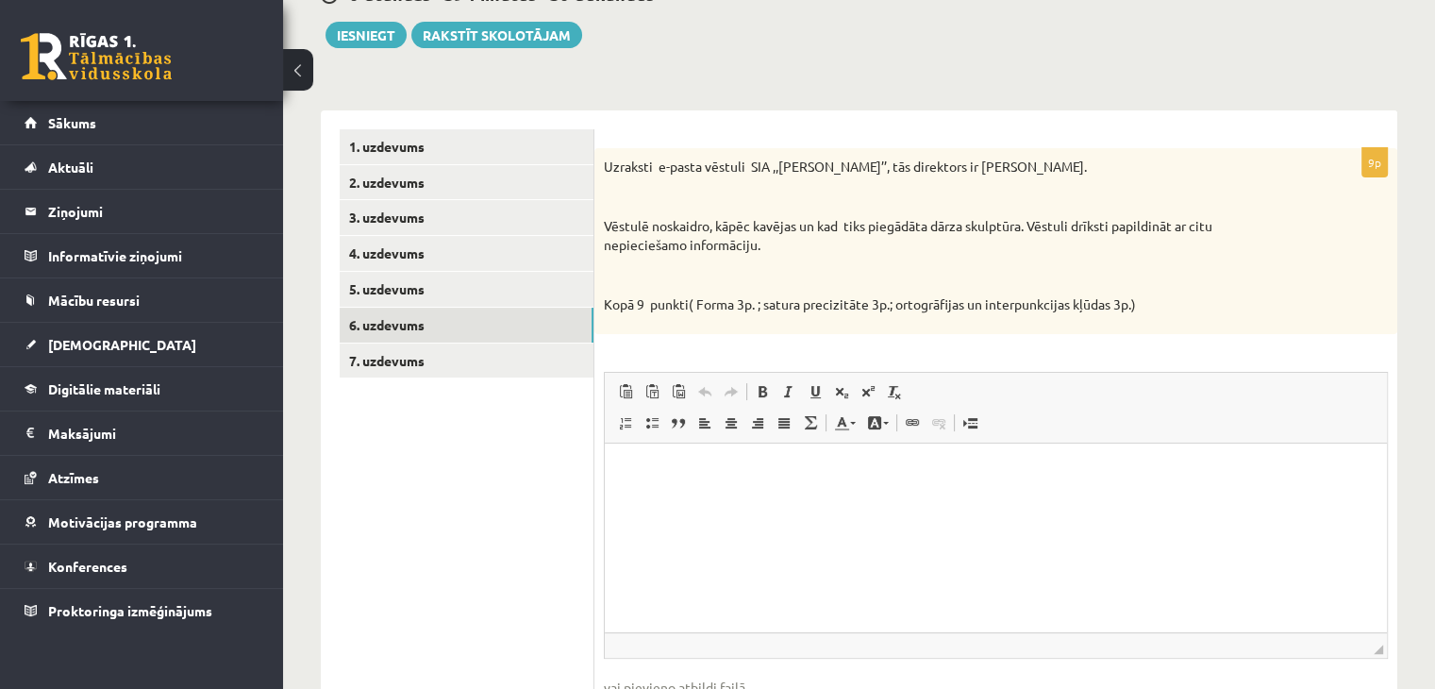
scroll to position [398, 0]
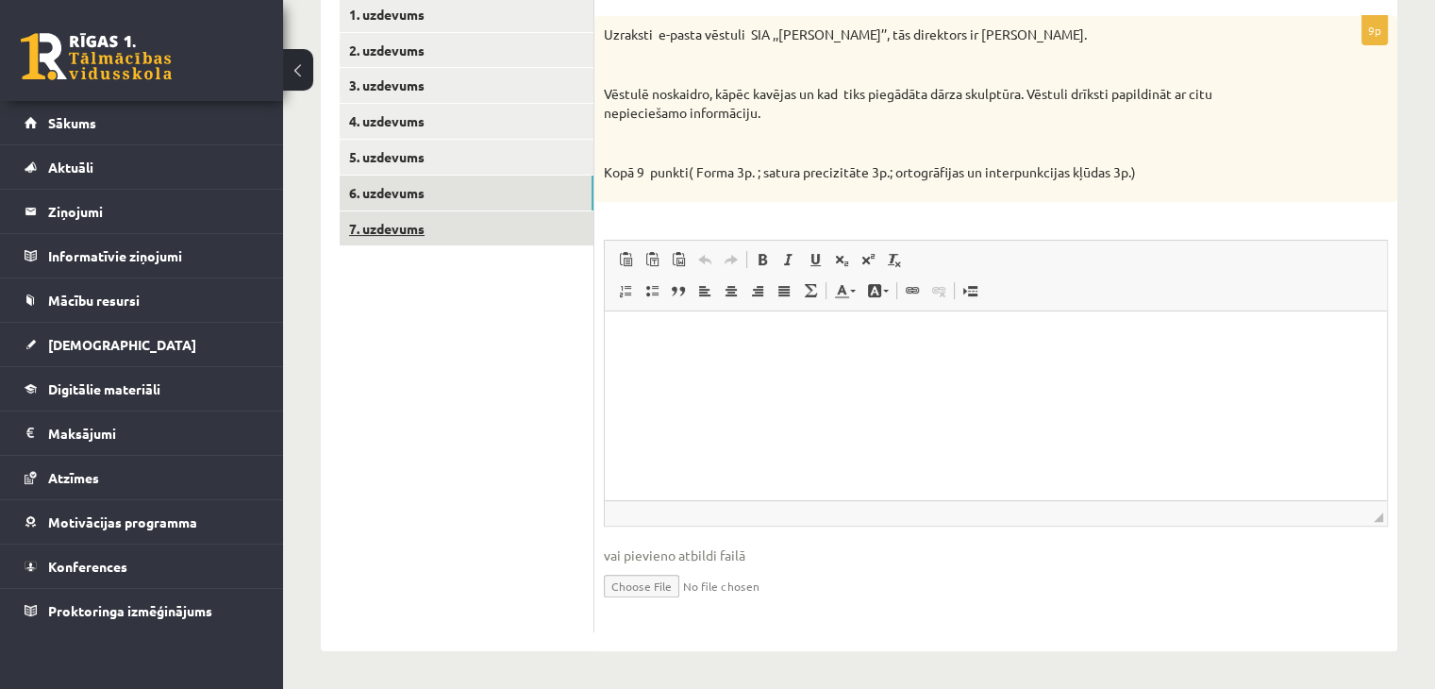
click at [551, 217] on link "7. uzdevums" at bounding box center [467, 228] width 254 height 35
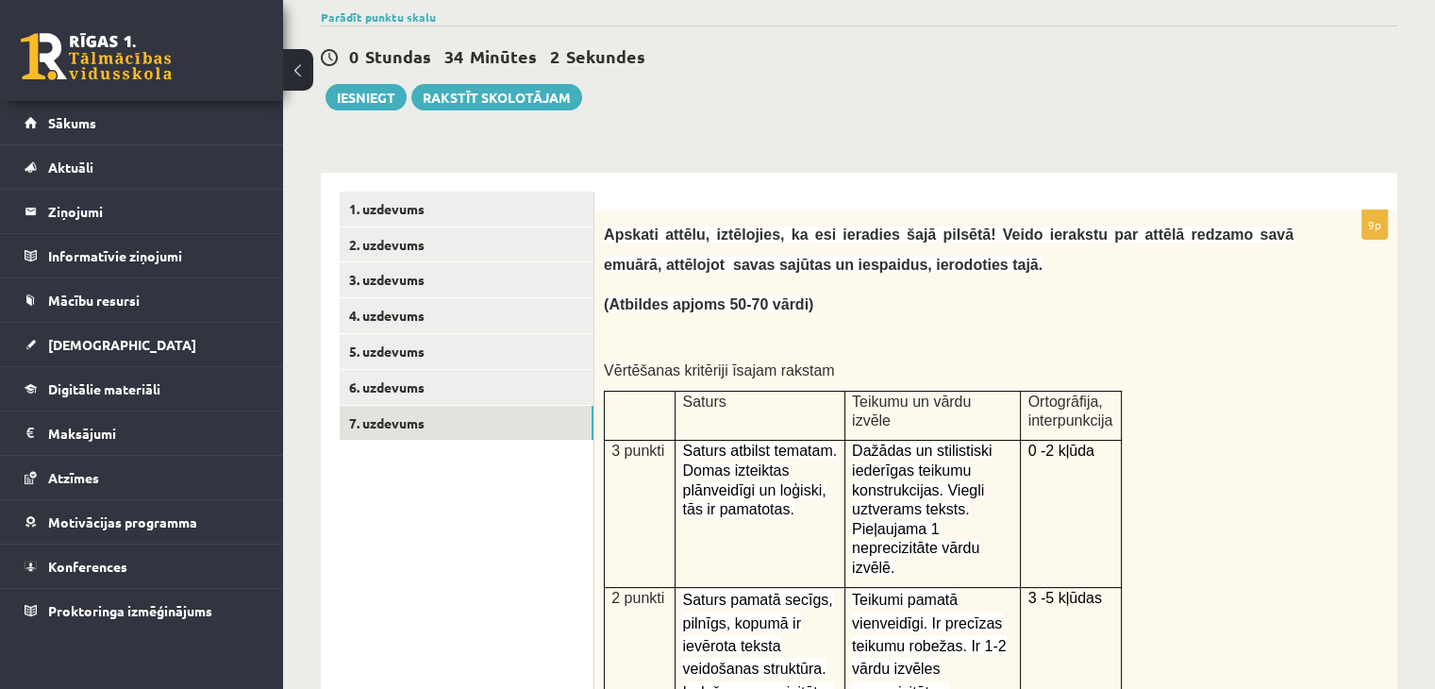
scroll to position [207, 0]
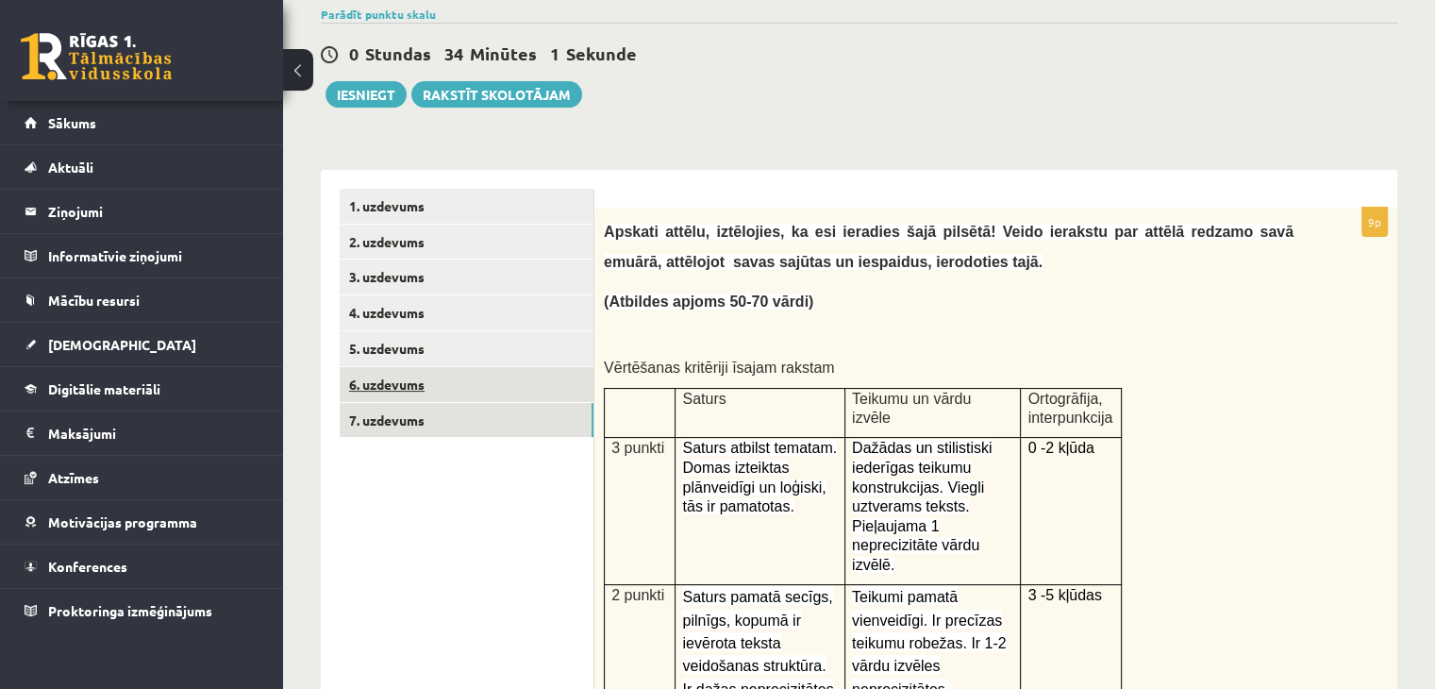
click at [464, 394] on link "6. uzdevums" at bounding box center [467, 384] width 254 height 35
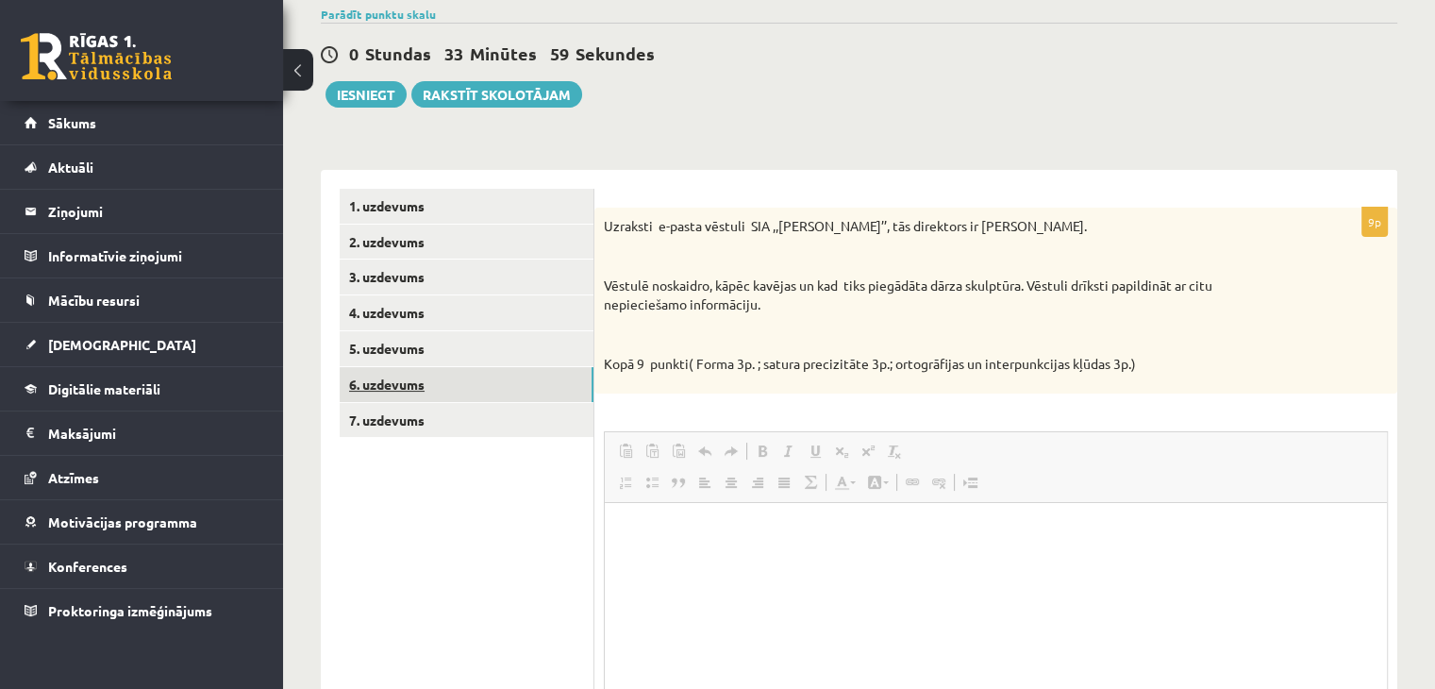
scroll to position [0, 0]
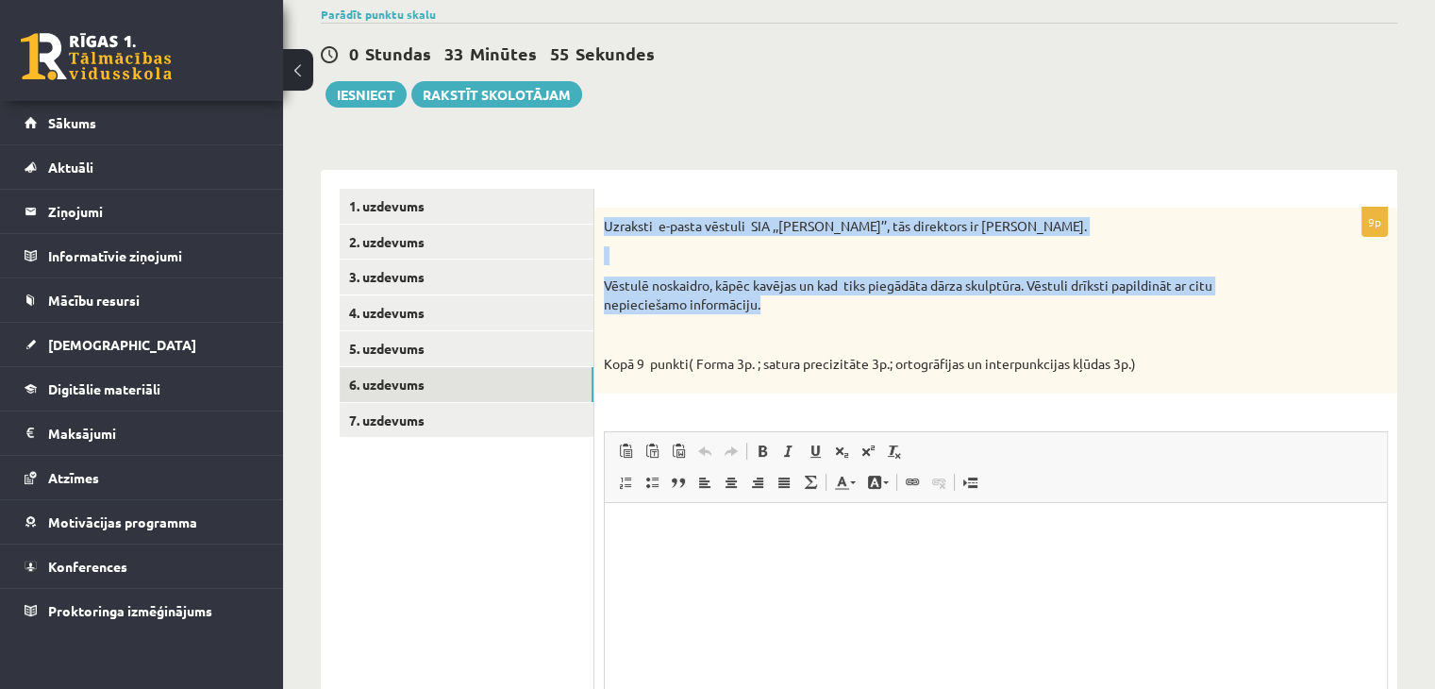
drag, startPoint x: 603, startPoint y: 214, endPoint x: 761, endPoint y: 307, distance: 183.5
click at [761, 307] on div "Uzraksti e-pasta vēstuli SIA ,,Puķīte’’, tās direktors ir Ingus Auza. Vēstulē n…" at bounding box center [995, 301] width 803 height 187
click at [841, 304] on p "Vēstulē noskaidro, kāpēc kavējas un kad tiks piegādāta dārza skulptūra. Vēstuli…" at bounding box center [949, 294] width 690 height 37
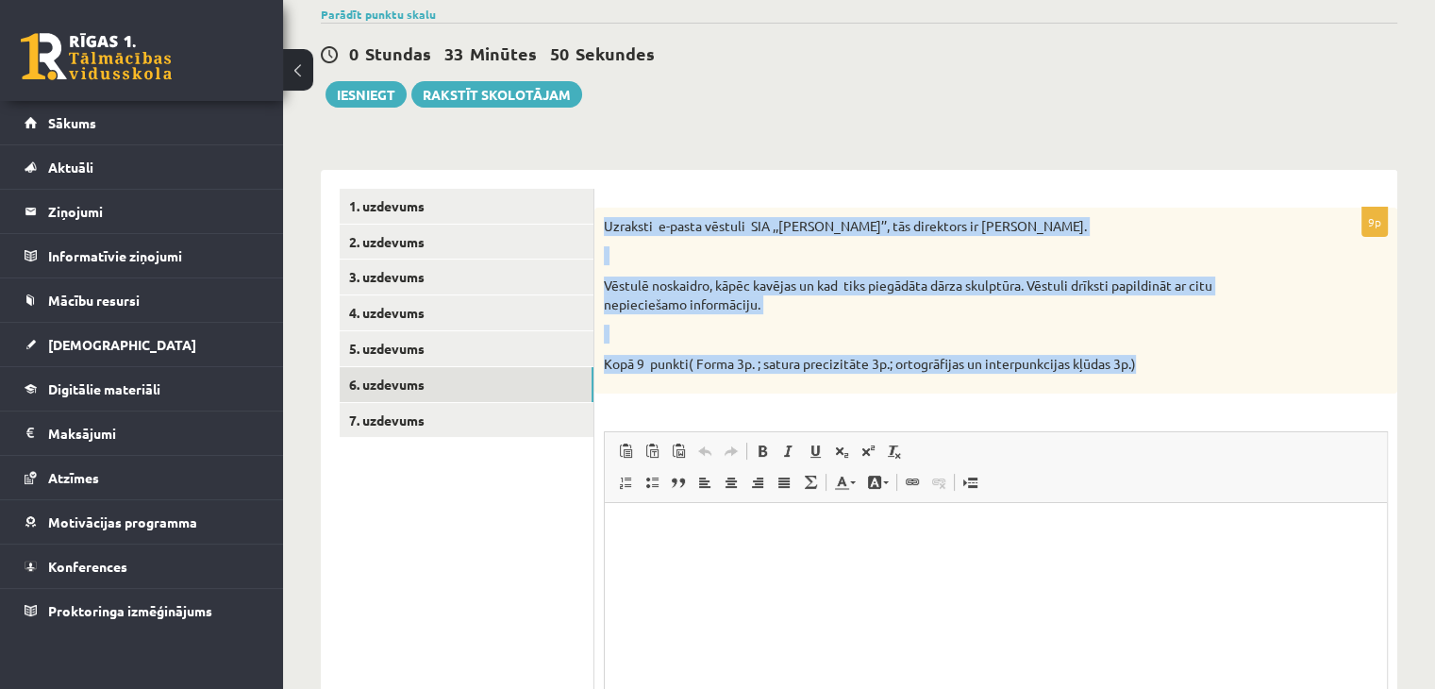
drag, startPoint x: 607, startPoint y: 217, endPoint x: 1158, endPoint y: 369, distance: 571.4
click at [1158, 369] on div "Uzraksti e-pasta vēstuli SIA ,,Puķīte’’, tās direktors ir Ingus Auza. Vēstulē n…" at bounding box center [995, 301] width 803 height 187
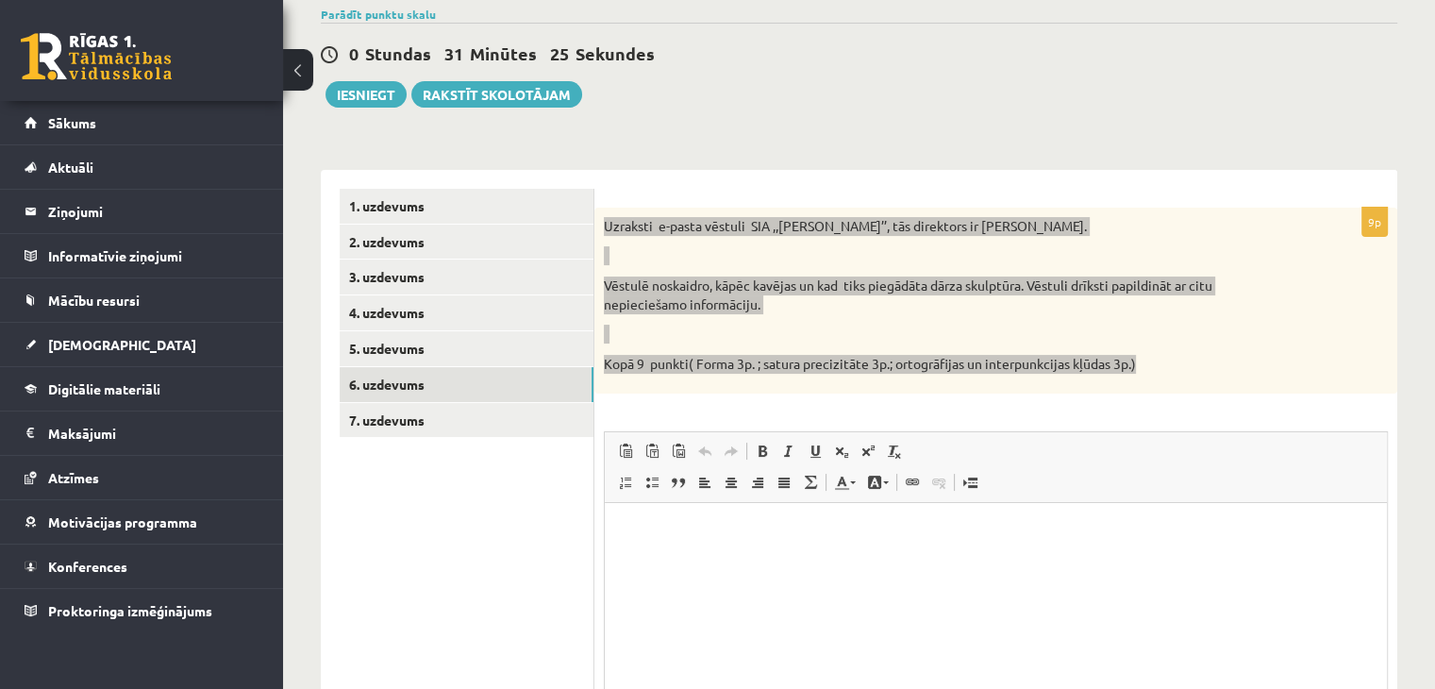
click at [741, 533] on p "Визуальный текстовый редактор, wiswyg-editor-user-answer-47025007886780" at bounding box center [996, 532] width 744 height 20
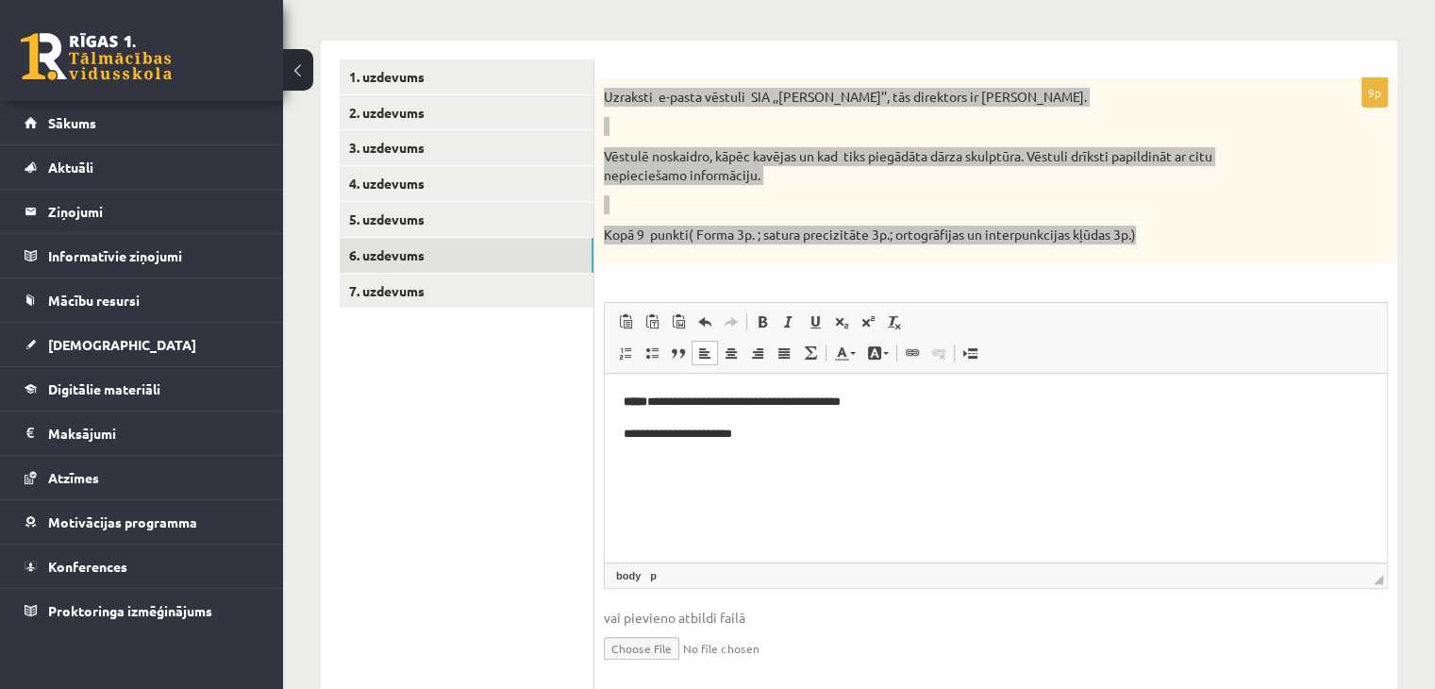
scroll to position [342, 0]
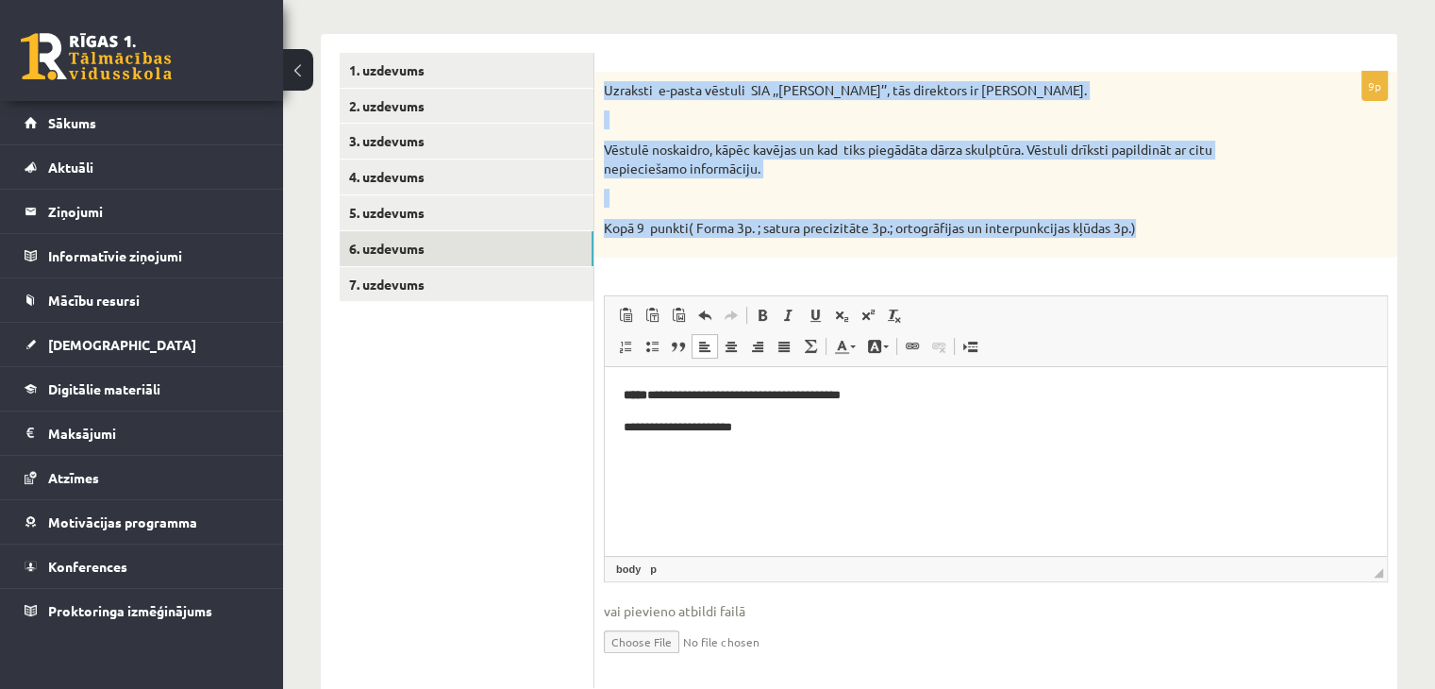
click at [624, 39] on div "**********" at bounding box center [995, 371] width 803 height 674
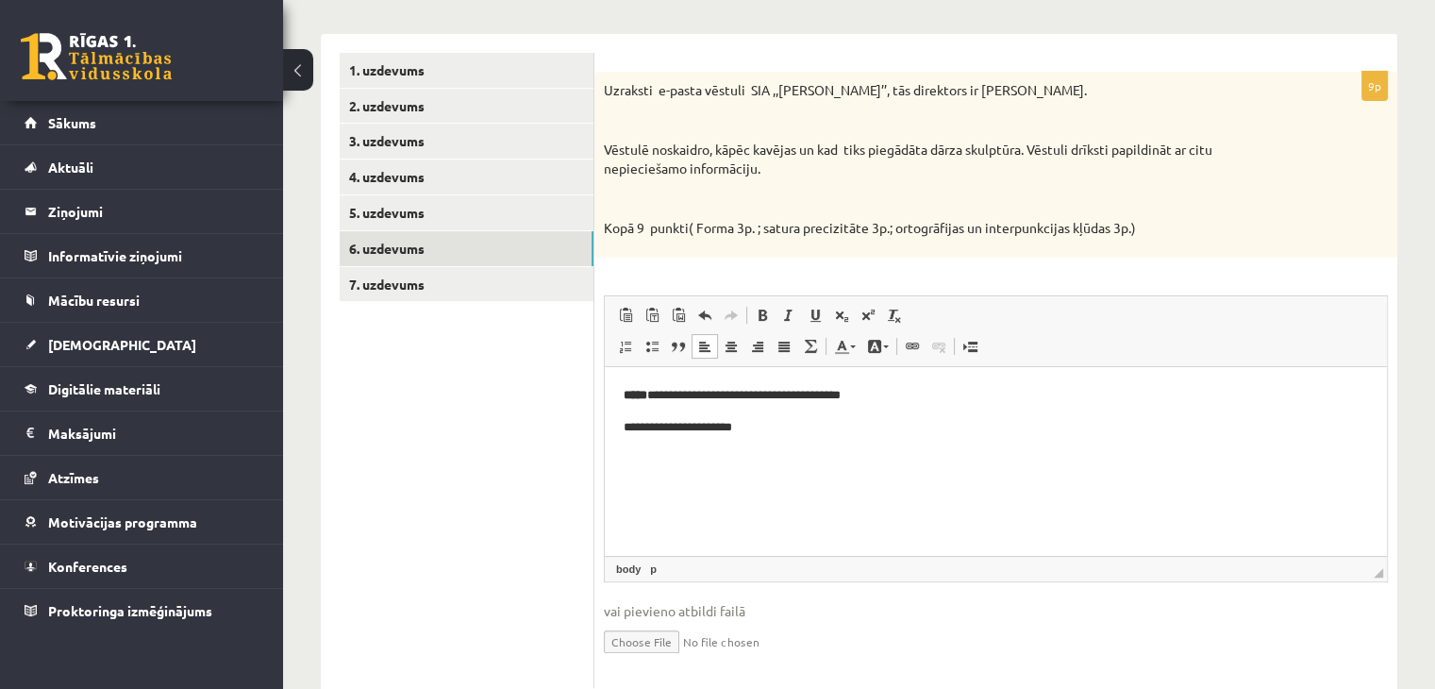
click at [797, 61] on form "**********" at bounding box center [995, 371] width 765 height 636
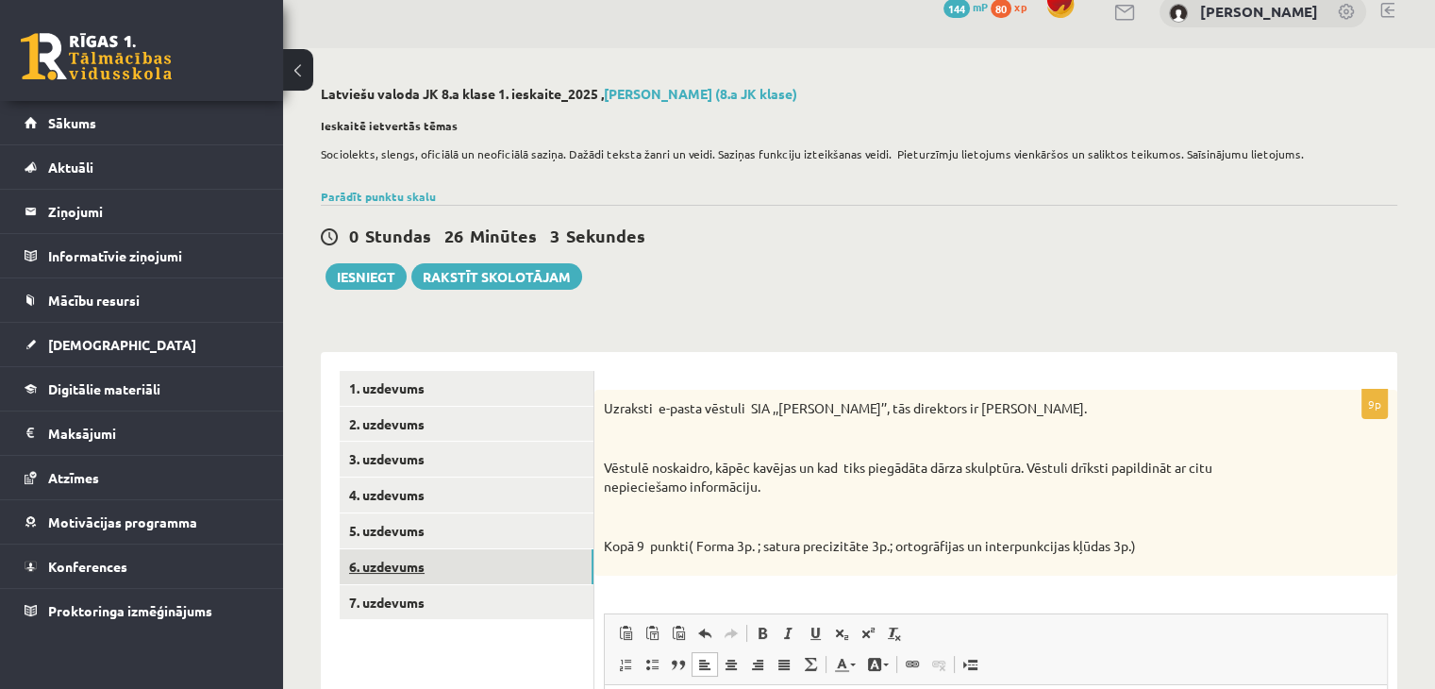
scroll to position [122, 0]
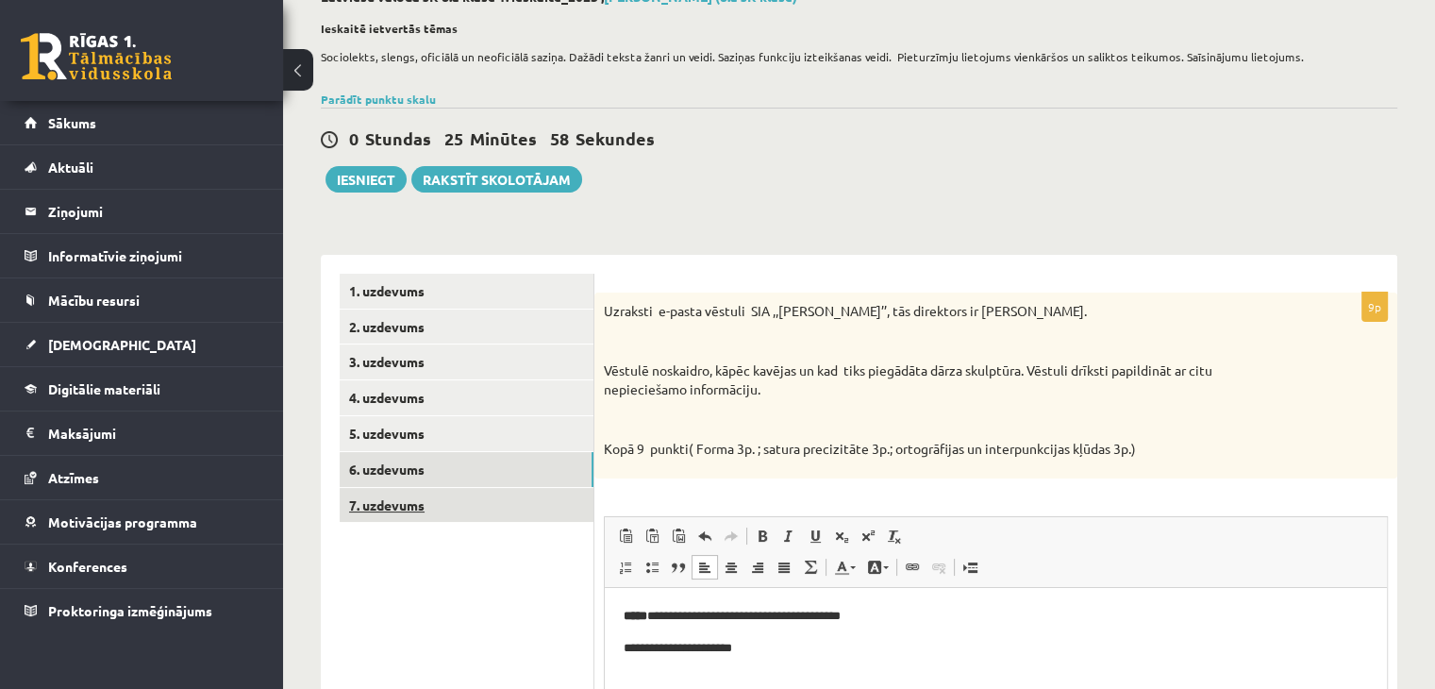
click at [476, 499] on link "7. uzdevums" at bounding box center [467, 505] width 254 height 35
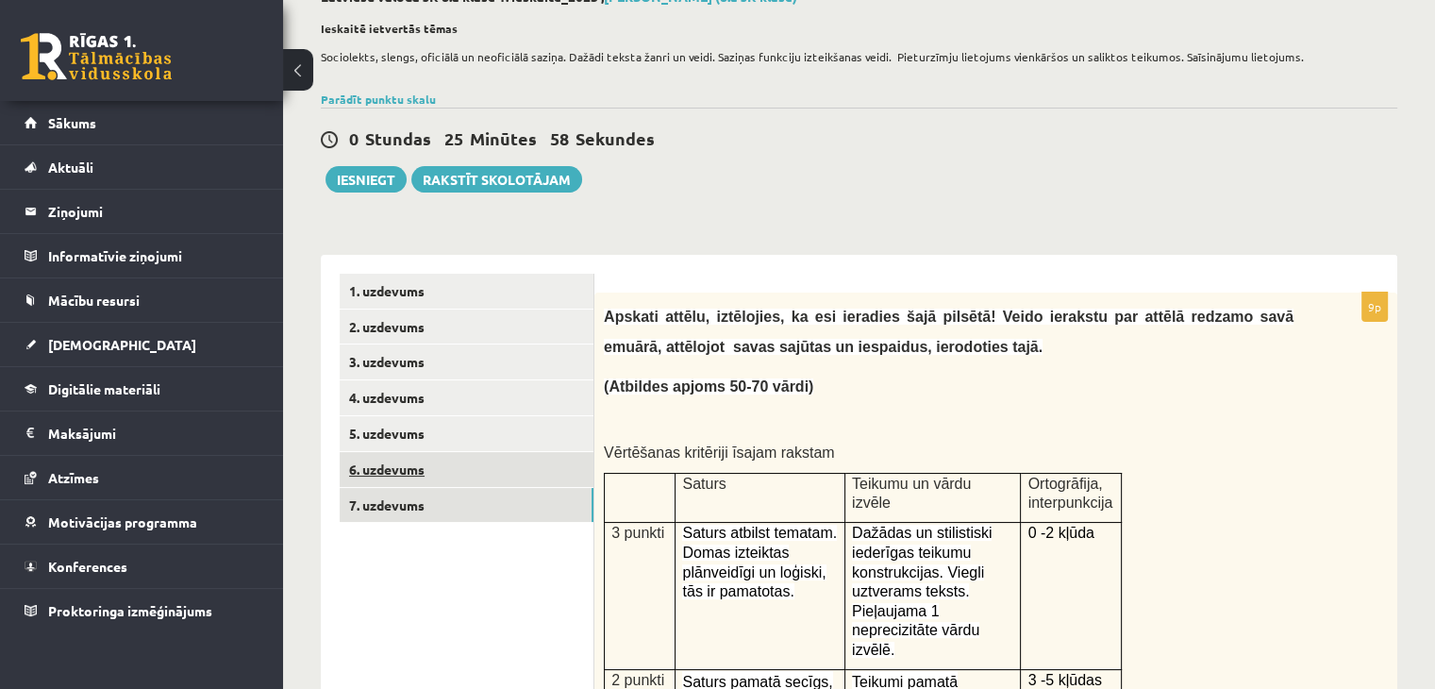
click at [477, 465] on link "6. uzdevums" at bounding box center [467, 469] width 254 height 35
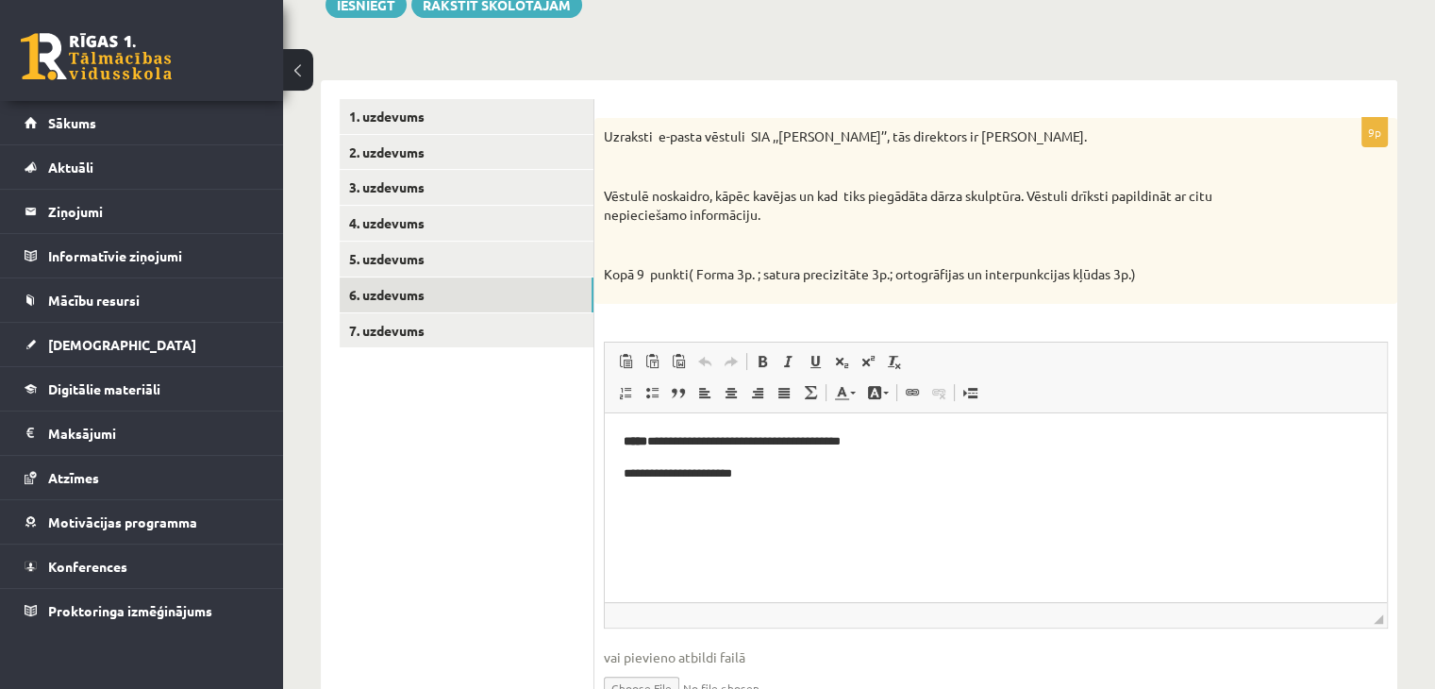
scroll to position [303, 0]
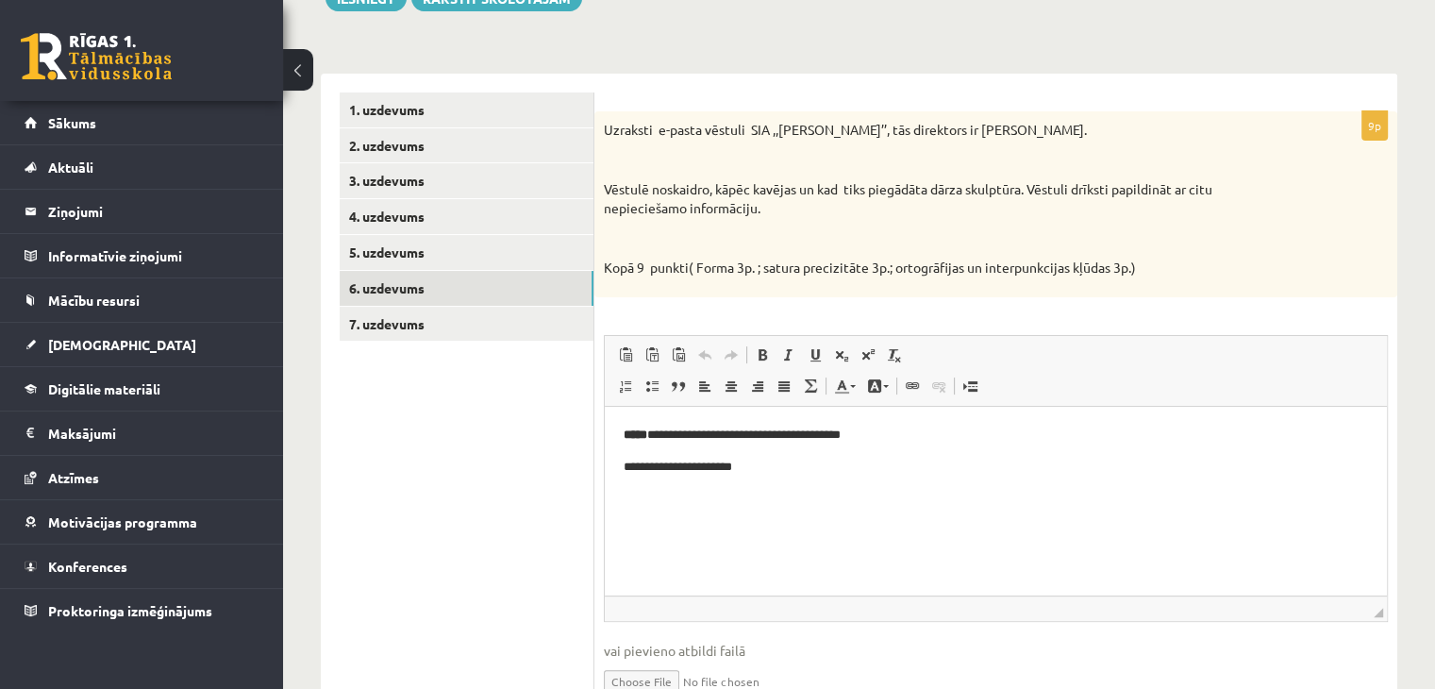
click at [773, 467] on p "**********" at bounding box center [996, 467] width 745 height 20
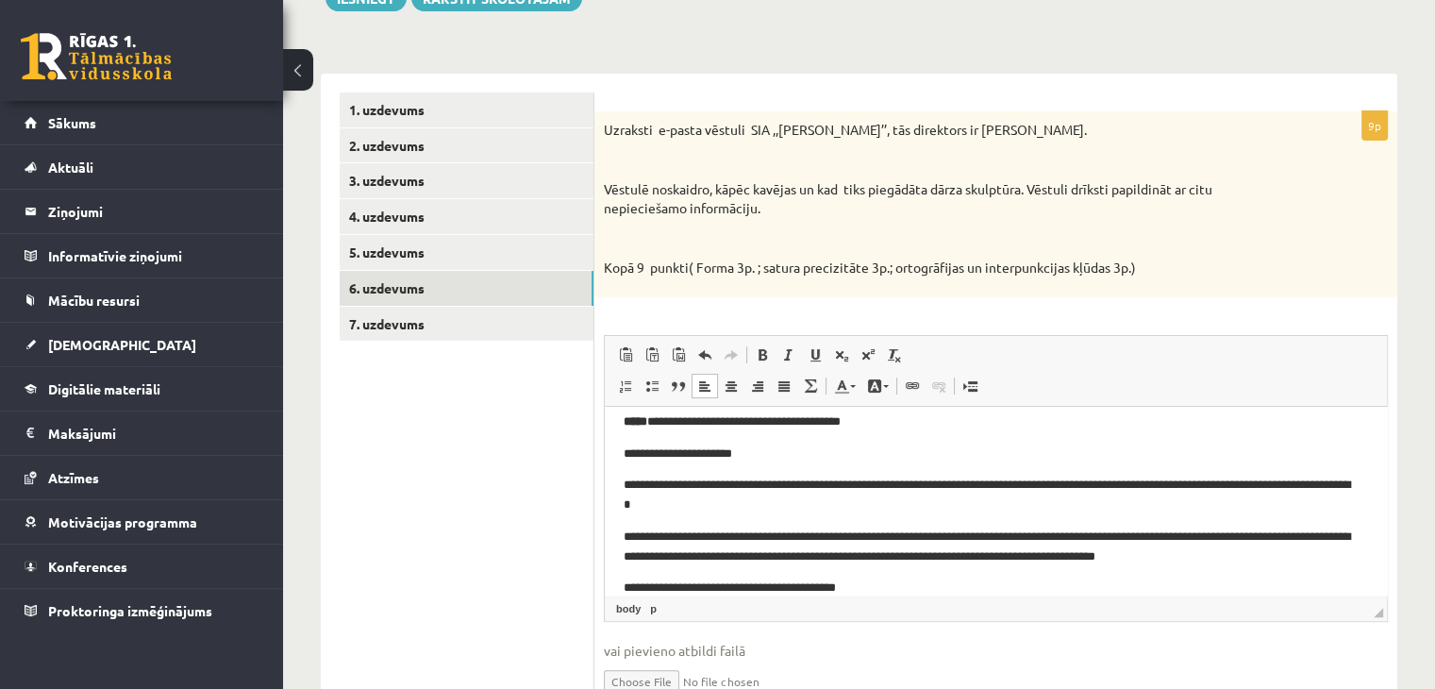
click at [624, 534] on p "**********" at bounding box center [989, 547] width 730 height 40
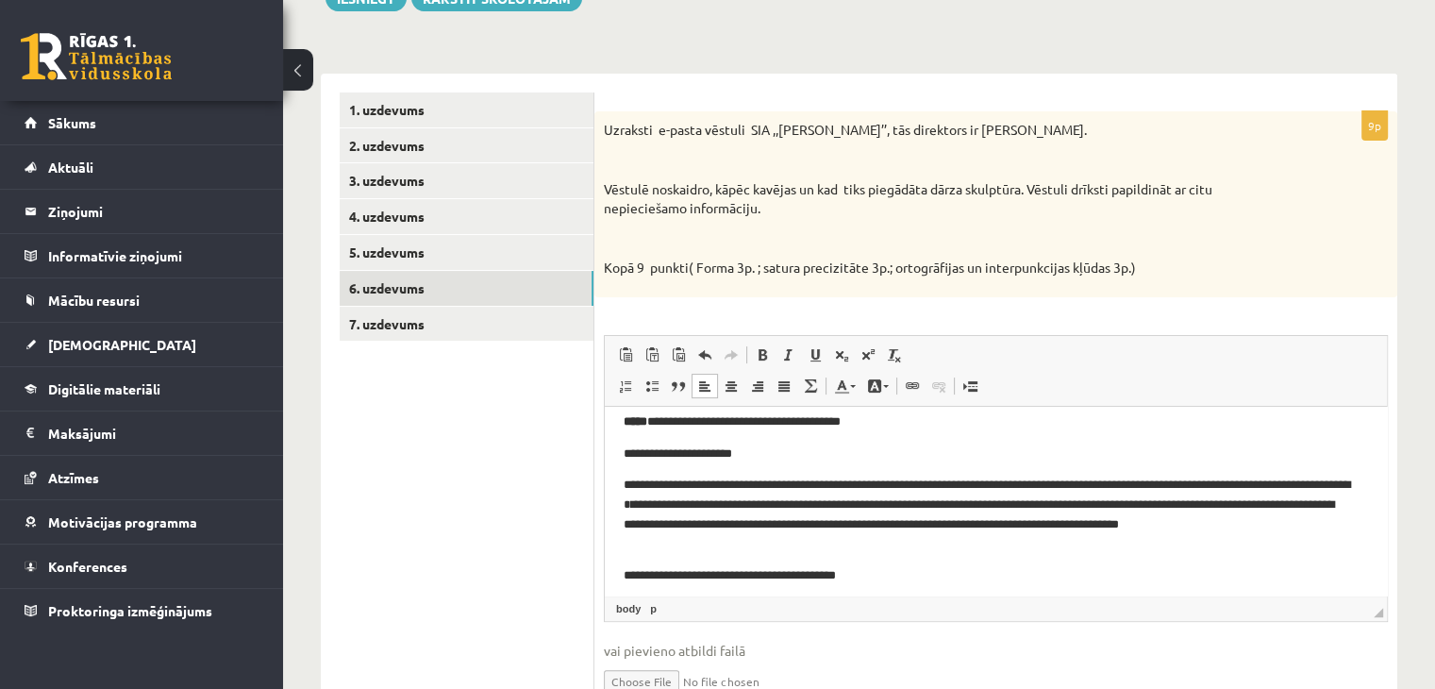
scroll to position [23, 0]
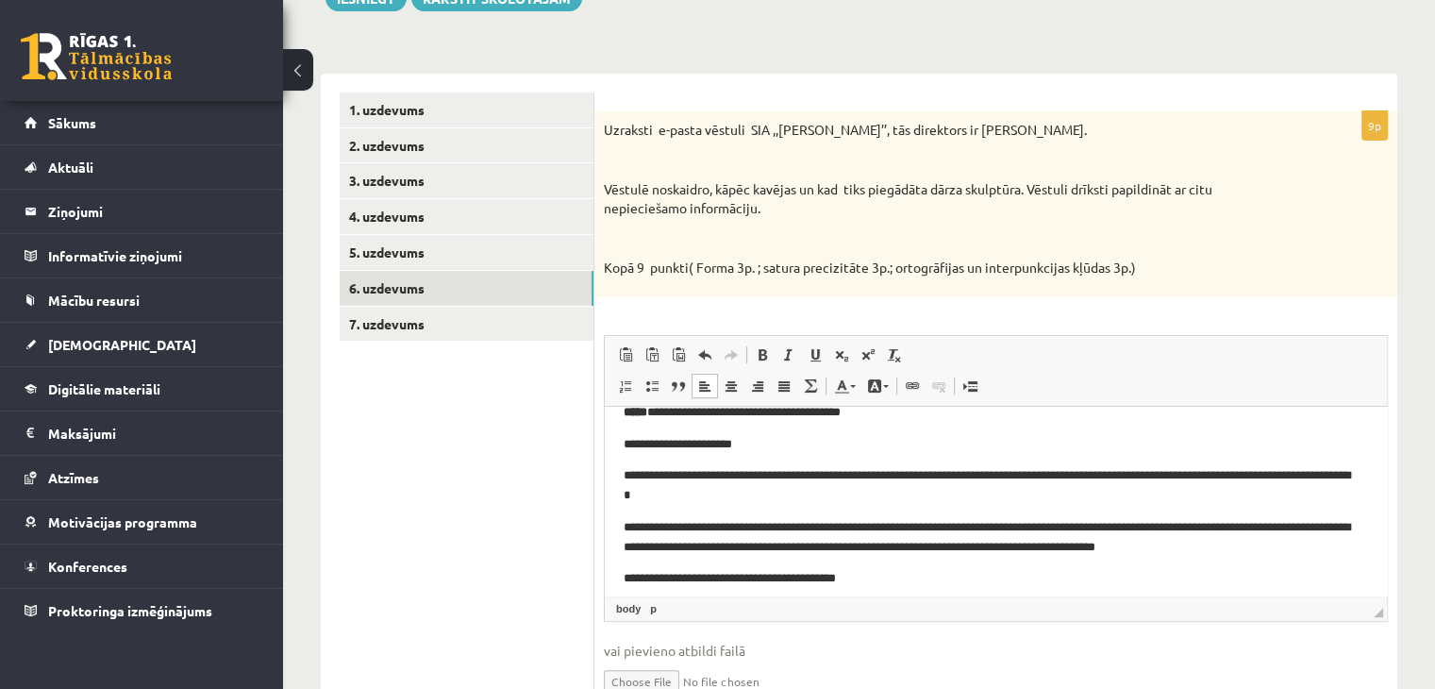
click at [761, 443] on p "**********" at bounding box center [989, 445] width 730 height 20
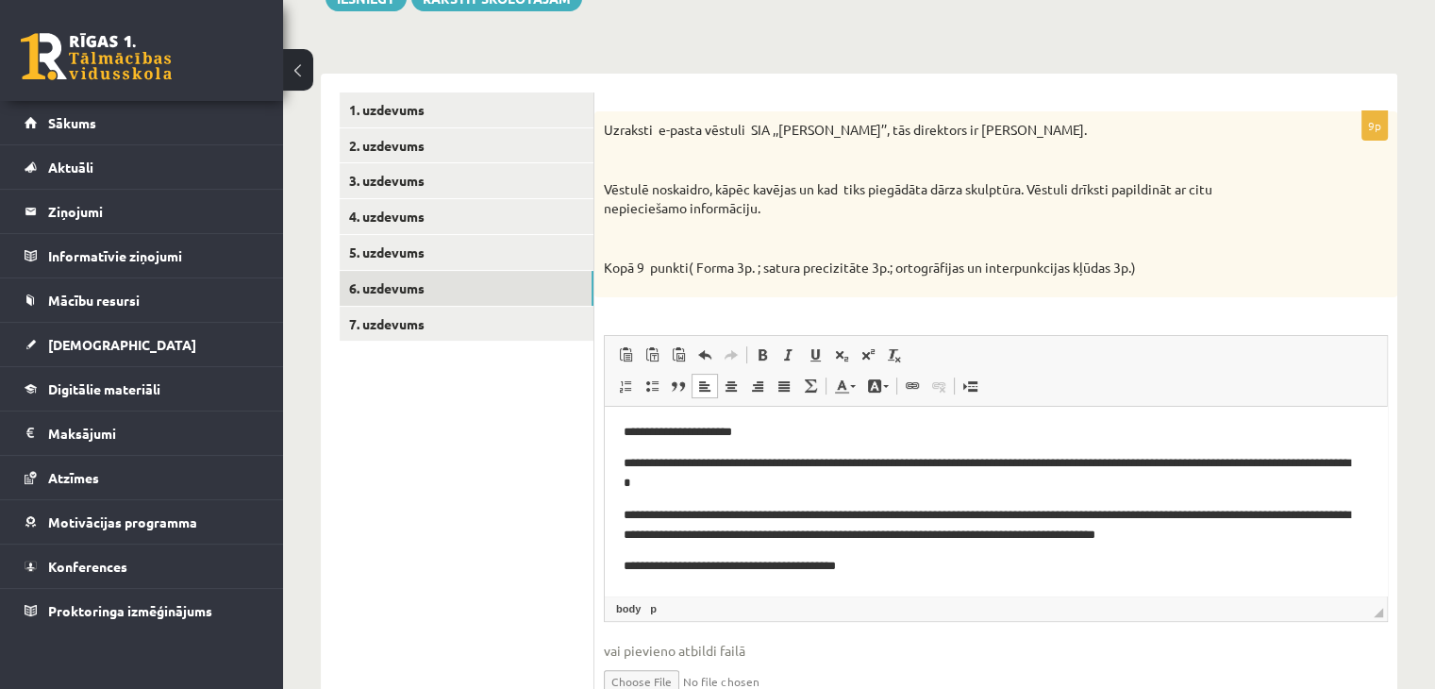
click at [880, 569] on p "**********" at bounding box center [989, 567] width 730 height 20
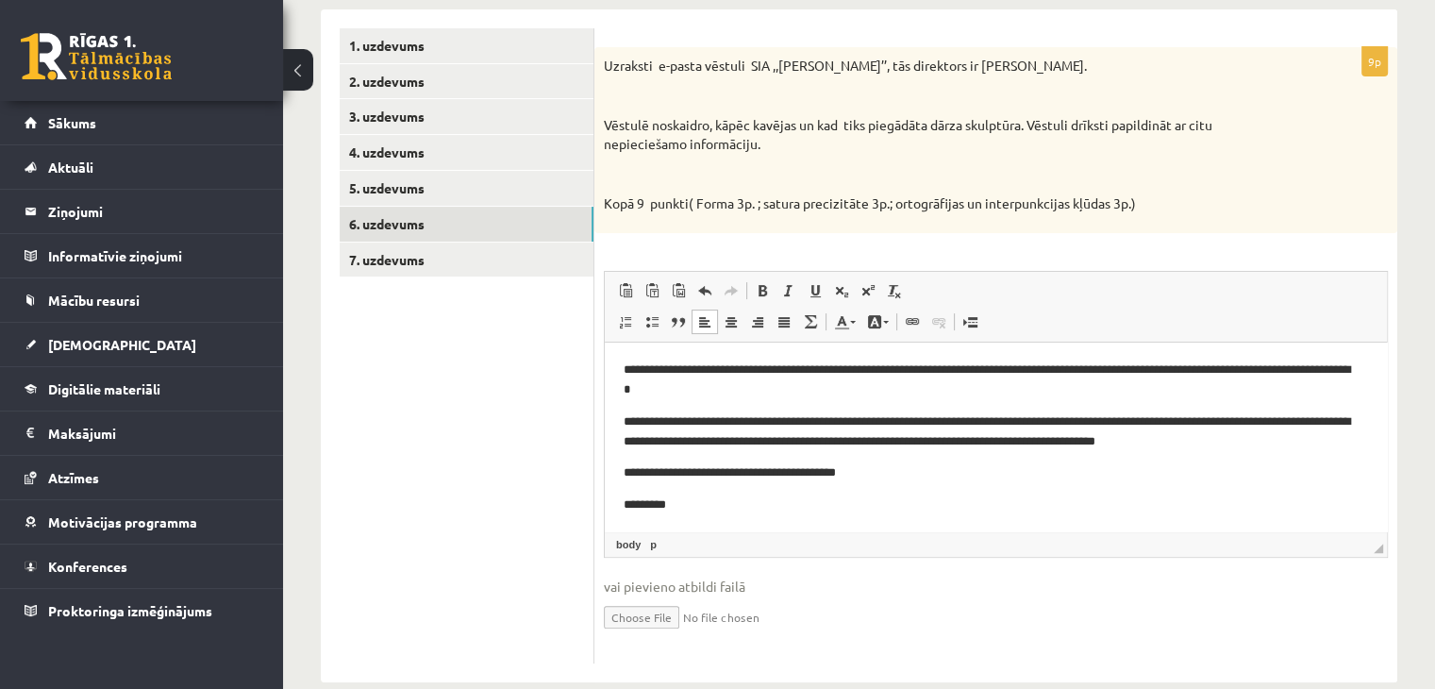
scroll to position [0, 0]
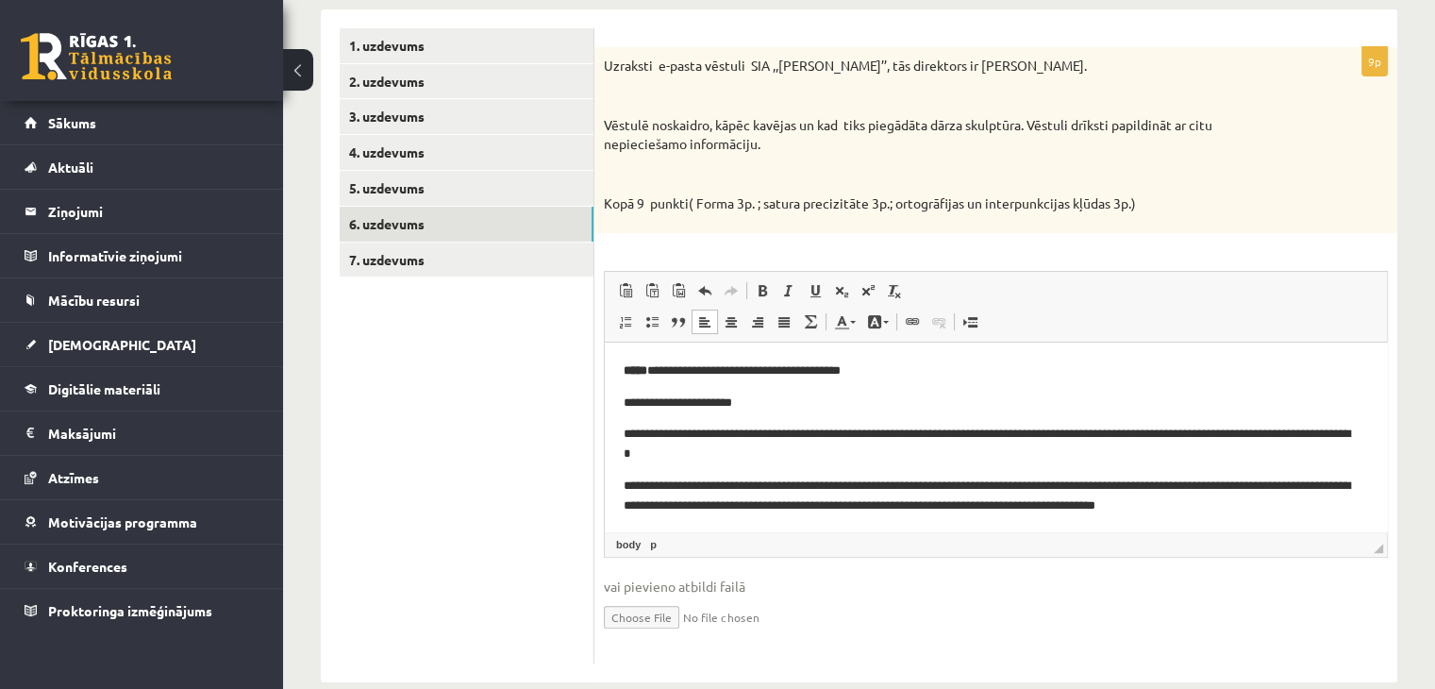
click at [757, 407] on p "**********" at bounding box center [989, 403] width 730 height 20
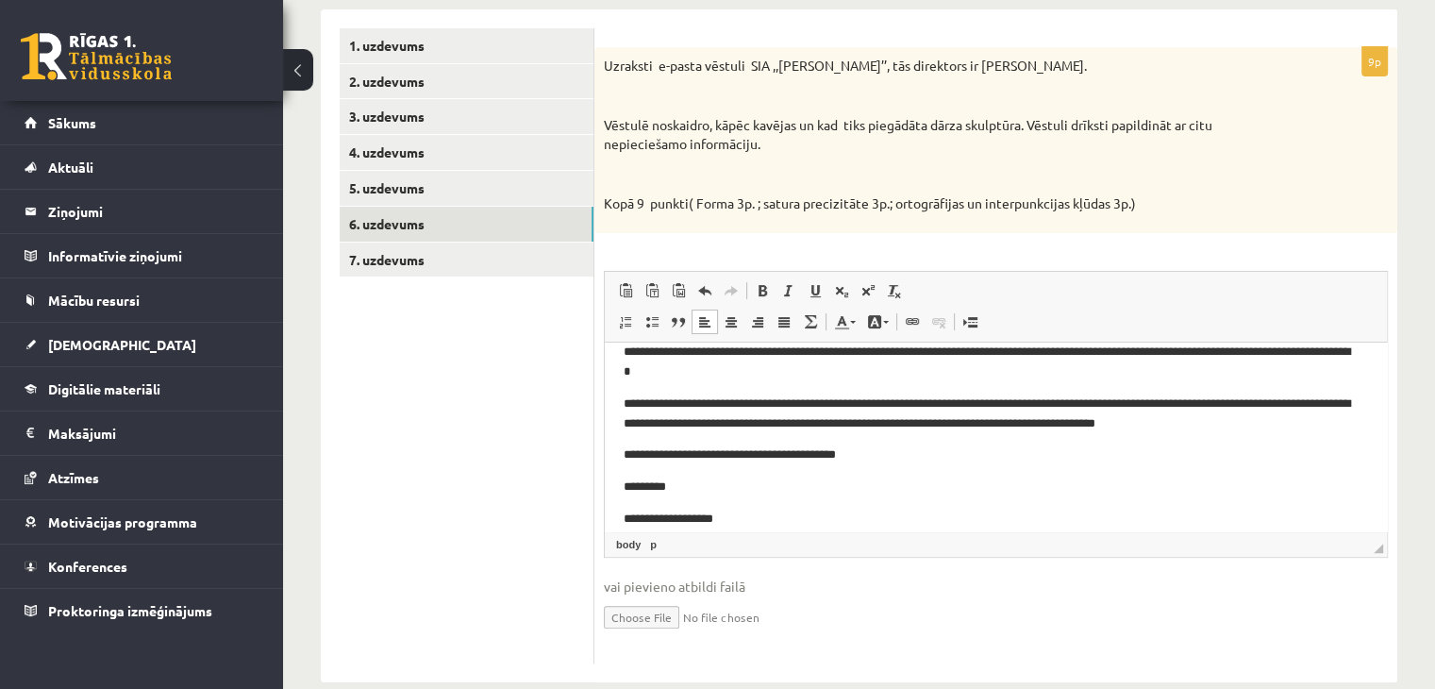
scroll to position [83, 0]
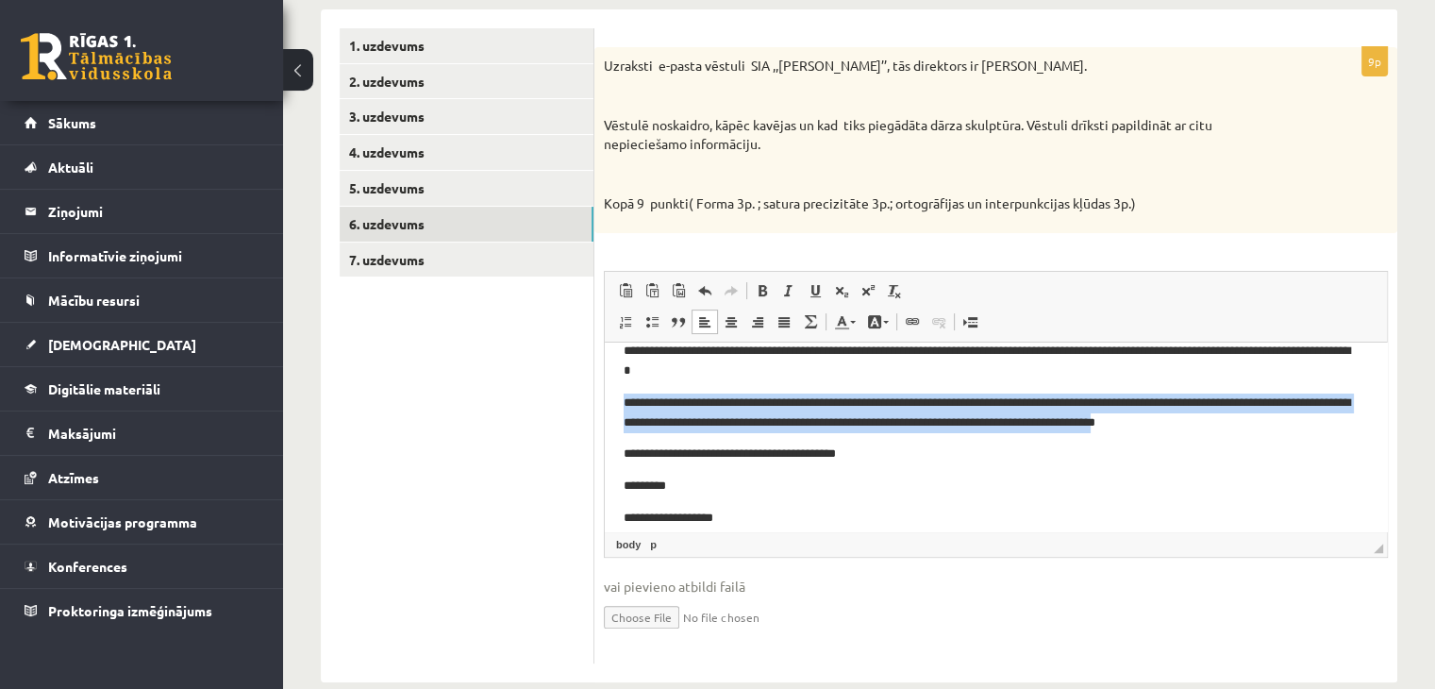
drag, startPoint x: 620, startPoint y: 397, endPoint x: 1343, endPoint y: 429, distance: 724.2
click at [1343, 429] on html "**********" at bounding box center [996, 402] width 782 height 287
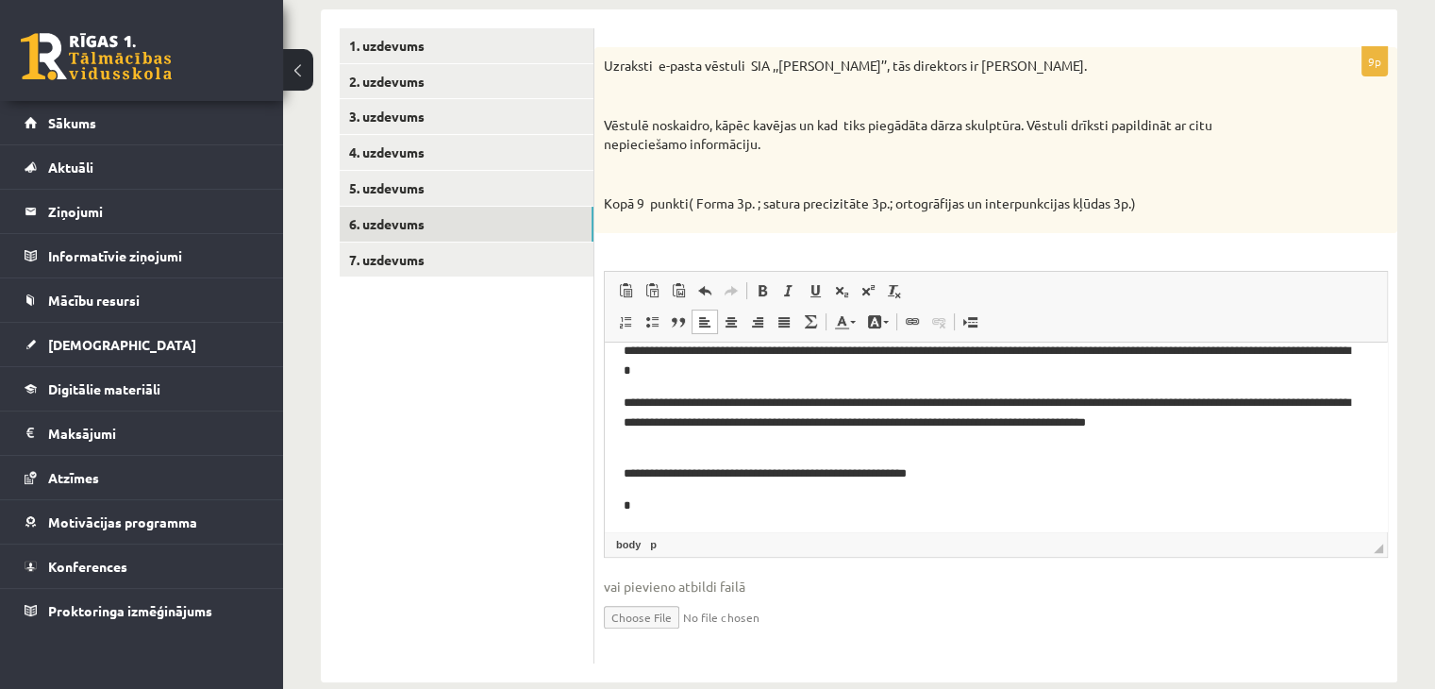
click at [701, 497] on p "*" at bounding box center [989, 506] width 730 height 20
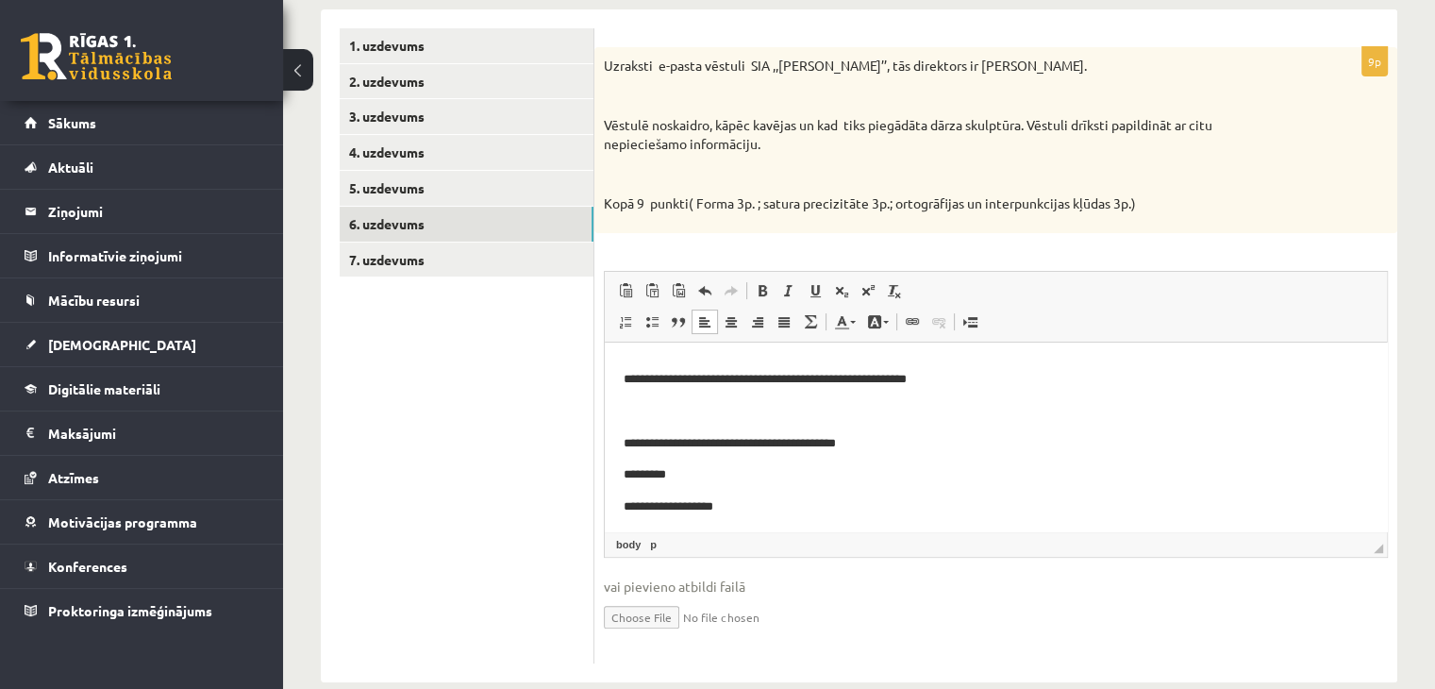
scroll to position [182, 0]
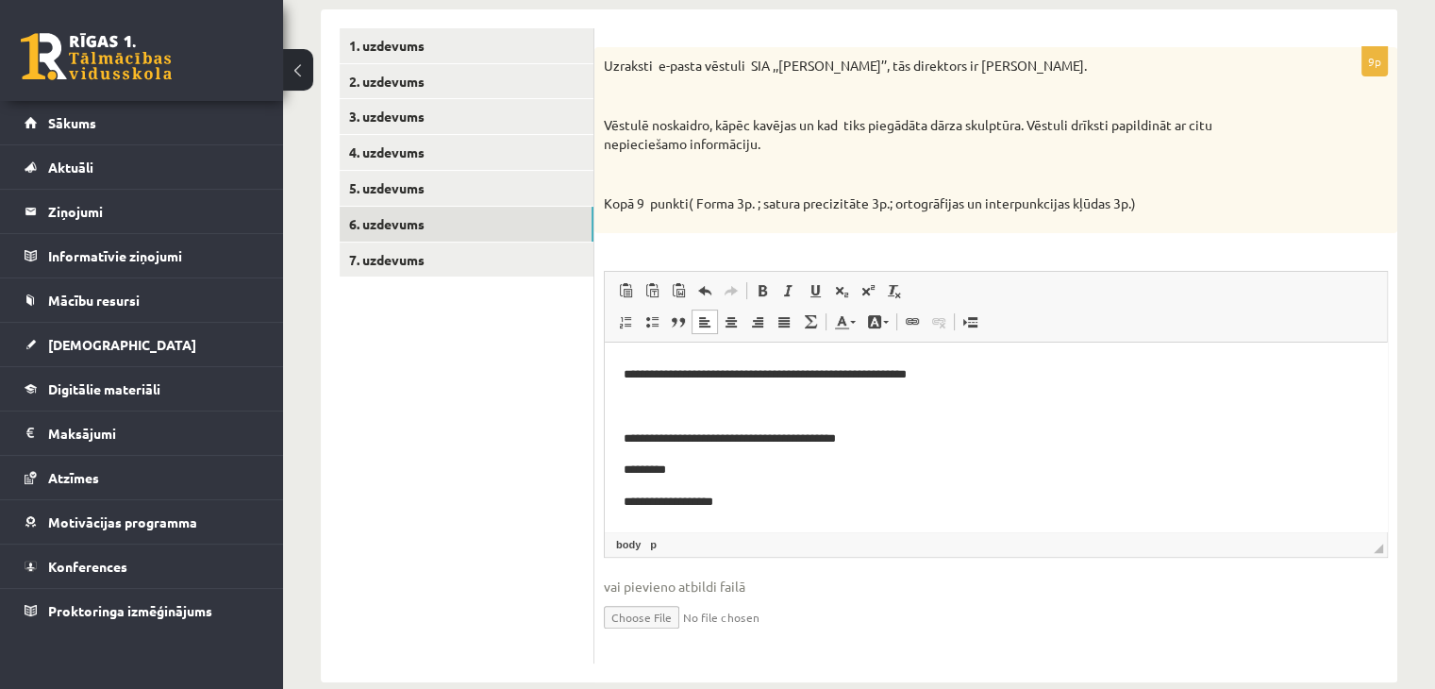
click at [632, 422] on body "**********" at bounding box center [996, 345] width 744 height 333
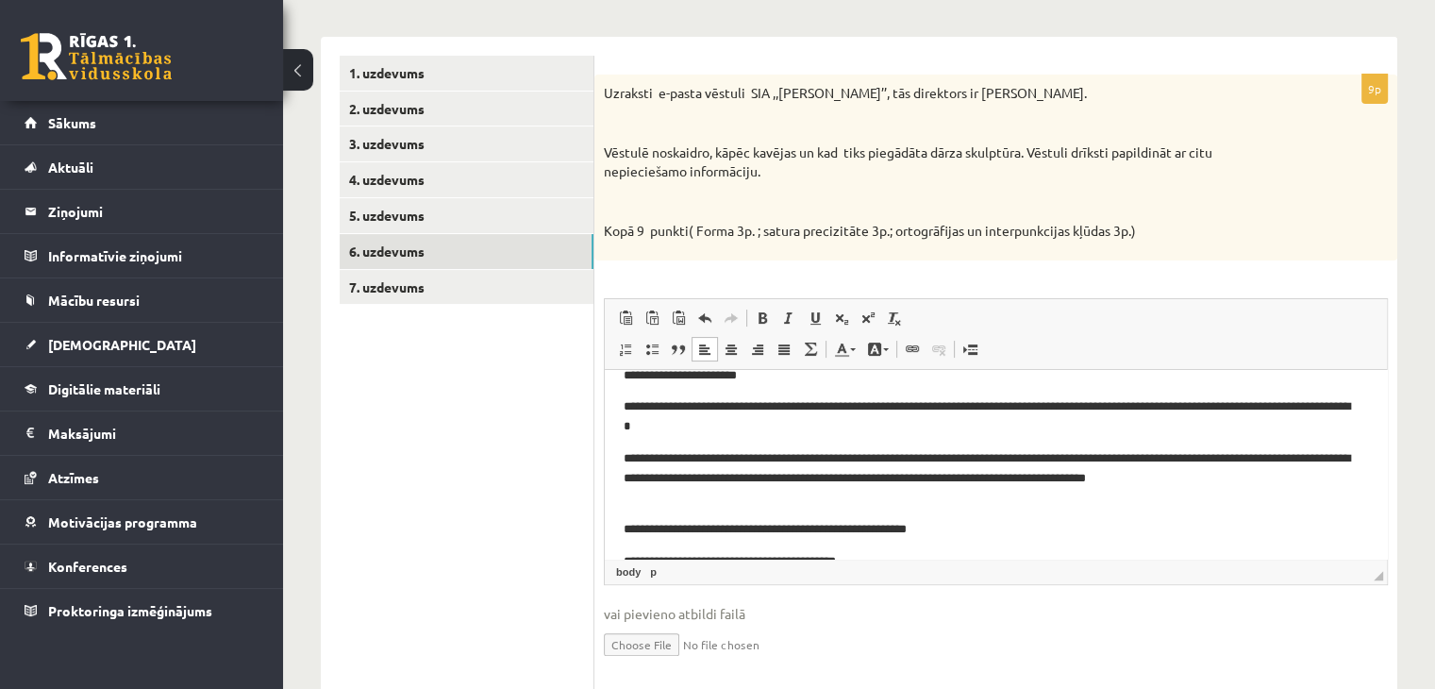
scroll to position [57, 0]
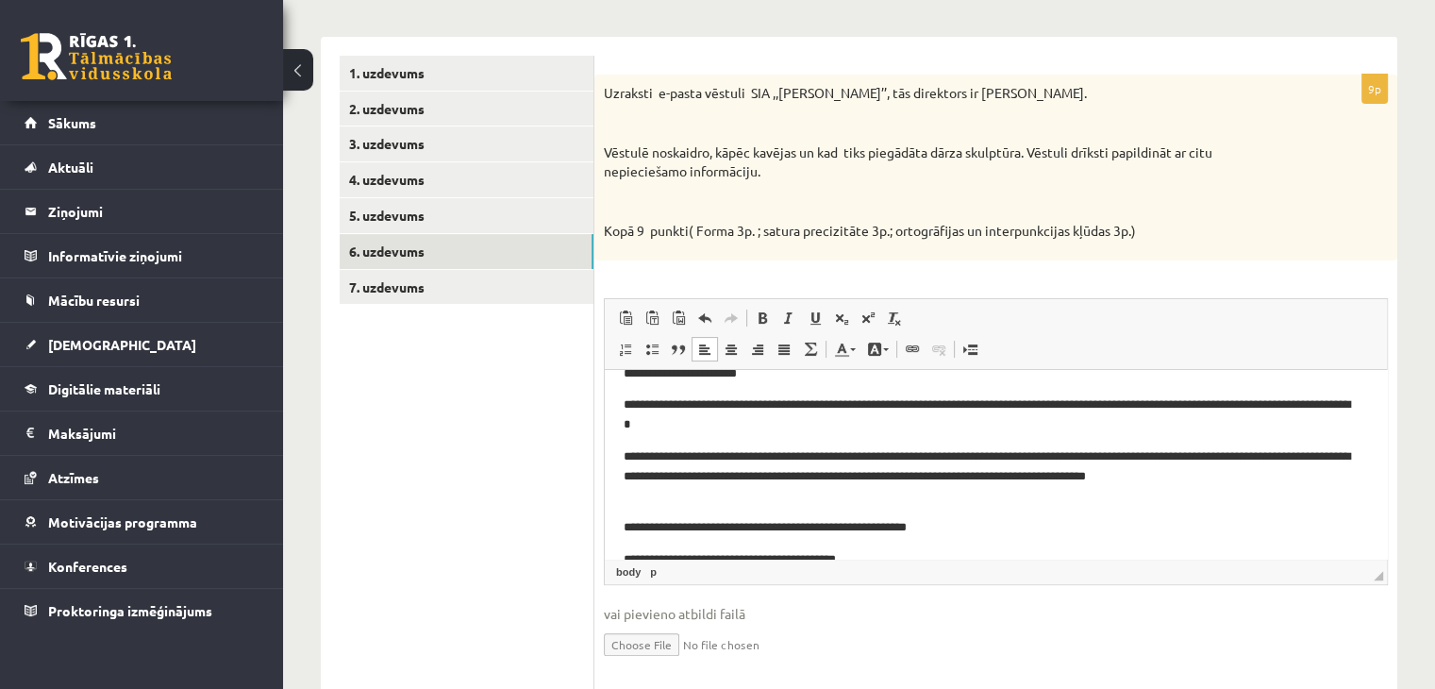
click at [619, 451] on html "**********" at bounding box center [996, 482] width 782 height 339
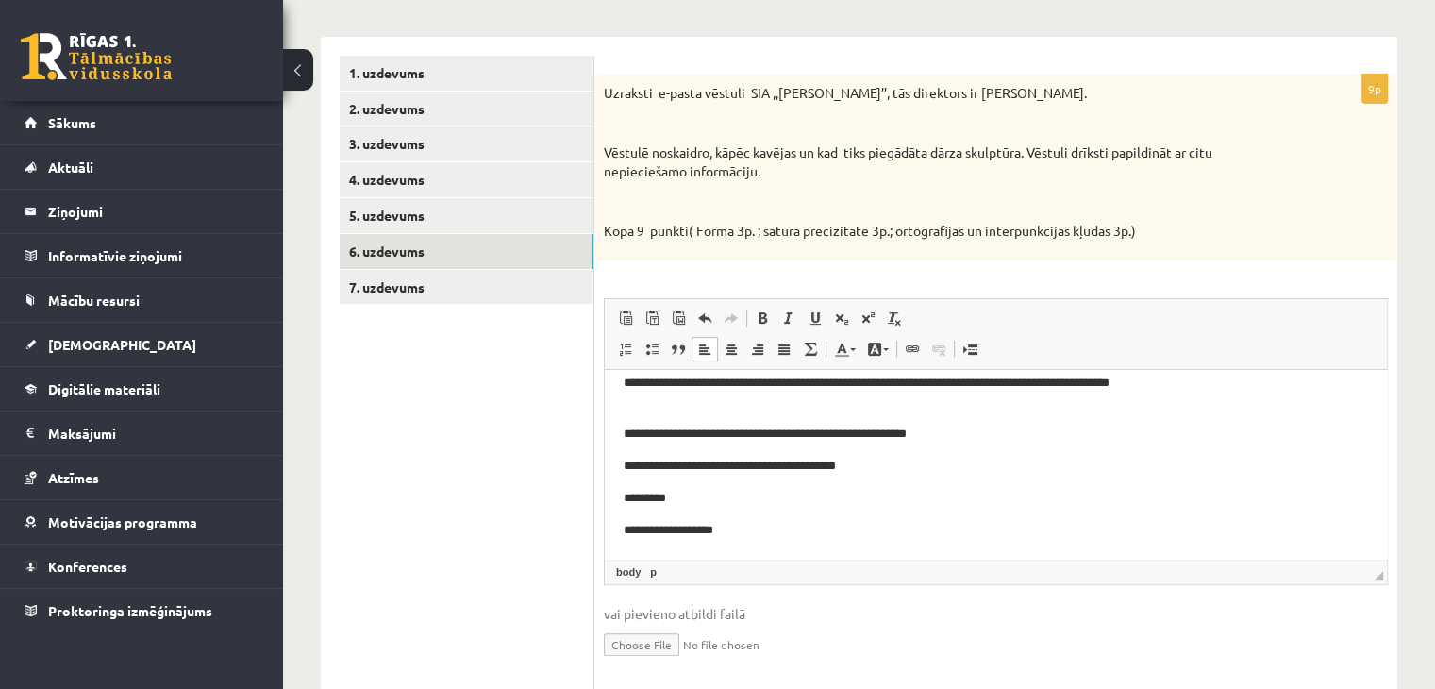
scroll to position [373, 0]
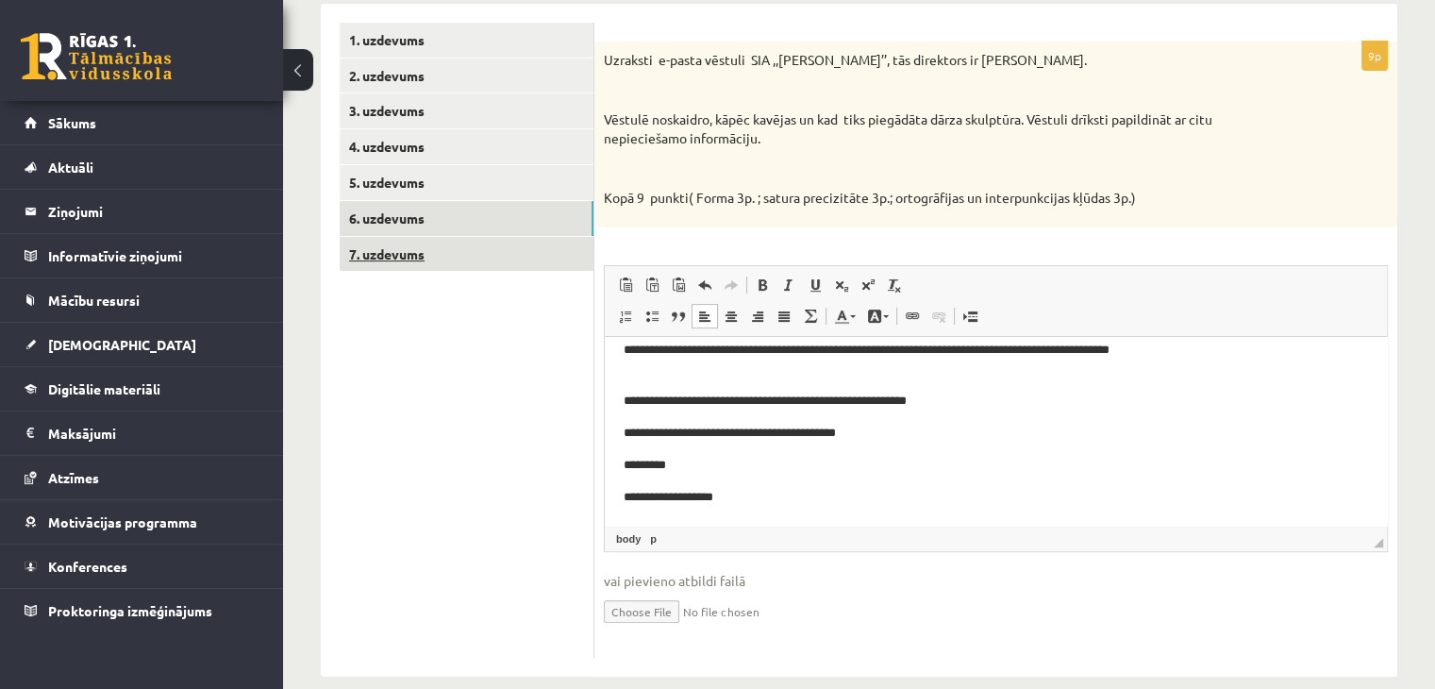
click at [460, 255] on link "7. uzdevums" at bounding box center [467, 254] width 254 height 35
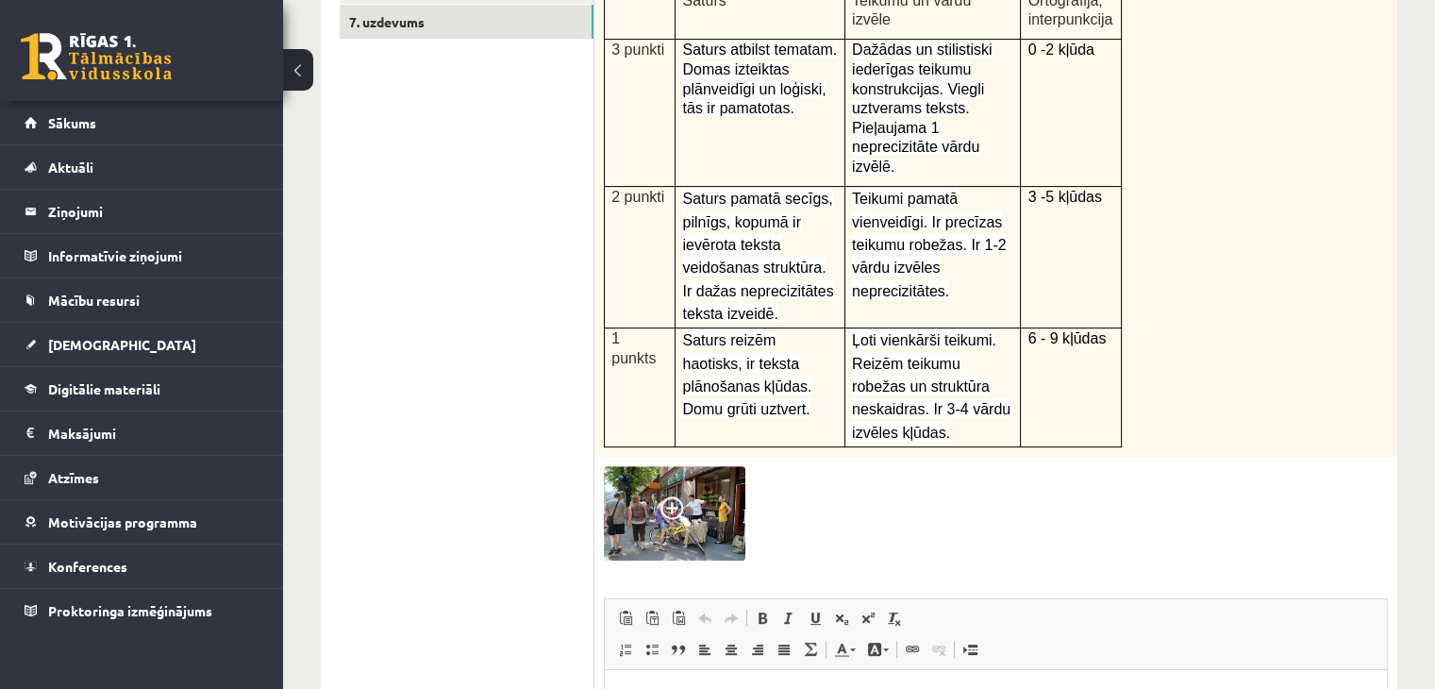
scroll to position [0, 0]
click at [713, 466] on img at bounding box center [674, 513] width 141 height 94
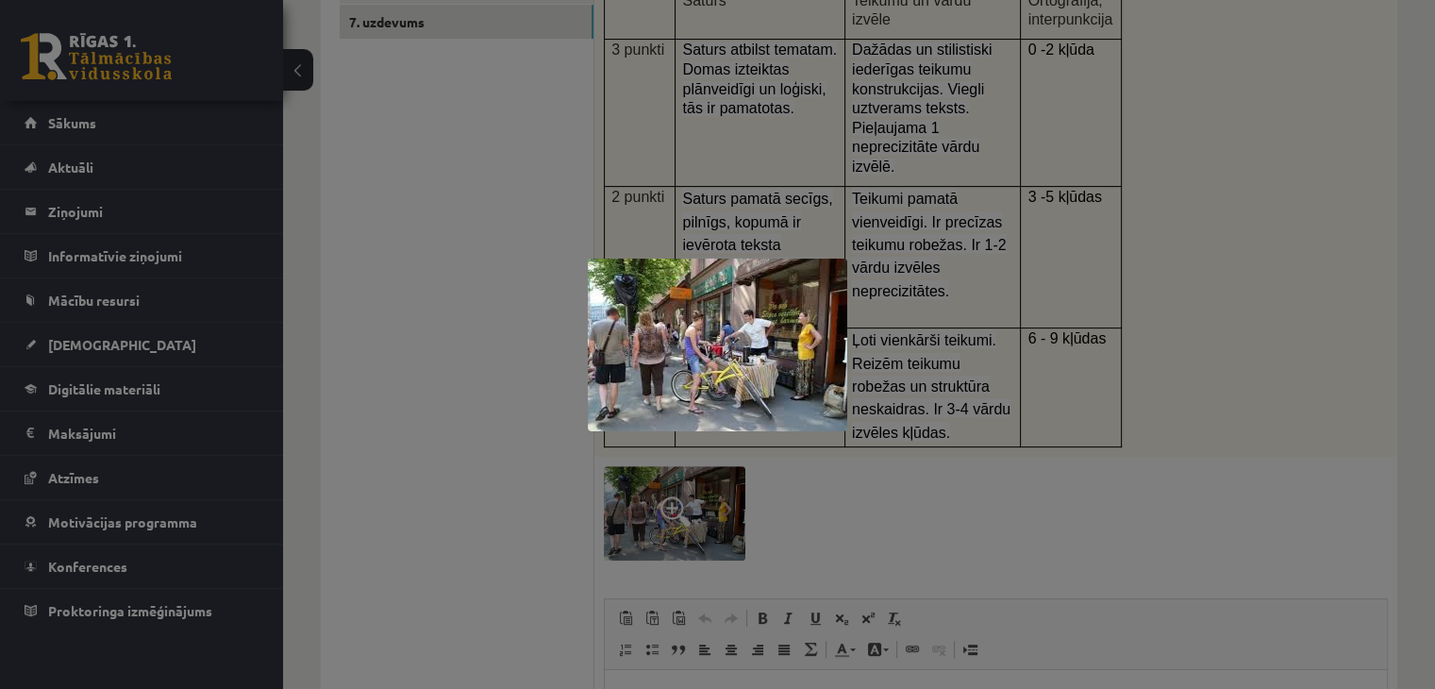
click at [848, 436] on div at bounding box center [717, 344] width 1435 height 689
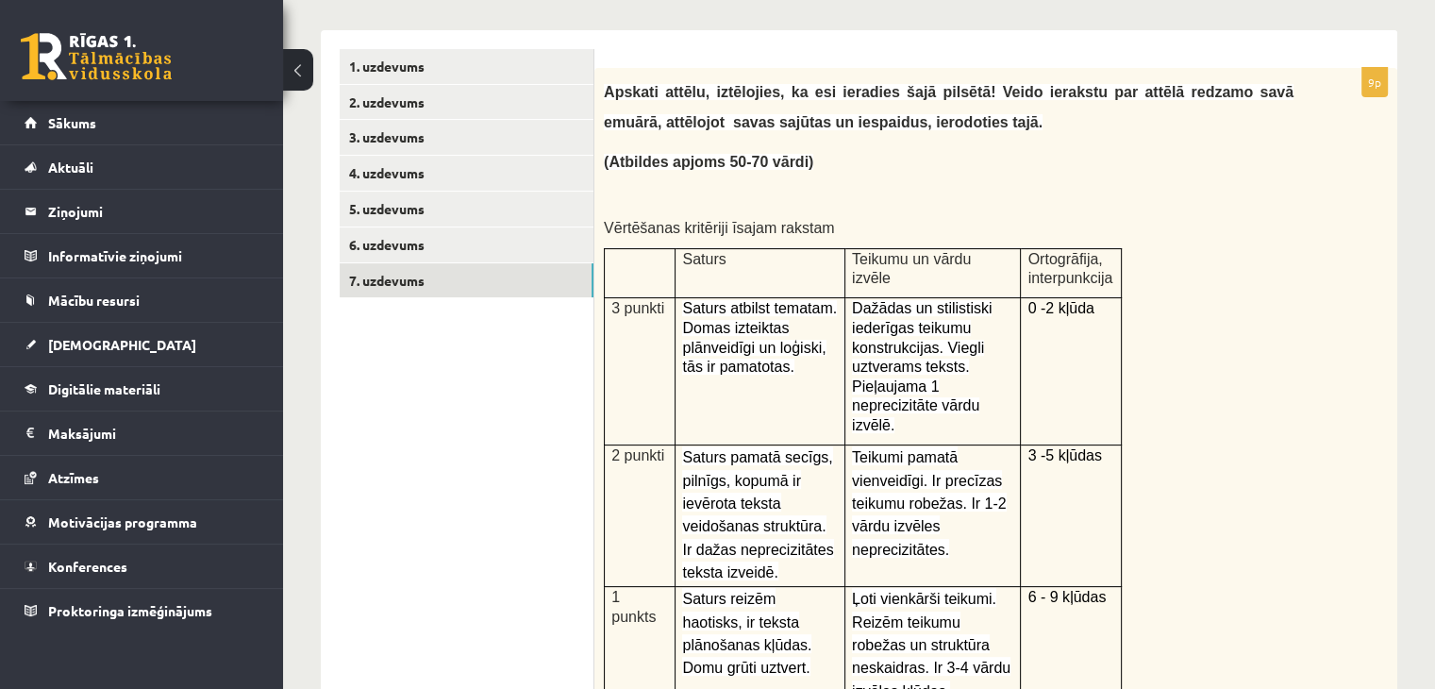
scroll to position [345, 0]
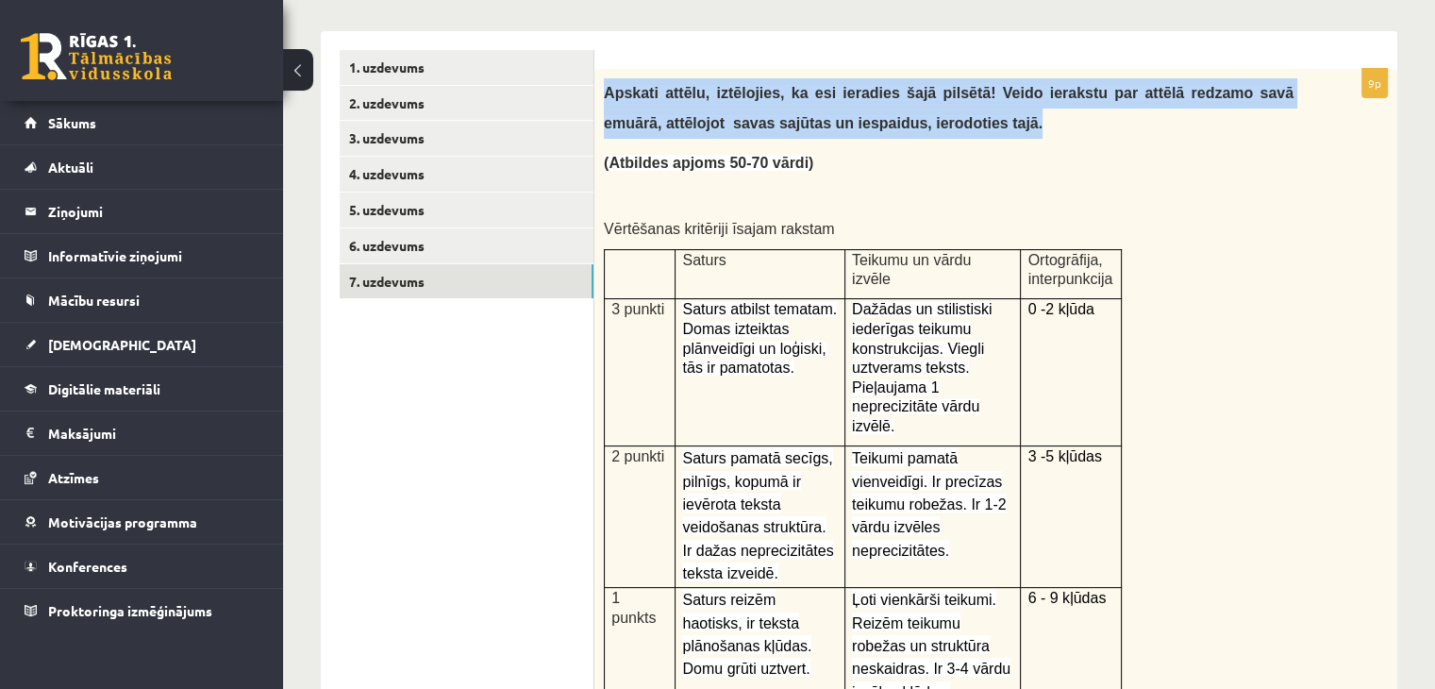
drag, startPoint x: 600, startPoint y: 98, endPoint x: 900, endPoint y: 126, distance: 301.3
click at [900, 126] on div "Apskati attēlu, iztēlojies, ka esi ieradies šajā pilsētā! Veido ierakstu par at…" at bounding box center [995, 392] width 803 height 647
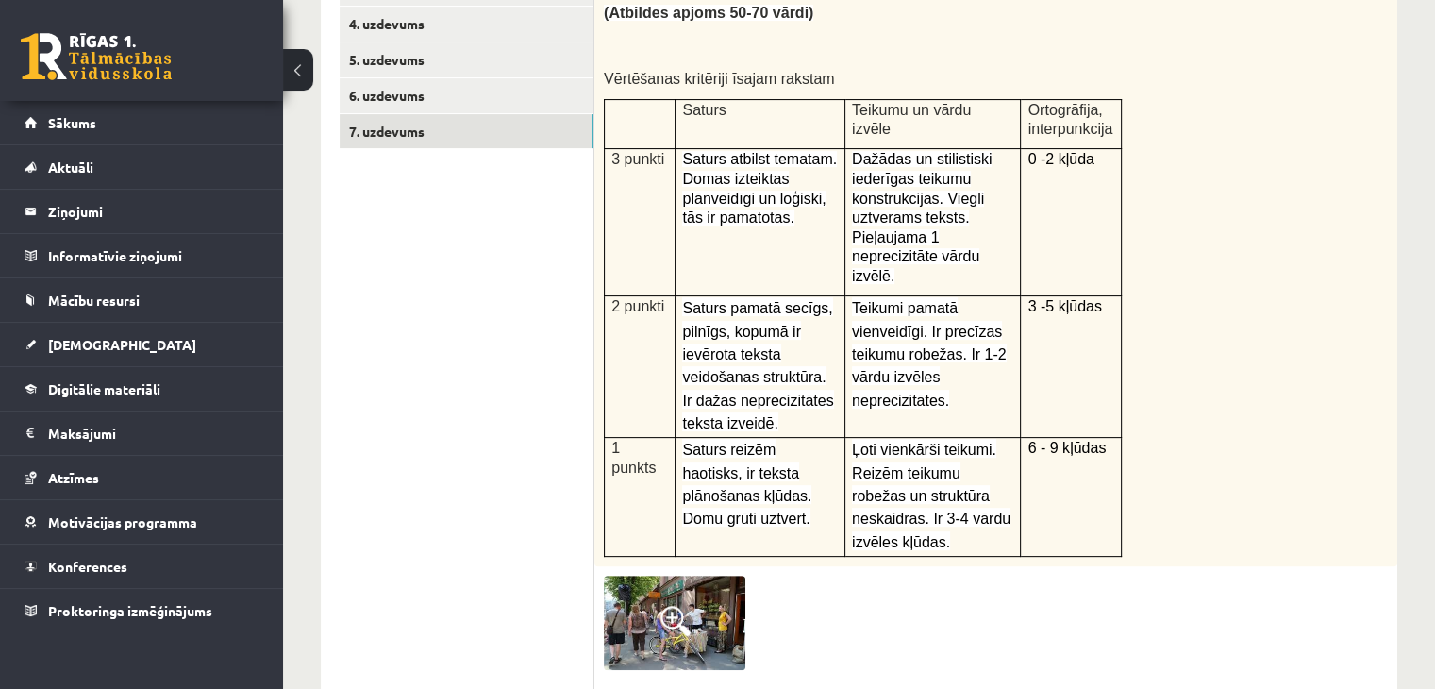
scroll to position [497, 0]
click at [657, 574] on img at bounding box center [674, 621] width 141 height 94
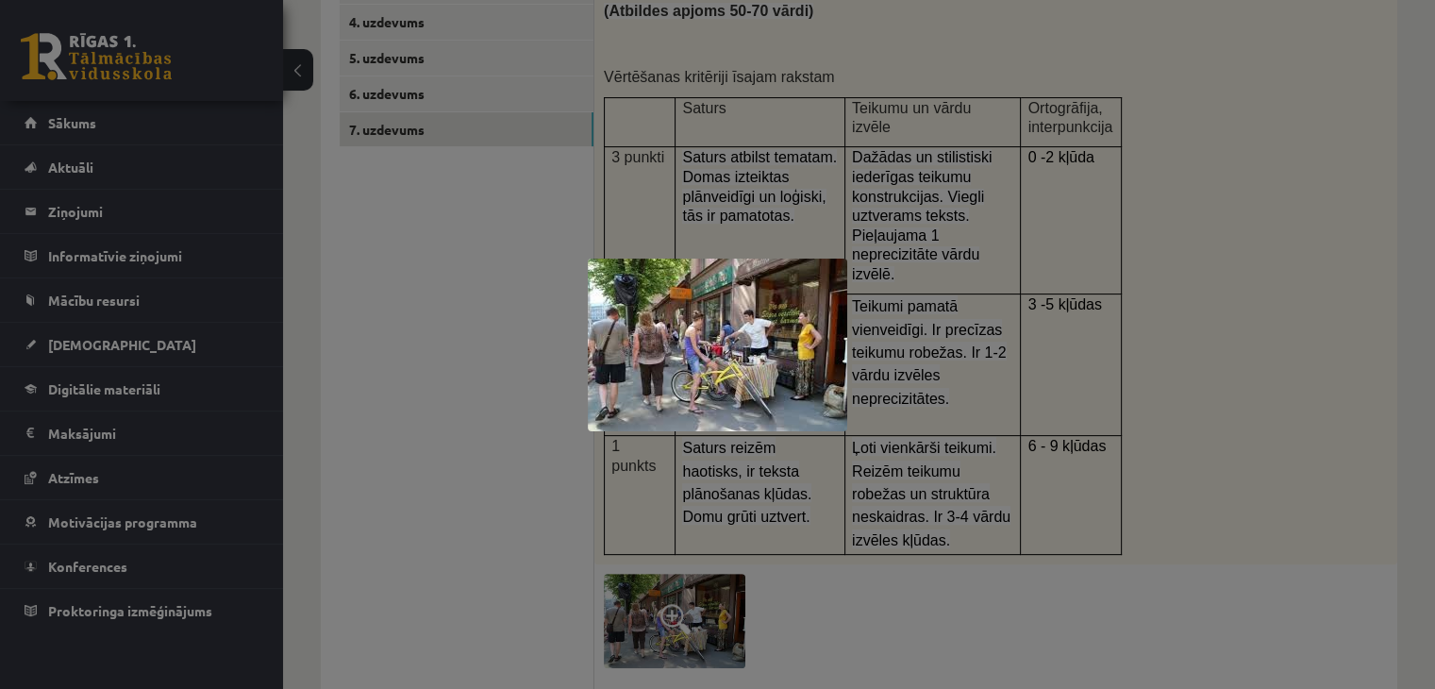
click at [333, 120] on div at bounding box center [717, 344] width 1435 height 689
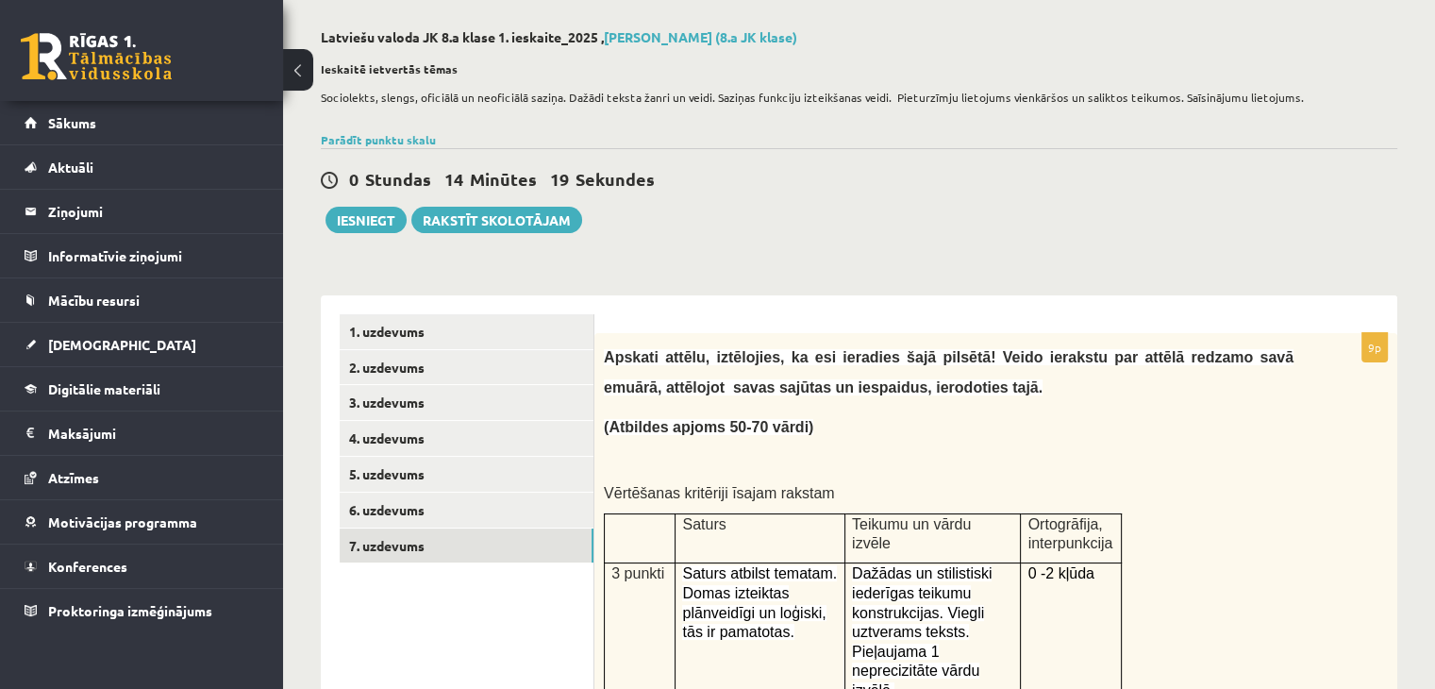
scroll to position [82, 0]
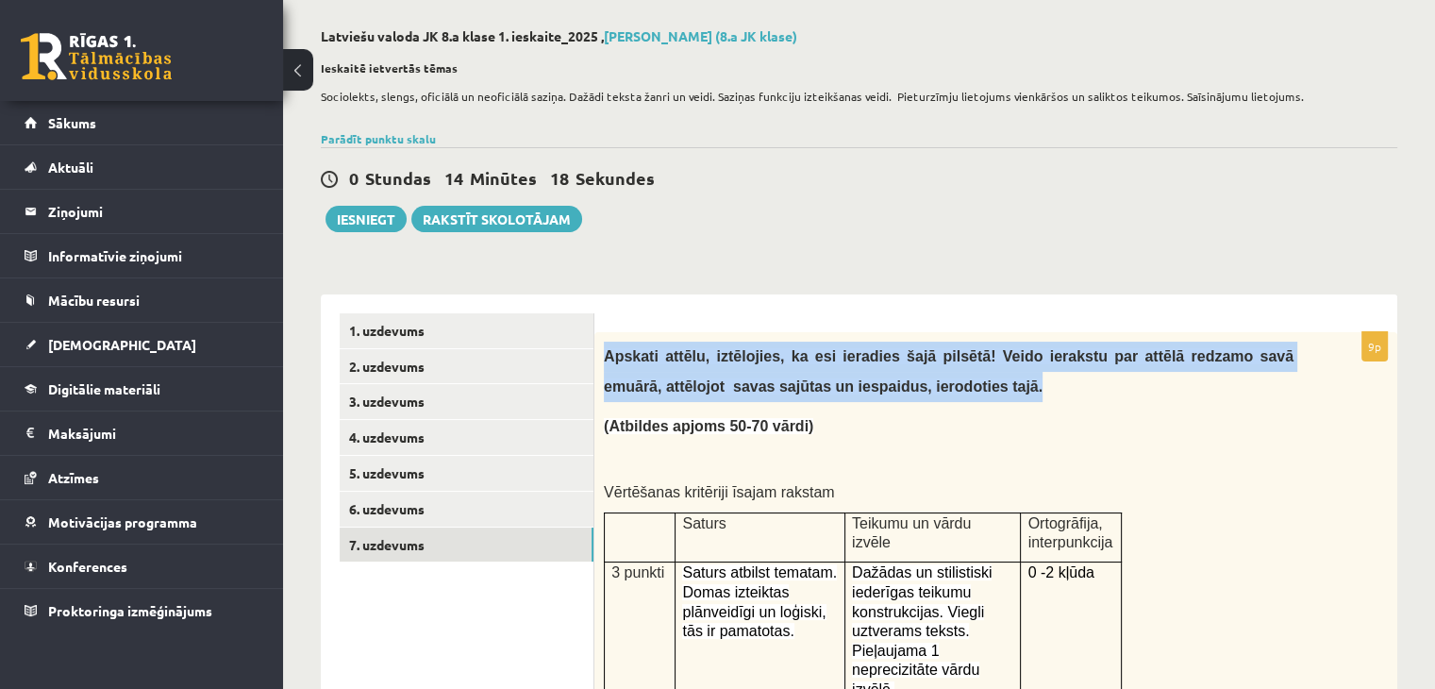
drag, startPoint x: 603, startPoint y: 354, endPoint x: 944, endPoint y: 393, distance: 343.8
click at [944, 393] on div "Apskati attēlu, iztēlojies, ka esi ieradies šajā pilsētā! Veido ierakstu par at…" at bounding box center [995, 655] width 803 height 647
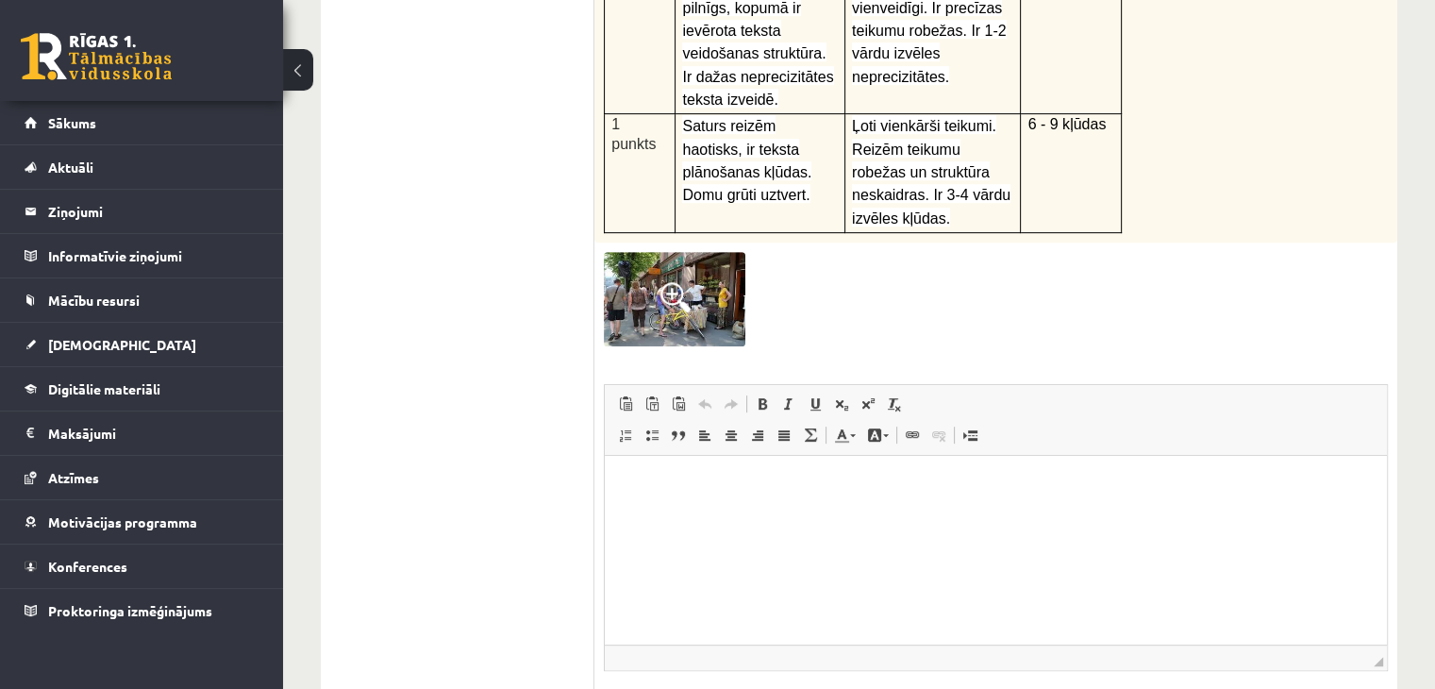
scroll to position [832, 0]
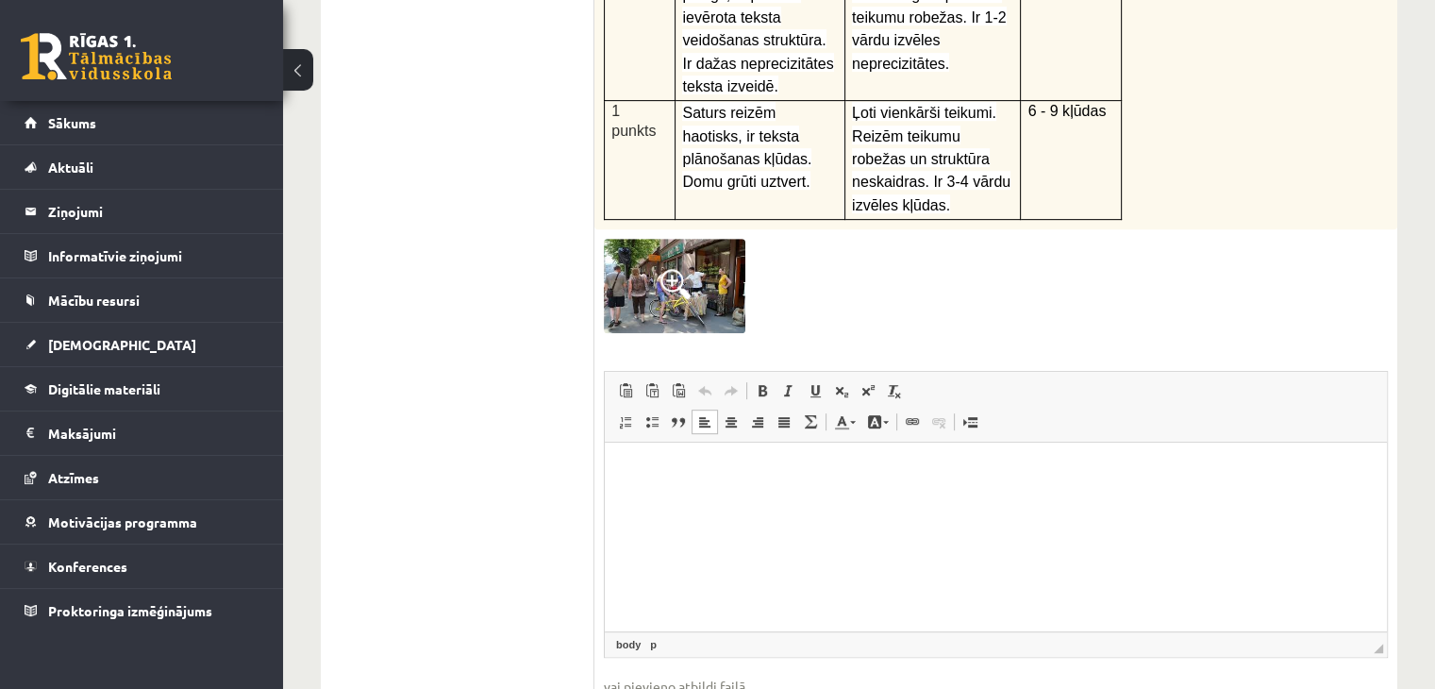
click at [695, 499] on html at bounding box center [996, 470] width 782 height 58
click at [1006, 468] on p "**********" at bounding box center [996, 470] width 745 height 20
click at [1079, 484] on html "**********" at bounding box center [996, 470] width 782 height 58
click at [1004, 470] on p "**********" at bounding box center [996, 470] width 745 height 20
click at [1105, 480] on html "**********" at bounding box center [996, 470] width 782 height 58
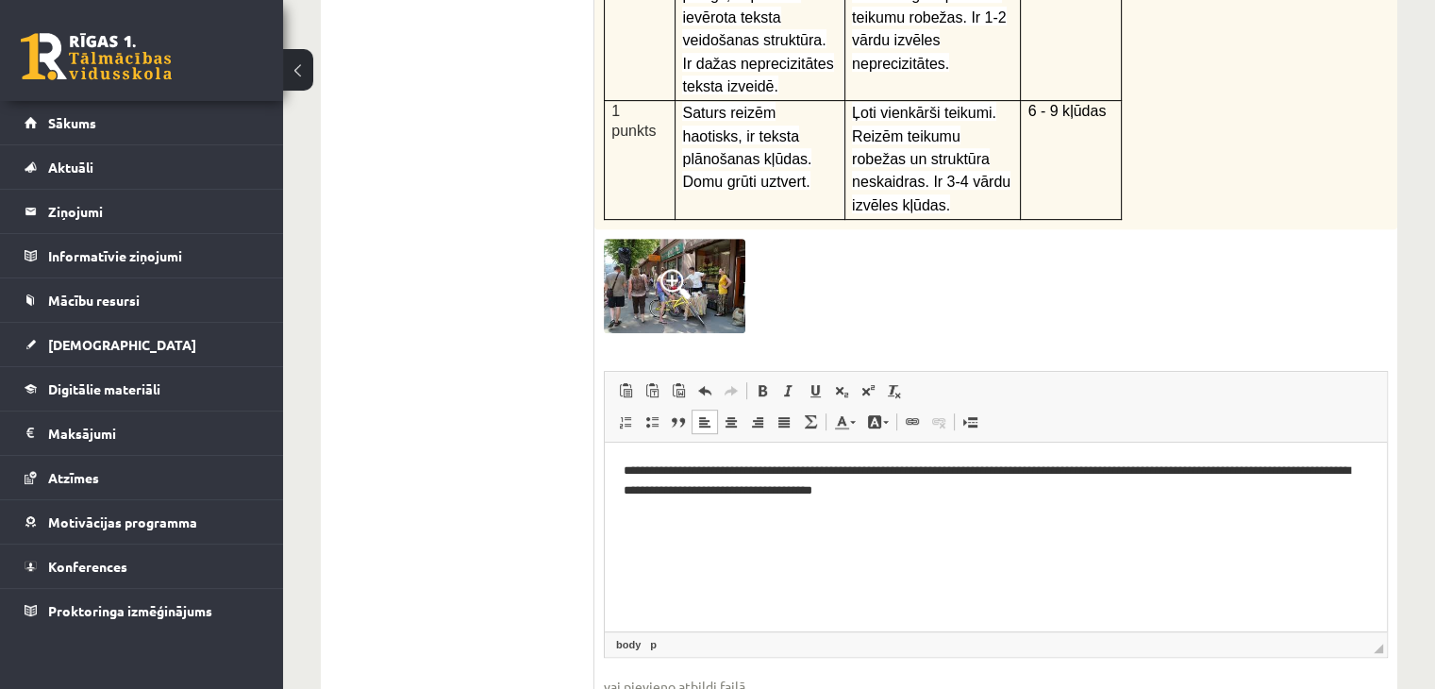
click at [409, 108] on ul "1. uzdevums 2. uzdevums 3. uzdevums 4. uzdevums 5. uzdevums 6. uzdevums 7. uzde…" at bounding box center [467, 163] width 255 height 1200
click at [700, 254] on img at bounding box center [674, 286] width 141 height 94
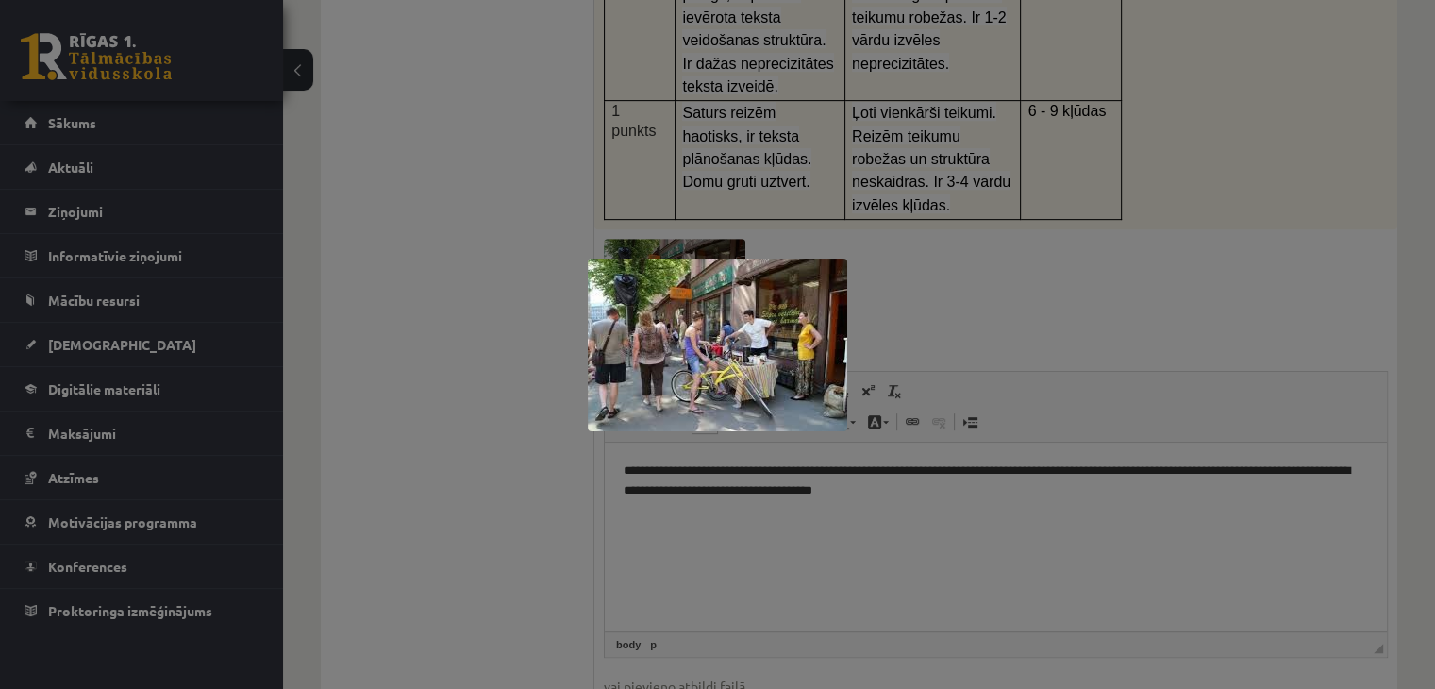
click at [929, 241] on div at bounding box center [717, 344] width 1435 height 689
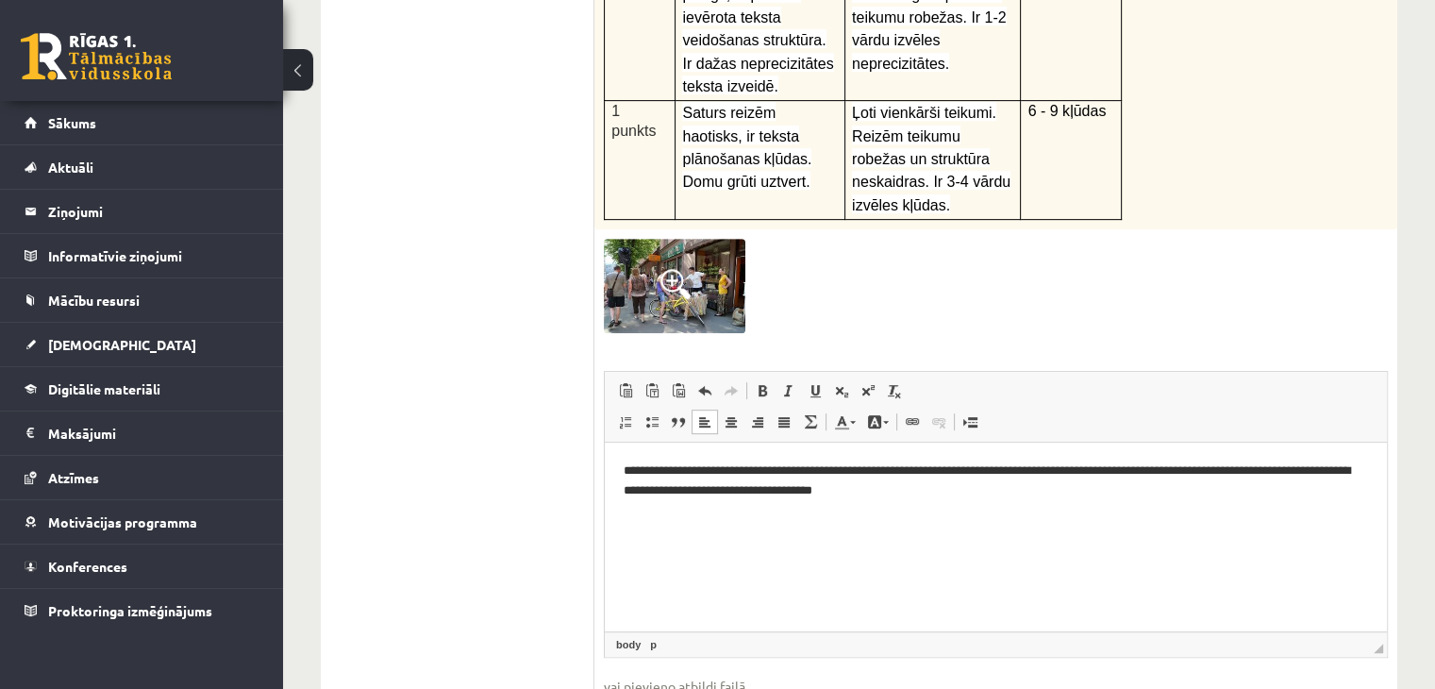
click at [1008, 510] on html "**********" at bounding box center [996, 479] width 782 height 77
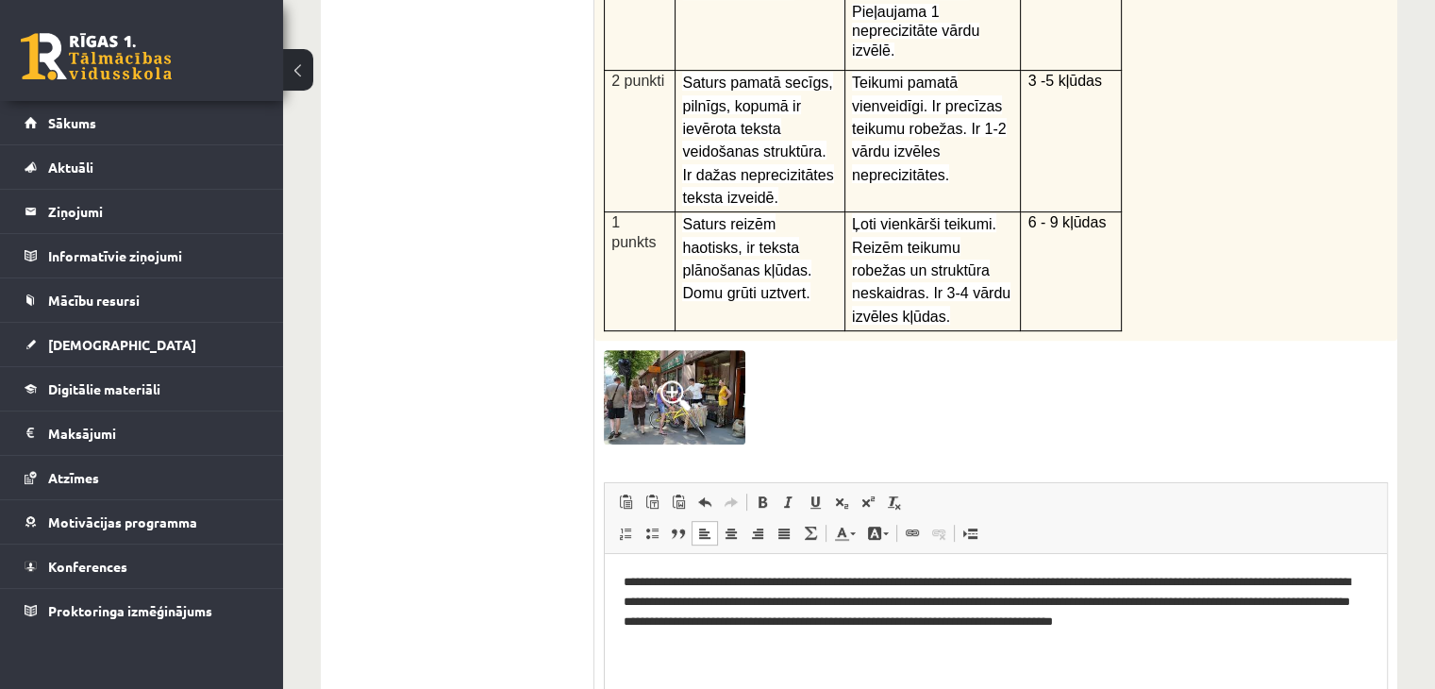
scroll to position [900, 0]
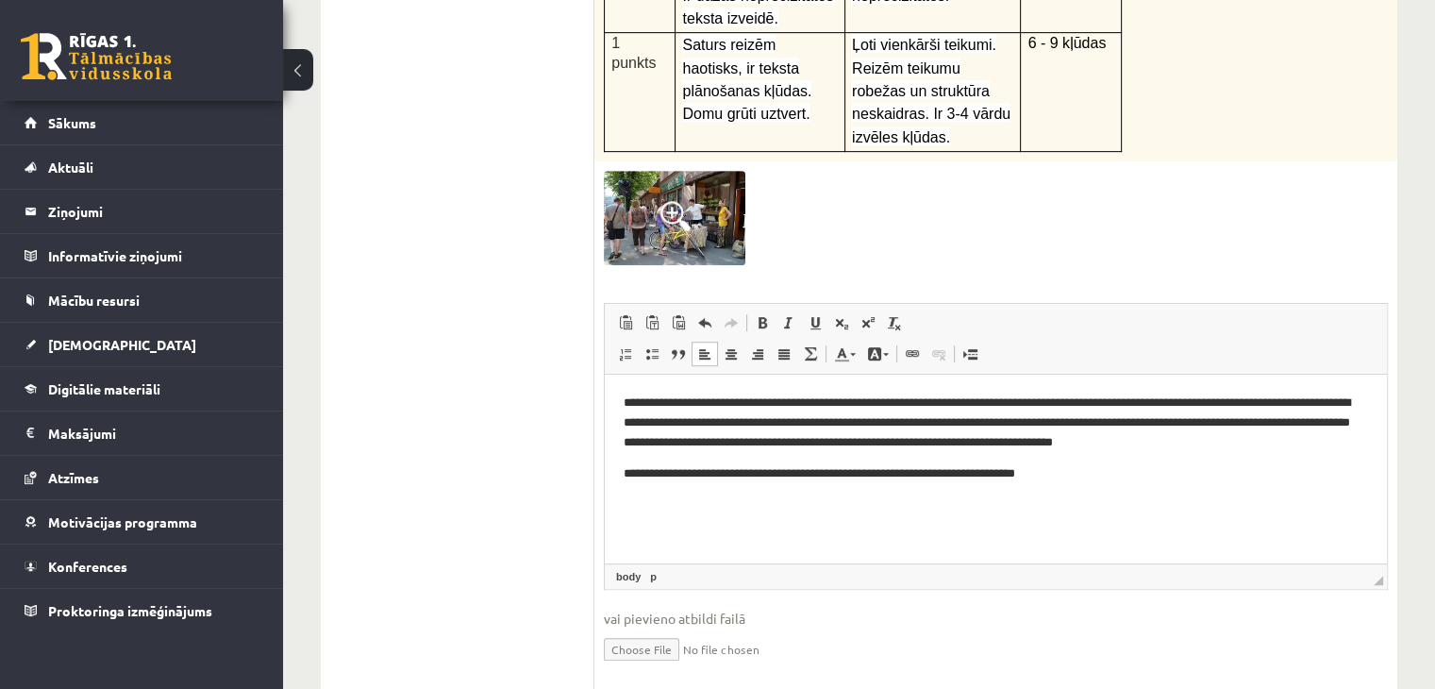
click at [628, 475] on p "**********" at bounding box center [996, 473] width 745 height 20
click at [631, 474] on p "**********" at bounding box center [996, 473] width 745 height 20
click at [626, 480] on p "**********" at bounding box center [996, 473] width 745 height 20
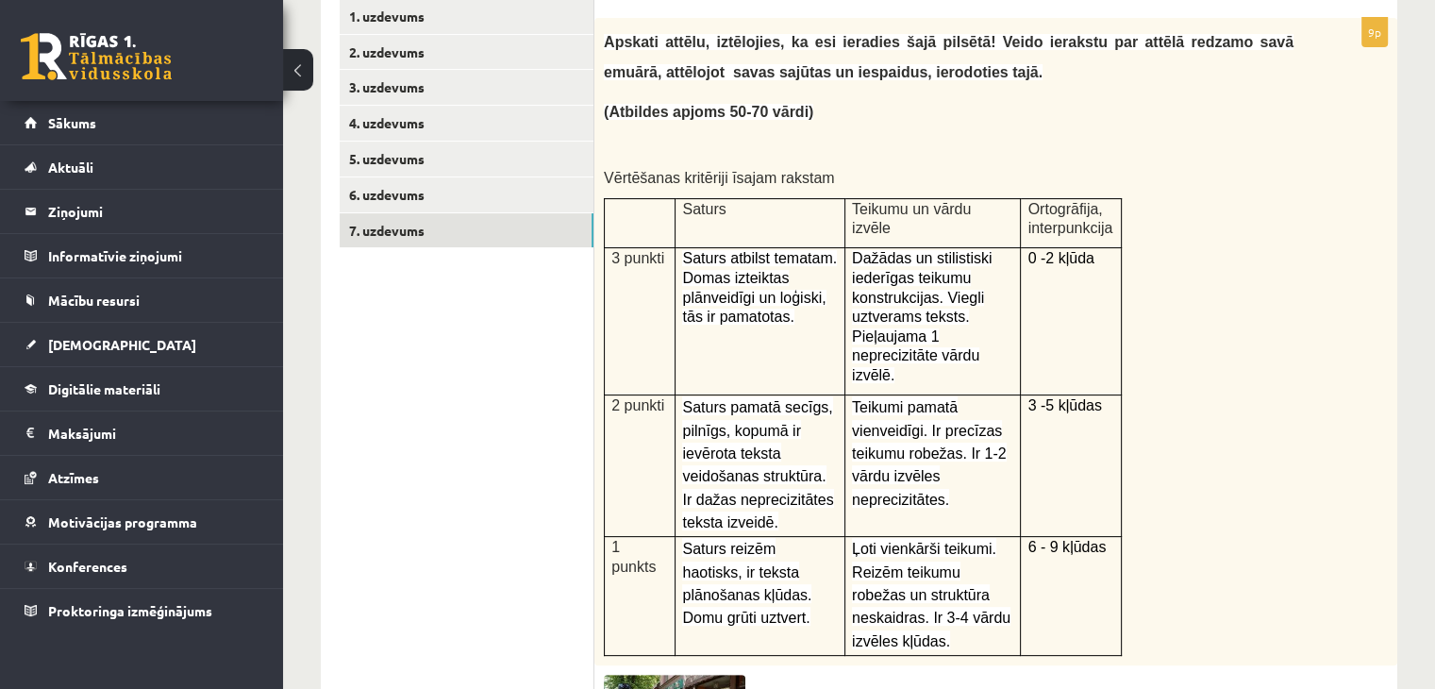
scroll to position [773, 0]
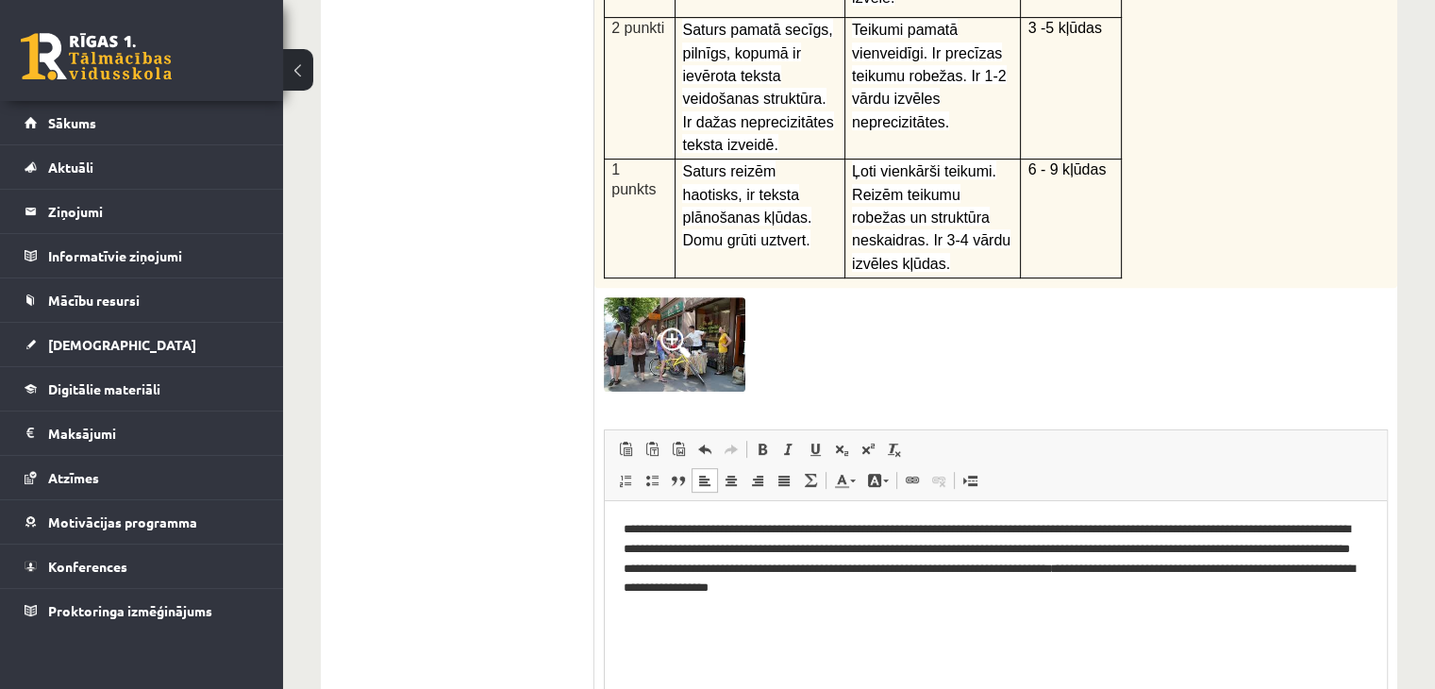
click at [1099, 614] on html "**********" at bounding box center [996, 558] width 782 height 116
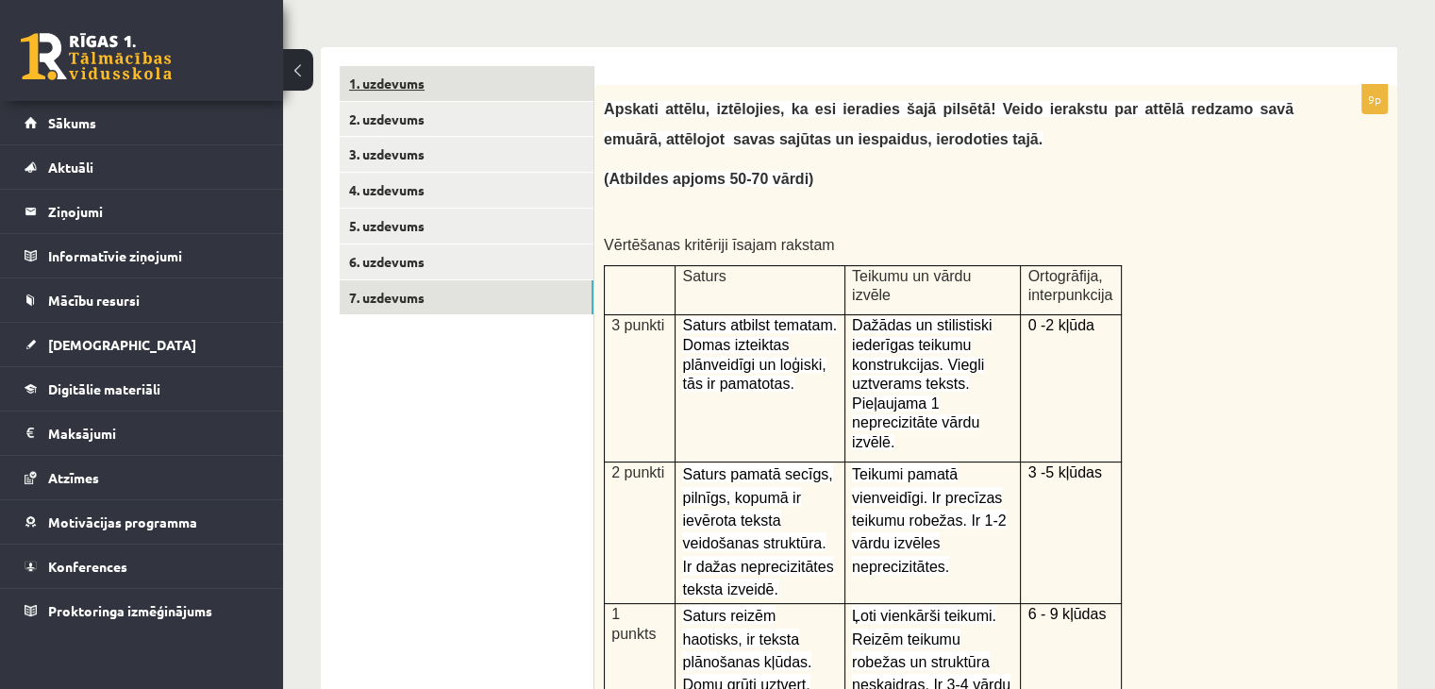
scroll to position [145, 0]
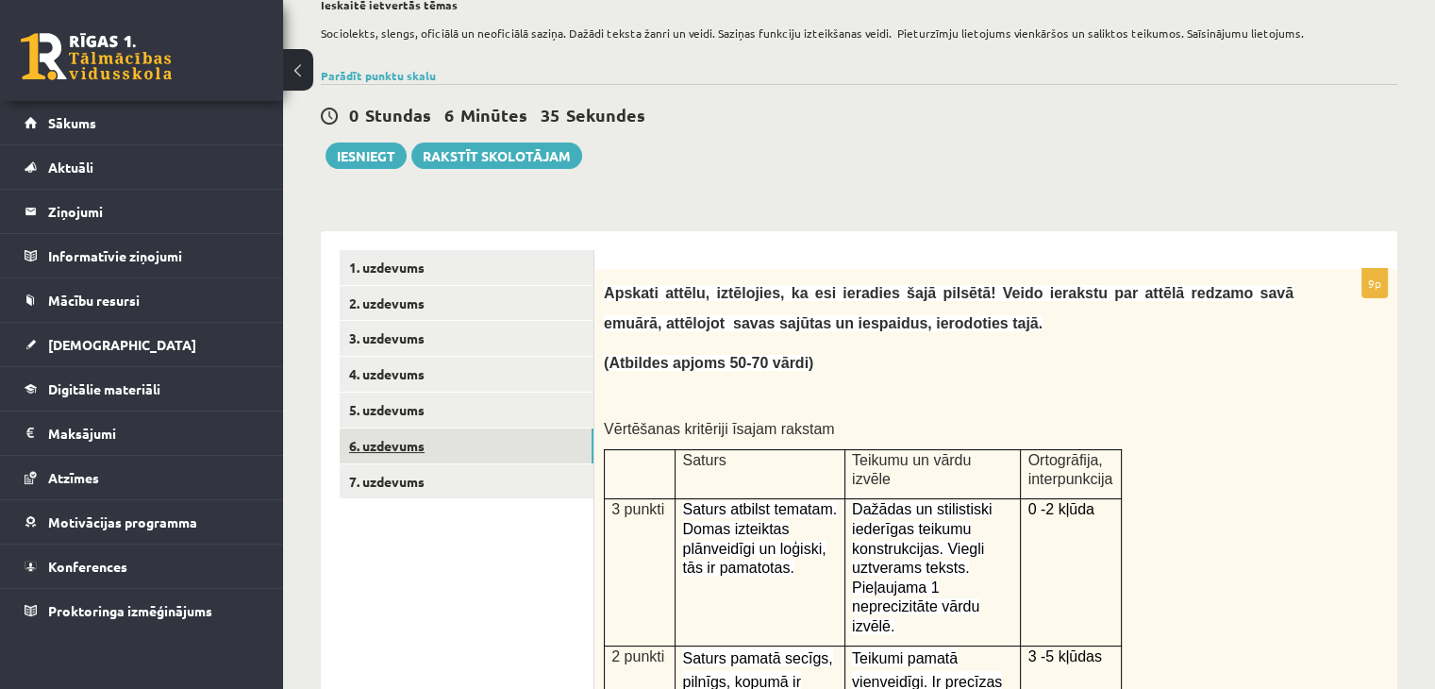
click at [494, 428] on link "6. uzdevums" at bounding box center [467, 445] width 254 height 35
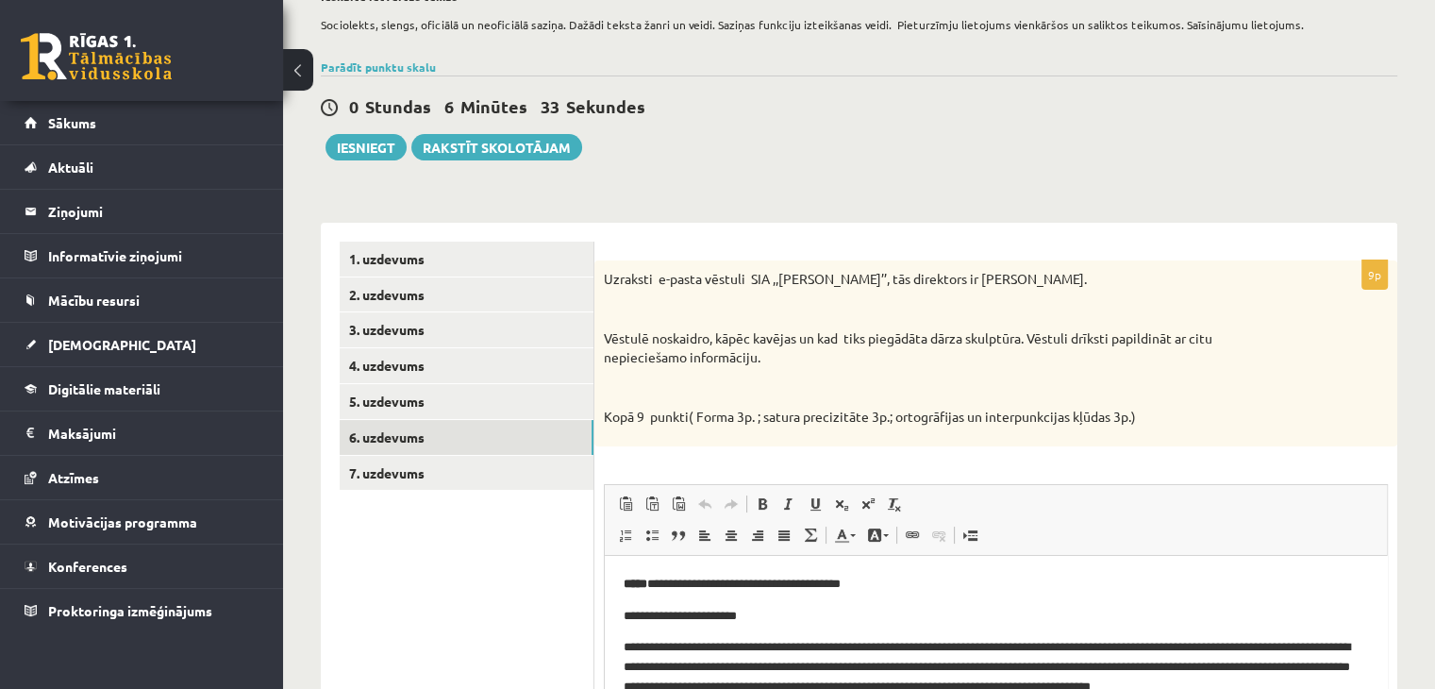
scroll to position [147, 0]
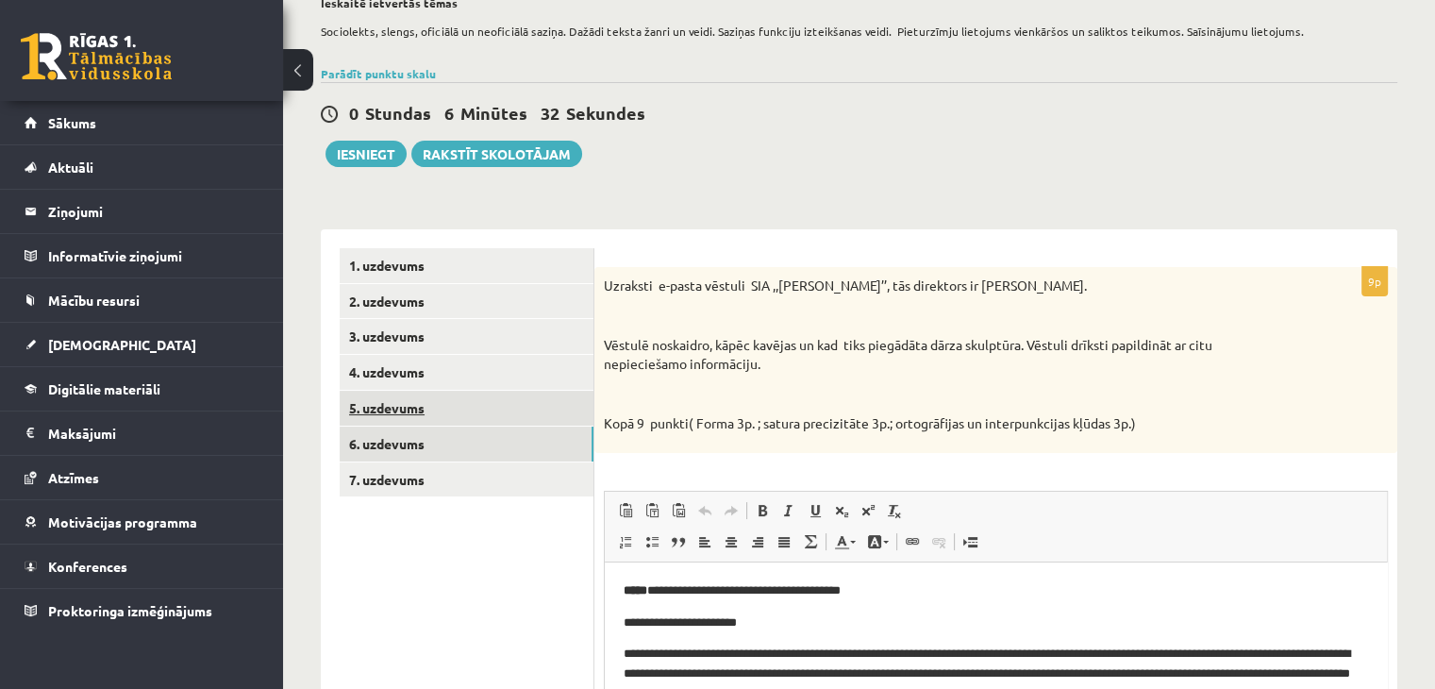
click at [504, 411] on link "5. uzdevums" at bounding box center [467, 408] width 254 height 35
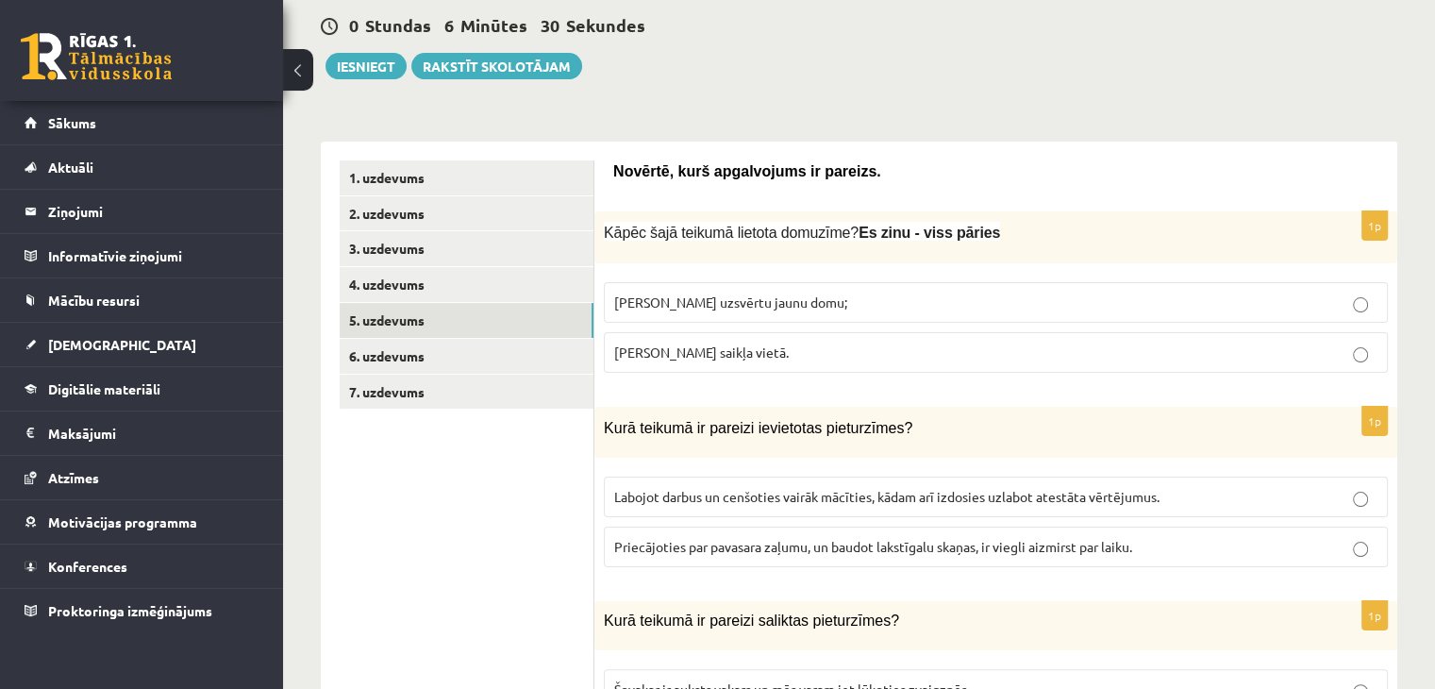
scroll to position [272, 0]
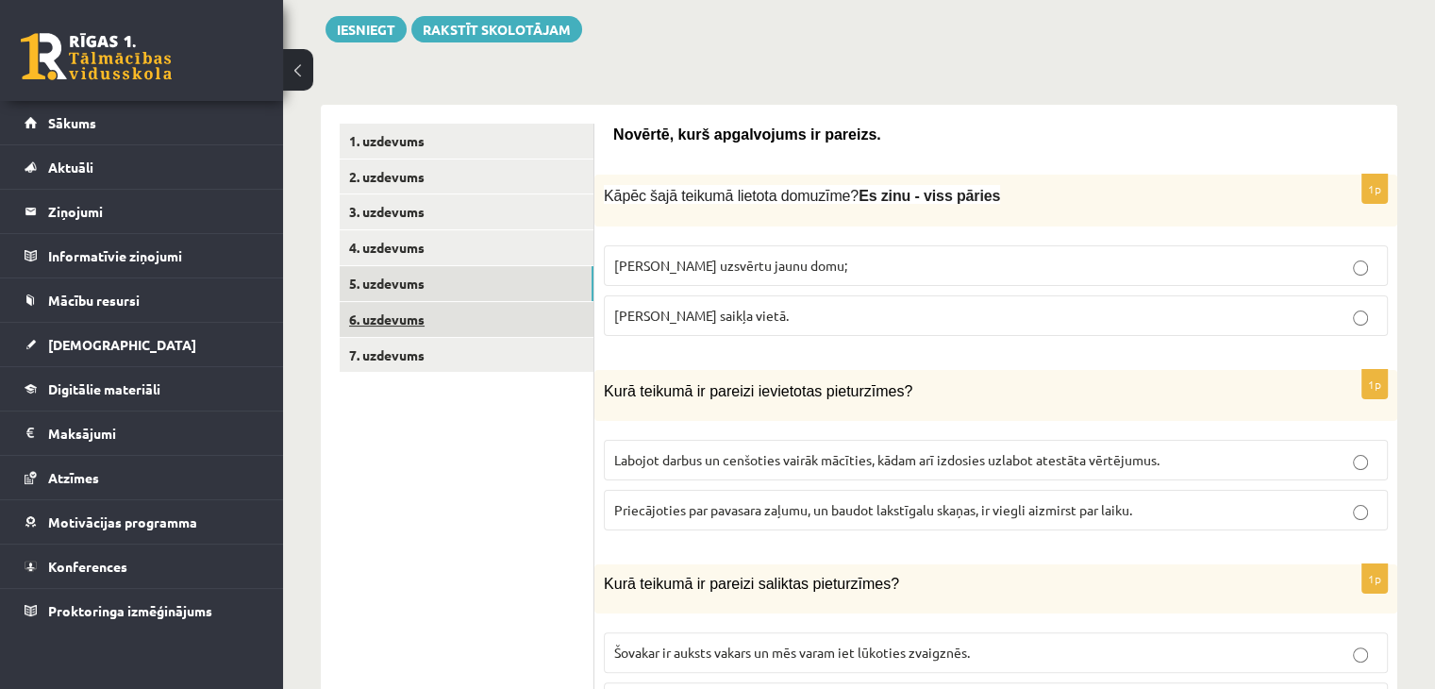
click at [462, 314] on link "6. uzdevums" at bounding box center [467, 319] width 254 height 35
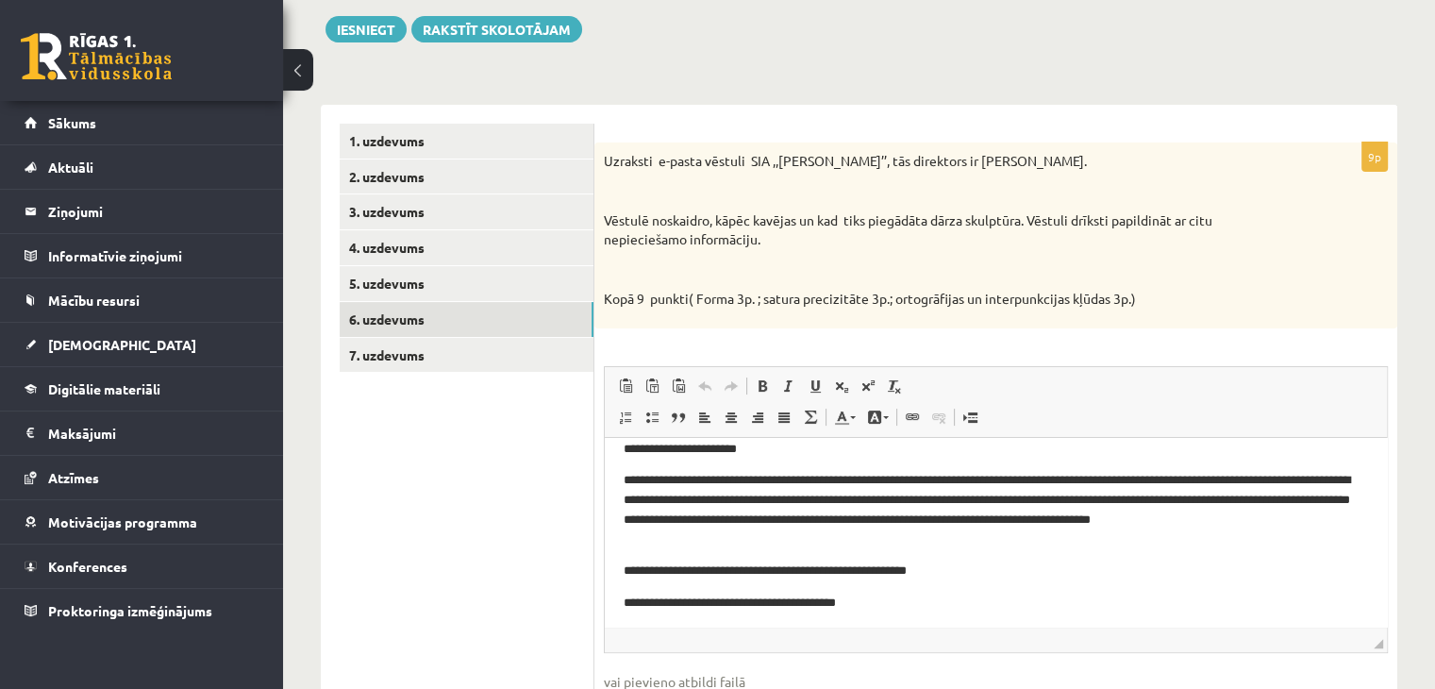
scroll to position [0, 0]
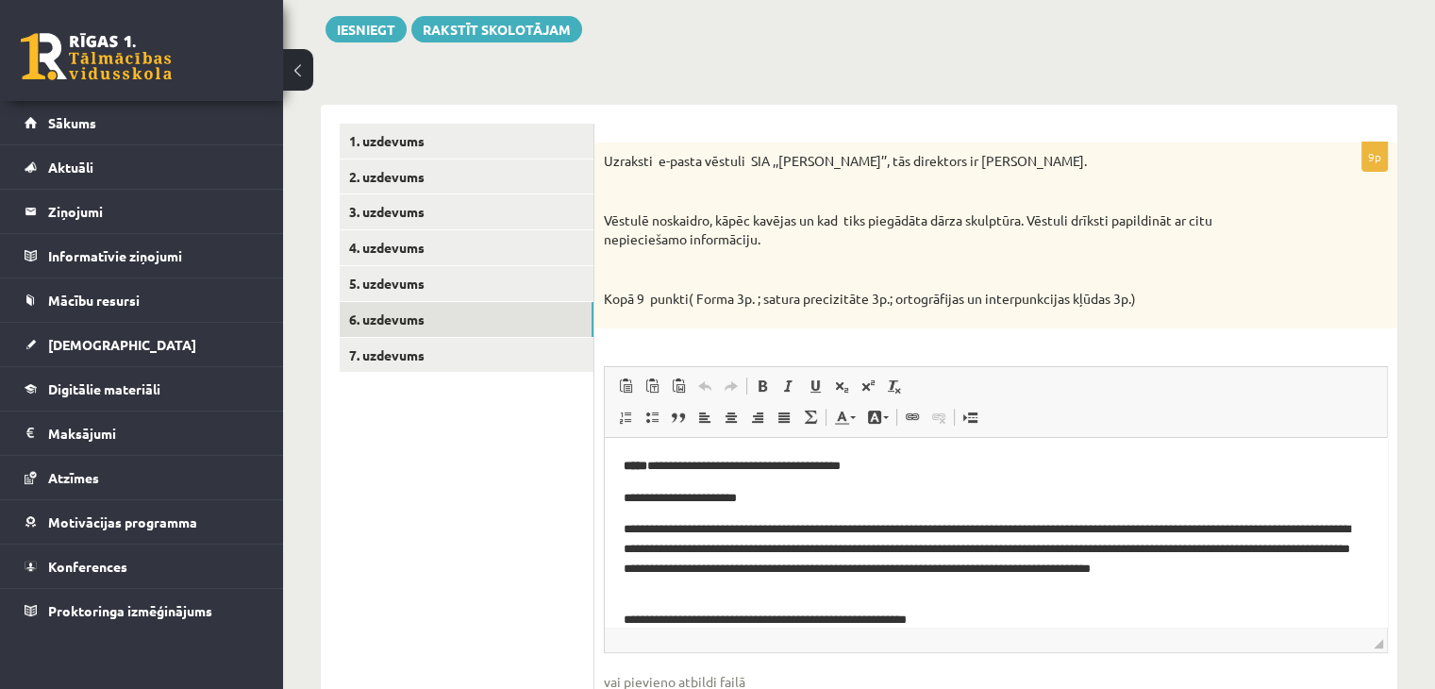
click at [756, 552] on p "**********" at bounding box center [989, 559] width 730 height 78
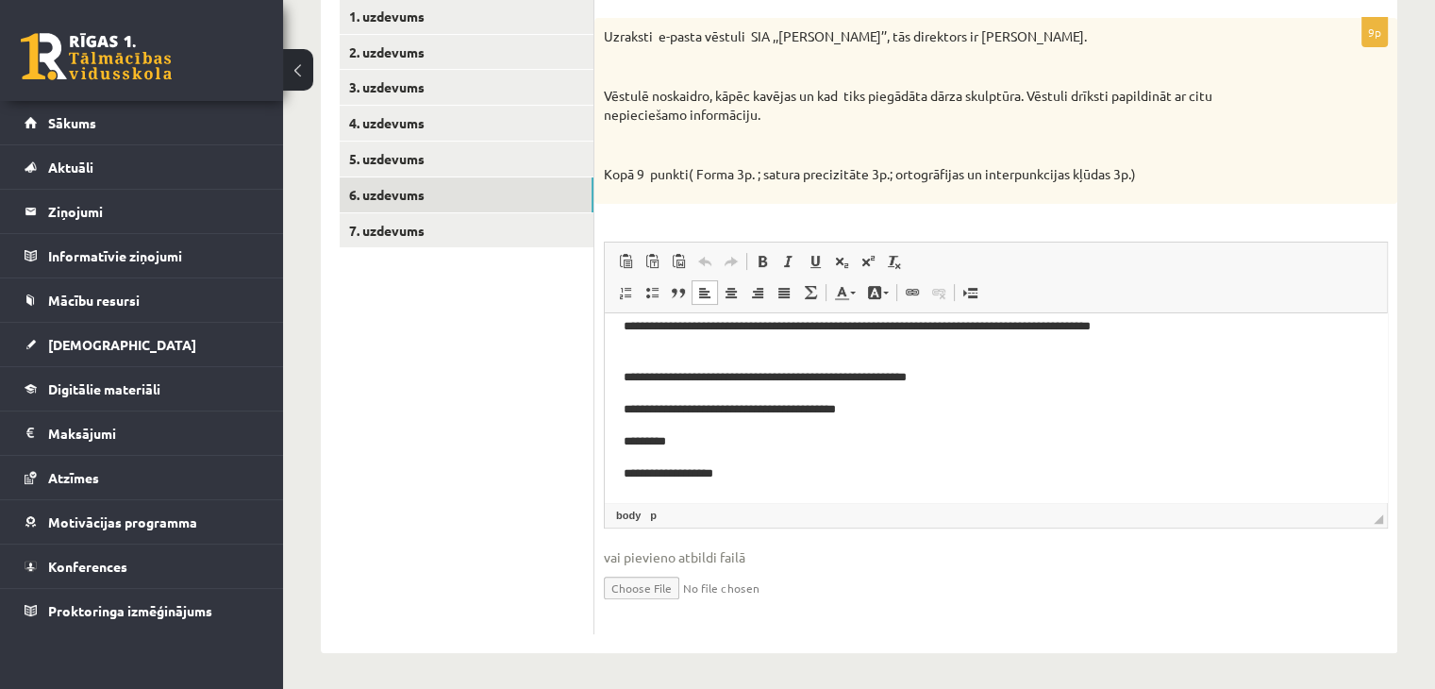
scroll to position [398, 0]
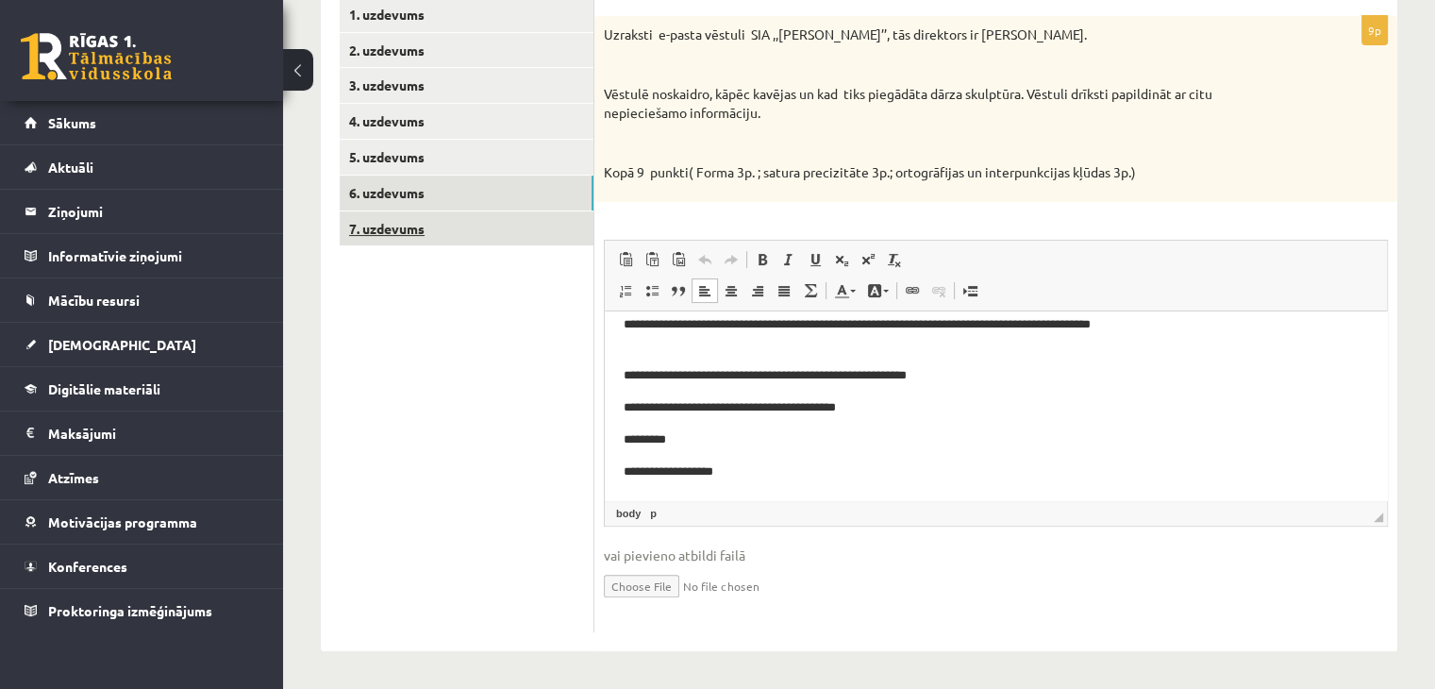
click at [577, 240] on link "7. uzdevums" at bounding box center [467, 228] width 254 height 35
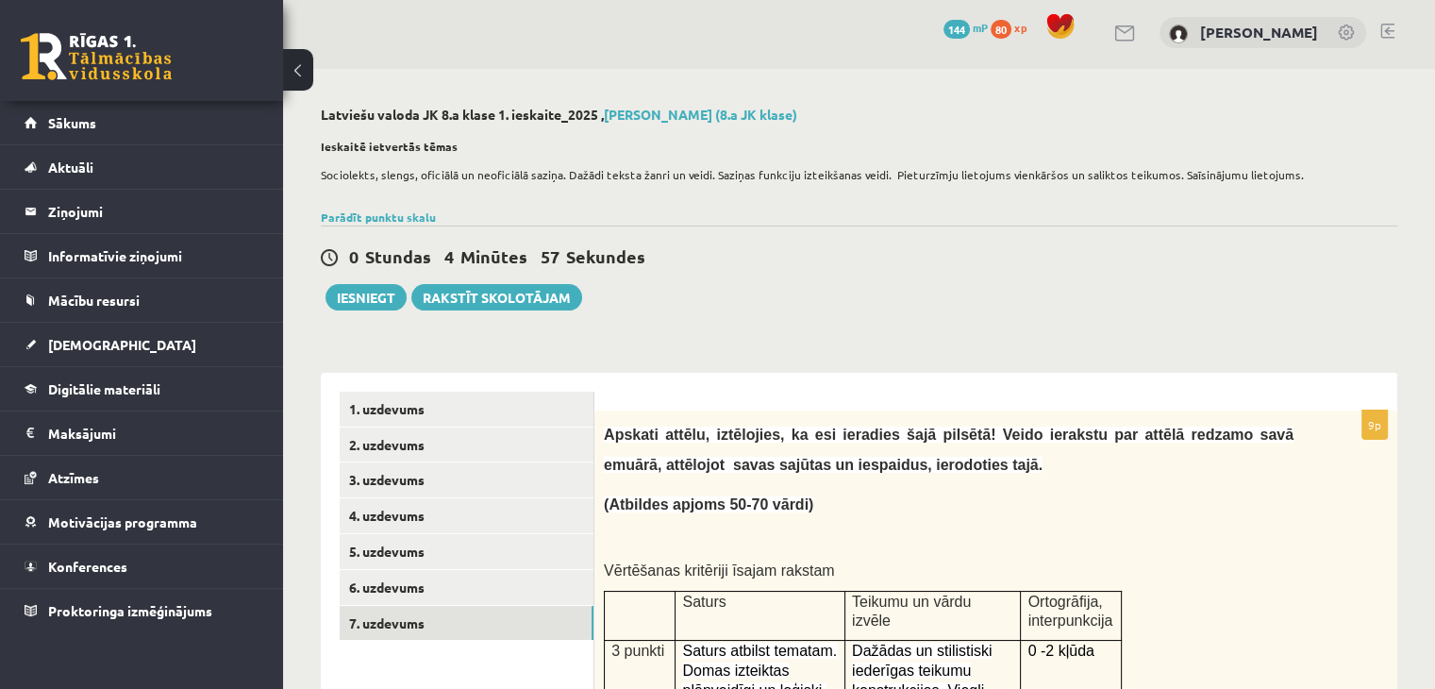
scroll to position [0, 0]
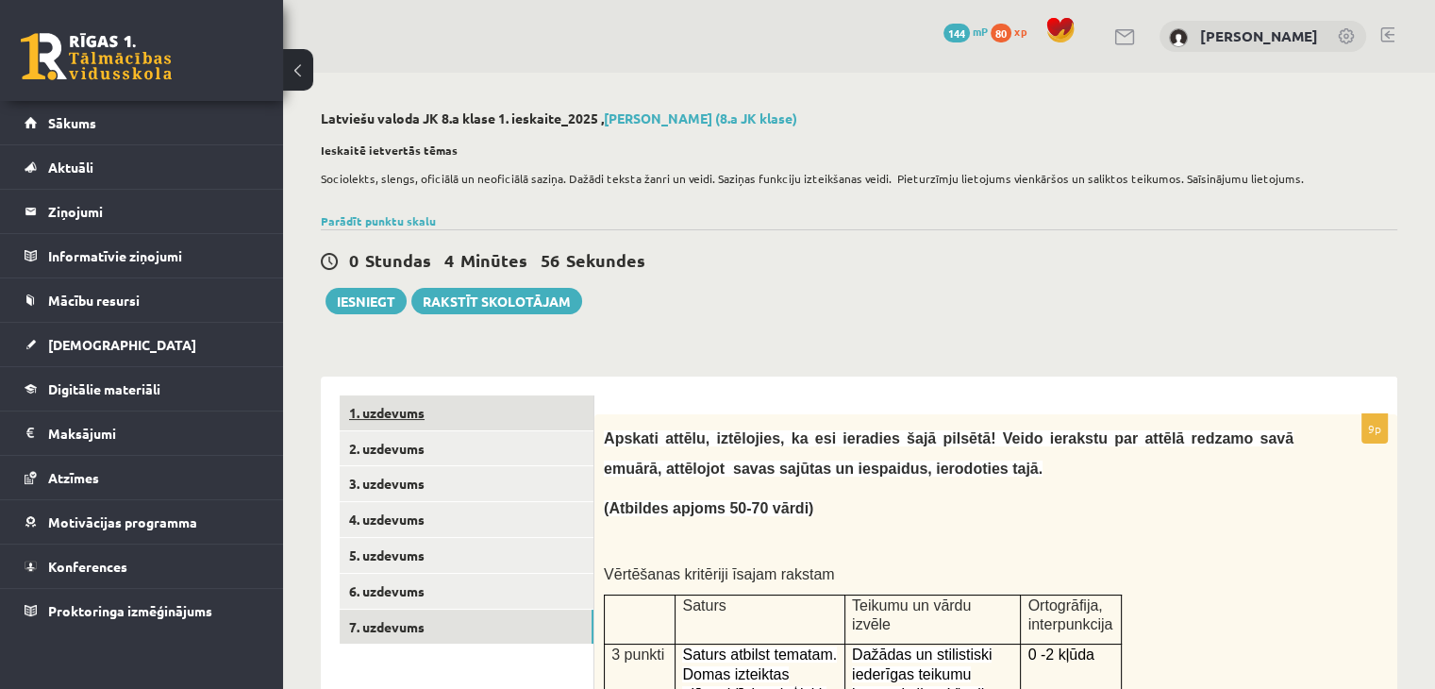
click at [497, 402] on link "1. uzdevums" at bounding box center [467, 412] width 254 height 35
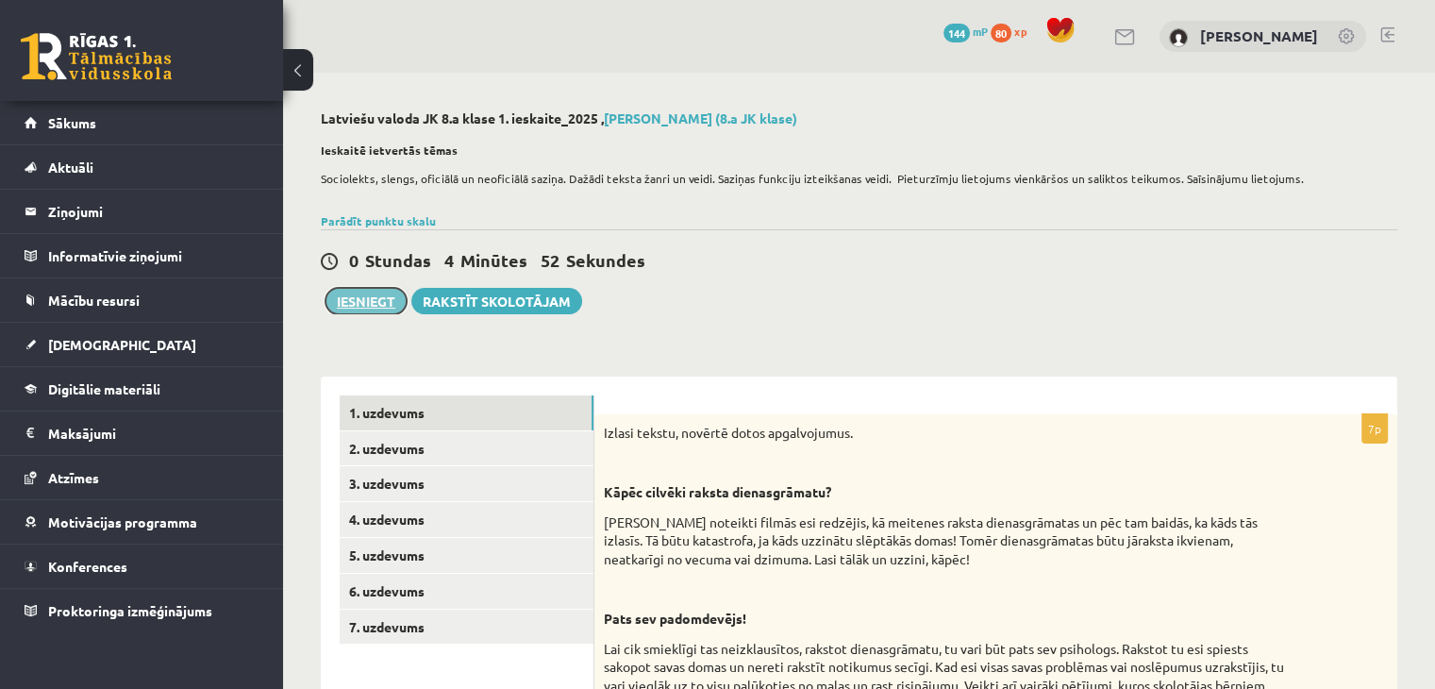
click at [389, 310] on button "Iesniegt" at bounding box center [365, 301] width 81 height 26
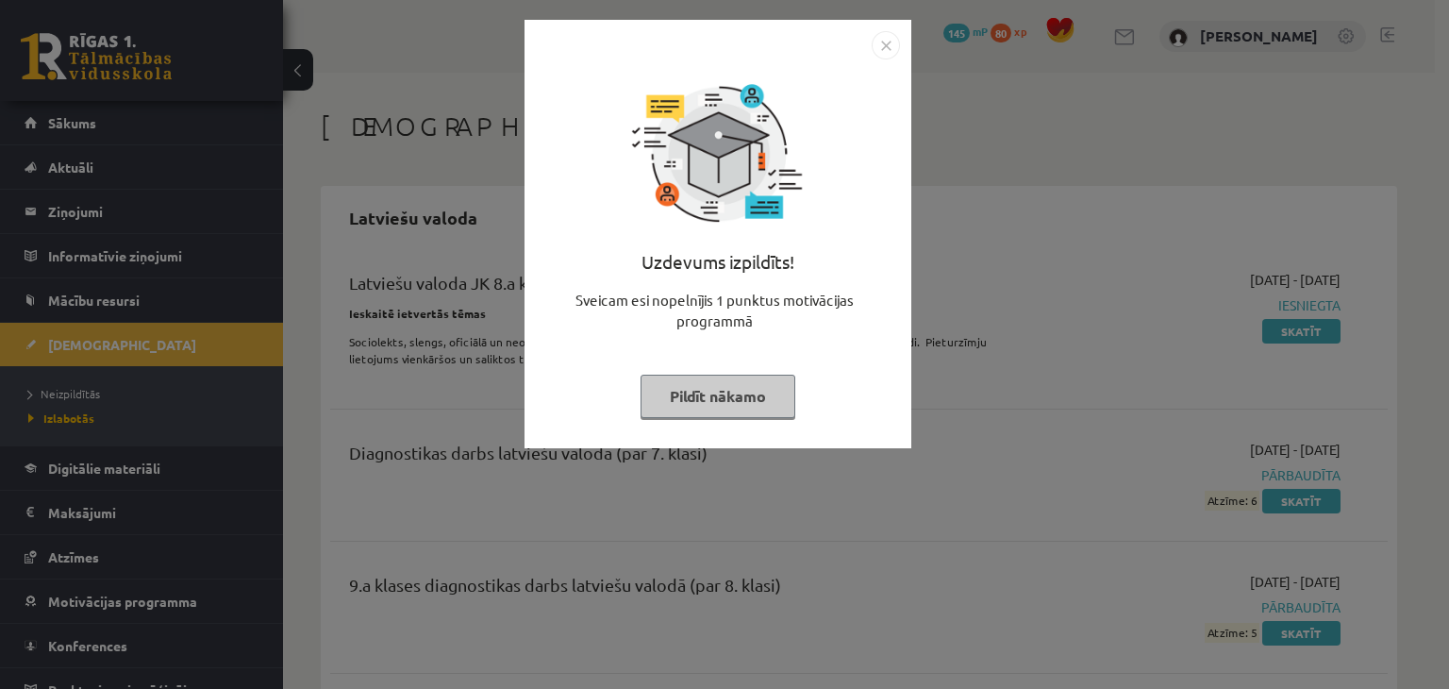
click at [758, 386] on button "Pildīt nākamo" at bounding box center [717, 395] width 155 height 43
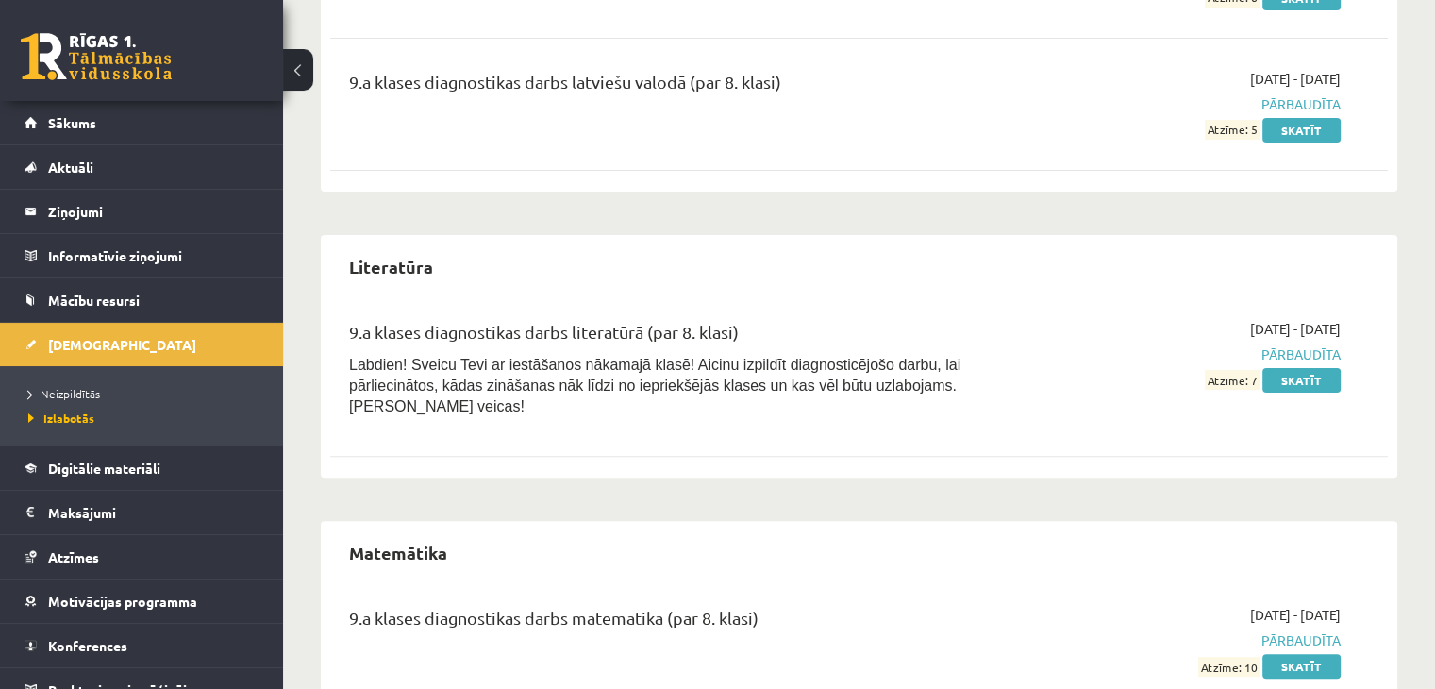
scroll to position [558, 0]
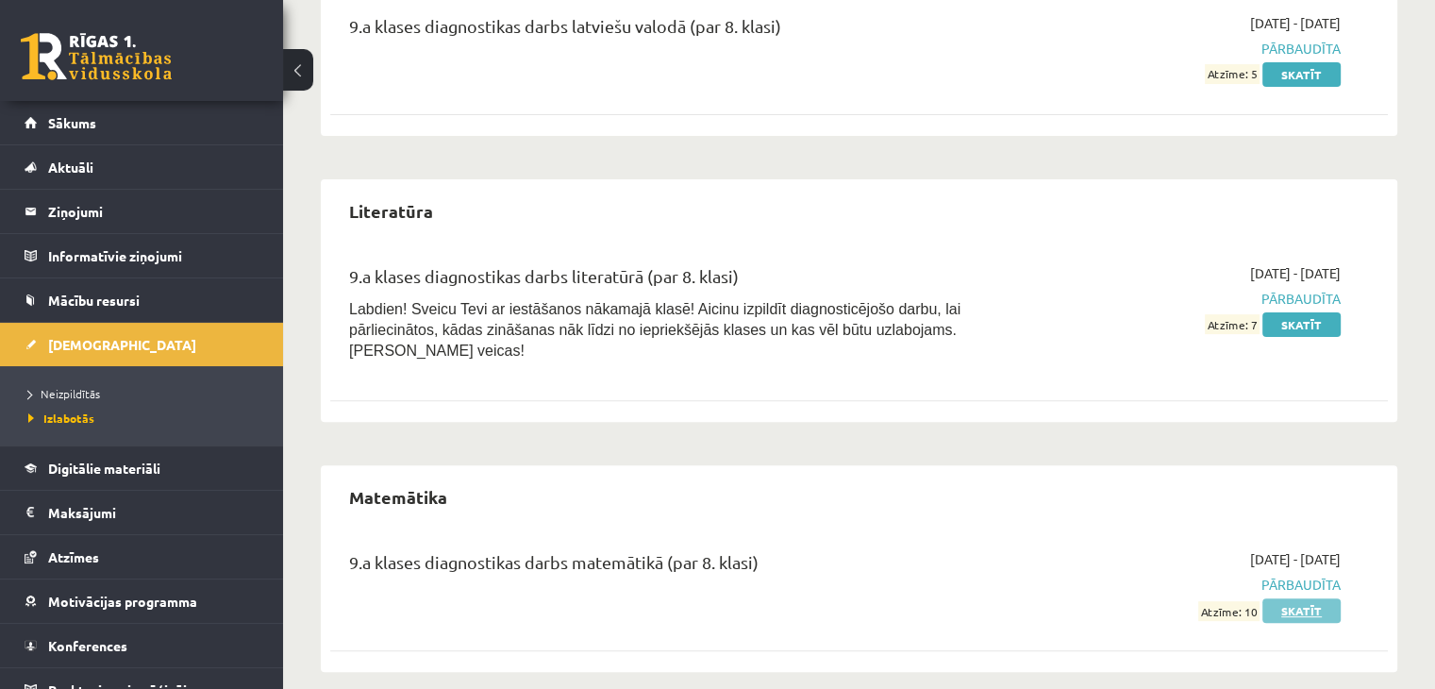
click at [1322, 598] on link "Skatīt" at bounding box center [1301, 610] width 78 height 25
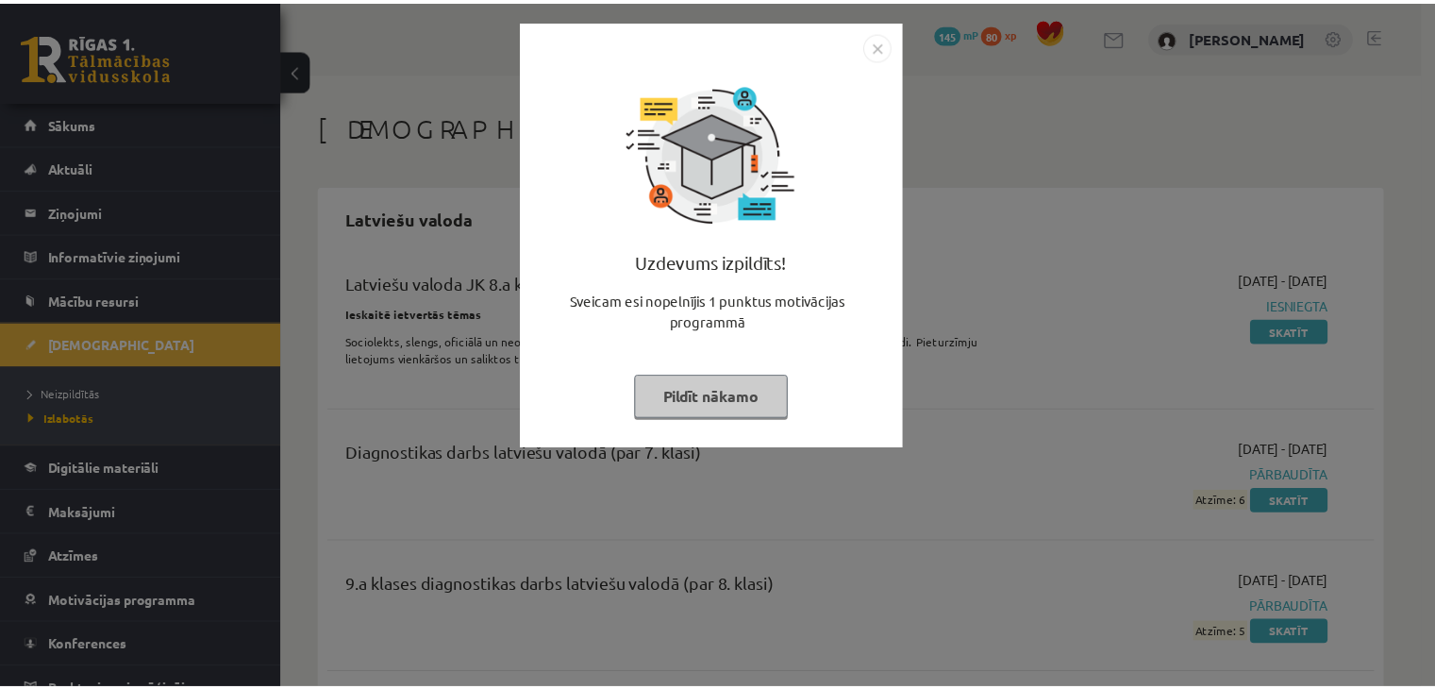
scroll to position [558, 0]
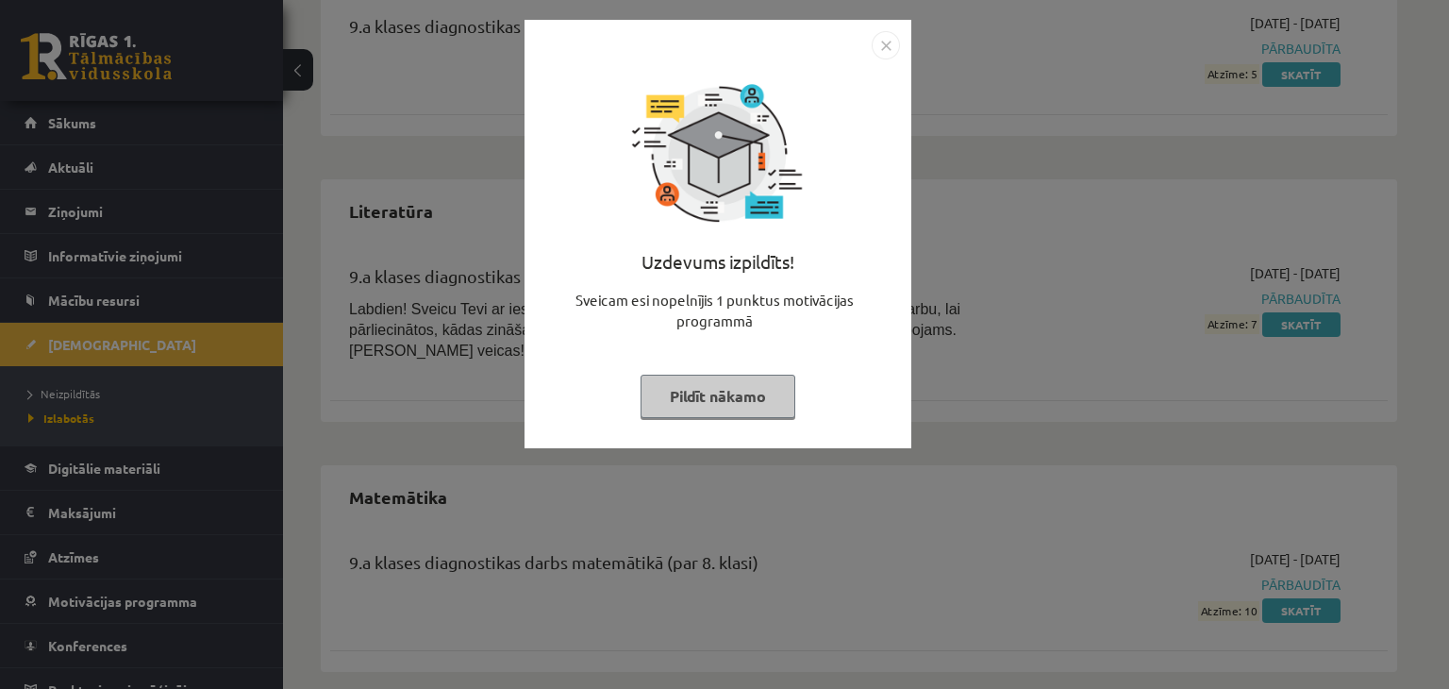
drag, startPoint x: 884, startPoint y: 34, endPoint x: 916, endPoint y: 68, distance: 46.7
click at [884, 34] on img "Close" at bounding box center [886, 45] width 28 height 28
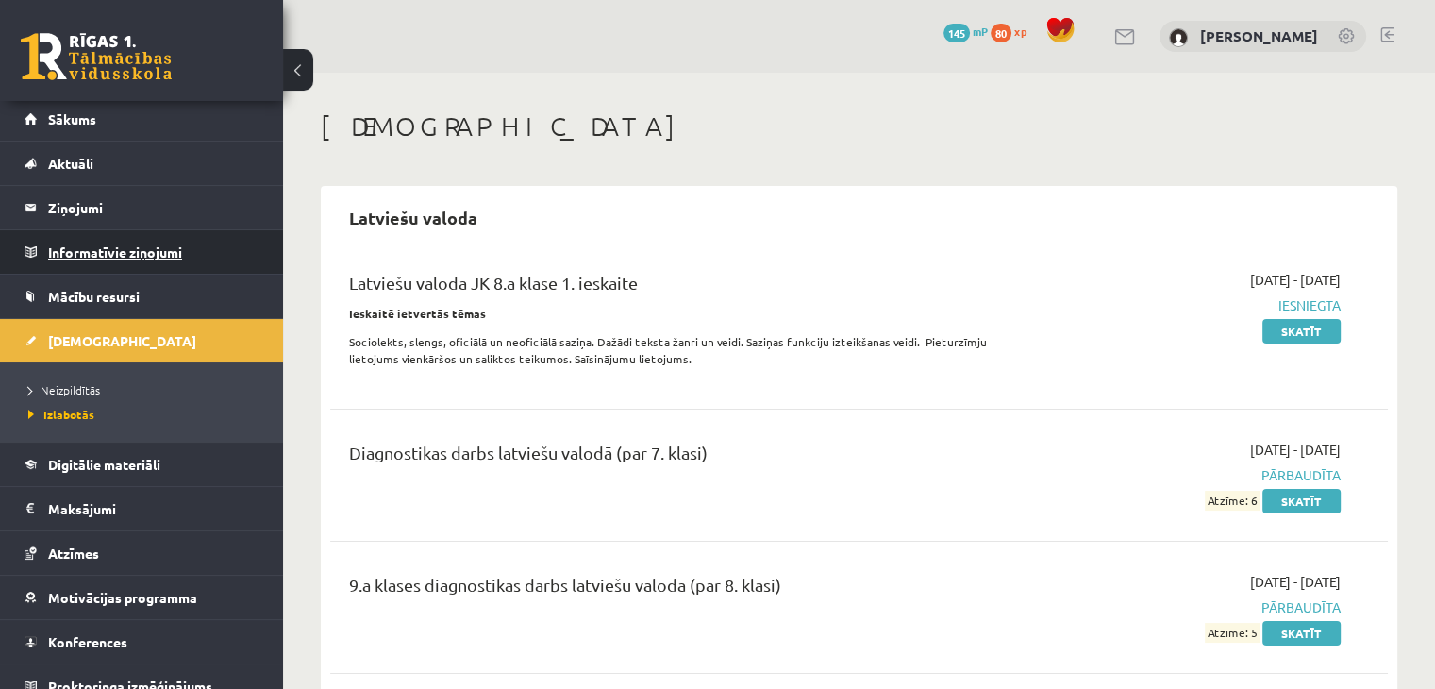
scroll to position [0, 0]
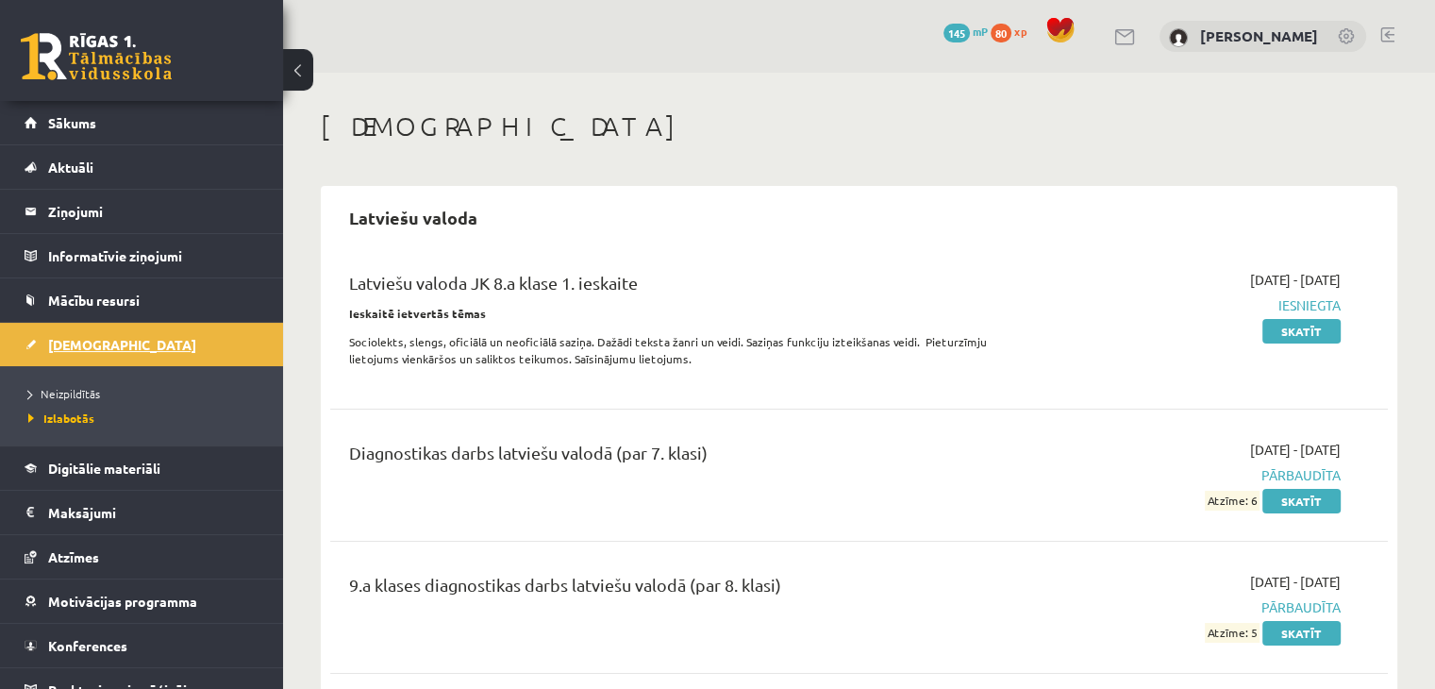
click at [157, 325] on link "[DEMOGRAPHIC_DATA]" at bounding box center [142, 344] width 235 height 43
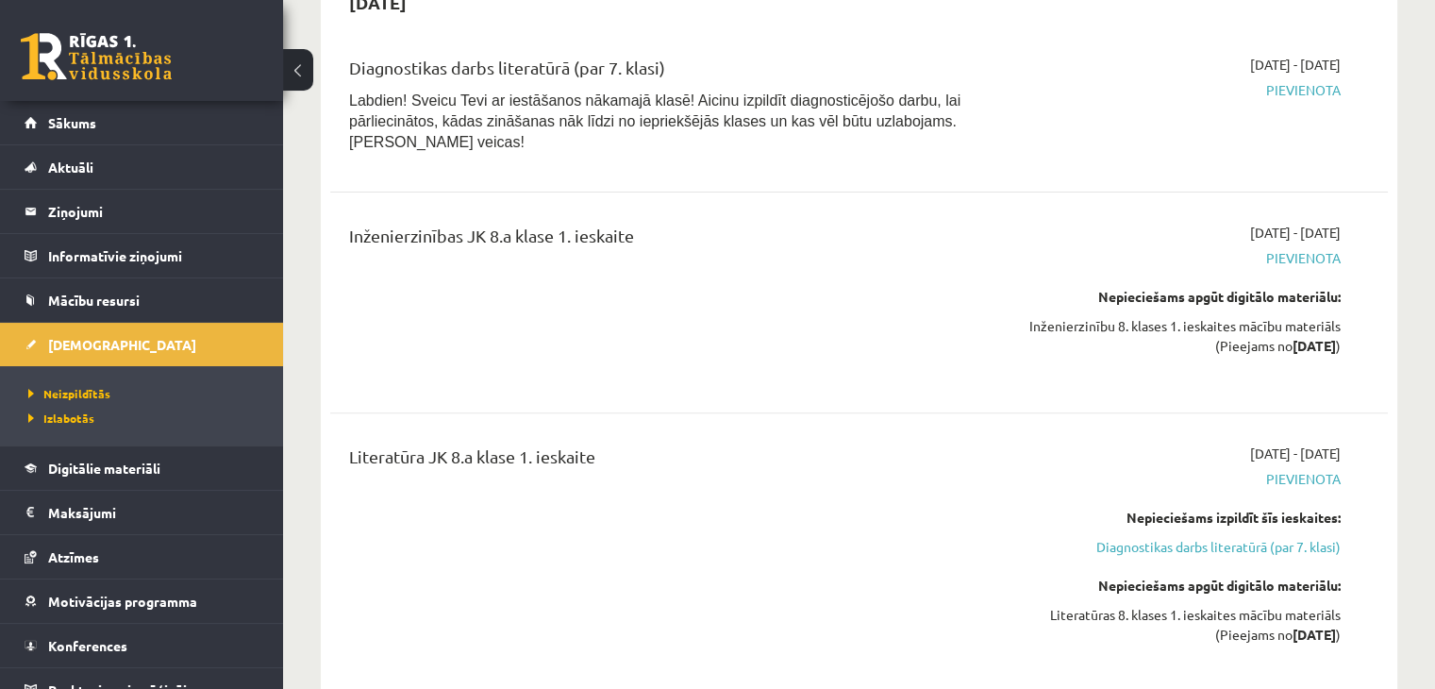
scroll to position [628, 0]
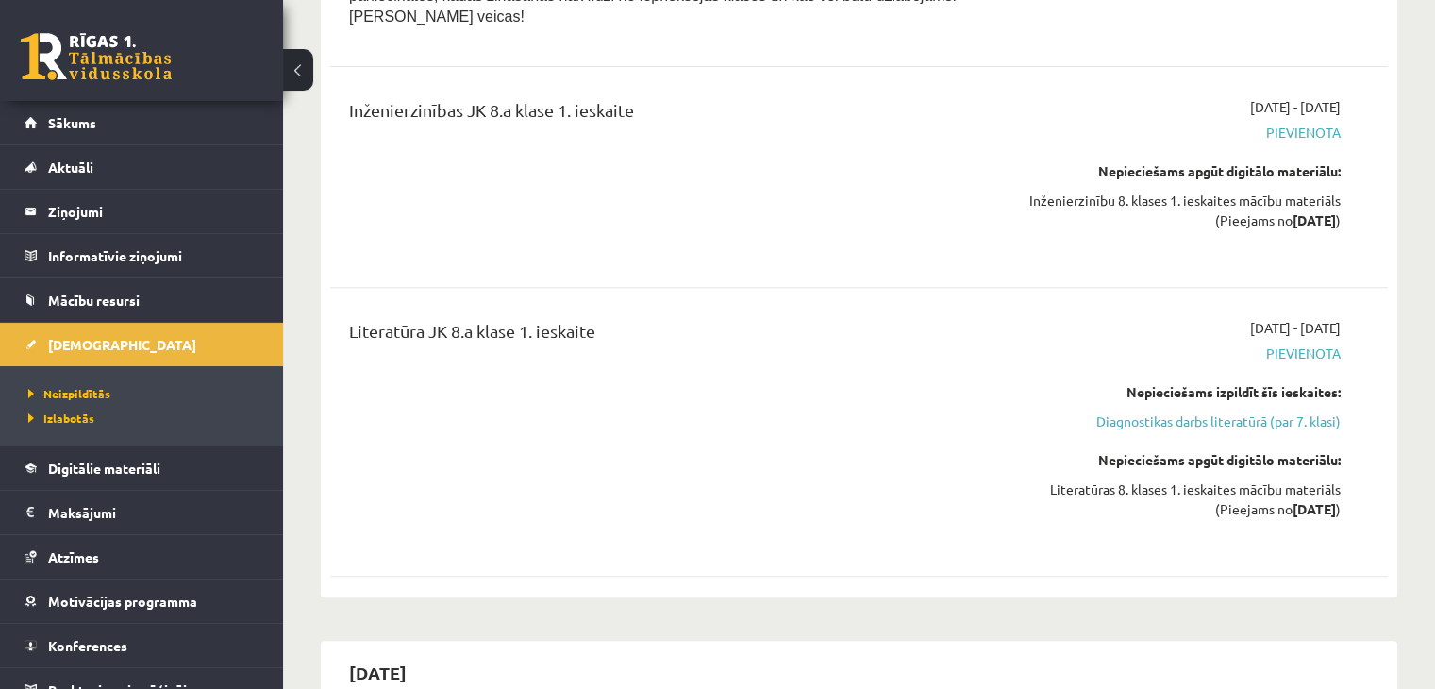
click at [305, 61] on button at bounding box center [298, 70] width 30 height 42
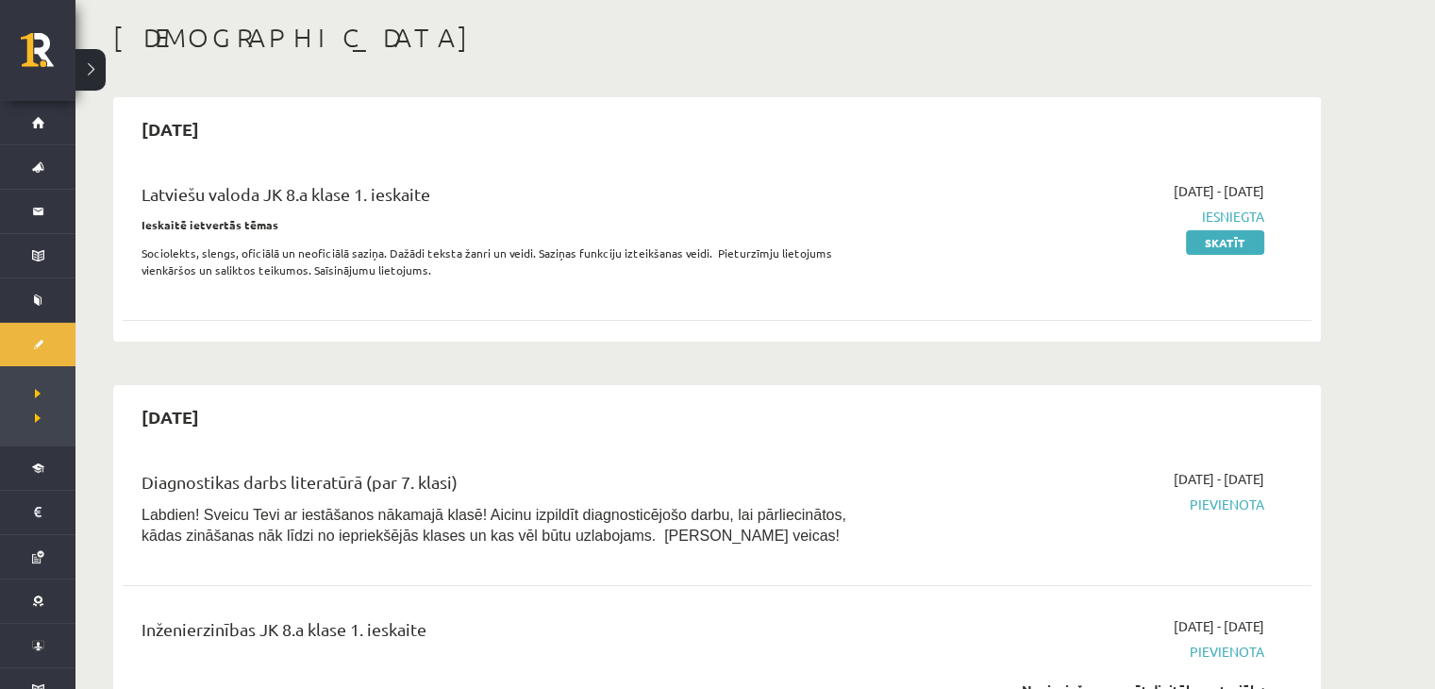
scroll to position [125, 0]
